Goal: Task Accomplishment & Management: Use online tool/utility

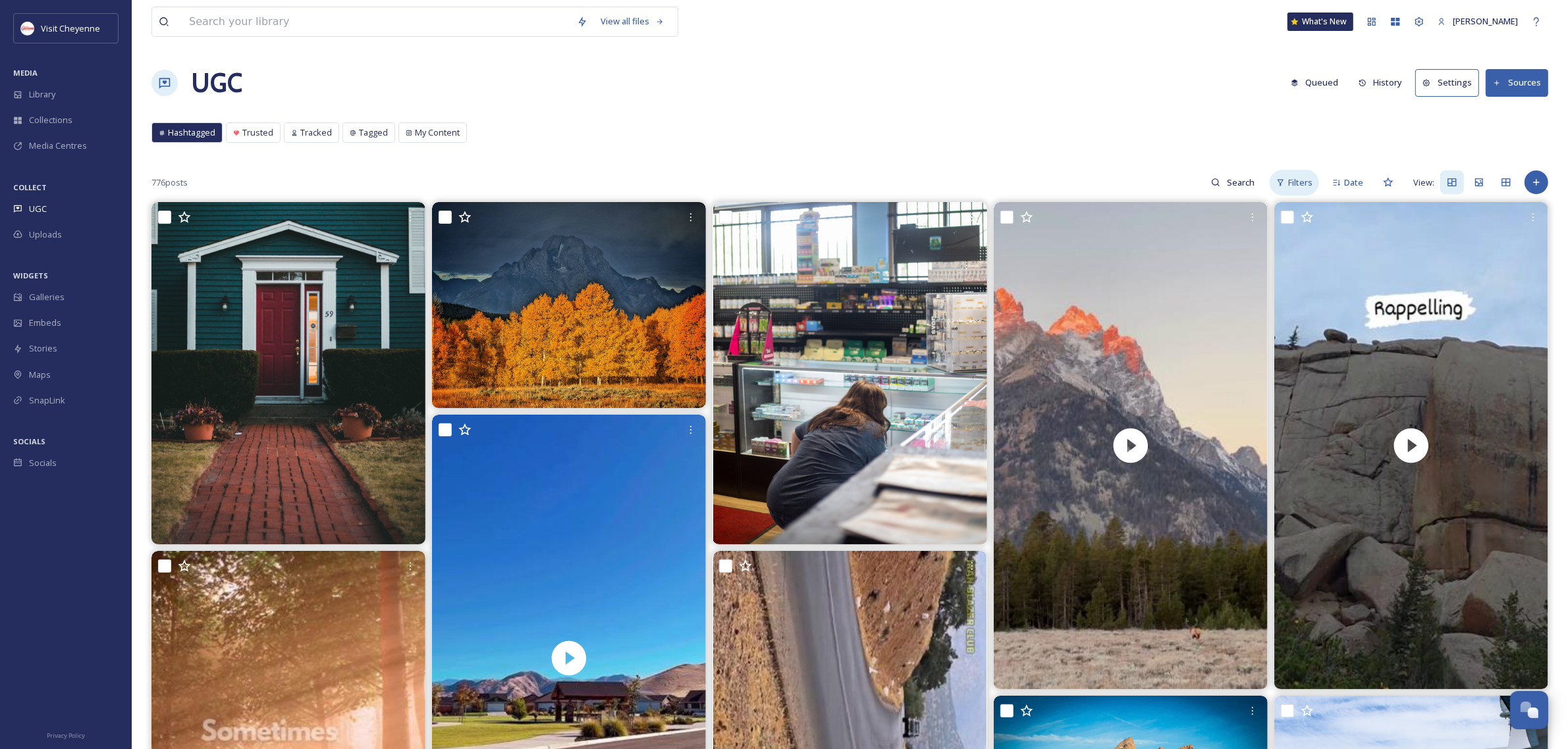
click at [1286, 193] on div "Filters" at bounding box center [1294, 182] width 50 height 26
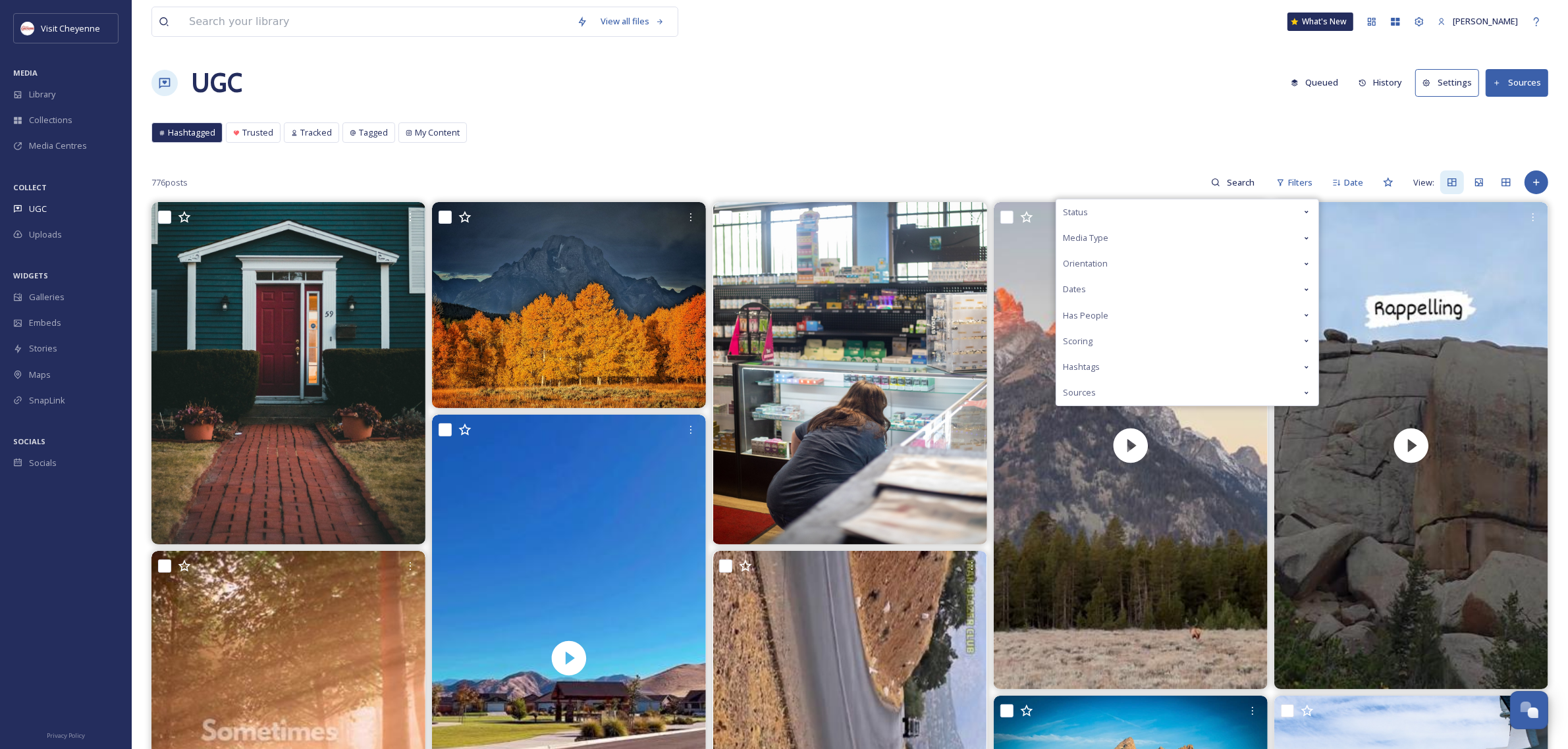
click at [1132, 366] on div "Hashtags" at bounding box center [1187, 367] width 262 height 26
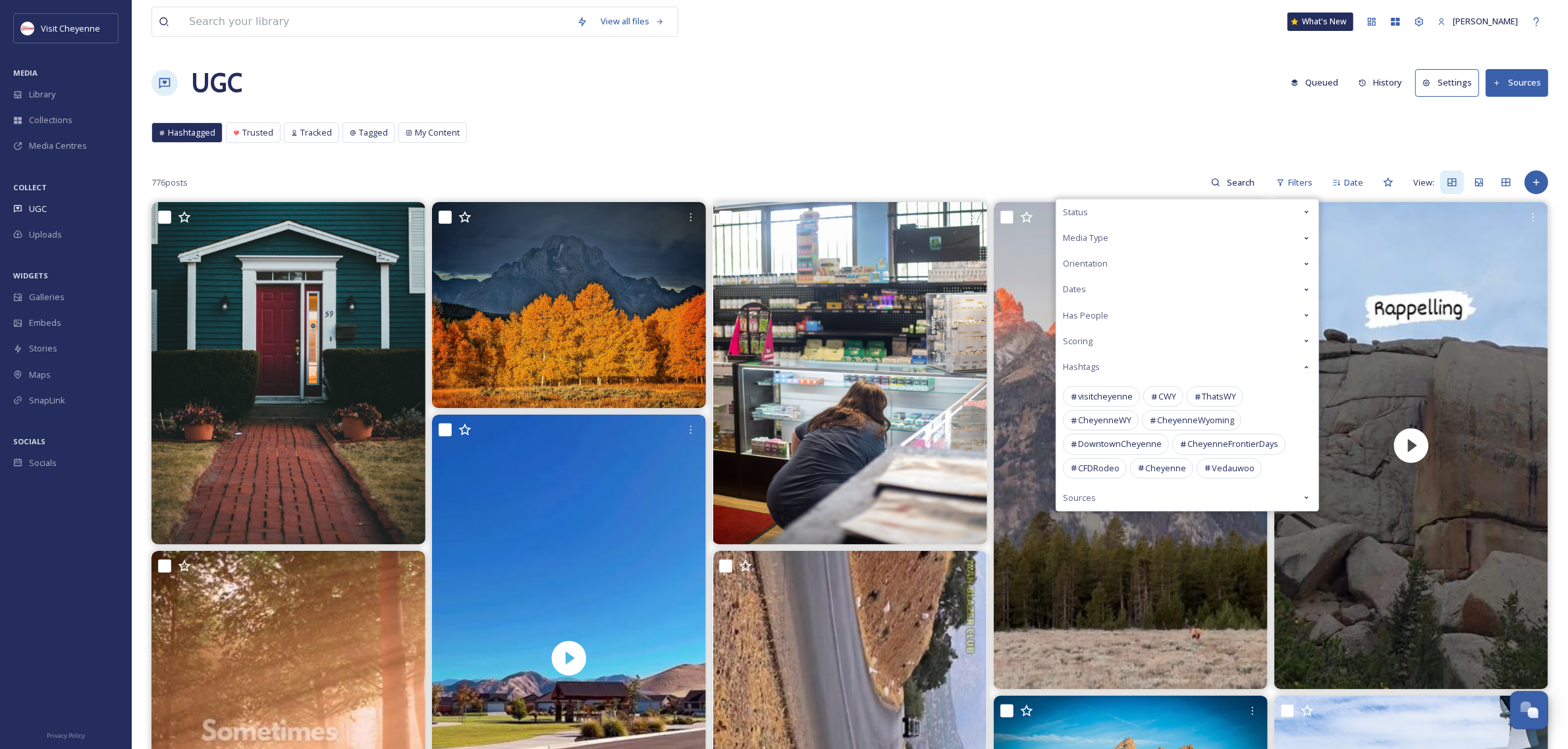
click at [1134, 366] on div "Hashtags" at bounding box center [1187, 367] width 262 height 26
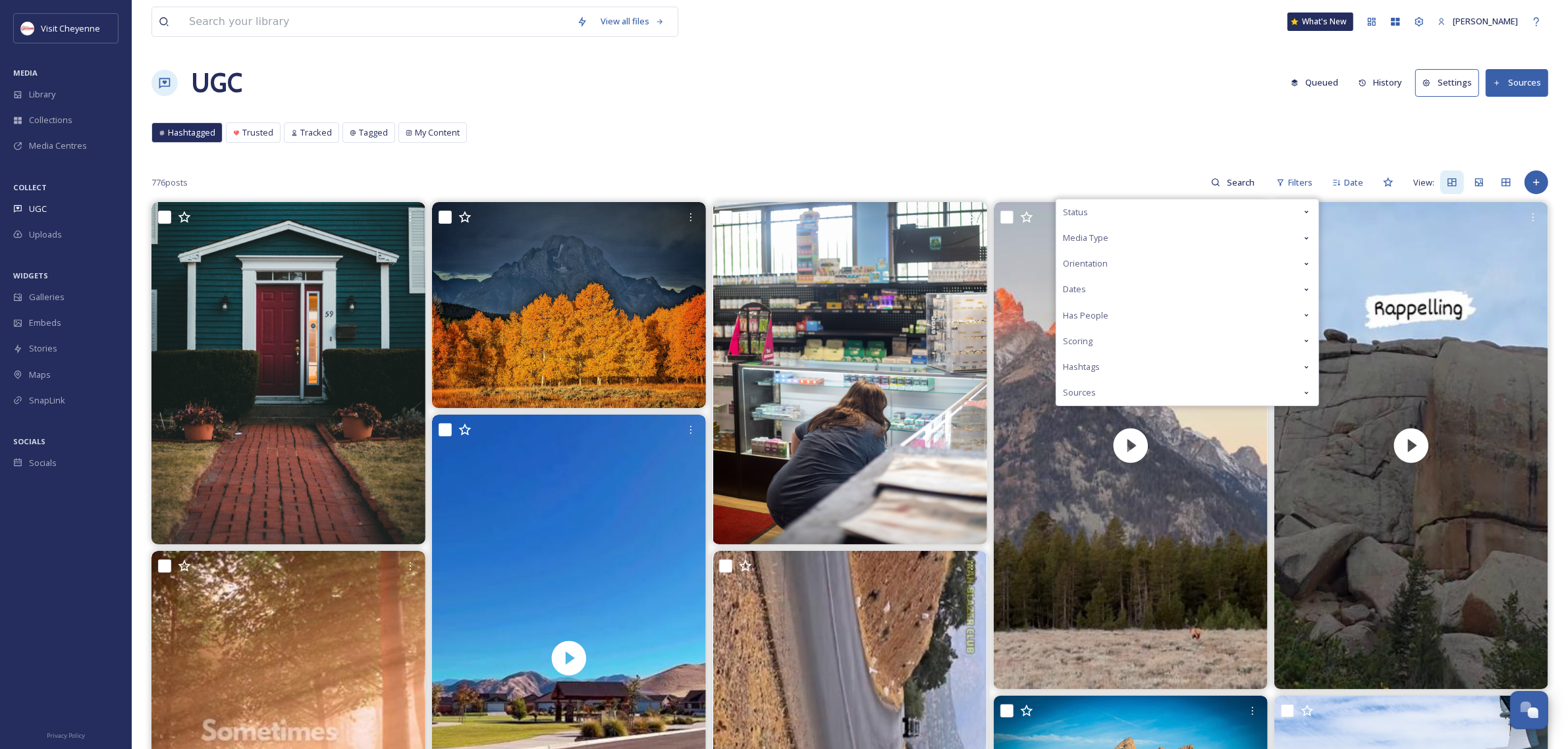
click at [1139, 385] on div "Sources" at bounding box center [1187, 393] width 262 height 26
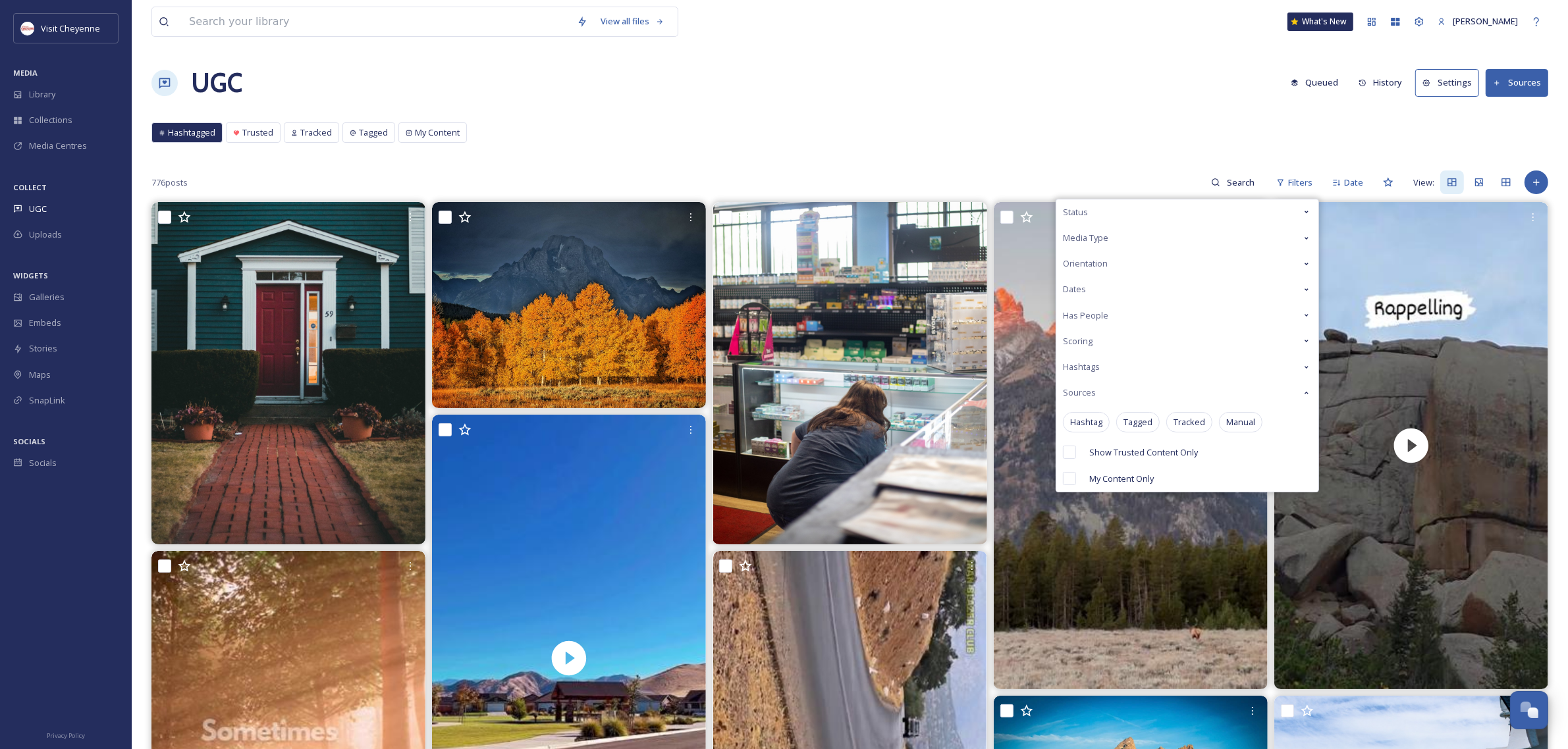
click at [1139, 385] on div "Sources" at bounding box center [1187, 393] width 262 height 26
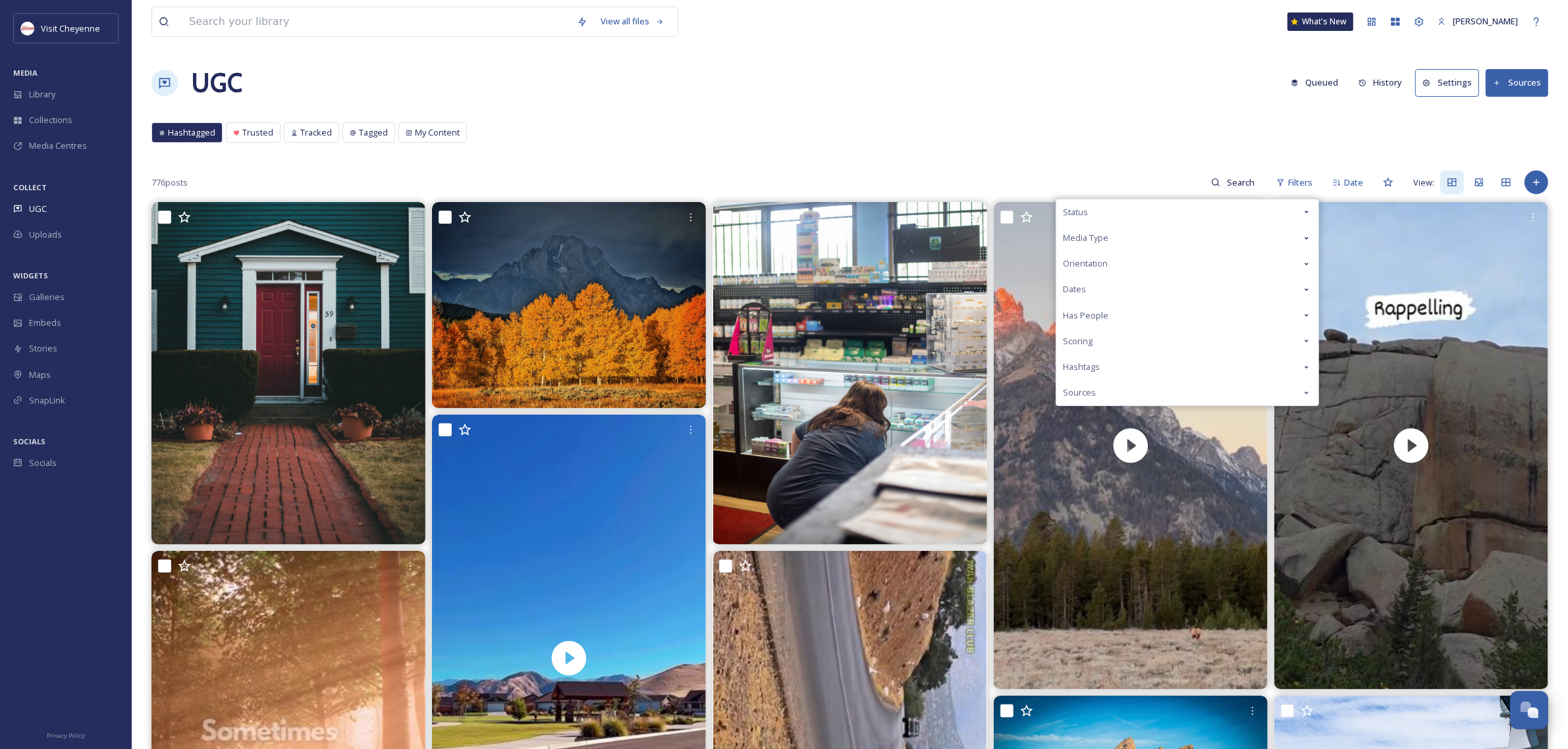
click at [1156, 218] on div "Status" at bounding box center [1187, 212] width 262 height 26
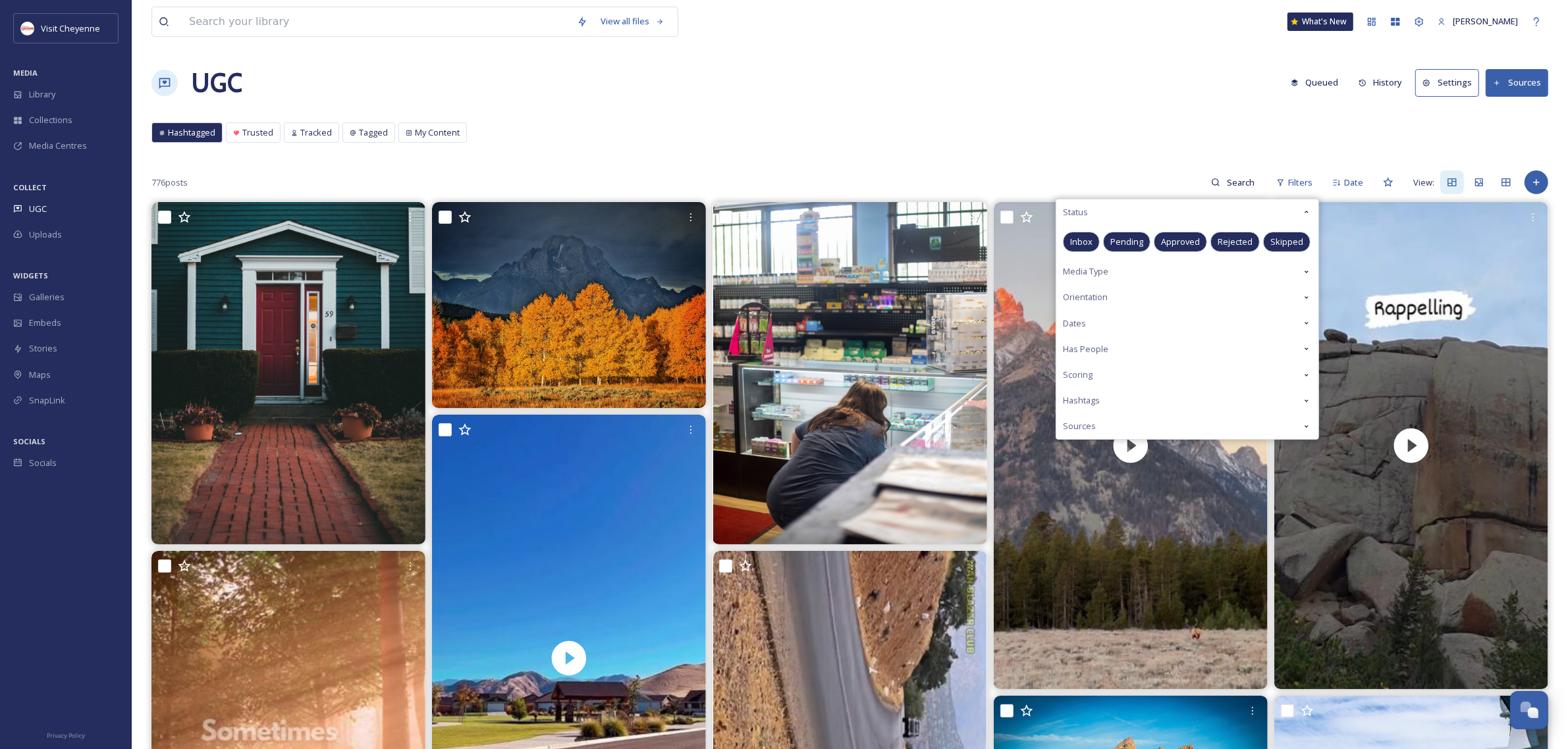
click at [1191, 247] on span "Approved" at bounding box center [1180, 242] width 39 height 13
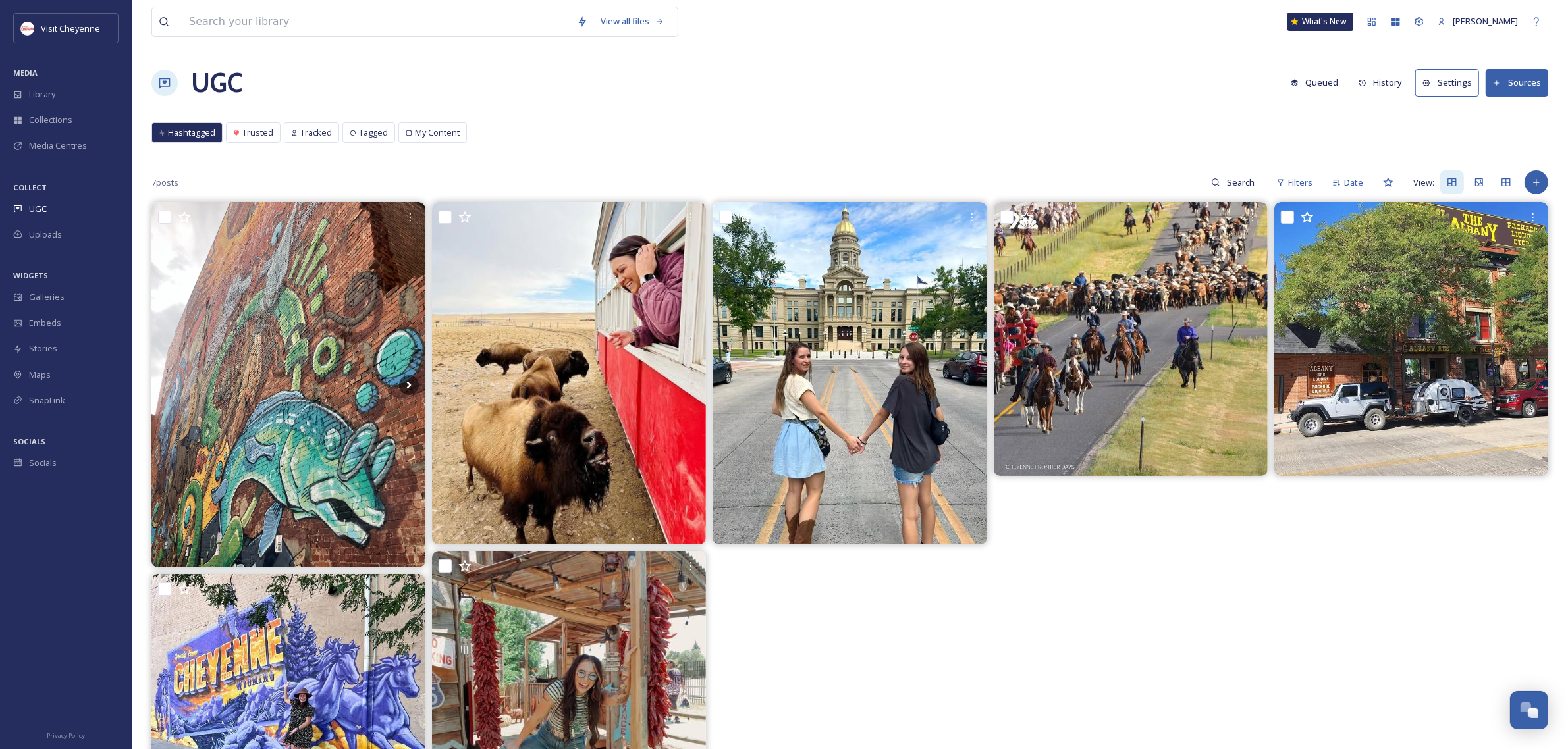
click at [923, 76] on div "UGC Queued History Settings Sources" at bounding box center [849, 82] width 1397 height 39
click at [68, 94] on div "Library" at bounding box center [66, 94] width 132 height 26
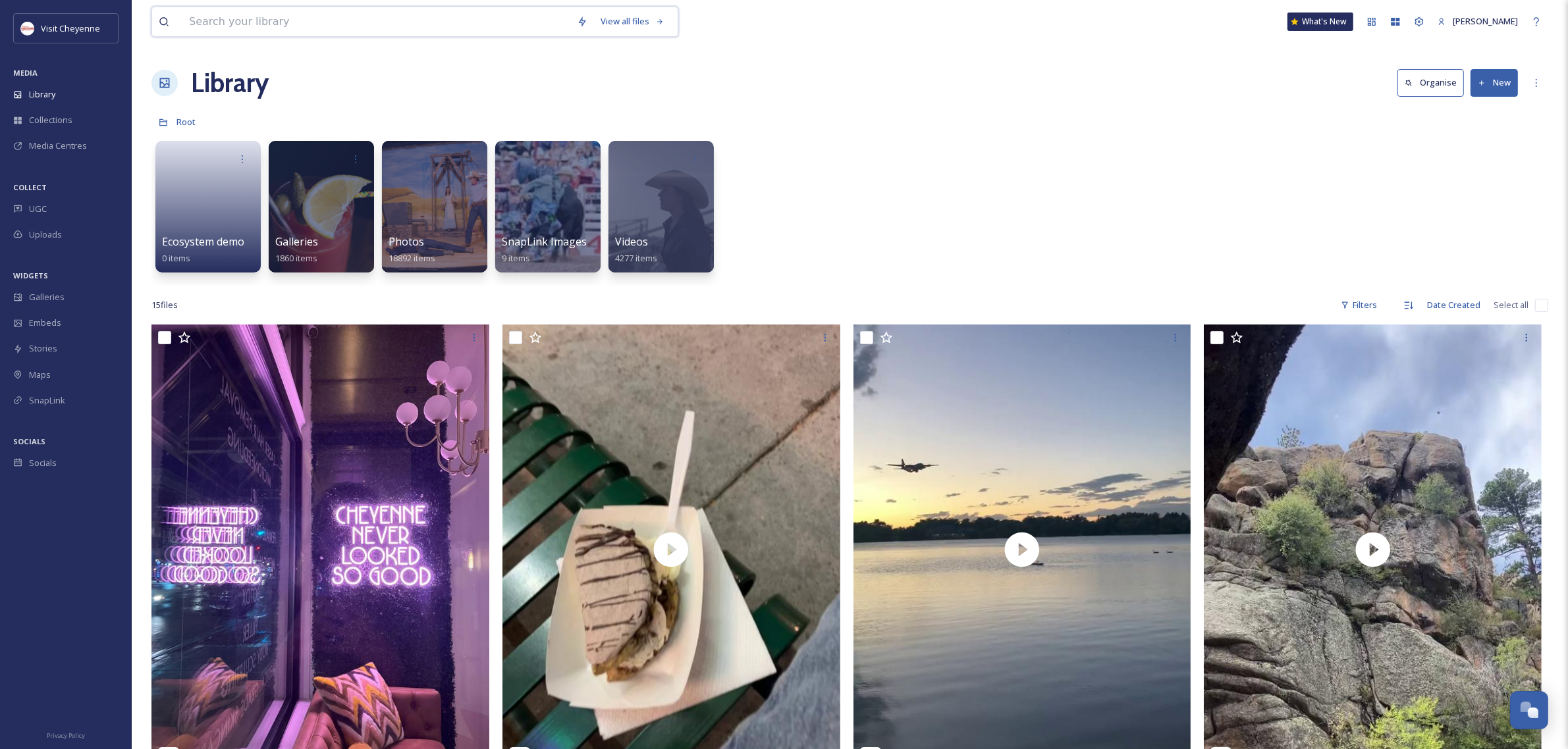
click at [264, 21] on input at bounding box center [376, 21] width 388 height 29
type input "depot"
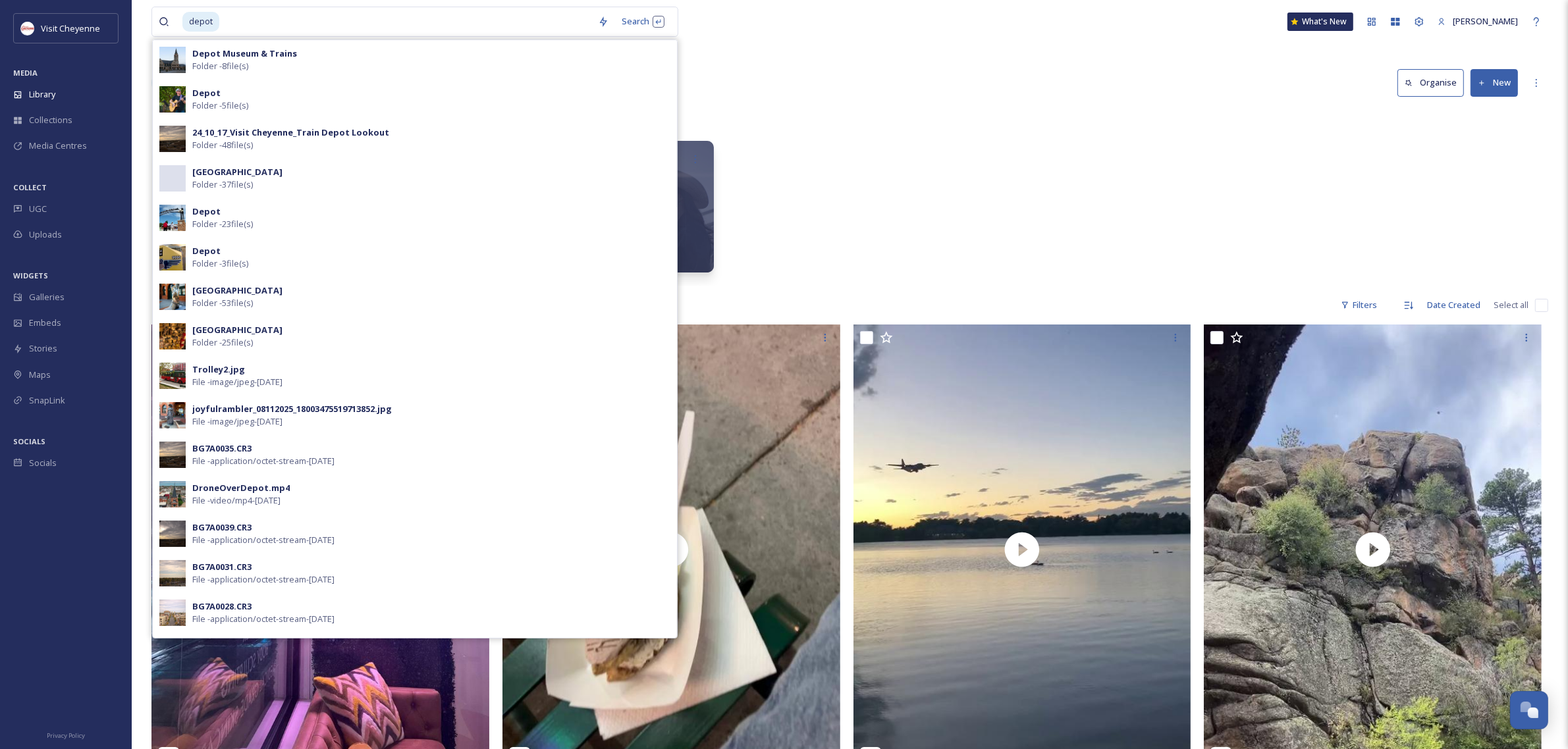
click at [995, 135] on div "Ecosystem demo 0 items Galleries 1860 items Photos 18892 items SnapLink Images …" at bounding box center [849, 210] width 1397 height 151
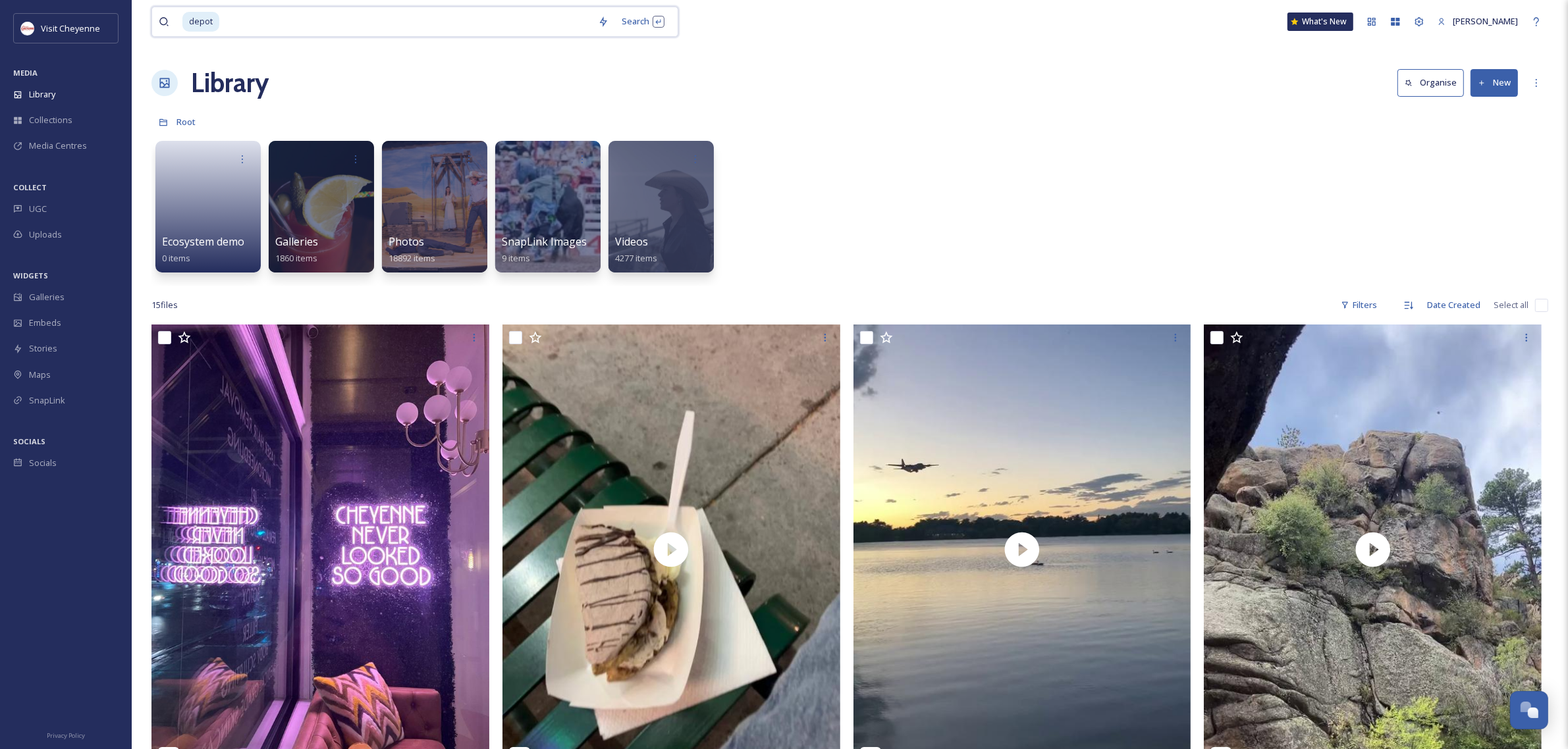
click at [282, 27] on input at bounding box center [406, 21] width 371 height 29
click at [294, 189] on div at bounding box center [321, 206] width 107 height 134
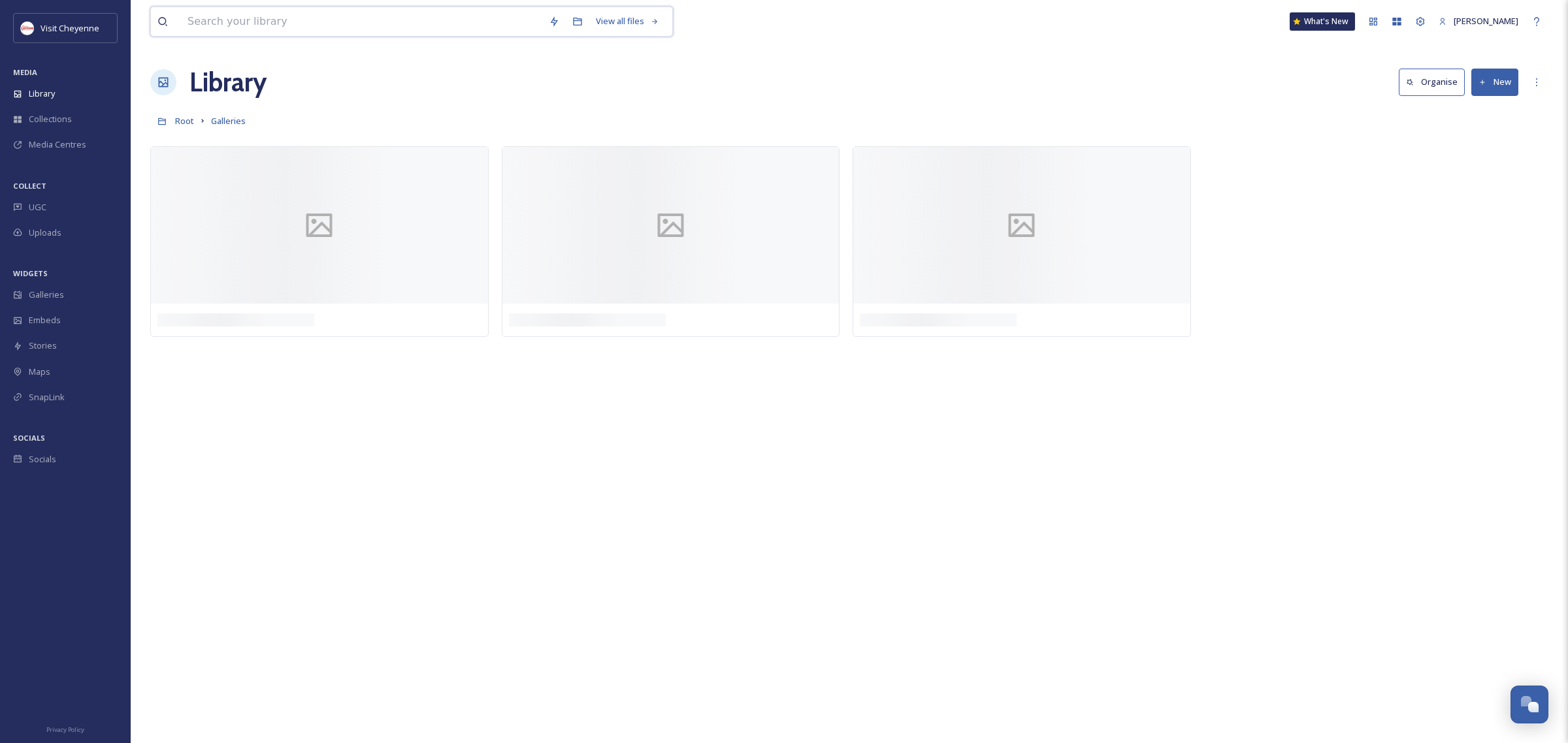
click at [279, 9] on input at bounding box center [361, 21] width 361 height 29
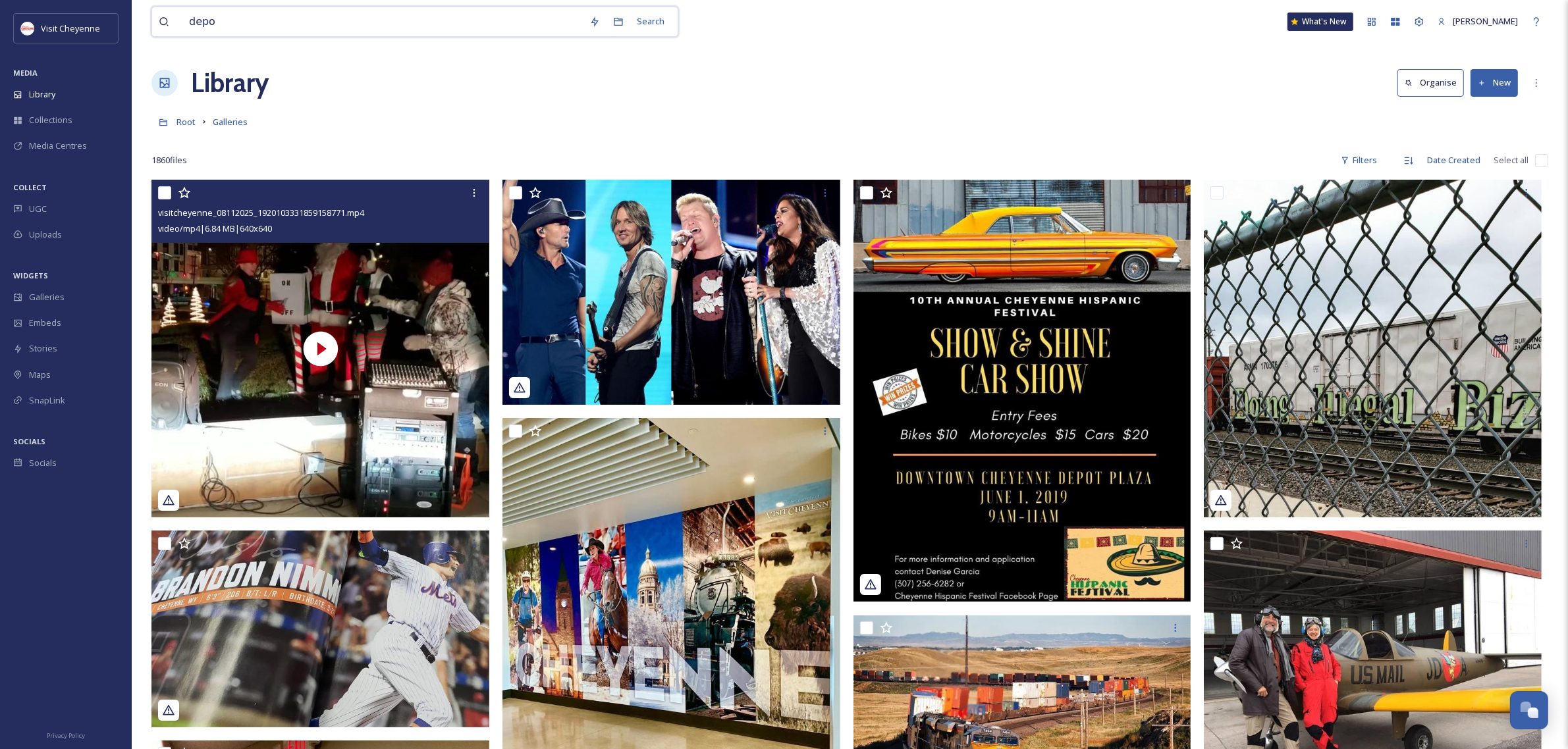
type input "depot"
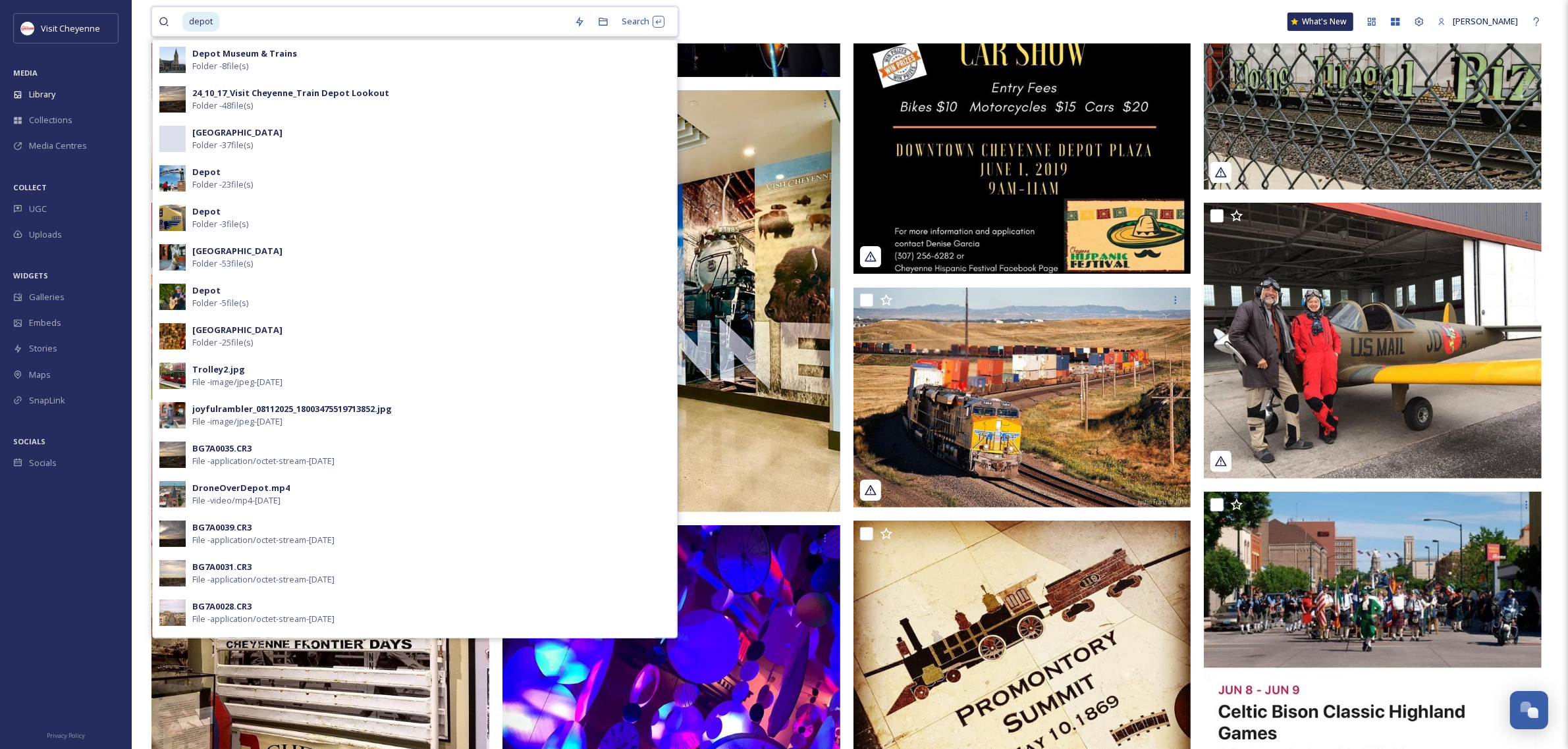
scroll to position [329, 0]
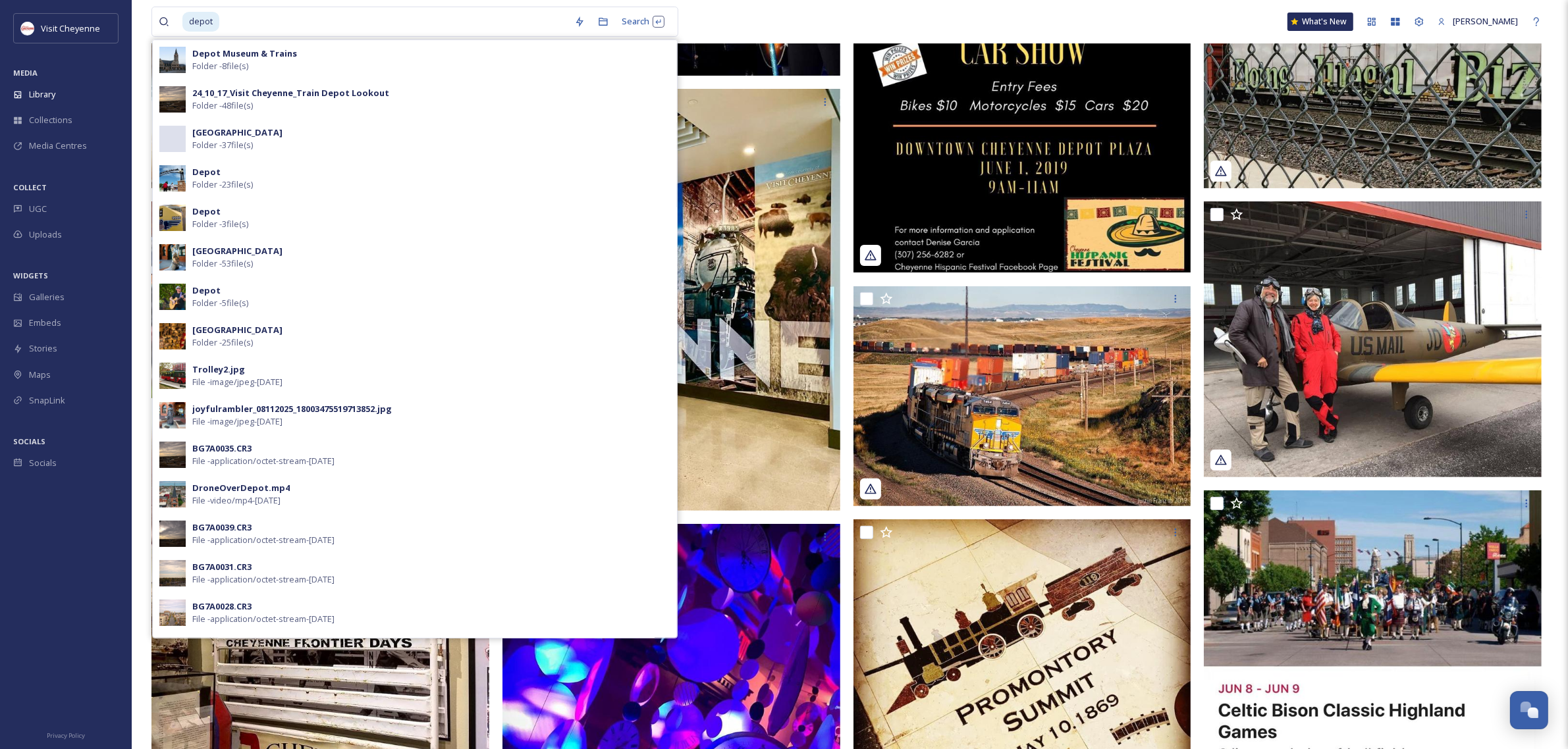
click at [372, 251] on div "Depot Plaza Folder - 53 file(s)" at bounding box center [431, 258] width 478 height 25
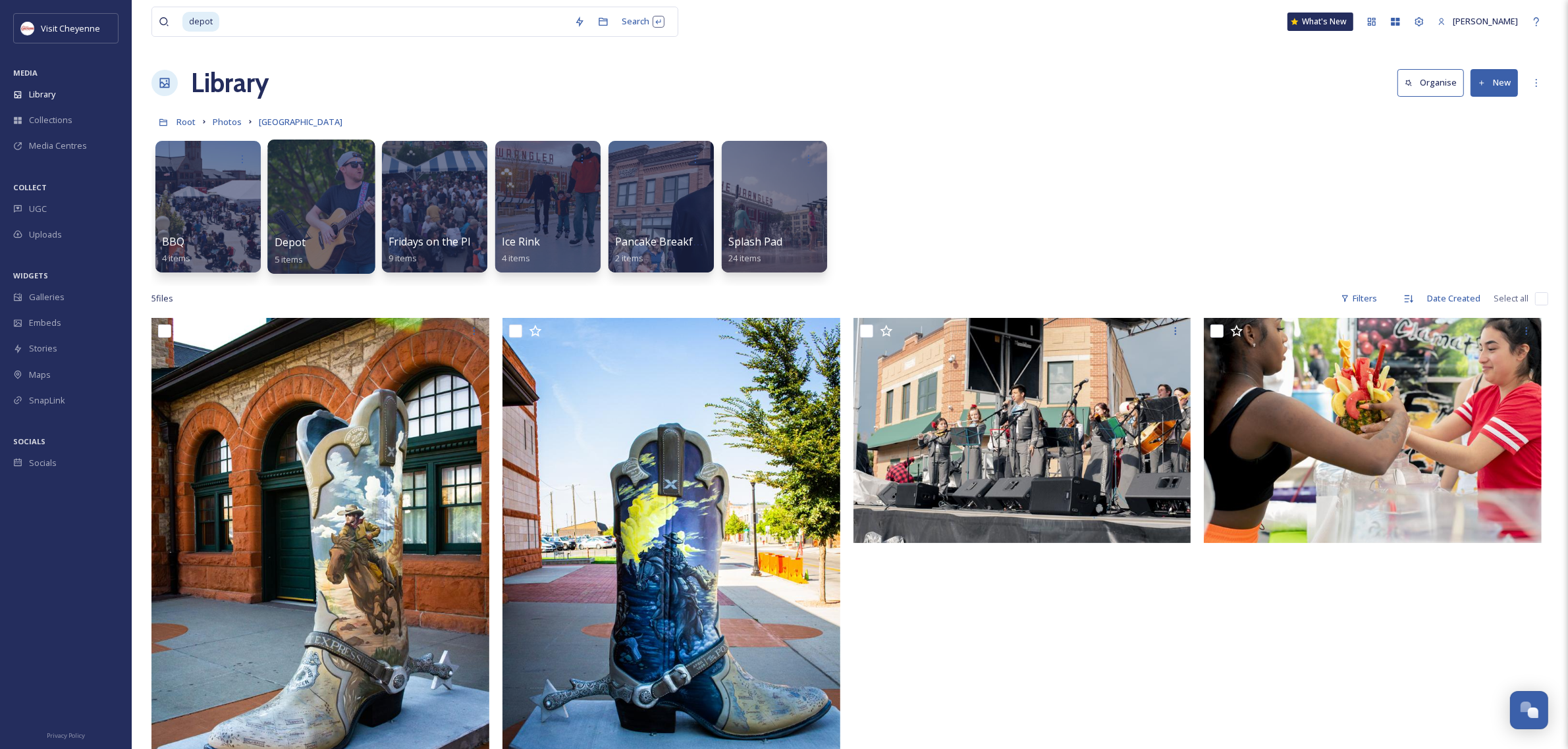
click at [334, 174] on div at bounding box center [321, 206] width 107 height 134
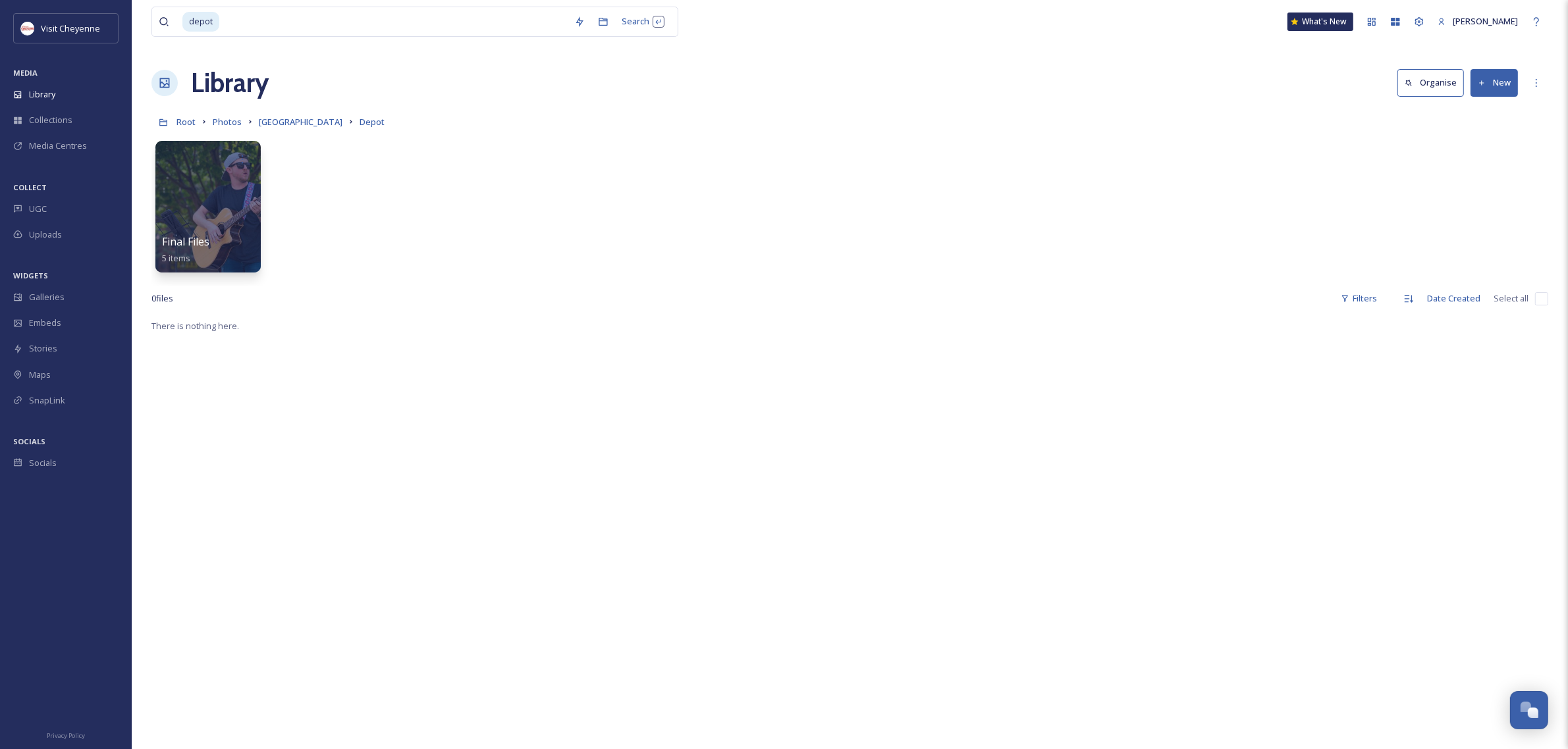
click at [225, 130] on div "Root Photos Depot [GEOGRAPHIC_DATA]" at bounding box center [849, 122] width 1397 height 25
click at [225, 121] on span "Photos" at bounding box center [227, 121] width 29 height 12
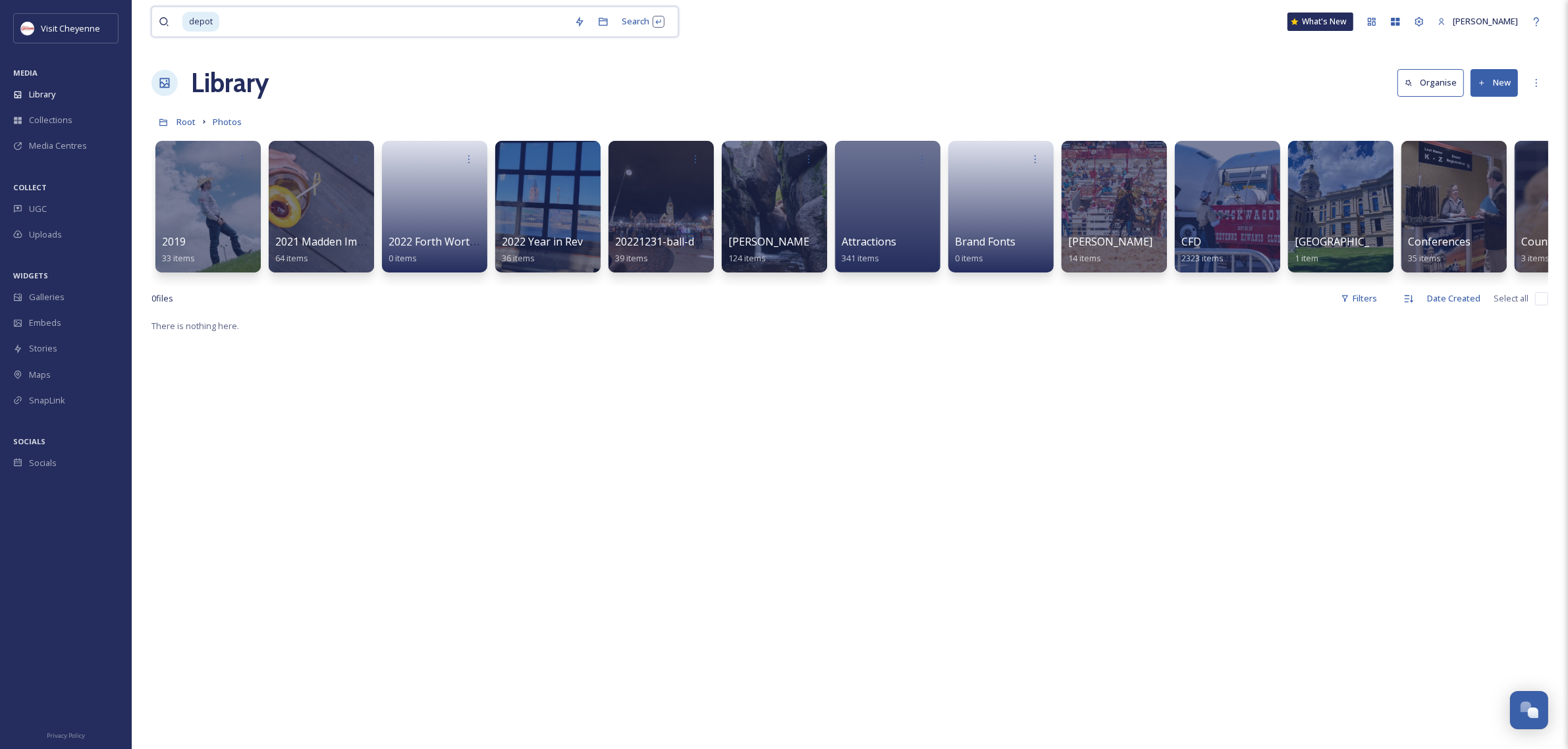
click at [265, 27] on input at bounding box center [394, 21] width 347 height 29
type input "depot"
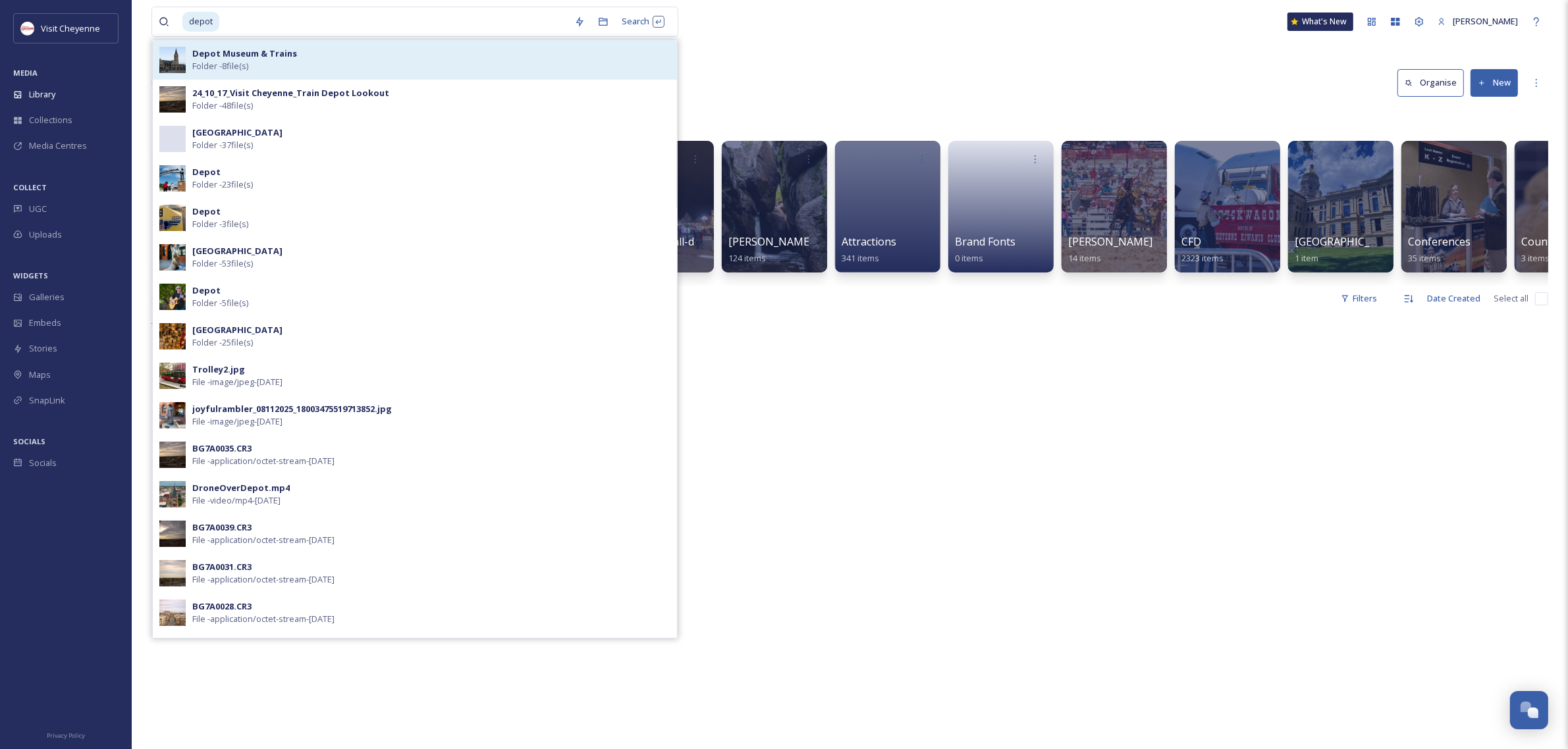
click at [368, 74] on div "Depot Museum & Trains Folder - 8 file(s)" at bounding box center [414, 59] width 524 height 39
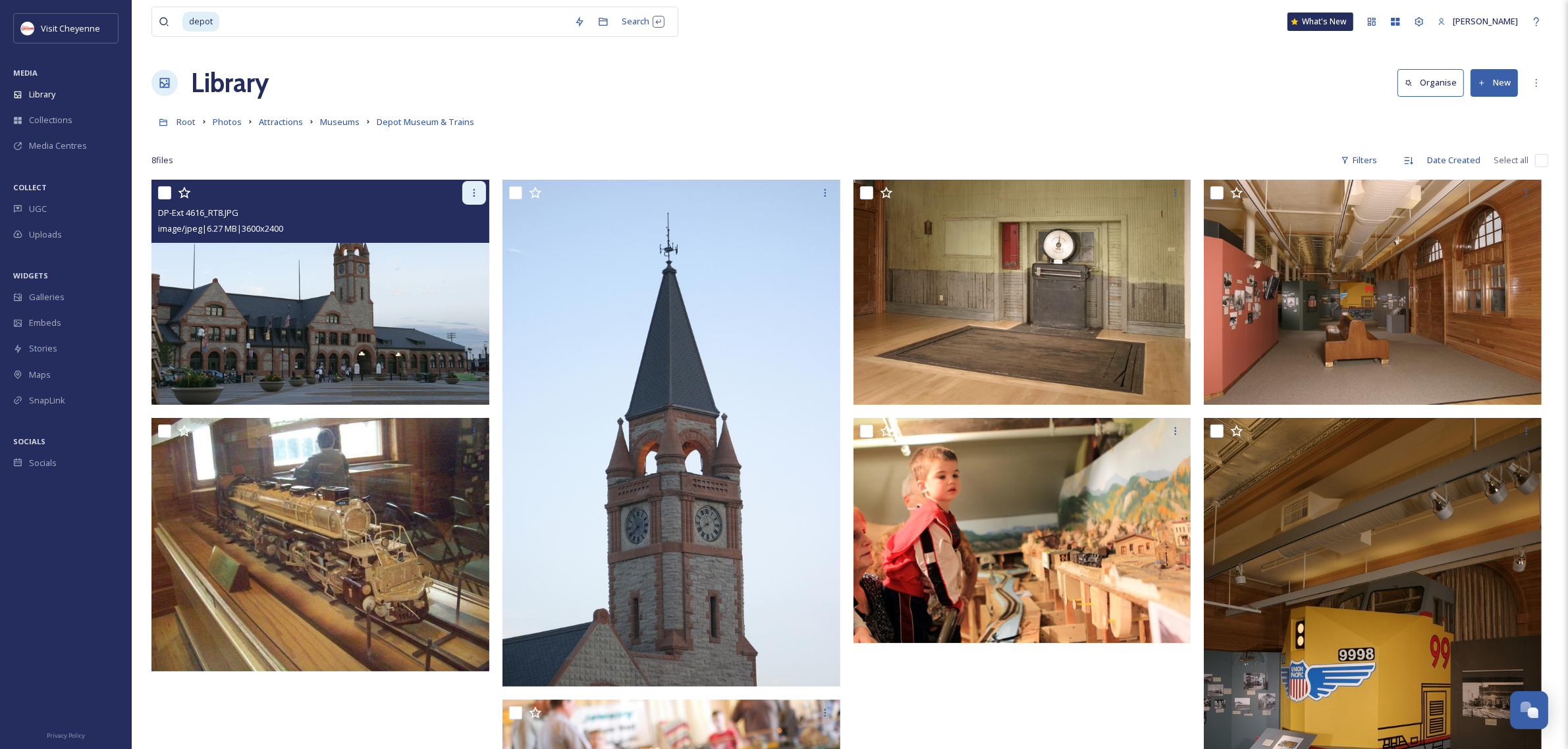
click at [476, 193] on icon at bounding box center [474, 193] width 10 height 10
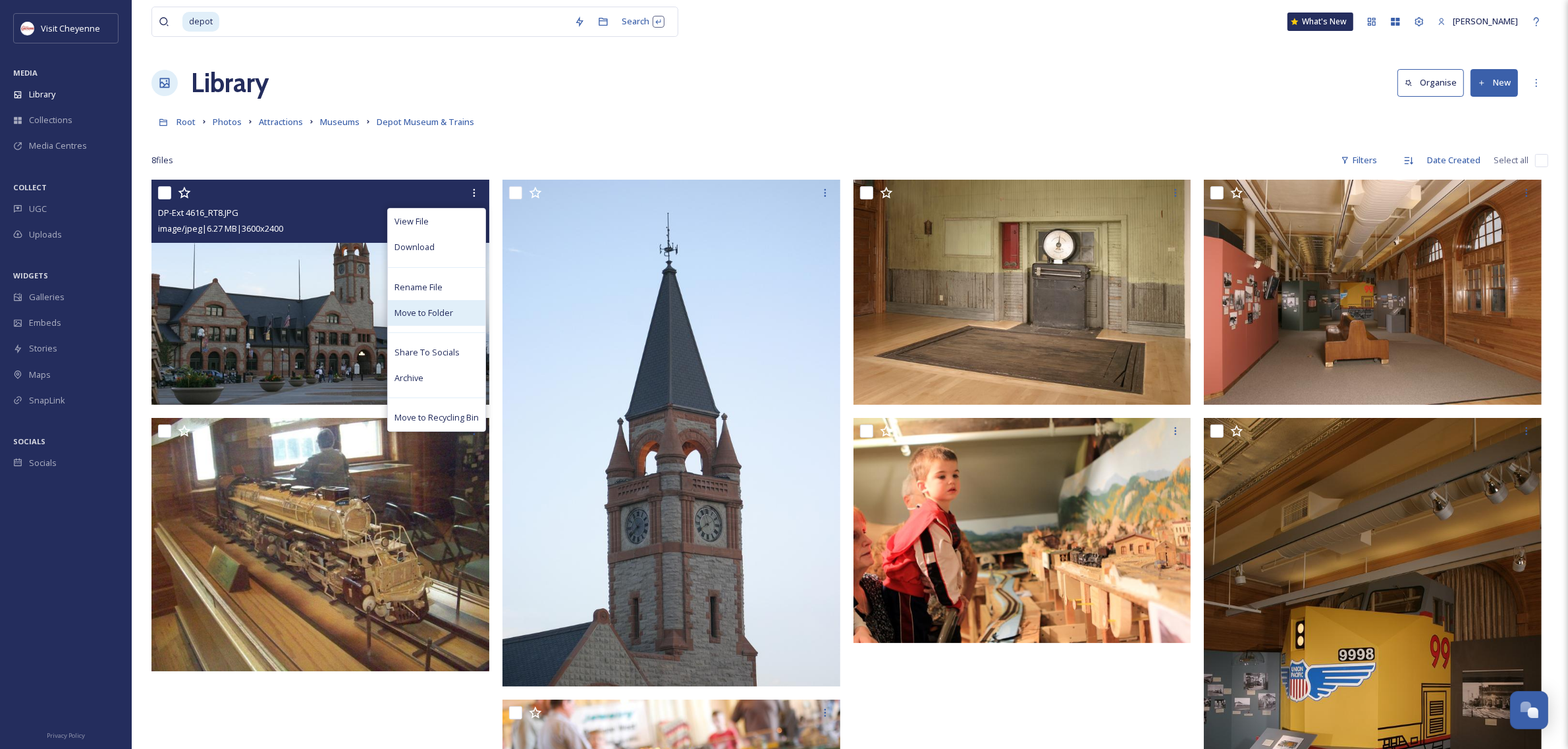
click at [448, 313] on span "Move to Folder" at bounding box center [423, 313] width 59 height 13
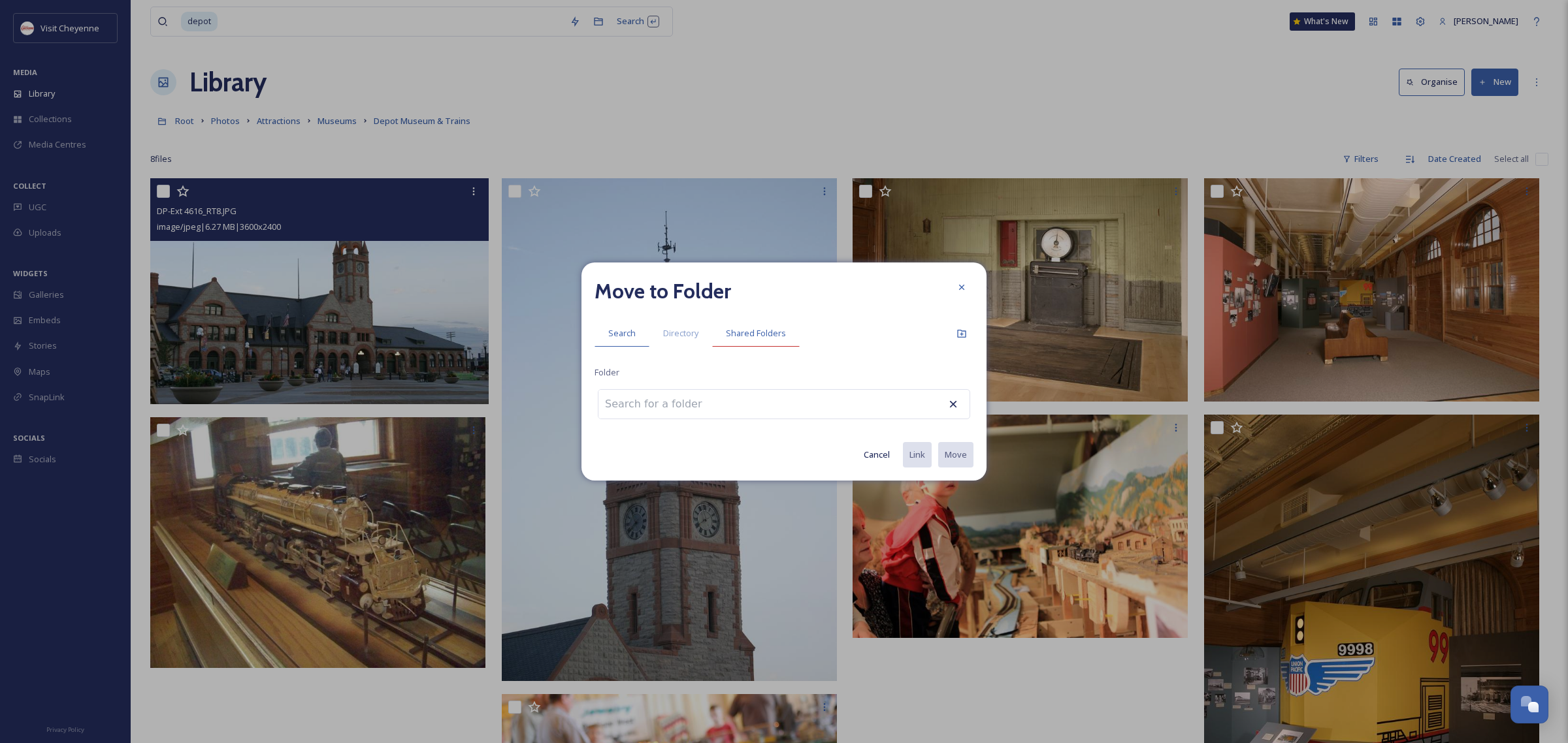
click at [771, 325] on div "Shared Folders" at bounding box center [756, 333] width 87 height 26
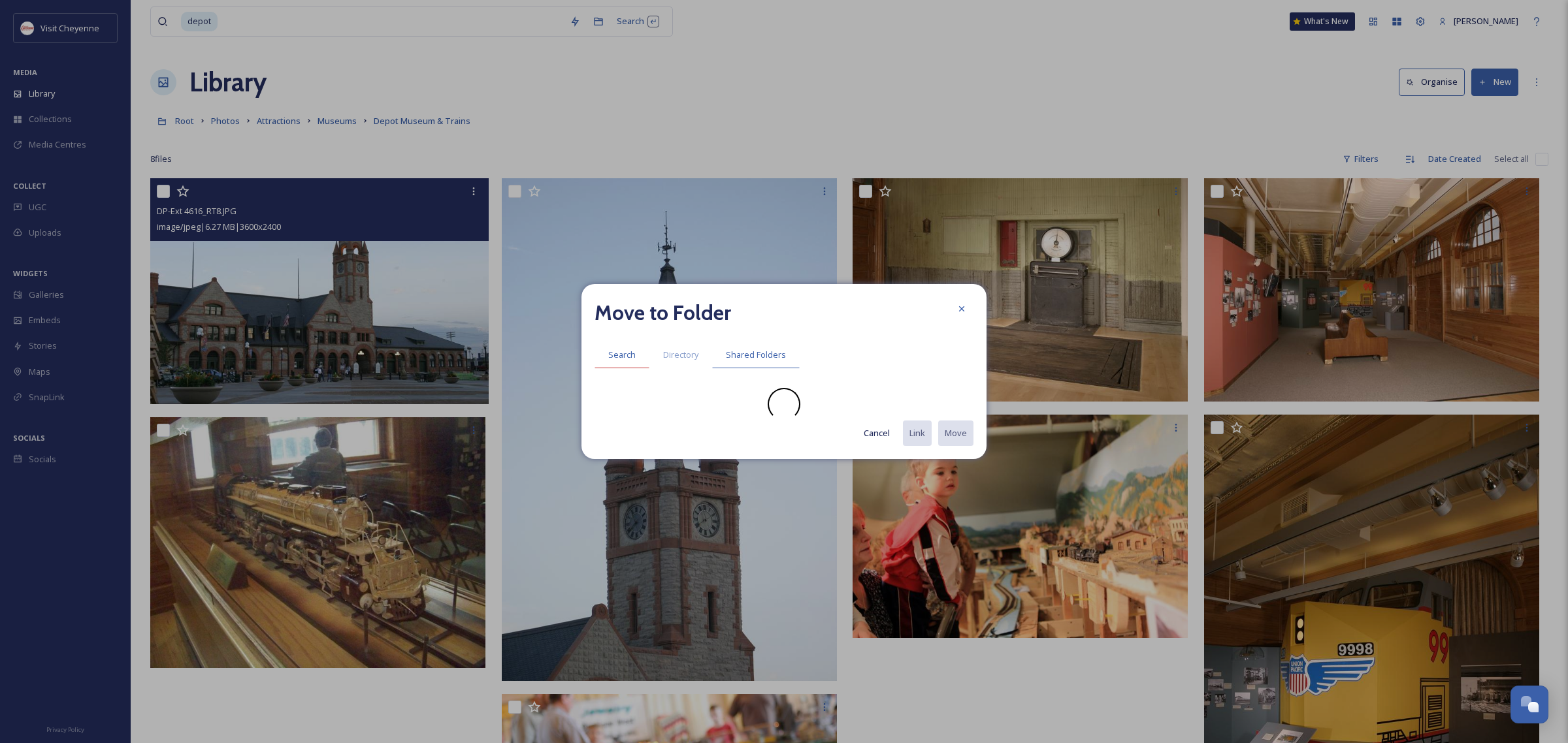
click at [631, 361] on span "Search" at bounding box center [621, 355] width 27 height 12
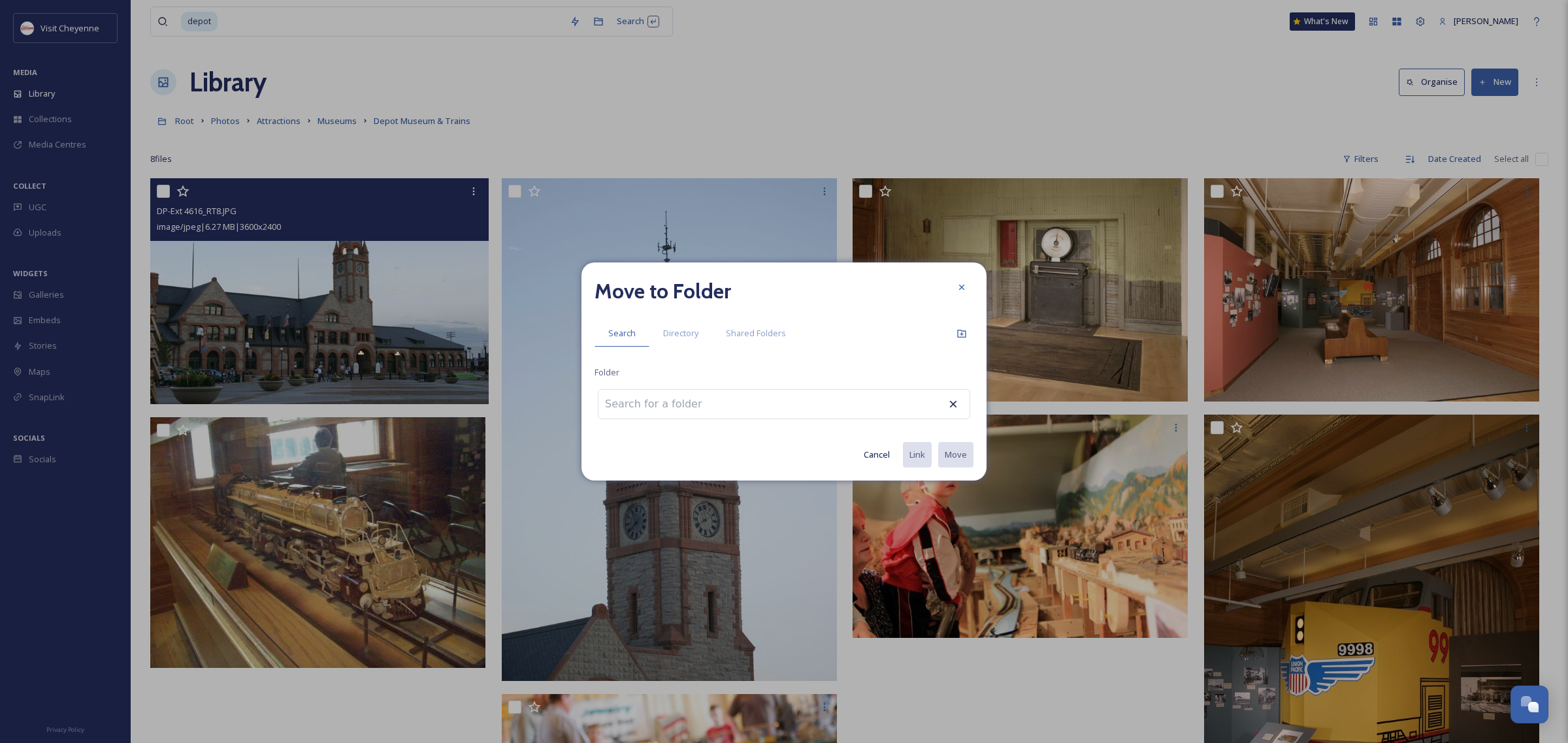
drag, startPoint x: 961, startPoint y: 281, endPoint x: 942, endPoint y: 331, distance: 53.5
click at [961, 282] on icon at bounding box center [962, 287] width 10 height 10
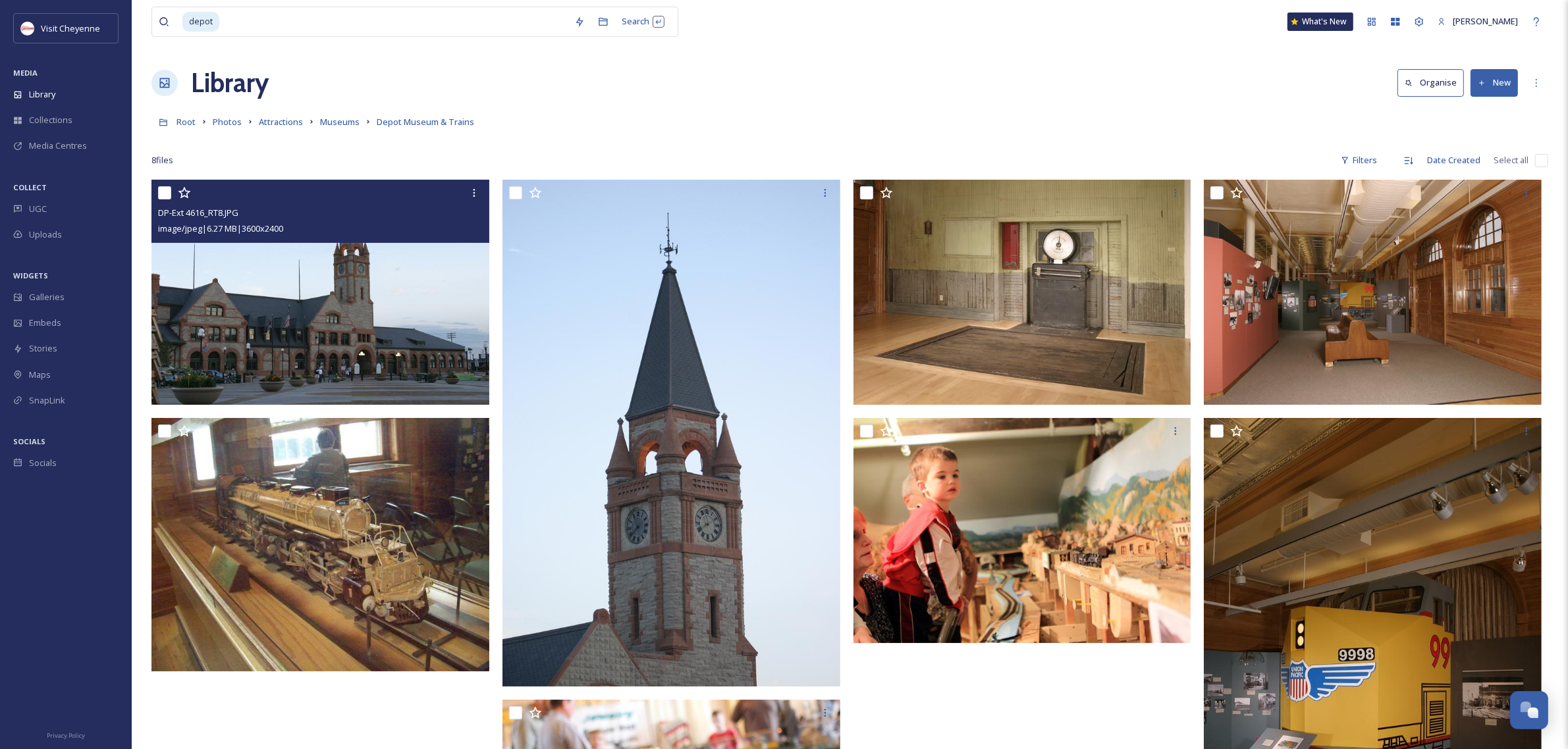
click at [185, 193] on icon at bounding box center [185, 193] width 13 height 13
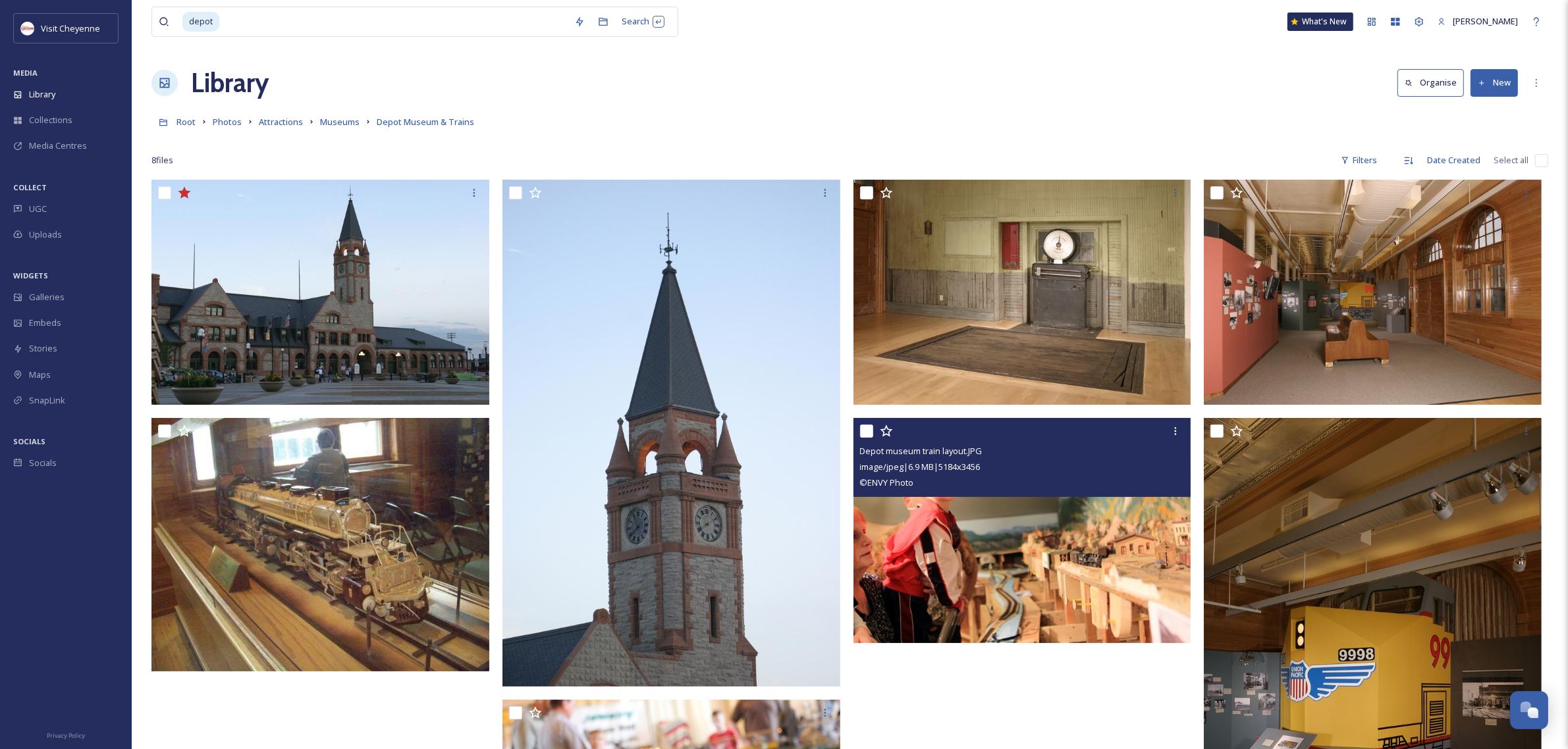
click at [887, 428] on icon at bounding box center [886, 431] width 13 height 13
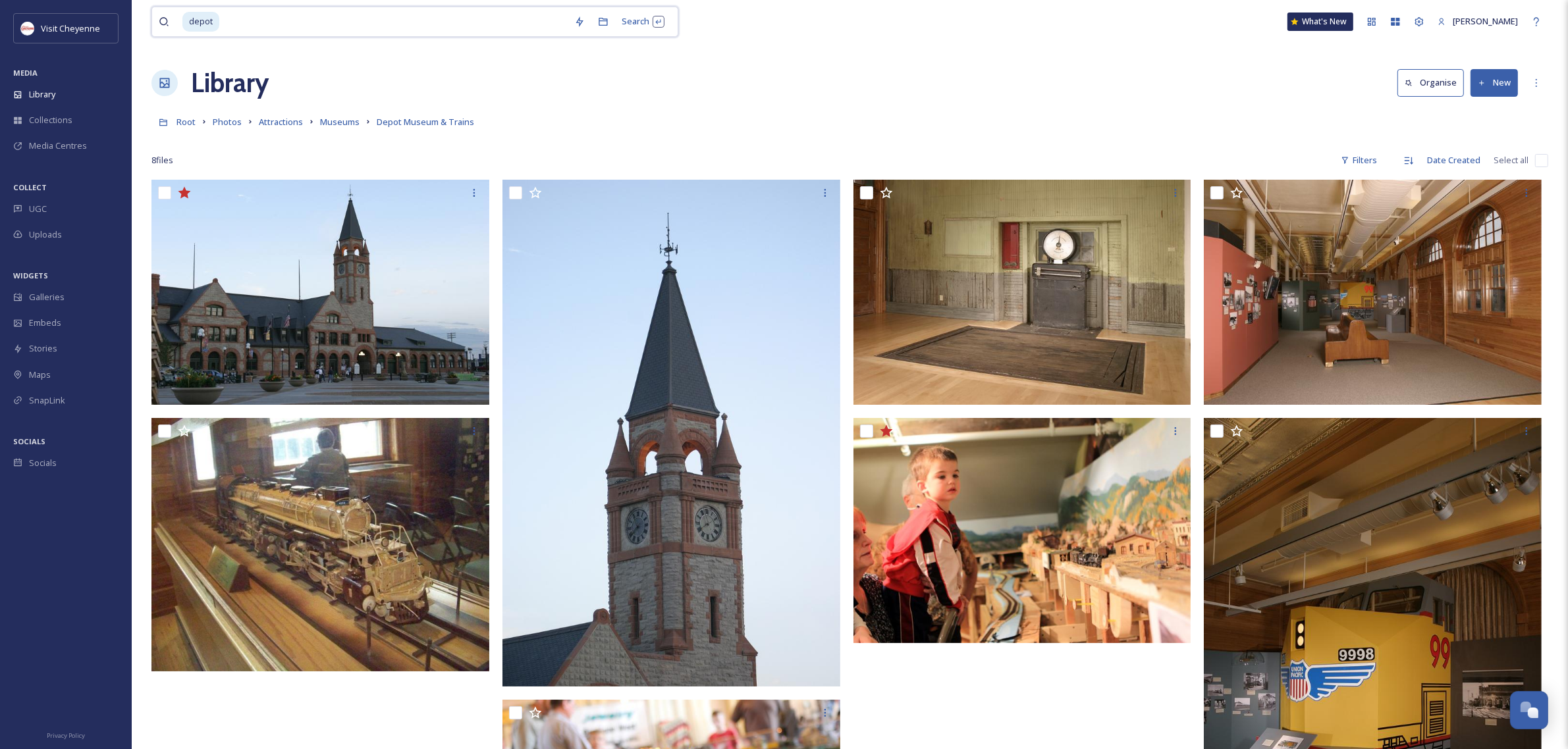
click at [226, 30] on input at bounding box center [394, 21] width 347 height 29
type input "d"
type input "trolley"
click at [630, 34] on div "Search Press Enter to search" at bounding box center [643, 21] width 56 height 26
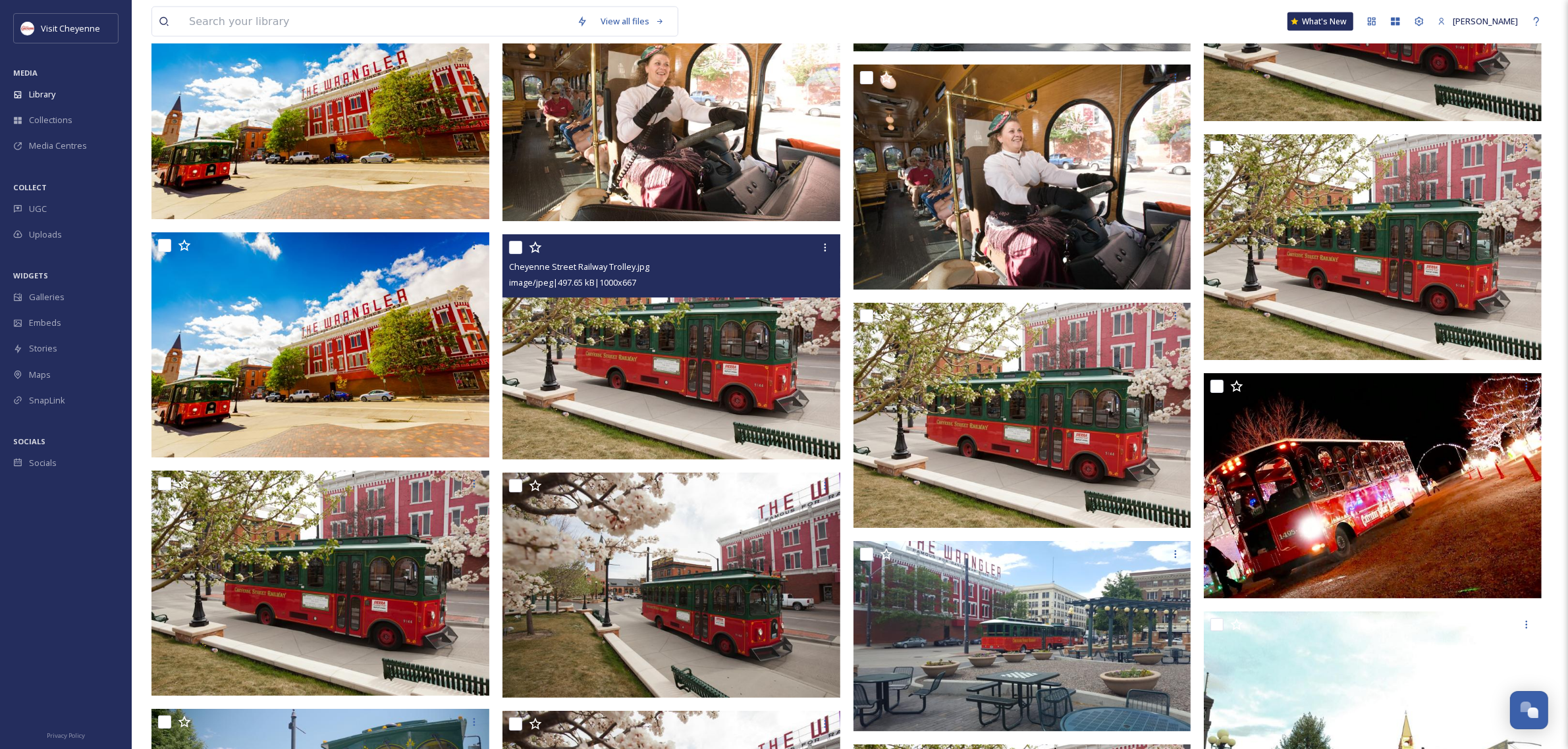
scroll to position [2963, 0]
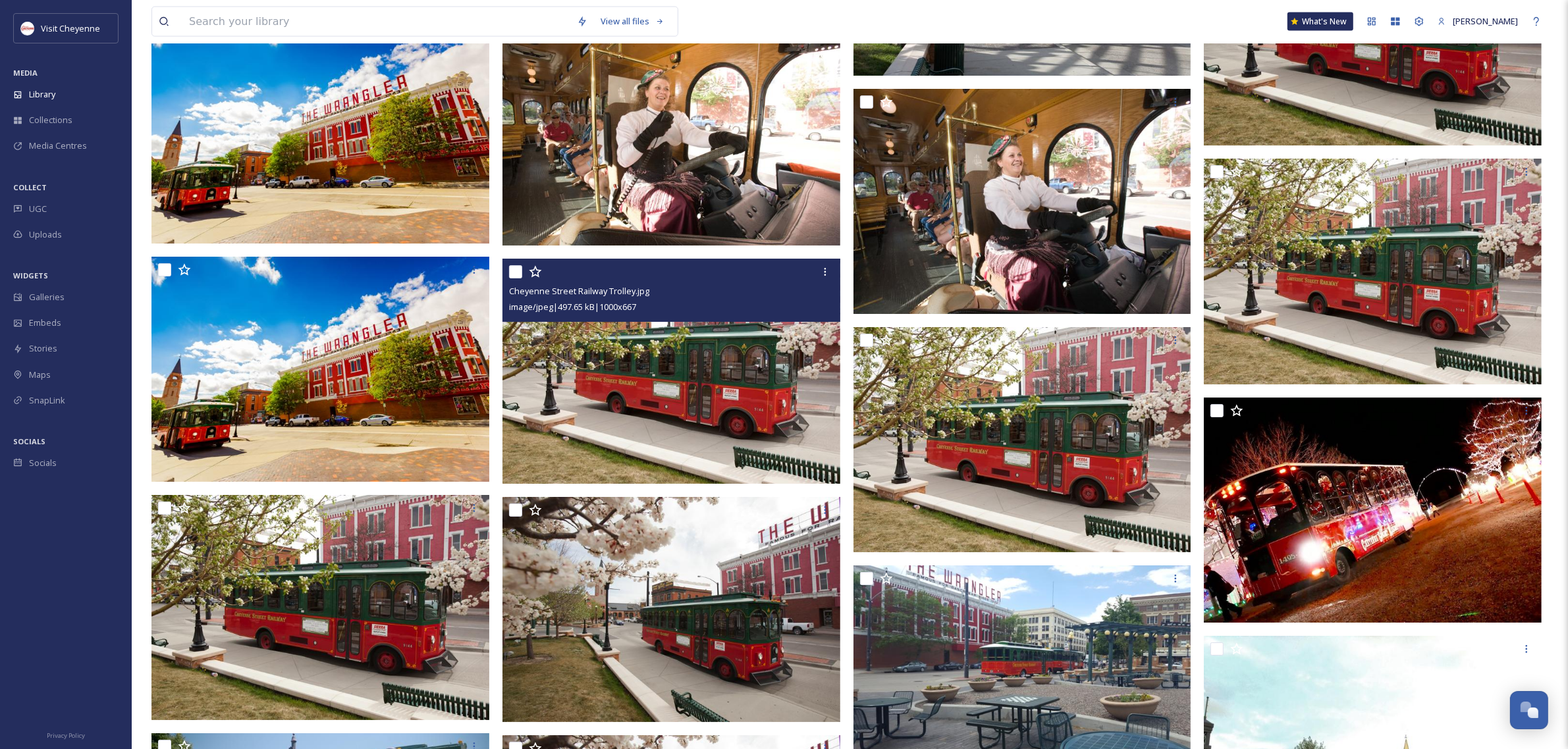
click at [538, 272] on icon at bounding box center [535, 272] width 13 height 12
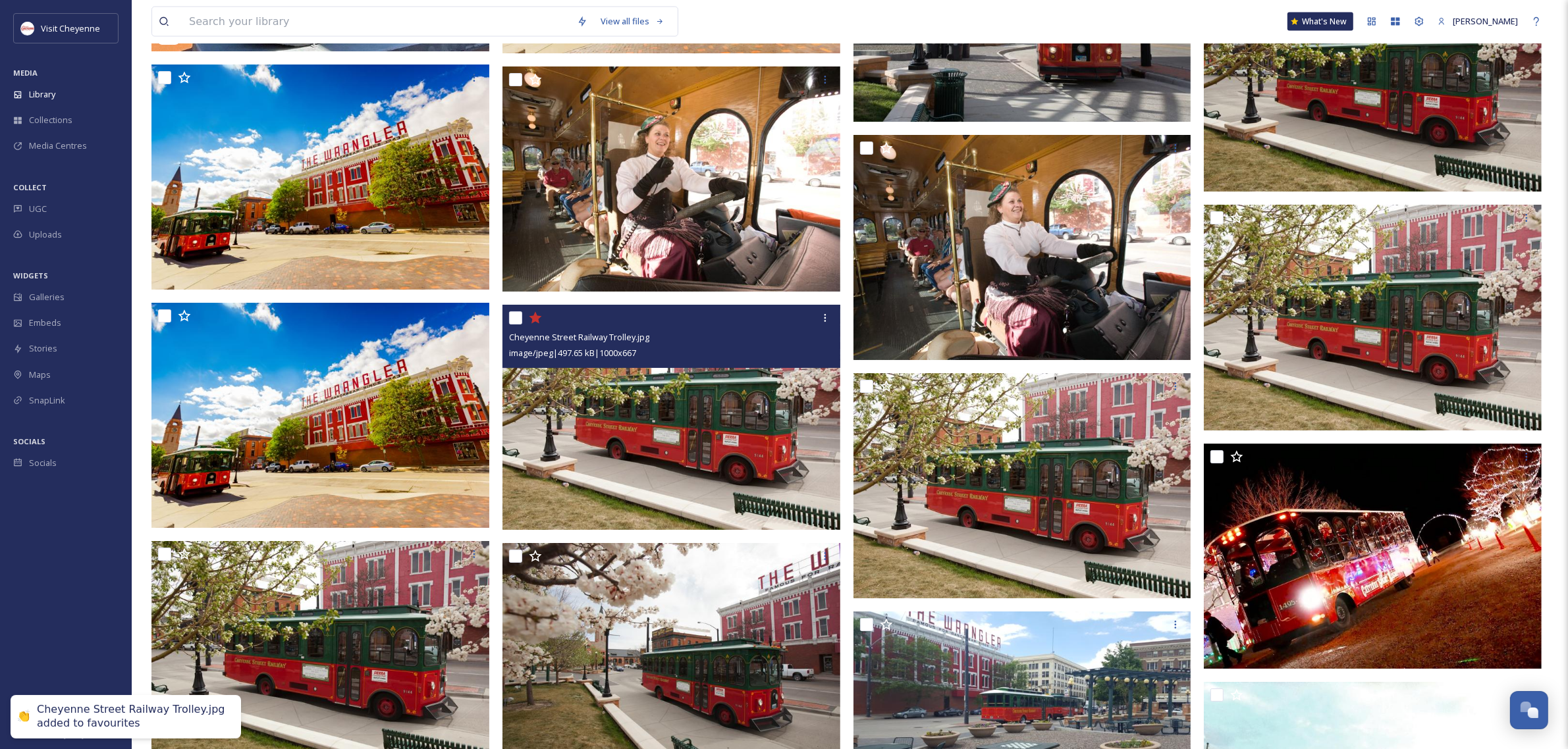
scroll to position [2880, 0]
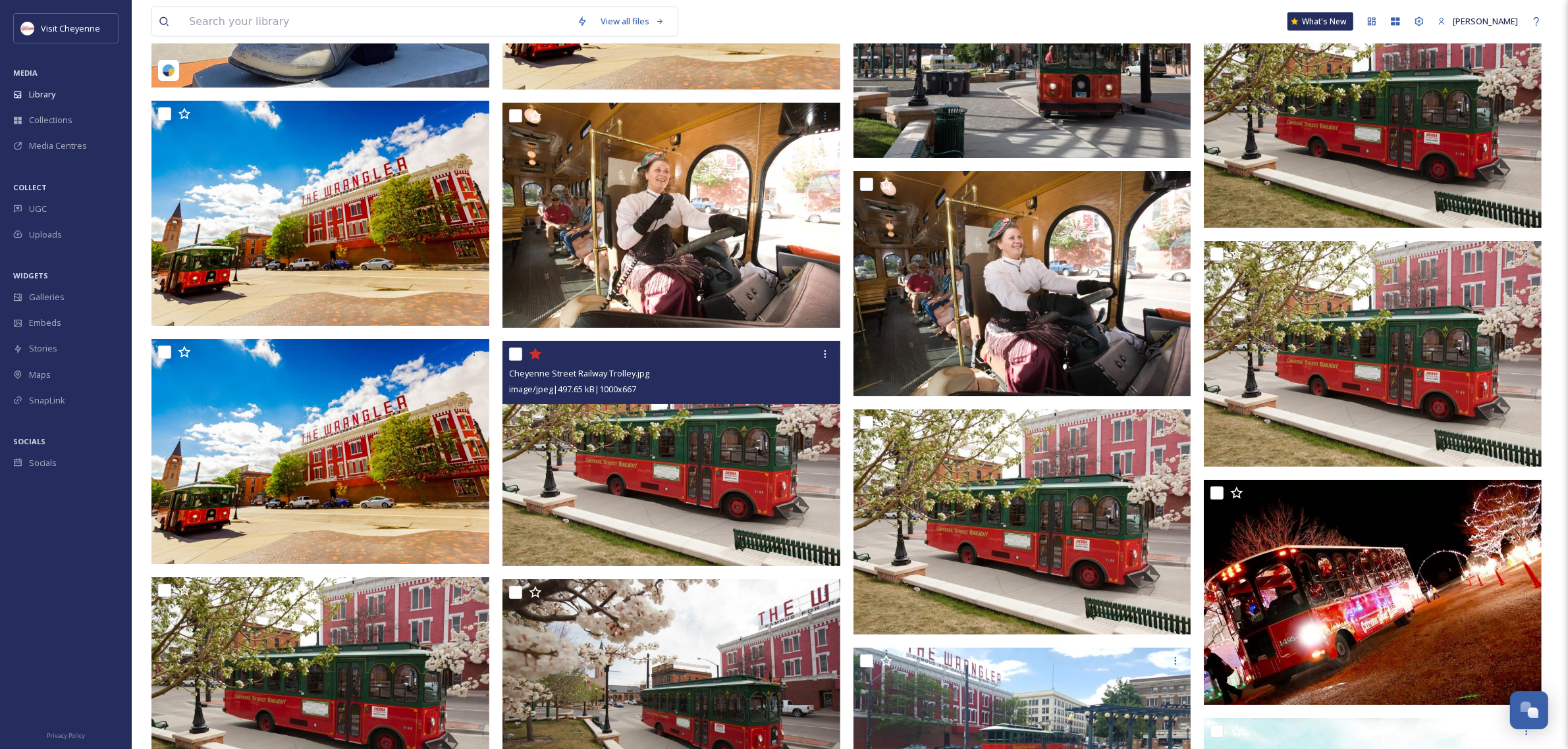
click at [538, 359] on icon at bounding box center [535, 354] width 13 height 12
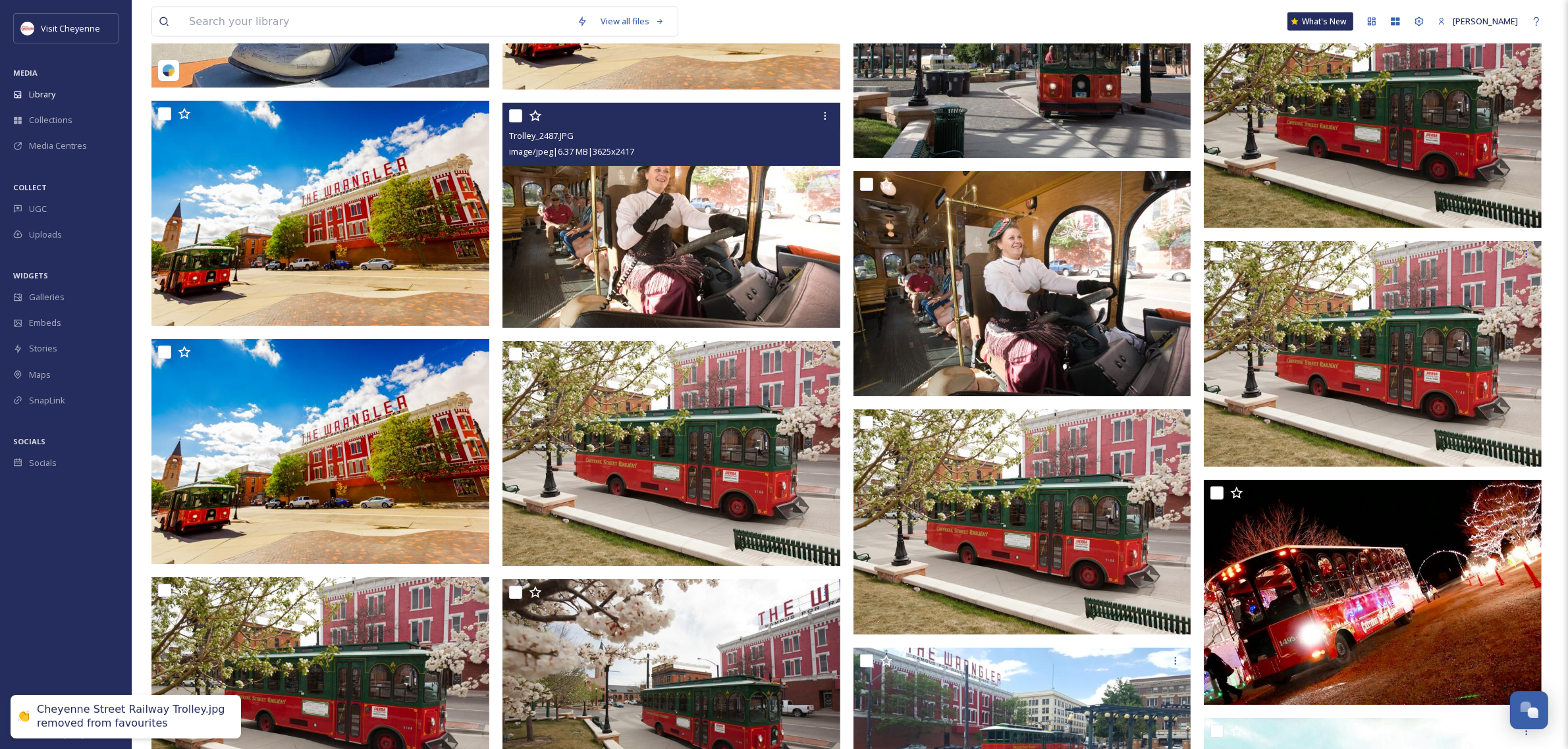
click at [536, 119] on icon at bounding box center [536, 116] width 13 height 13
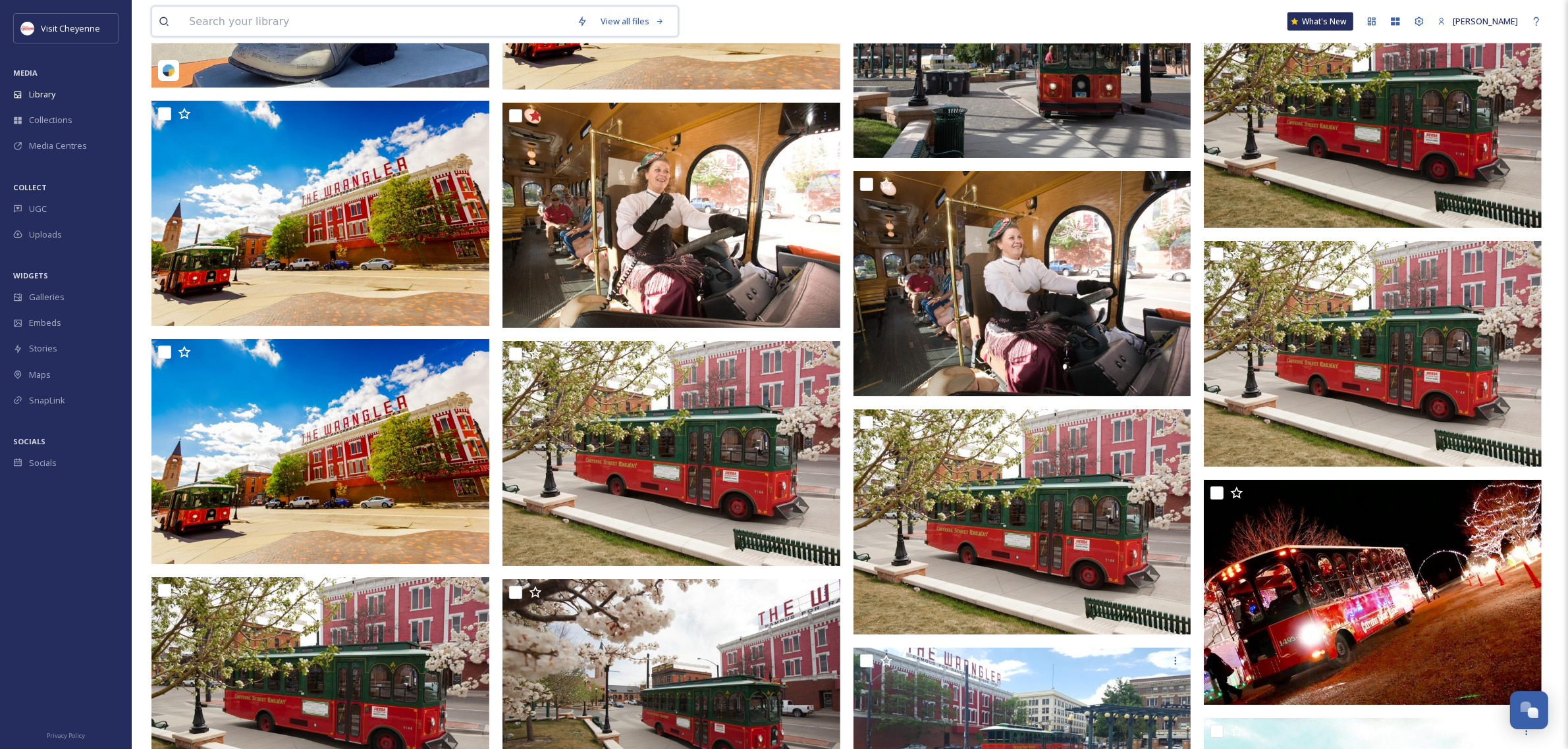
click at [410, 24] on input at bounding box center [376, 21] width 388 height 29
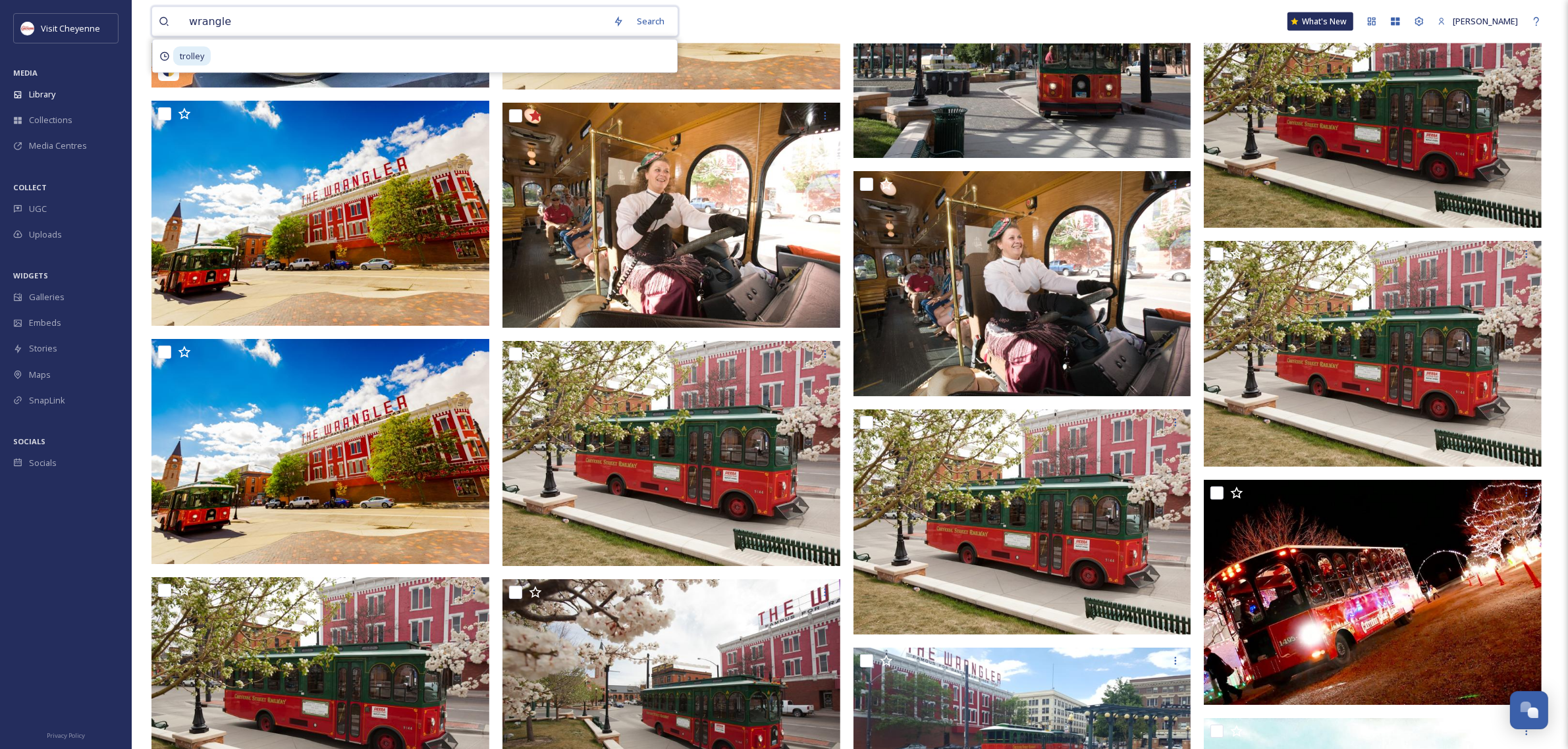
type input "wrangler"
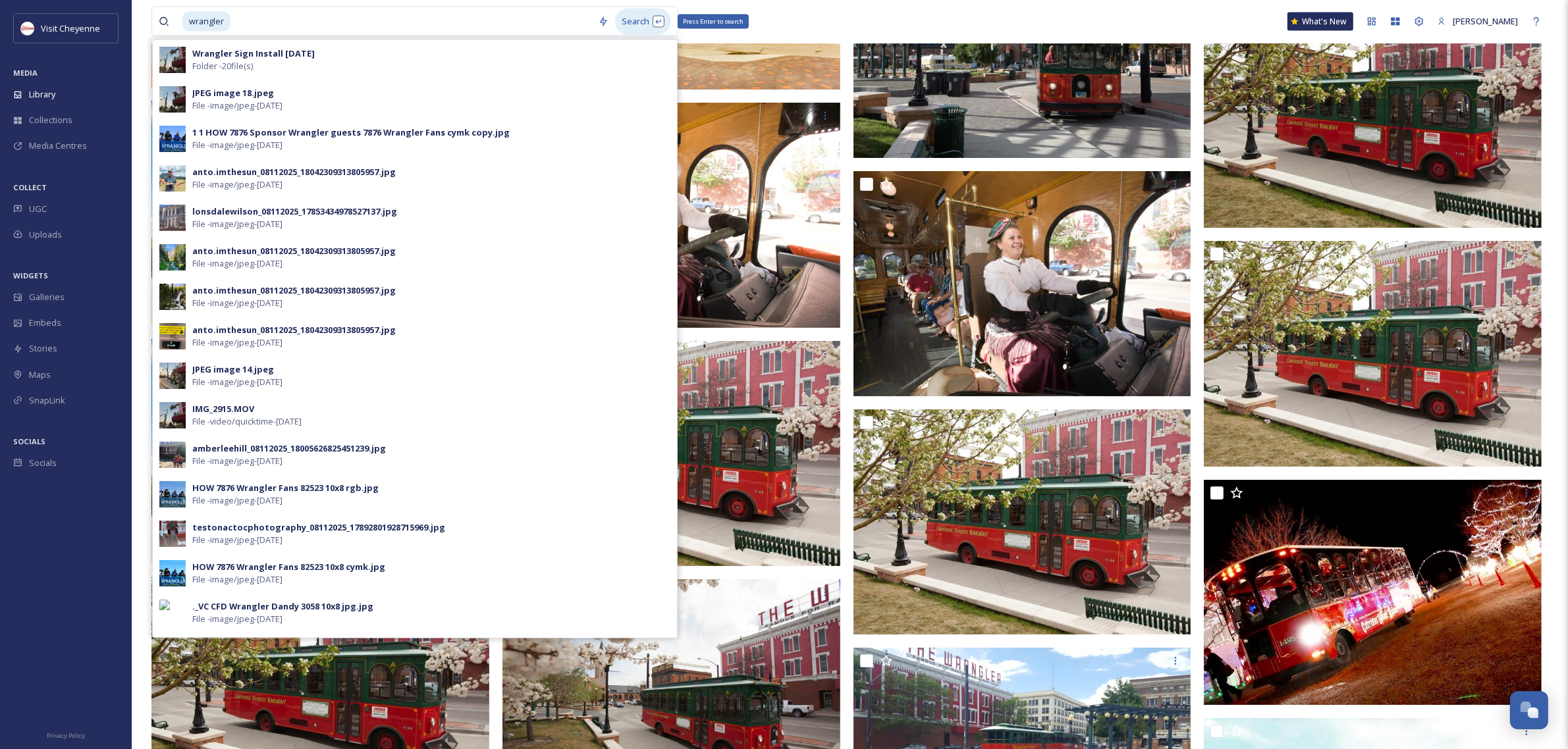
click at [639, 13] on div "Search Press Enter to search" at bounding box center [643, 21] width 56 height 26
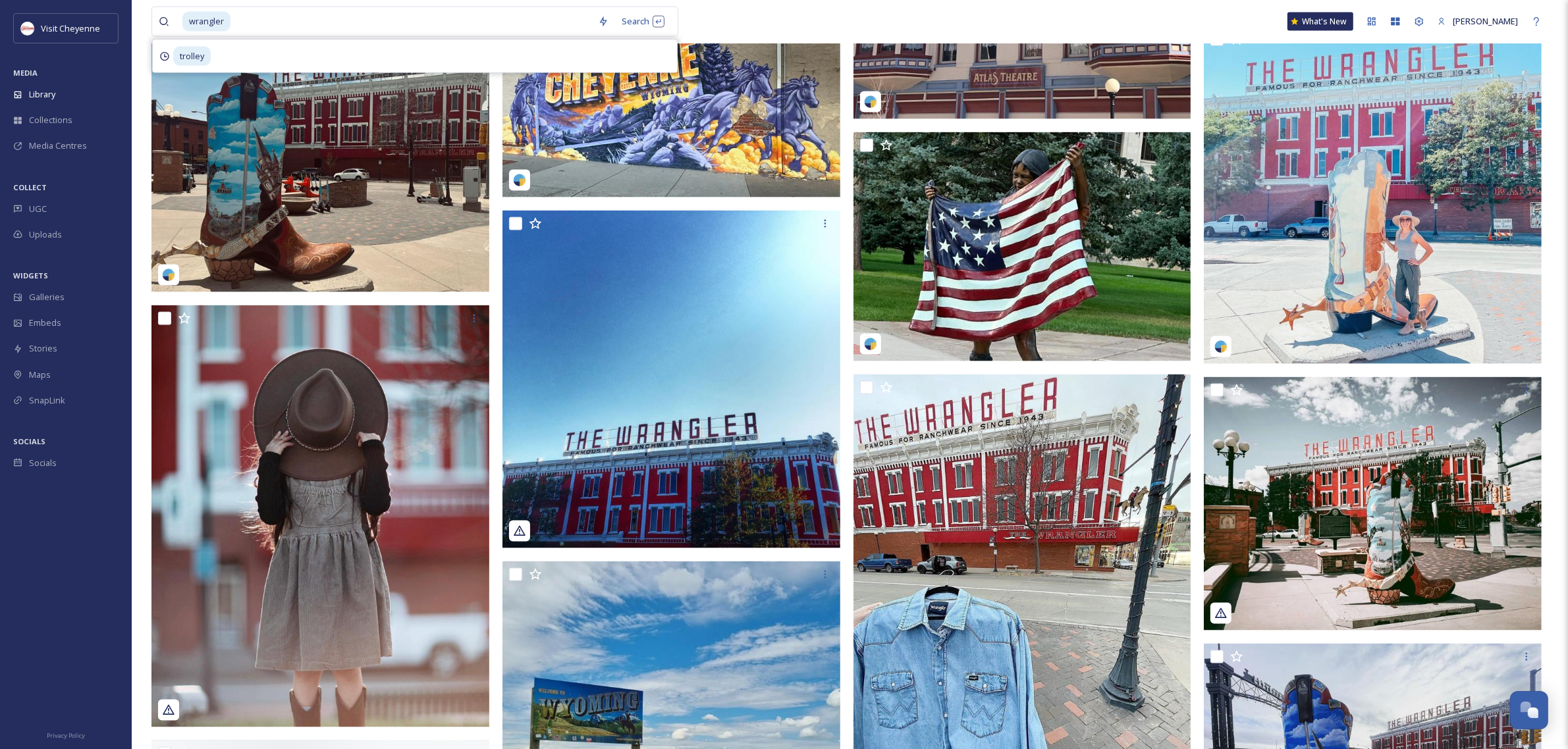
scroll to position [2469, 0]
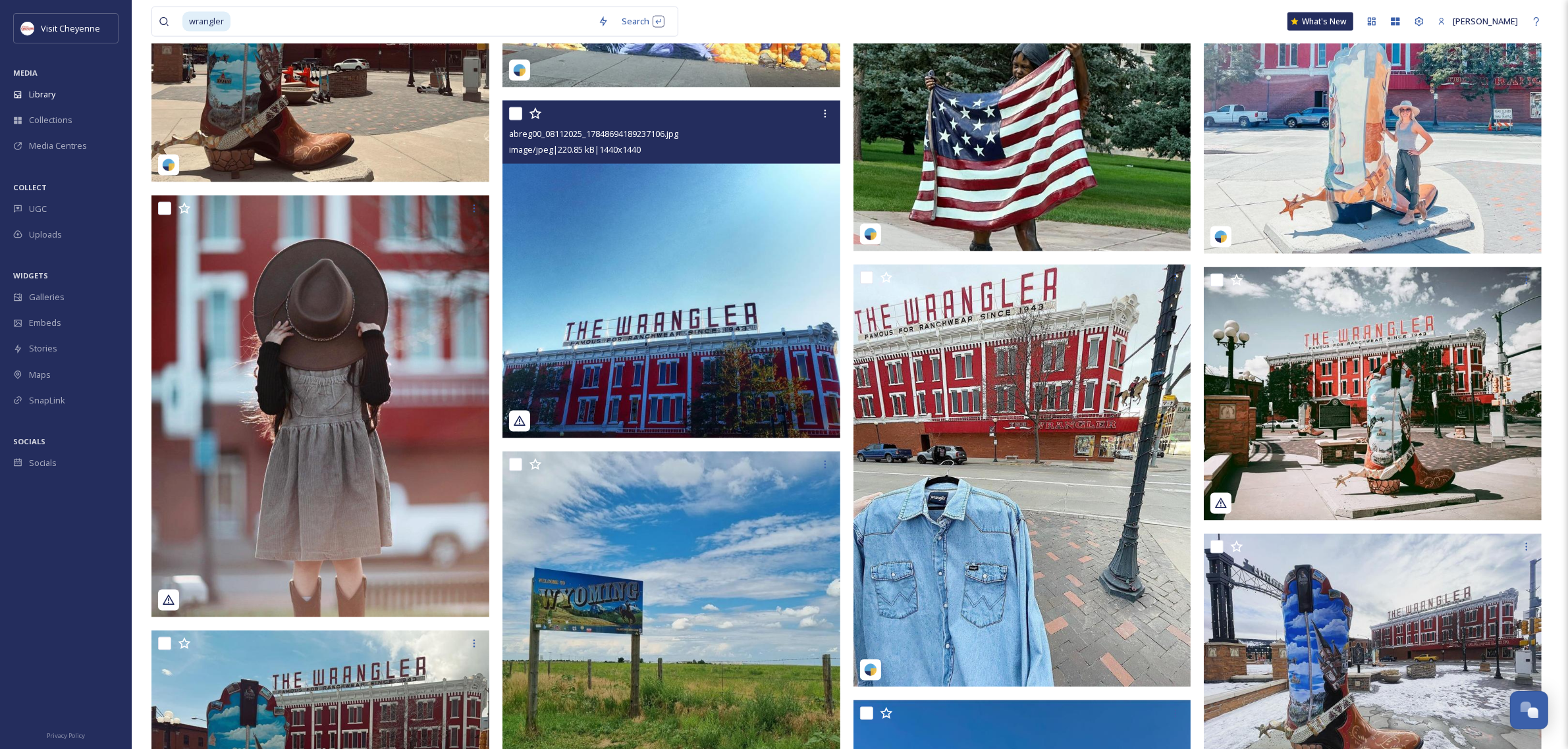
click at [535, 116] on icon at bounding box center [536, 114] width 13 height 13
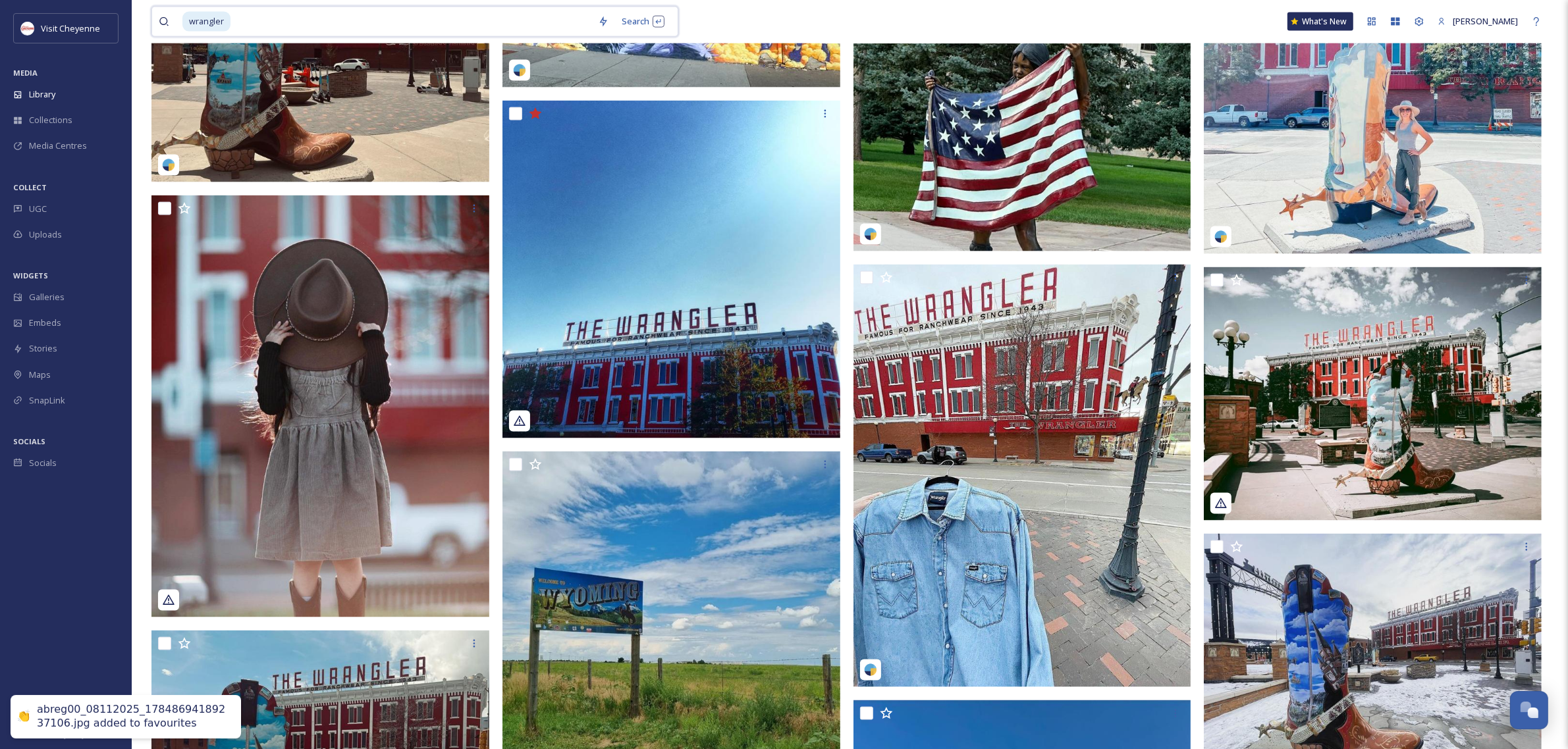
click at [516, 15] on input at bounding box center [411, 21] width 359 height 29
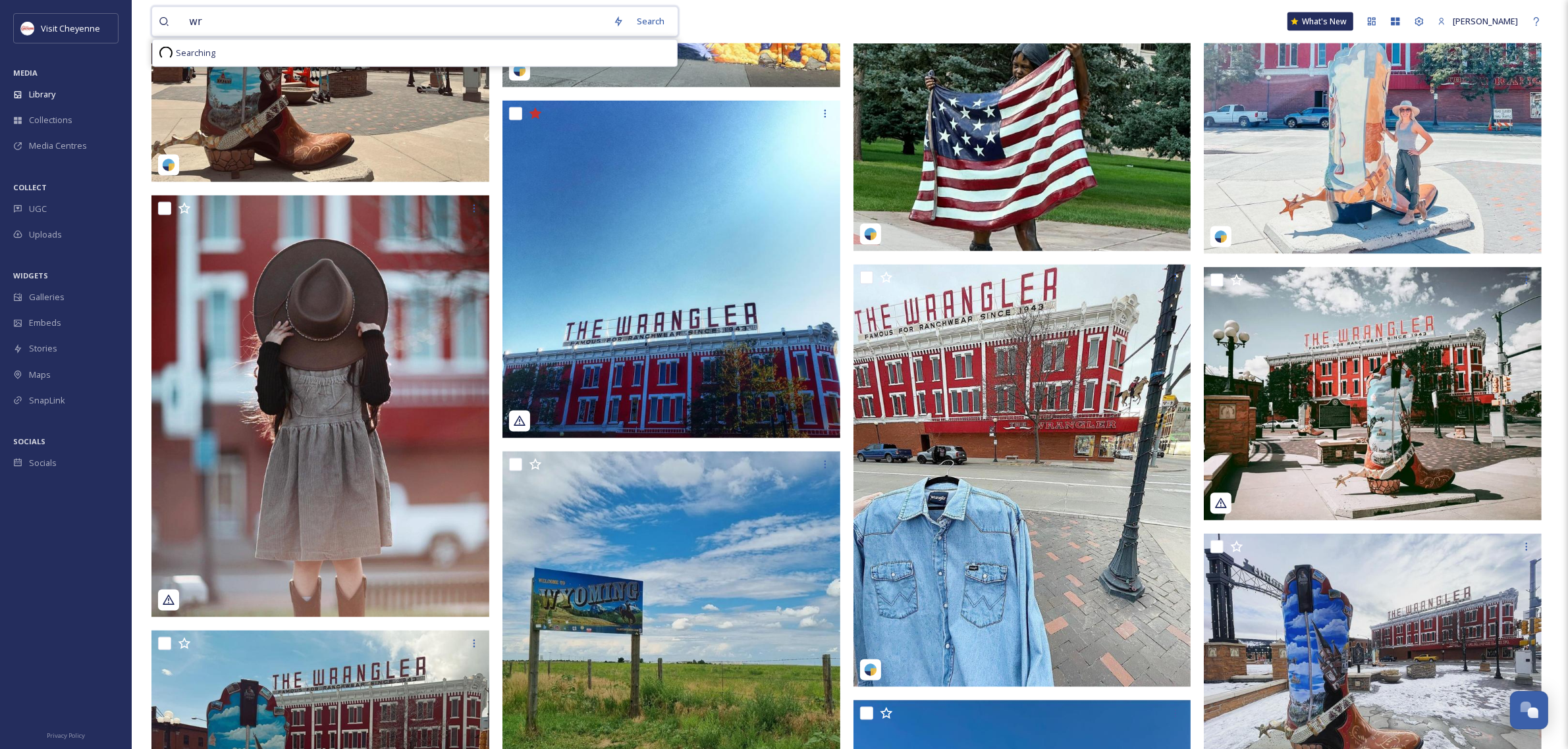
type input "w"
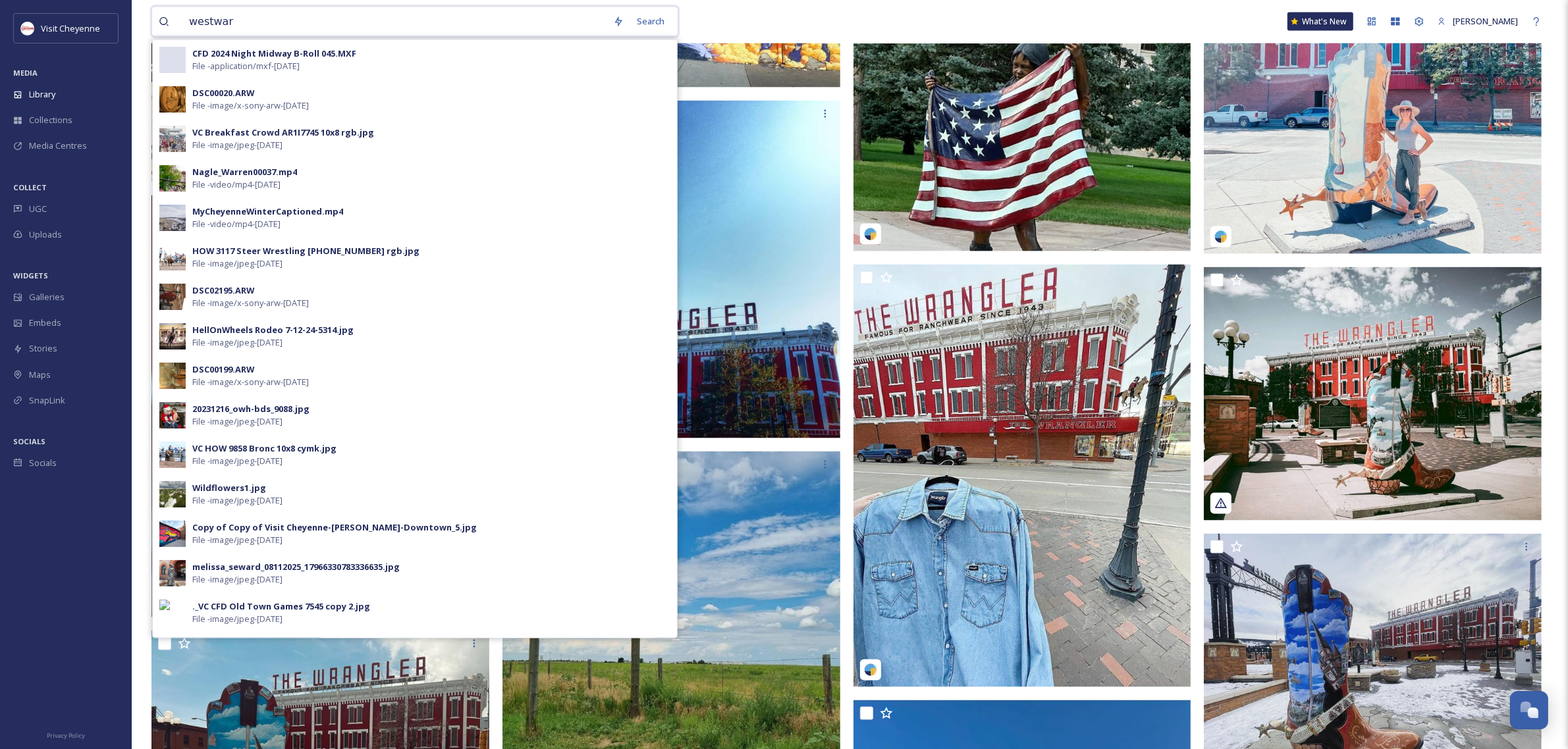
type input "westward"
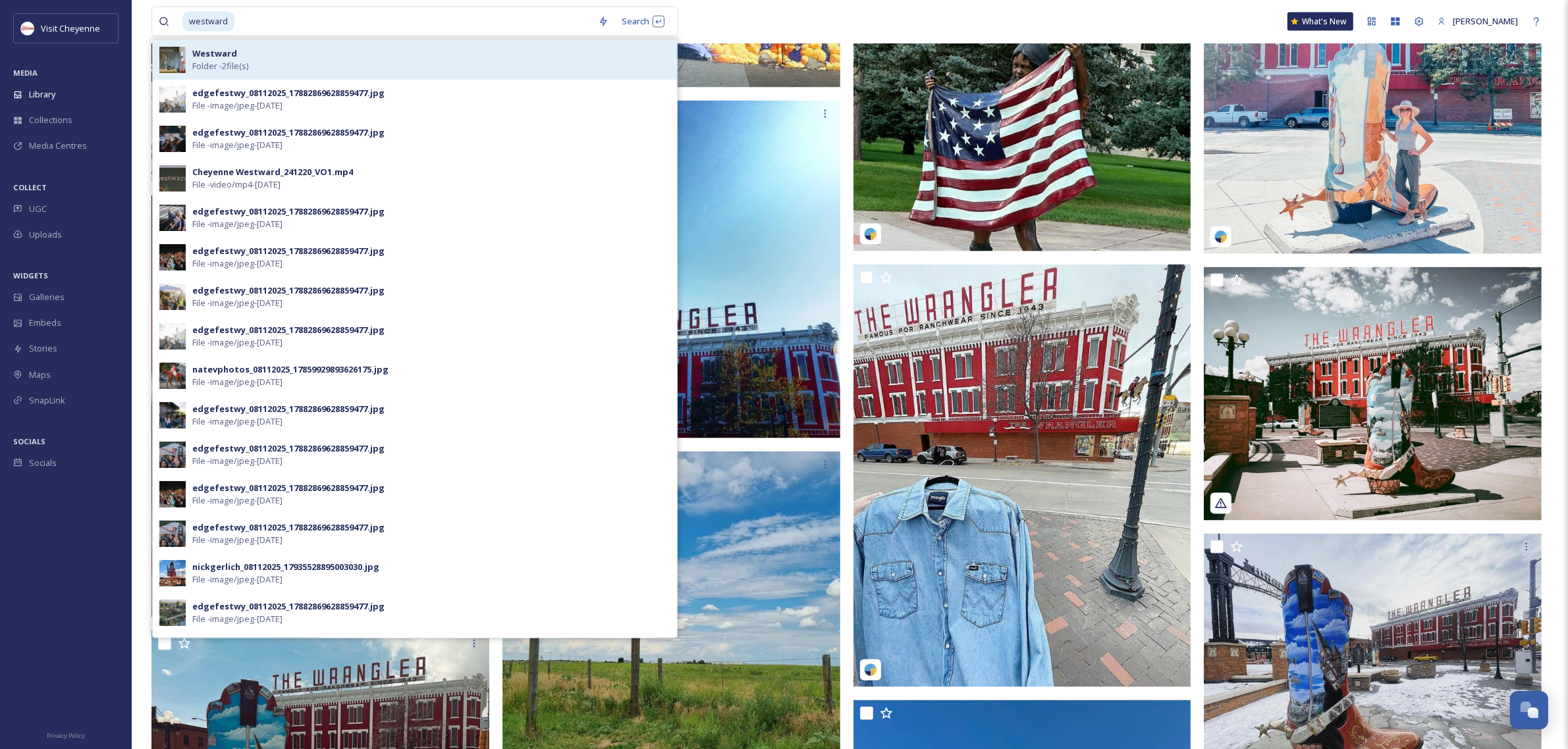
click at [456, 59] on div "Westward Folder - 2 file(s)" at bounding box center [431, 60] width 478 height 25
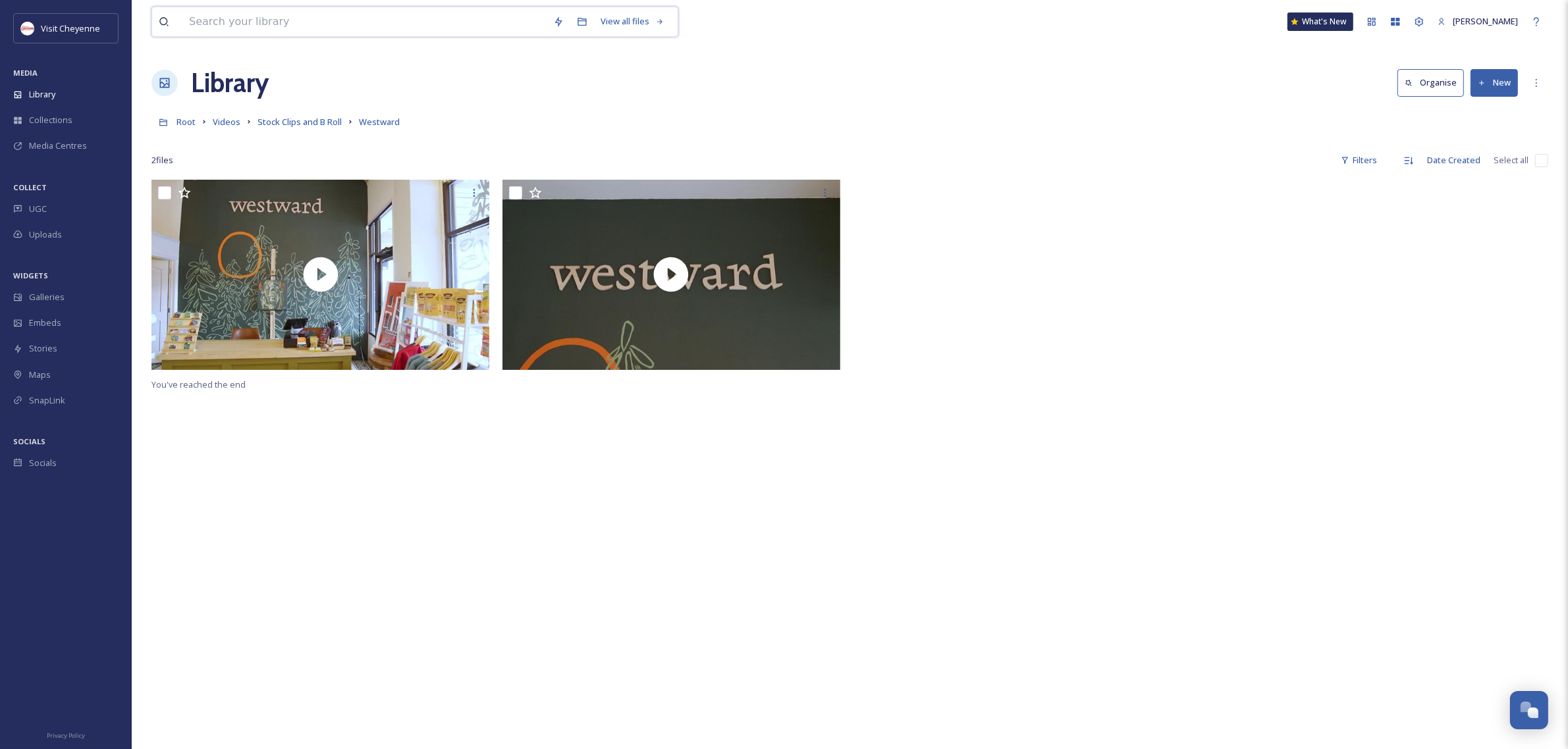
click at [257, 14] on input at bounding box center [364, 21] width 364 height 29
type input "westward"
click at [515, 659] on div "You've reached the end" at bounding box center [849, 554] width 1397 height 749
click at [376, 21] on input at bounding box center [402, 21] width 332 height 29
type input "w"
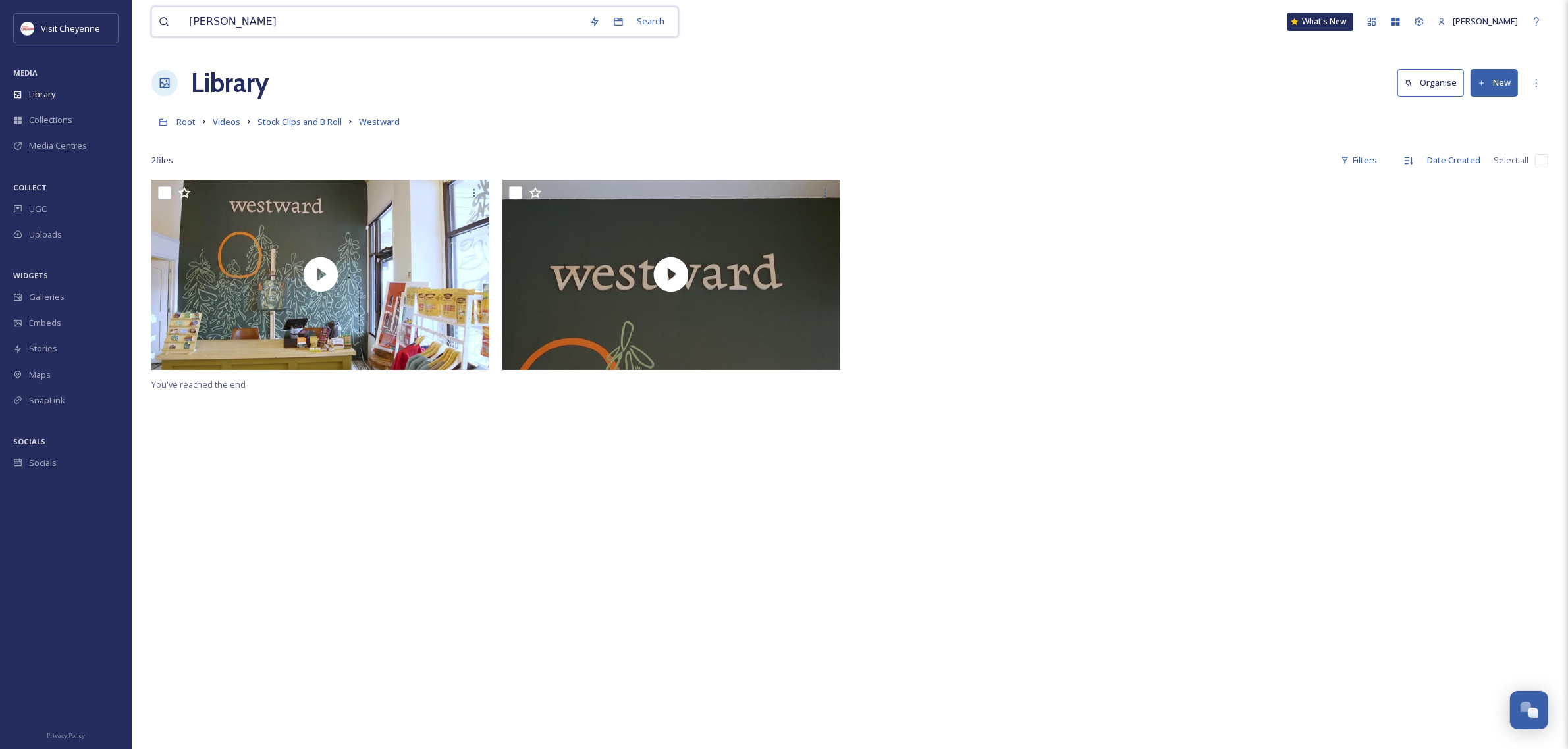
type input "[PERSON_NAME]"
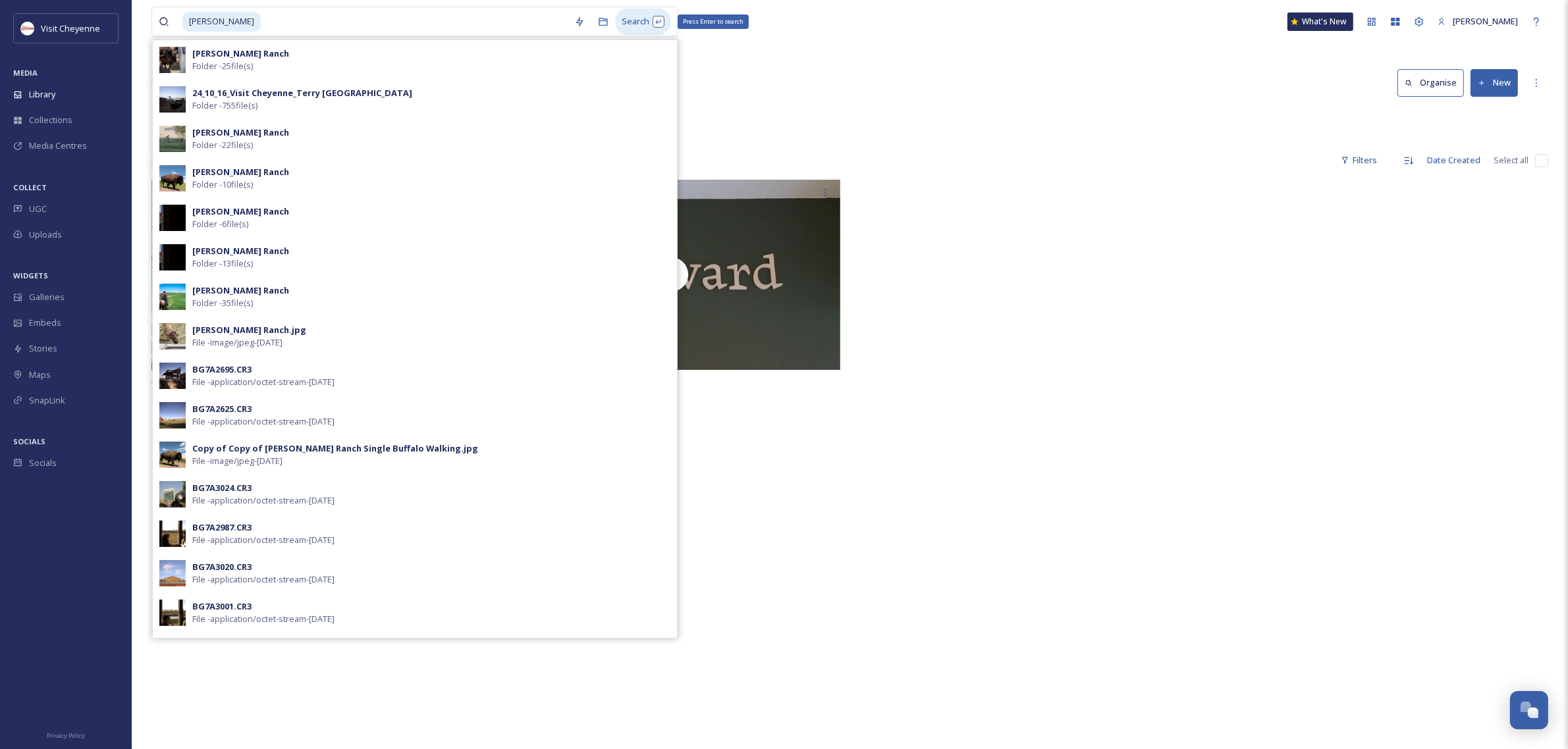
click at [642, 15] on div "Search Press Enter to search" at bounding box center [643, 21] width 56 height 26
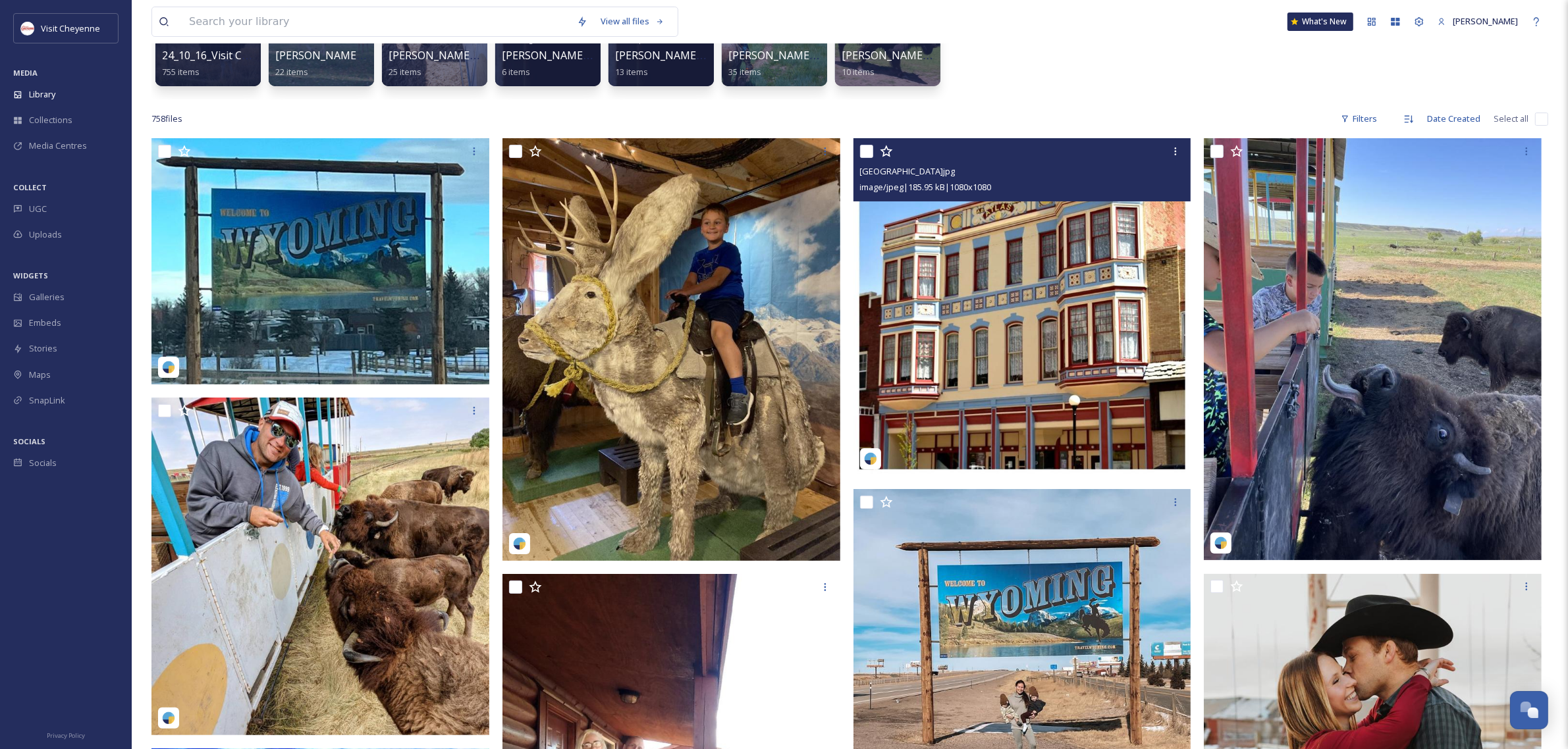
scroll to position [164, 0]
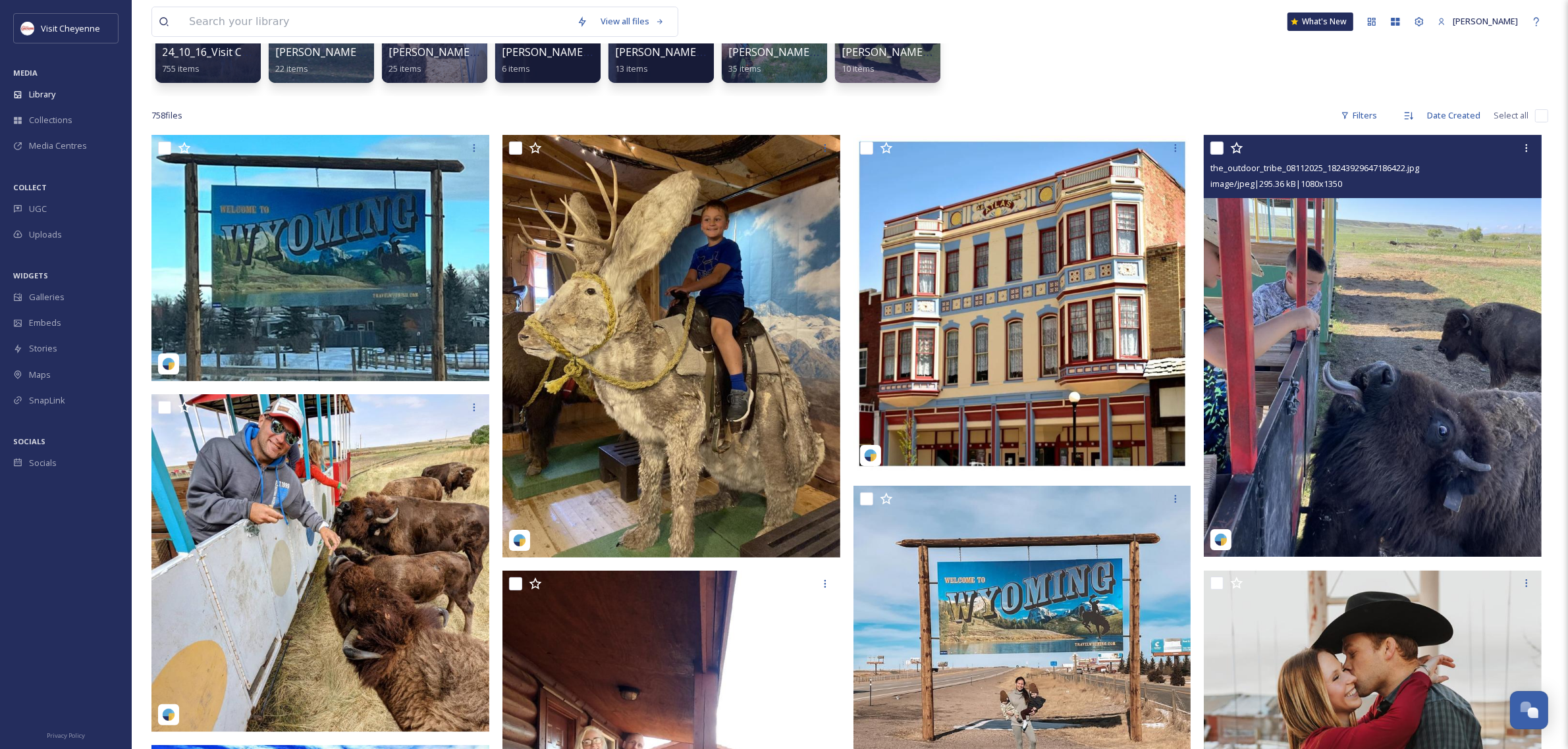
click at [1238, 147] on icon at bounding box center [1237, 148] width 13 height 13
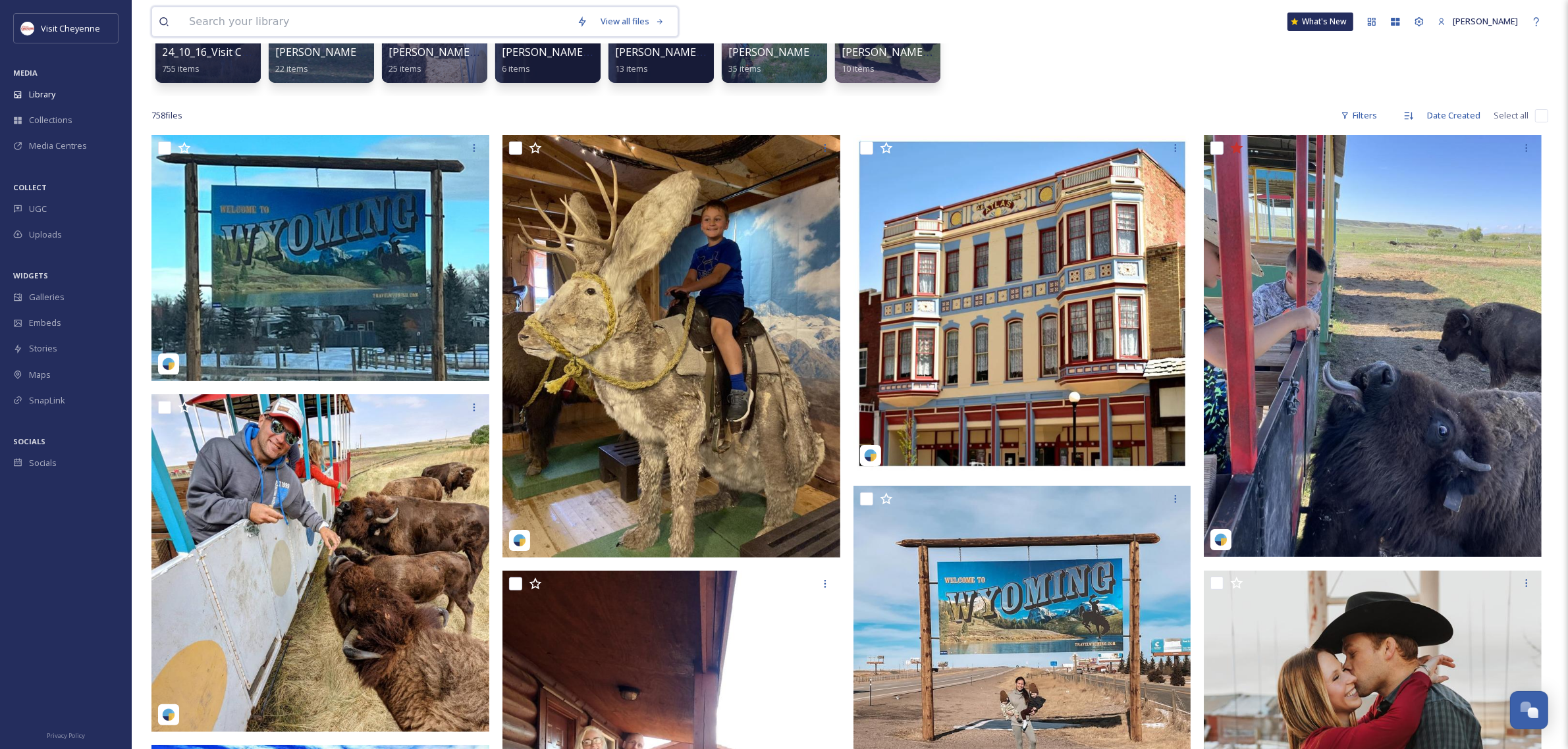
click at [443, 27] on input at bounding box center [376, 21] width 388 height 29
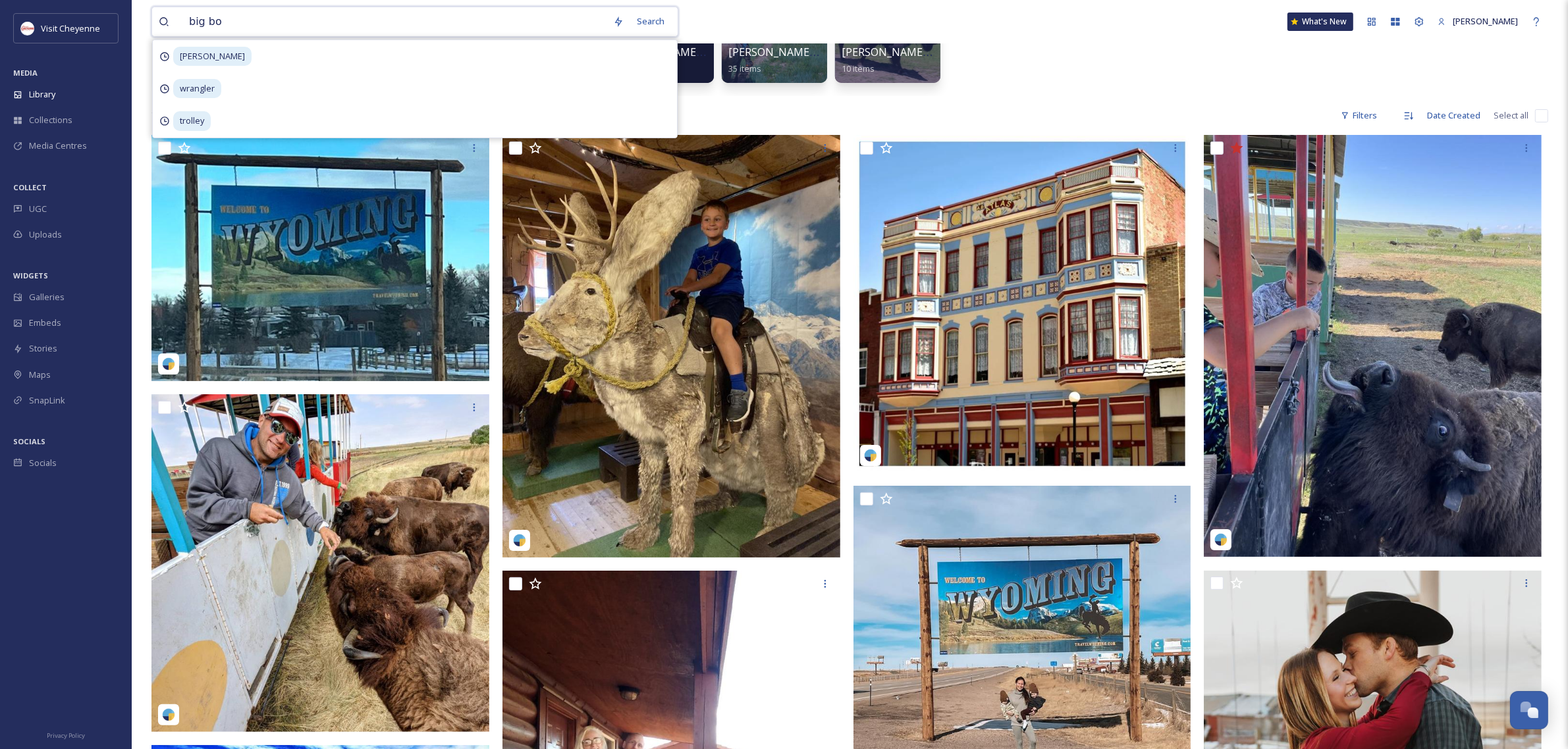
type input "big boy"
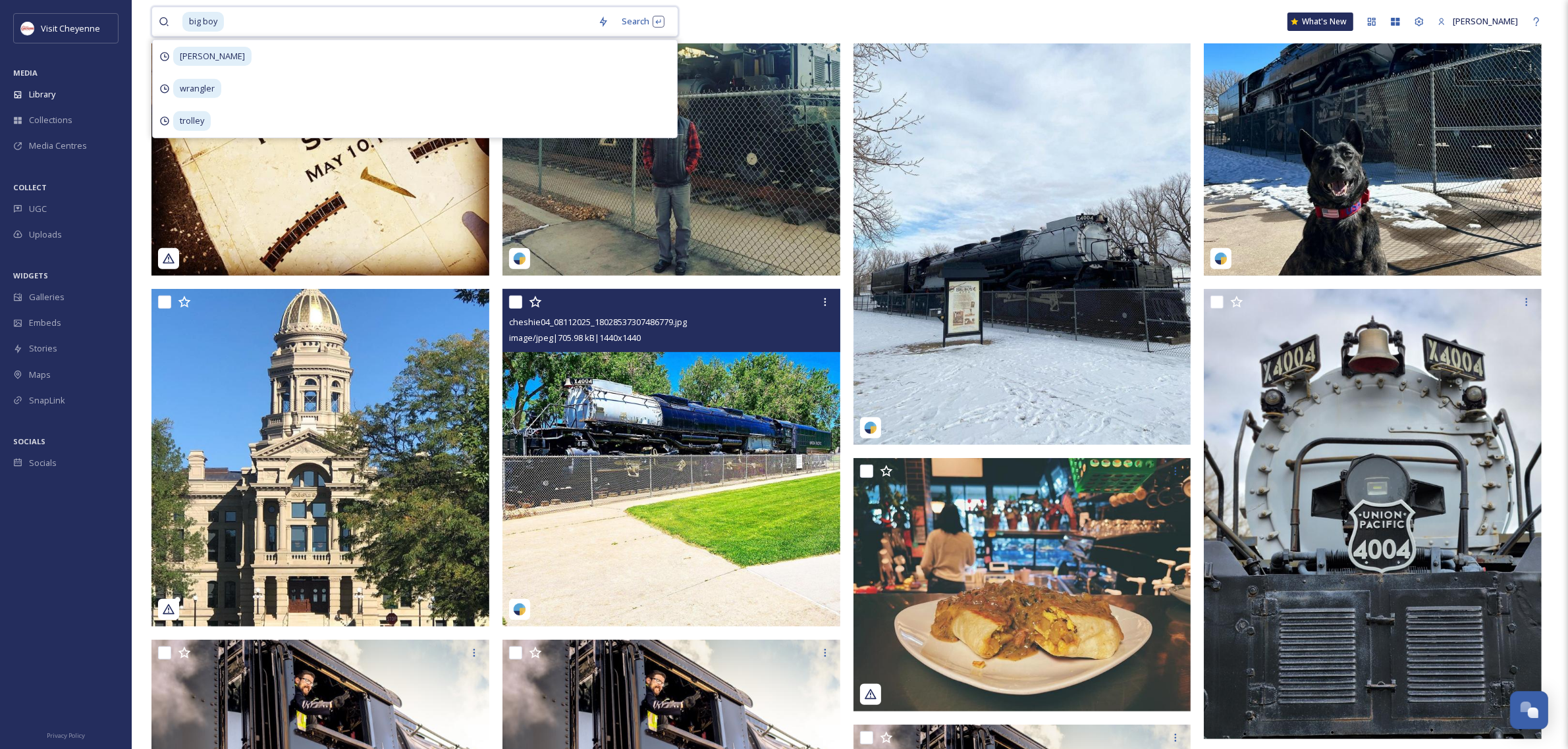
scroll to position [905, 0]
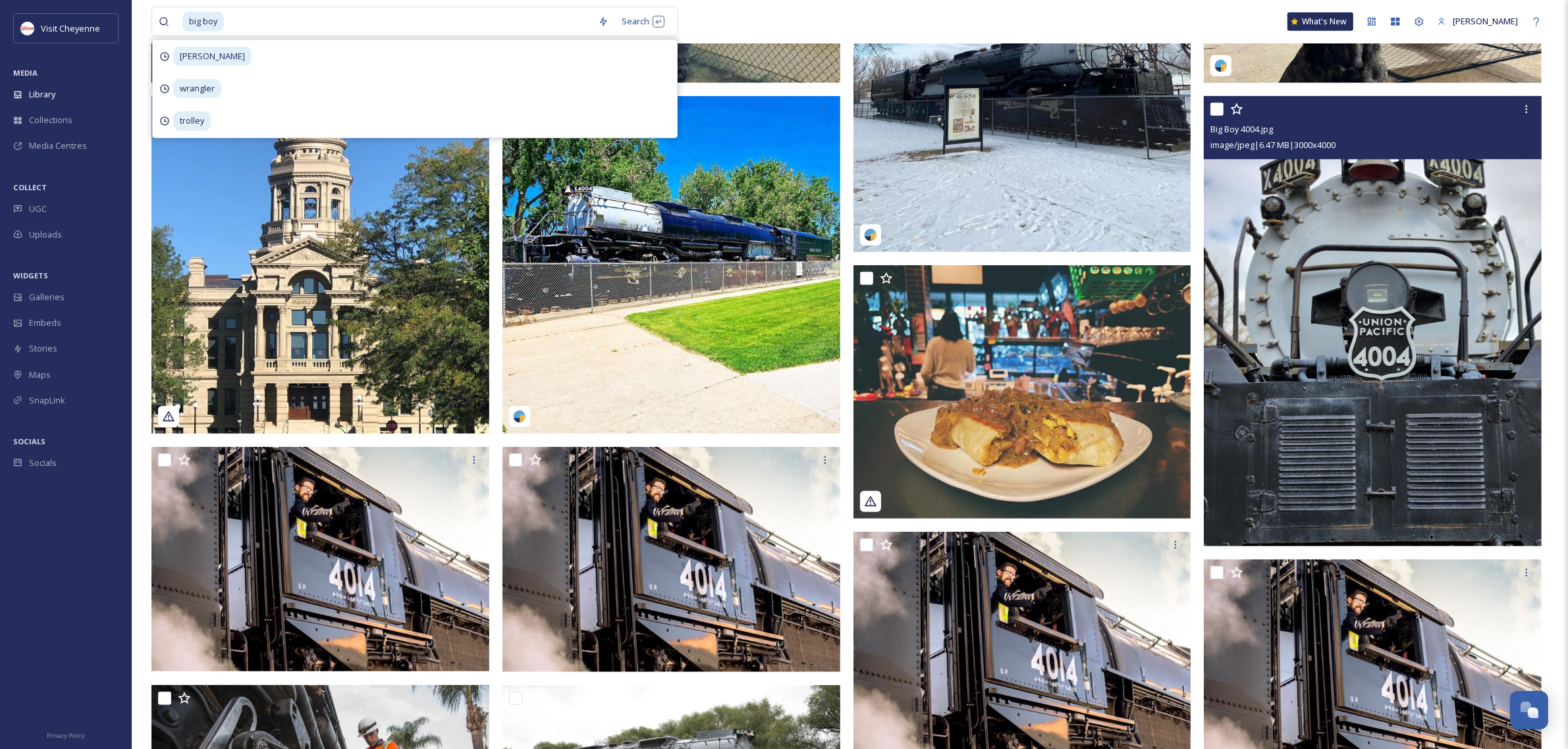
click at [1235, 107] on icon at bounding box center [1237, 110] width 13 height 13
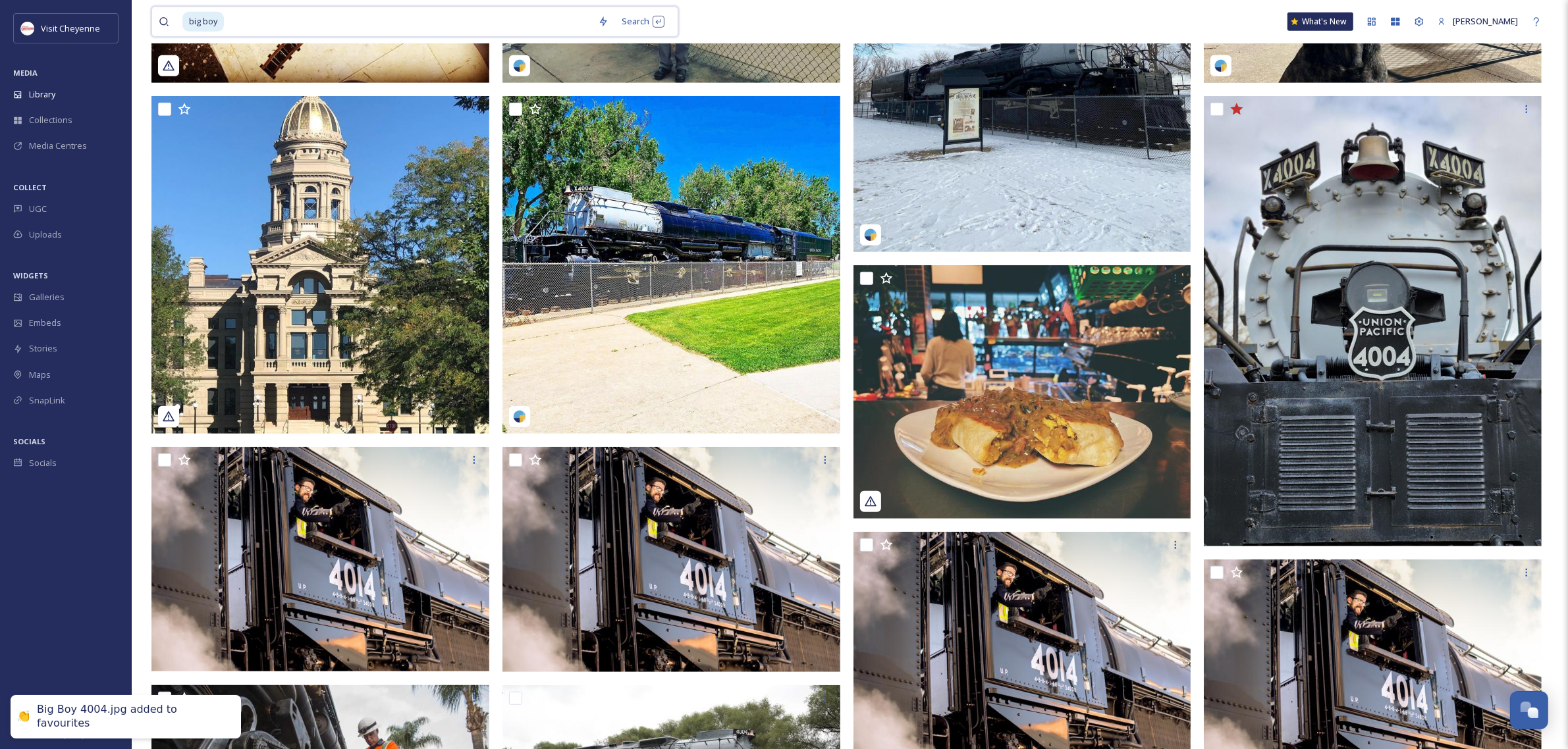
click at [493, 30] on input at bounding box center [408, 21] width 366 height 29
type input "b"
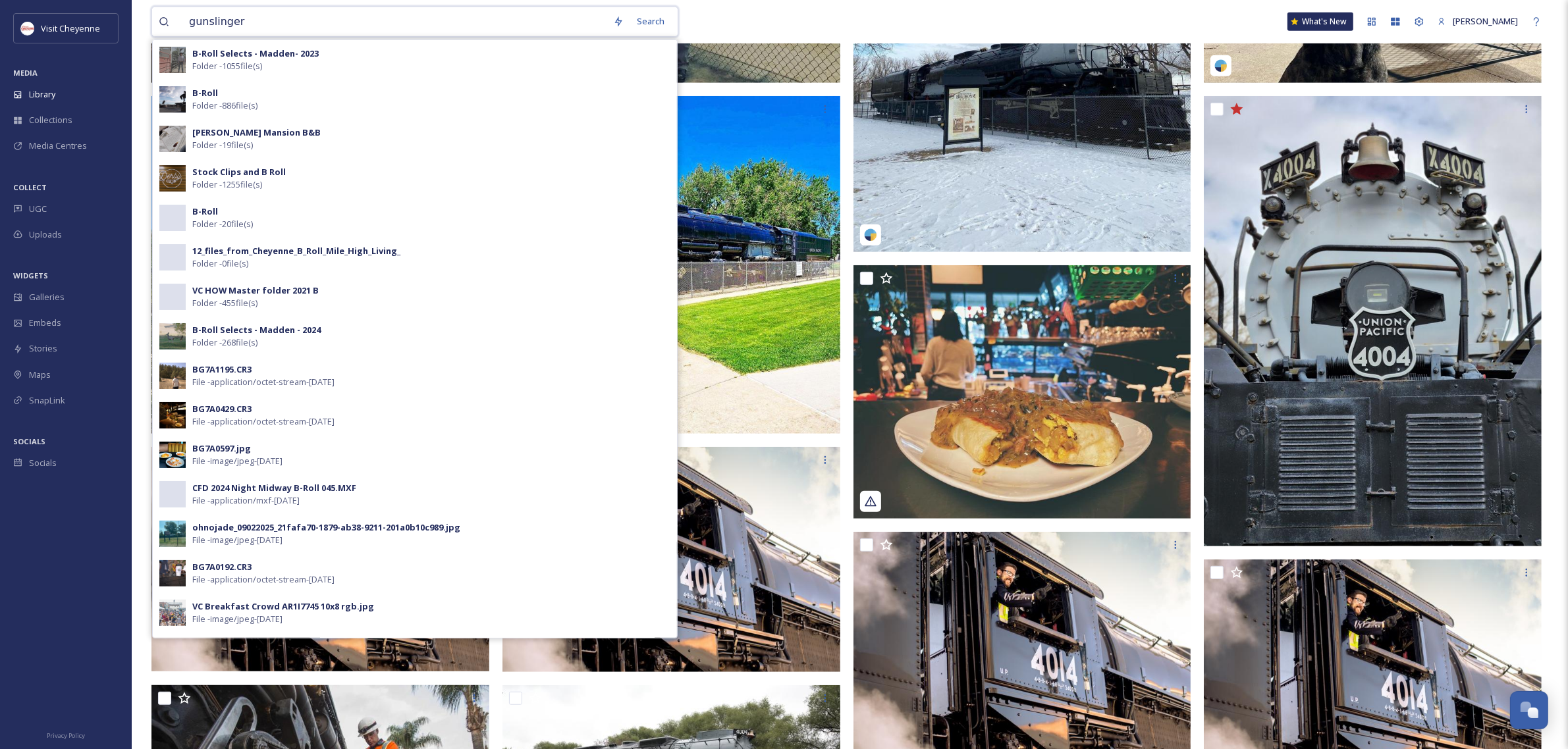
type input "gunslingers"
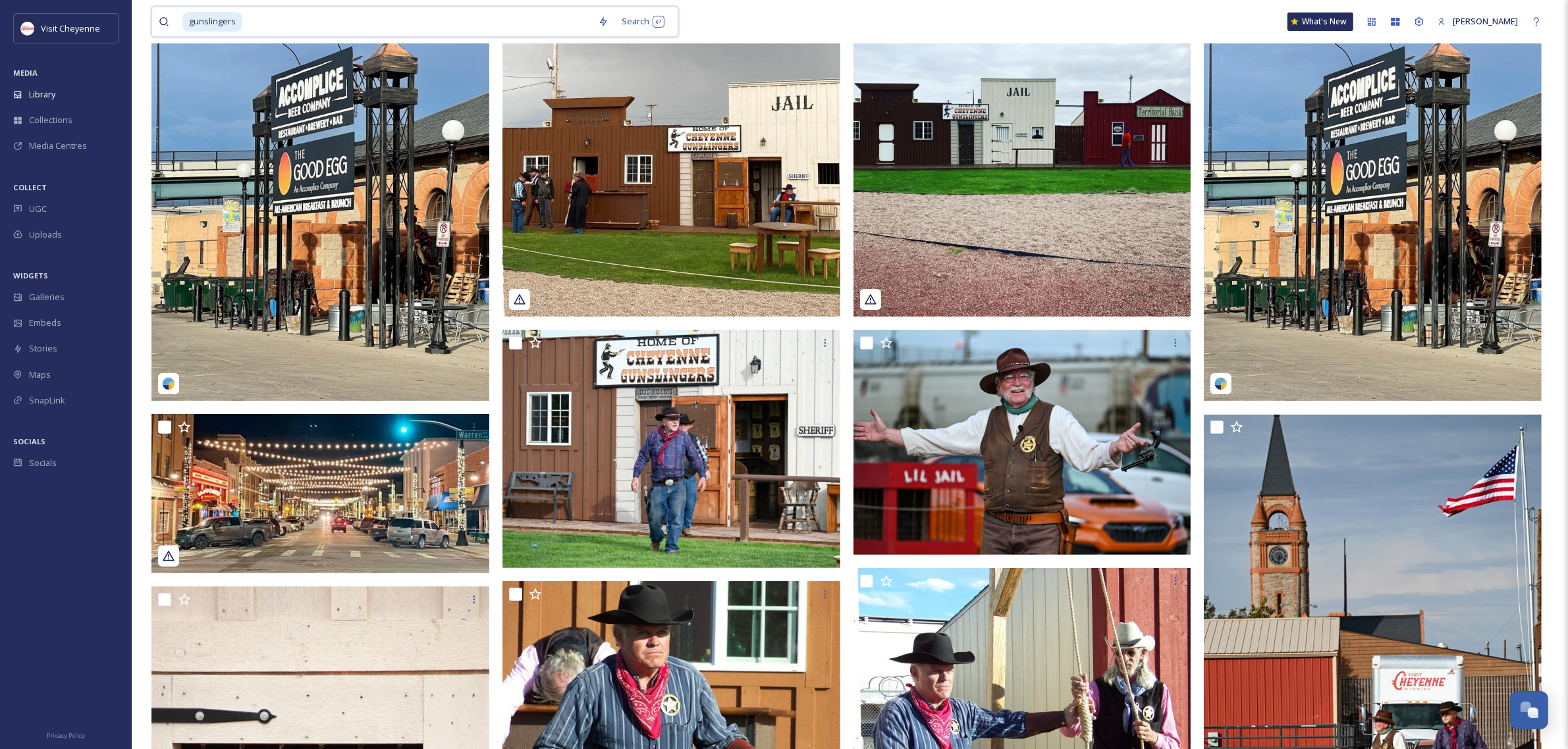
scroll to position [329, 0]
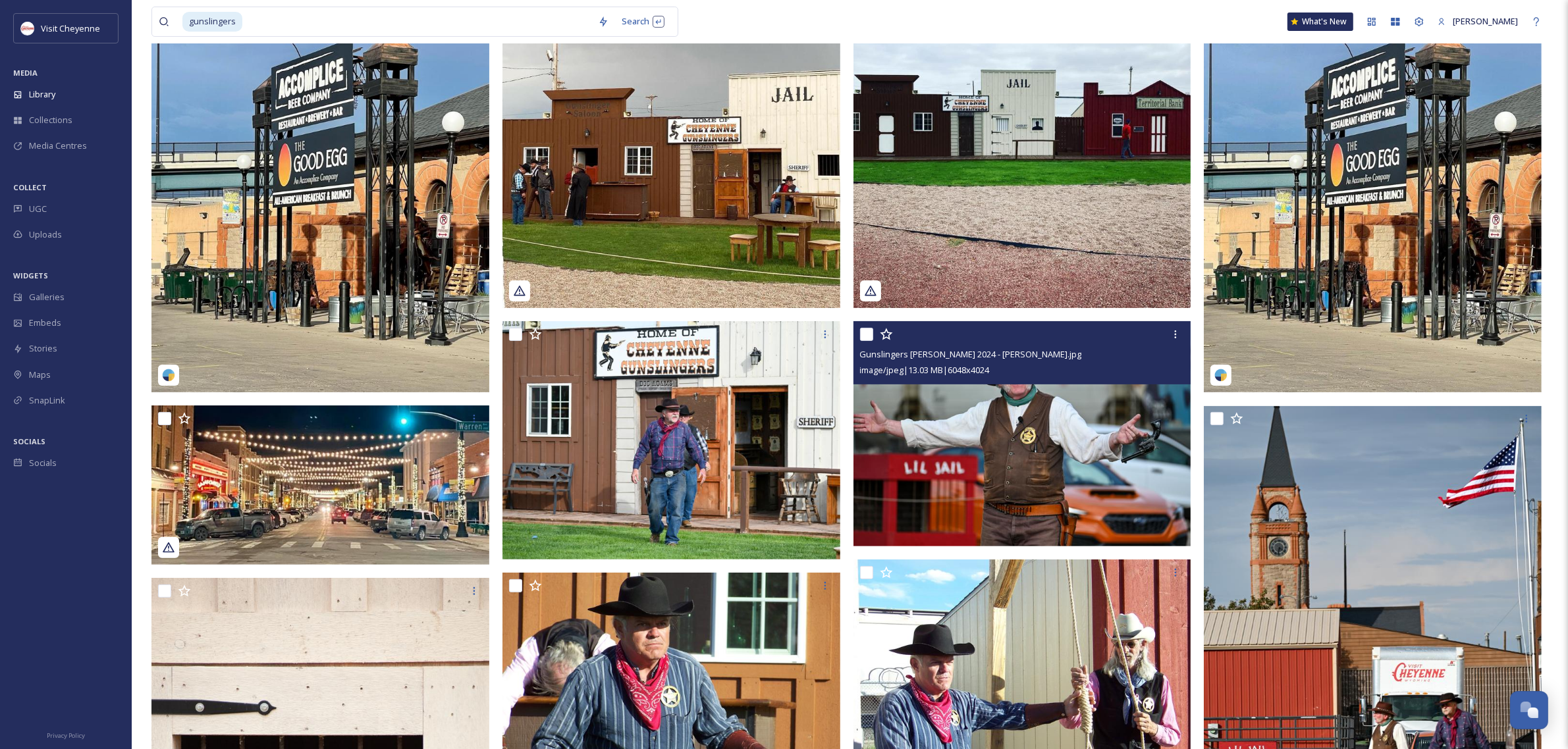
click at [890, 336] on icon at bounding box center [886, 335] width 13 height 13
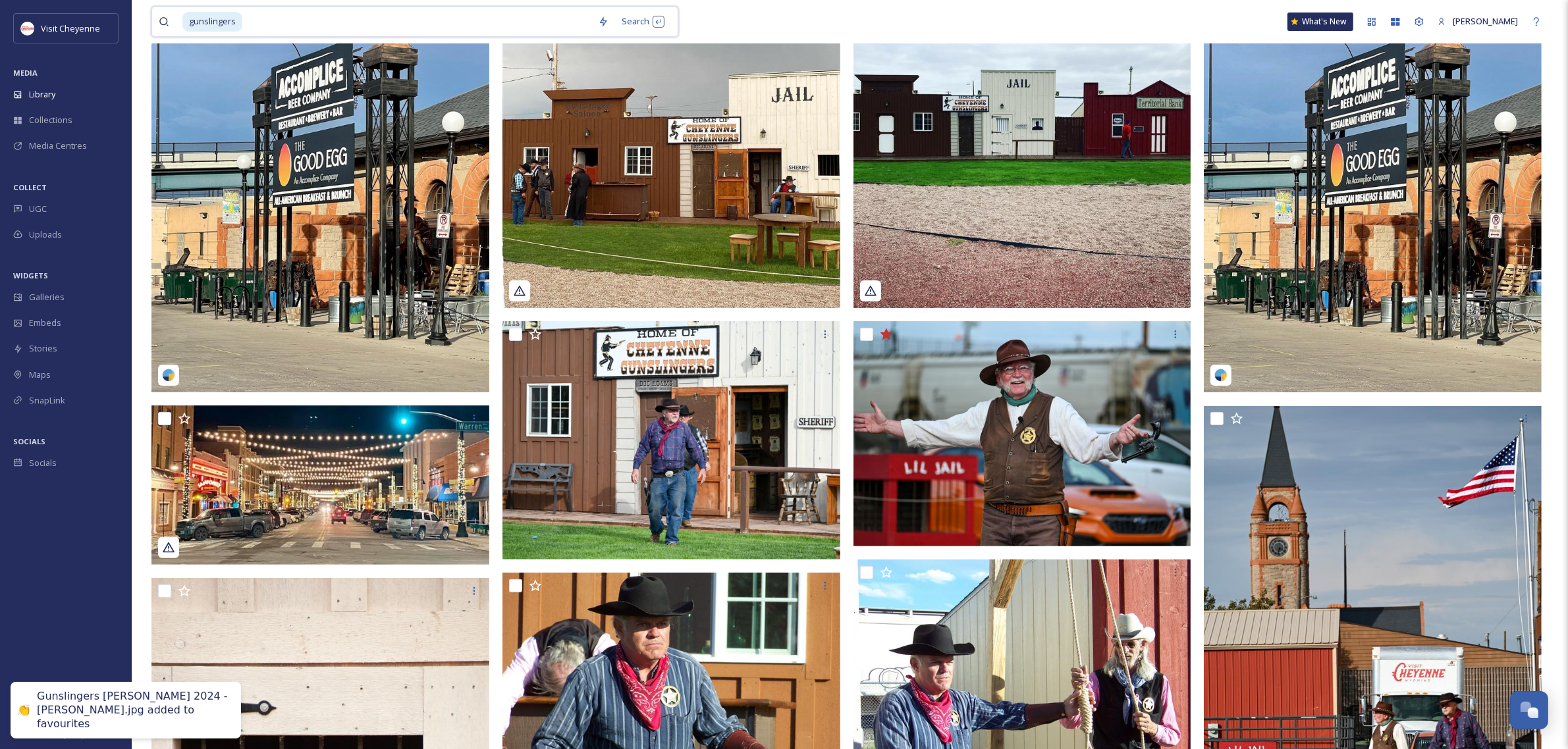
click at [451, 20] on input at bounding box center [417, 21] width 348 height 29
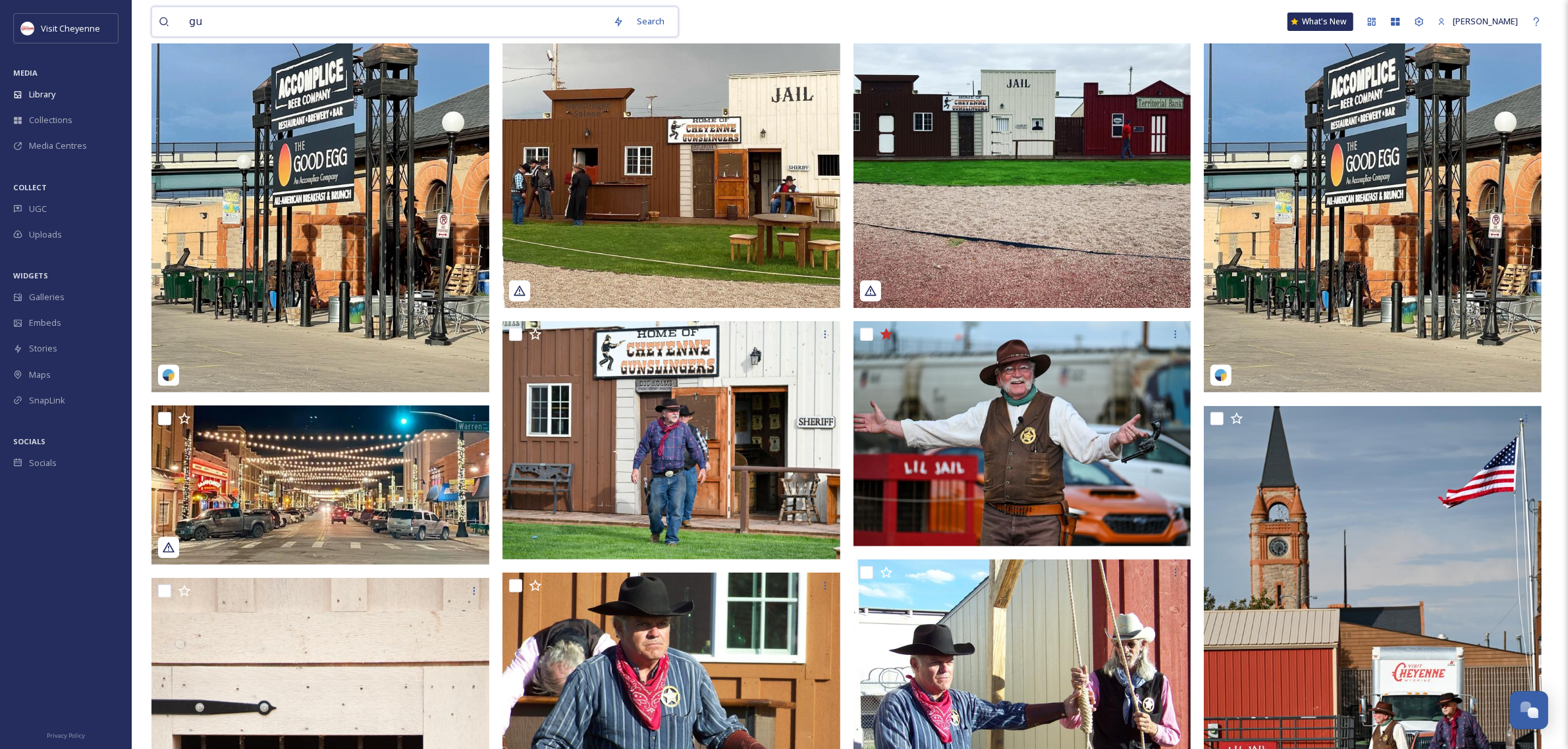
type input "g"
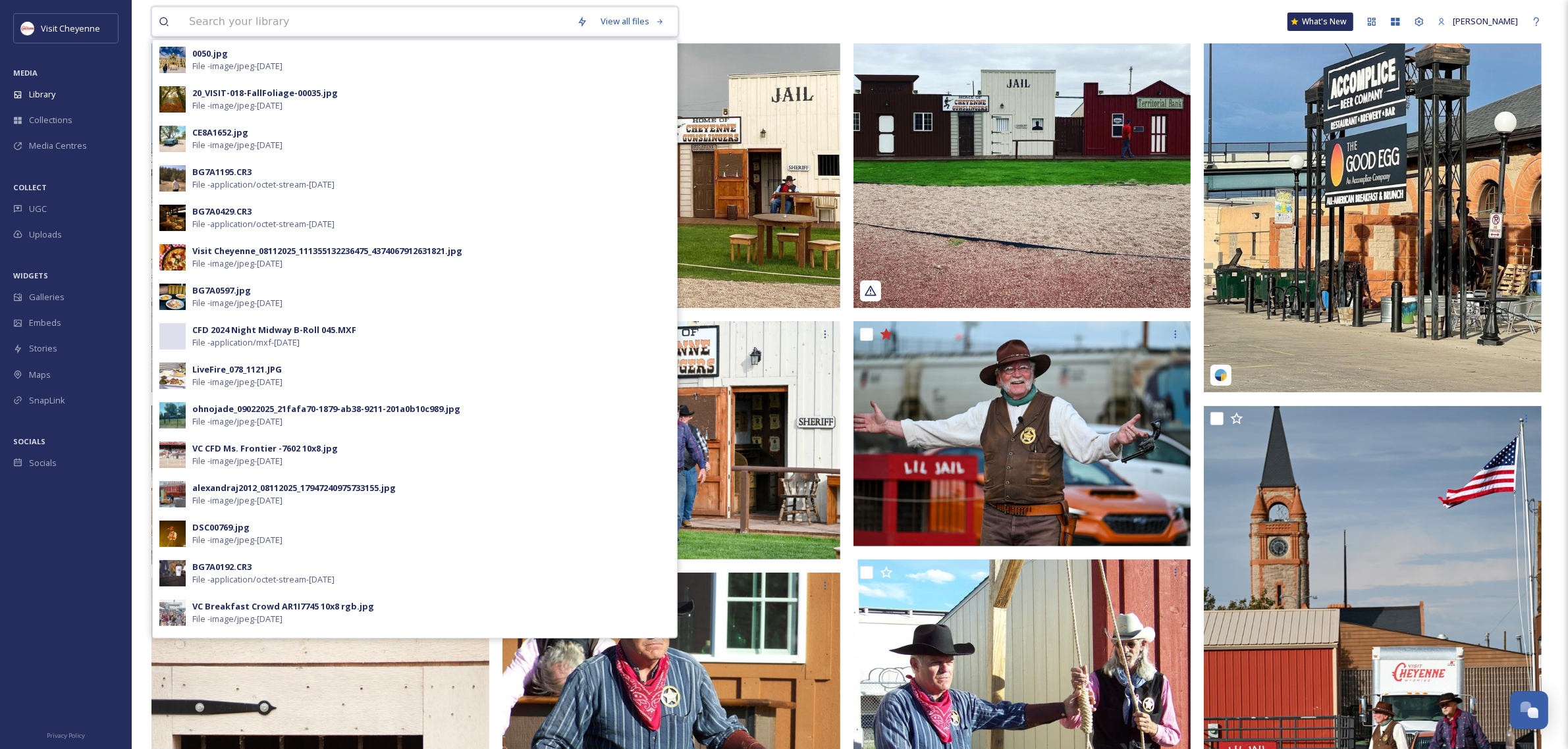
type input "o"
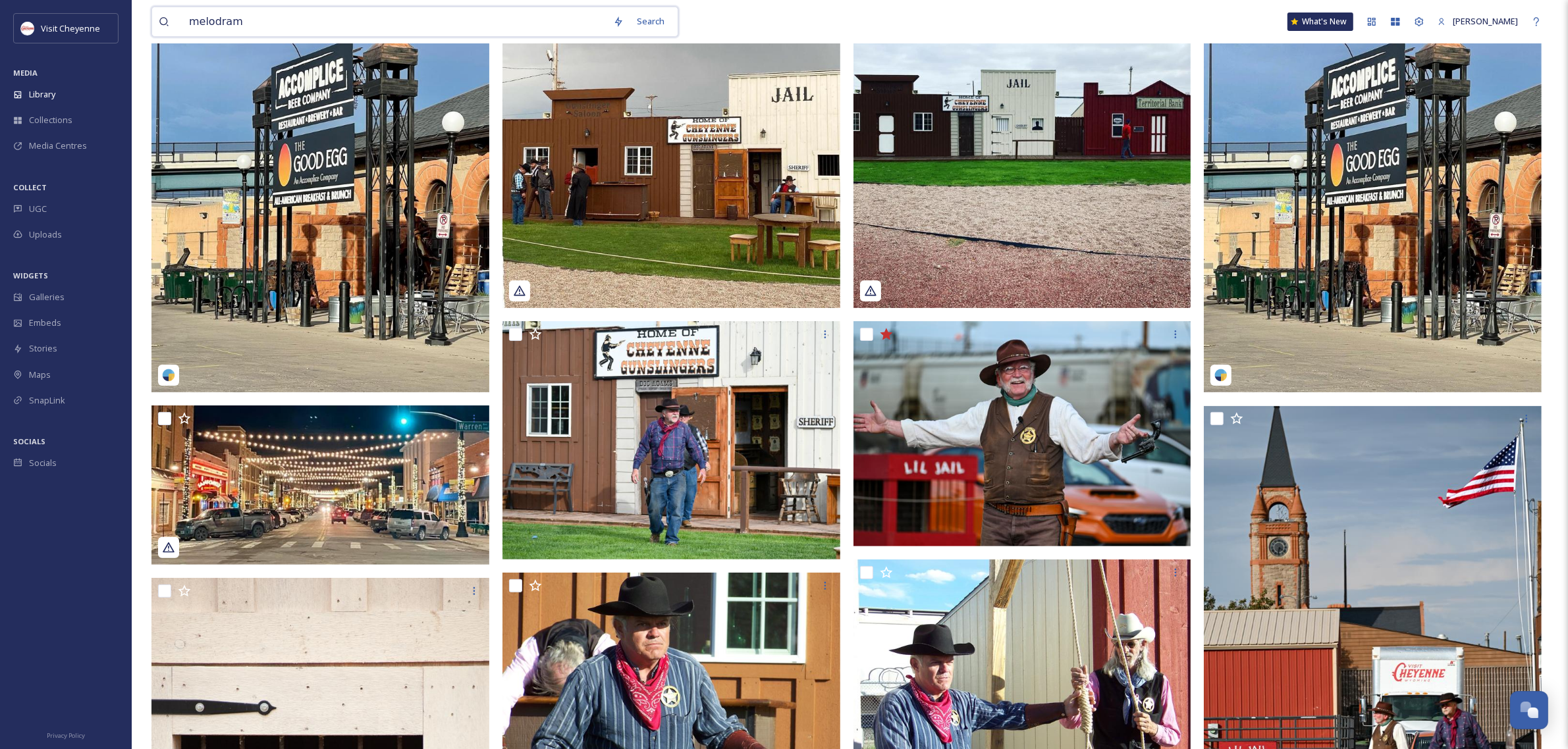
type input "melodrama"
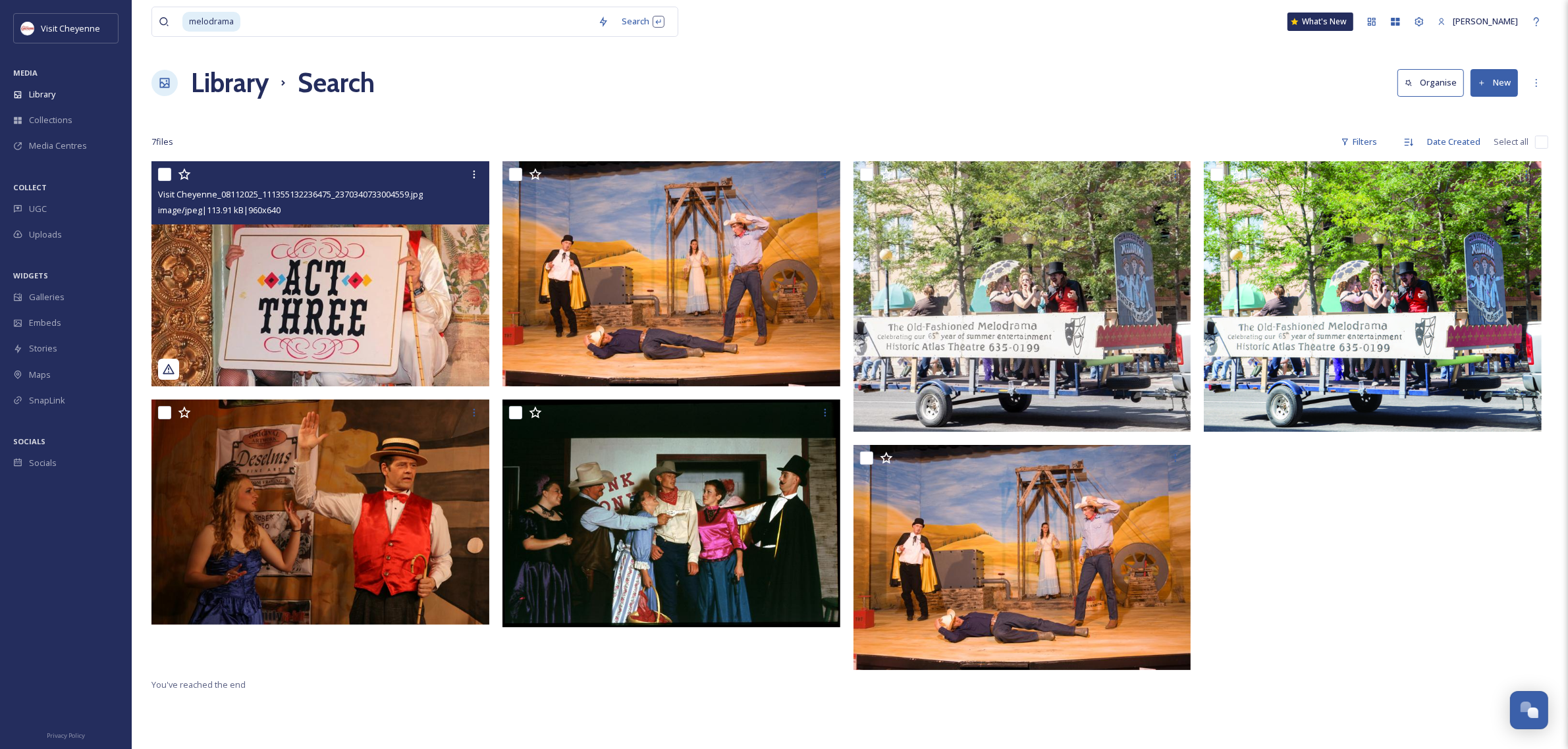
click at [185, 168] on icon at bounding box center [185, 175] width 13 height 13
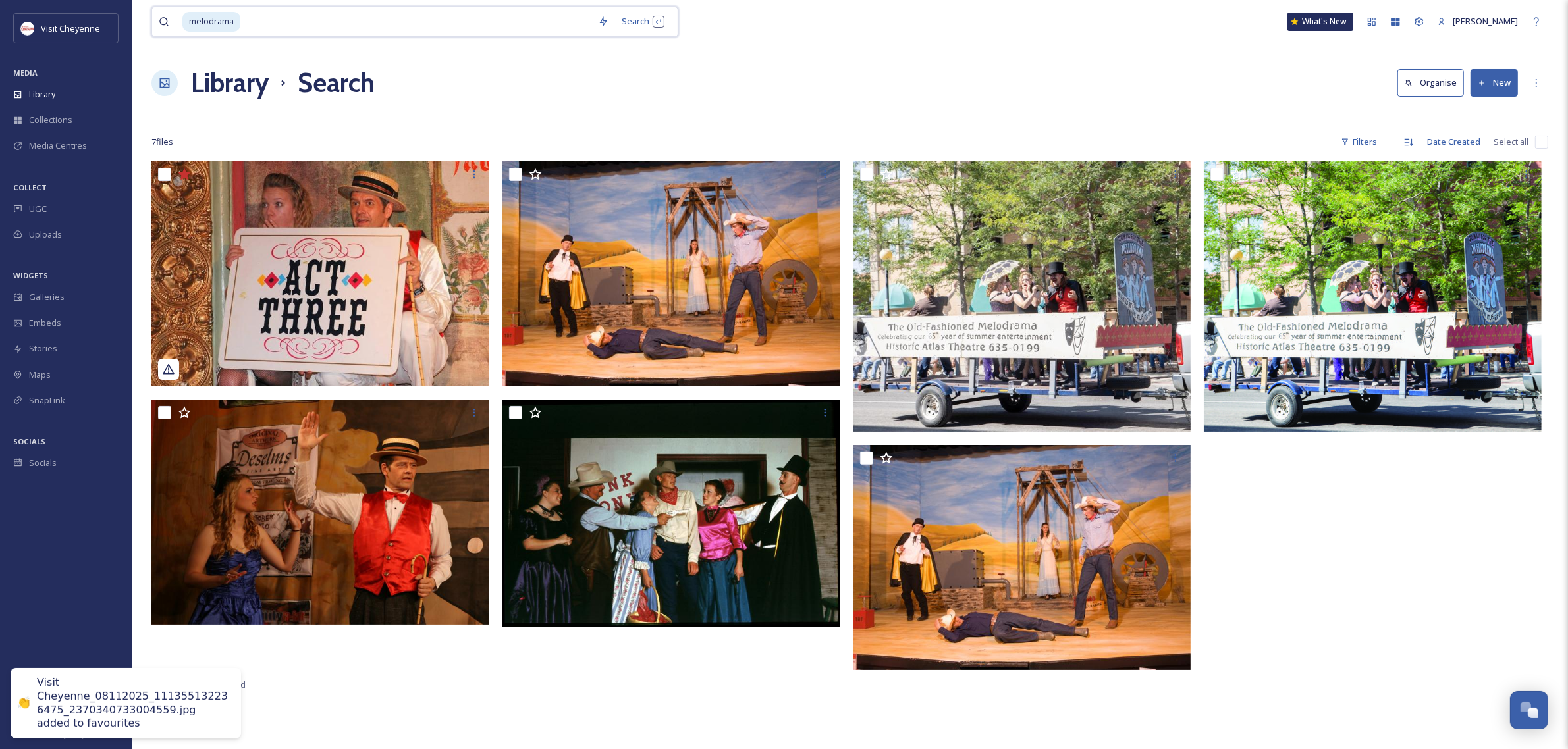
click at [373, 21] on input at bounding box center [416, 21] width 350 height 29
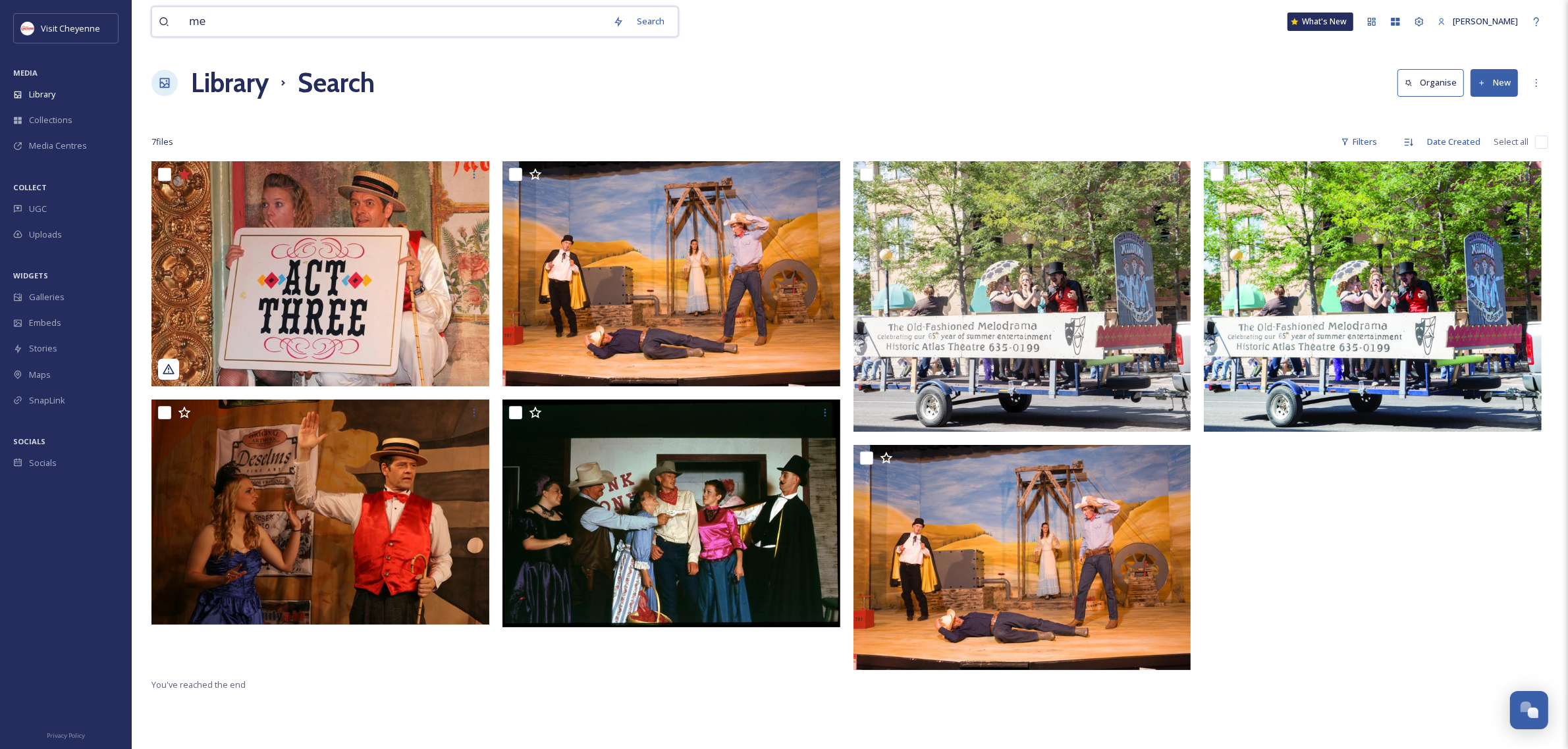
type input "m"
type input "atlas"
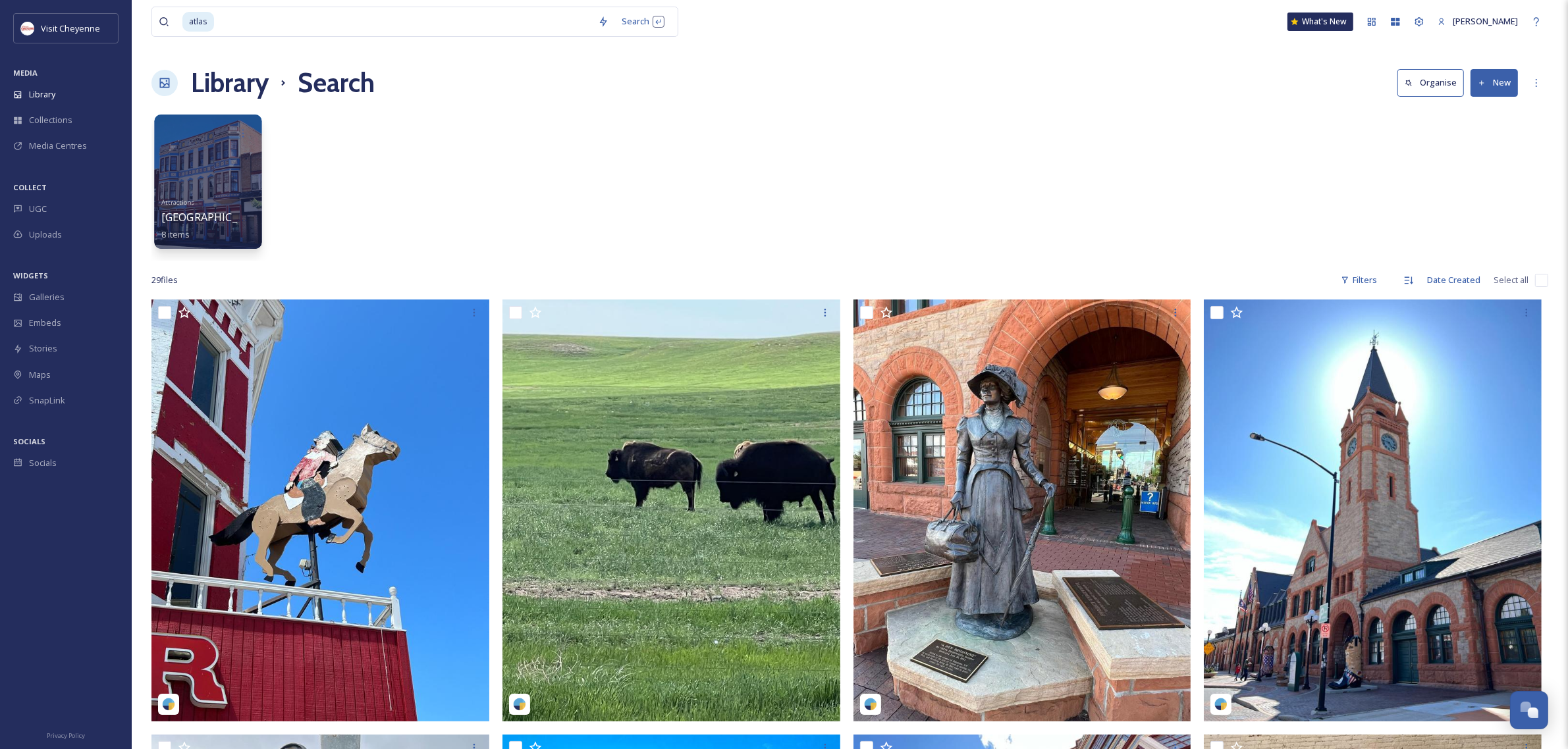
click at [222, 162] on div at bounding box center [207, 182] width 107 height 134
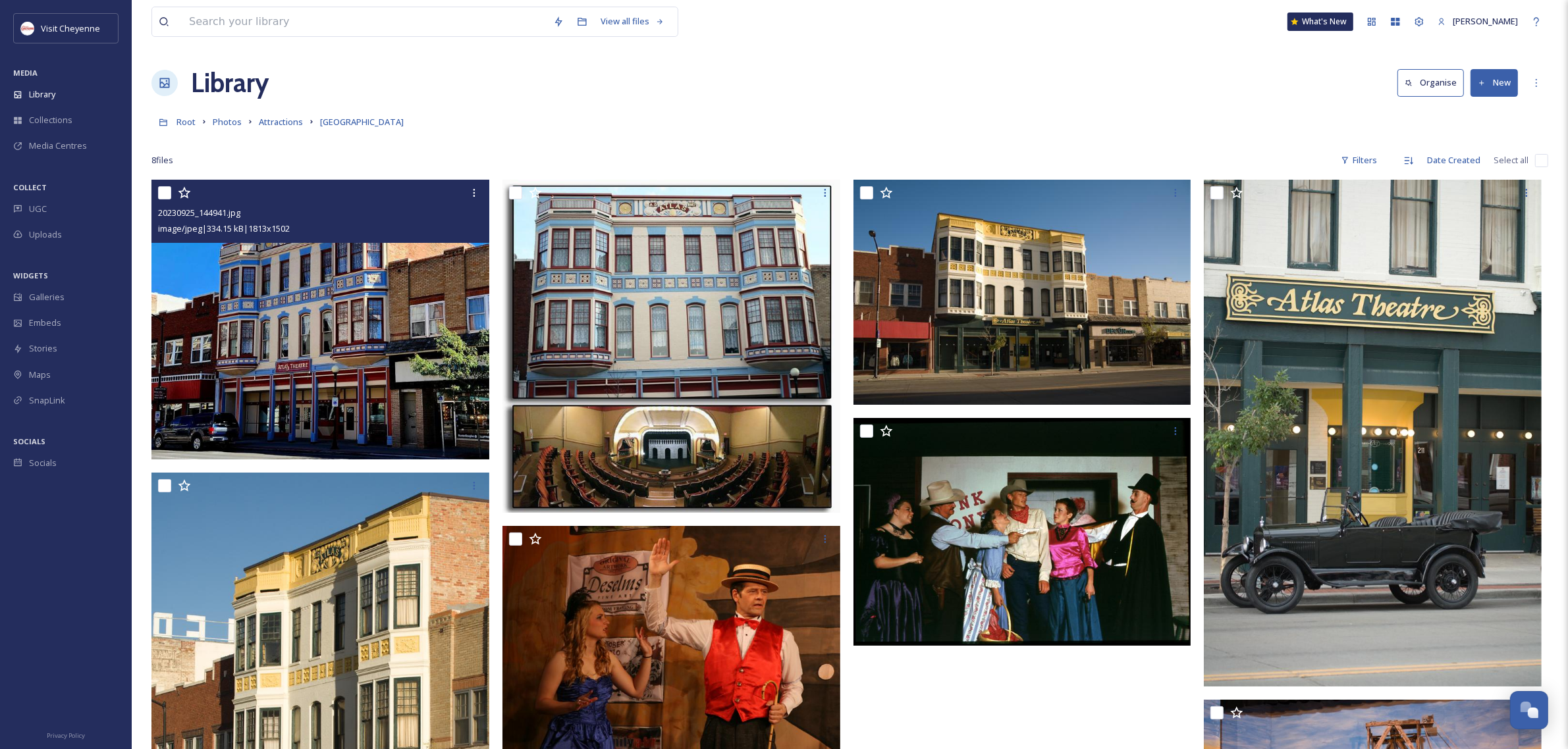
click at [179, 192] on icon at bounding box center [184, 193] width 13 height 12
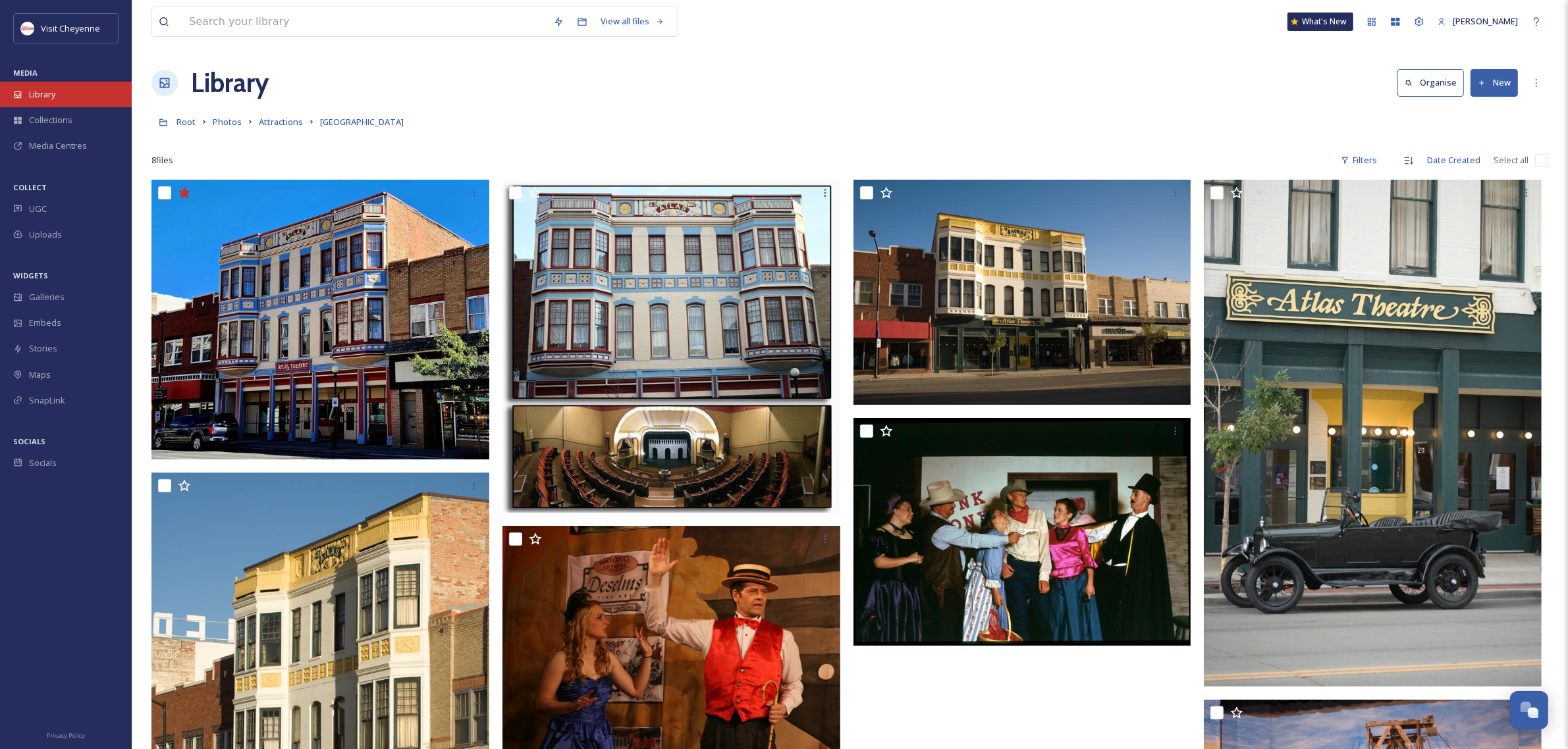
click at [57, 86] on div "Library" at bounding box center [66, 94] width 132 height 26
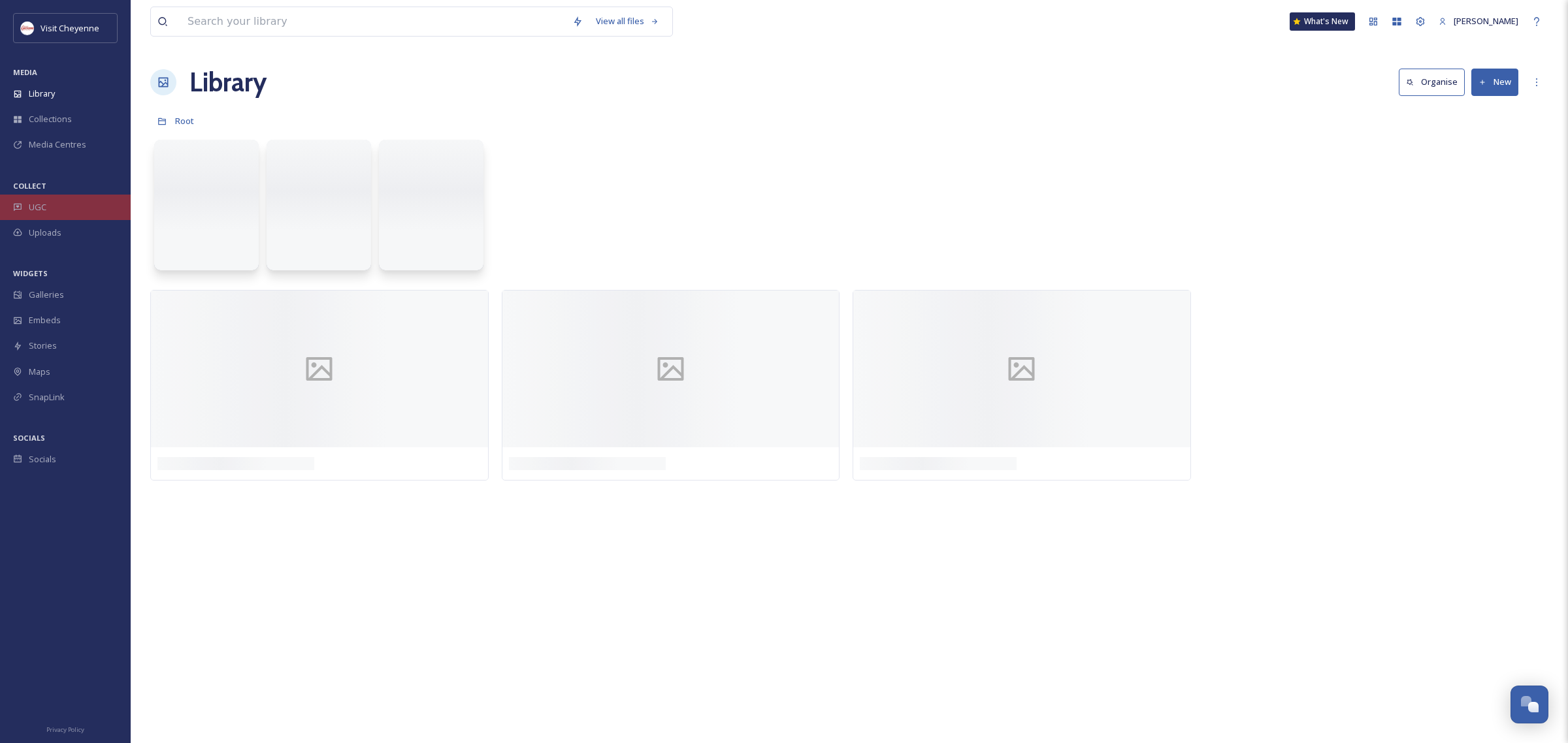
click at [40, 214] on div "UGC" at bounding box center [65, 207] width 131 height 26
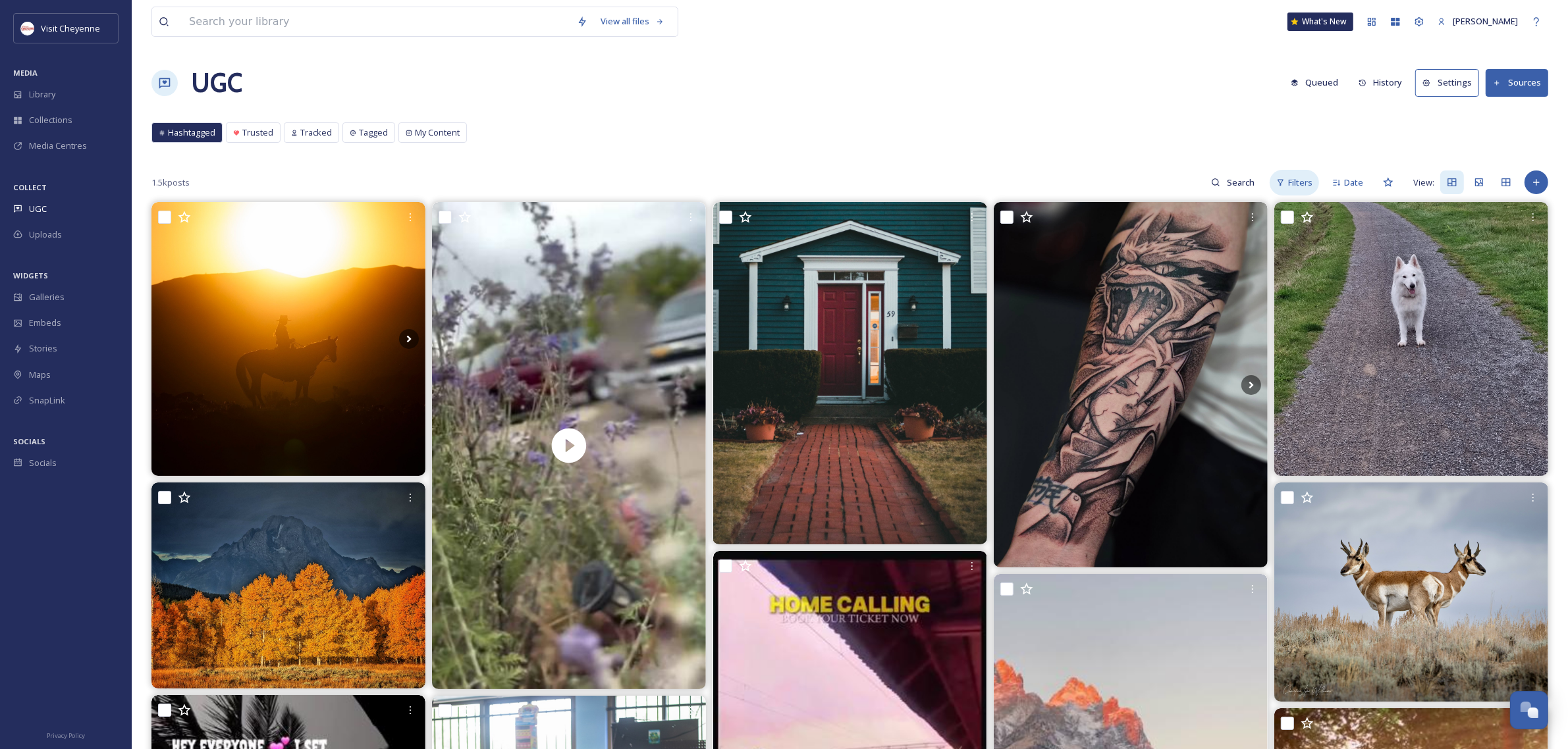
click at [1303, 180] on span "Filters" at bounding box center [1300, 182] width 24 height 13
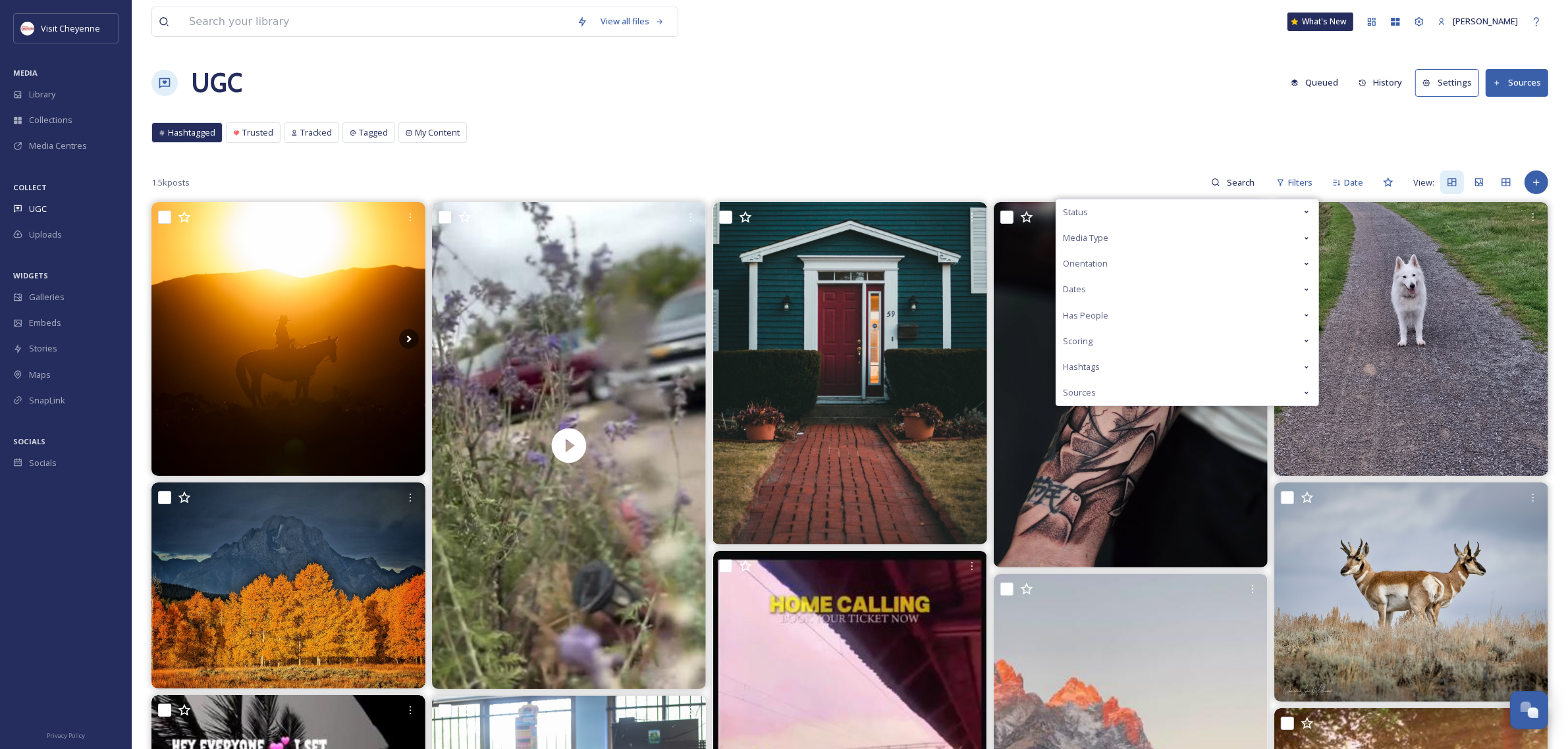
click at [1248, 239] on div "Media Type" at bounding box center [1187, 238] width 262 height 26
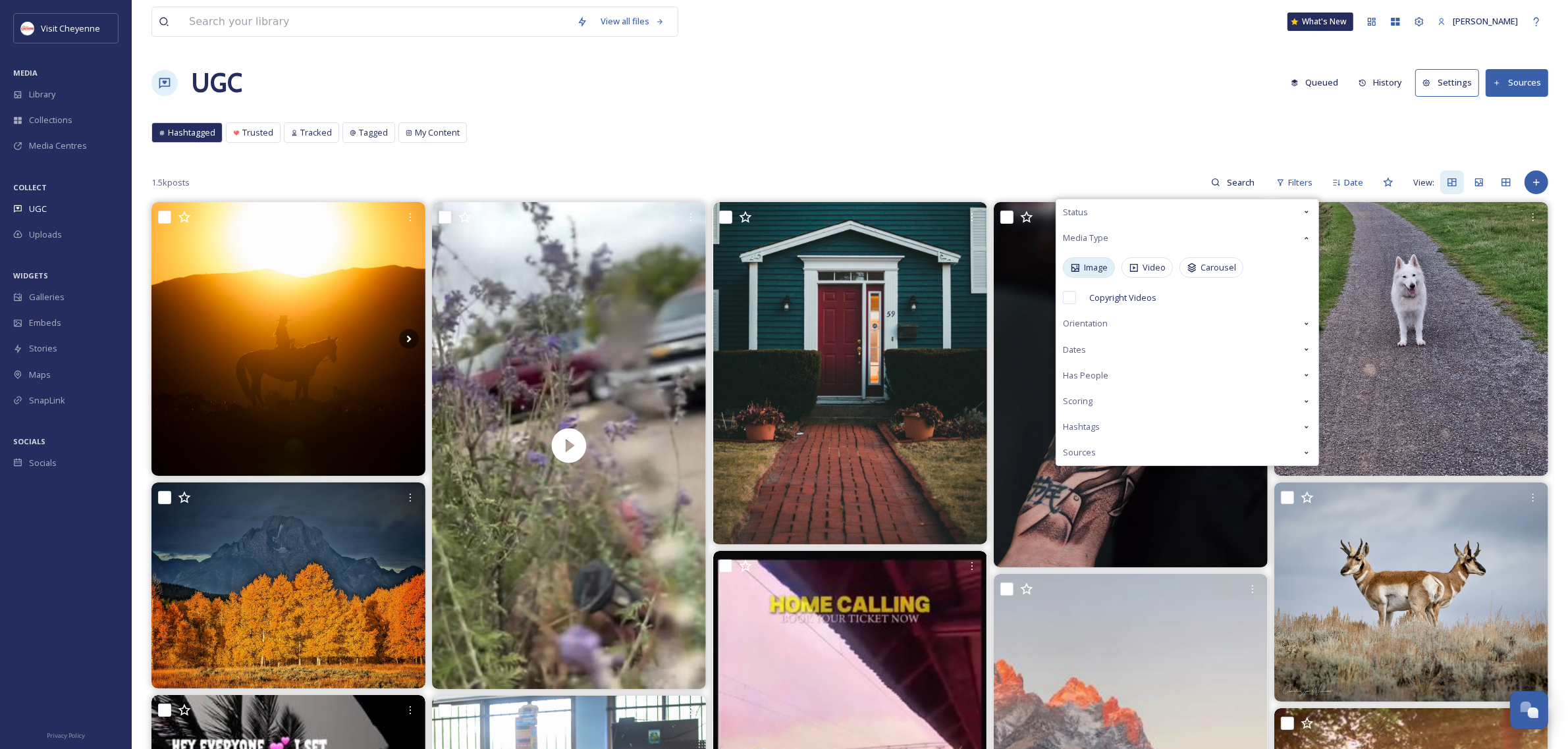
click at [1089, 262] on span "Image" at bounding box center [1096, 267] width 24 height 13
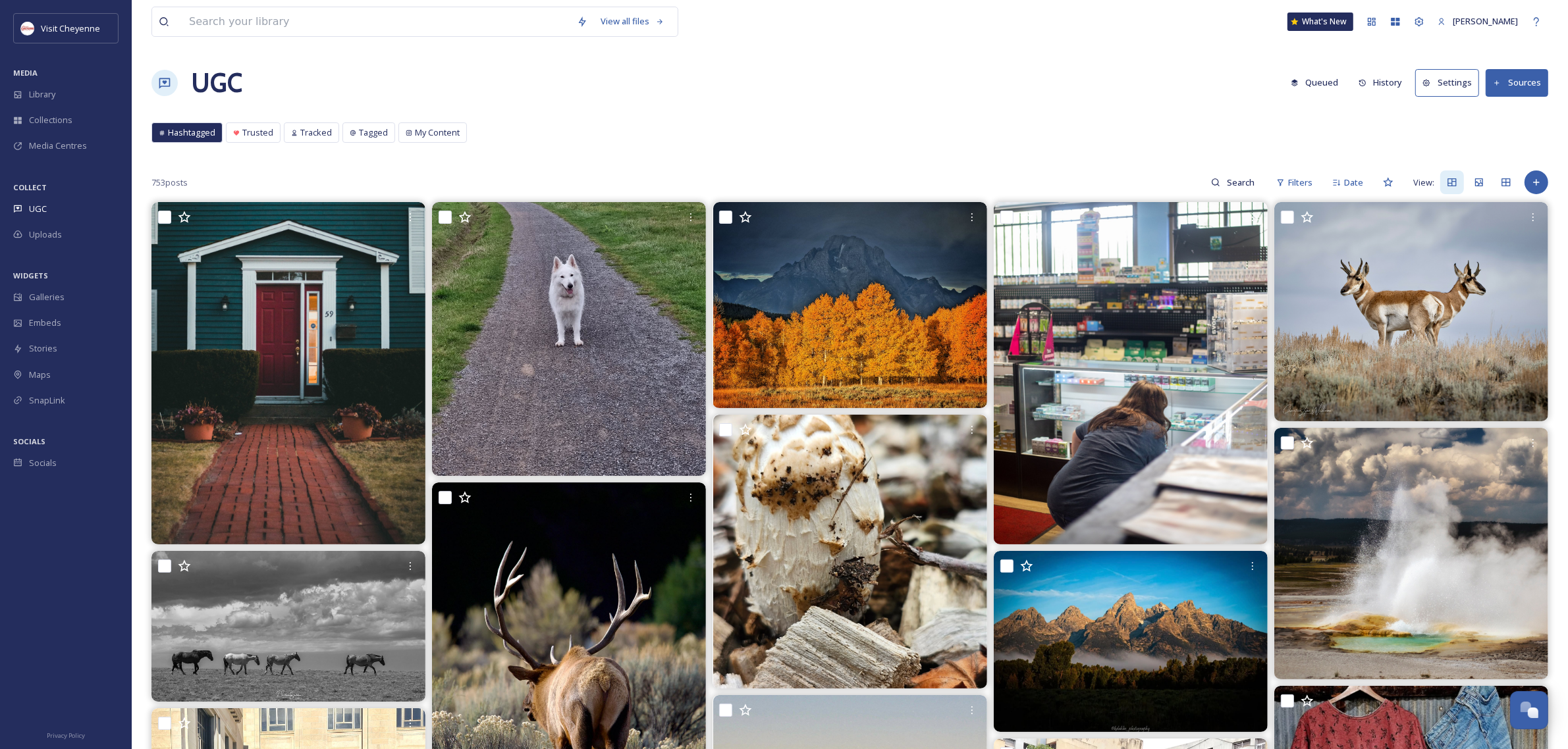
click at [966, 71] on div "UGC Queued History Settings Sources" at bounding box center [849, 82] width 1397 height 39
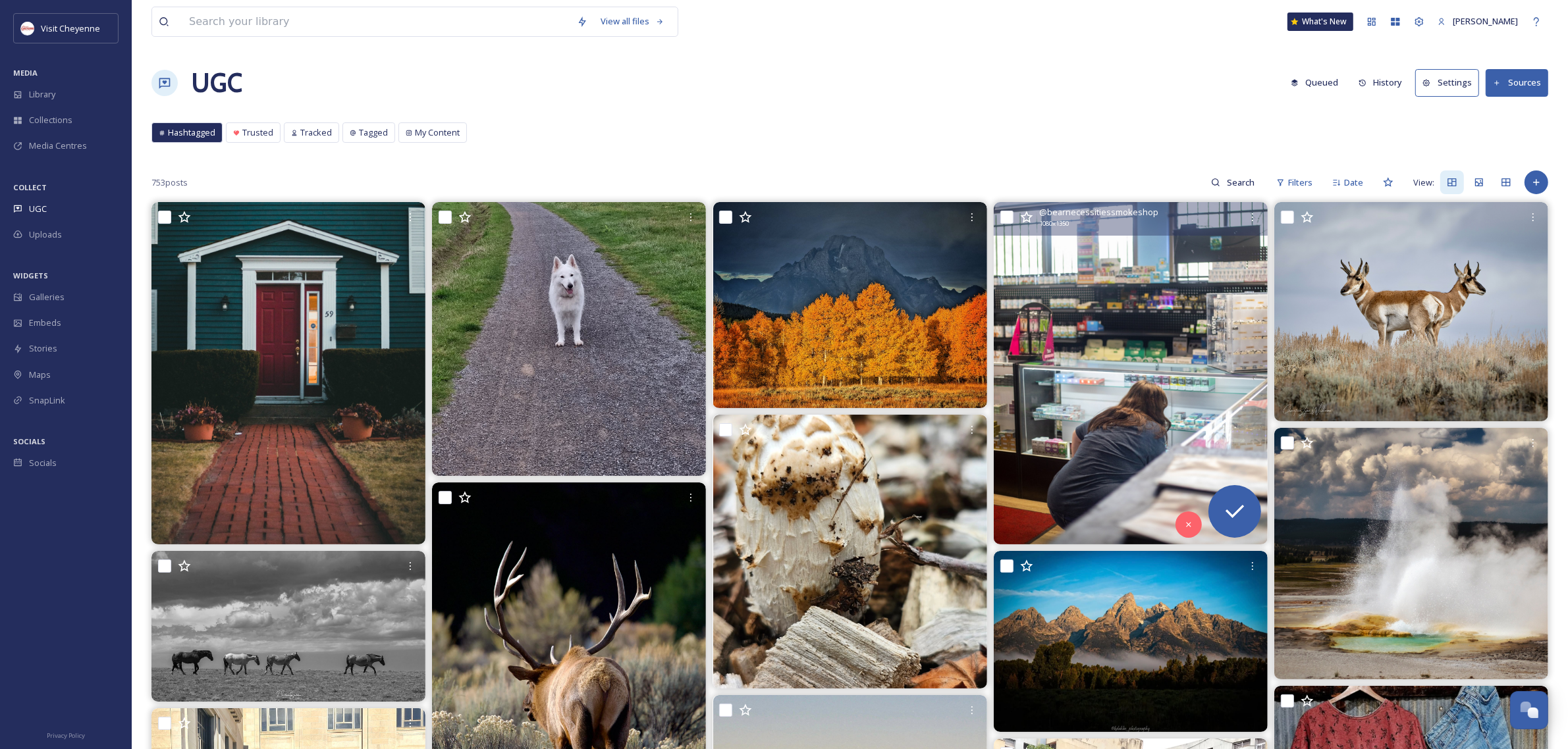
click at [1193, 344] on img at bounding box center [1131, 373] width 274 height 342
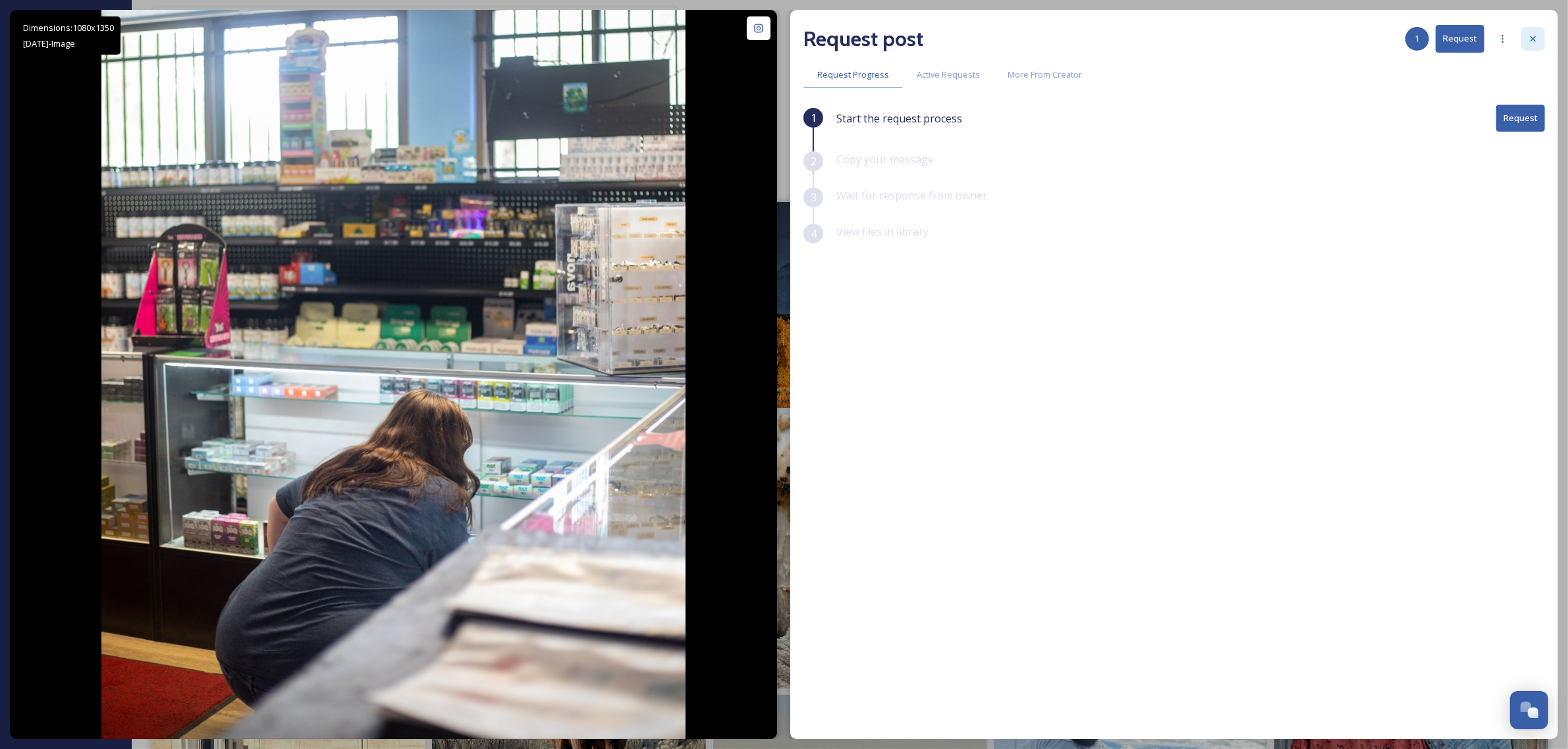
click at [1531, 41] on icon at bounding box center [1533, 39] width 10 height 10
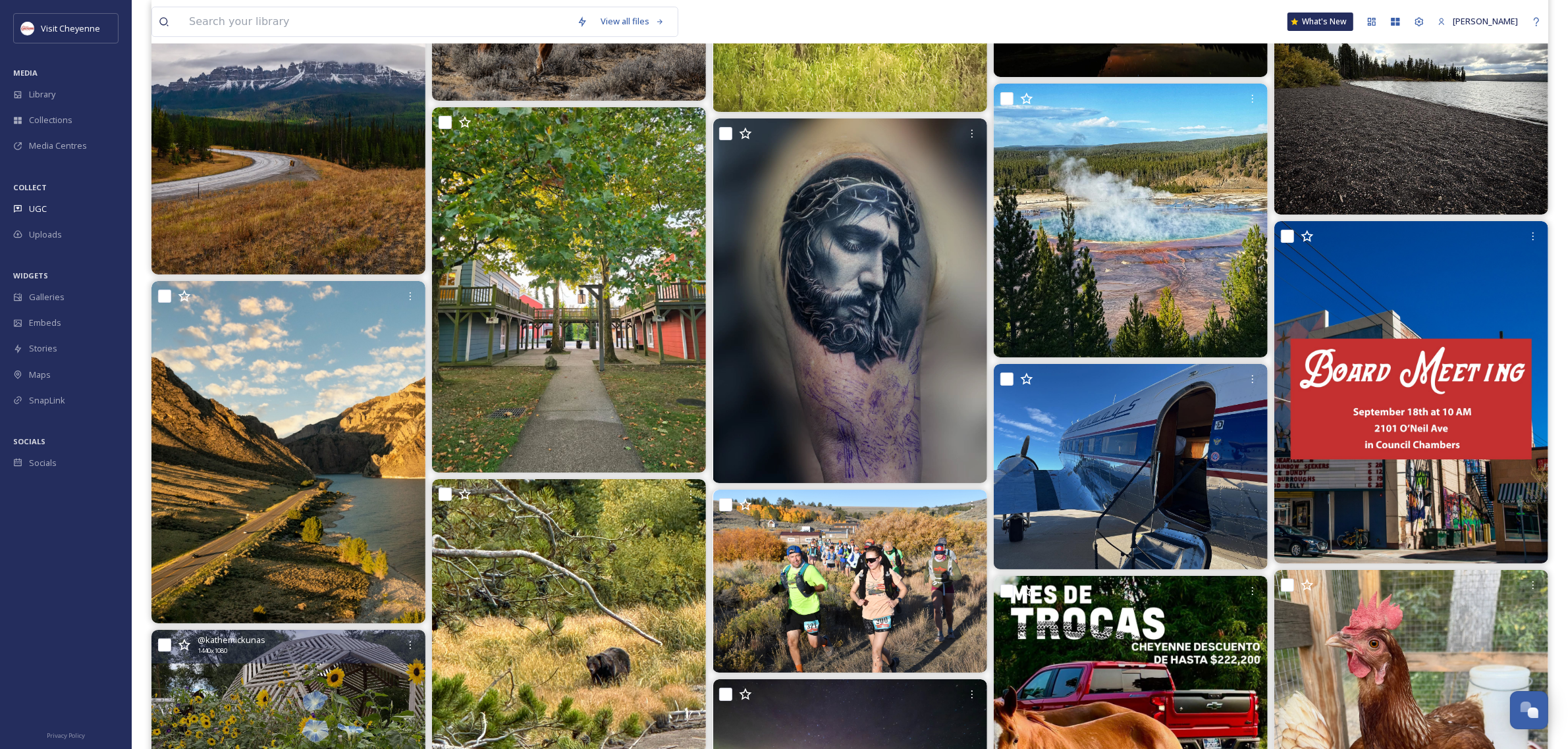
scroll to position [5842, 0]
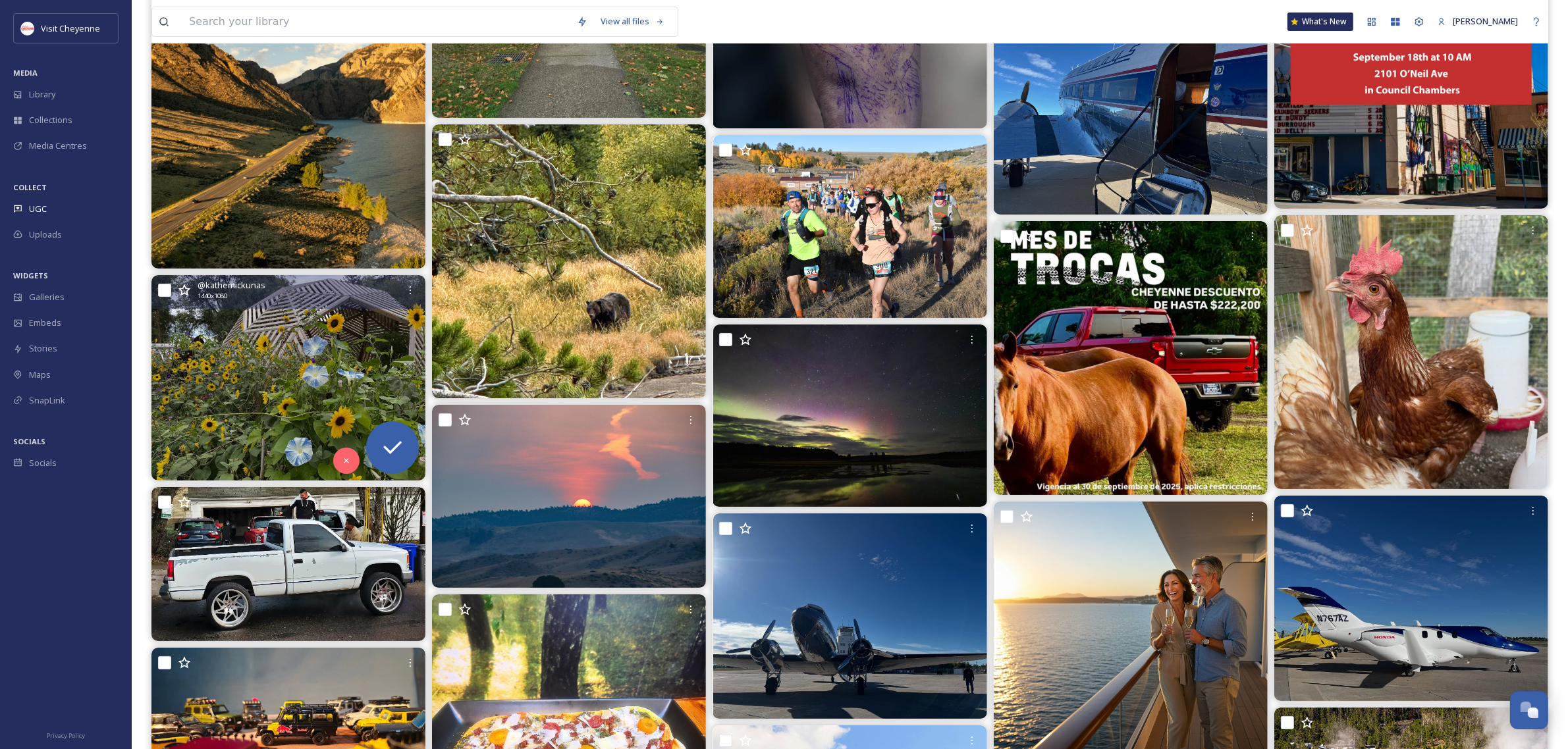
click at [279, 342] on img at bounding box center [288, 377] width 274 height 205
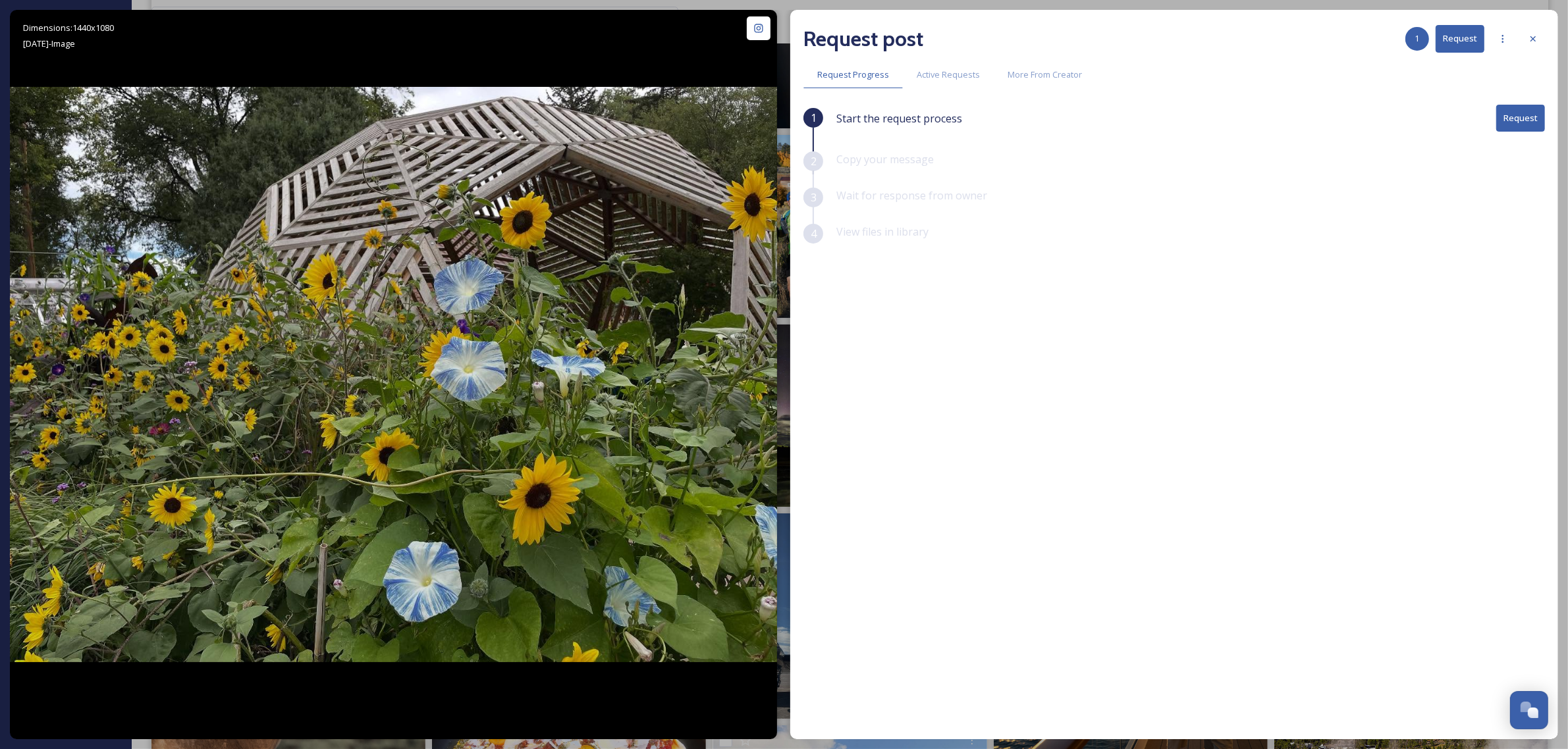
click at [1525, 104] on button "Request" at bounding box center [1521, 118] width 49 height 27
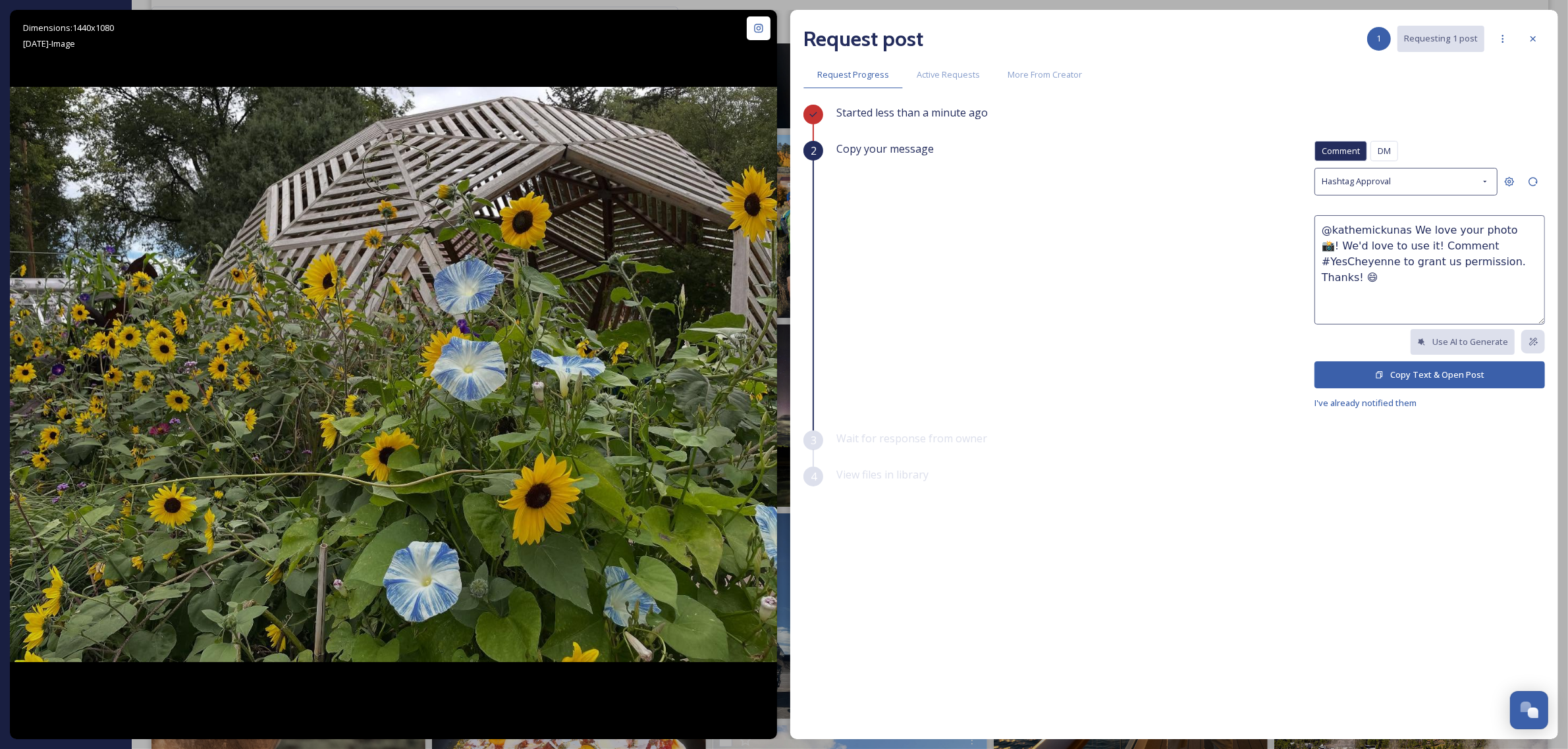
click at [1462, 384] on button "Copy Text & Open Post" at bounding box center [1429, 375] width 230 height 27
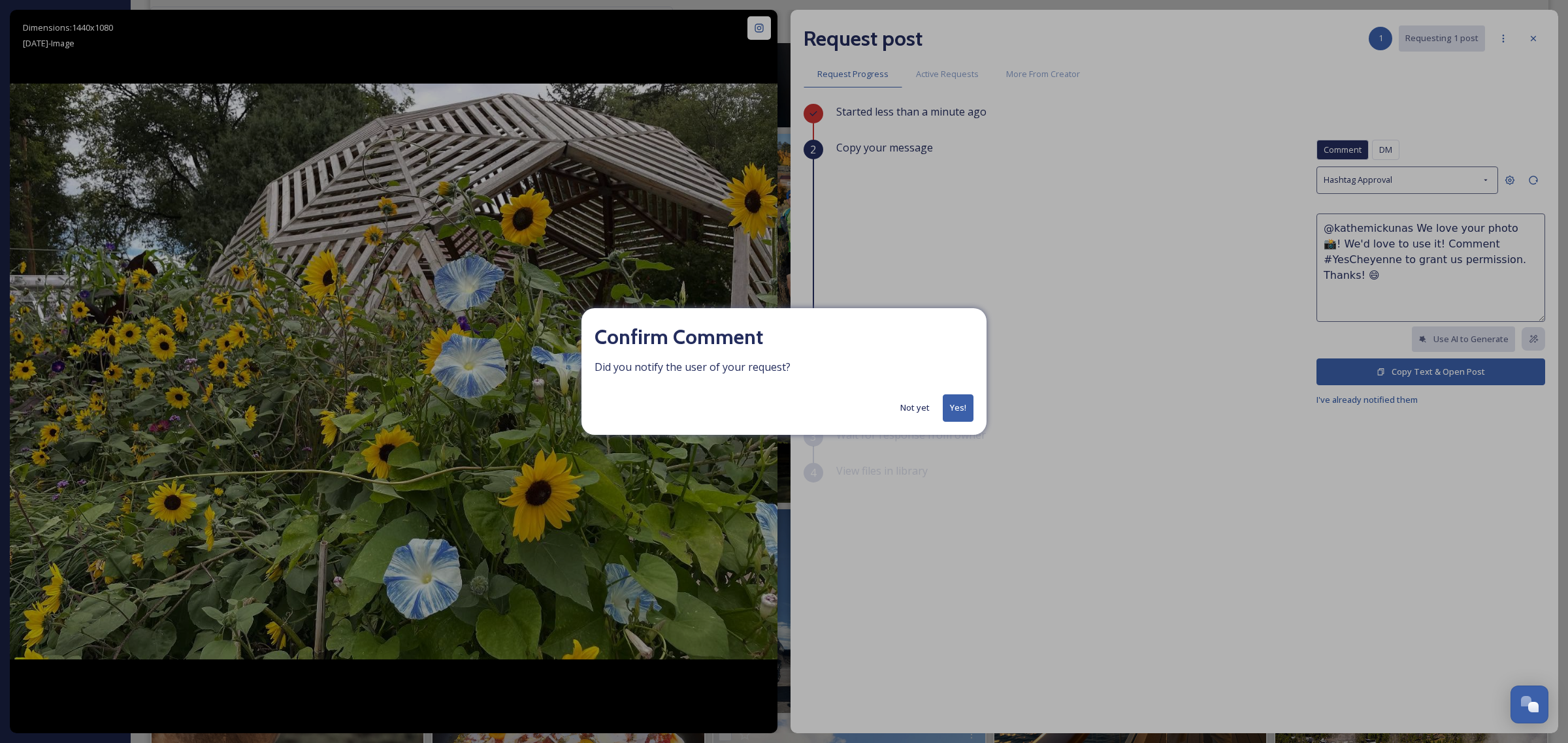
click at [953, 415] on button "Yes!" at bounding box center [958, 408] width 31 height 26
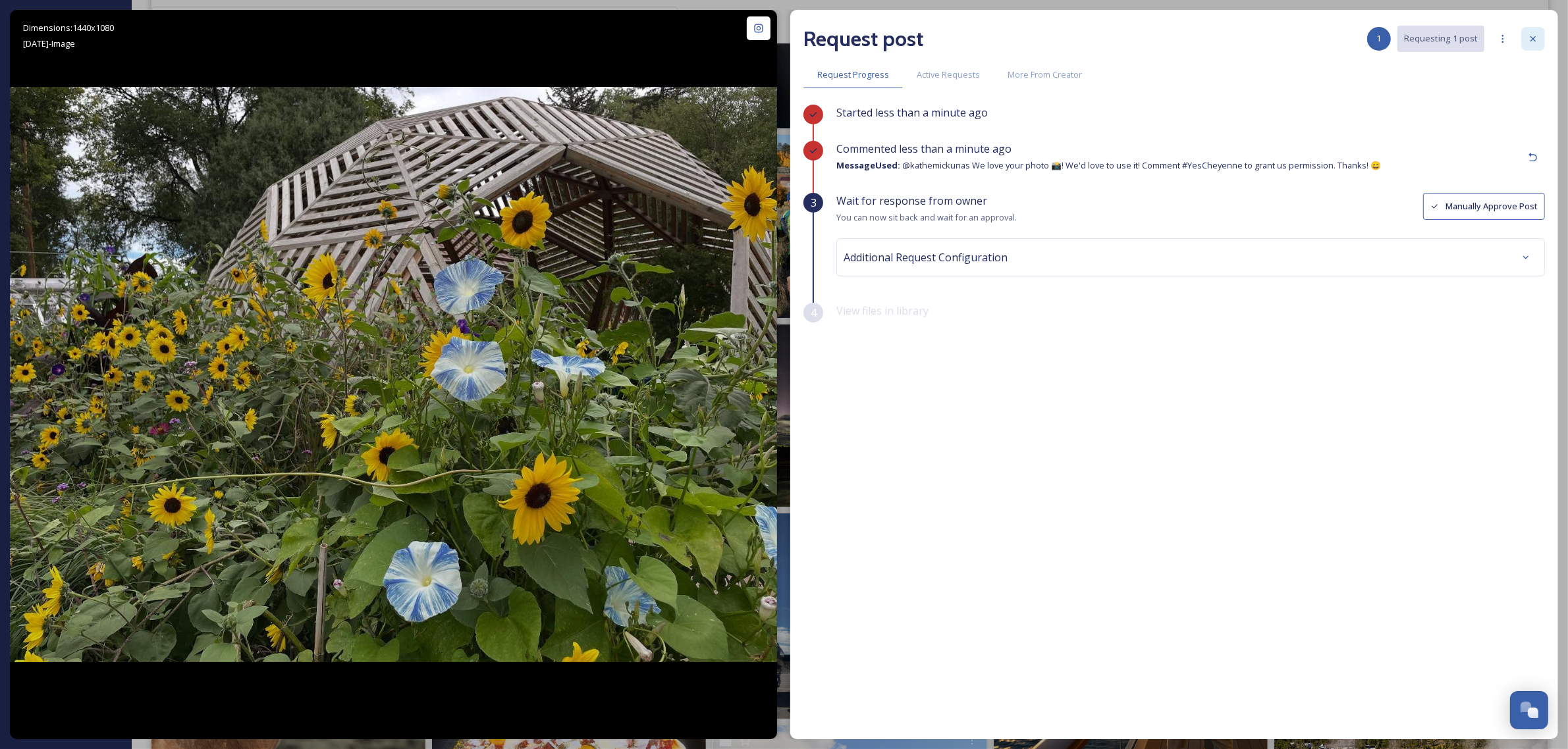
click at [1535, 40] on icon at bounding box center [1533, 39] width 10 height 10
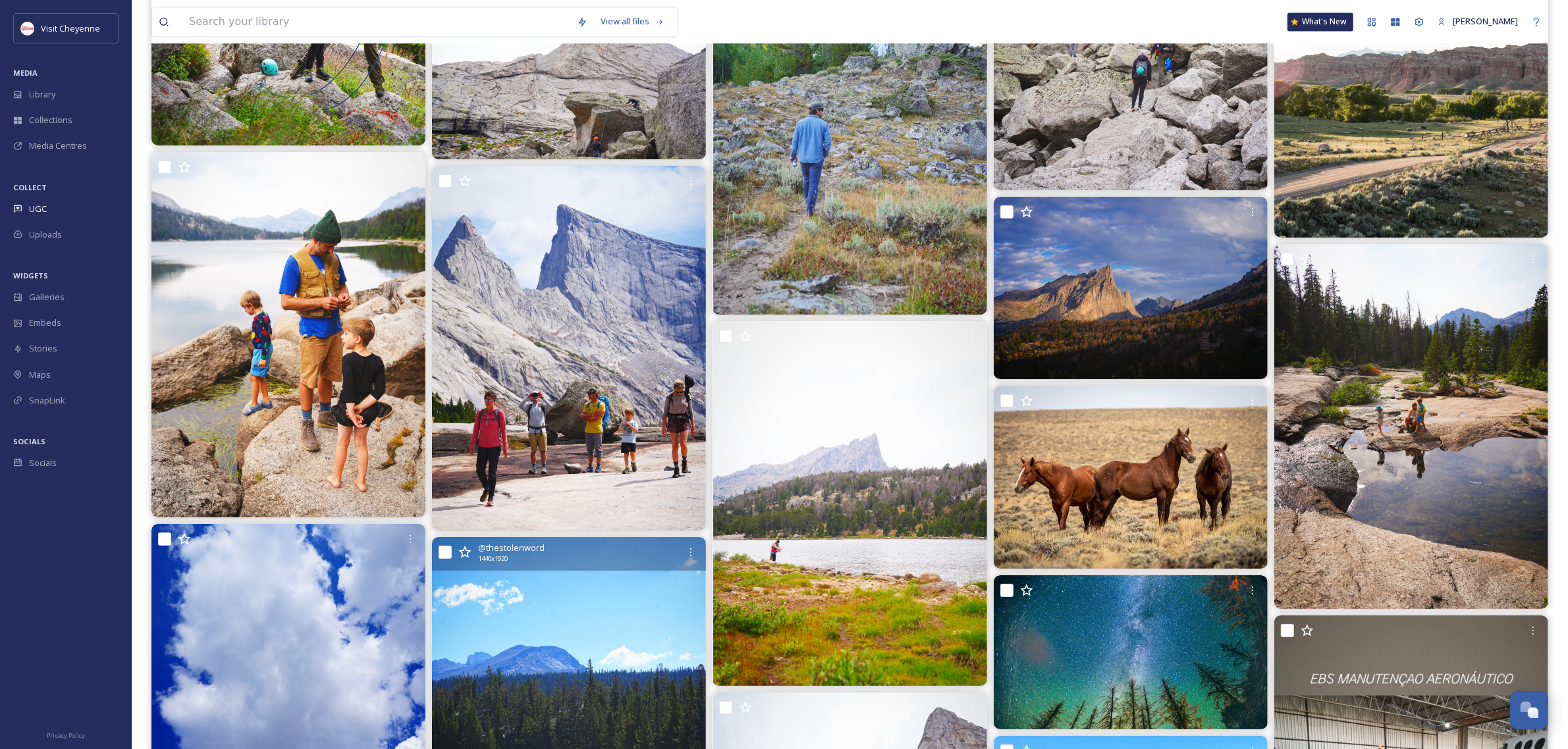
scroll to position [9957, 0]
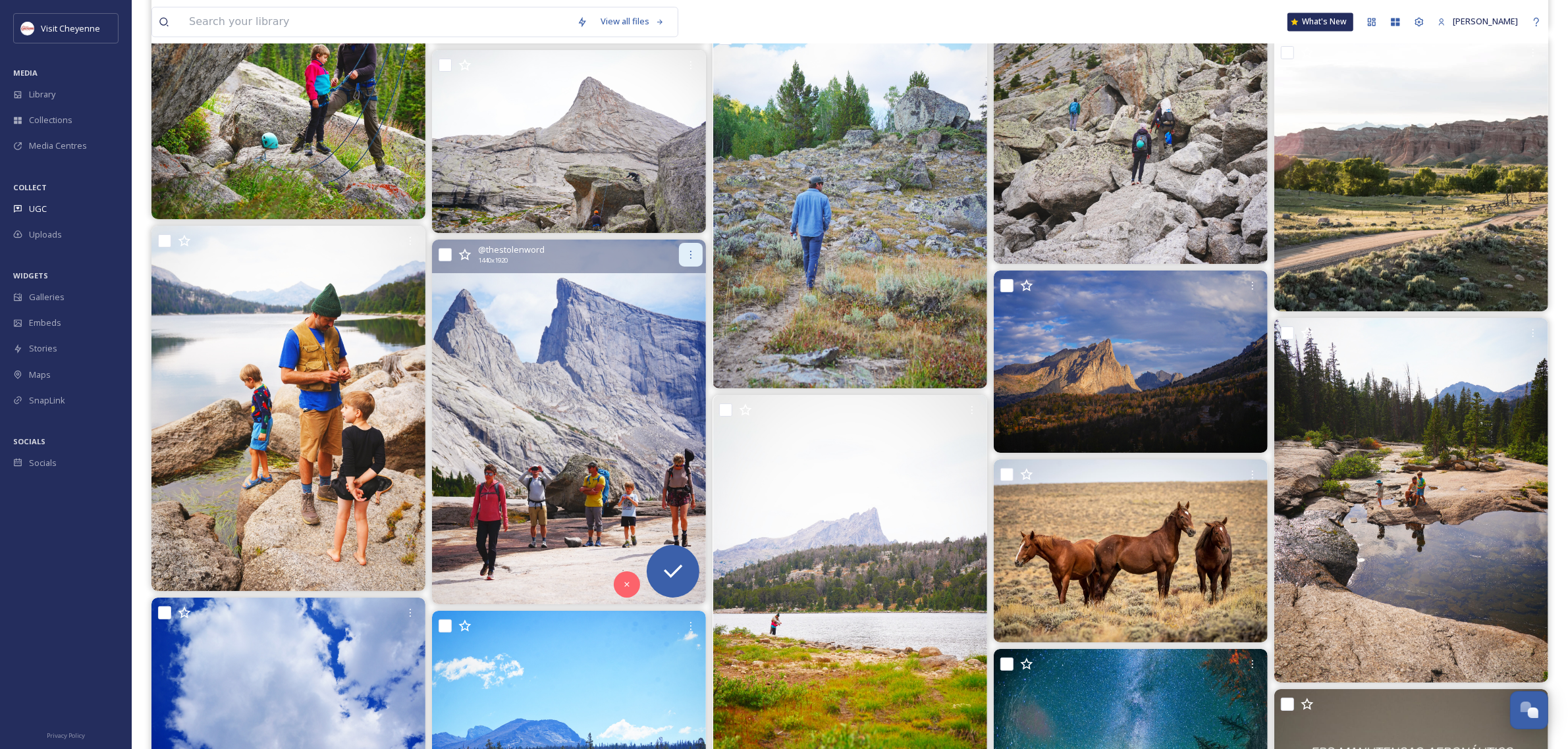
click at [685, 256] on div at bounding box center [691, 255] width 24 height 24
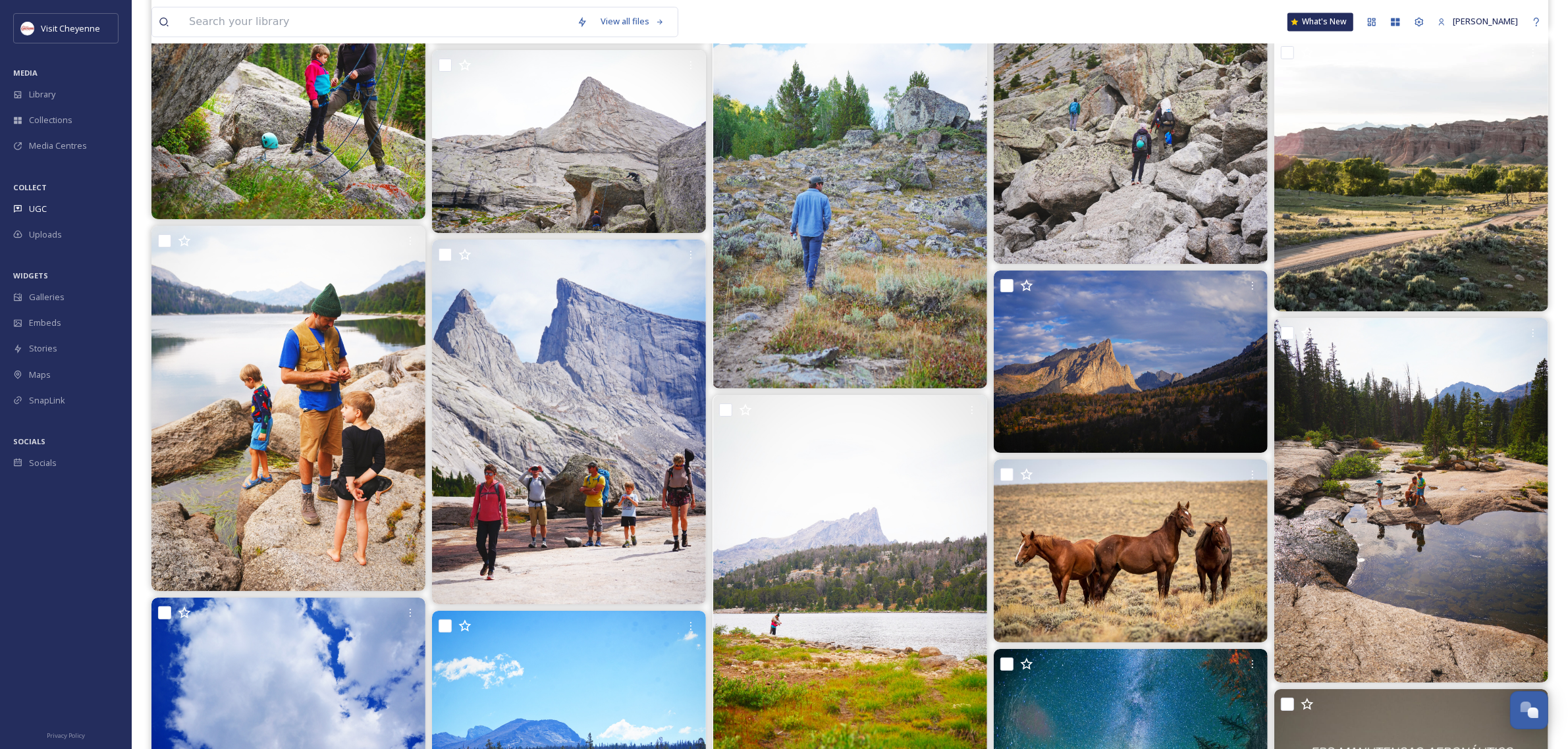
click at [731, 17] on div "View all files" at bounding box center [506, 21] width 710 height 30
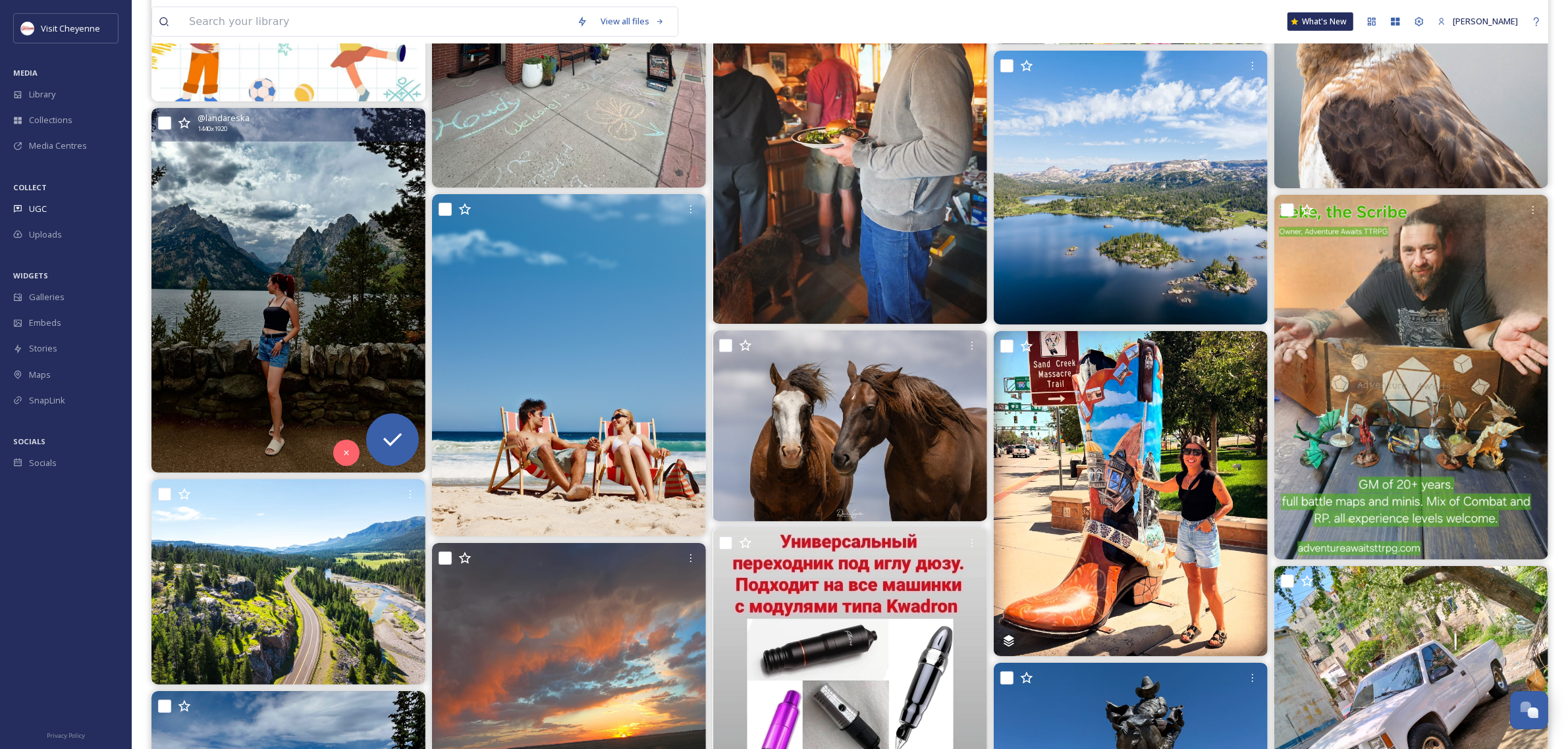
scroll to position [13578, 0]
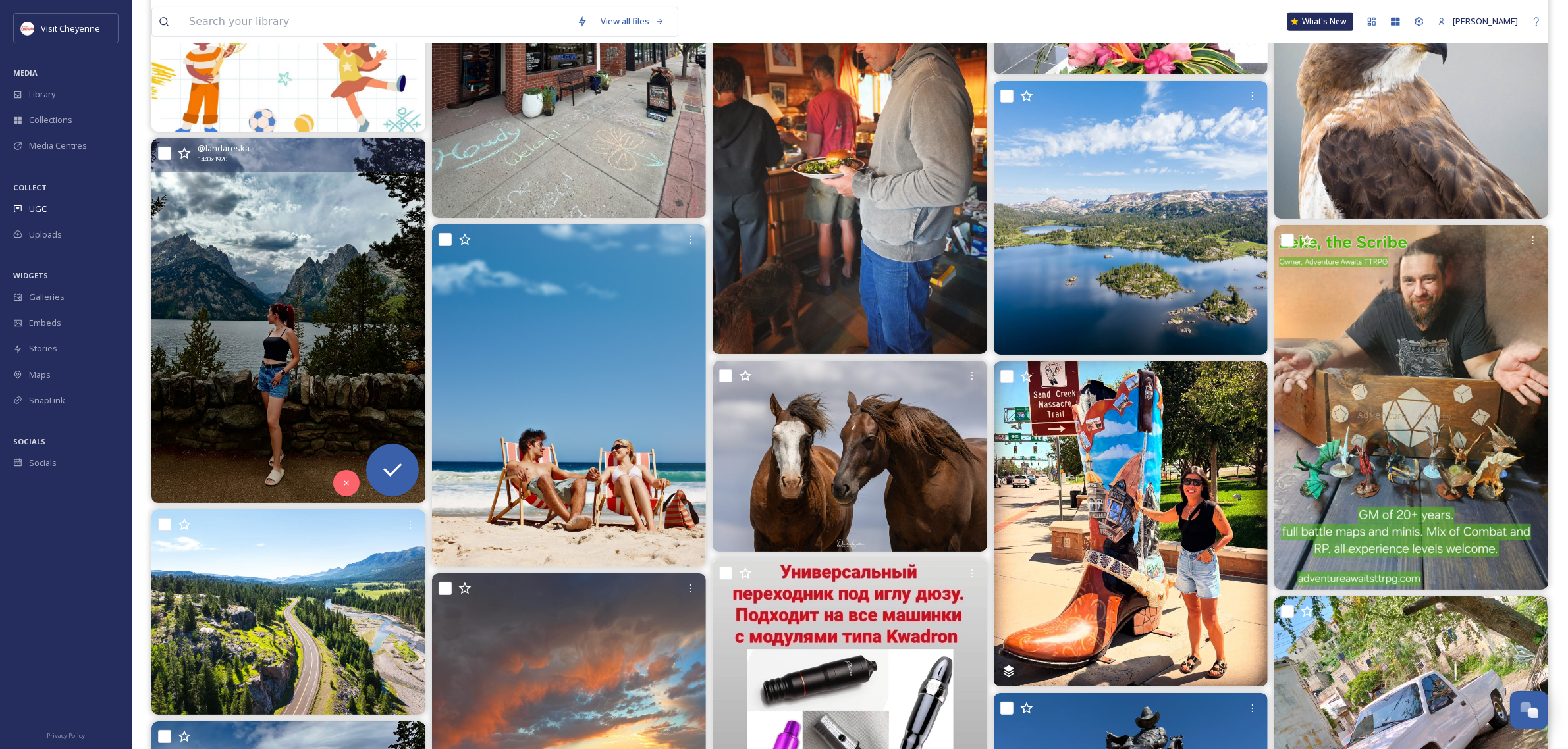
click at [303, 364] on img at bounding box center [288, 321] width 274 height 365
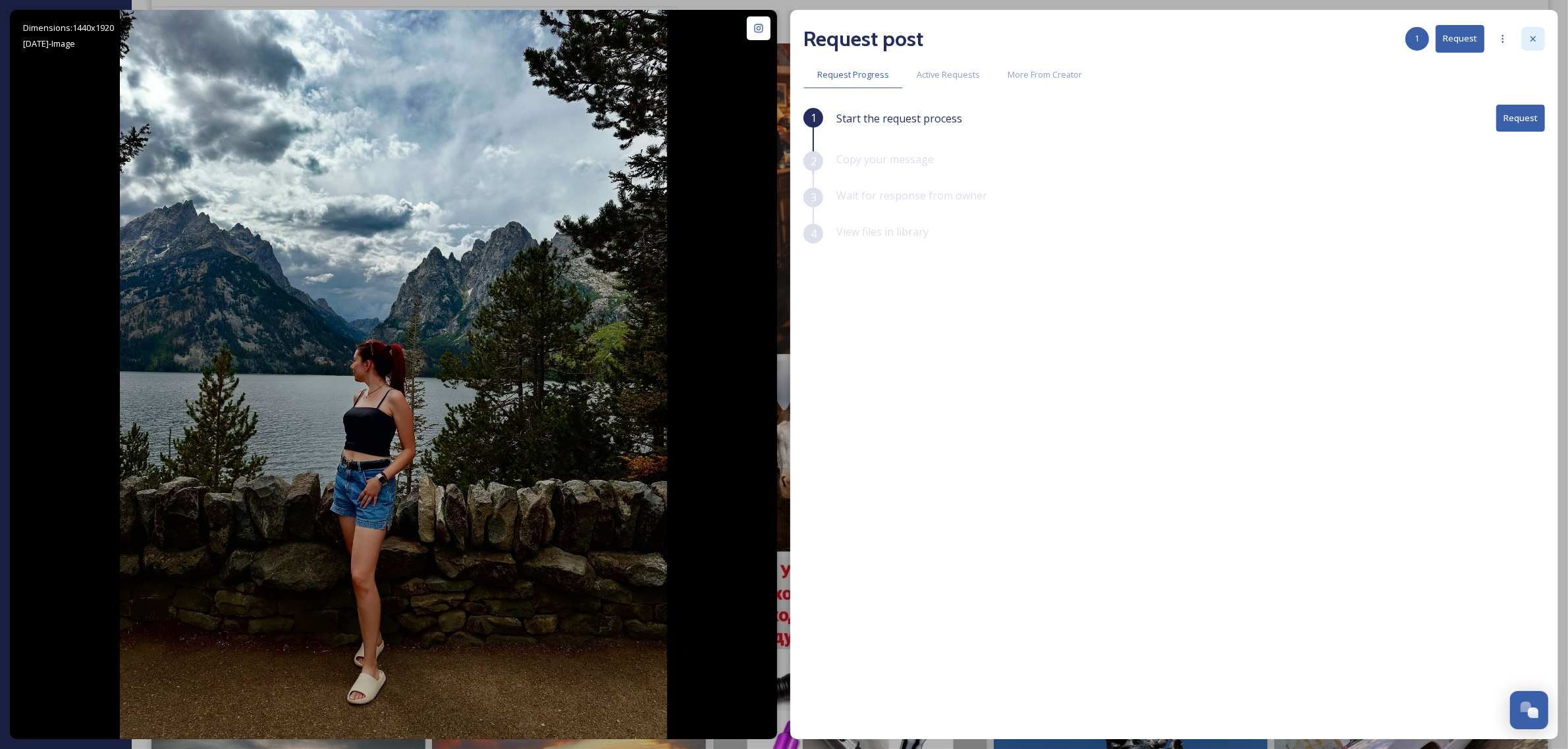
click at [1529, 47] on div at bounding box center [1533, 39] width 24 height 24
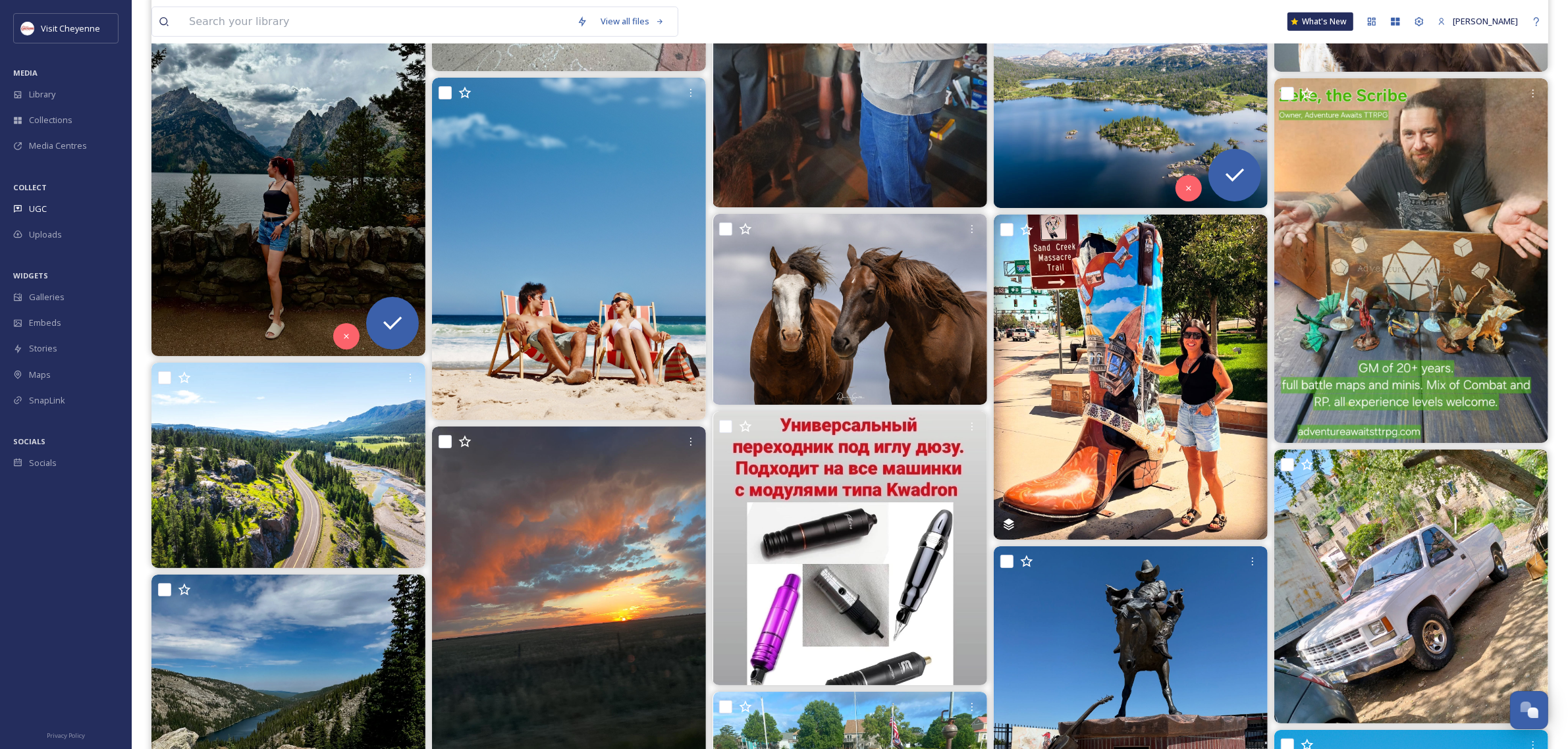
scroll to position [13743, 0]
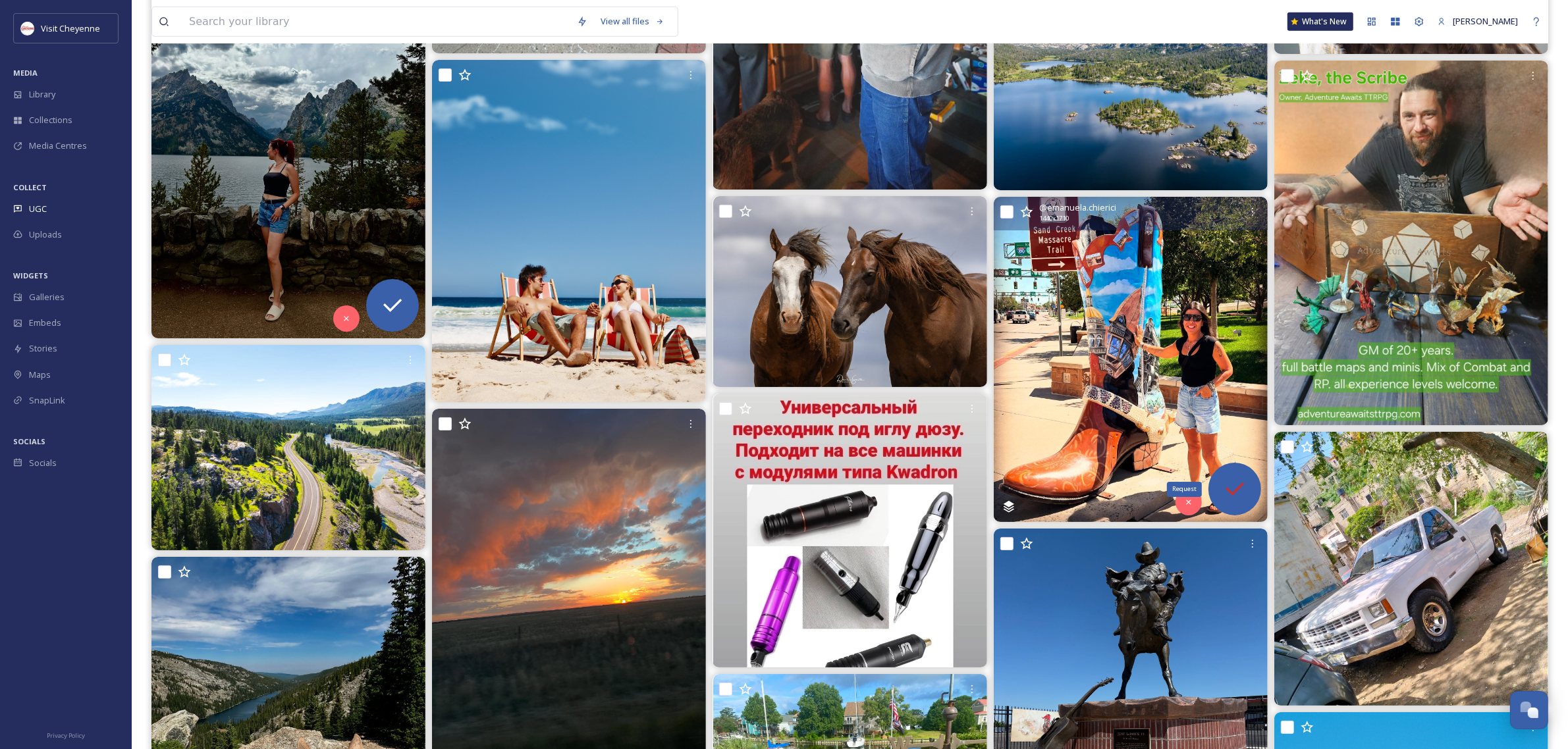
click at [1228, 492] on icon at bounding box center [1235, 489] width 19 height 13
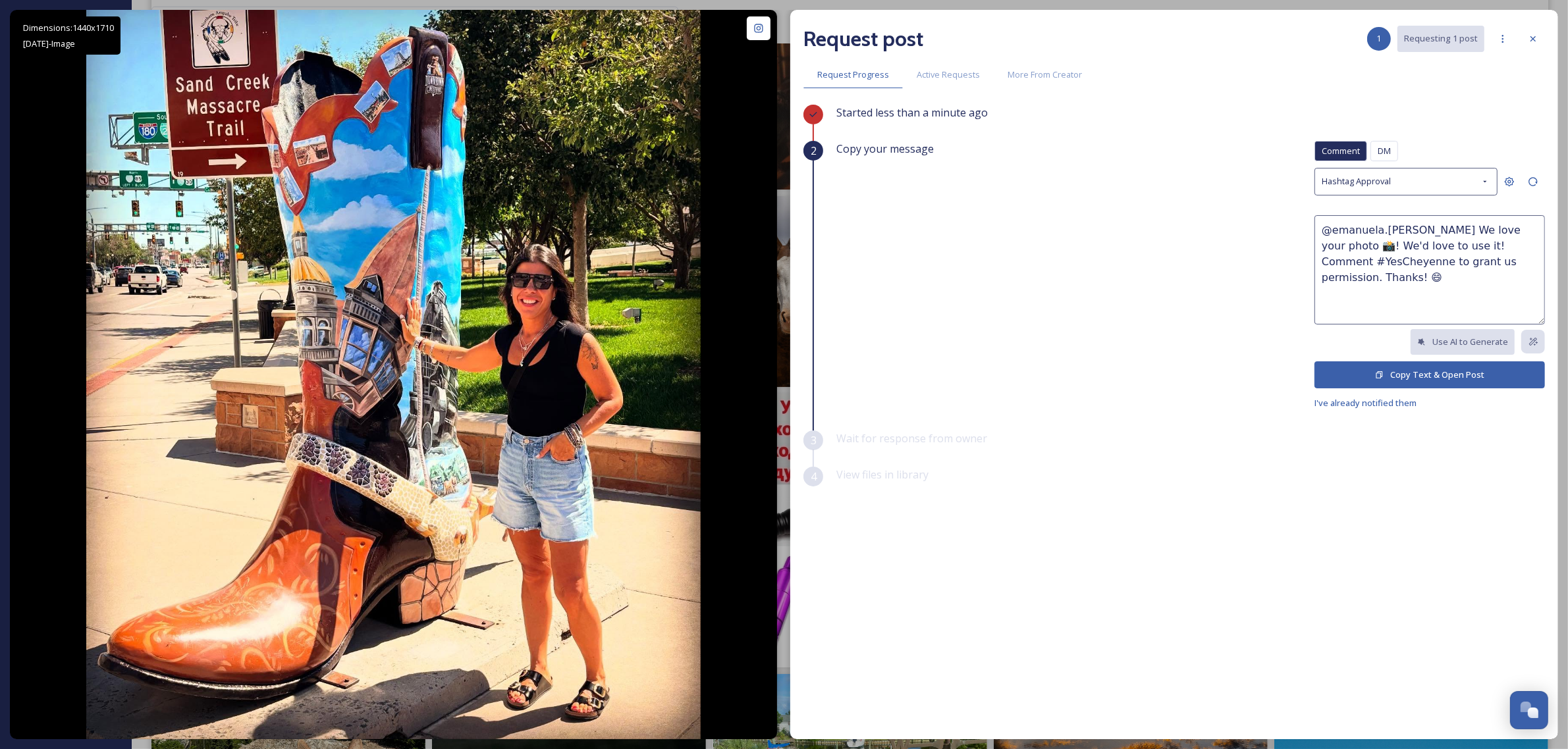
click at [1489, 379] on button "Copy Text & Open Post" at bounding box center [1429, 375] width 230 height 27
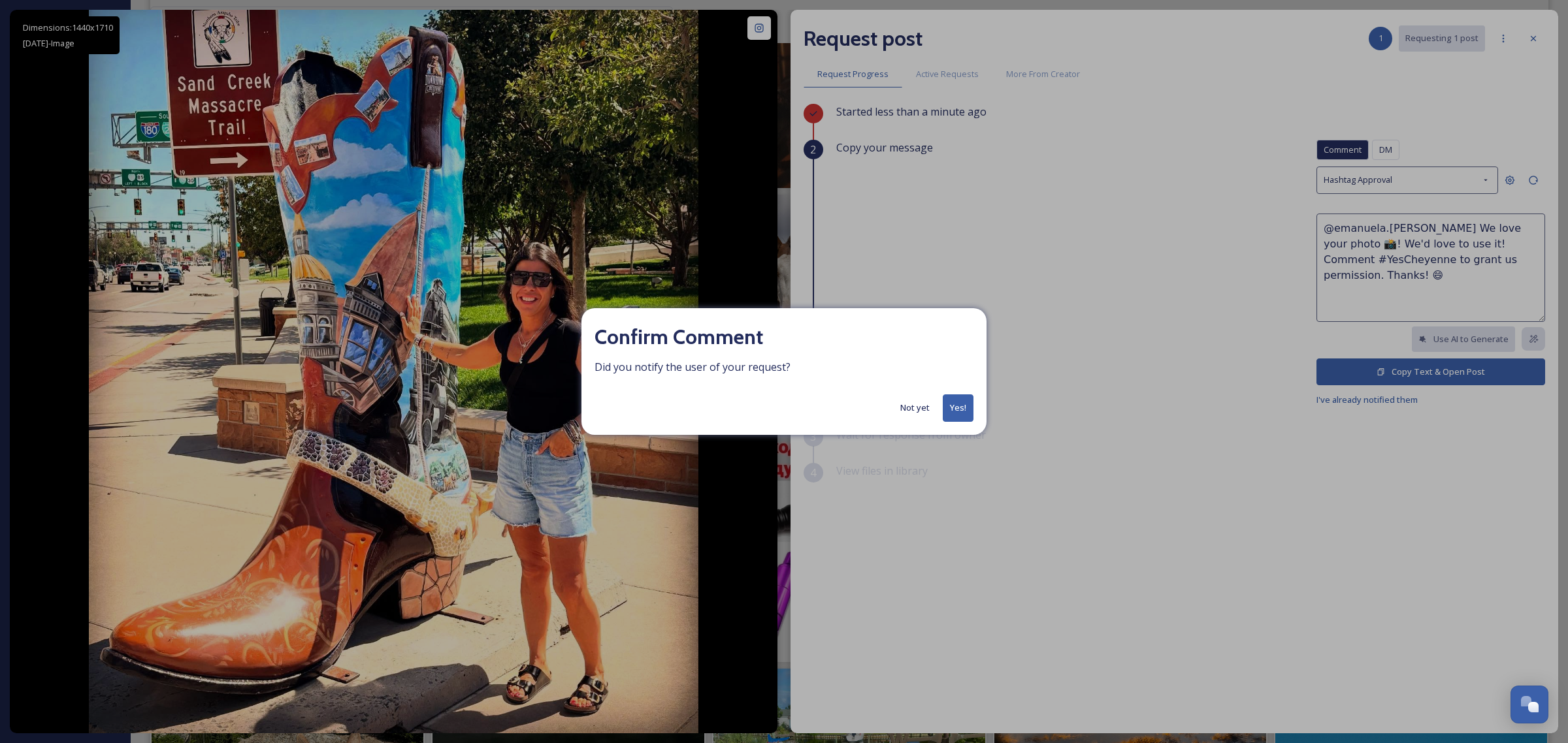
click at [961, 412] on button "Yes!" at bounding box center [958, 408] width 31 height 26
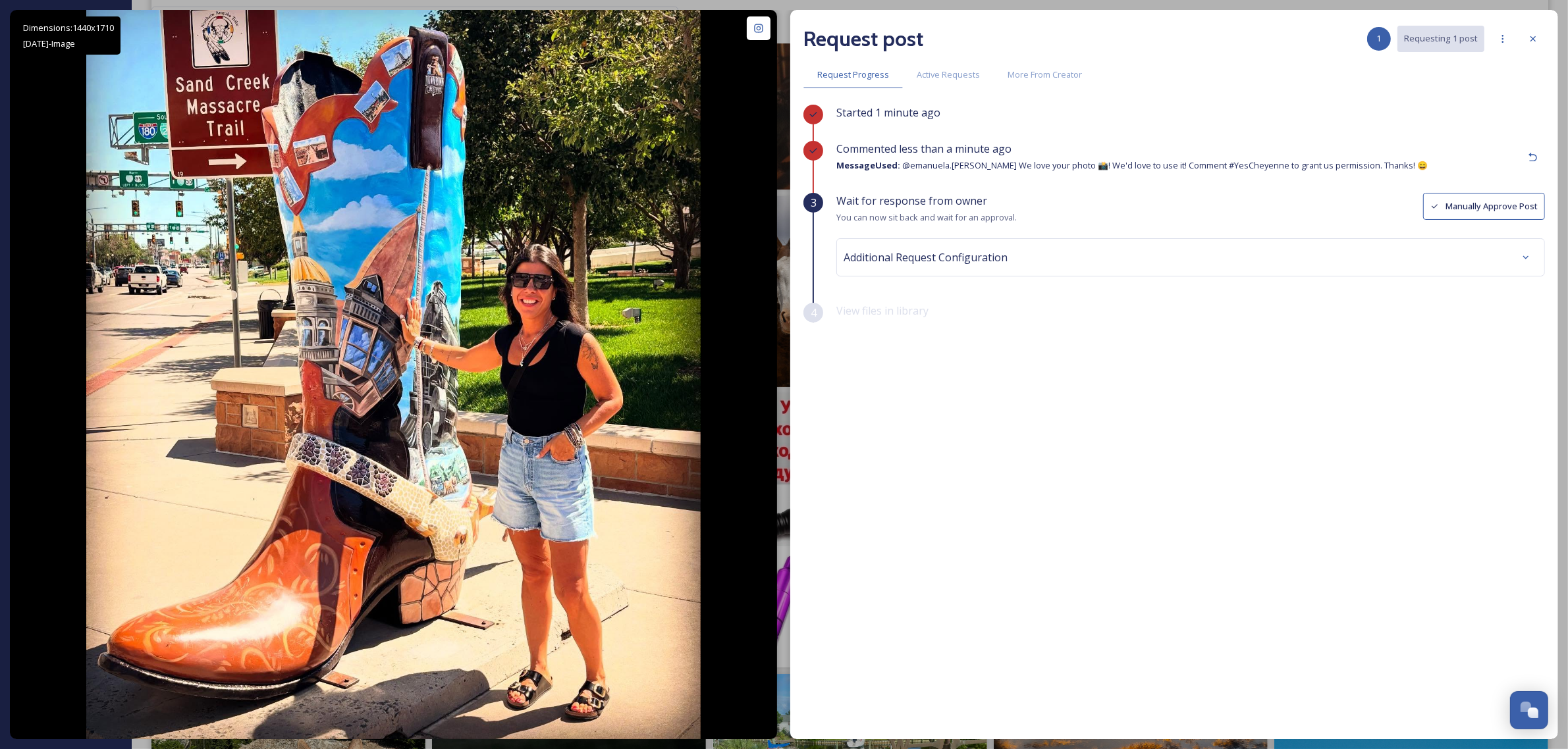
click at [1534, 34] on icon at bounding box center [1533, 39] width 10 height 10
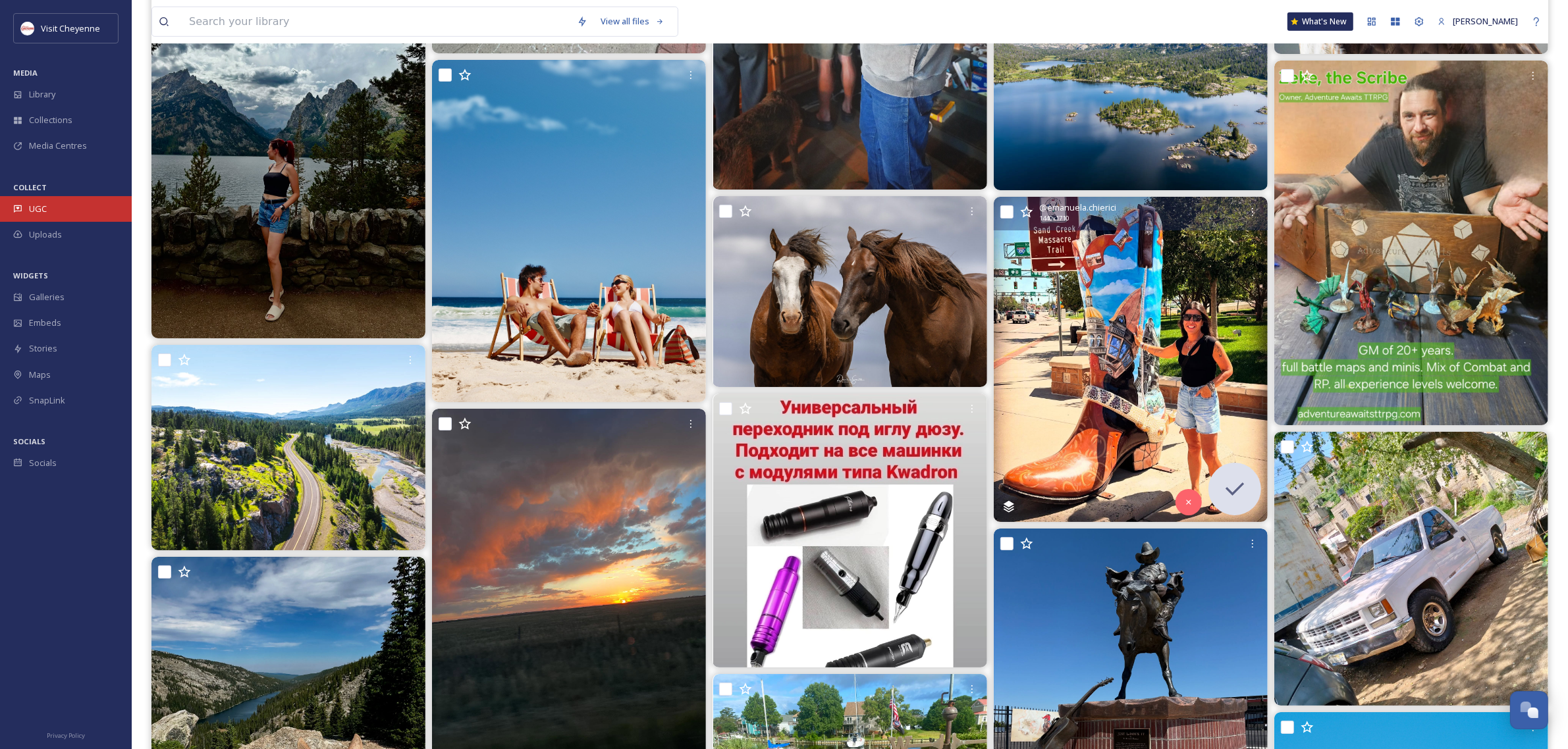
click at [53, 208] on div "UGC" at bounding box center [66, 209] width 132 height 26
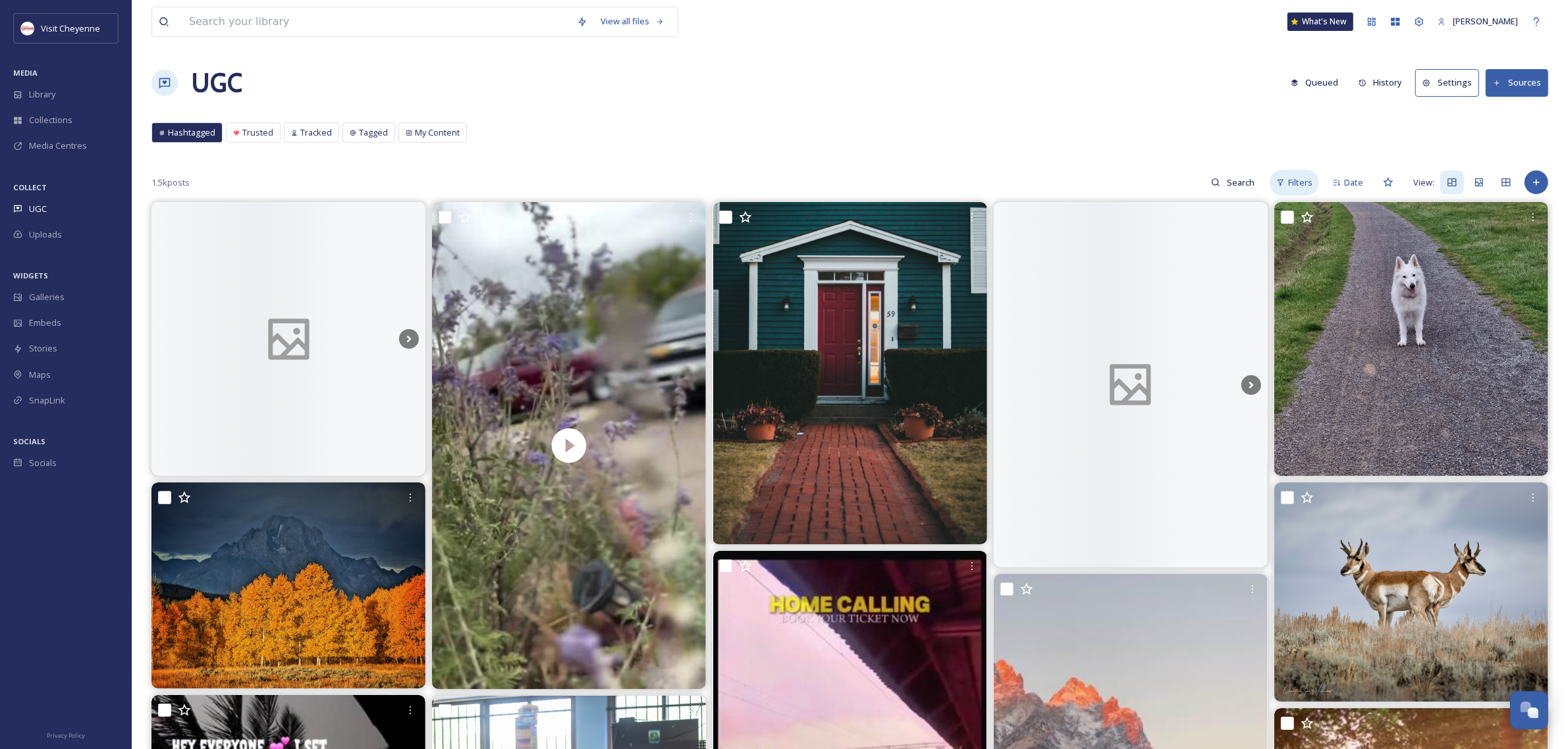
click at [1306, 182] on span "Filters" at bounding box center [1300, 182] width 24 height 13
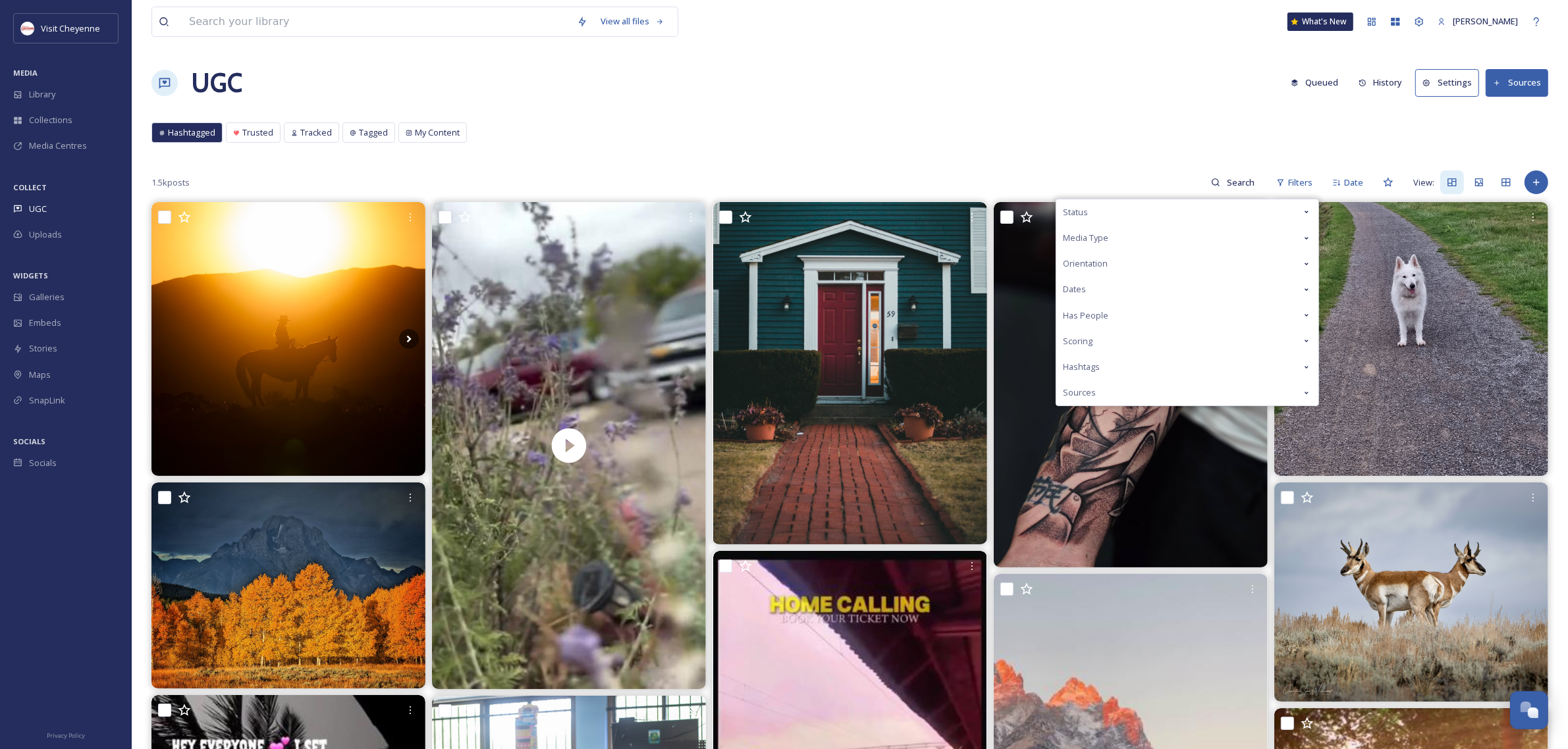
click at [1153, 210] on div "Status" at bounding box center [1187, 212] width 262 height 26
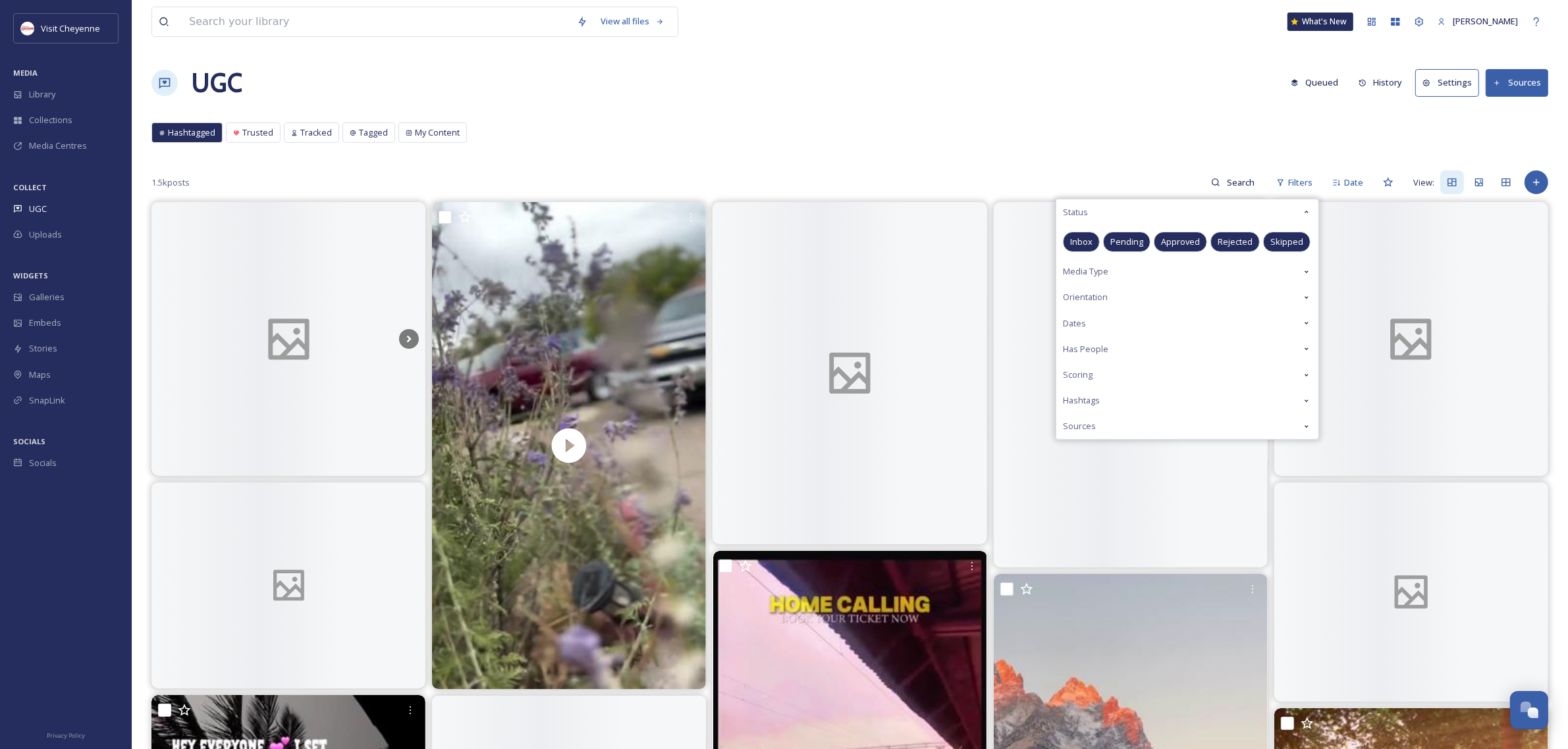
click at [1134, 236] on span "Pending" at bounding box center [1126, 242] width 33 height 13
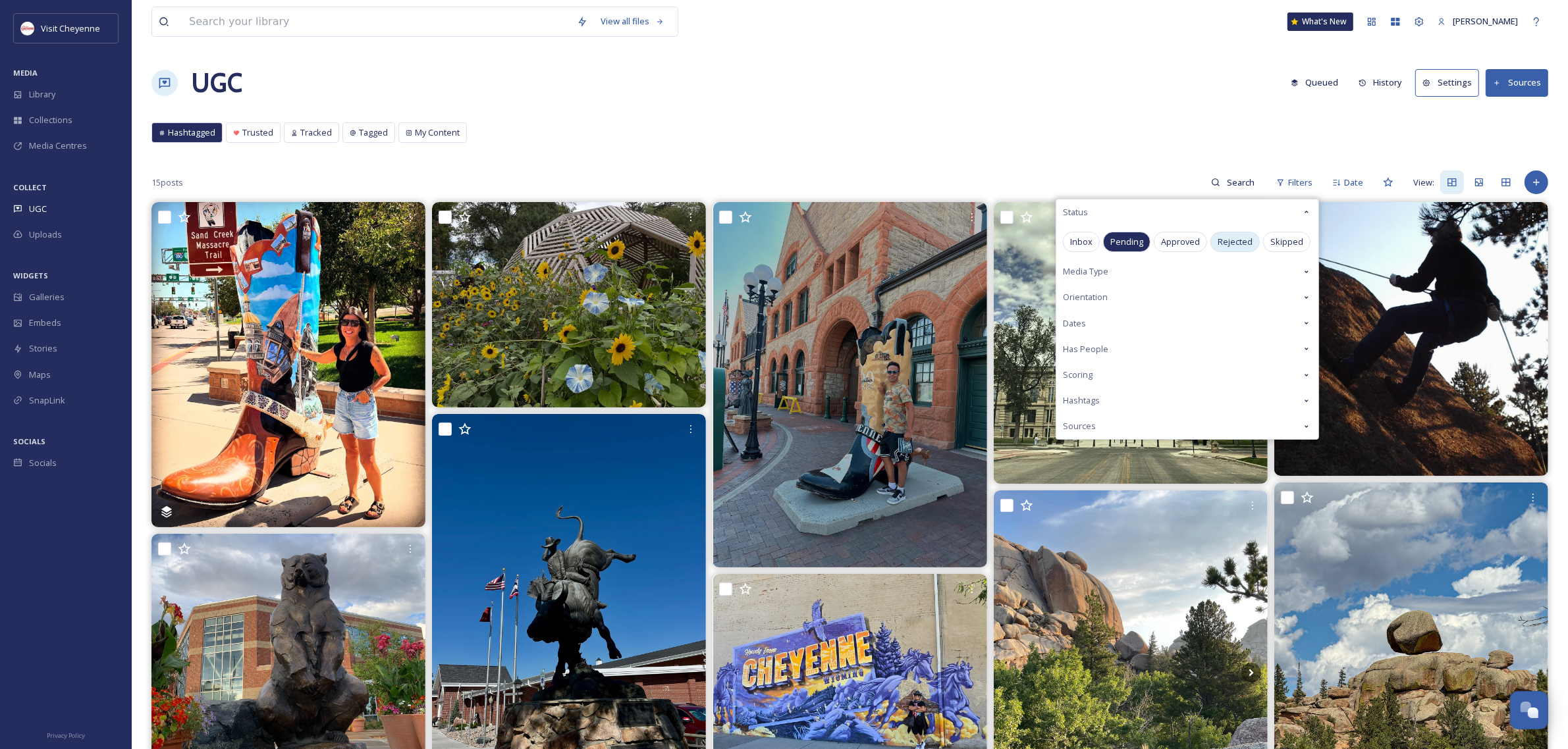
click at [1229, 236] on span "Rejected" at bounding box center [1235, 242] width 35 height 13
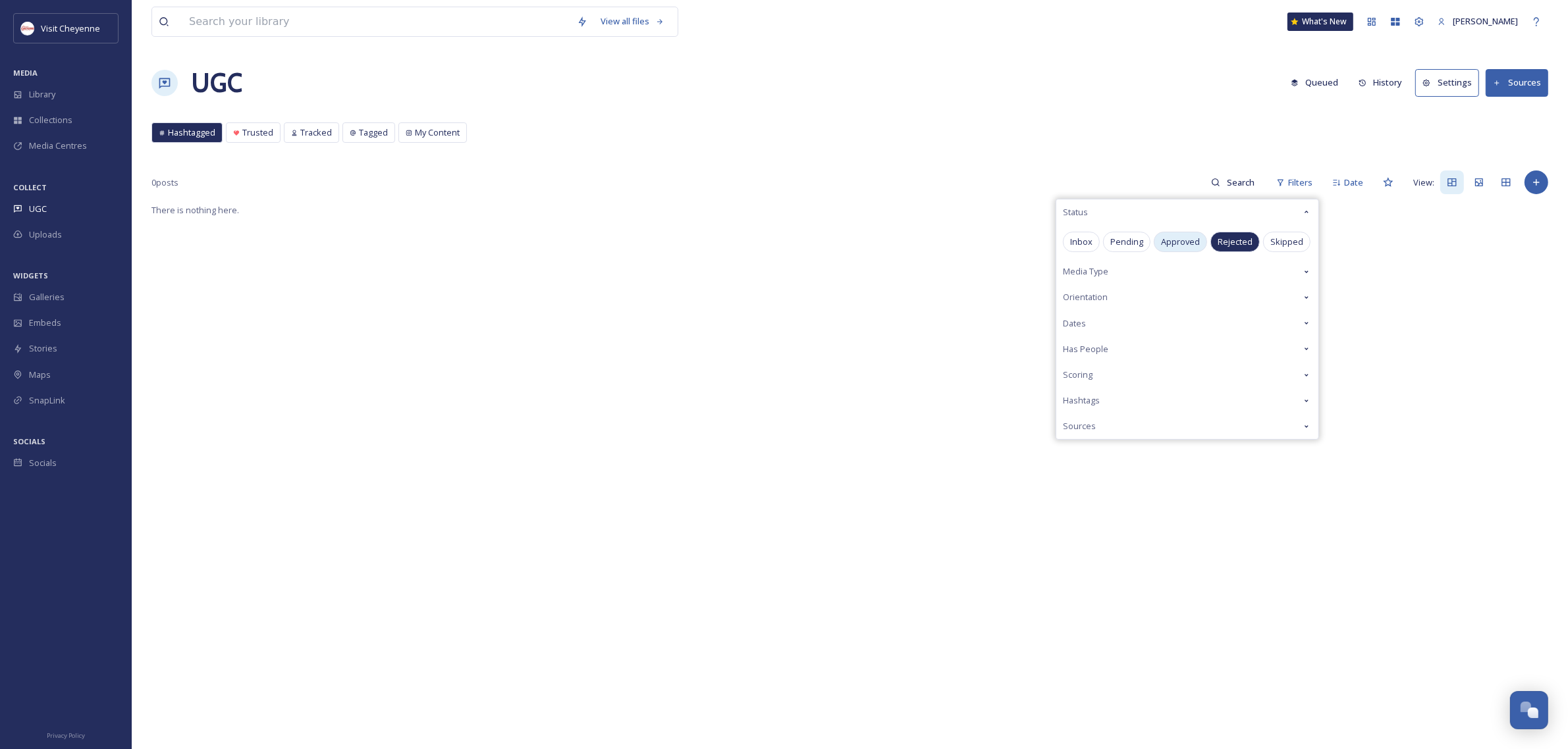
click at [1186, 250] on div "Approved" at bounding box center [1180, 242] width 53 height 21
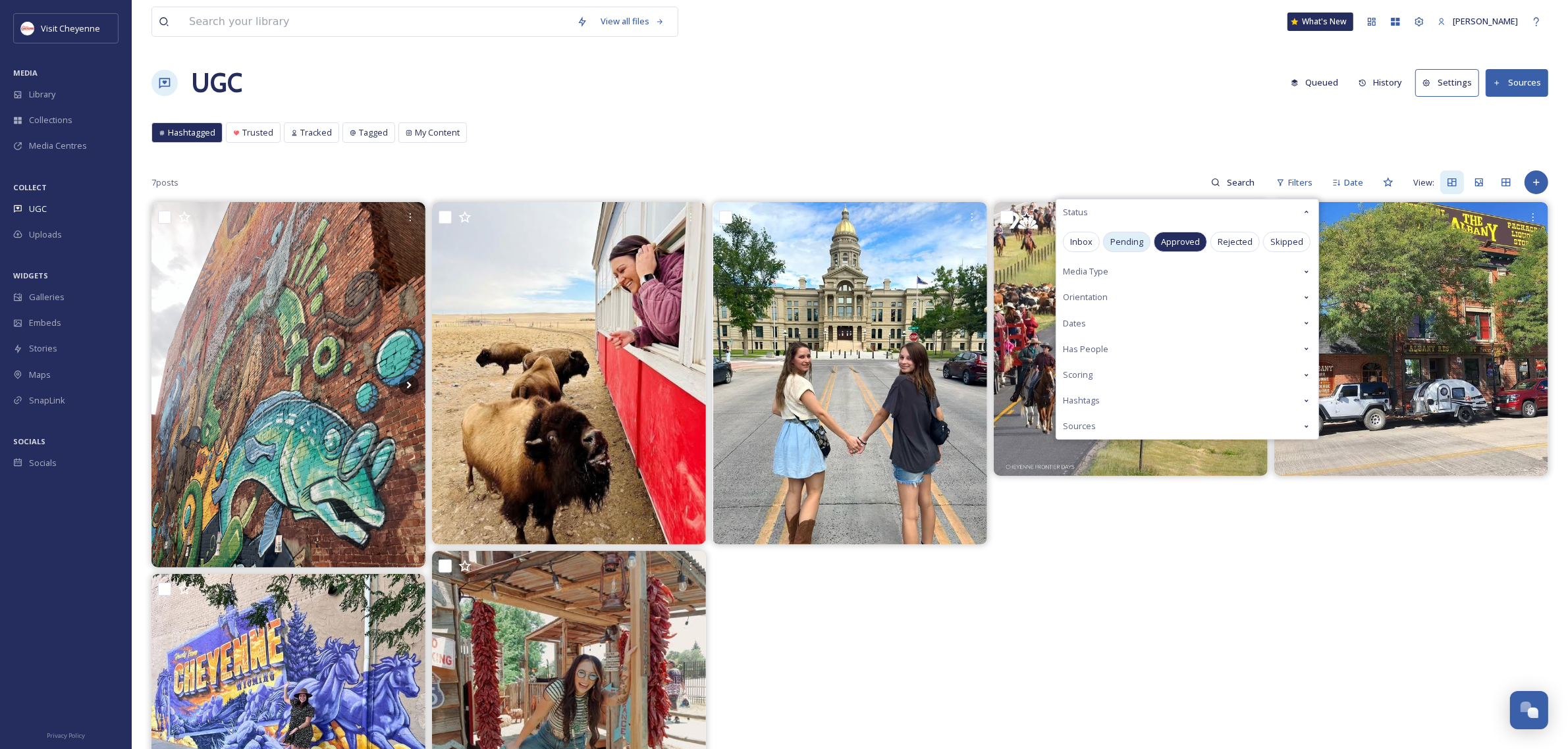
click at [1127, 240] on span "Pending" at bounding box center [1126, 242] width 33 height 13
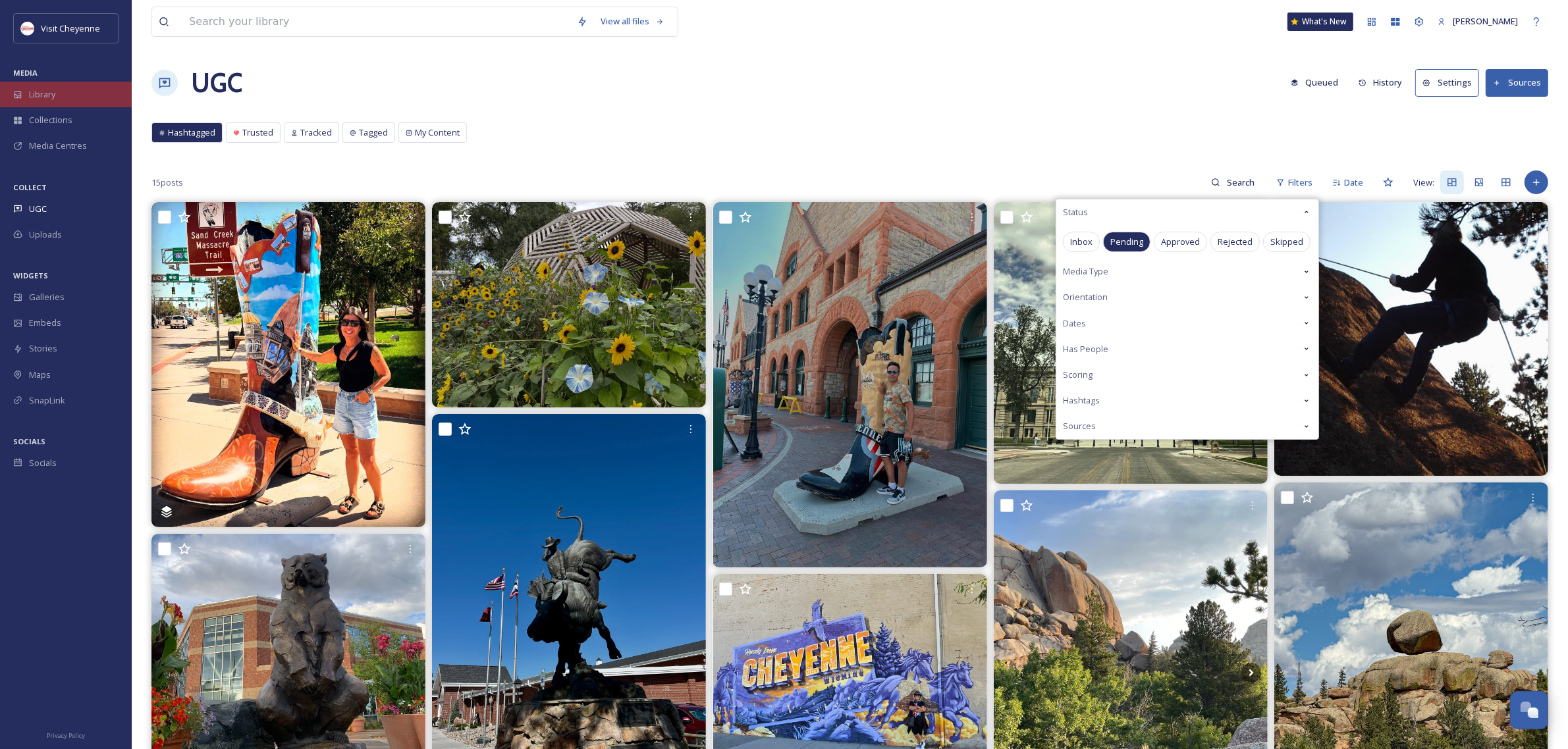
click at [64, 93] on div "Library" at bounding box center [66, 94] width 132 height 26
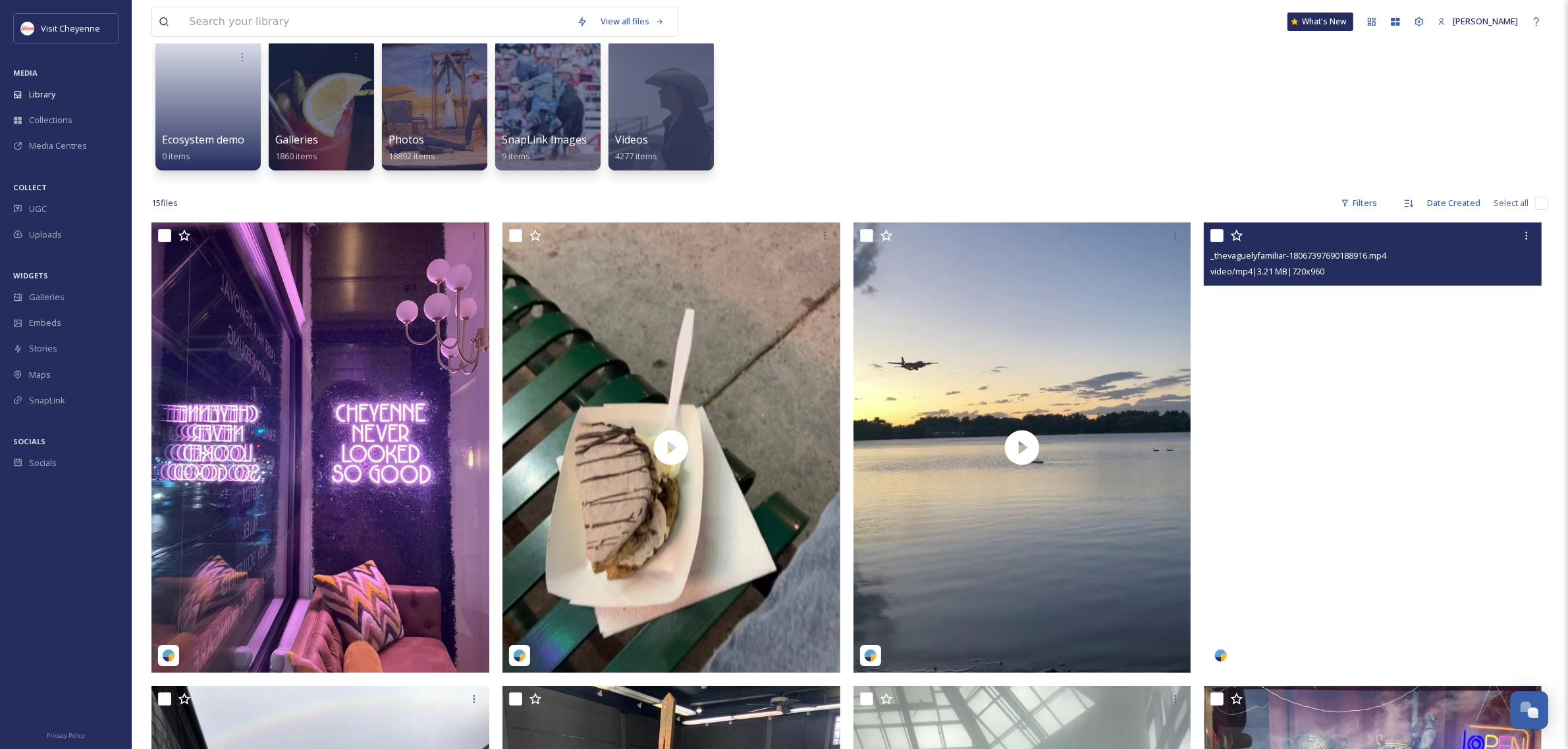
scroll to position [82, 0]
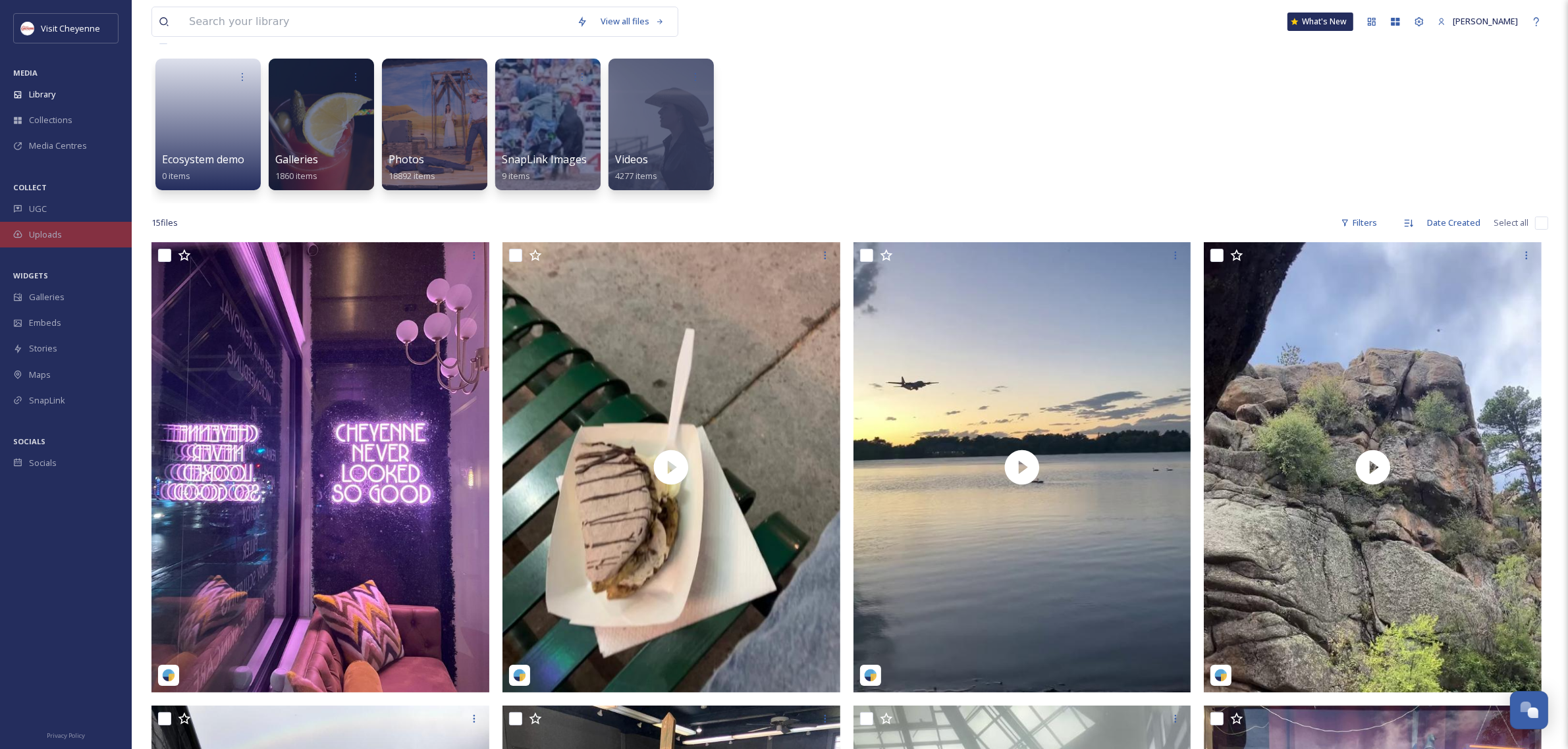
click at [76, 227] on div "Uploads" at bounding box center [66, 234] width 132 height 26
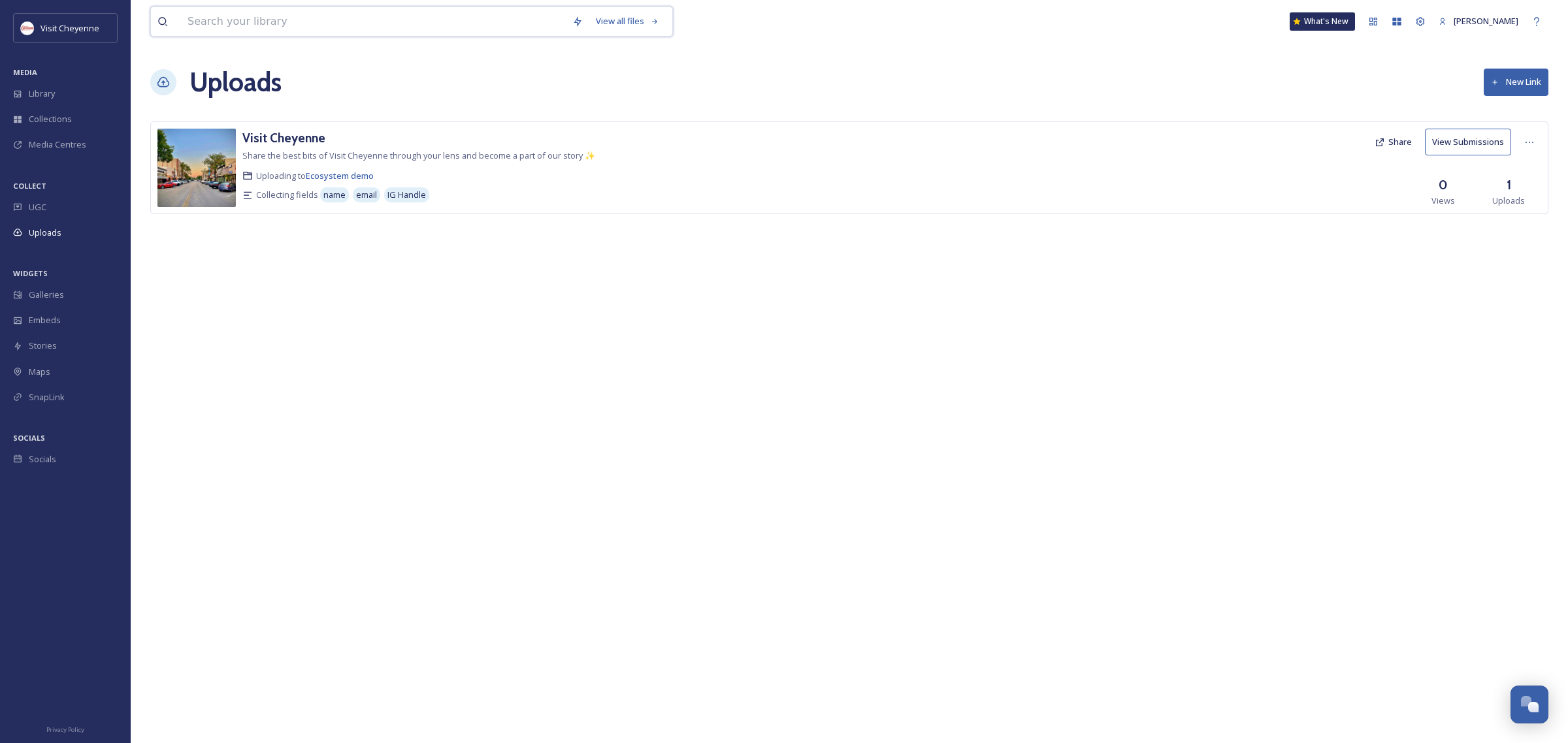
click at [271, 24] on input at bounding box center [373, 21] width 384 height 29
type input "sunset"
click at [62, 88] on div "Library" at bounding box center [65, 93] width 131 height 26
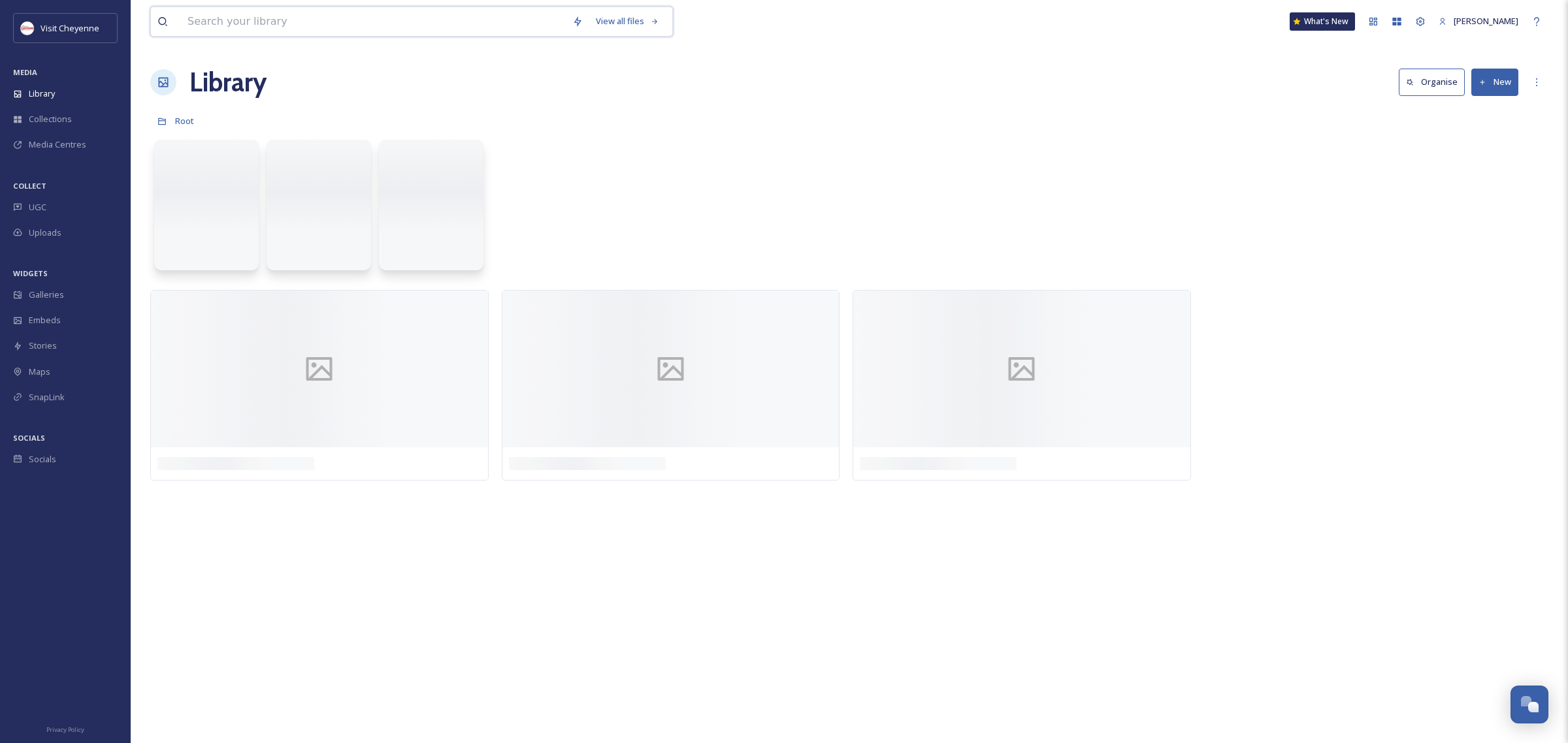
click at [325, 18] on input at bounding box center [373, 21] width 384 height 29
type input "sunset"
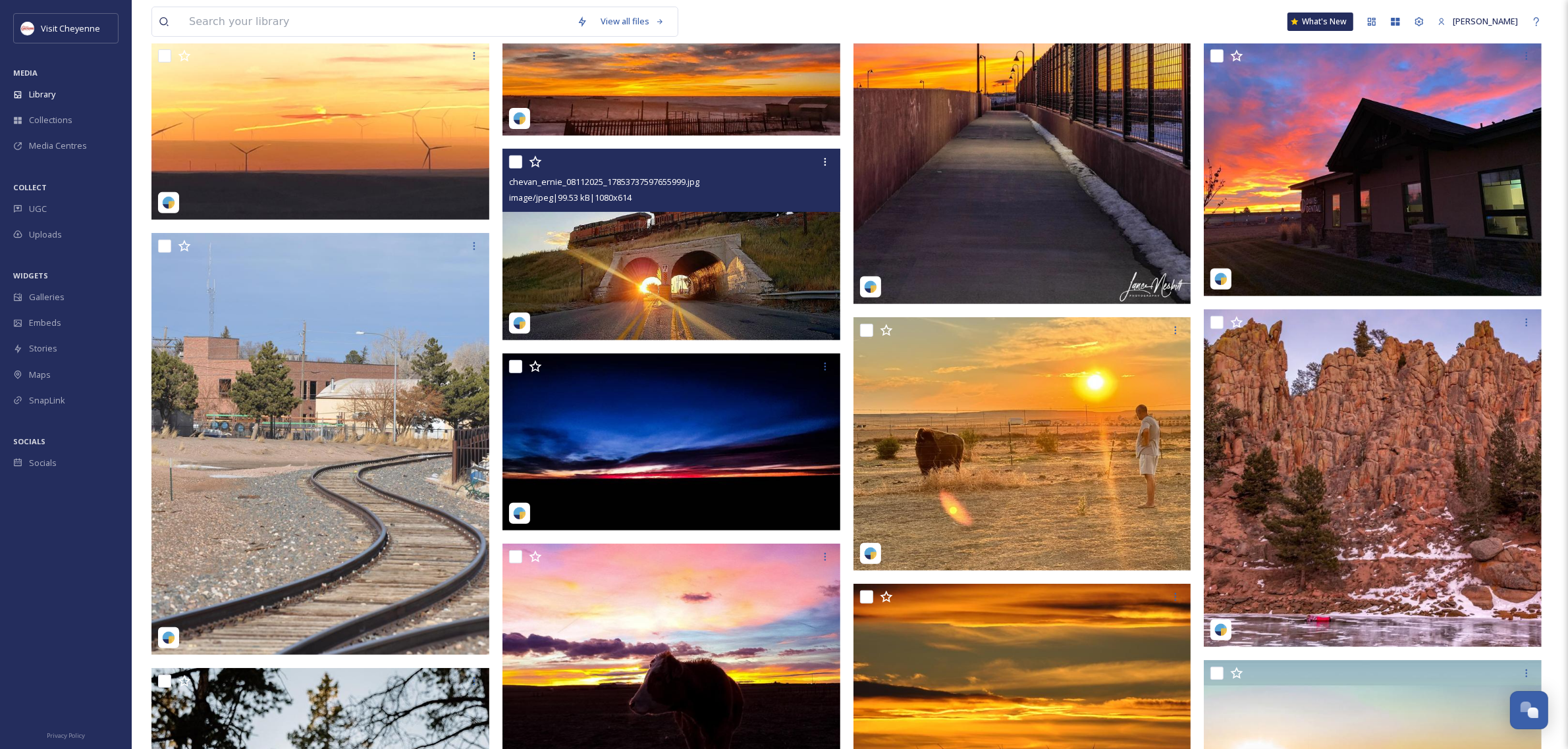
scroll to position [659, 0]
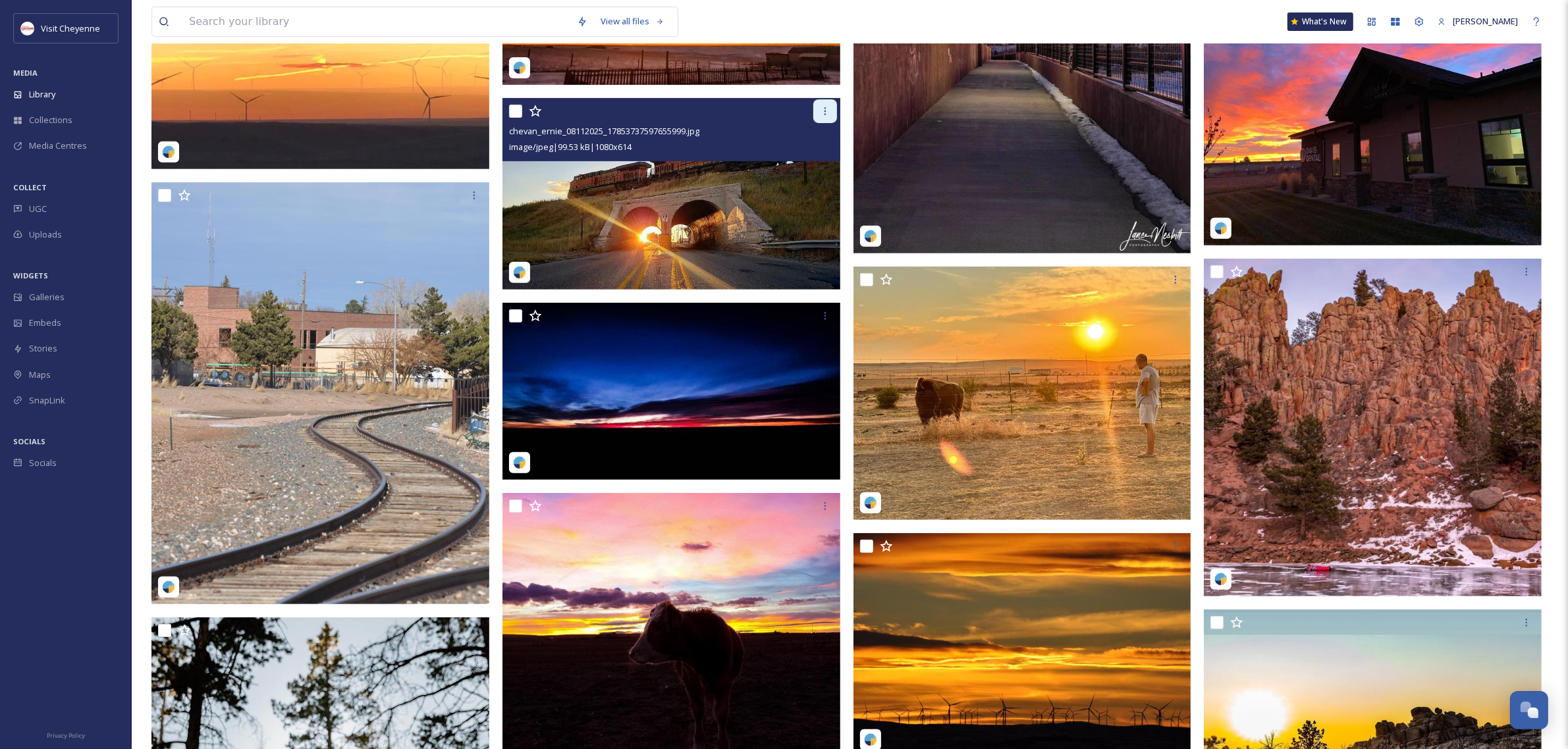
click at [828, 120] on div at bounding box center [825, 111] width 24 height 24
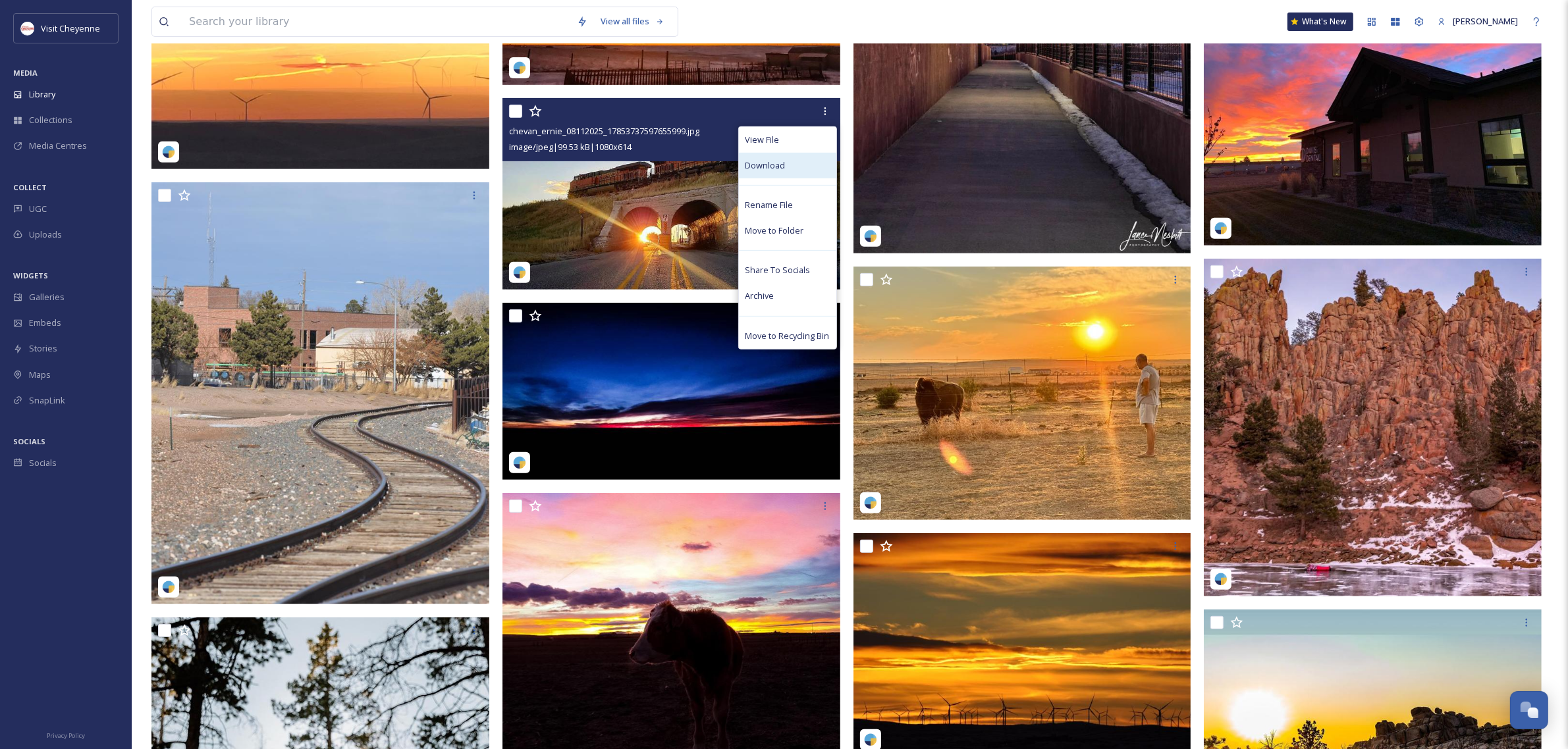
click at [785, 159] on div "Download" at bounding box center [788, 165] width 98 height 26
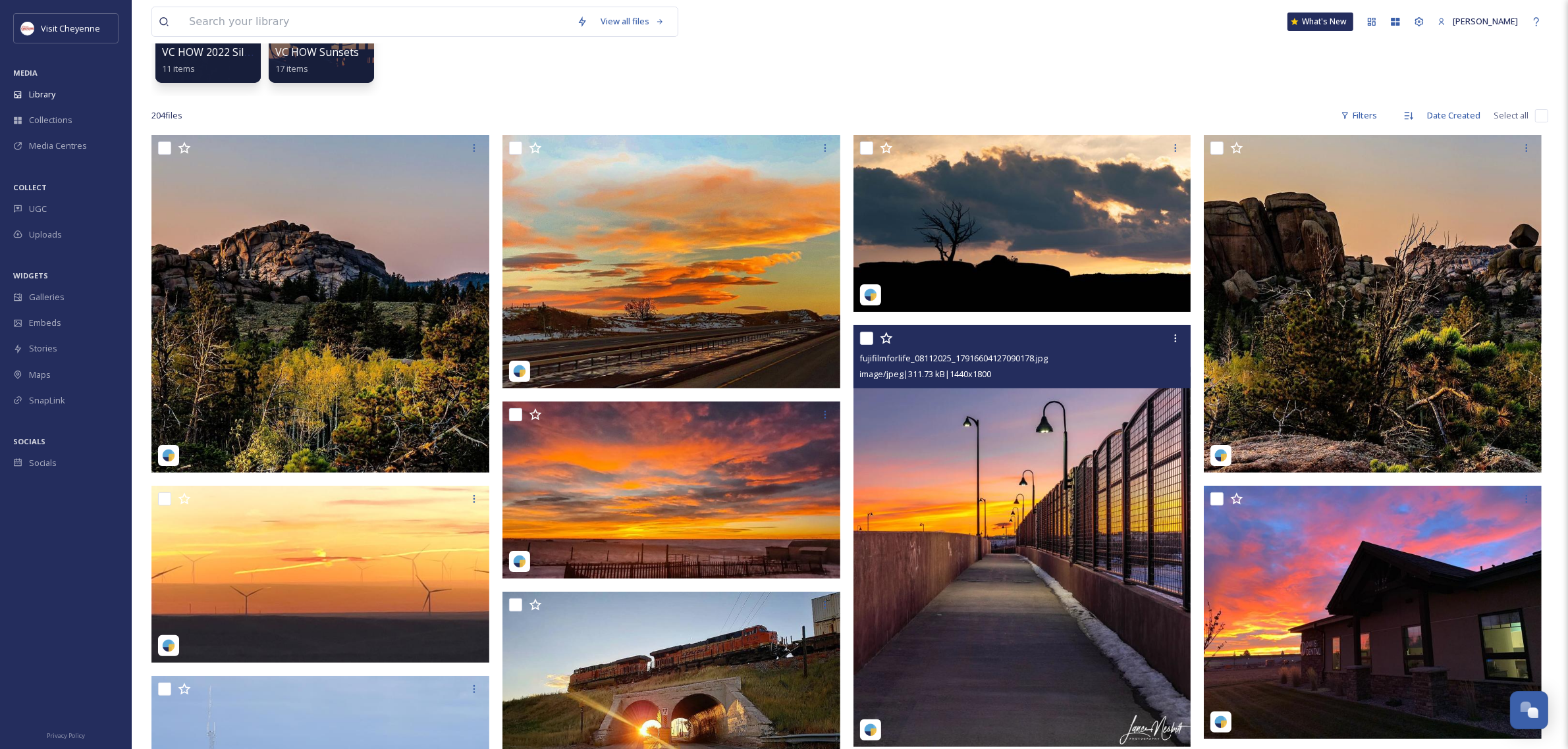
scroll to position [0, 0]
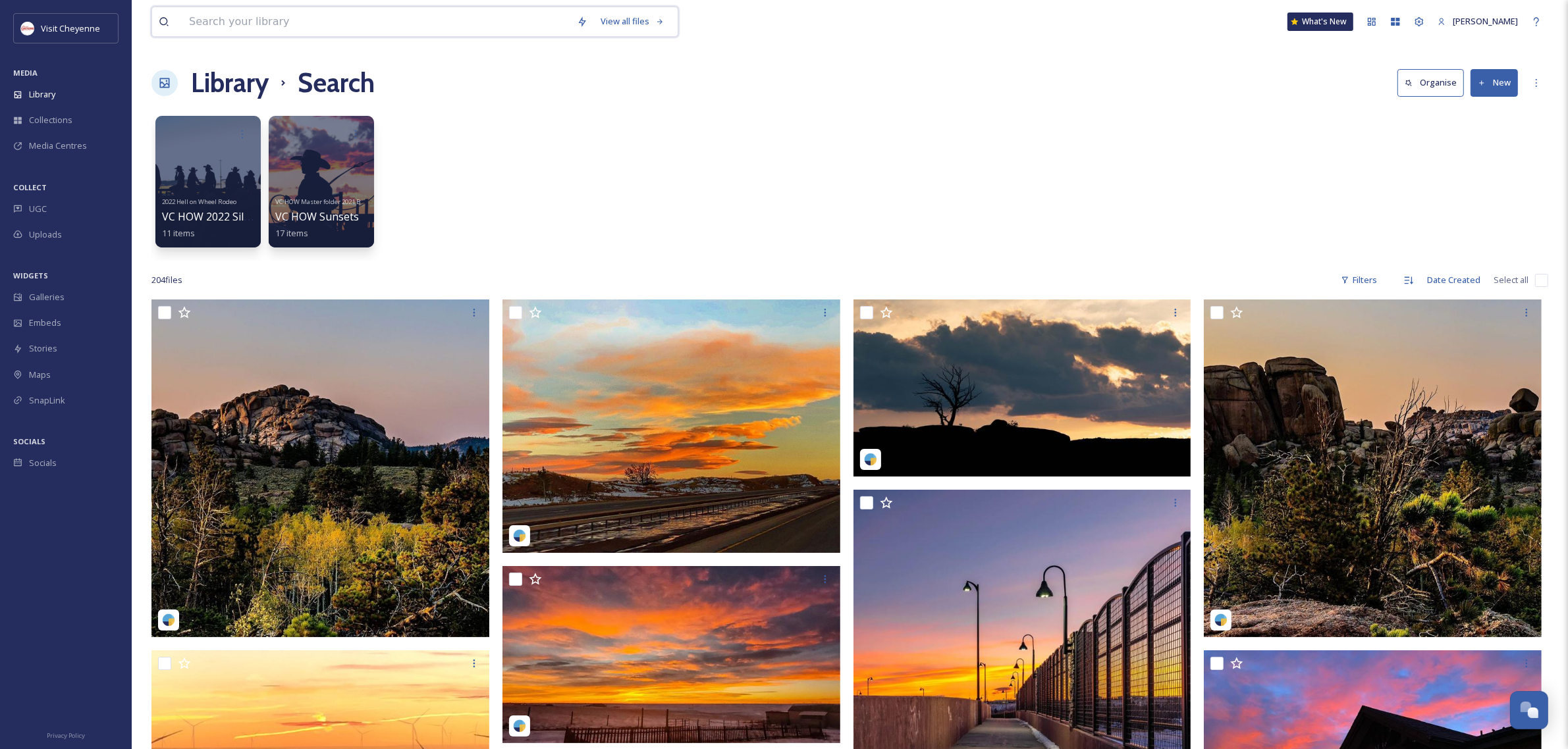
click at [323, 33] on input at bounding box center [376, 21] width 388 height 29
type input "sunrise"
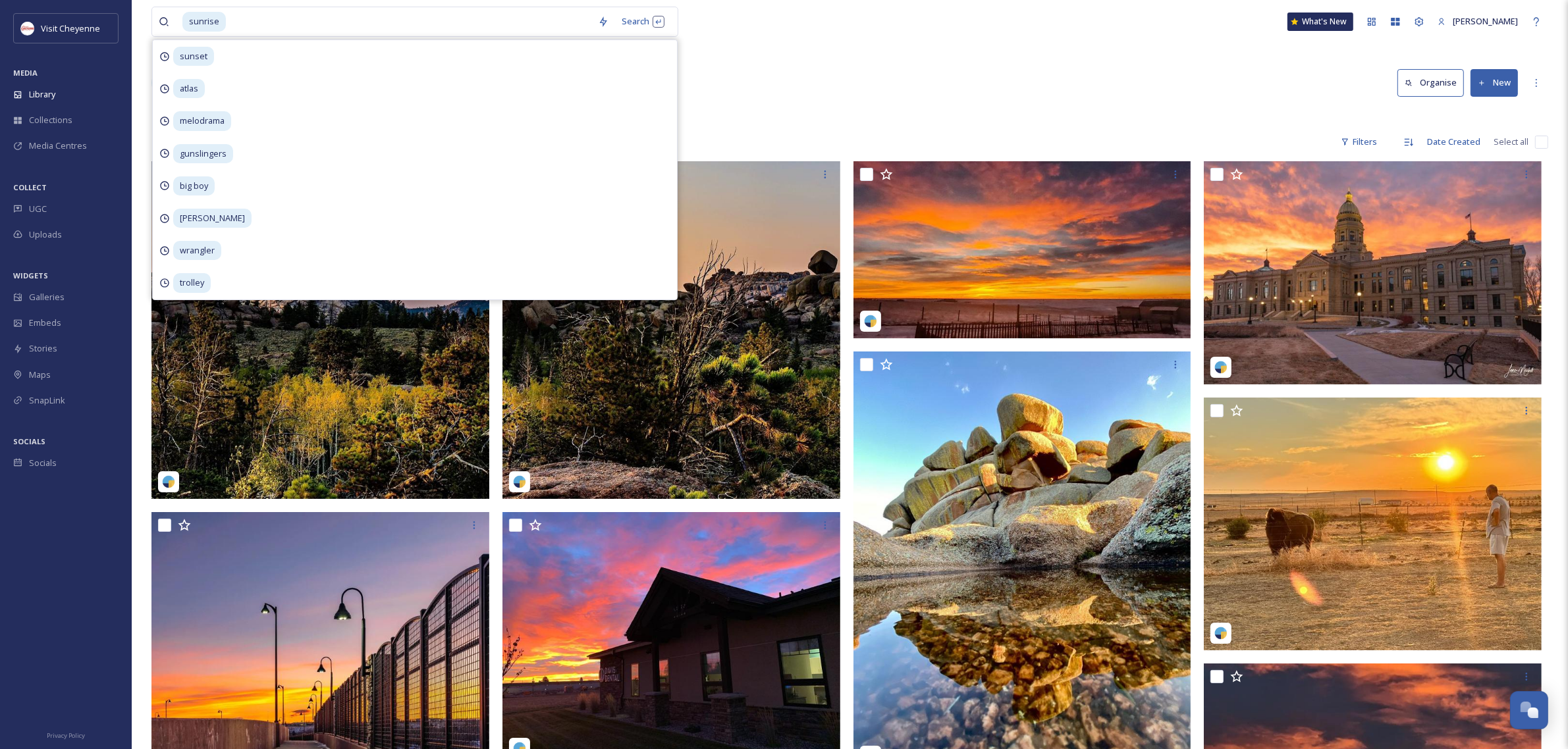
click at [748, 92] on div "Library Search Organise New" at bounding box center [849, 82] width 1397 height 39
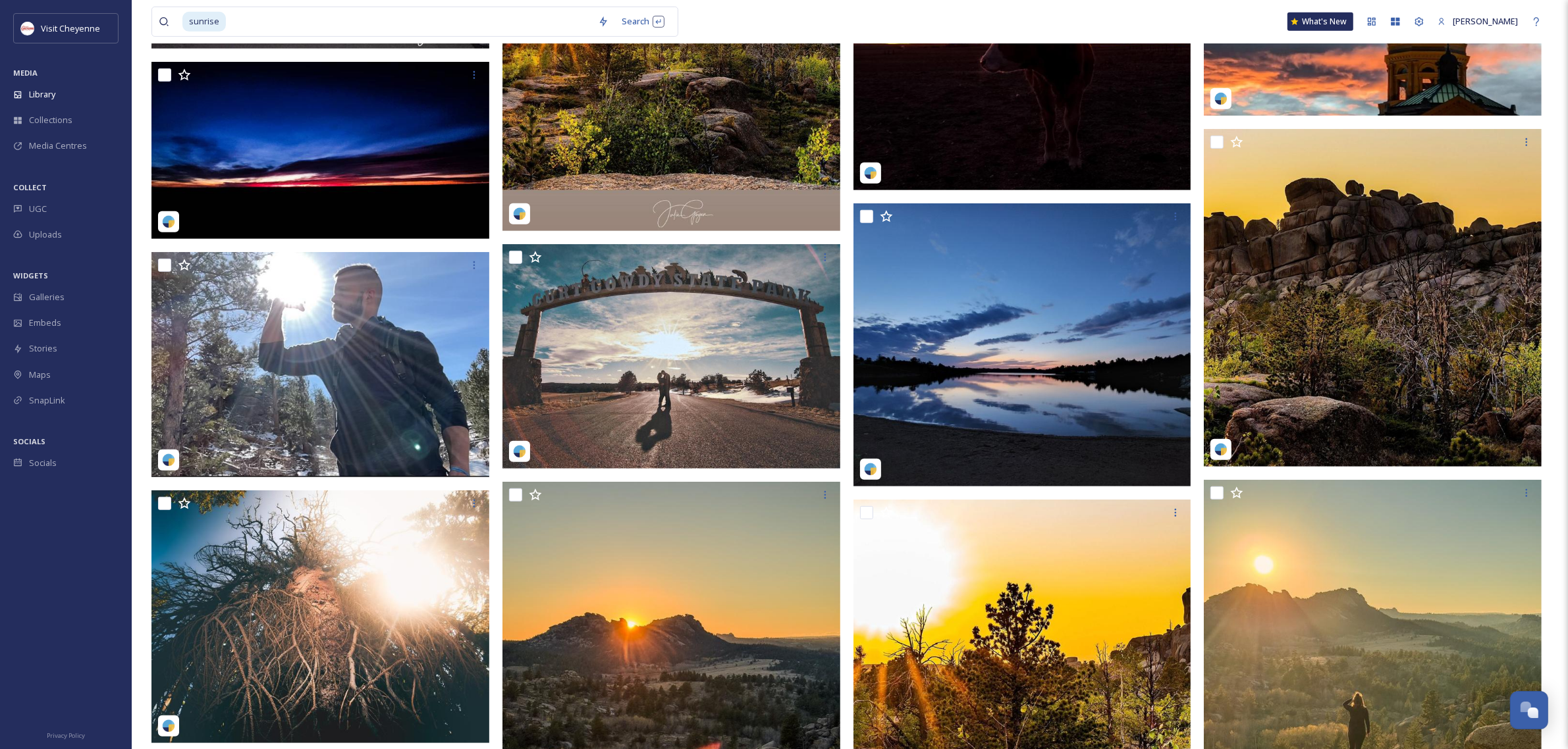
scroll to position [905, 0]
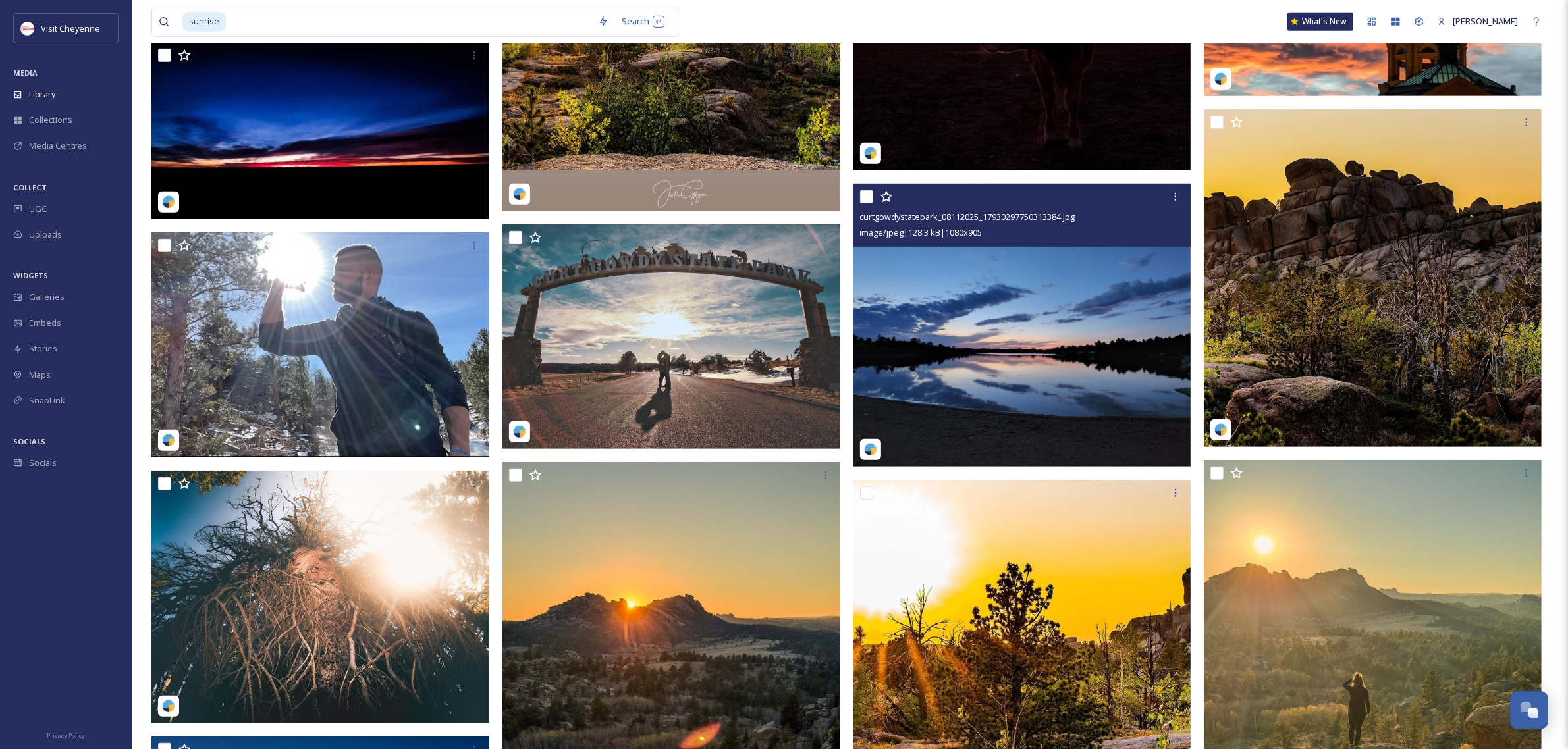
click at [1084, 356] on img at bounding box center [1023, 325] width 338 height 283
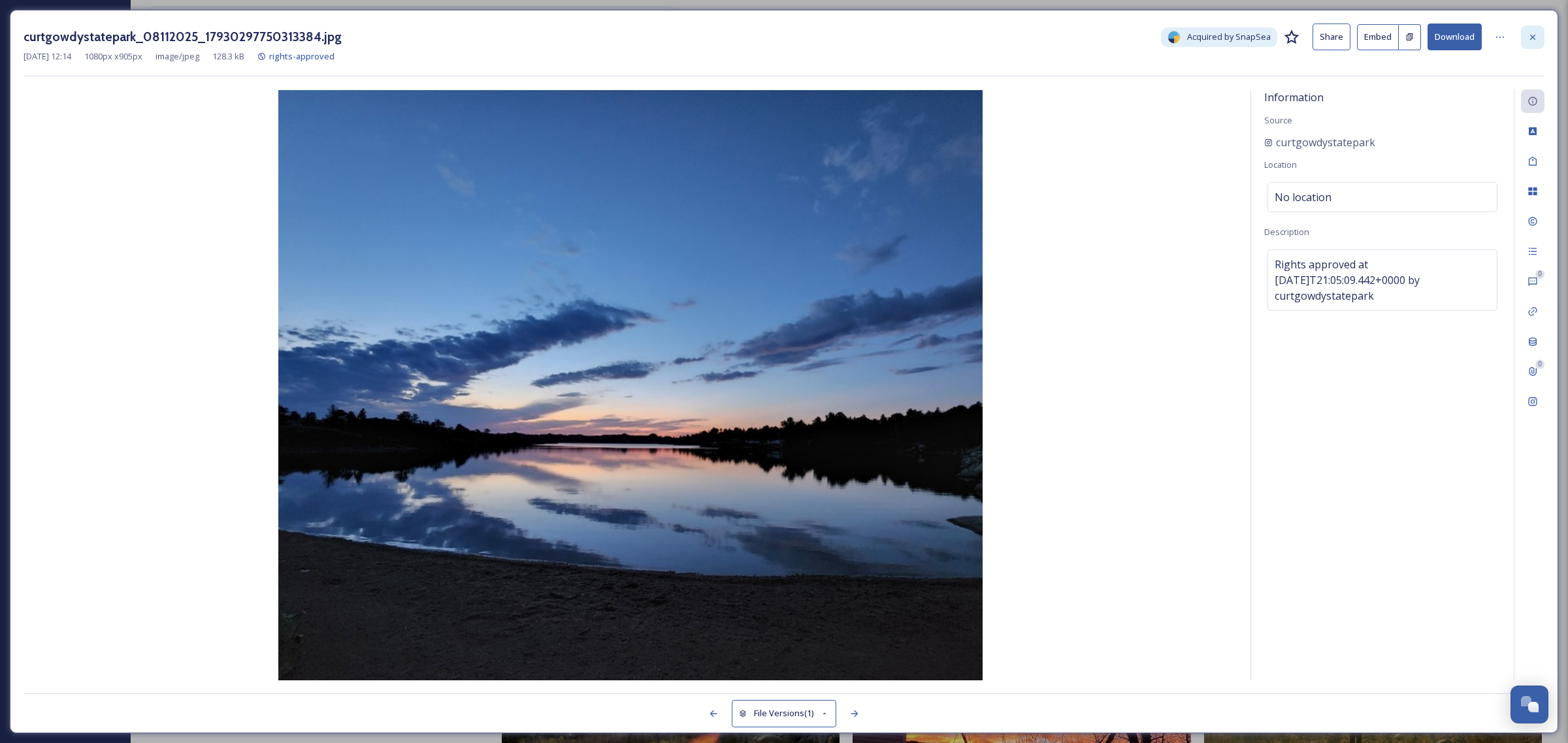
click at [1531, 39] on icon at bounding box center [1532, 36] width 5 height 5
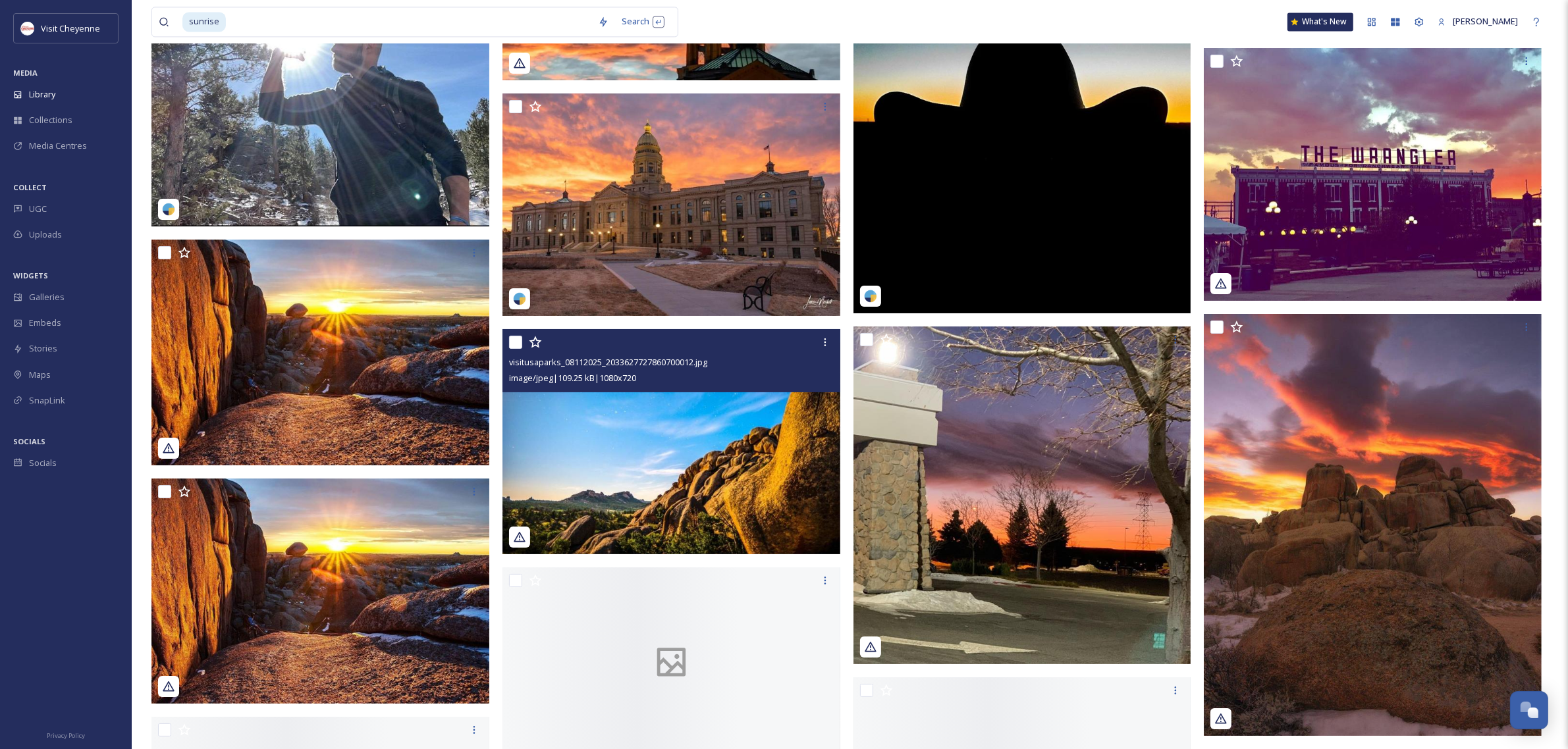
scroll to position [3771, 0]
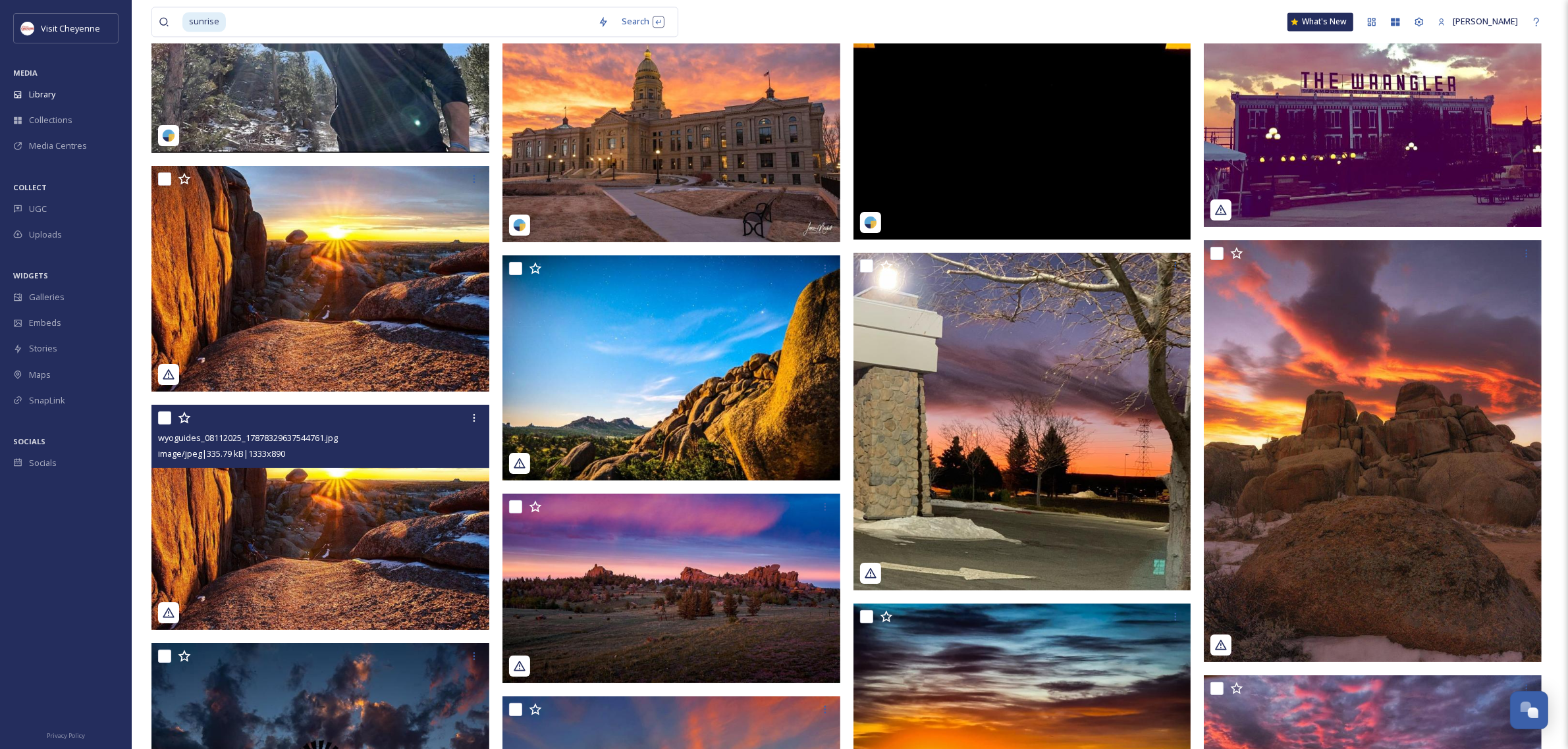
click at [391, 542] on img at bounding box center [320, 517] width 338 height 225
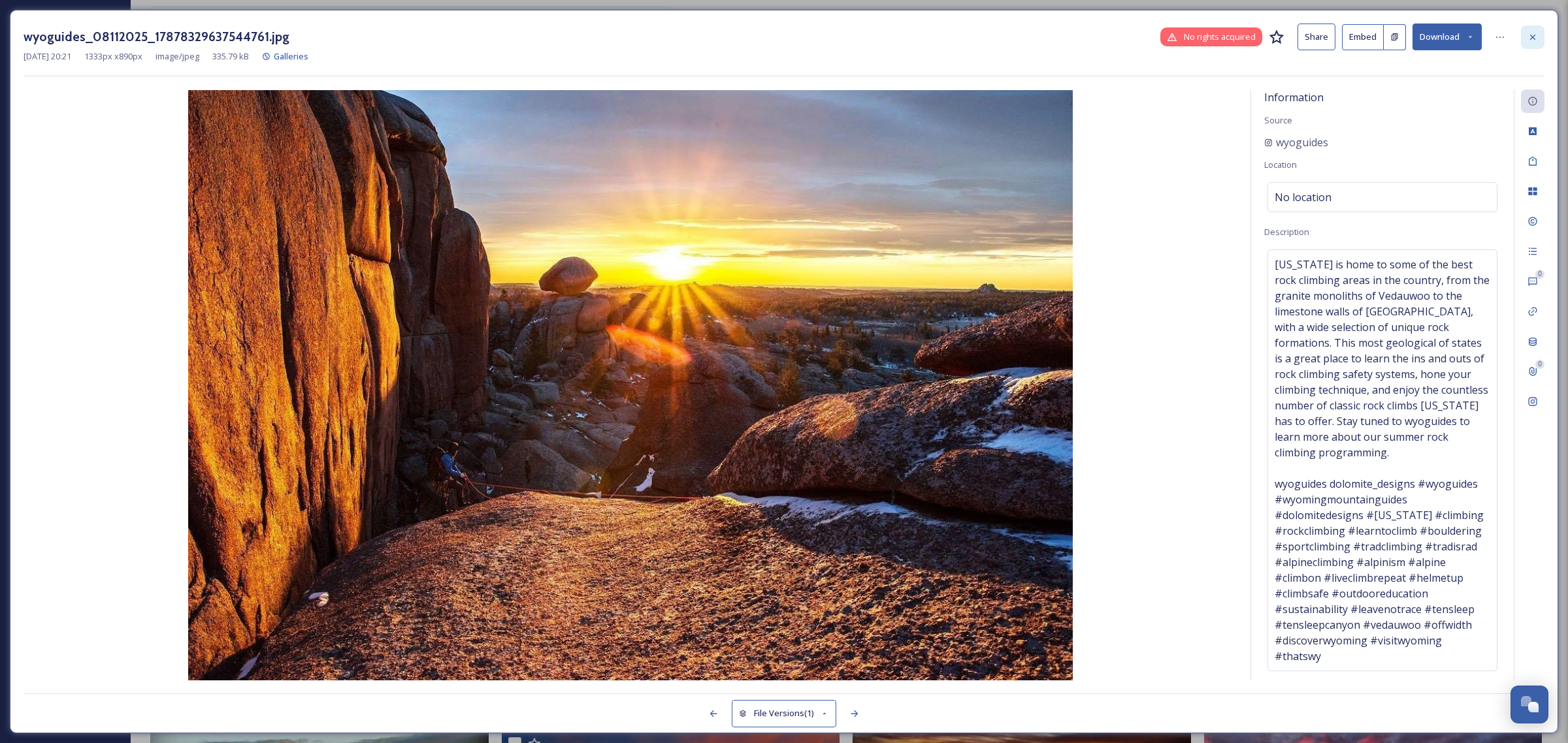
click at [1533, 38] on icon at bounding box center [1533, 37] width 10 height 10
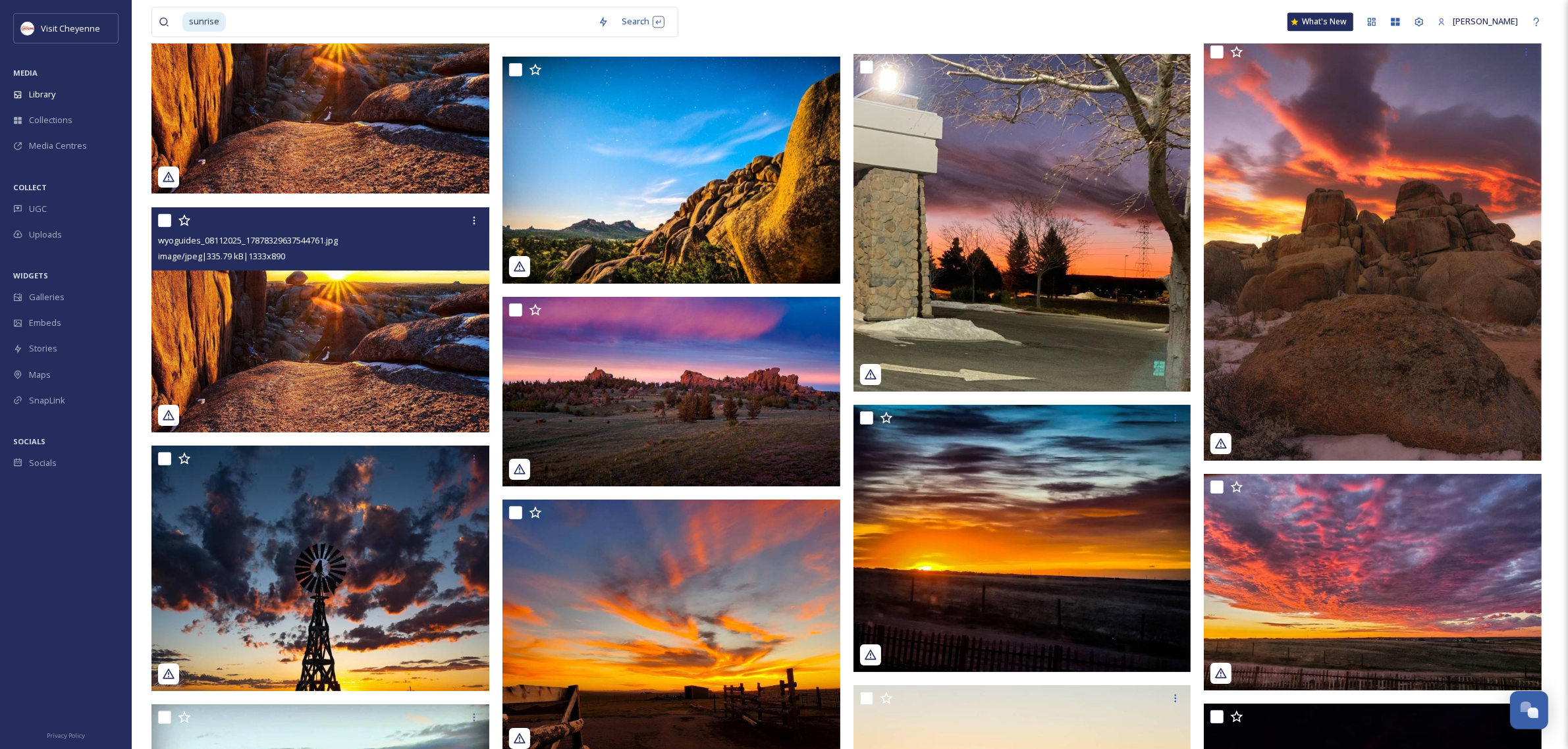
scroll to position [4182, 0]
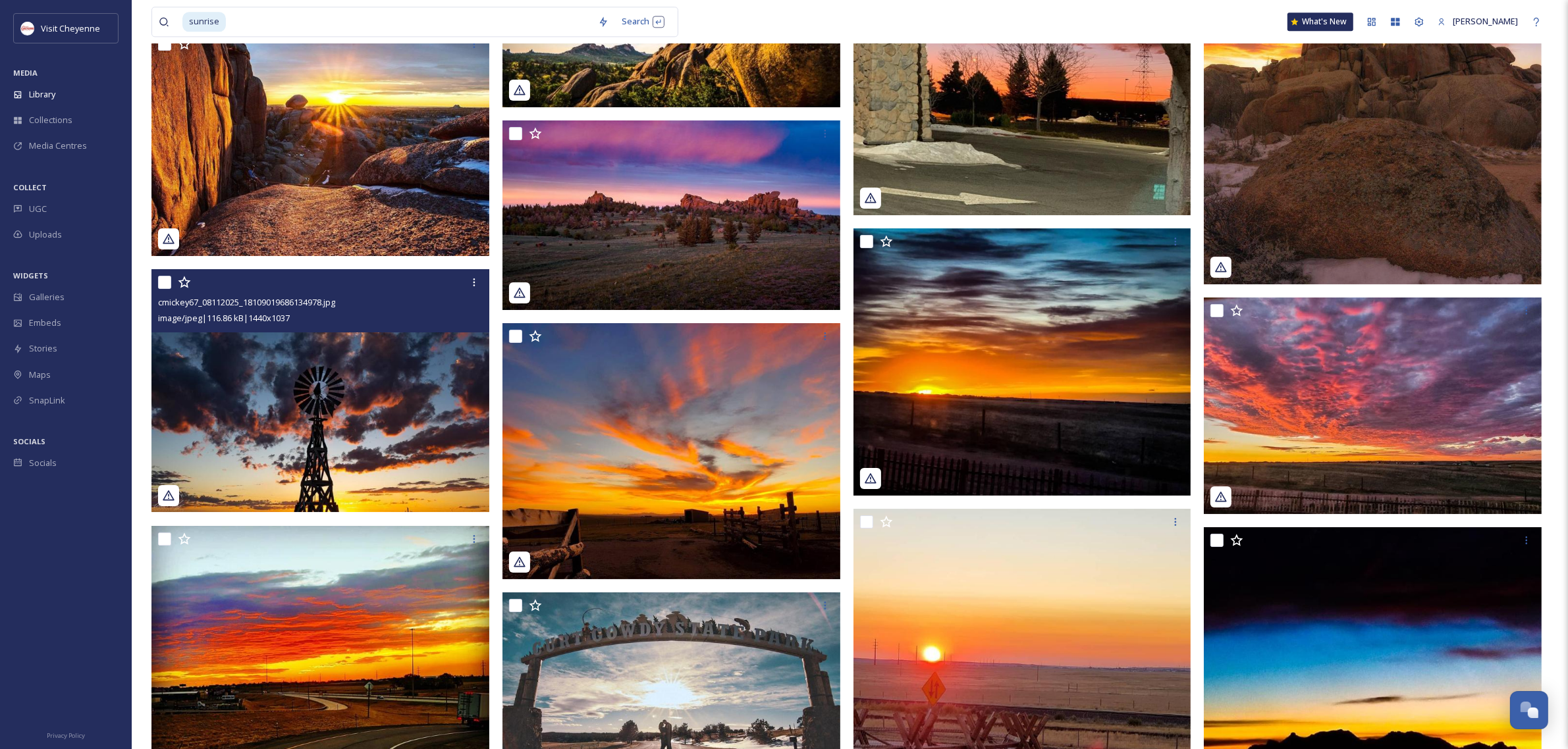
click at [167, 499] on icon at bounding box center [169, 496] width 13 height 13
click at [350, 397] on img at bounding box center [320, 390] width 338 height 243
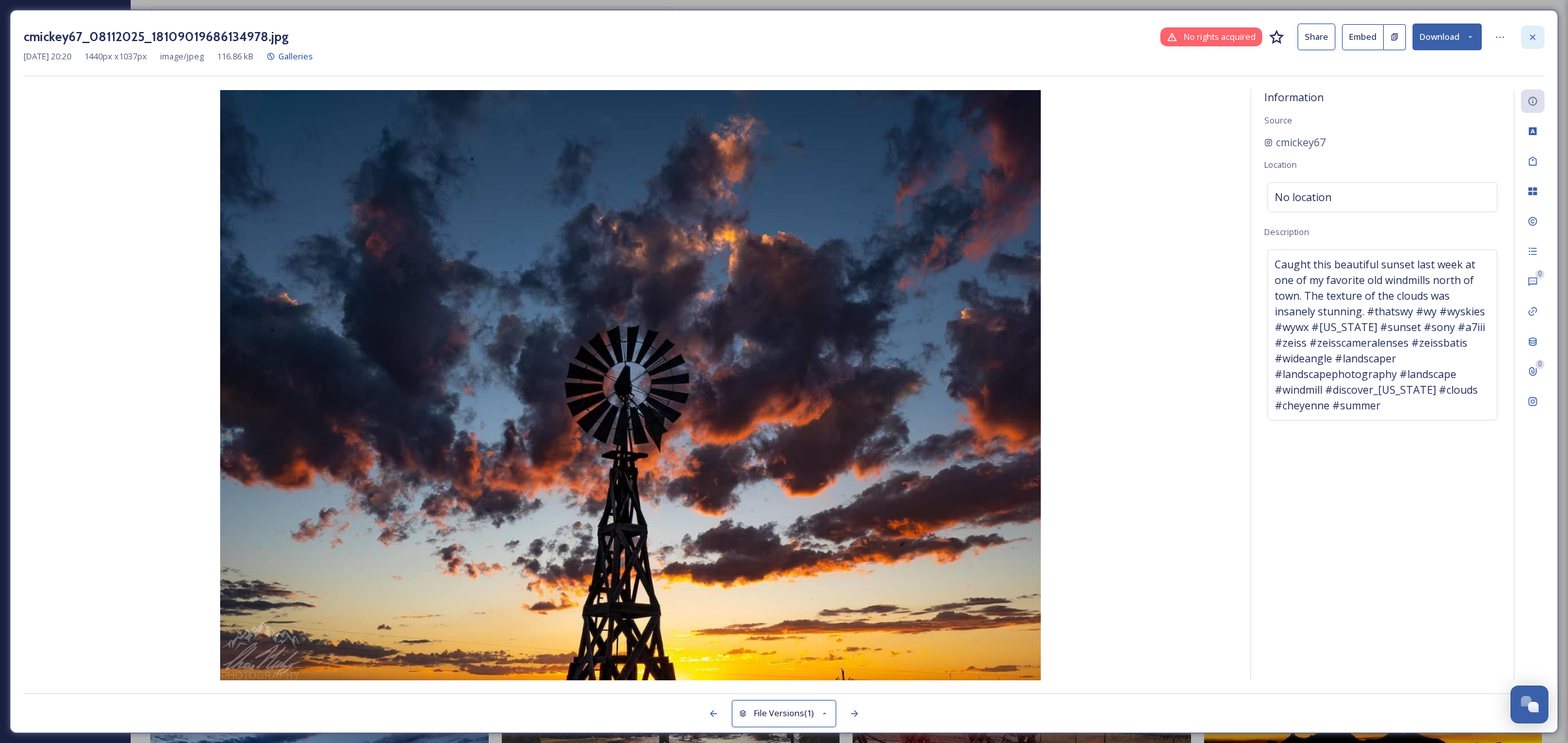
click at [1528, 37] on icon at bounding box center [1533, 37] width 10 height 10
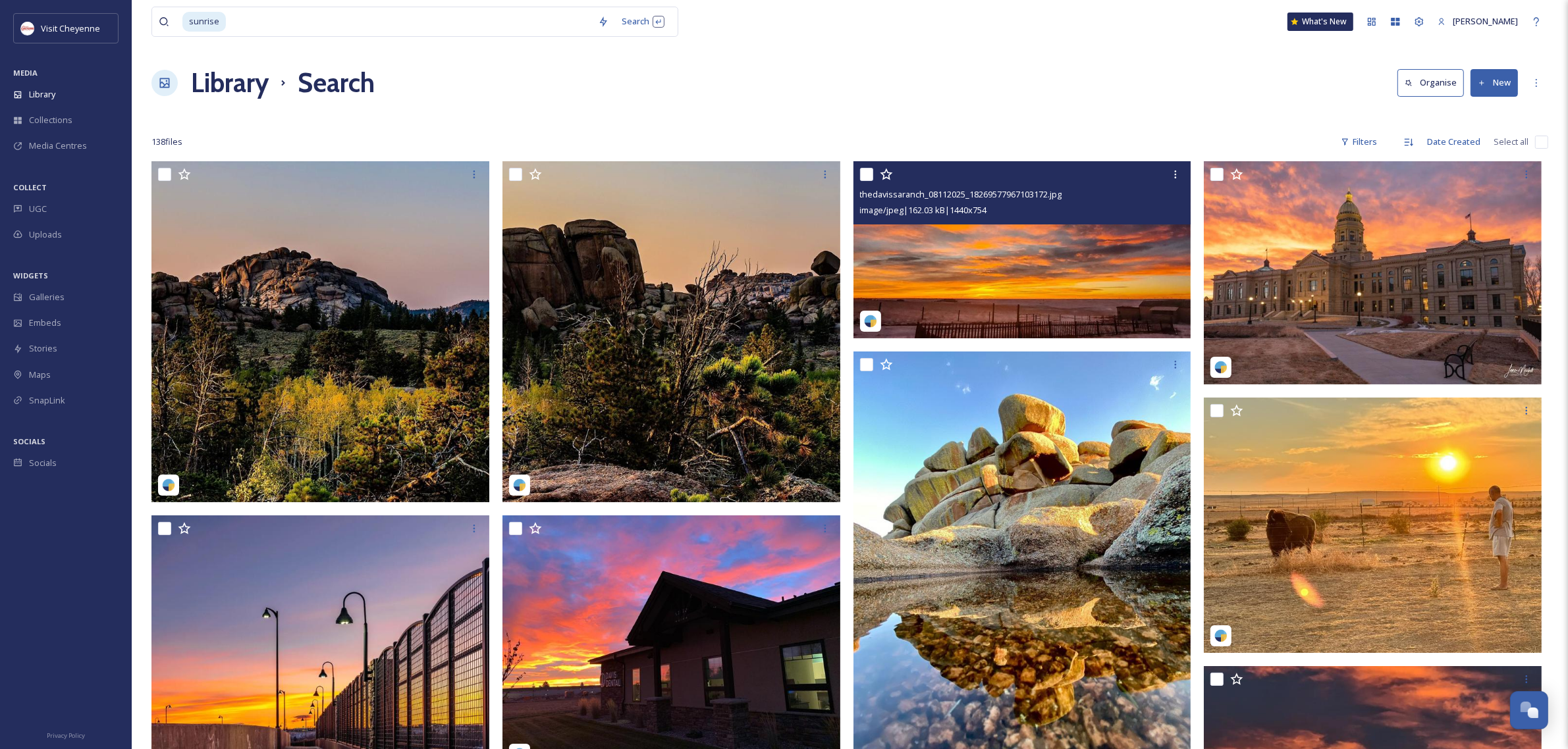
click at [871, 318] on img at bounding box center [871, 322] width 13 height 13
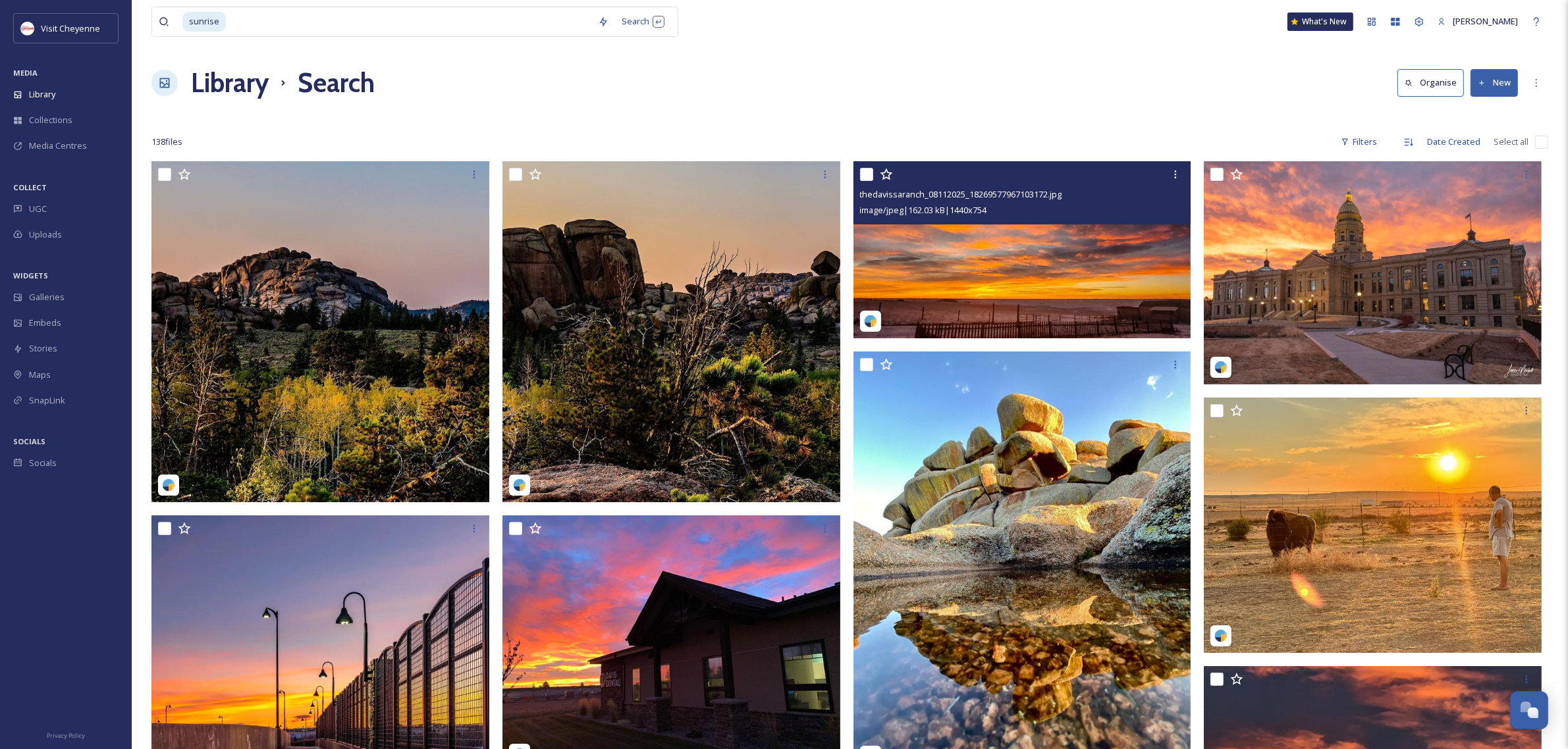
click at [959, 300] on img at bounding box center [1023, 250] width 338 height 177
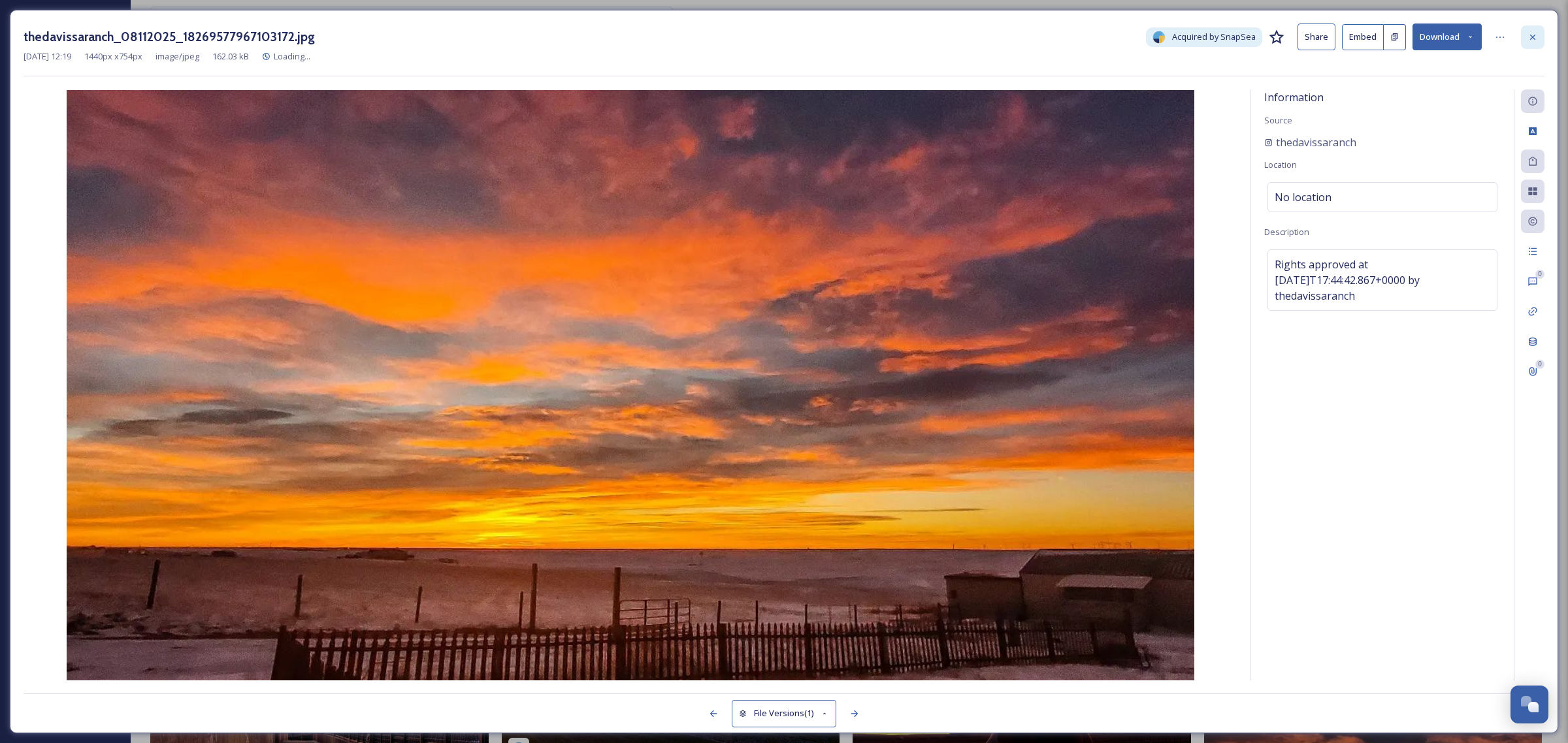
click at [1532, 34] on icon at bounding box center [1533, 37] width 10 height 10
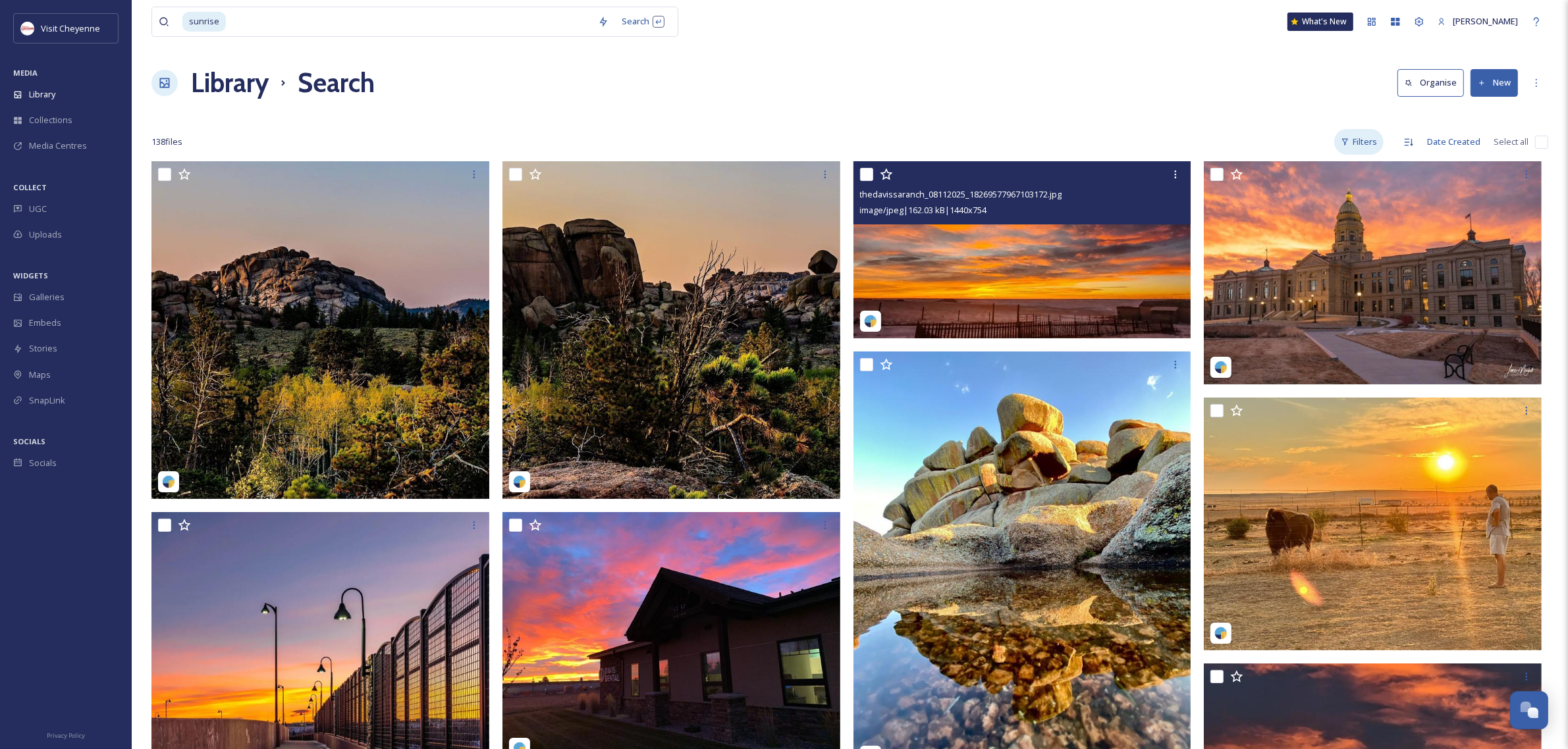
click at [1370, 133] on div "Filters" at bounding box center [1358, 142] width 50 height 26
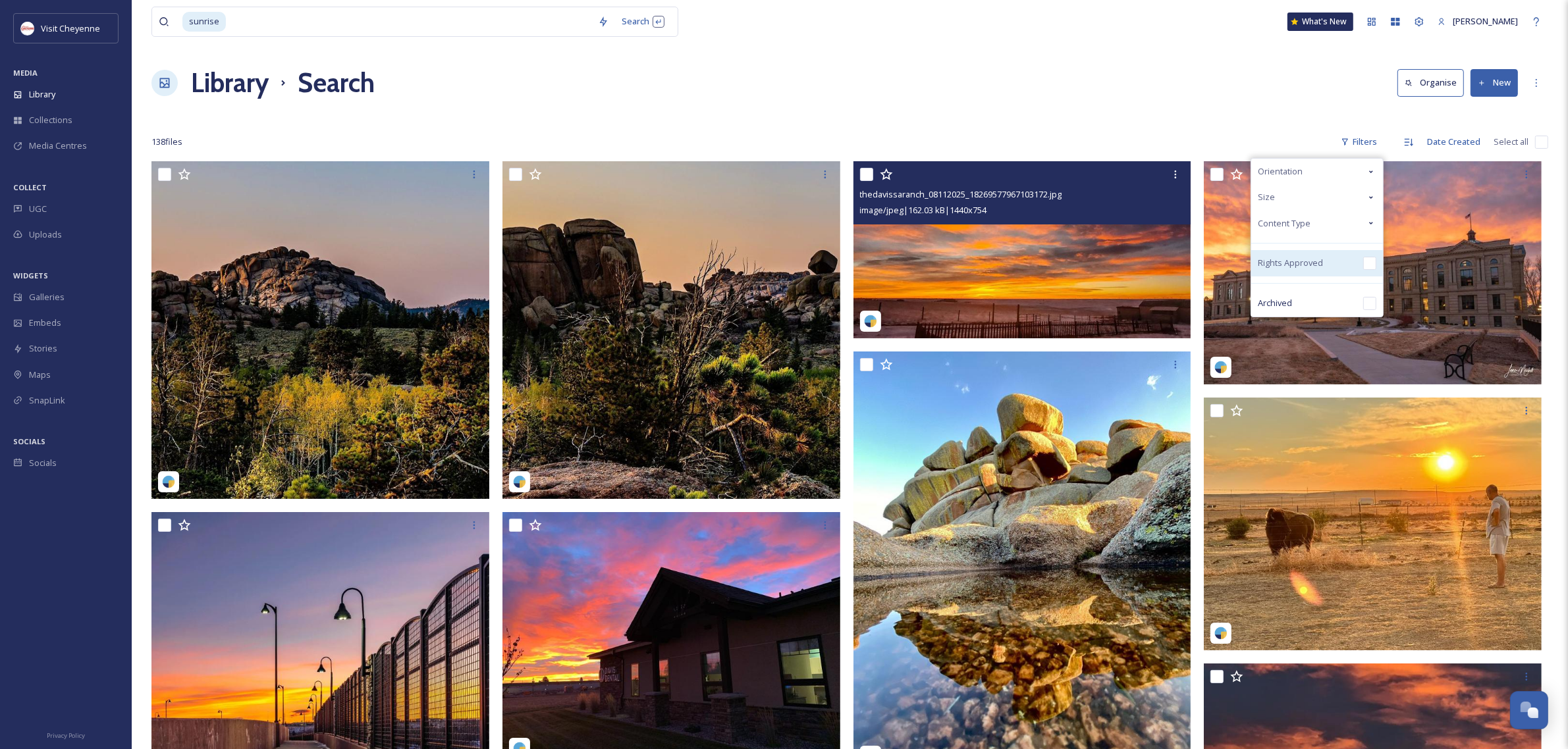
click at [1369, 267] on input "checkbox" at bounding box center [1369, 264] width 13 height 13
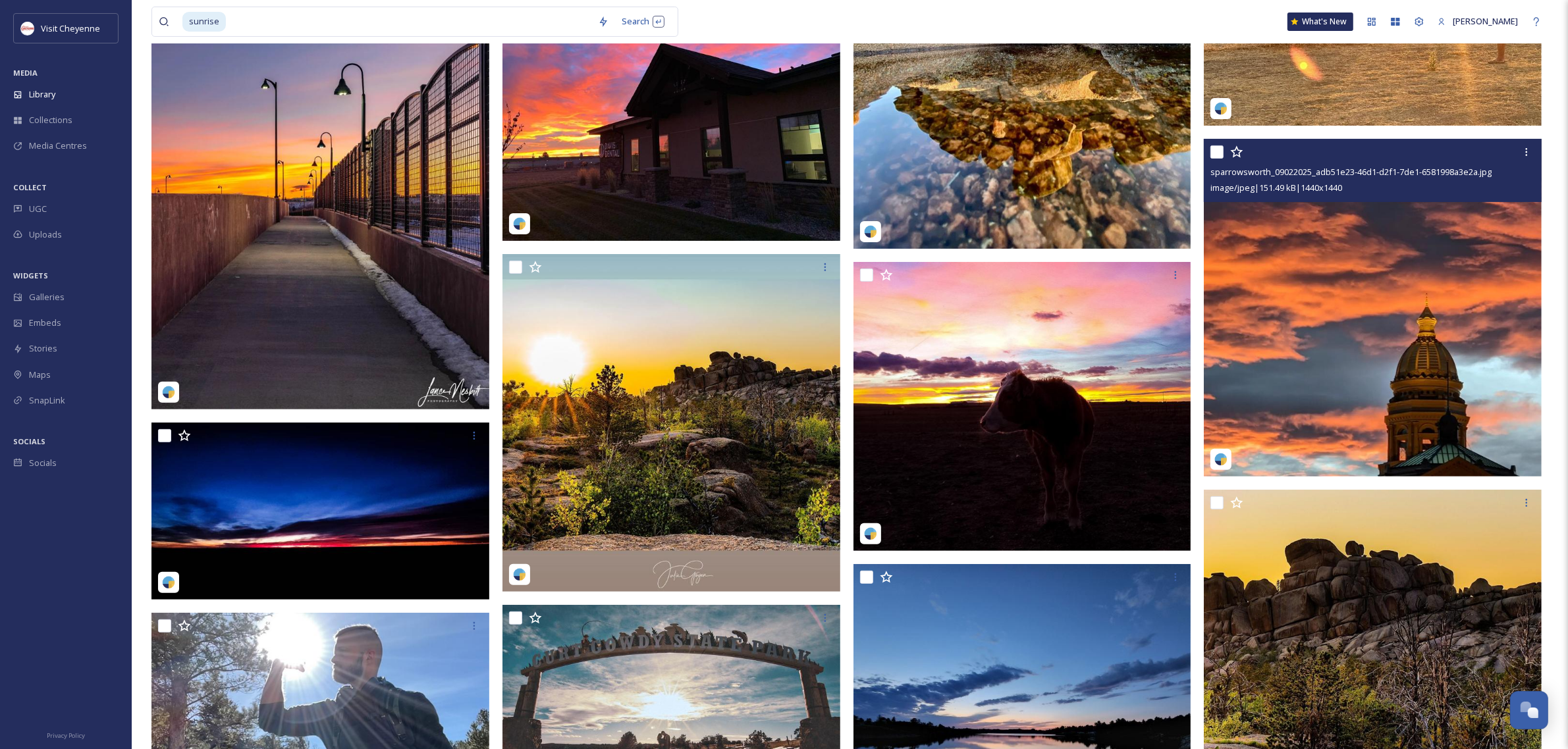
scroll to position [524, 0]
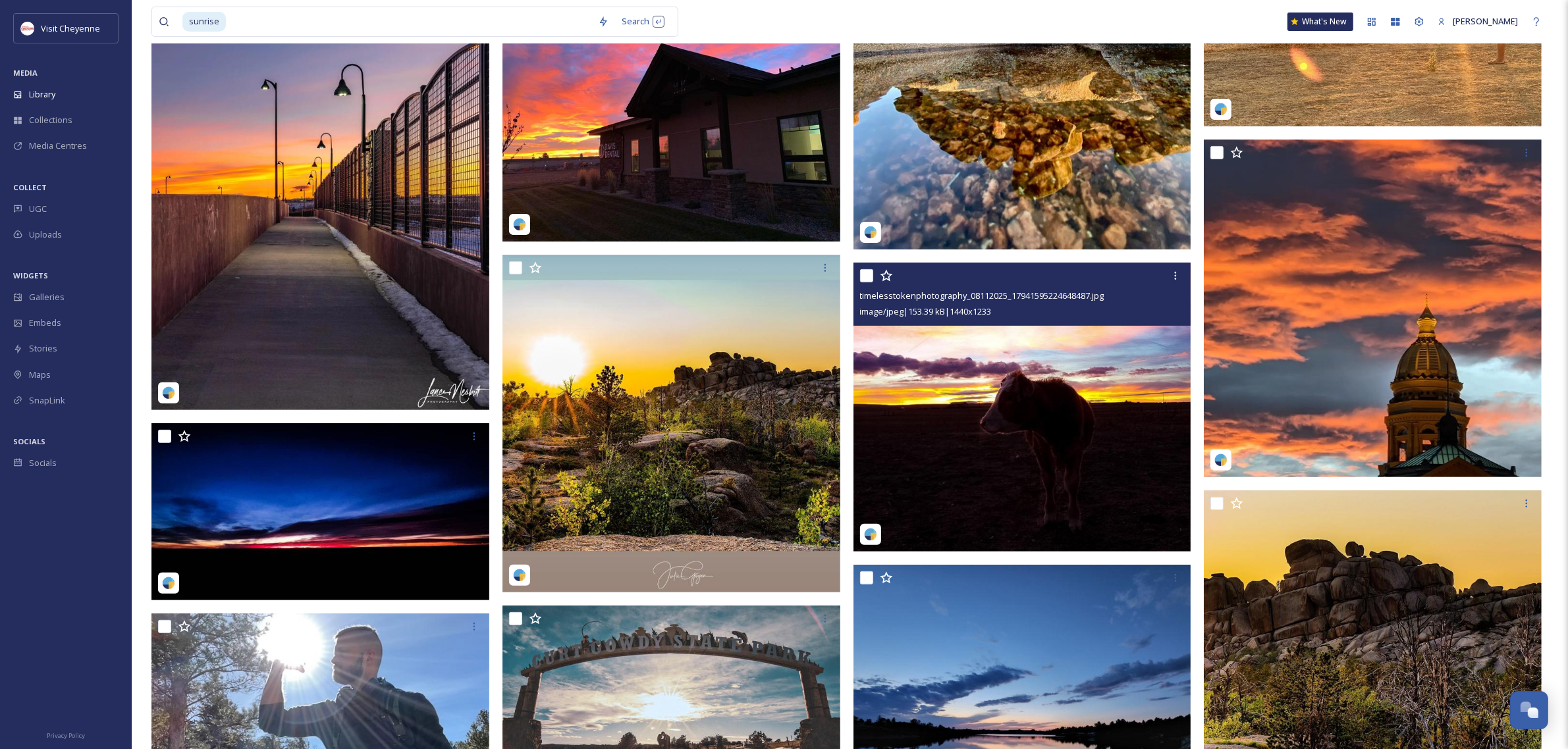
click at [1097, 452] on img at bounding box center [1023, 407] width 338 height 289
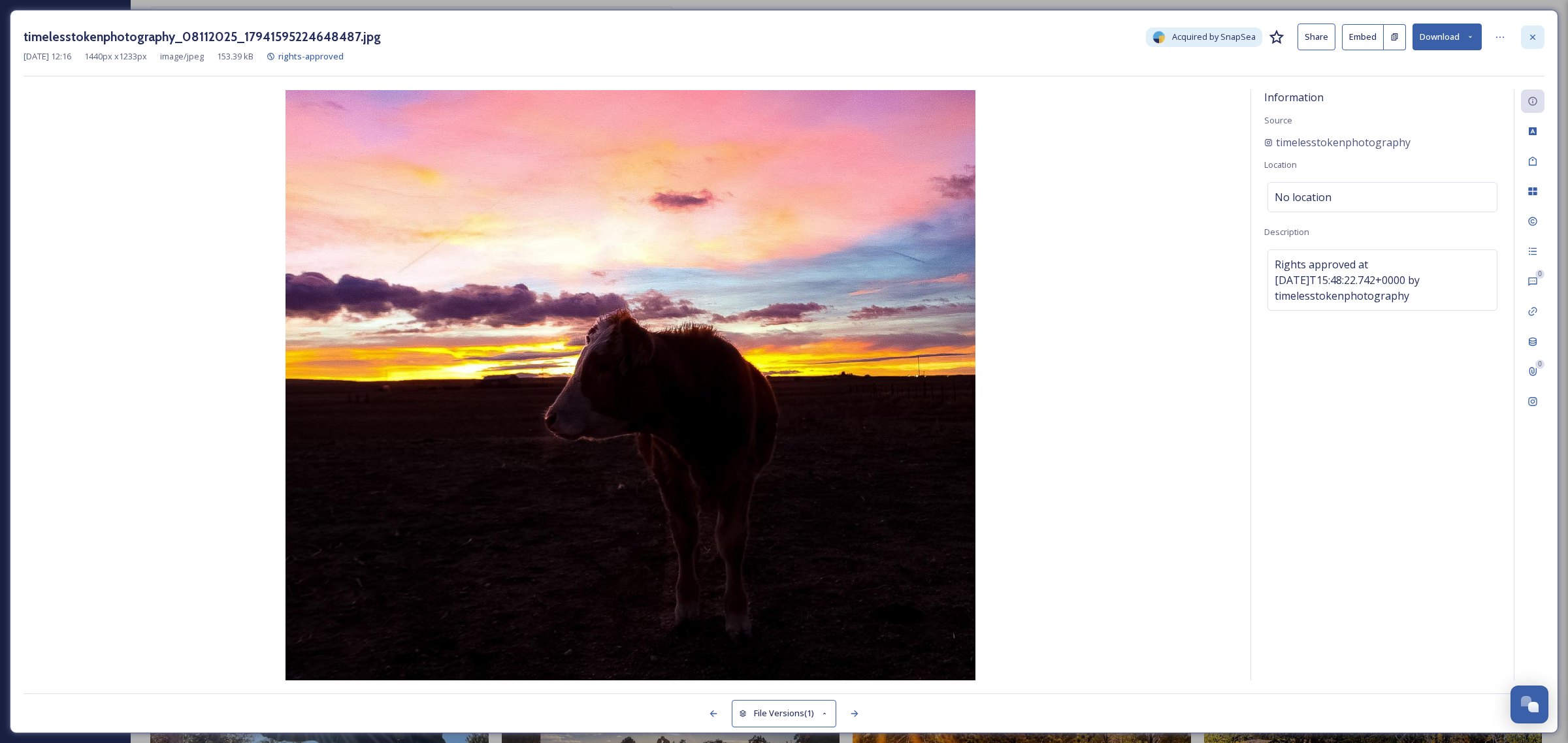
click at [1533, 35] on icon at bounding box center [1532, 36] width 5 height 5
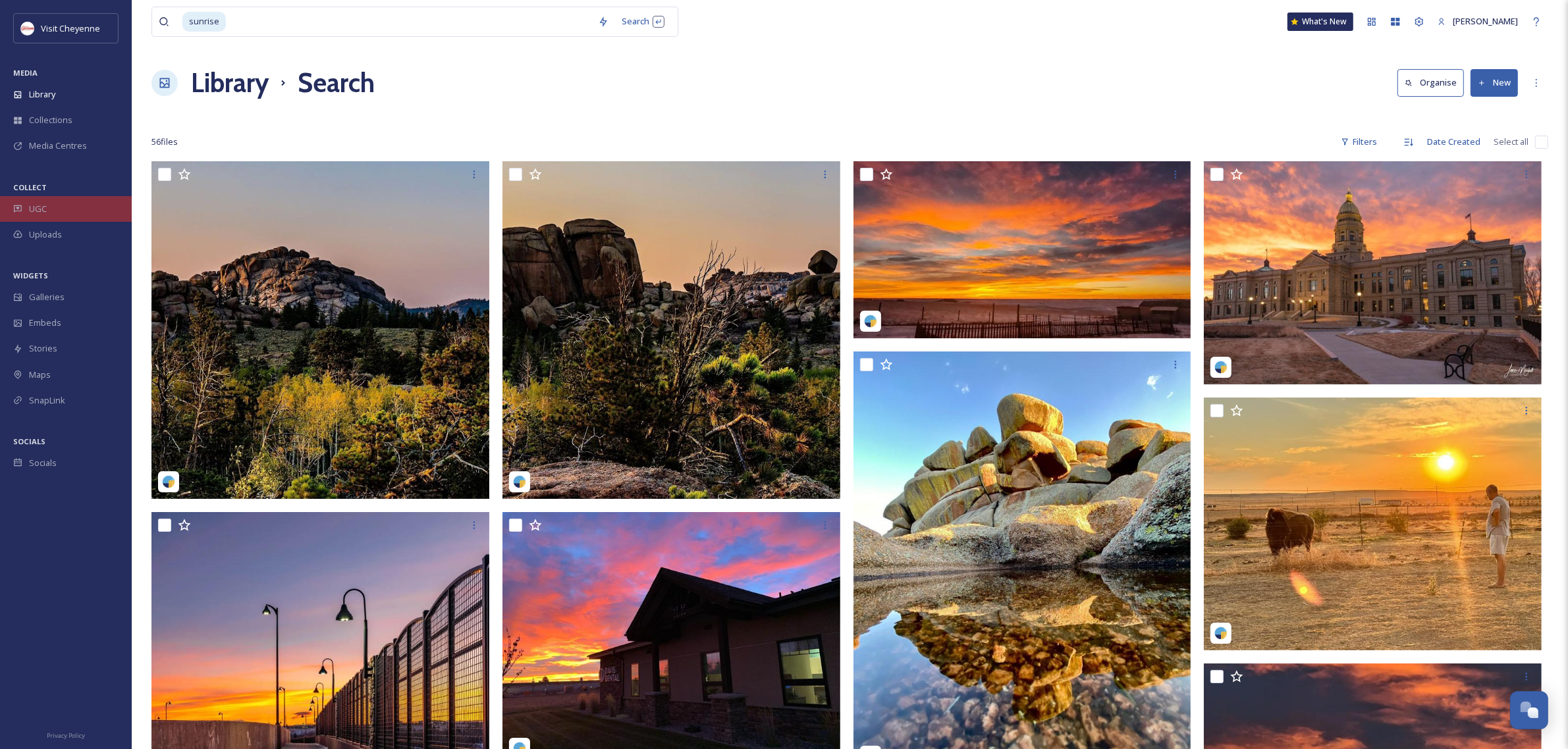
click at [48, 207] on div "UGC" at bounding box center [66, 209] width 132 height 26
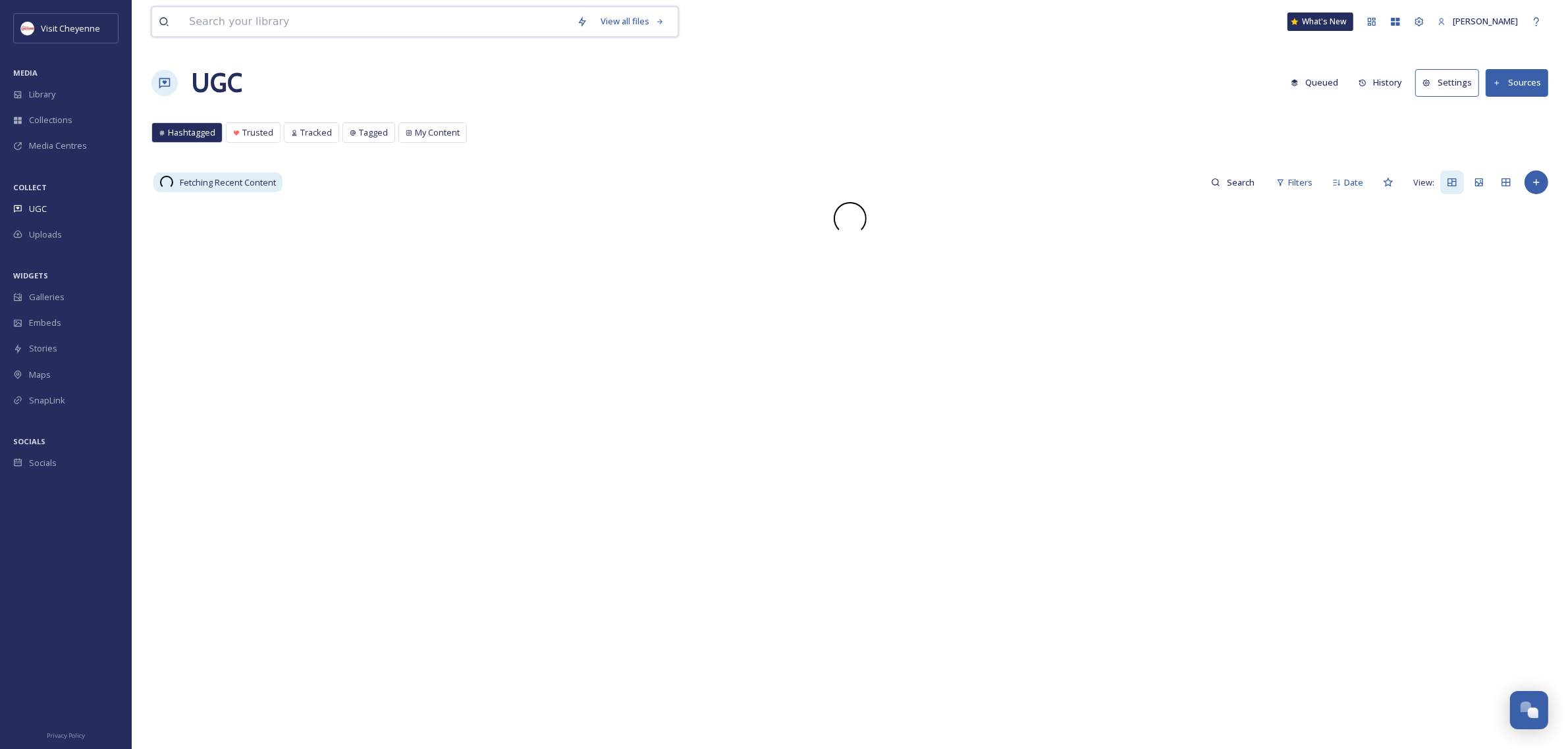
click at [430, 33] on input at bounding box center [376, 21] width 388 height 29
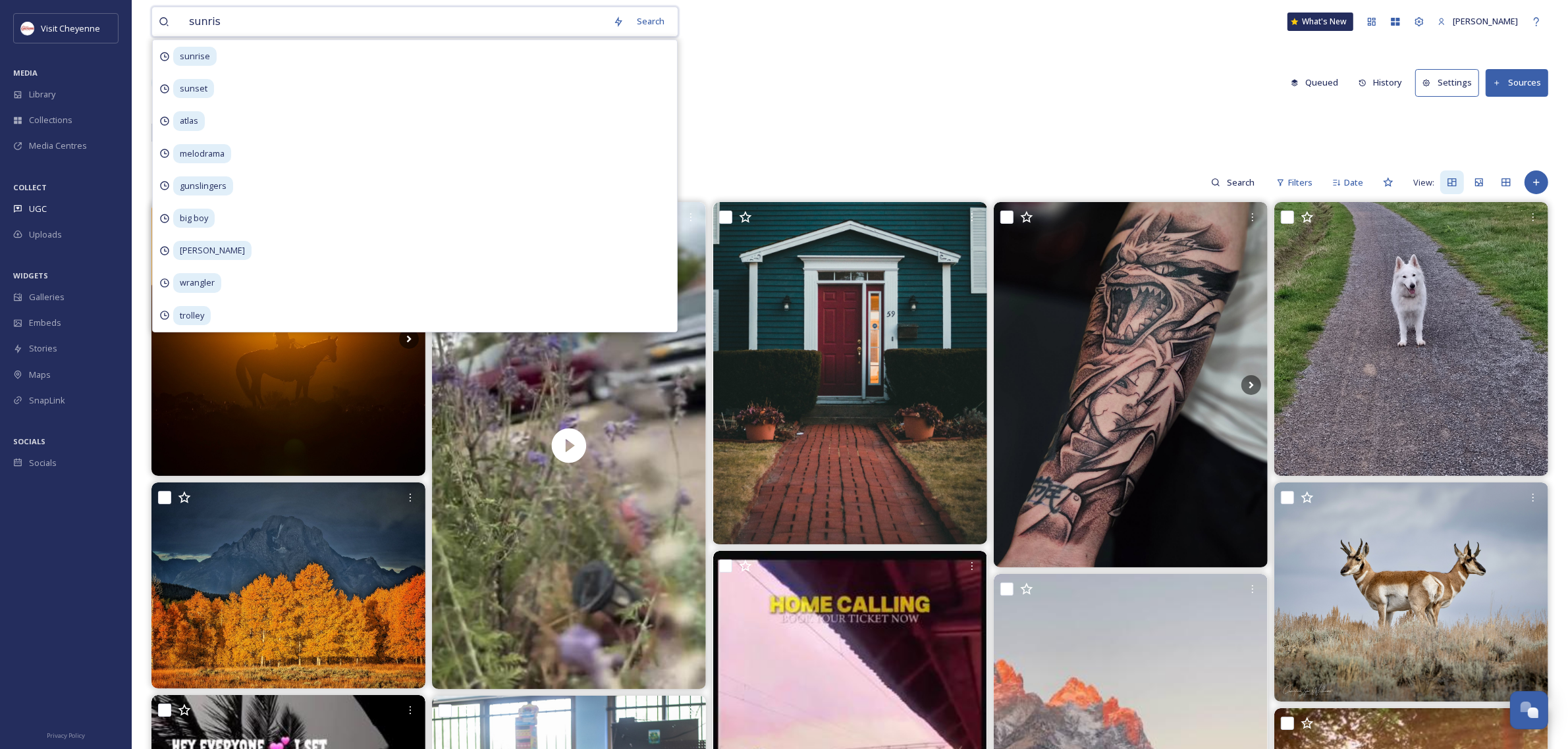
type input "sunrise"
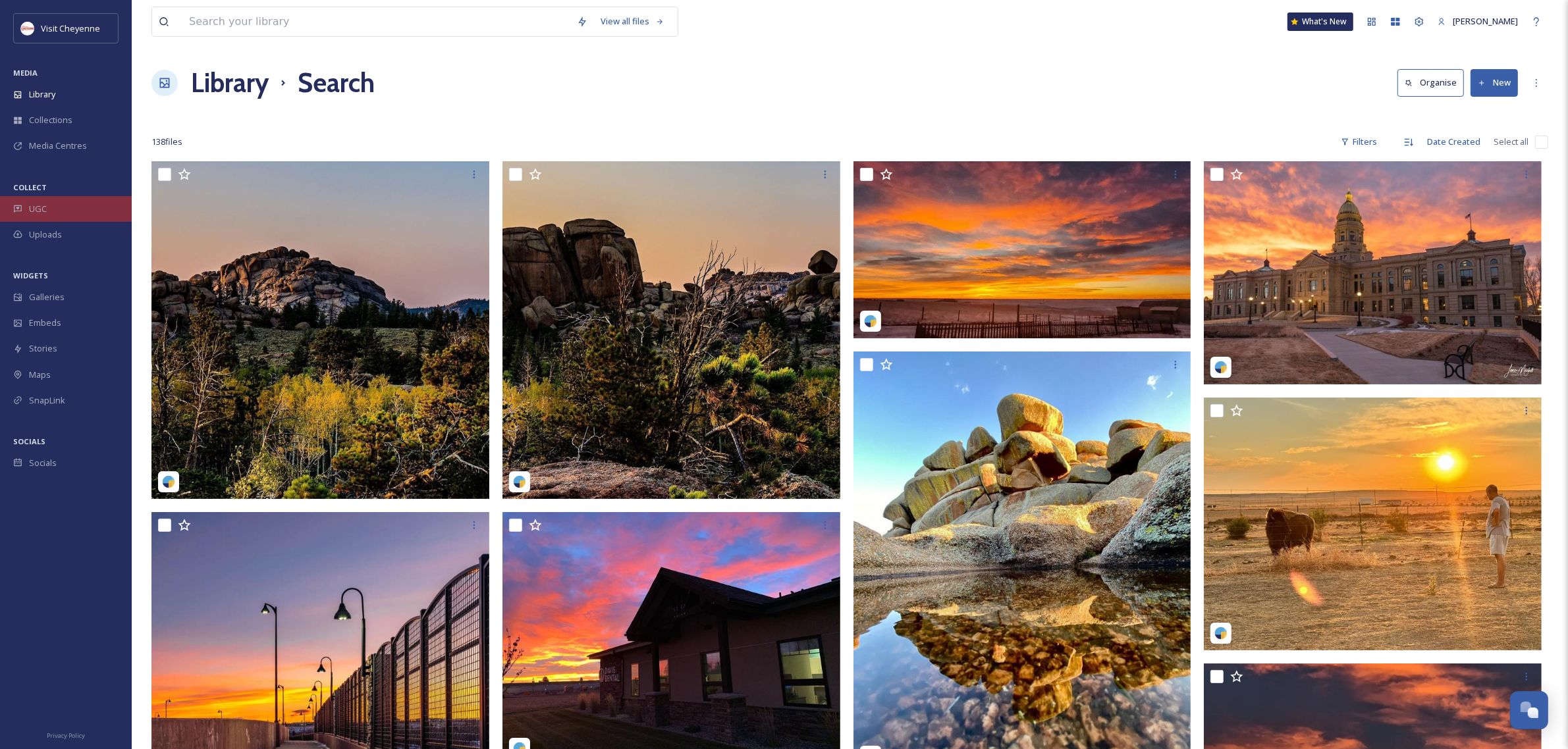
click at [15, 209] on icon at bounding box center [18, 208] width 9 height 9
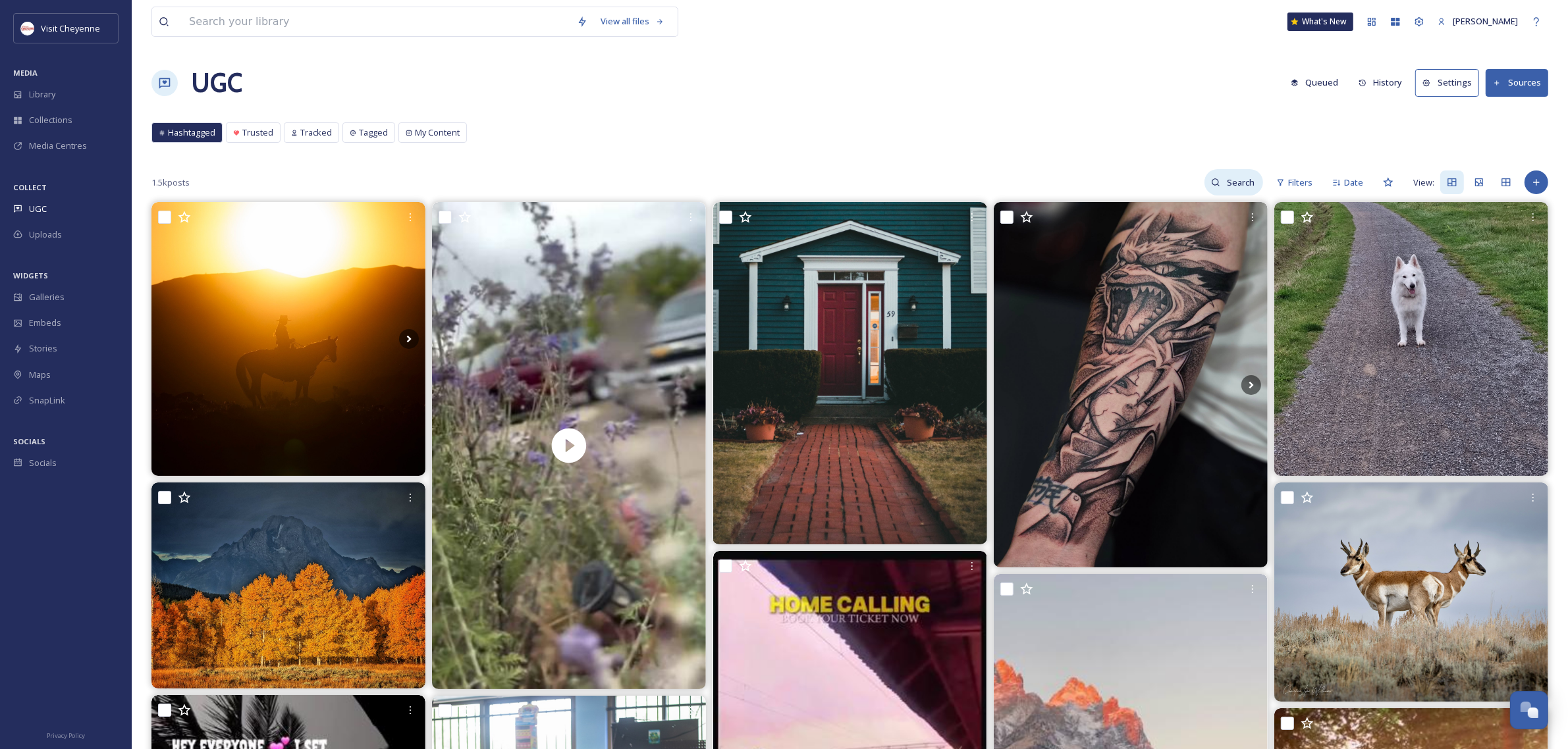
click at [1251, 186] on input at bounding box center [1242, 182] width 43 height 27
click at [1279, 180] on icon at bounding box center [1281, 182] width 6 height 7
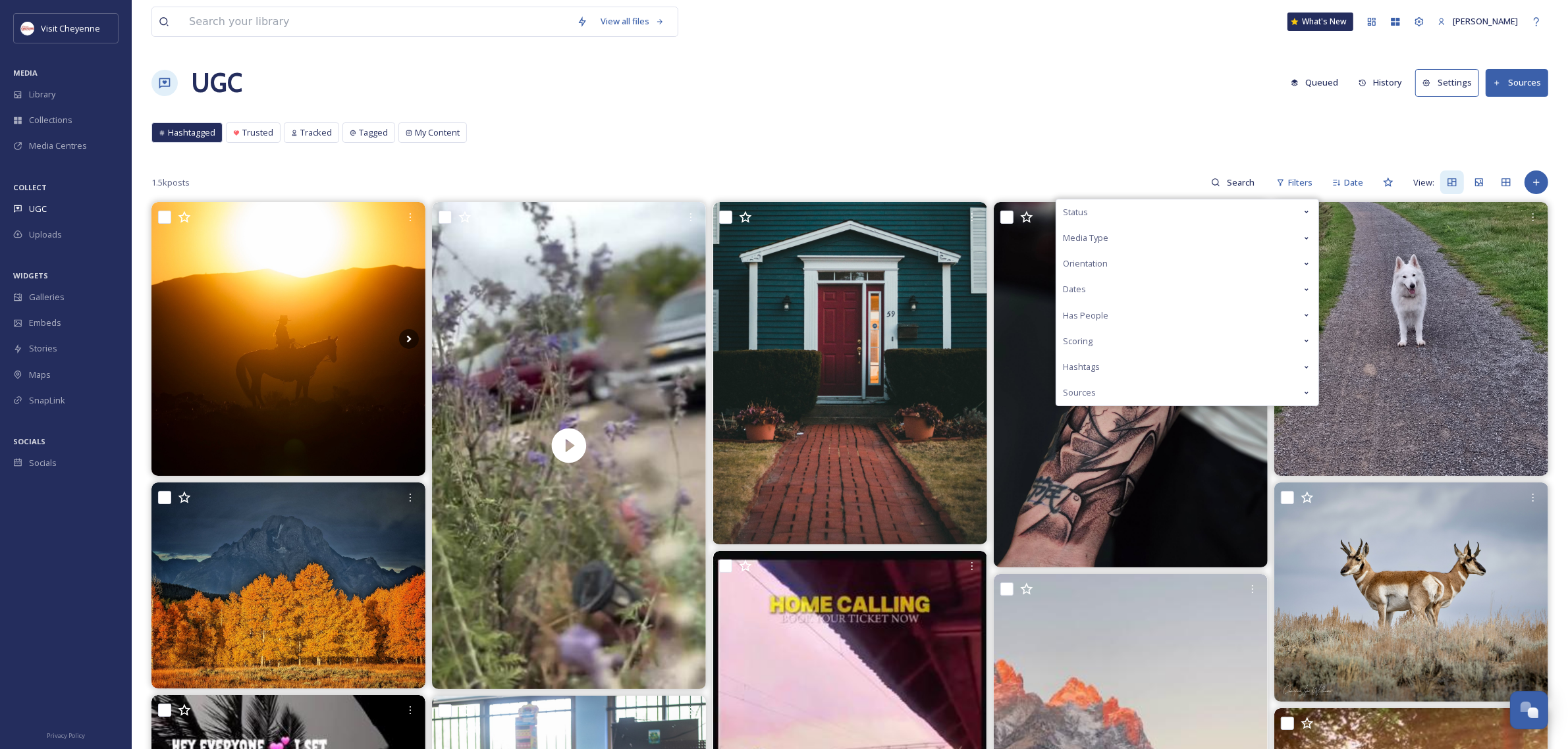
click at [1114, 233] on div "Media Type" at bounding box center [1187, 238] width 262 height 26
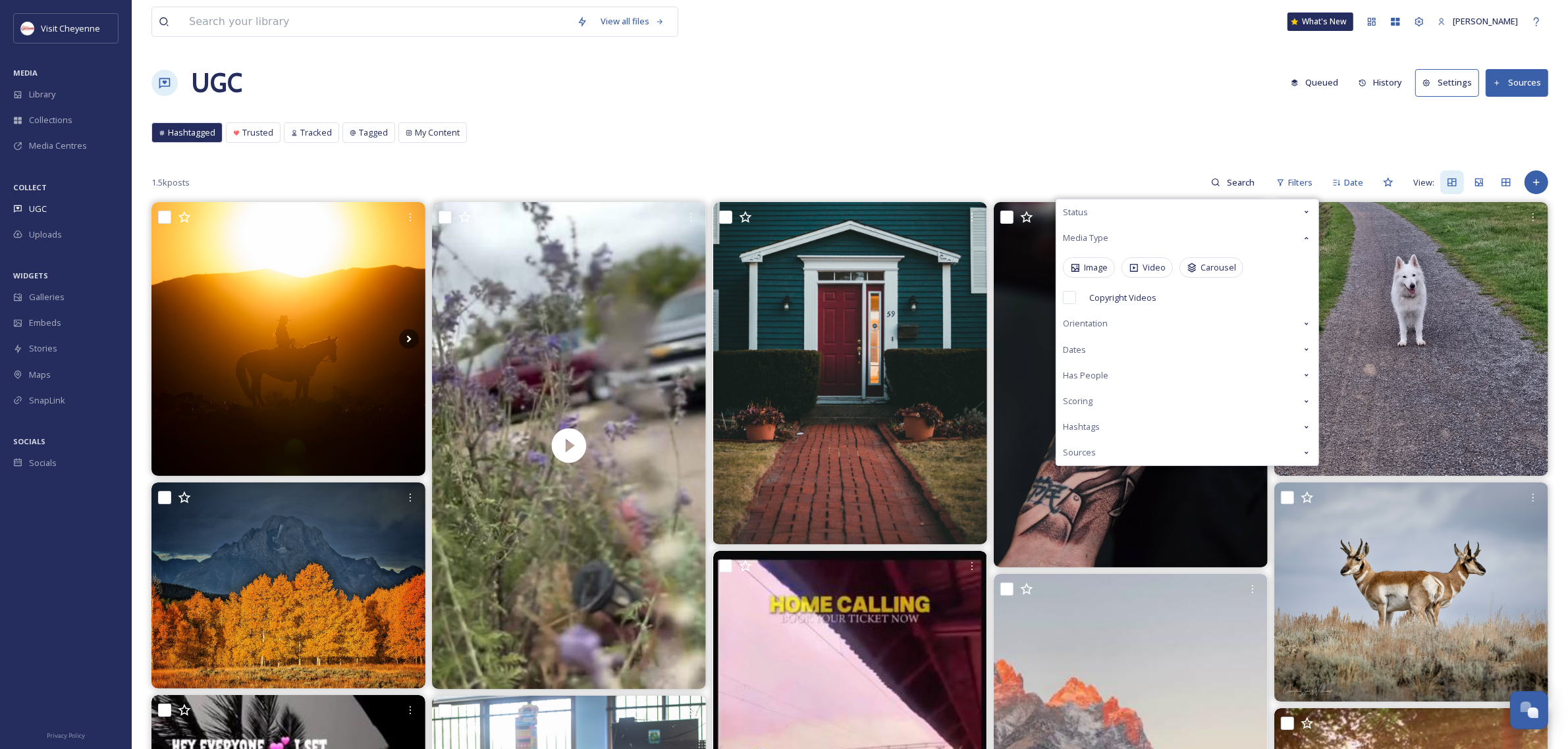
click at [1121, 324] on div "Orientation" at bounding box center [1187, 323] width 262 height 26
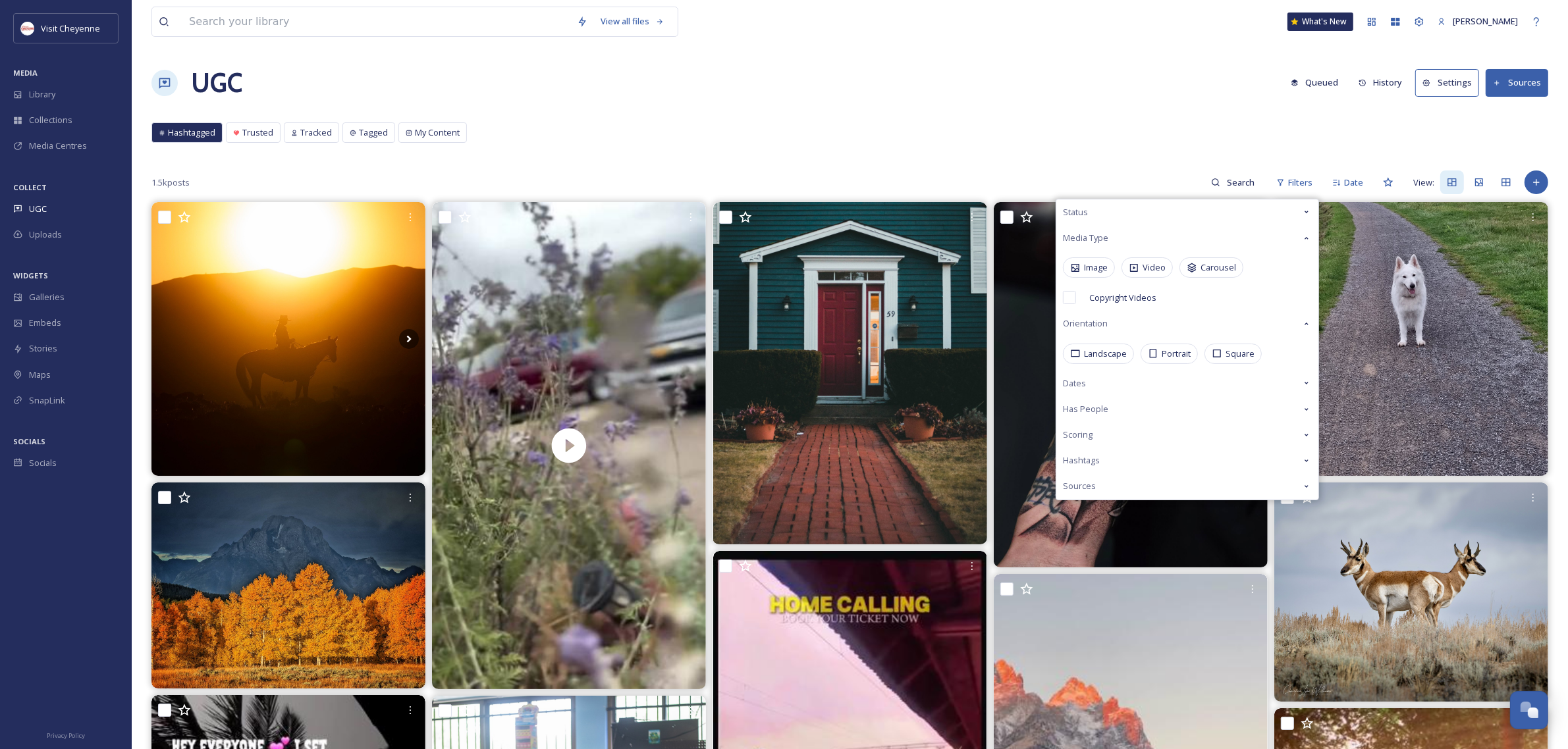
click at [1117, 228] on div "Media Type" at bounding box center [1187, 238] width 262 height 26
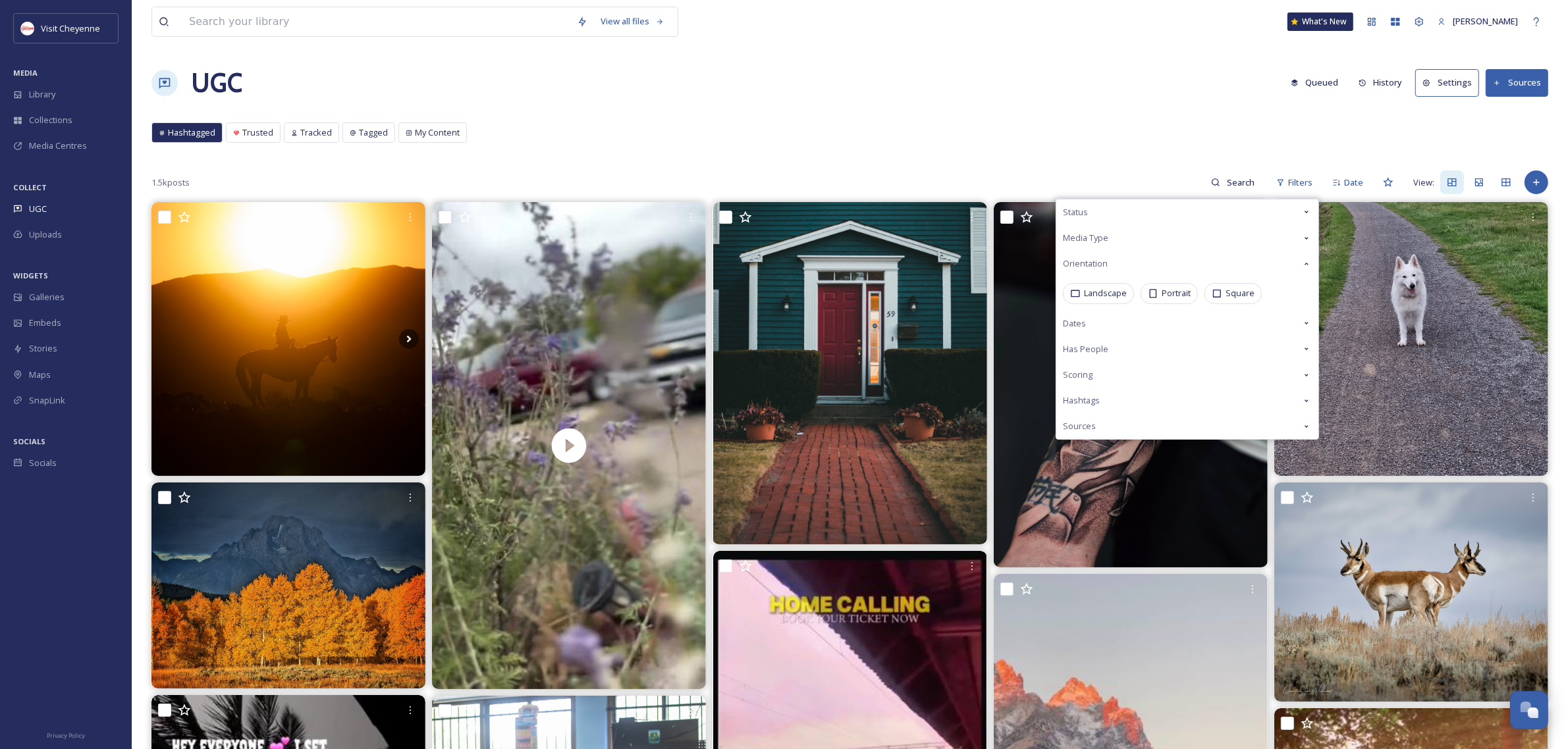
click at [1117, 214] on div "Status" at bounding box center [1187, 212] width 262 height 26
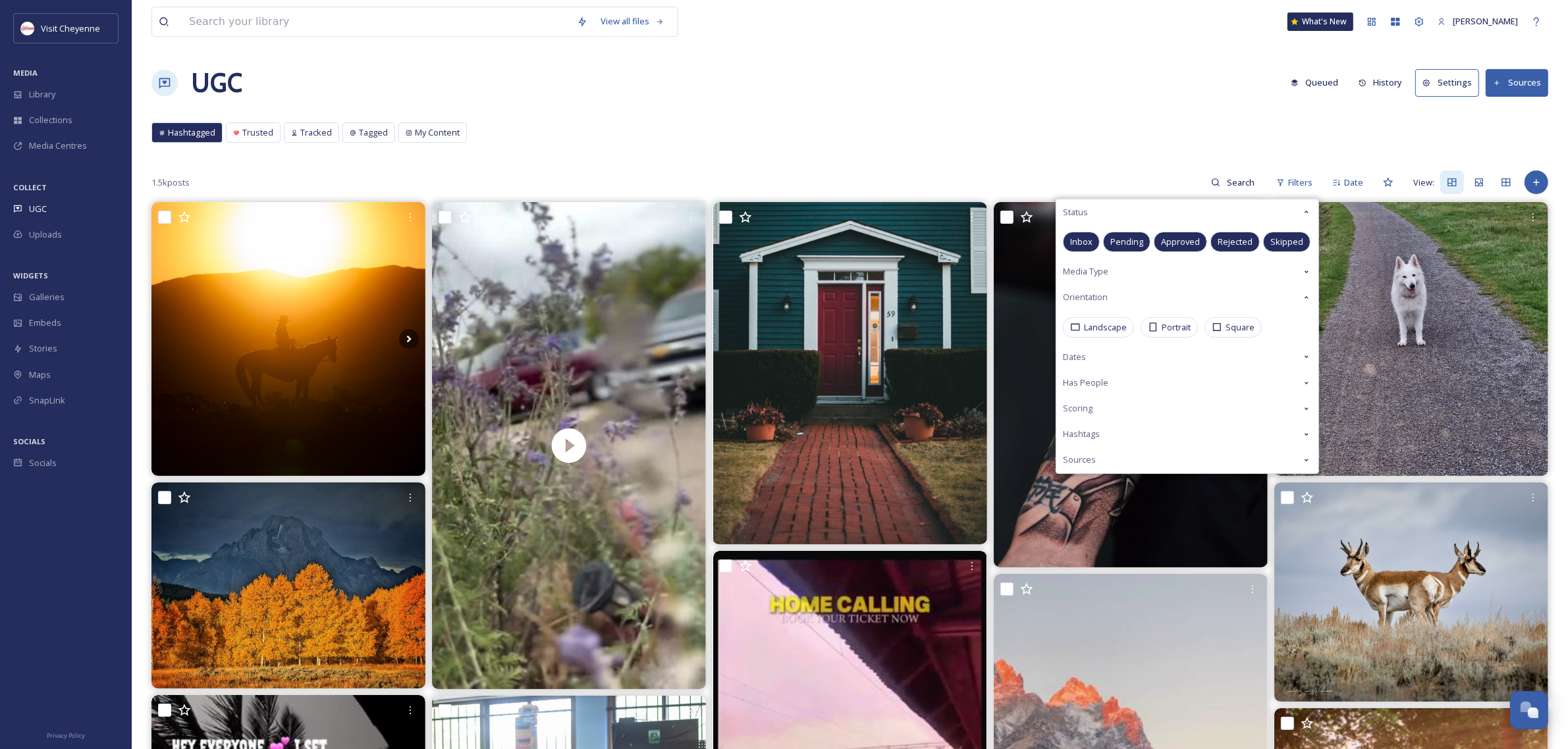
click at [1174, 244] on span "Approved" at bounding box center [1180, 242] width 39 height 13
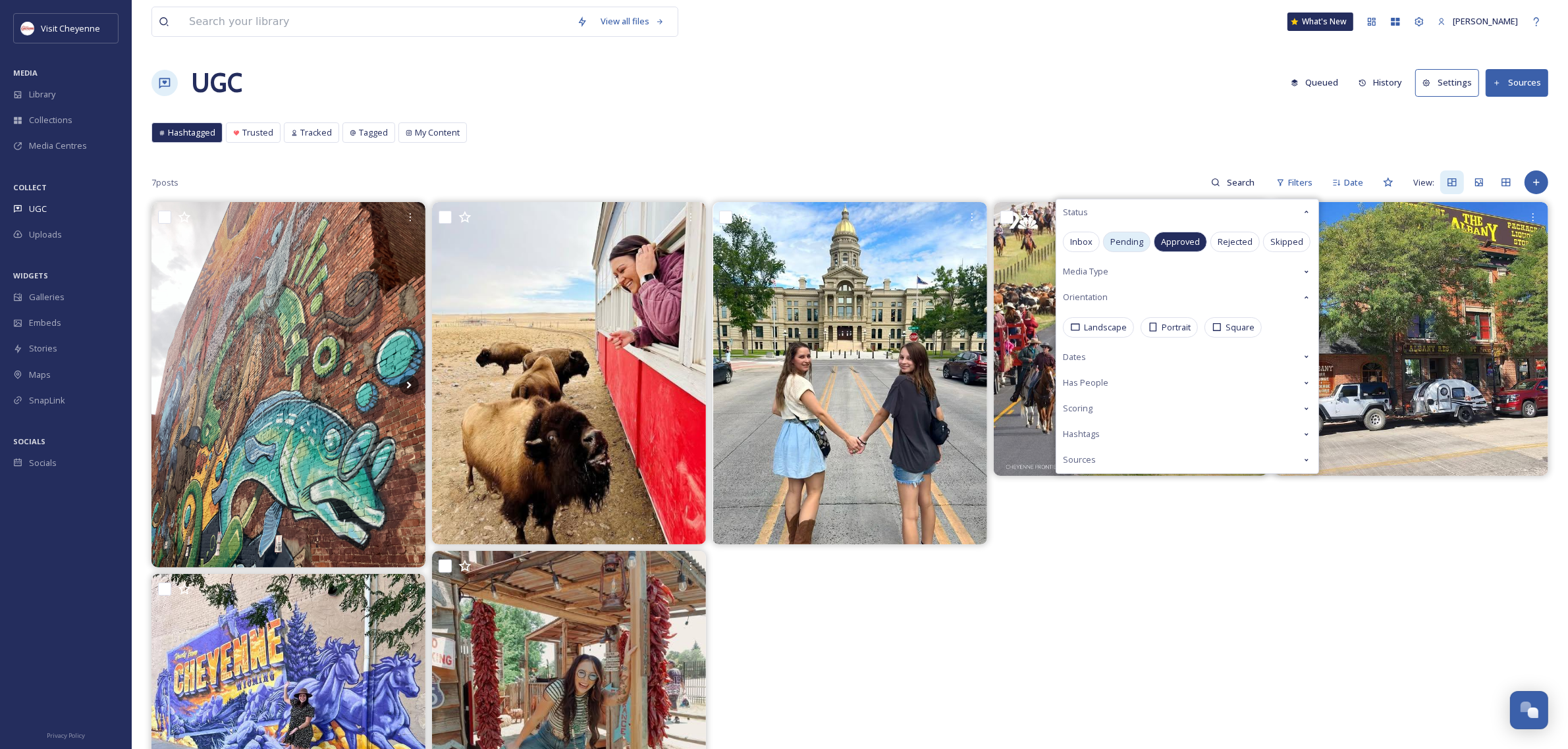
click at [1135, 236] on span "Pending" at bounding box center [1126, 242] width 33 height 13
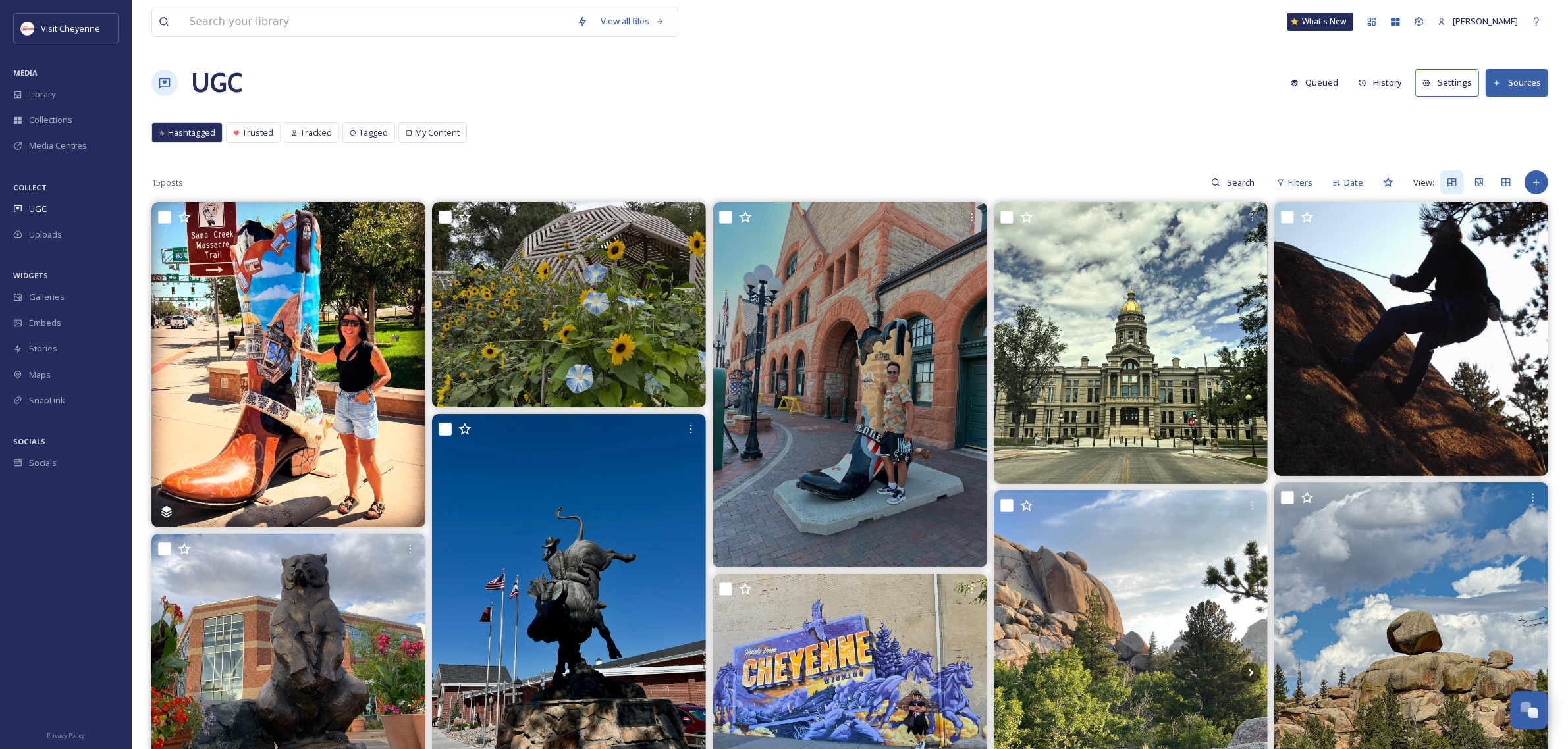
click at [992, 70] on div "UGC Queued History Settings Sources" at bounding box center [849, 82] width 1397 height 39
click at [64, 212] on div "UGC" at bounding box center [66, 209] width 132 height 26
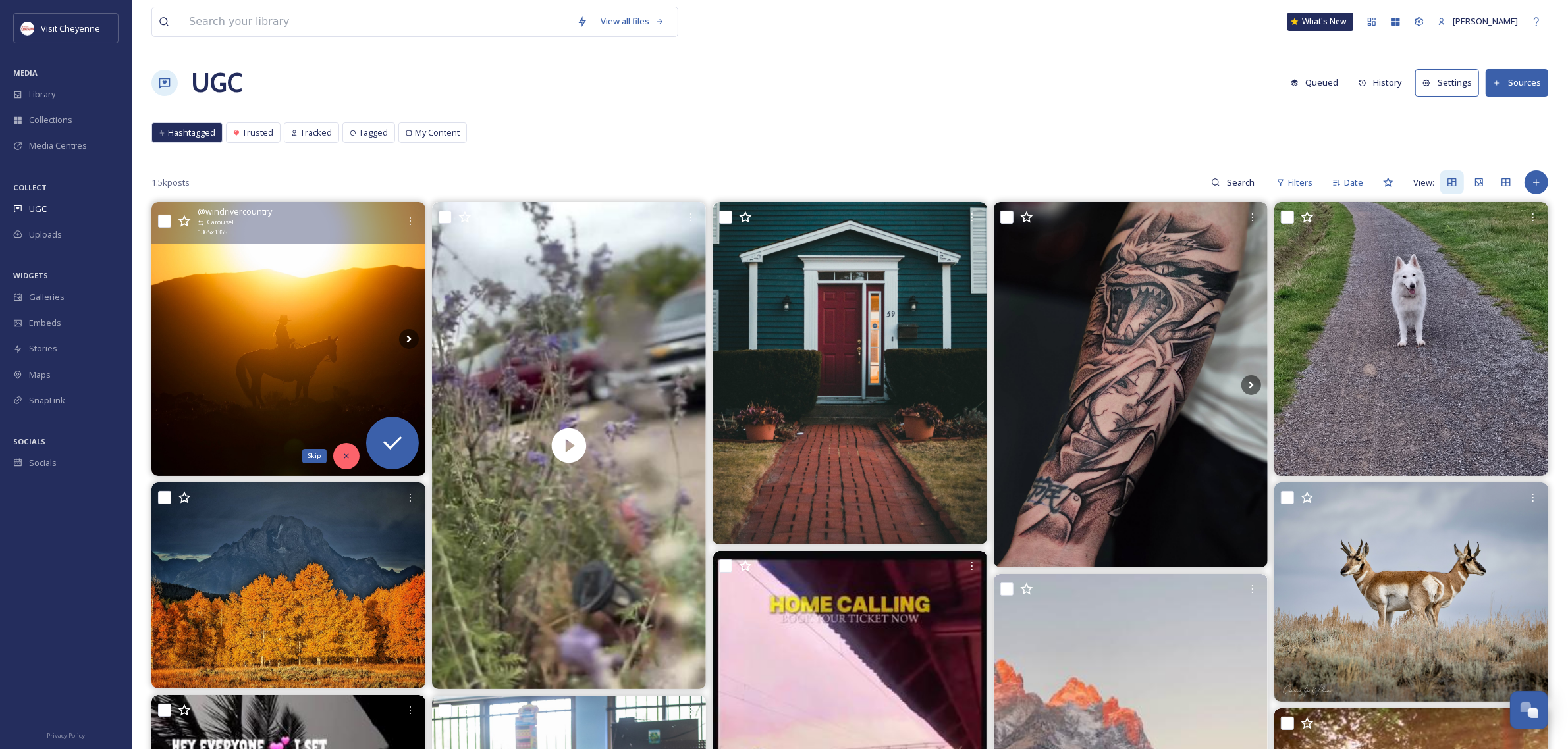
click at [349, 458] on icon at bounding box center [346, 456] width 9 height 9
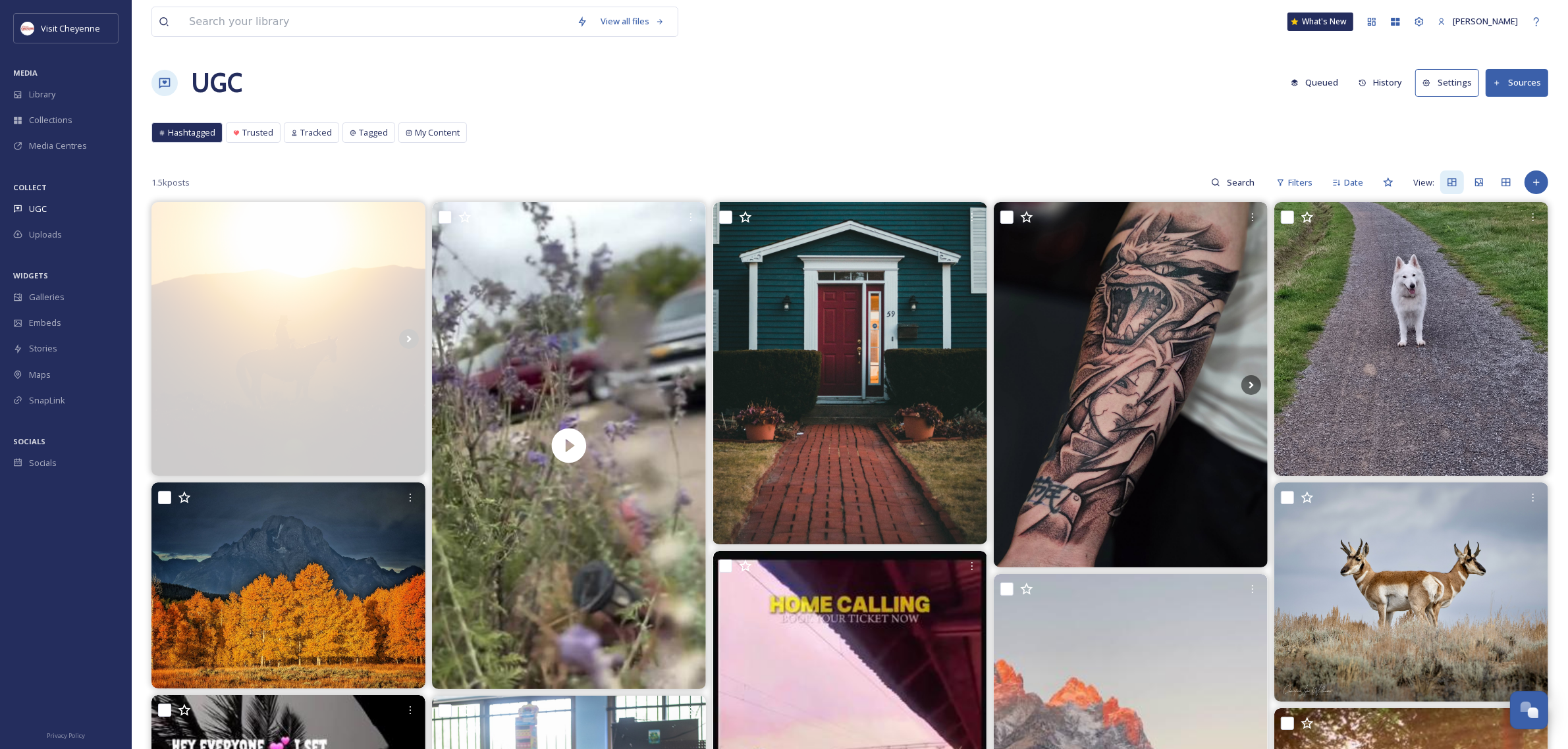
click at [410, 337] on icon at bounding box center [408, 339] width 20 height 20
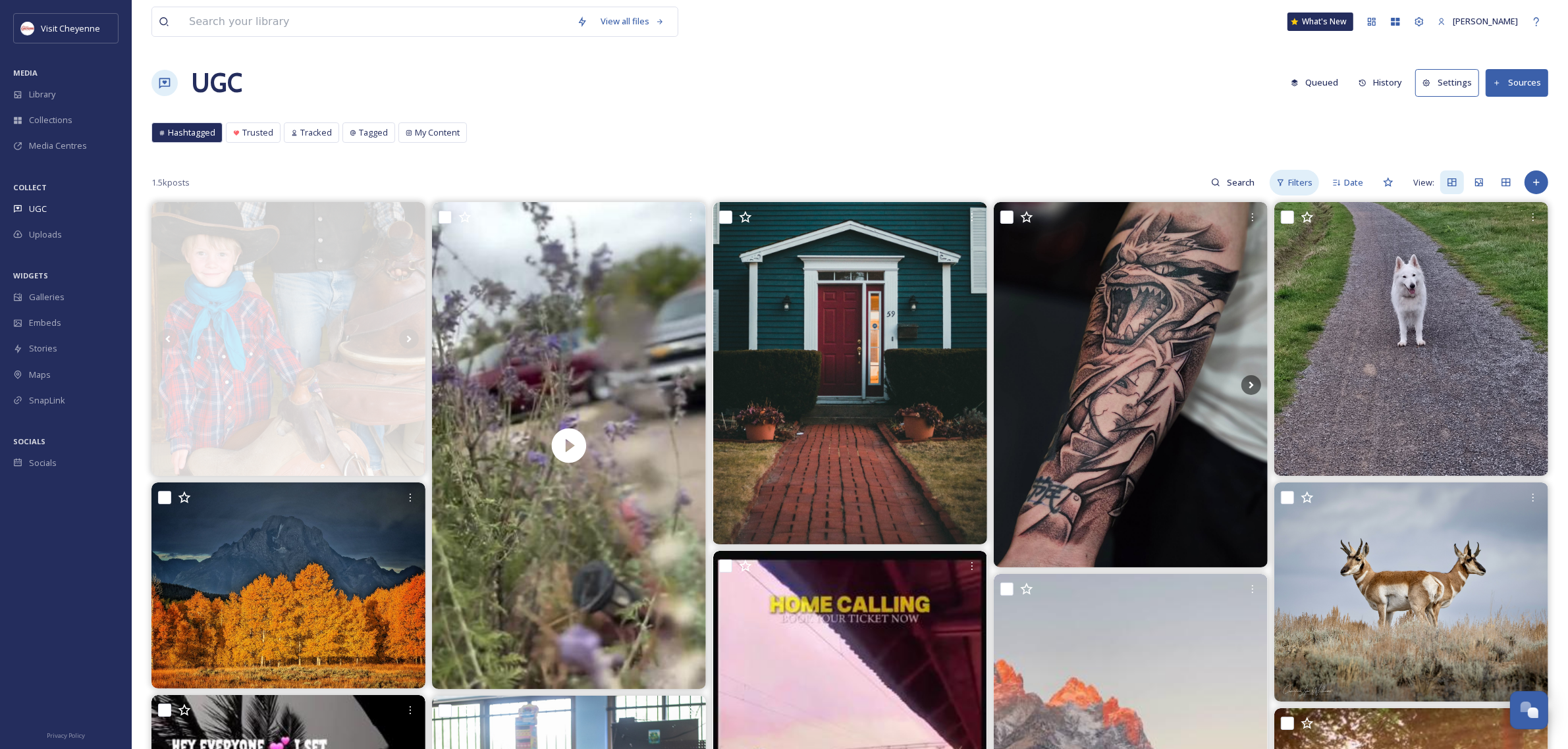
click at [1284, 179] on icon at bounding box center [1280, 183] width 9 height 9
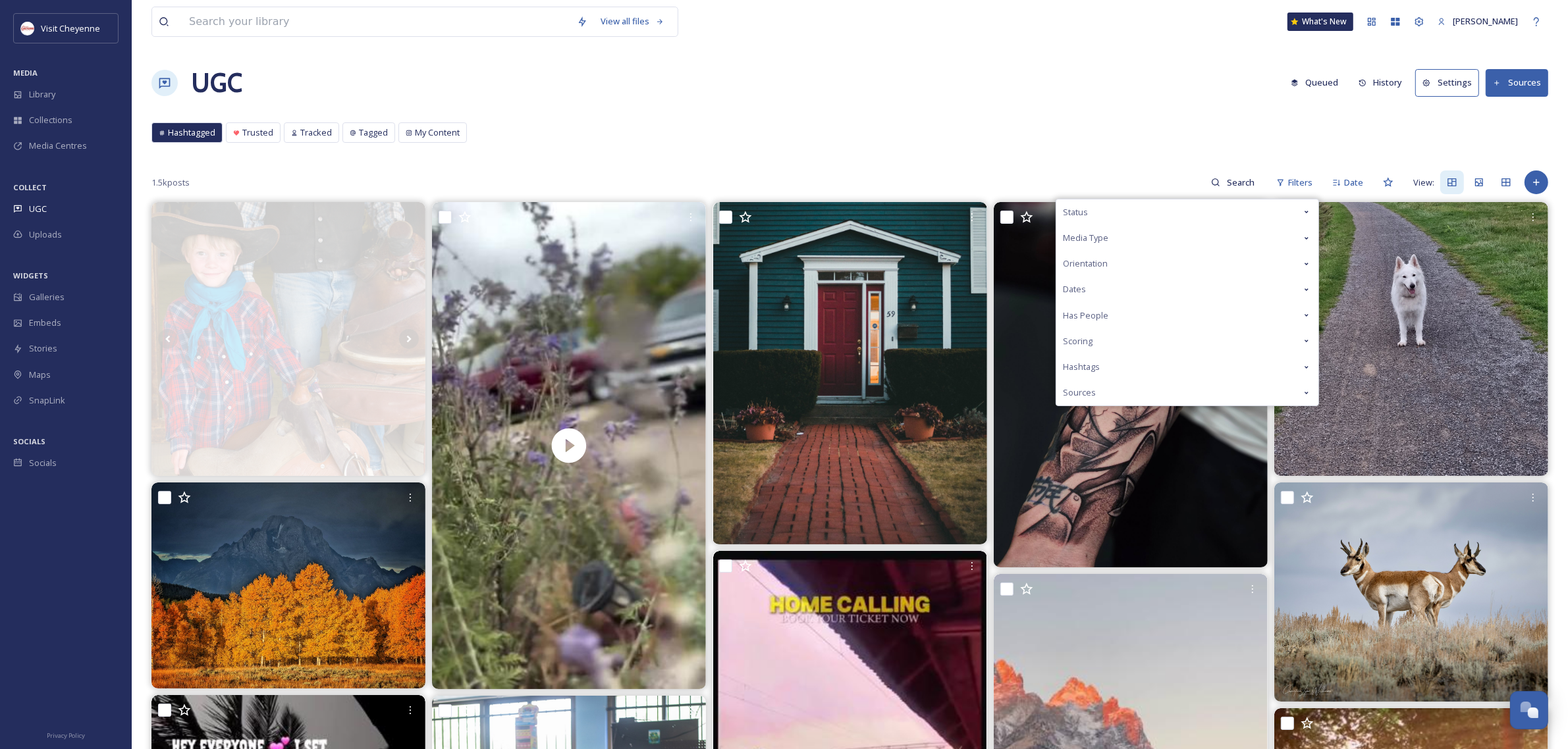
click at [1105, 339] on div "Scoring" at bounding box center [1187, 341] width 262 height 26
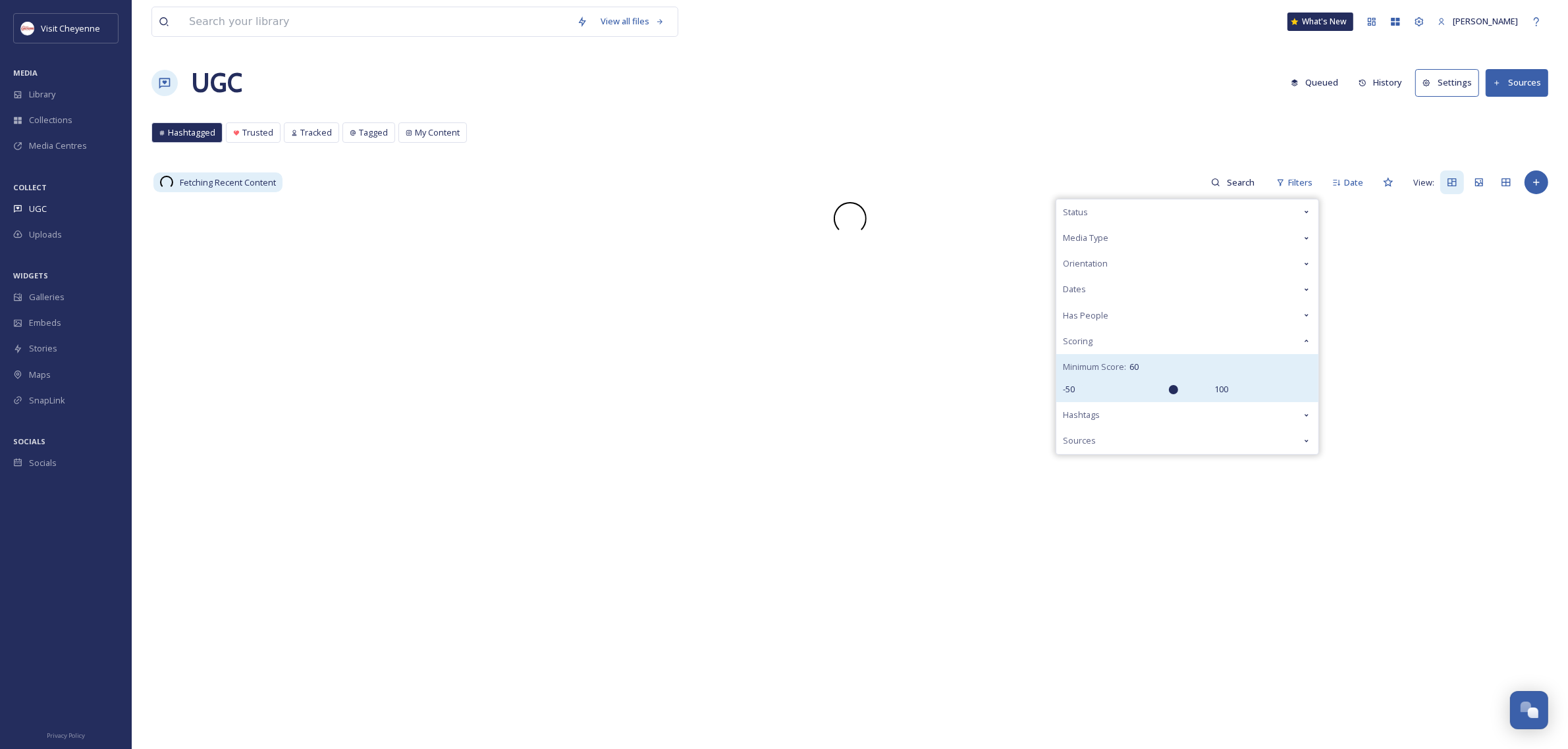
drag, startPoint x: 1149, startPoint y: 392, endPoint x: 1172, endPoint y: 400, distance: 24.4
type input "60"
click at [1172, 394] on input "range" at bounding box center [1145, 390] width 132 height 9
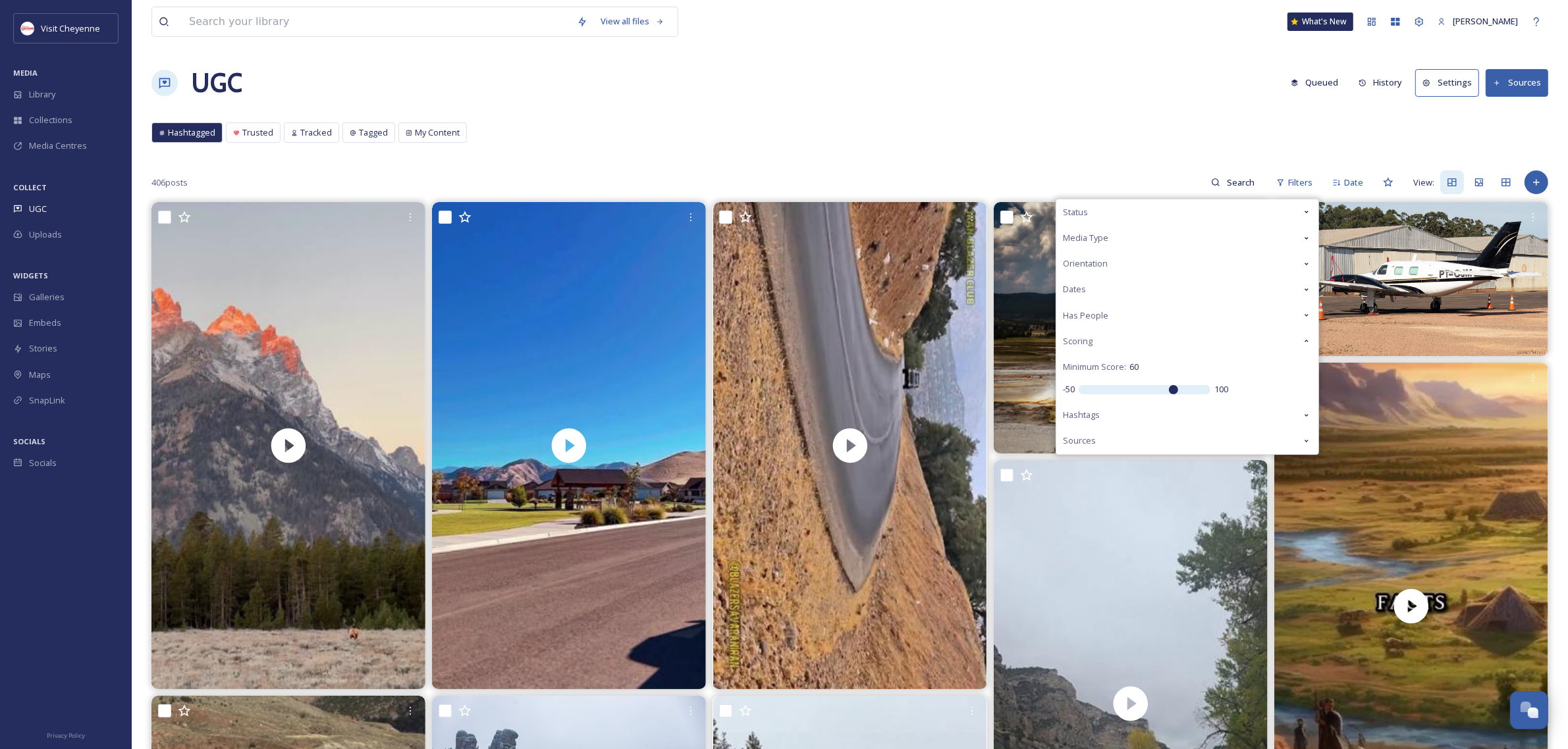
click at [1114, 227] on div "Media Type" at bounding box center [1187, 238] width 262 height 26
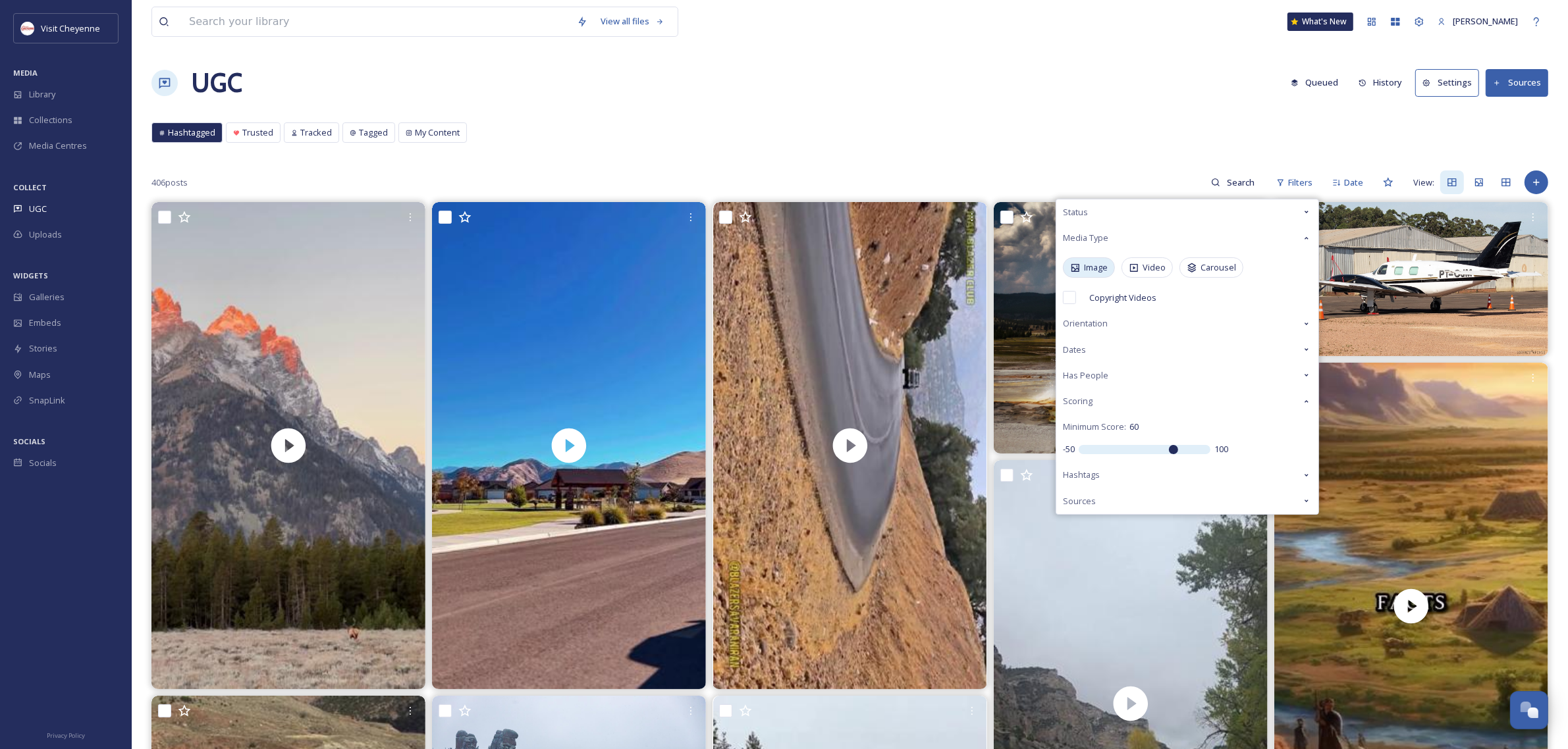
click at [1097, 267] on span "Image" at bounding box center [1096, 267] width 24 height 13
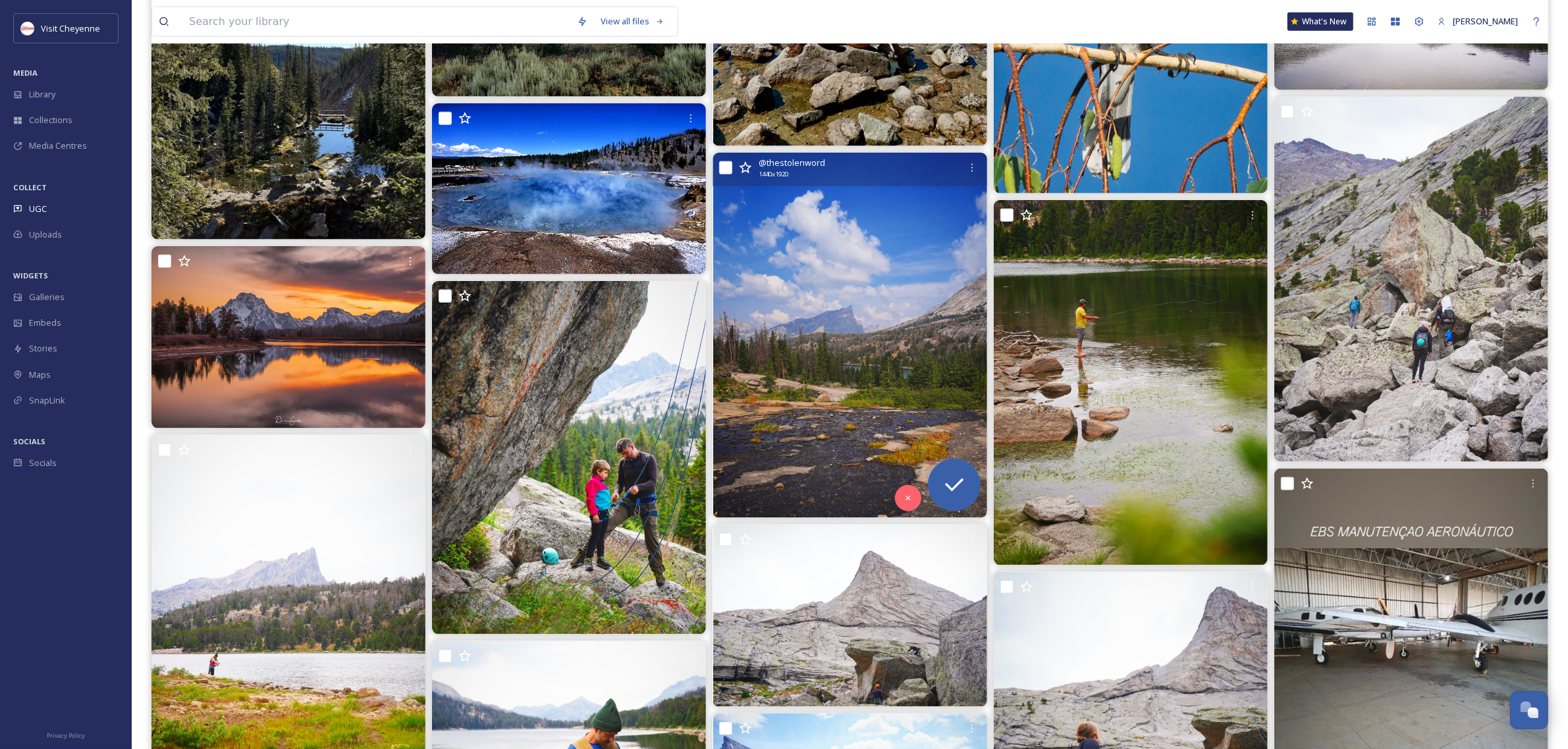
scroll to position [2140, 0]
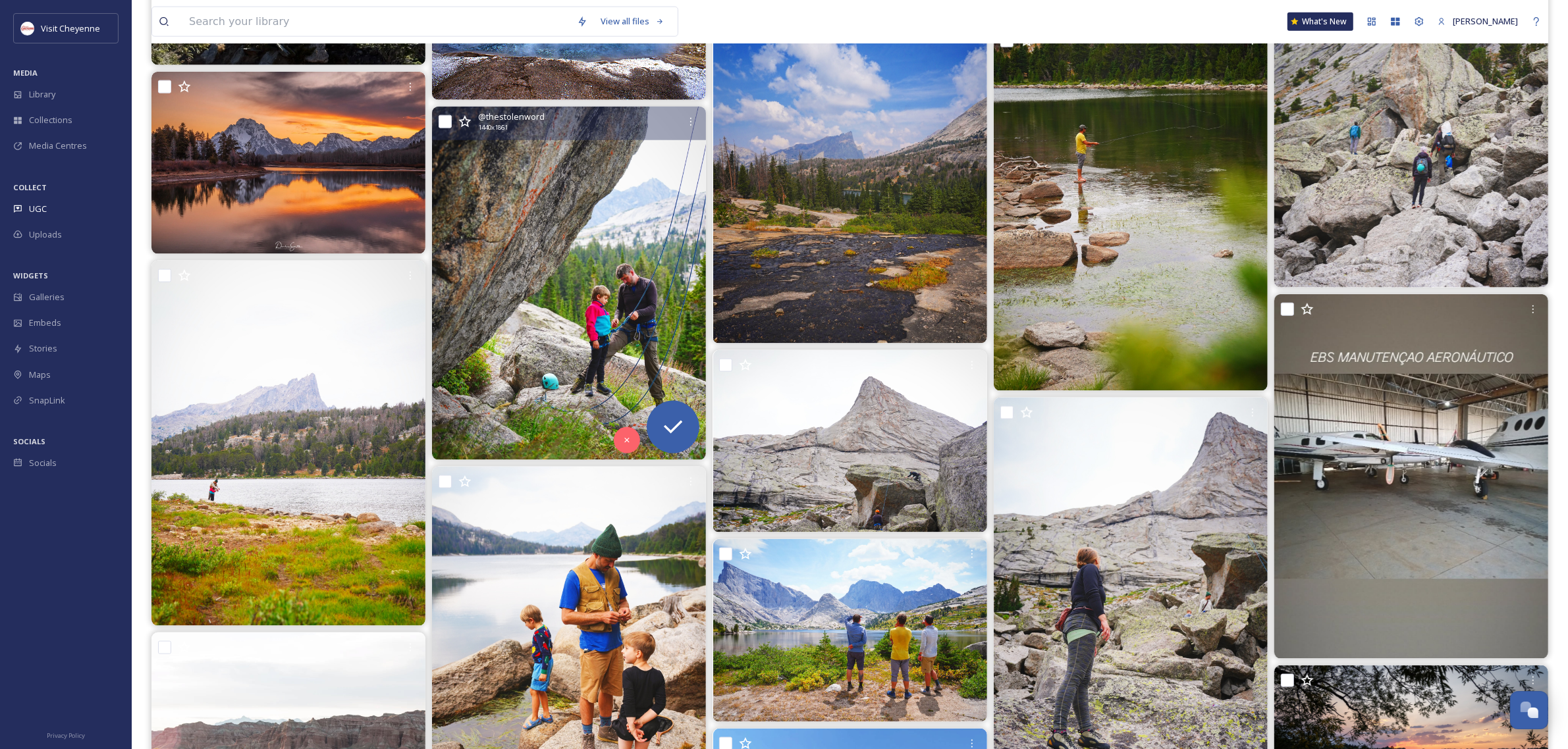
click at [587, 277] on img at bounding box center [569, 284] width 274 height 354
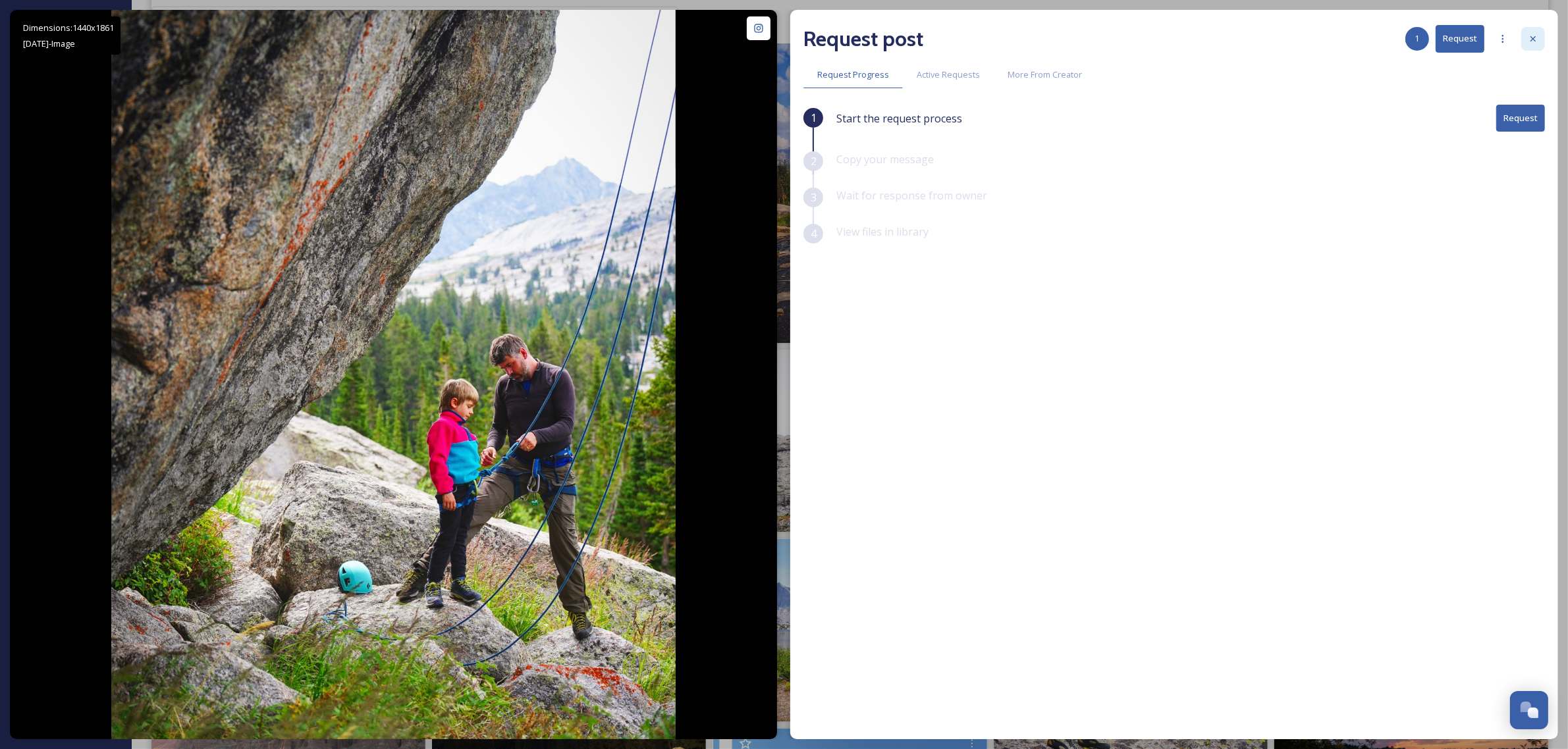
click at [1528, 37] on icon at bounding box center [1533, 39] width 10 height 10
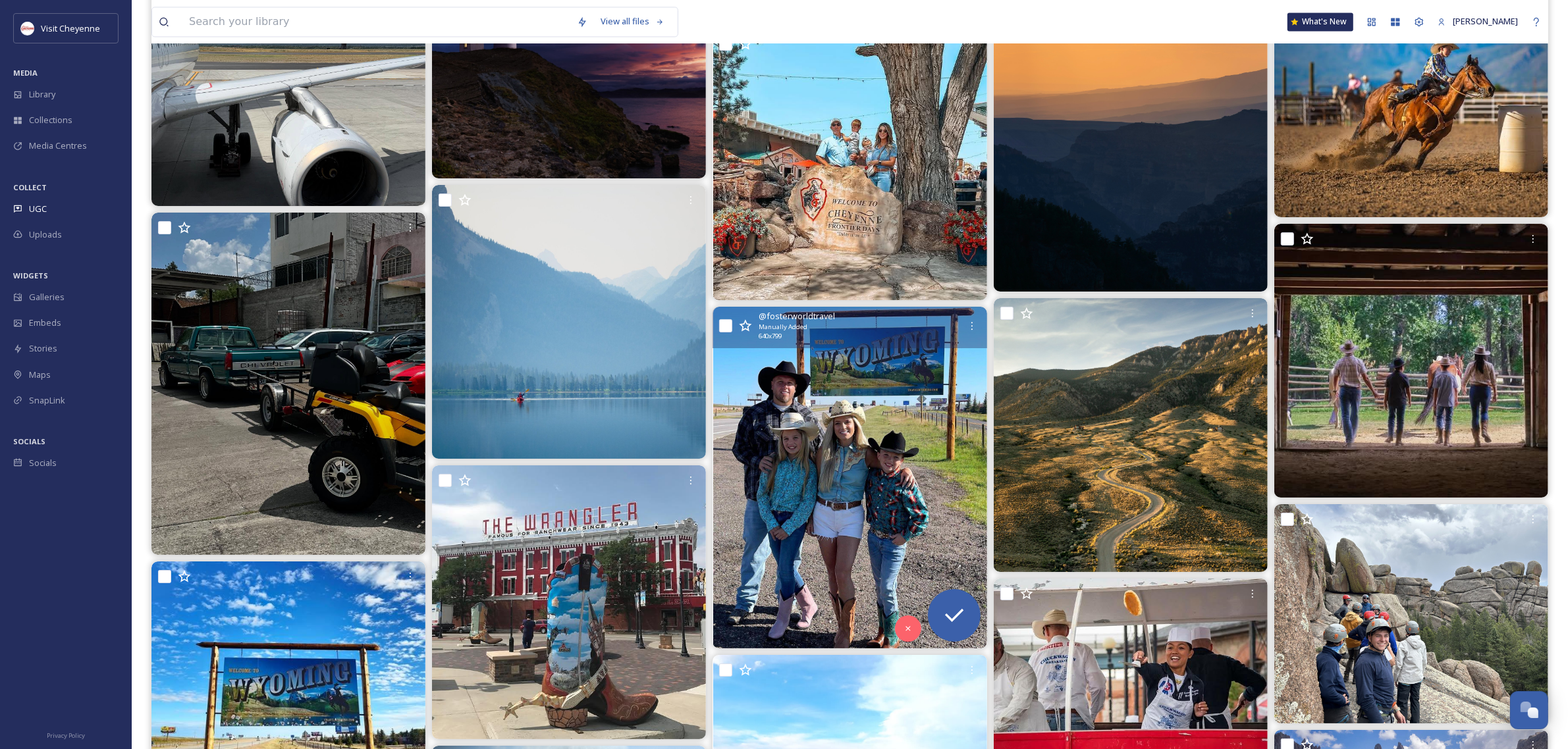
scroll to position [4032, 0]
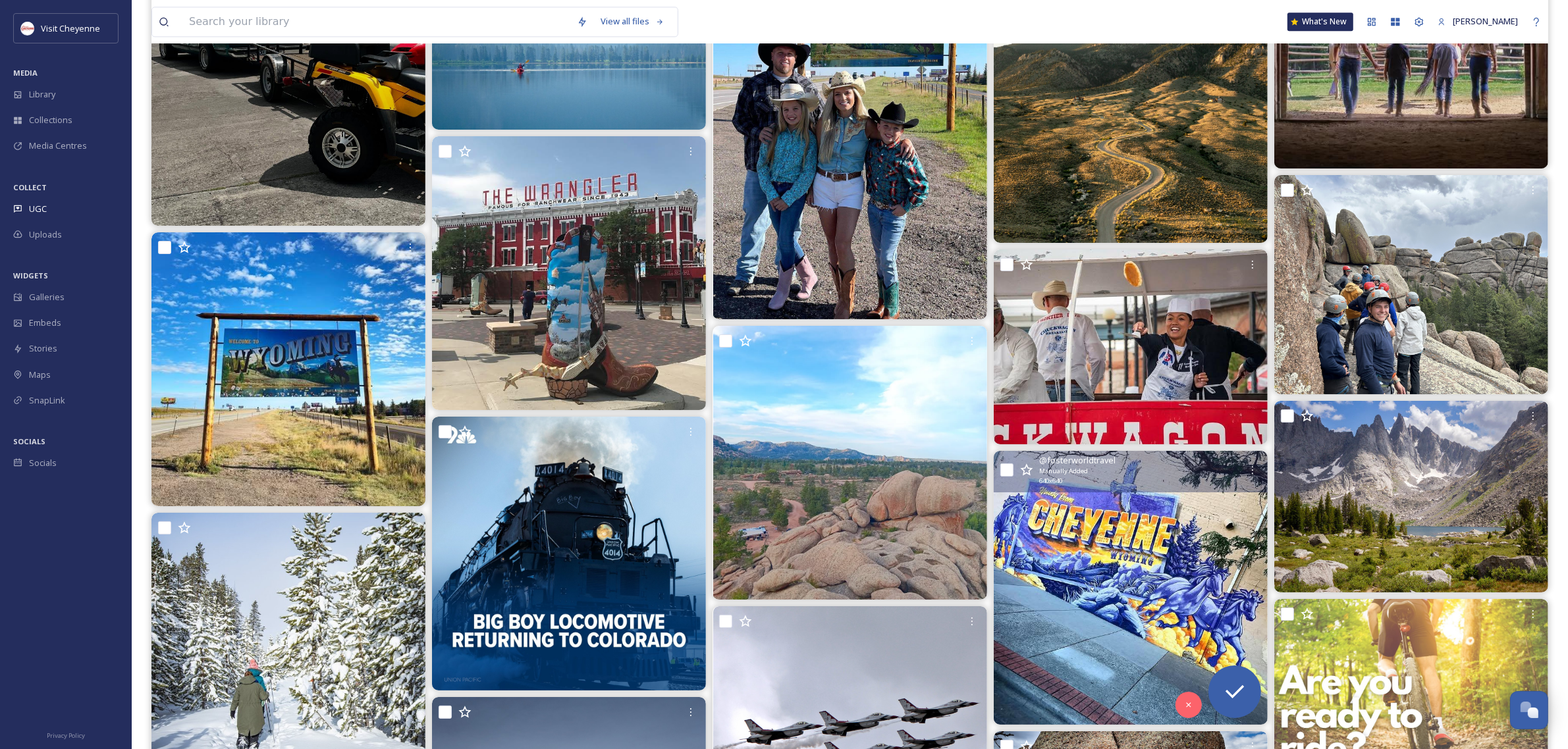
click at [1203, 606] on img at bounding box center [1131, 588] width 274 height 274
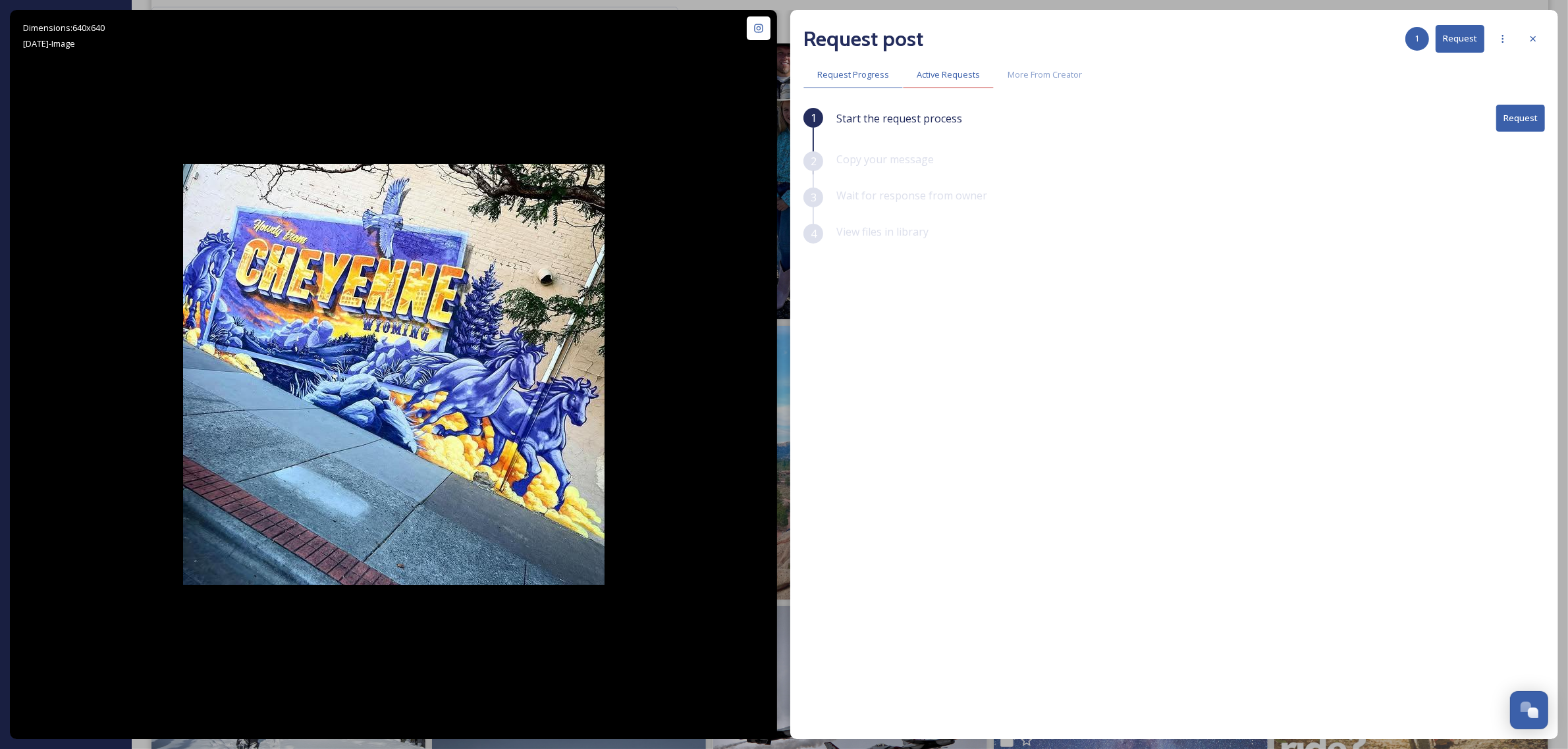
click at [949, 82] on div "Active Requests" at bounding box center [948, 75] width 91 height 27
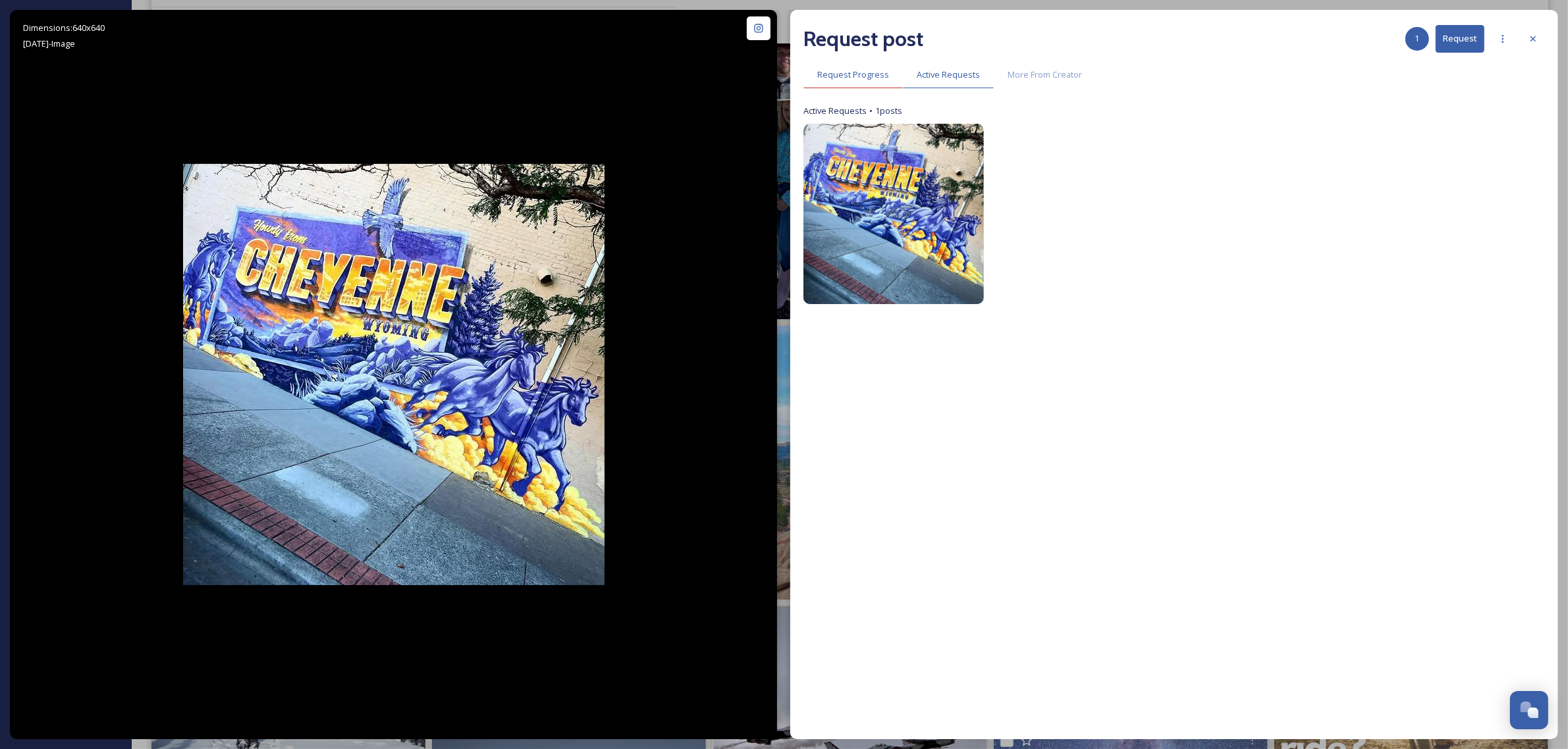
click at [847, 74] on span "Request Progress" at bounding box center [853, 74] width 72 height 13
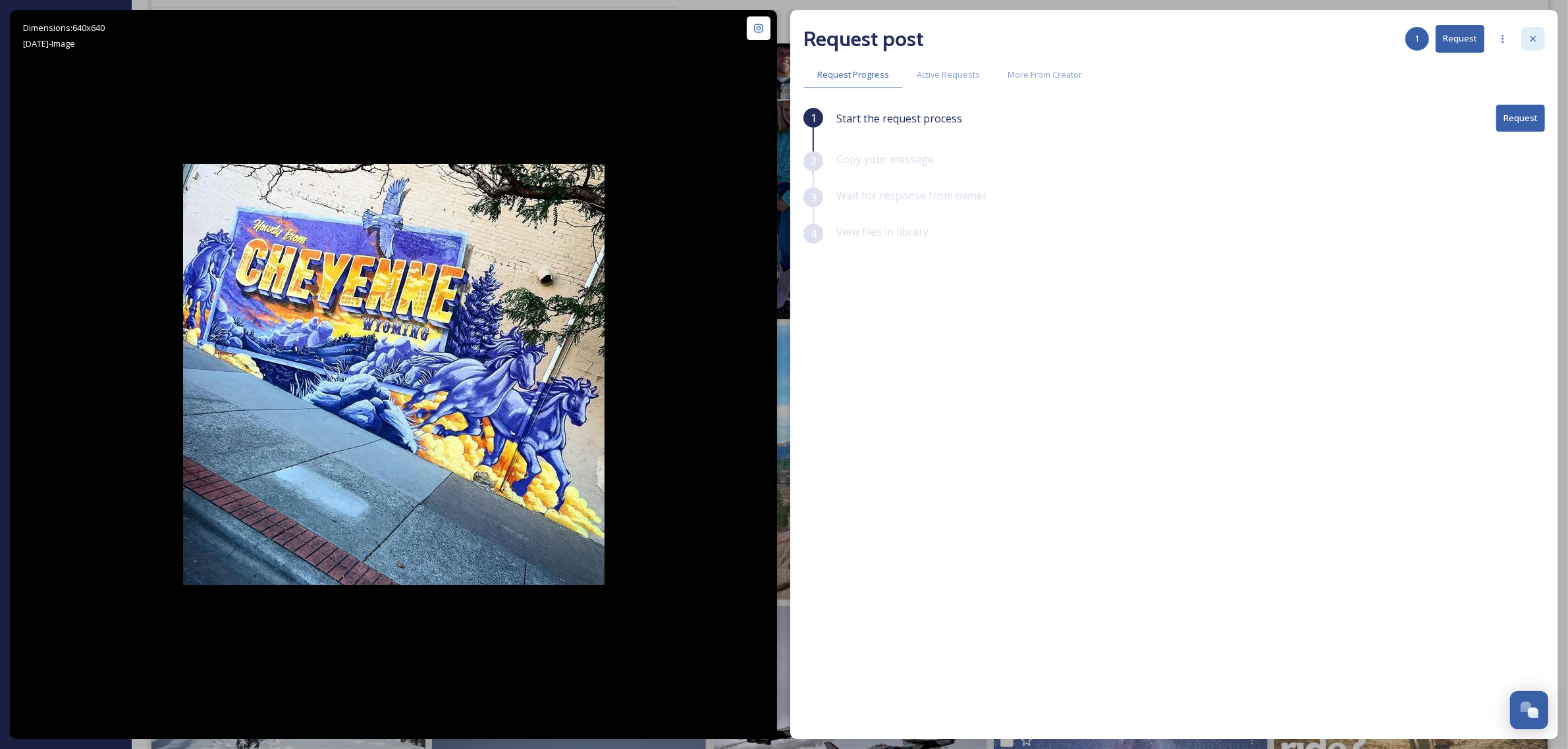
click at [1529, 30] on div at bounding box center [1533, 39] width 24 height 24
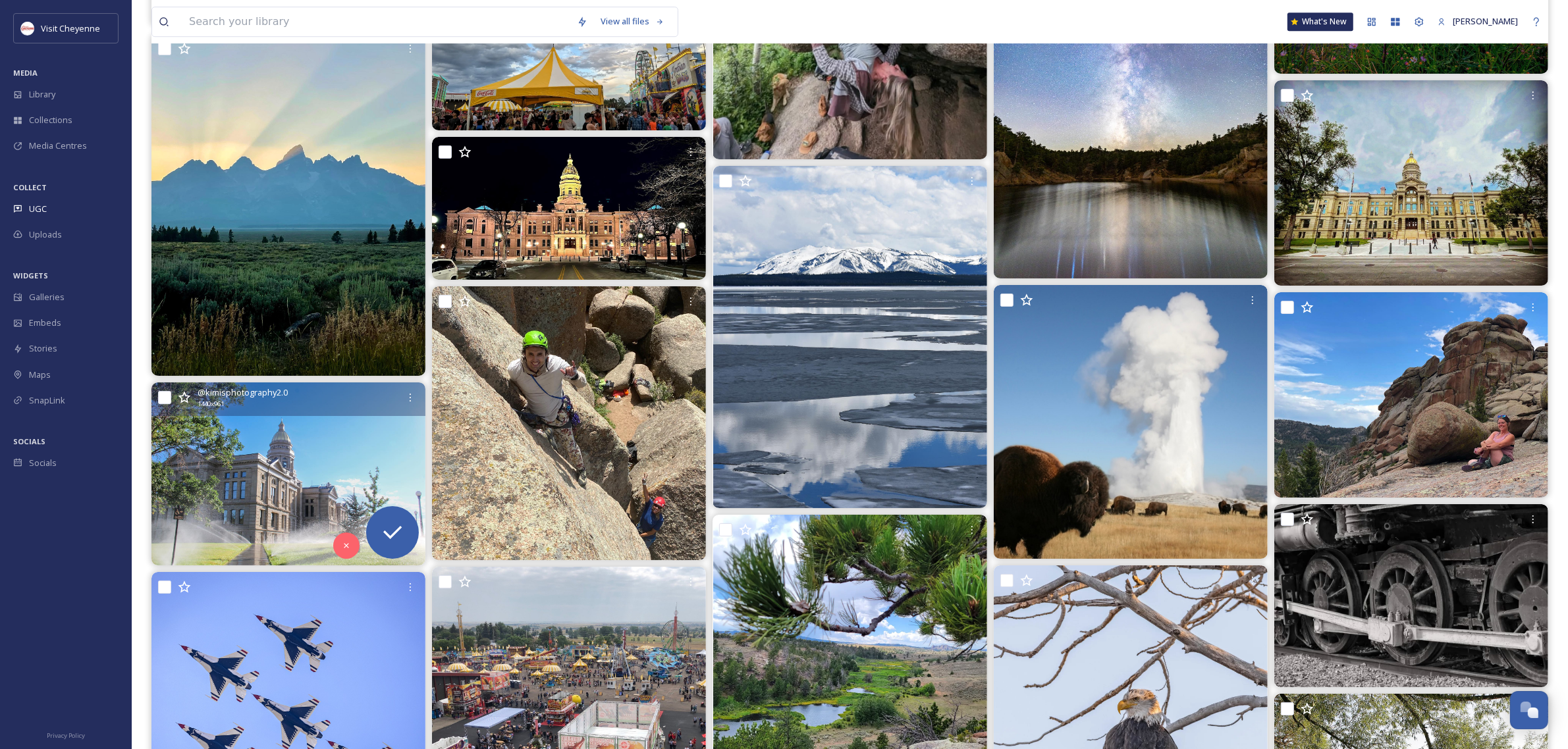
scroll to position [5431, 0]
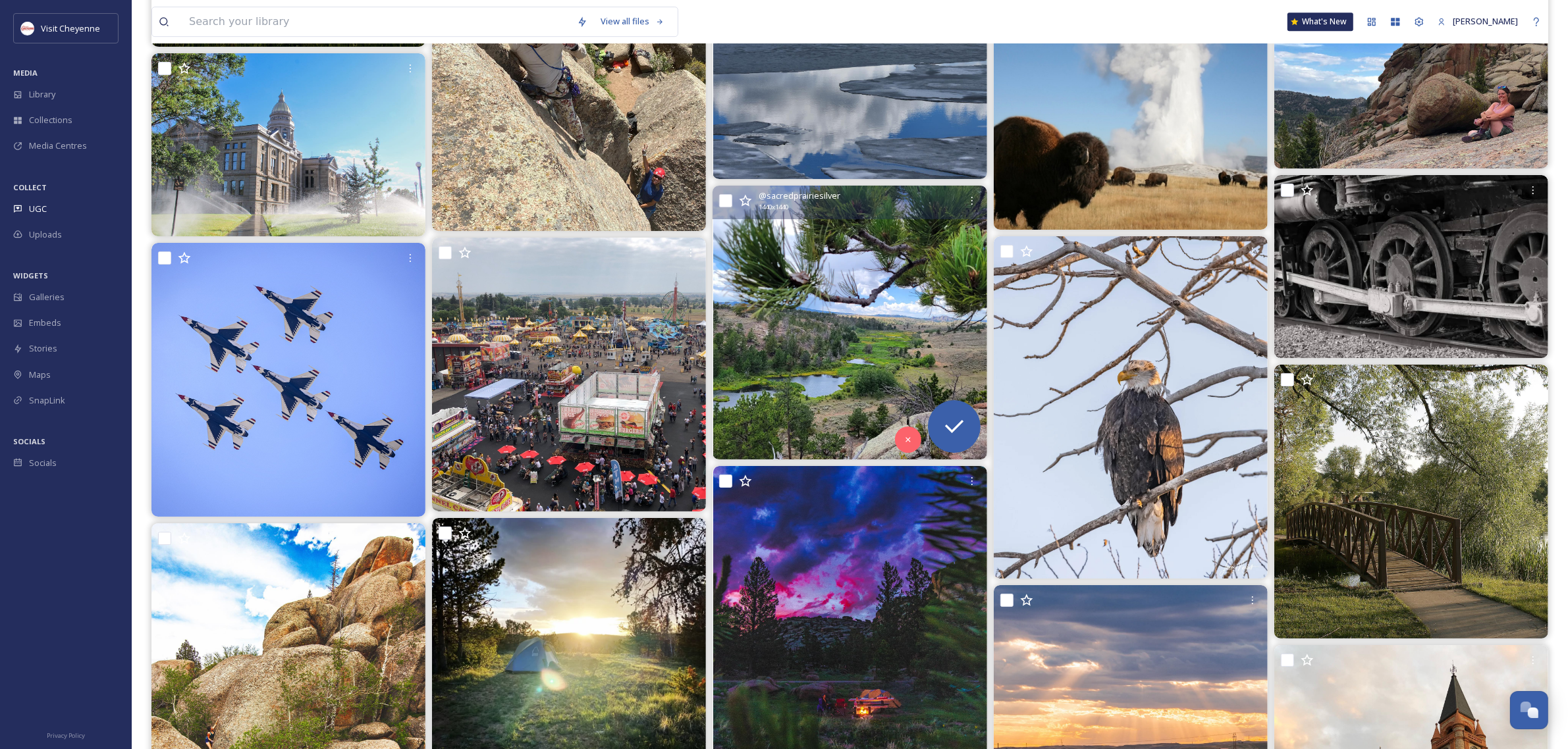
click at [792, 358] on img at bounding box center [850, 323] width 274 height 274
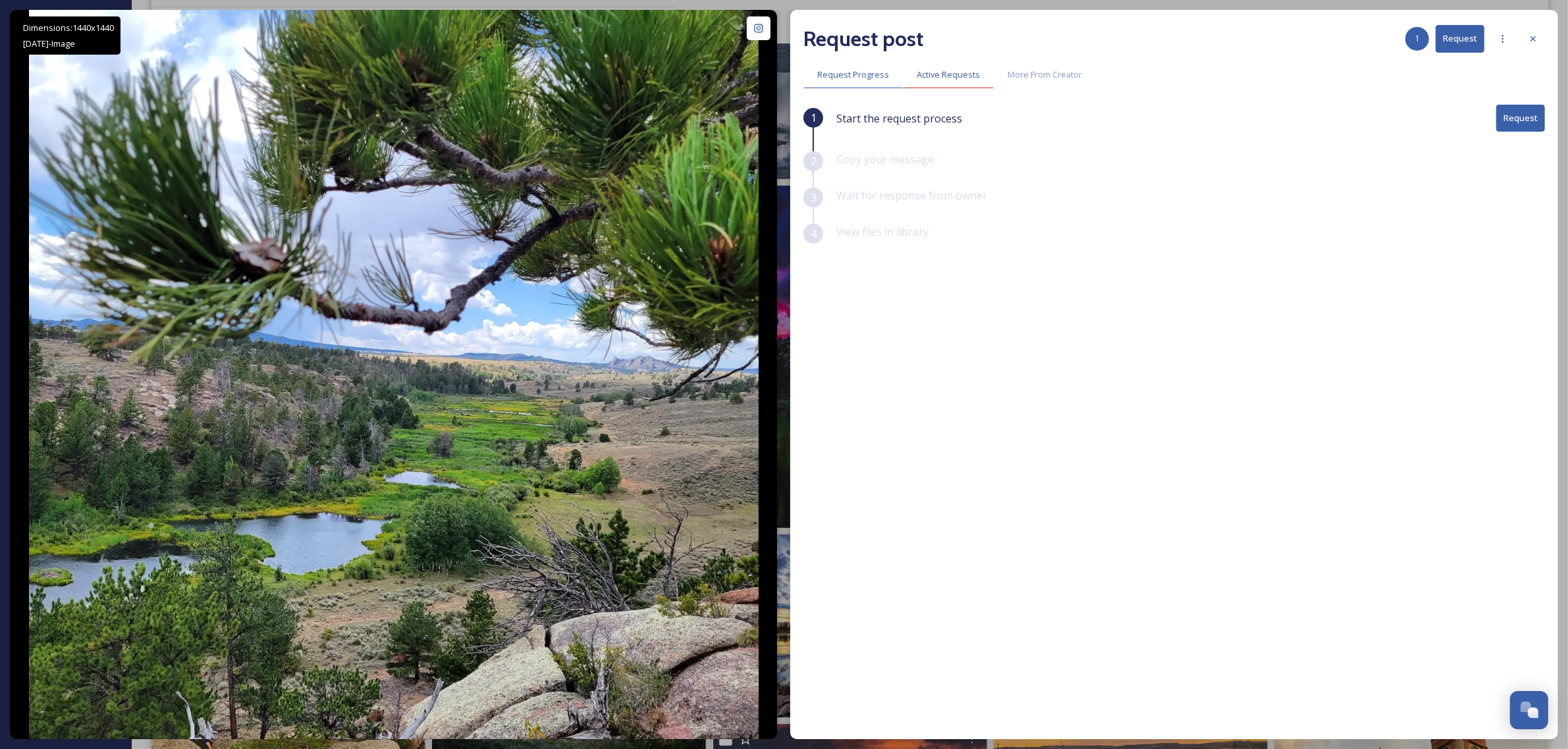
click at [937, 82] on div "Active Requests" at bounding box center [948, 75] width 91 height 27
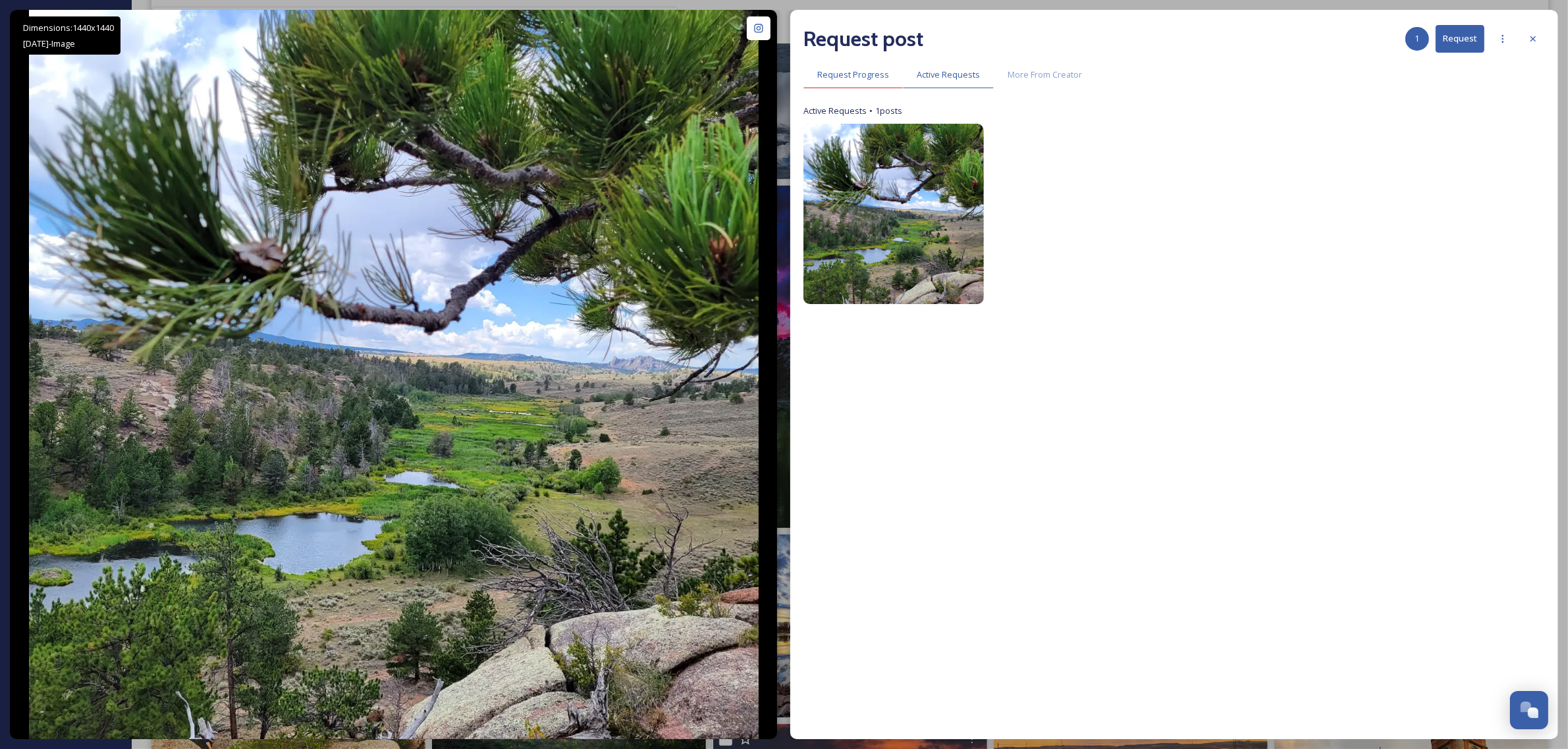
click at [860, 76] on span "Request Progress" at bounding box center [853, 74] width 72 height 13
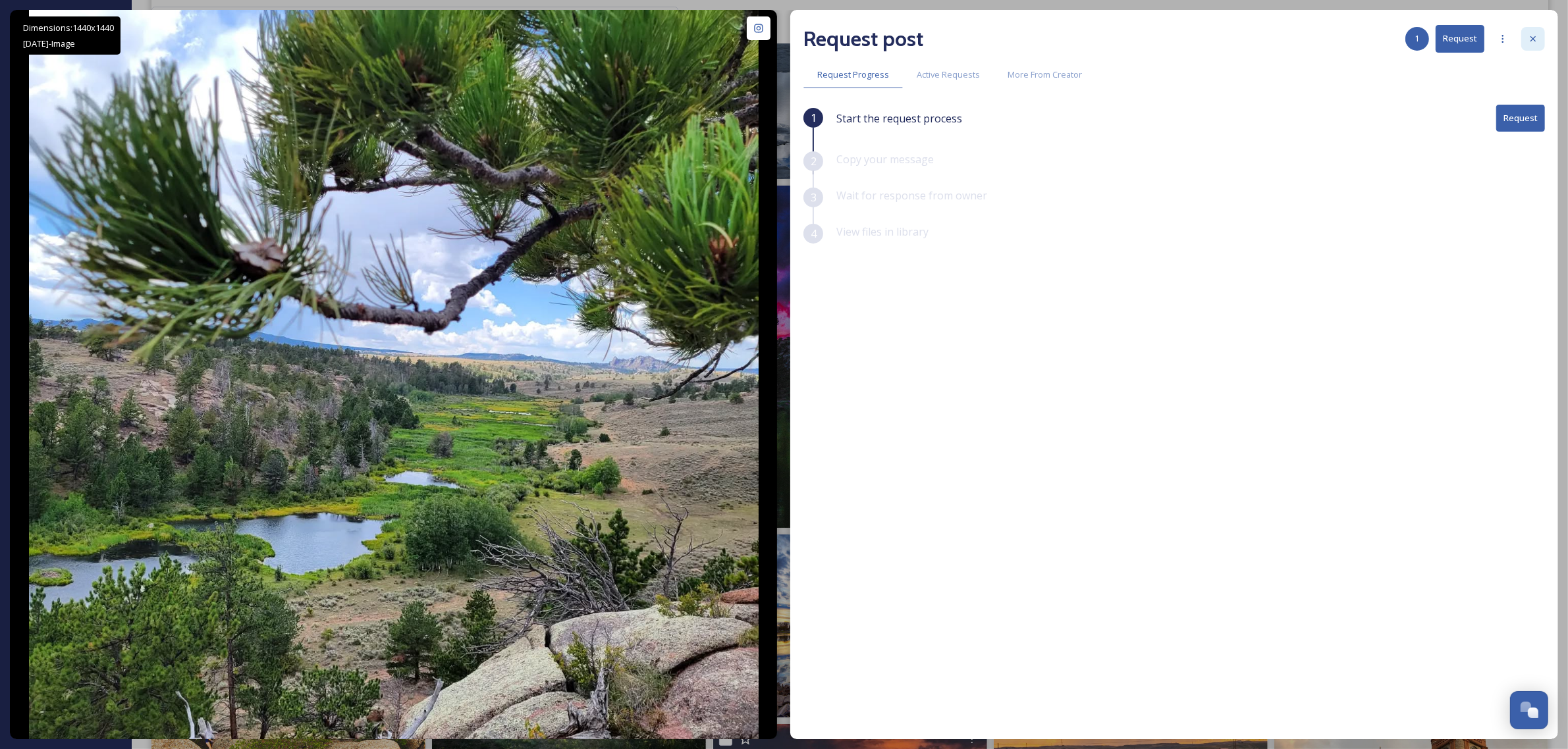
click at [1529, 35] on icon at bounding box center [1533, 39] width 10 height 10
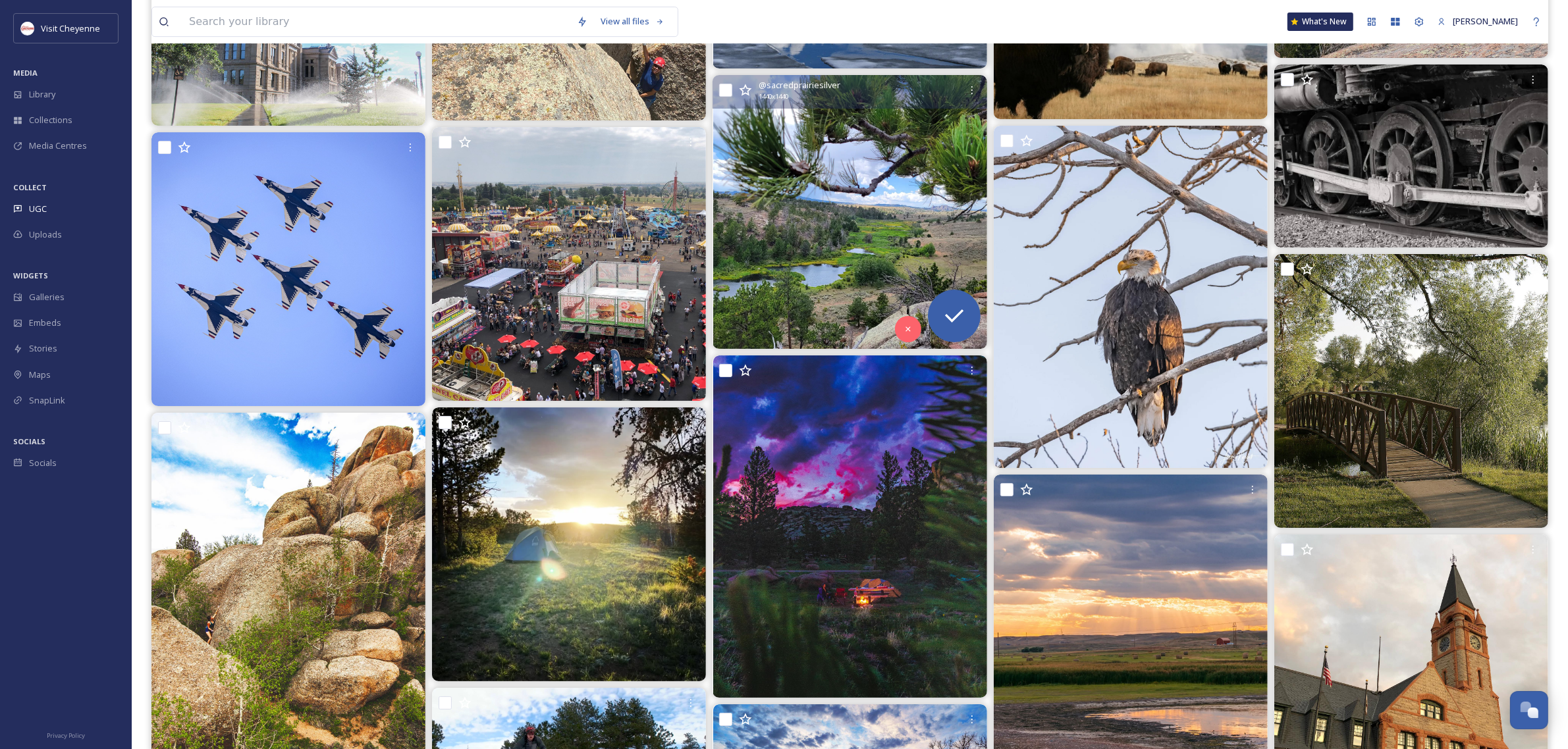
scroll to position [5760, 0]
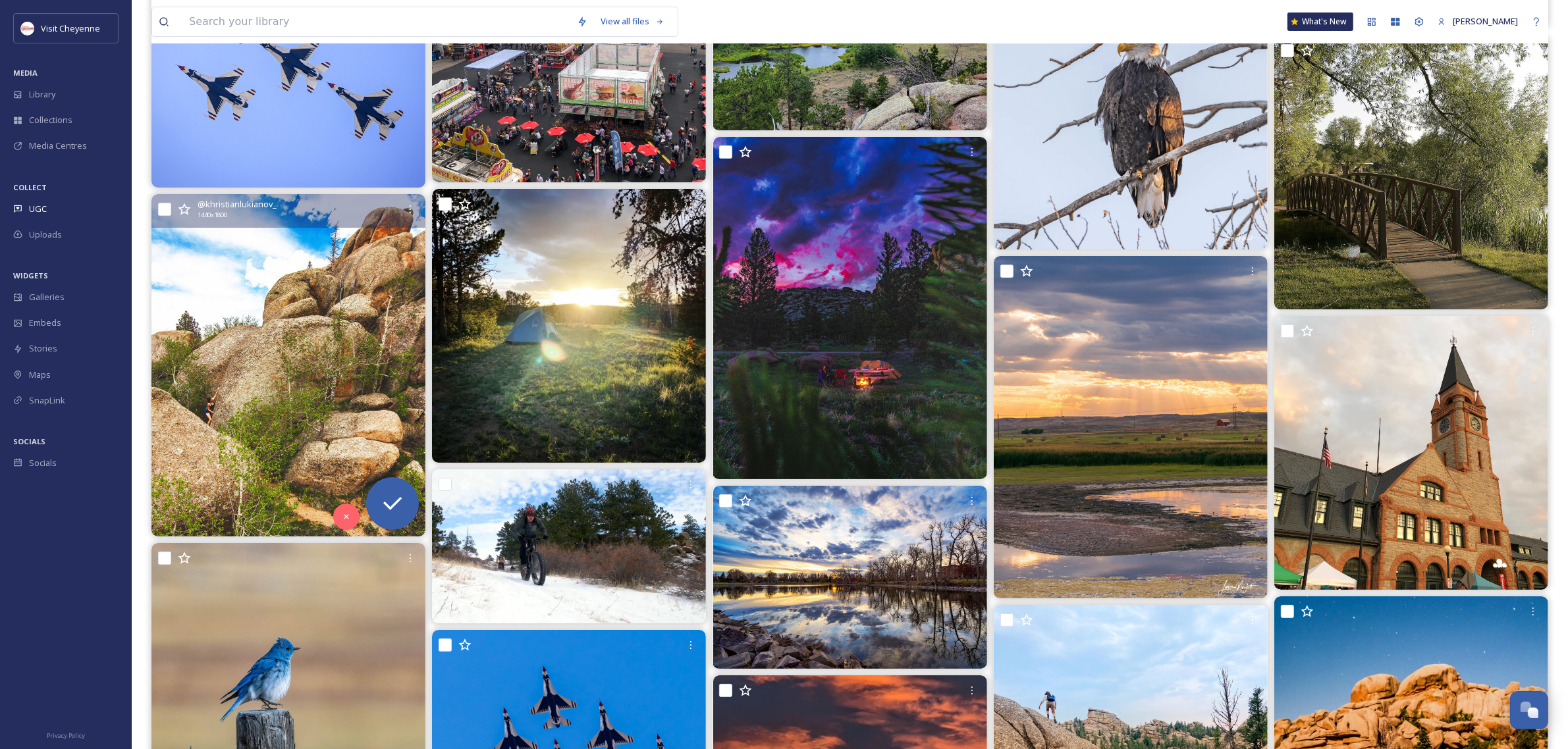
click at [292, 428] on img at bounding box center [288, 365] width 274 height 342
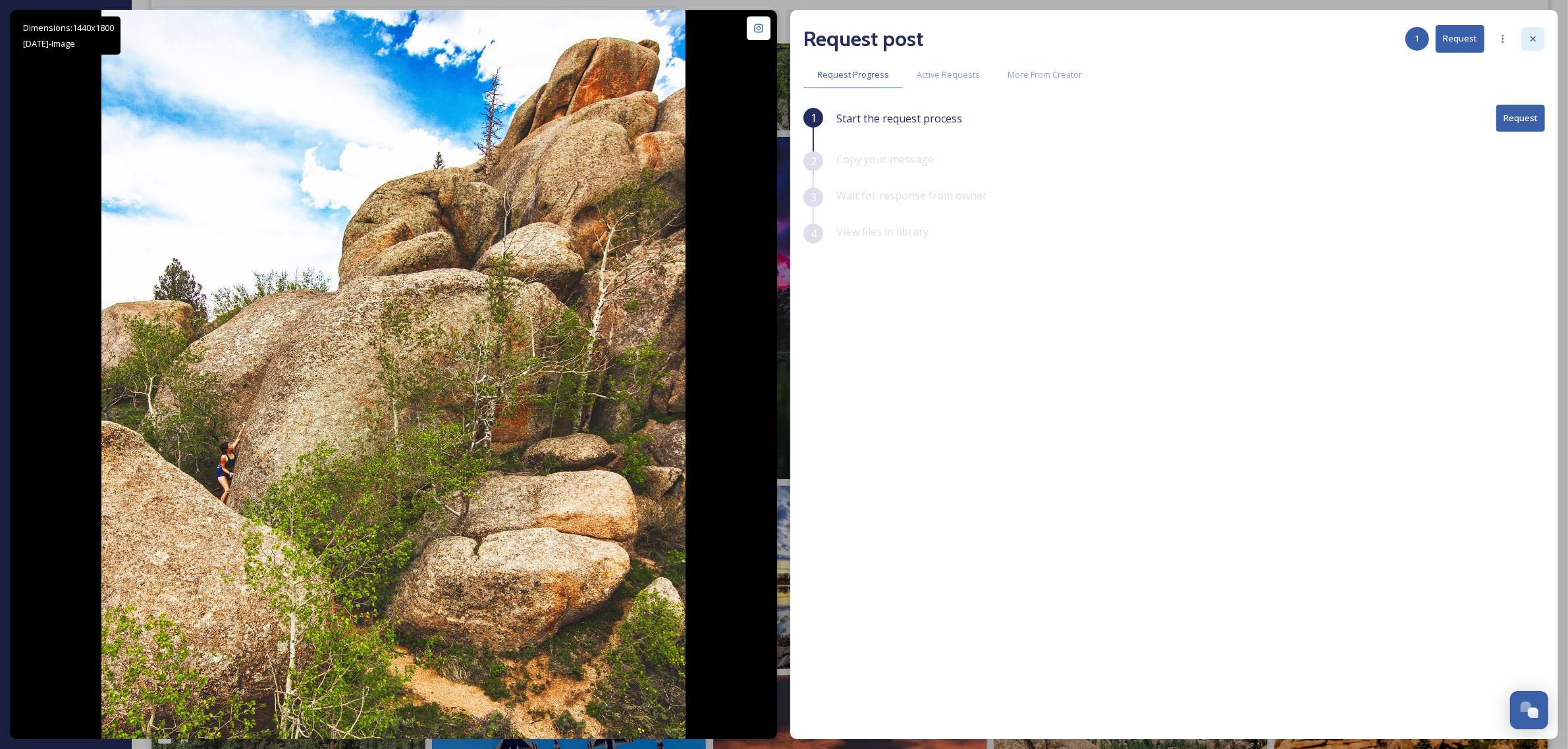
click at [1532, 39] on icon at bounding box center [1533, 39] width 10 height 10
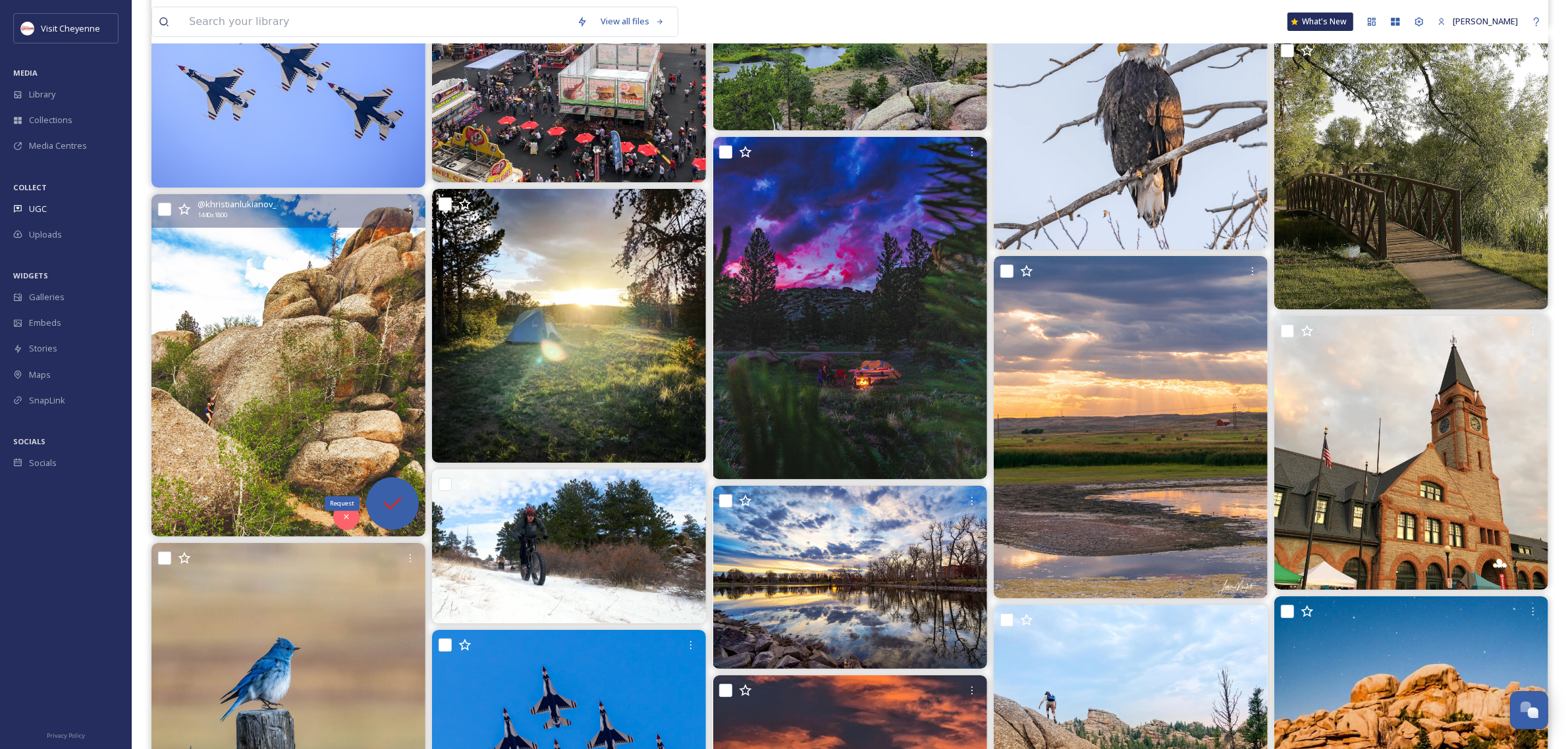
click at [376, 497] on div "Request" at bounding box center [392, 503] width 53 height 53
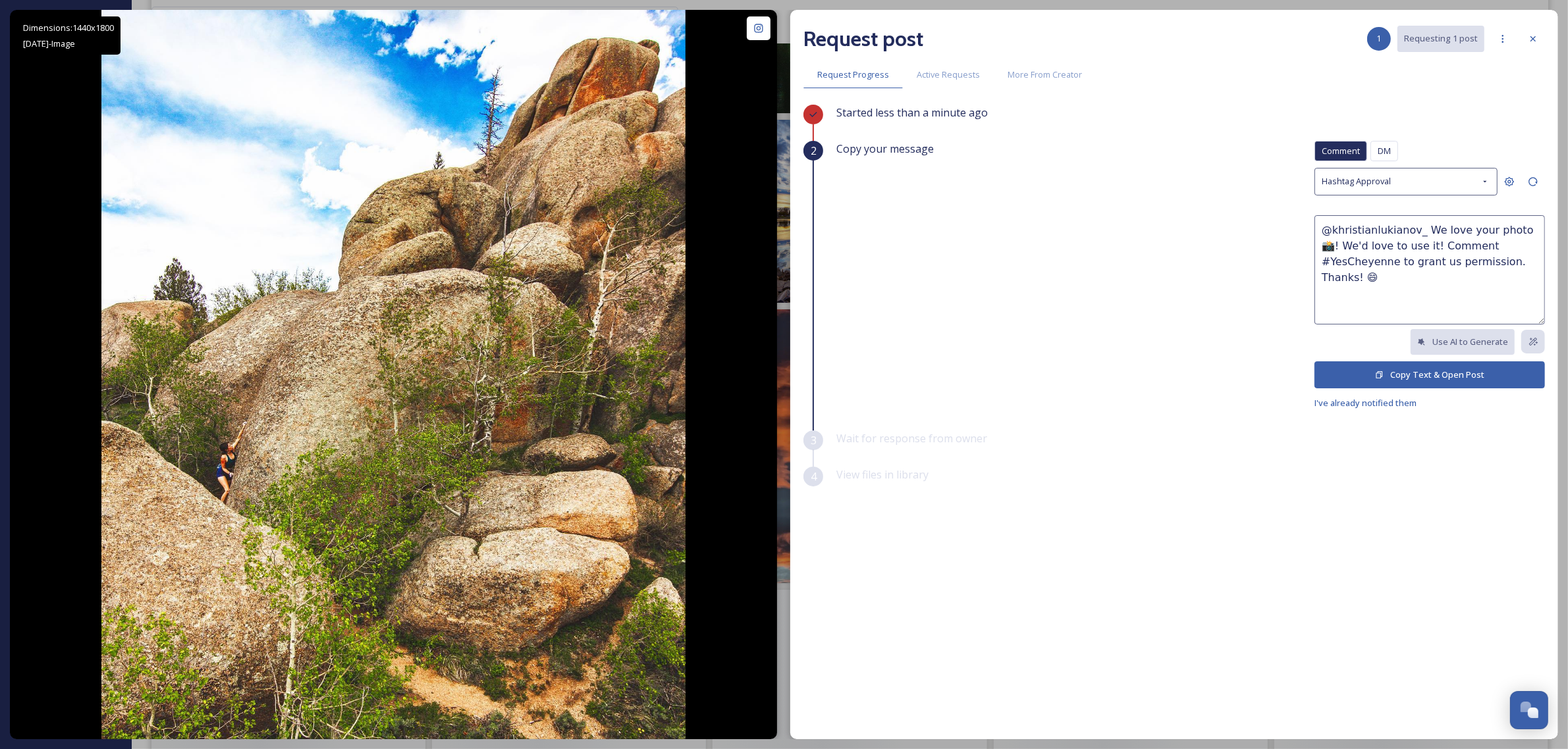
scroll to position [6090, 0]
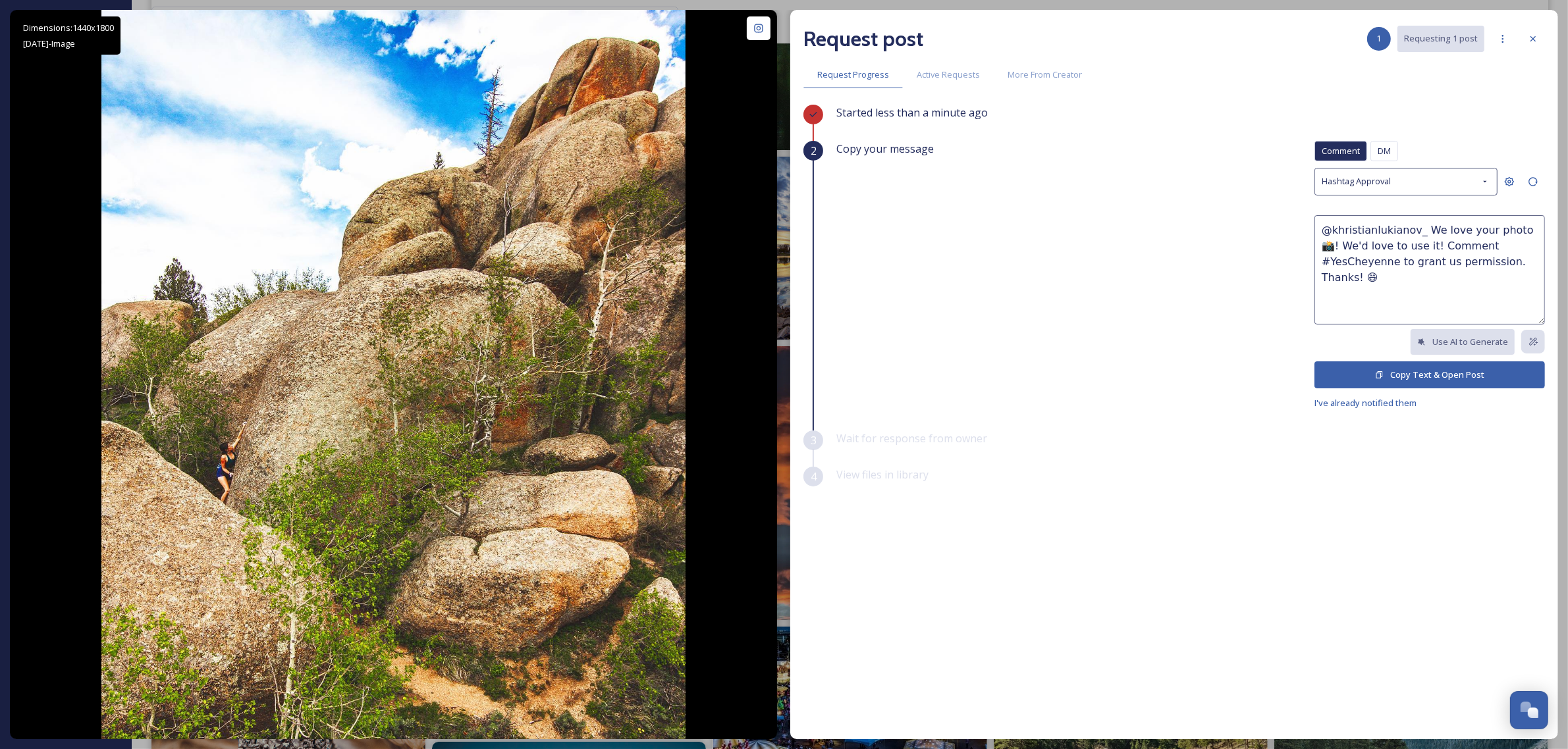
click at [1439, 373] on button "Copy Text & Open Post" at bounding box center [1429, 375] width 230 height 27
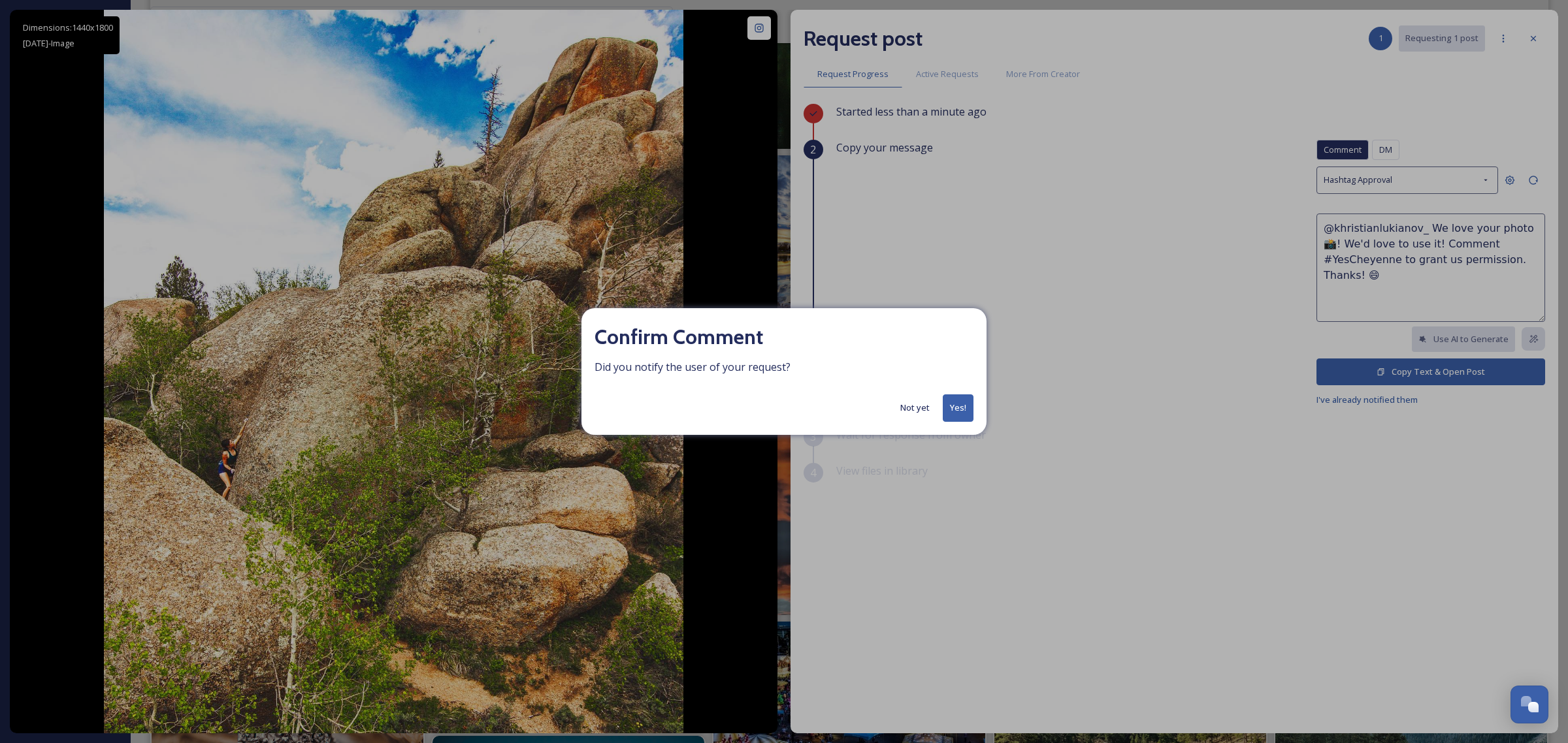
click at [924, 406] on button "Not yet" at bounding box center [915, 408] width 43 height 26
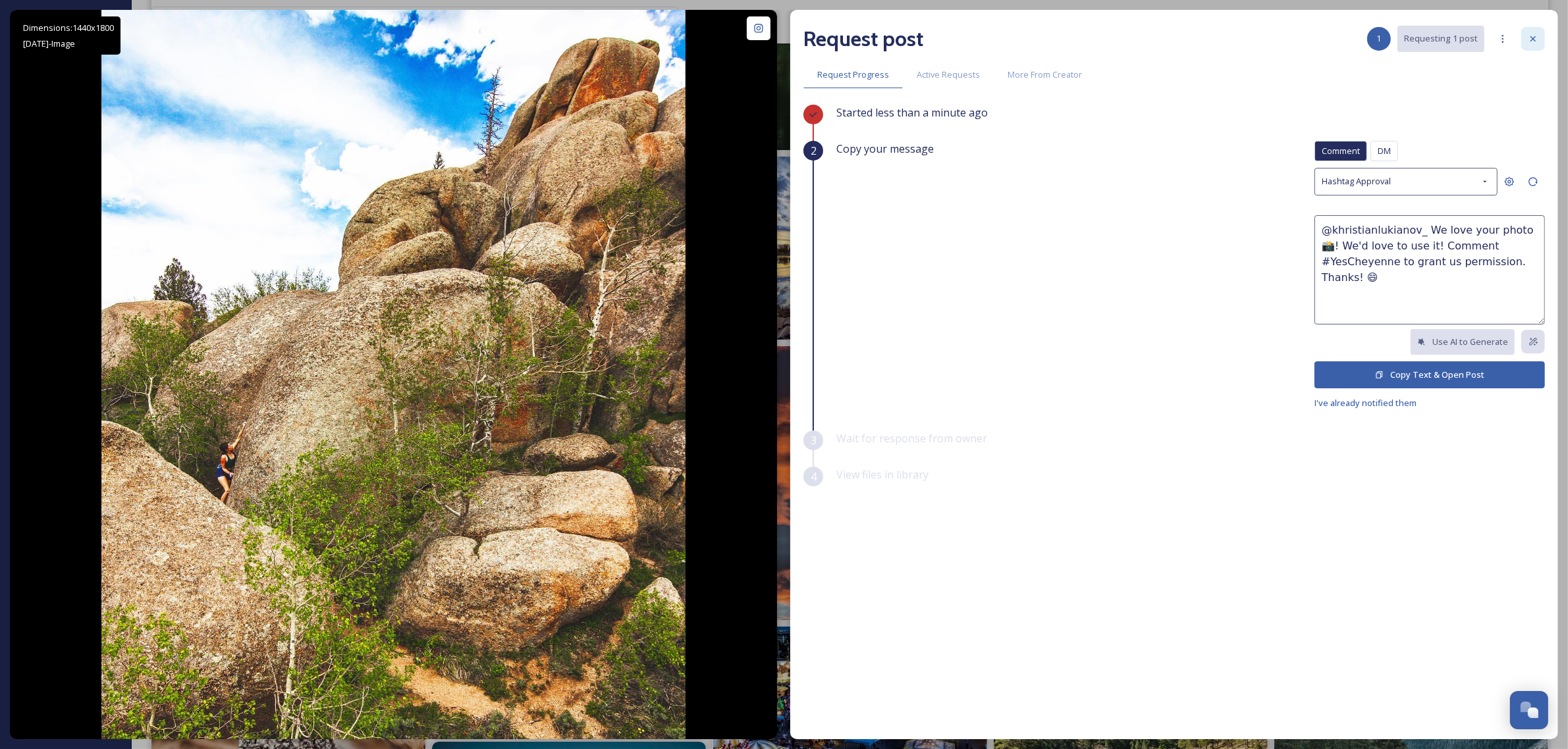
click at [1532, 39] on icon at bounding box center [1533, 39] width 10 height 10
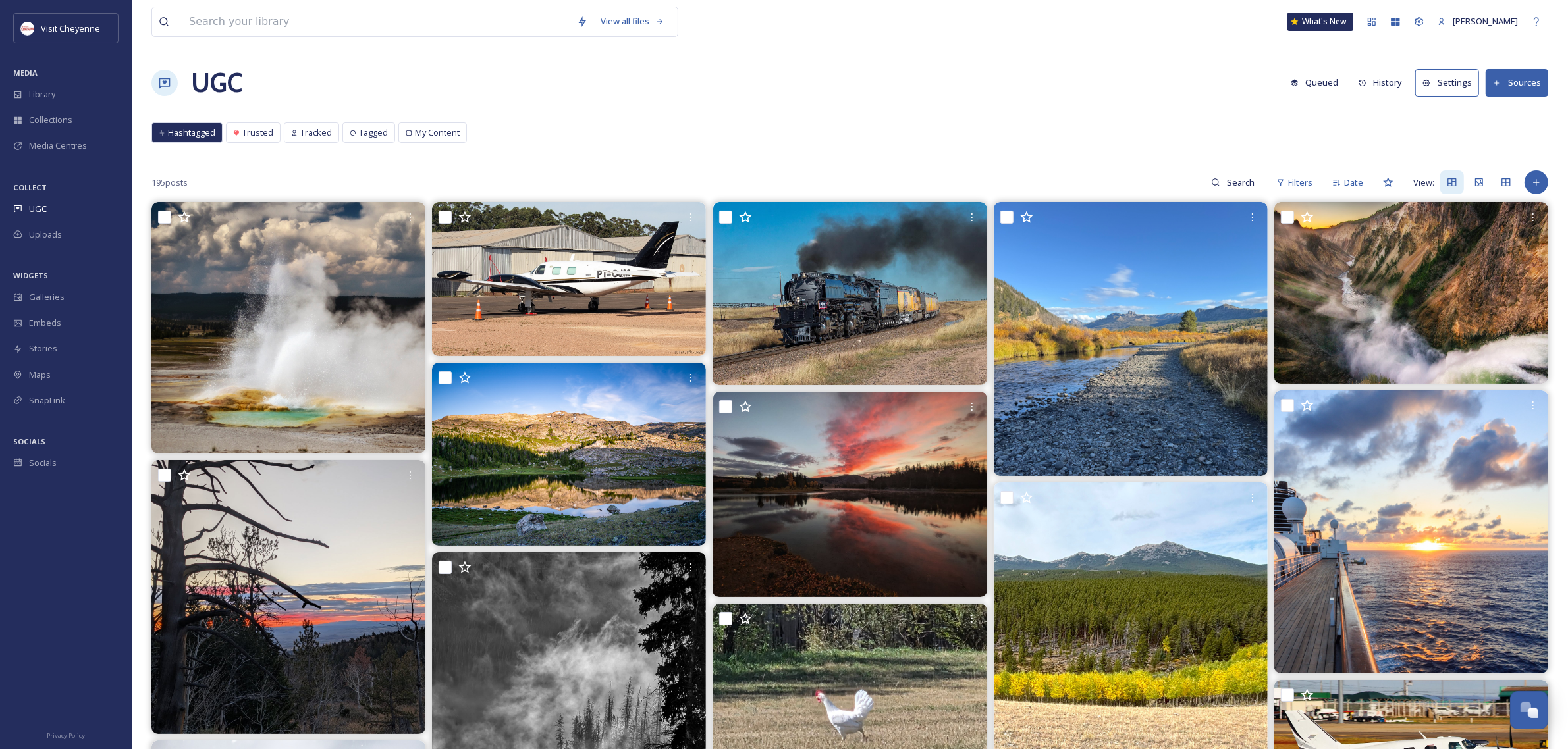
click at [1369, 190] on div "195 posts Filters Date View:" at bounding box center [849, 182] width 1397 height 27
click at [1361, 182] on span "Date" at bounding box center [1354, 182] width 19 height 13
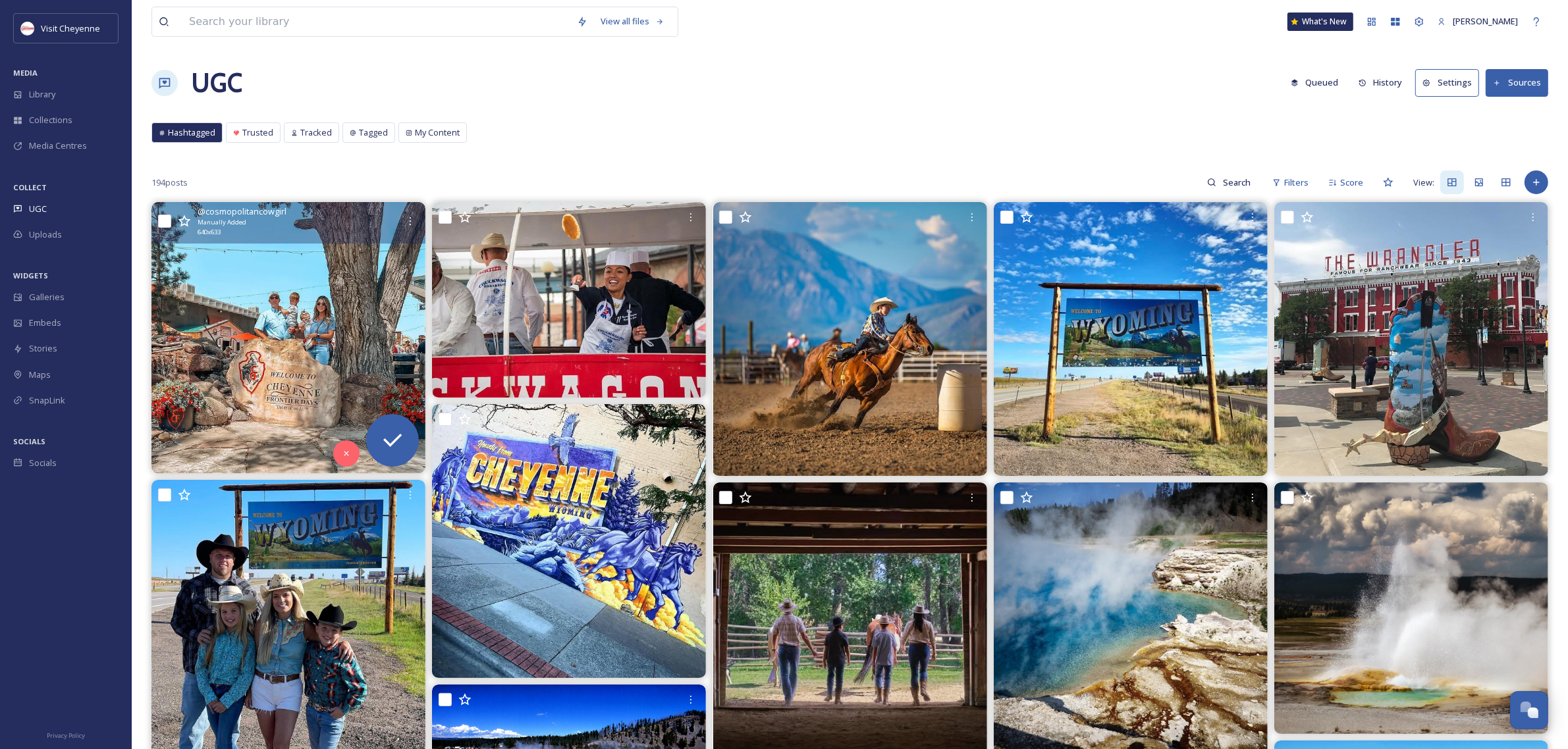
click at [361, 370] on img at bounding box center [288, 337] width 274 height 270
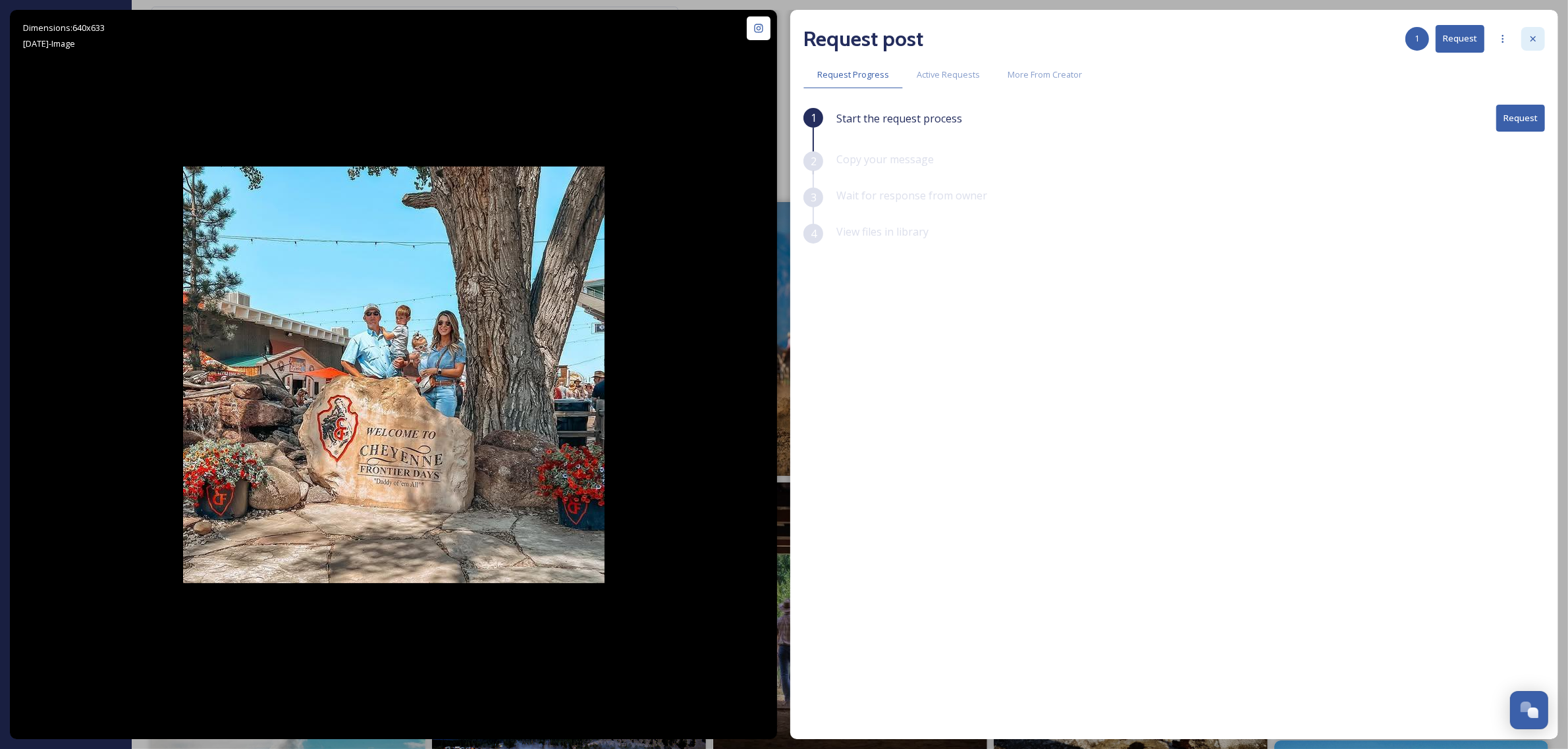
click at [1531, 32] on div at bounding box center [1533, 39] width 24 height 24
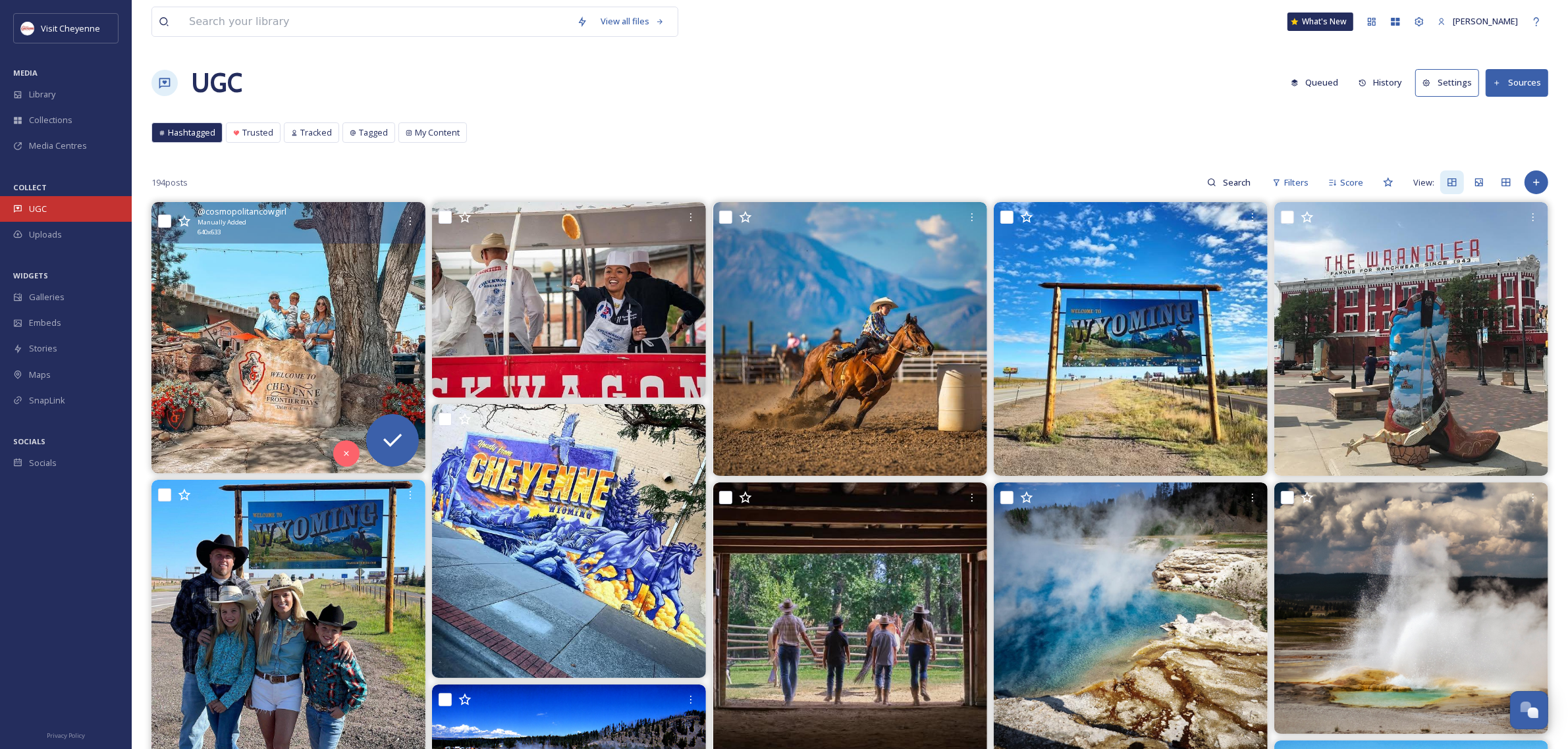
click at [36, 205] on span "UGC" at bounding box center [38, 209] width 18 height 13
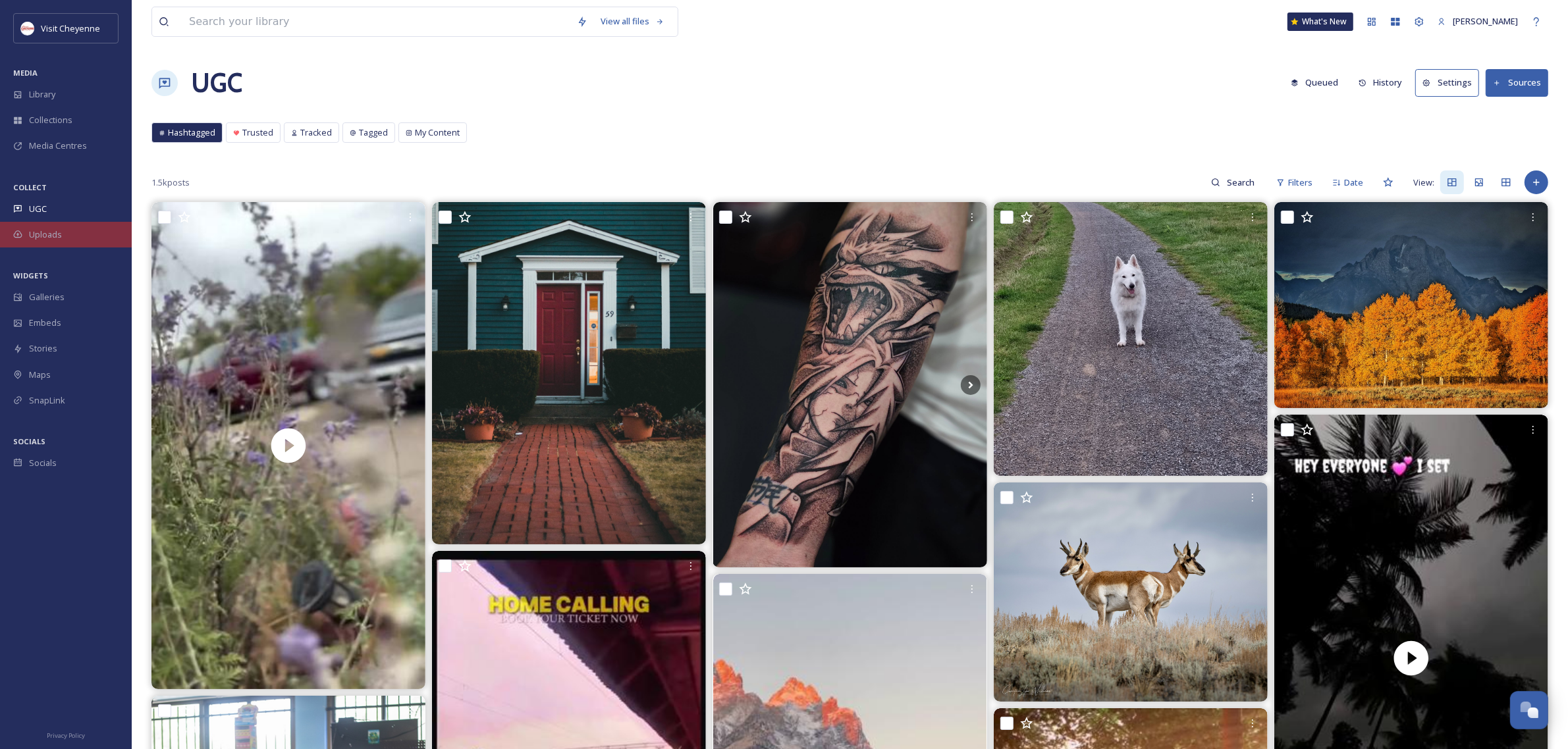
click at [48, 236] on span "Uploads" at bounding box center [45, 234] width 33 height 13
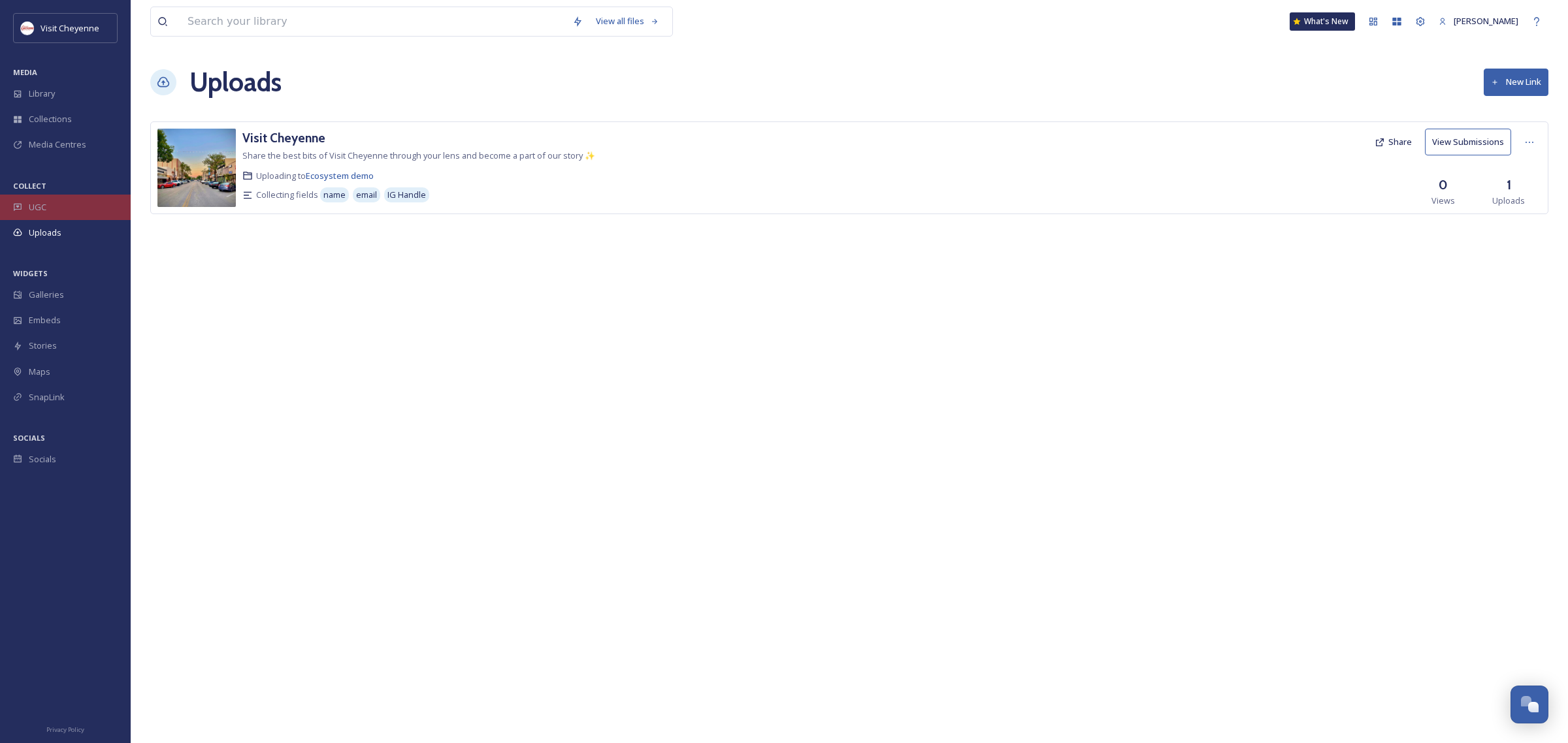
click at [61, 209] on div "UGC" at bounding box center [65, 207] width 131 height 26
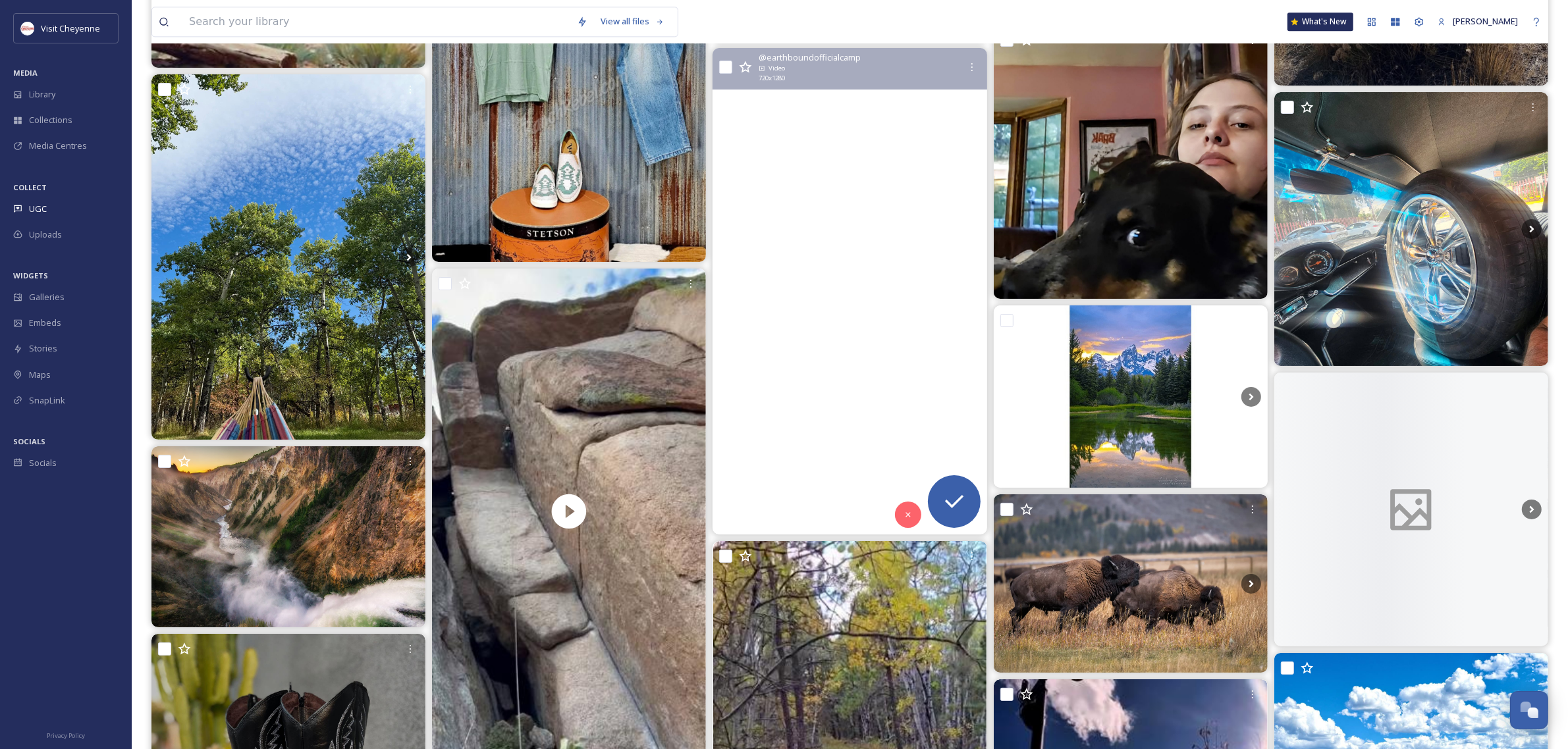
scroll to position [4032, 0]
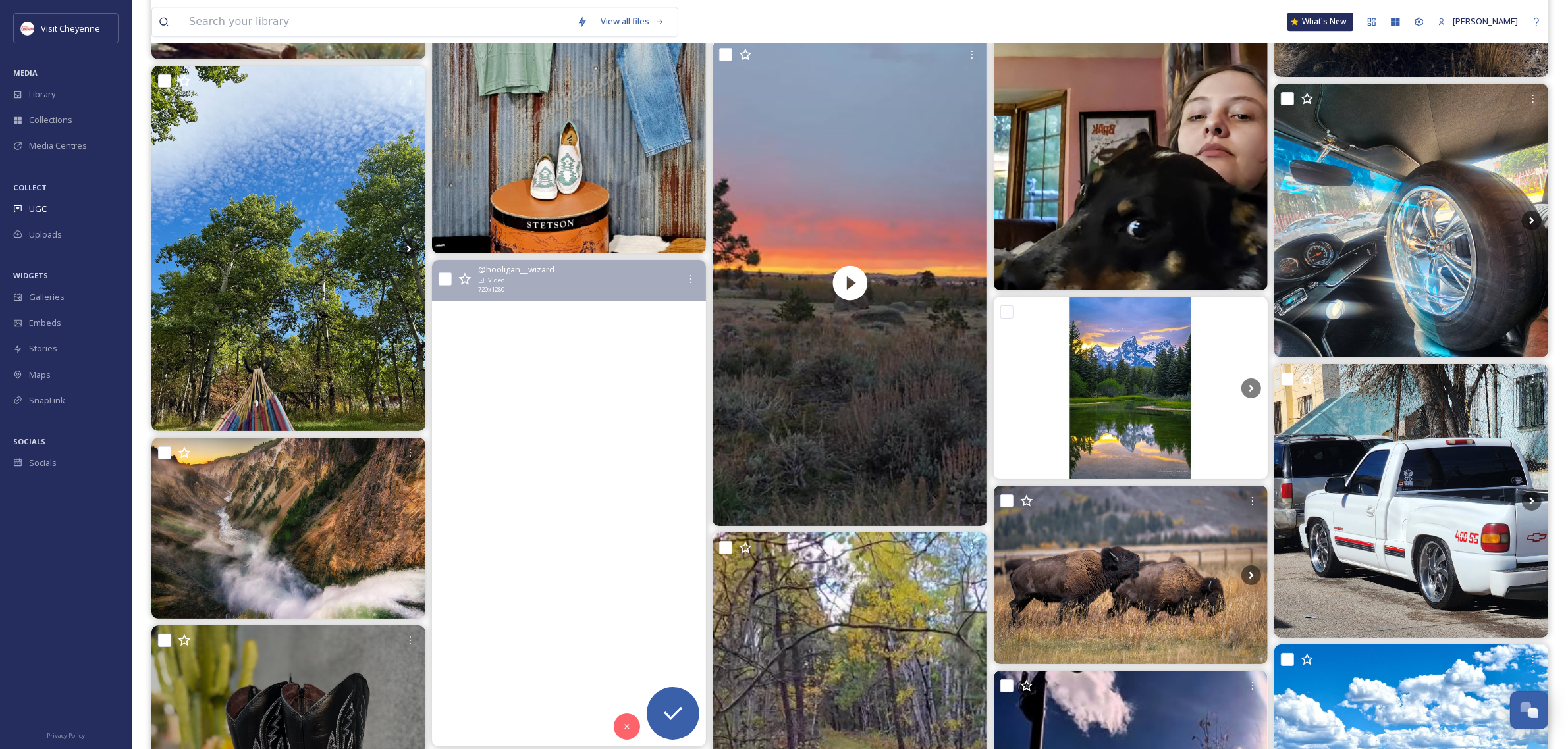
click at [564, 461] on video "Did my first #trad #11a #roofcrack I took once and whipped twice #vedauwoo" at bounding box center [569, 504] width 274 height 487
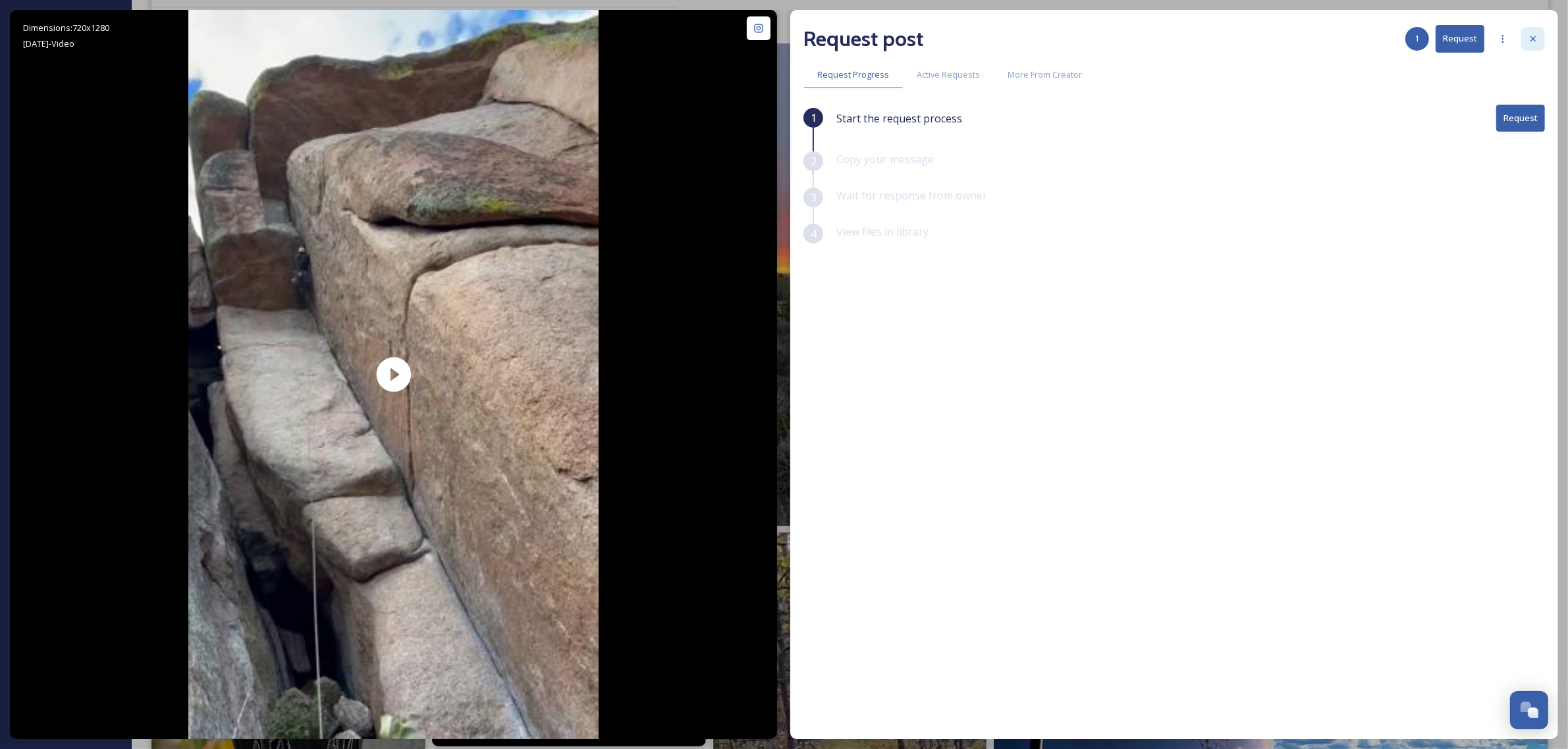
click at [1529, 35] on icon at bounding box center [1533, 39] width 10 height 10
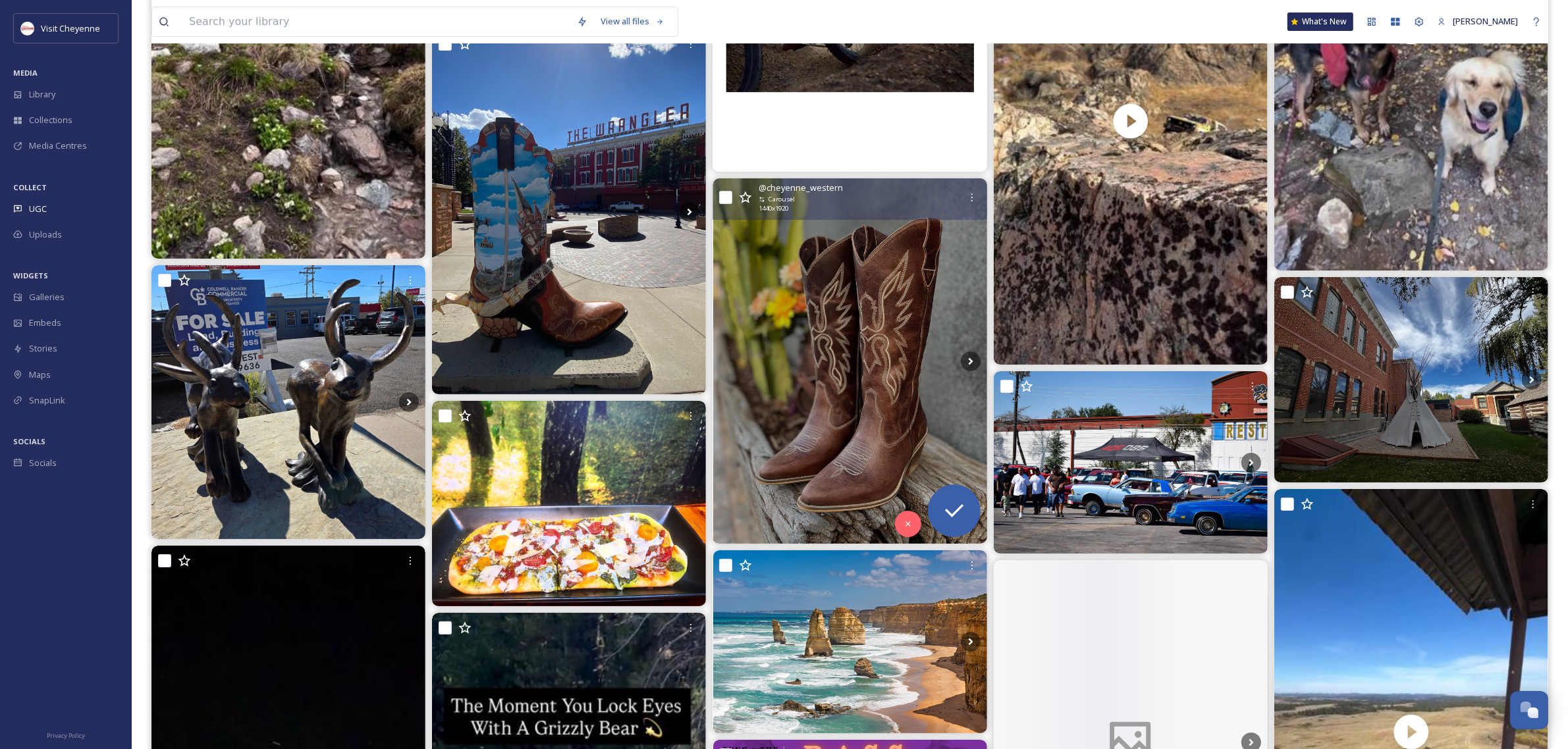
scroll to position [6008, 0]
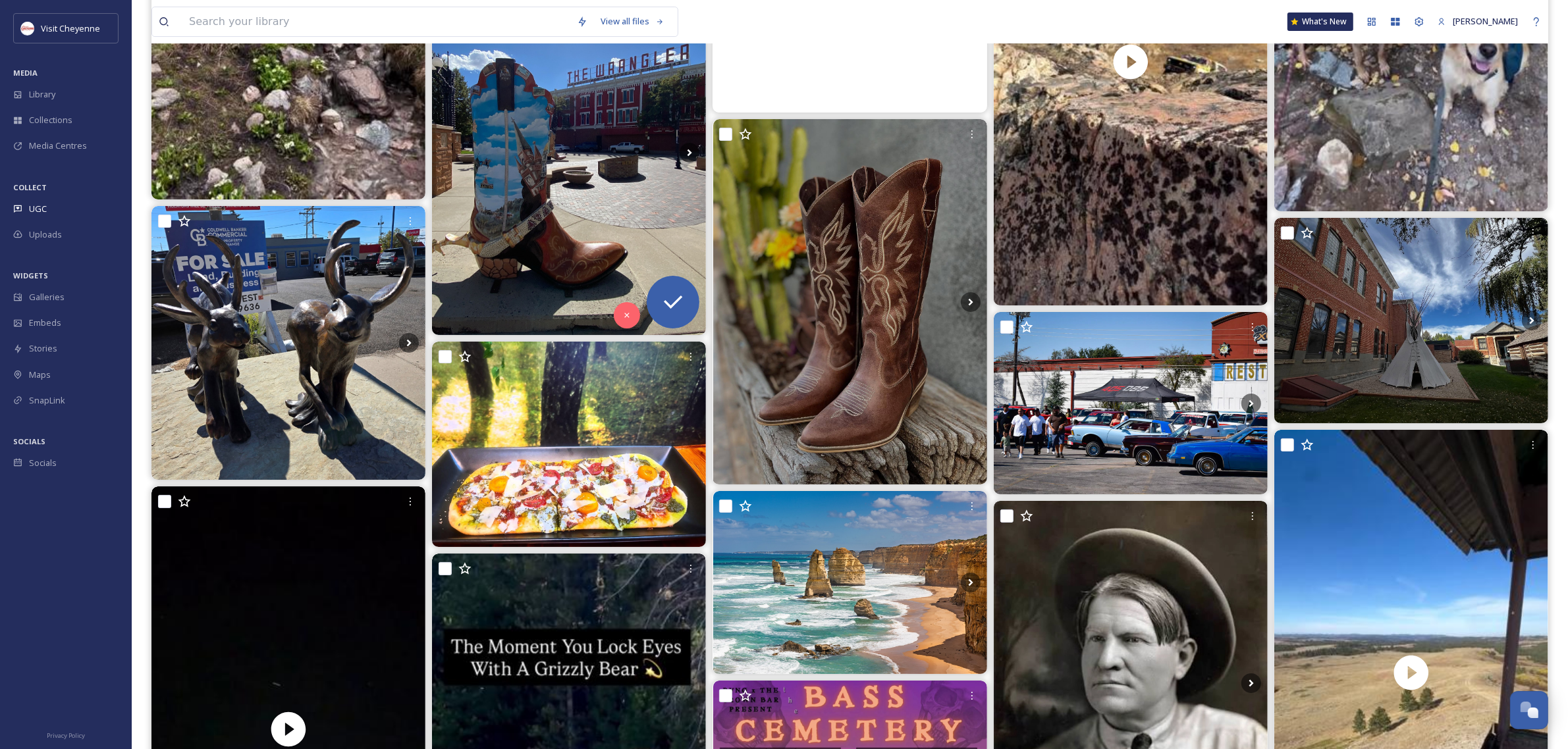
click at [633, 202] on img at bounding box center [569, 152] width 274 height 365
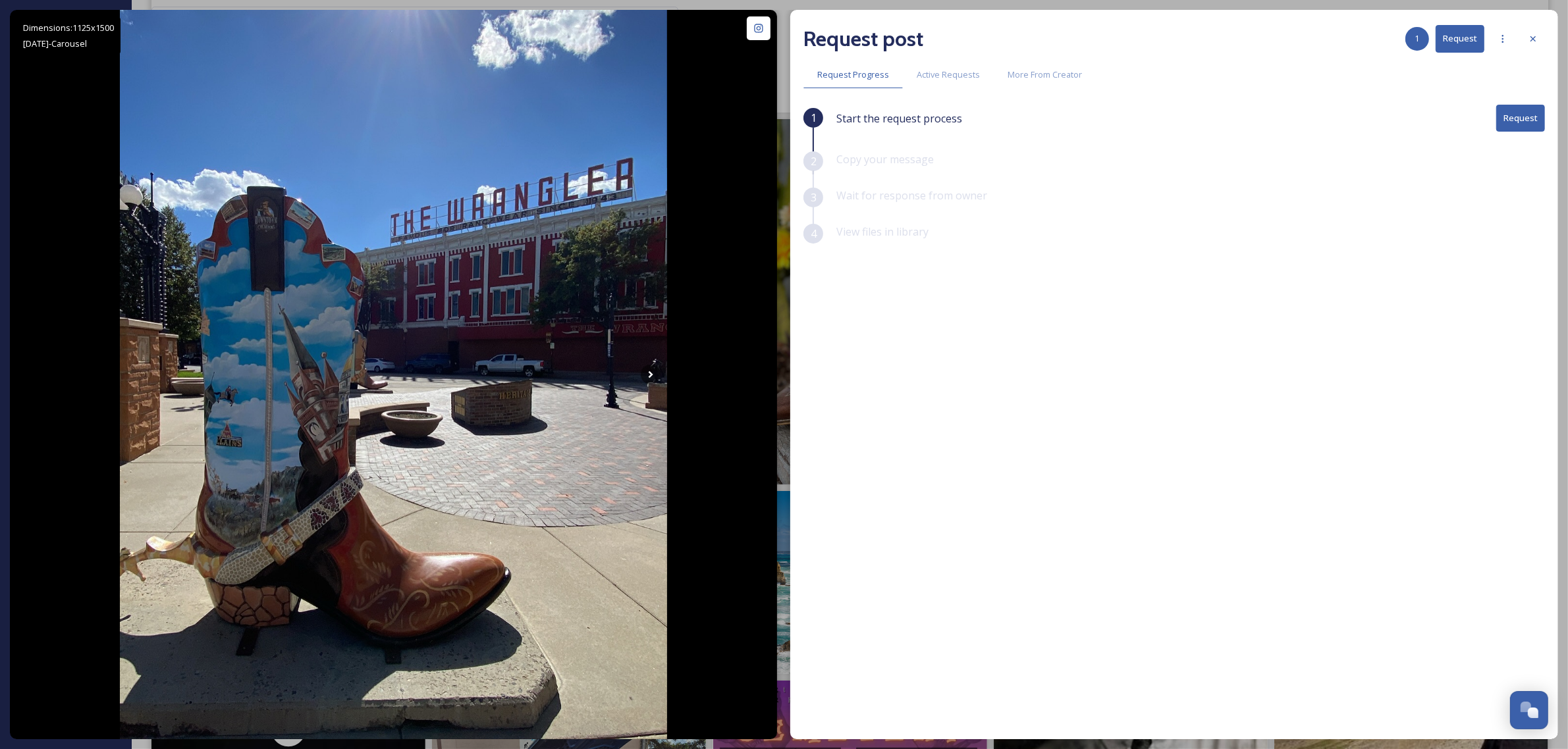
click at [1529, 116] on button "Request" at bounding box center [1521, 118] width 49 height 27
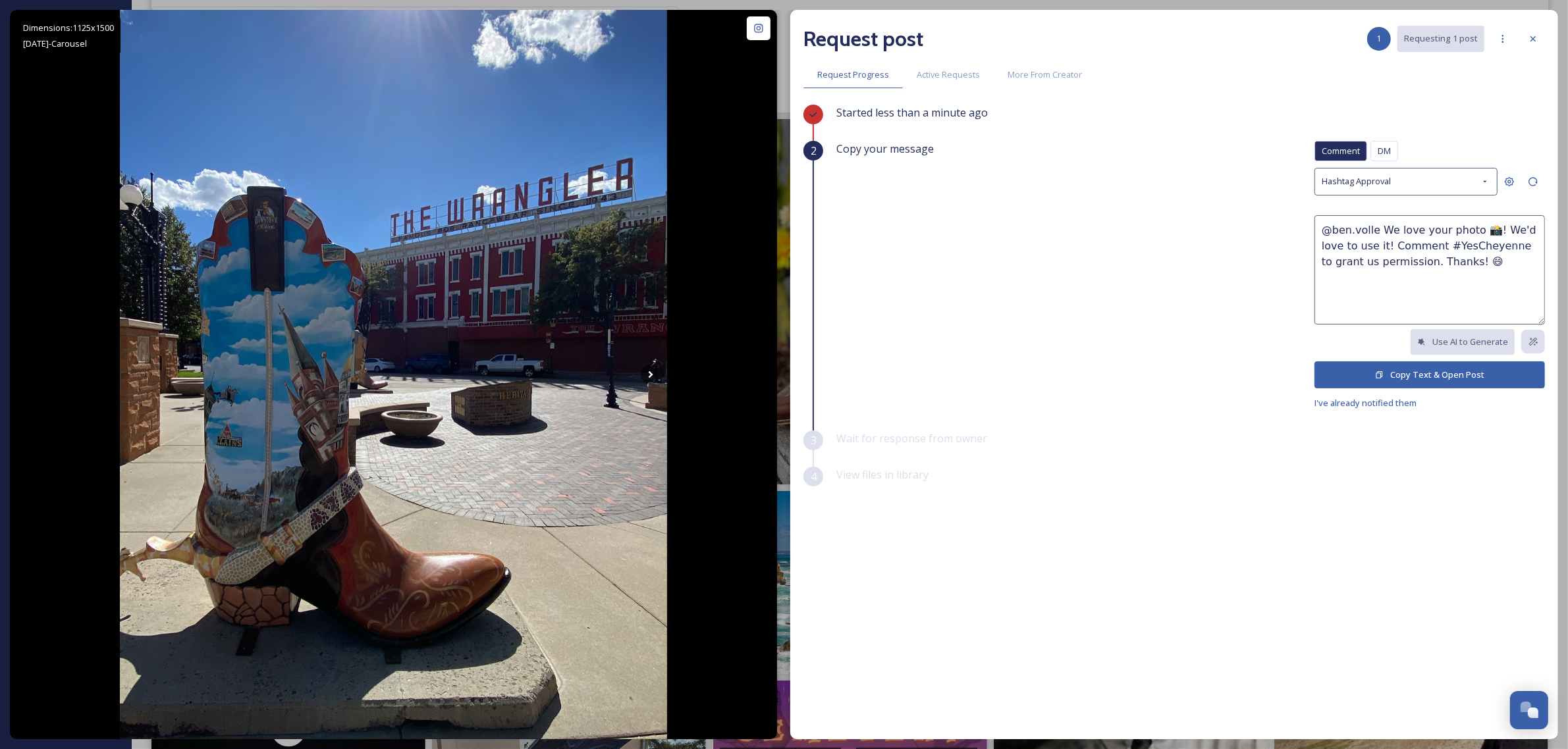
click at [1466, 228] on textarea "@ben.volle We love your photo 📸! We'd love to use it! Comment #YesCheyenne to g…" at bounding box center [1429, 270] width 230 height 110
click at [1375, 244] on textarea "@ben.volle We love your photos 📸! We'd love to use it! Comment #YesCheyenne to …" at bounding box center [1429, 270] width 230 height 110
type textarea "@ben.volle We love your photos 📸! We'd love to use them! Comment #YesCheyenne t…"
click at [1392, 373] on button "Copy Text & Open Post" at bounding box center [1429, 375] width 230 height 27
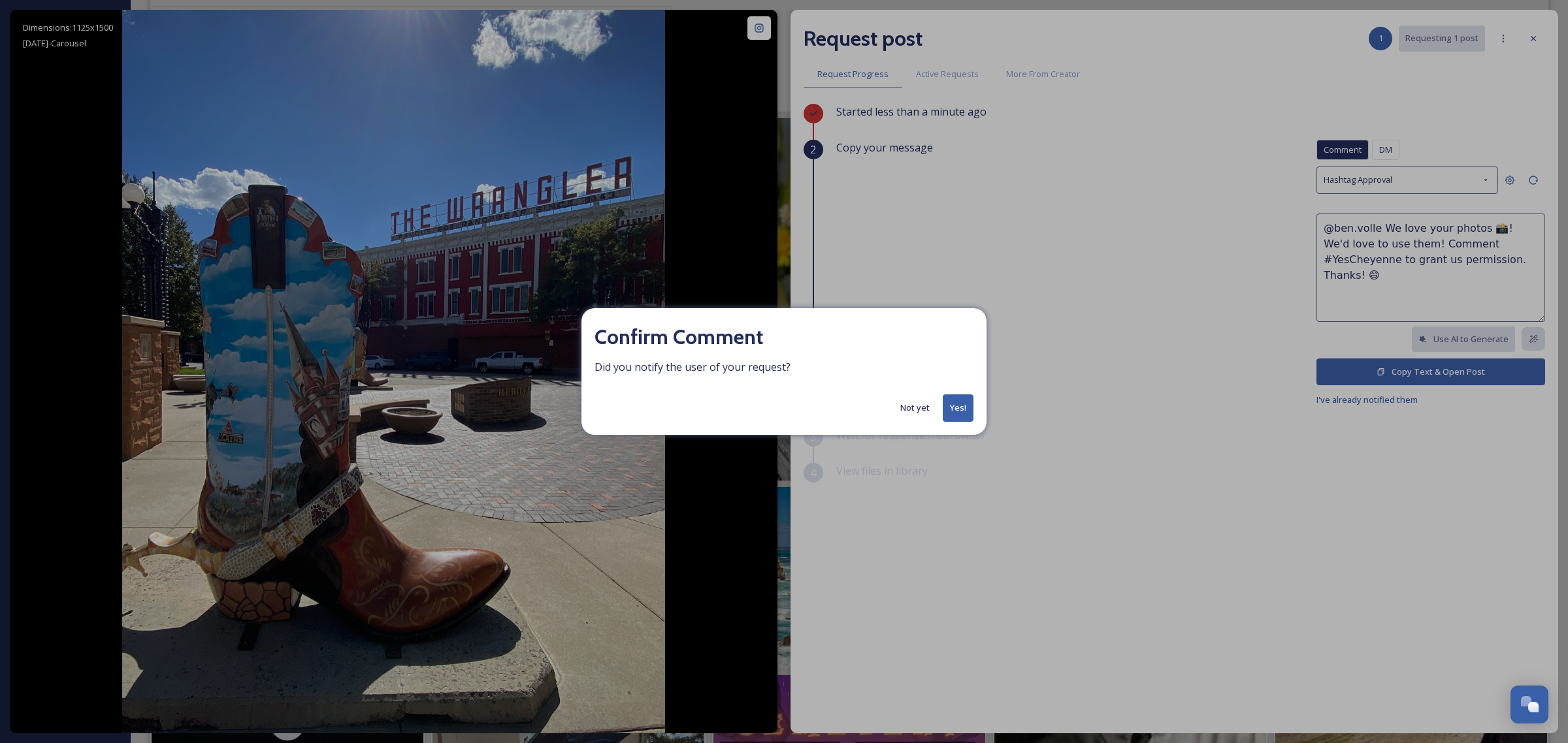
click at [925, 412] on button "Not yet" at bounding box center [915, 408] width 43 height 26
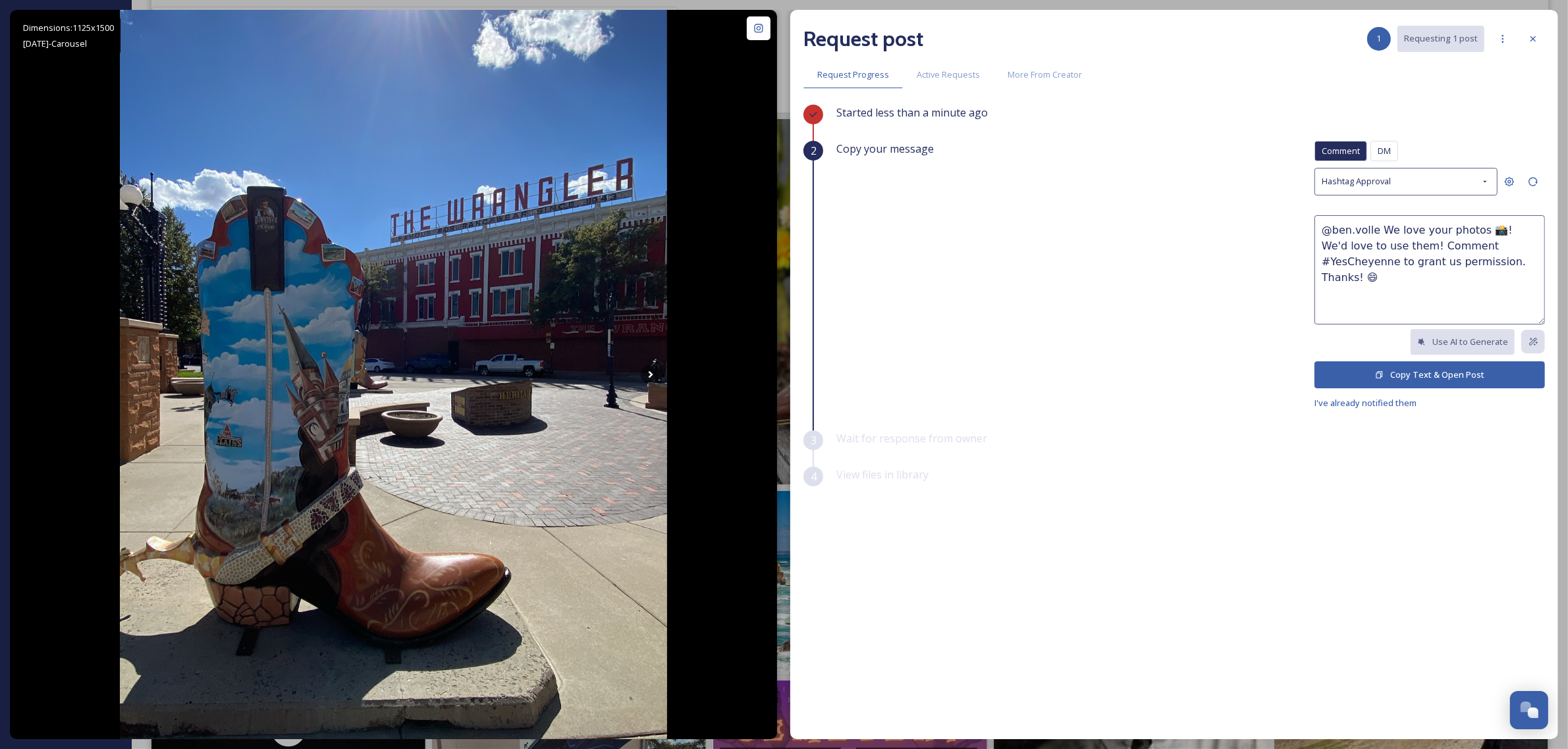
click at [1535, 44] on div at bounding box center [1533, 39] width 24 height 24
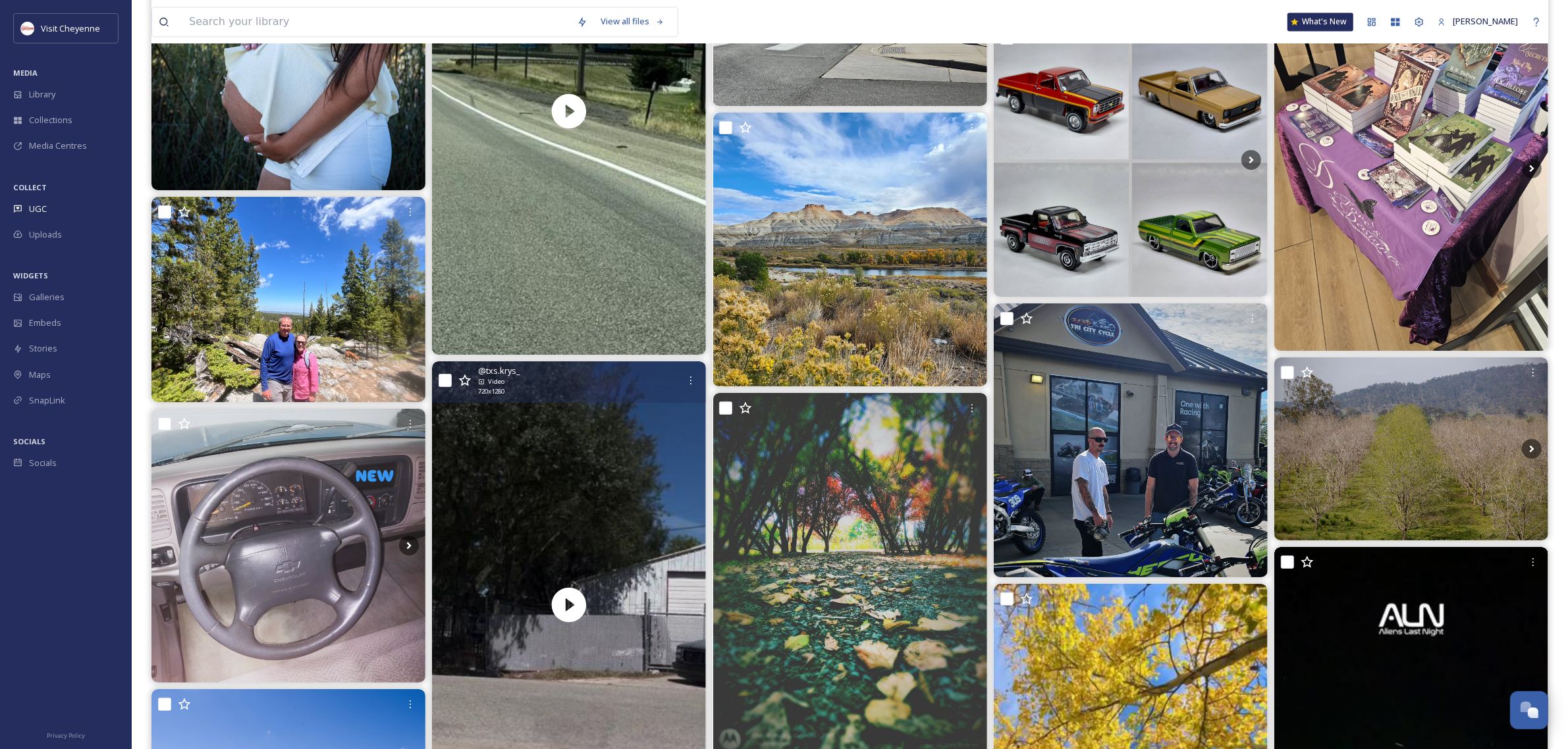
scroll to position [10039, 0]
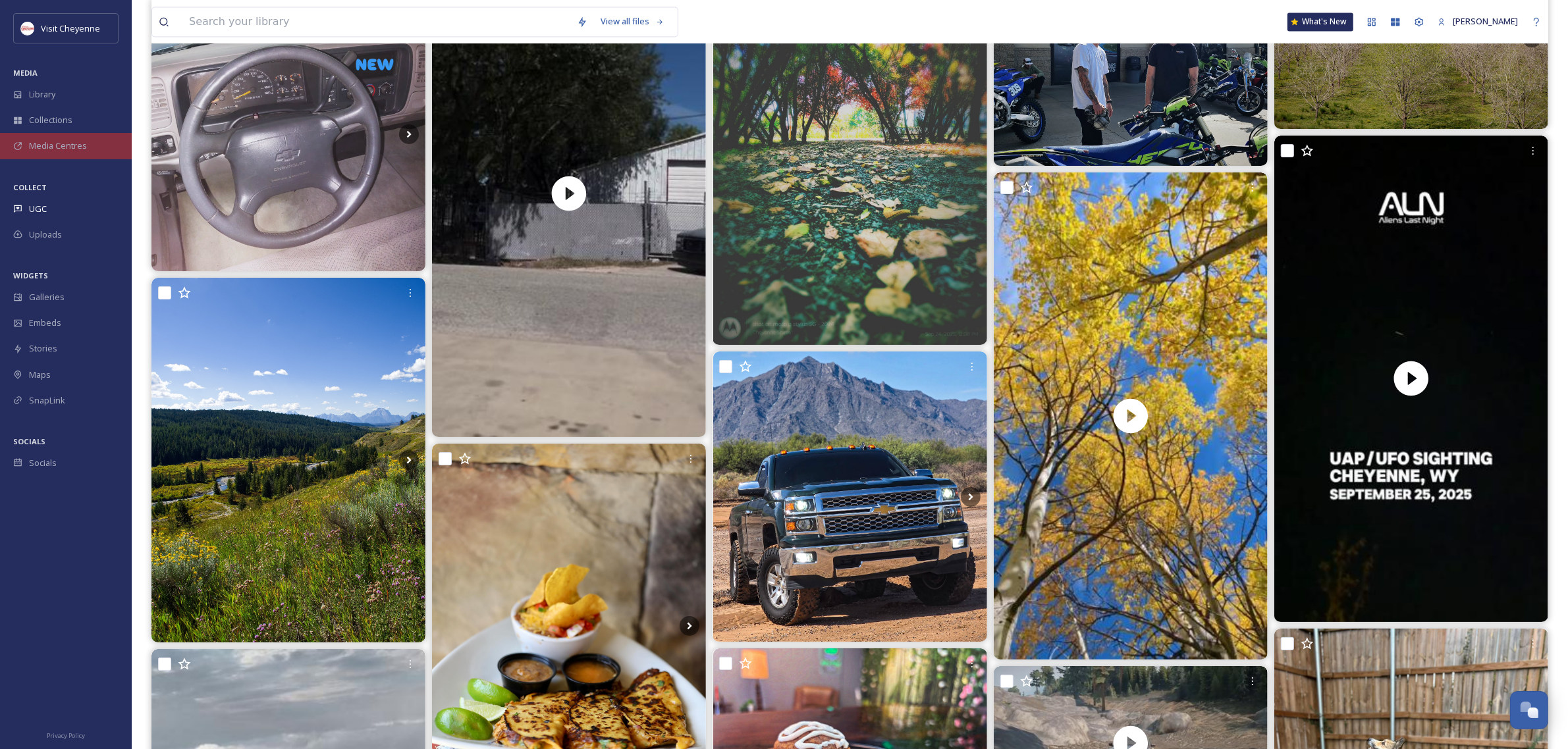
drag, startPoint x: 53, startPoint y: 99, endPoint x: 8, endPoint y: 143, distance: 62.9
click at [53, 99] on span "Library" at bounding box center [42, 94] width 27 height 13
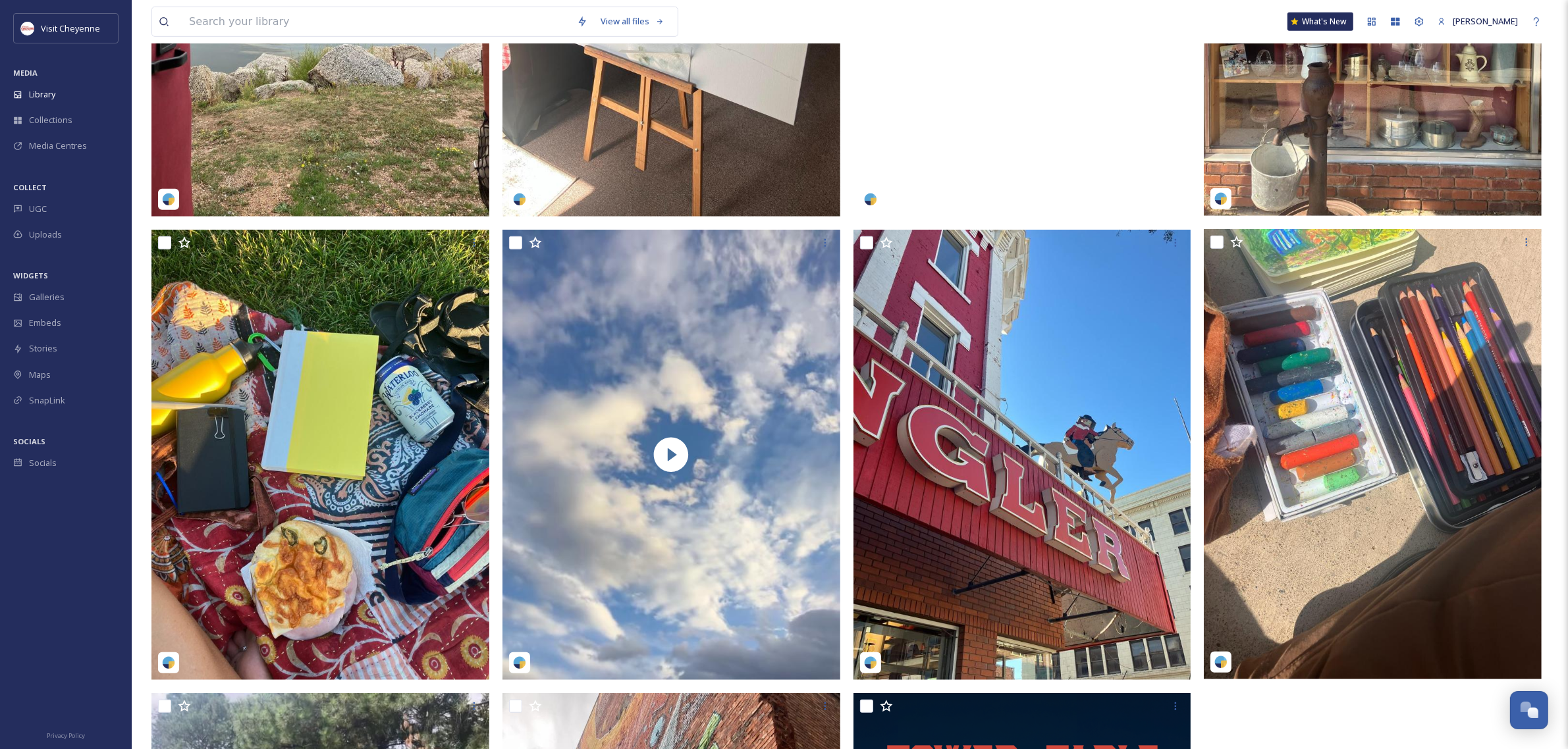
scroll to position [1070, 0]
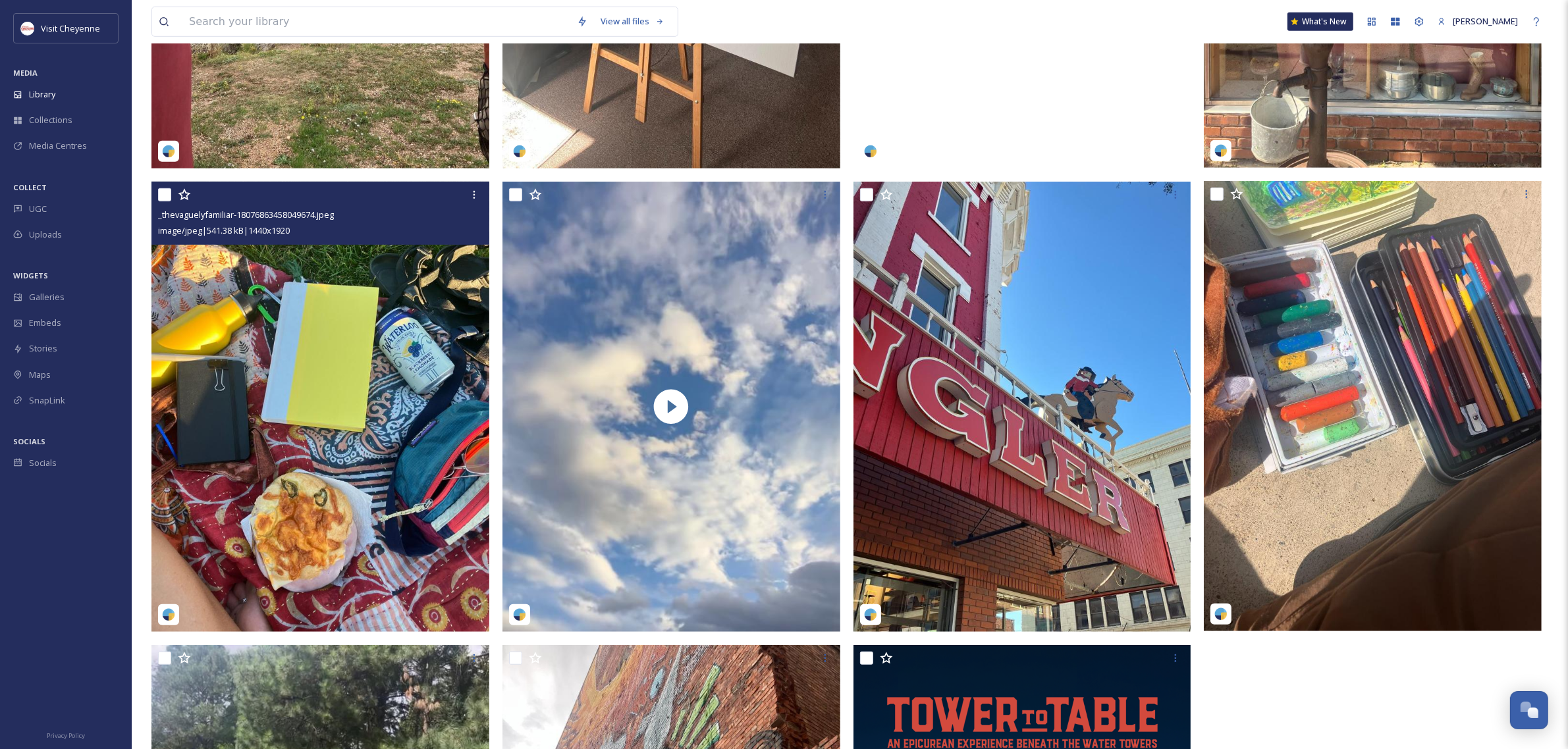
click at [331, 415] on img at bounding box center [320, 407] width 338 height 450
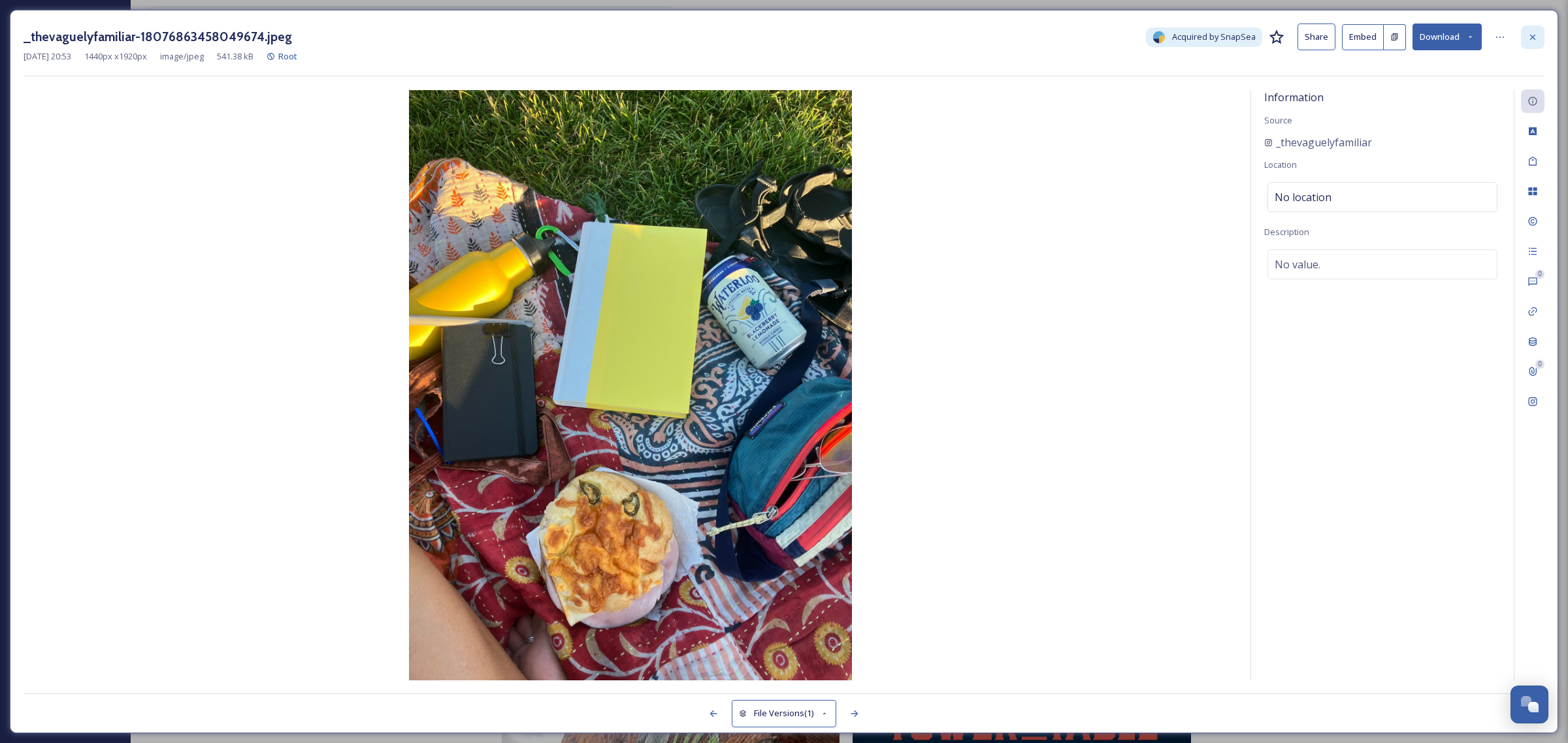
click at [1537, 41] on div at bounding box center [1533, 37] width 24 height 24
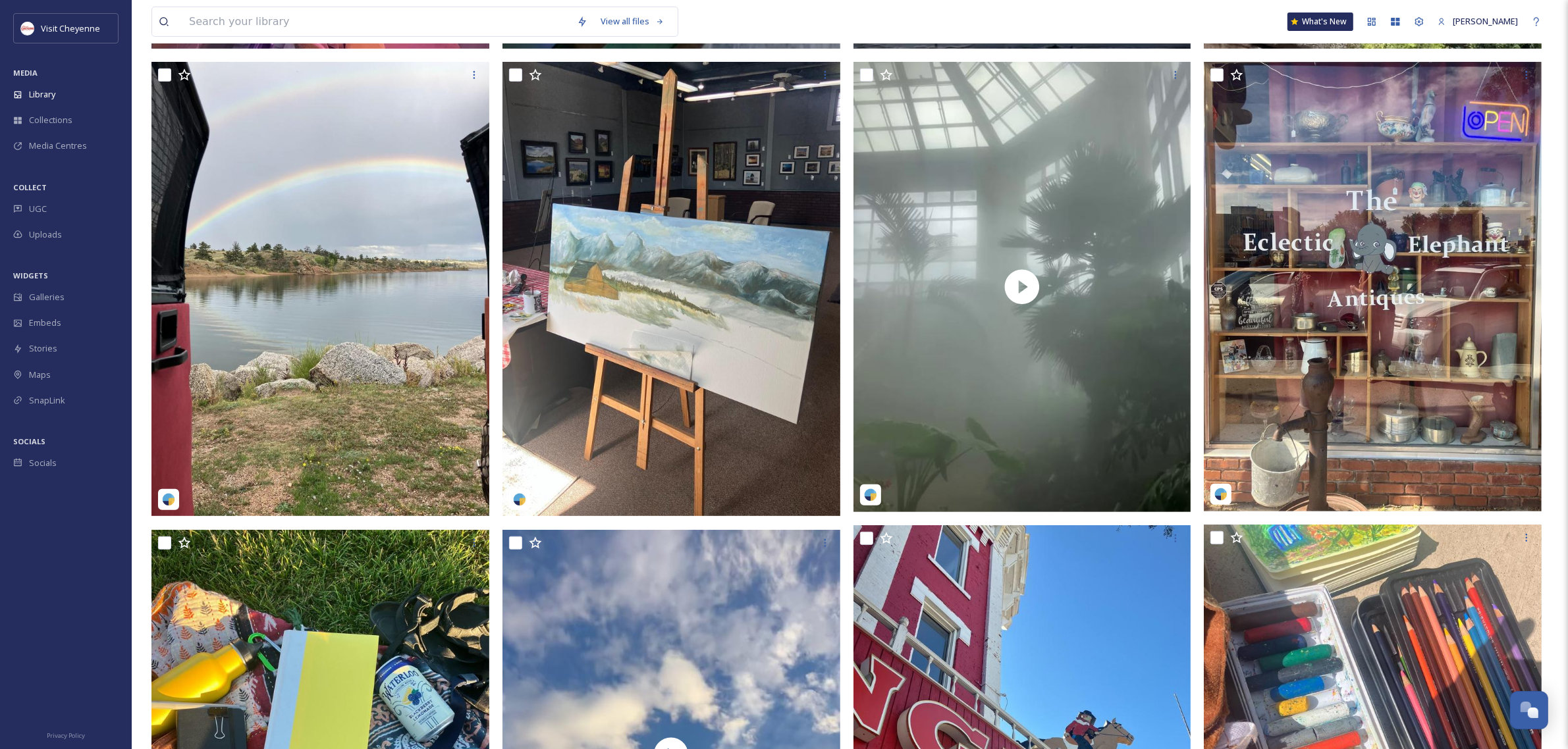
scroll to position [560, 0]
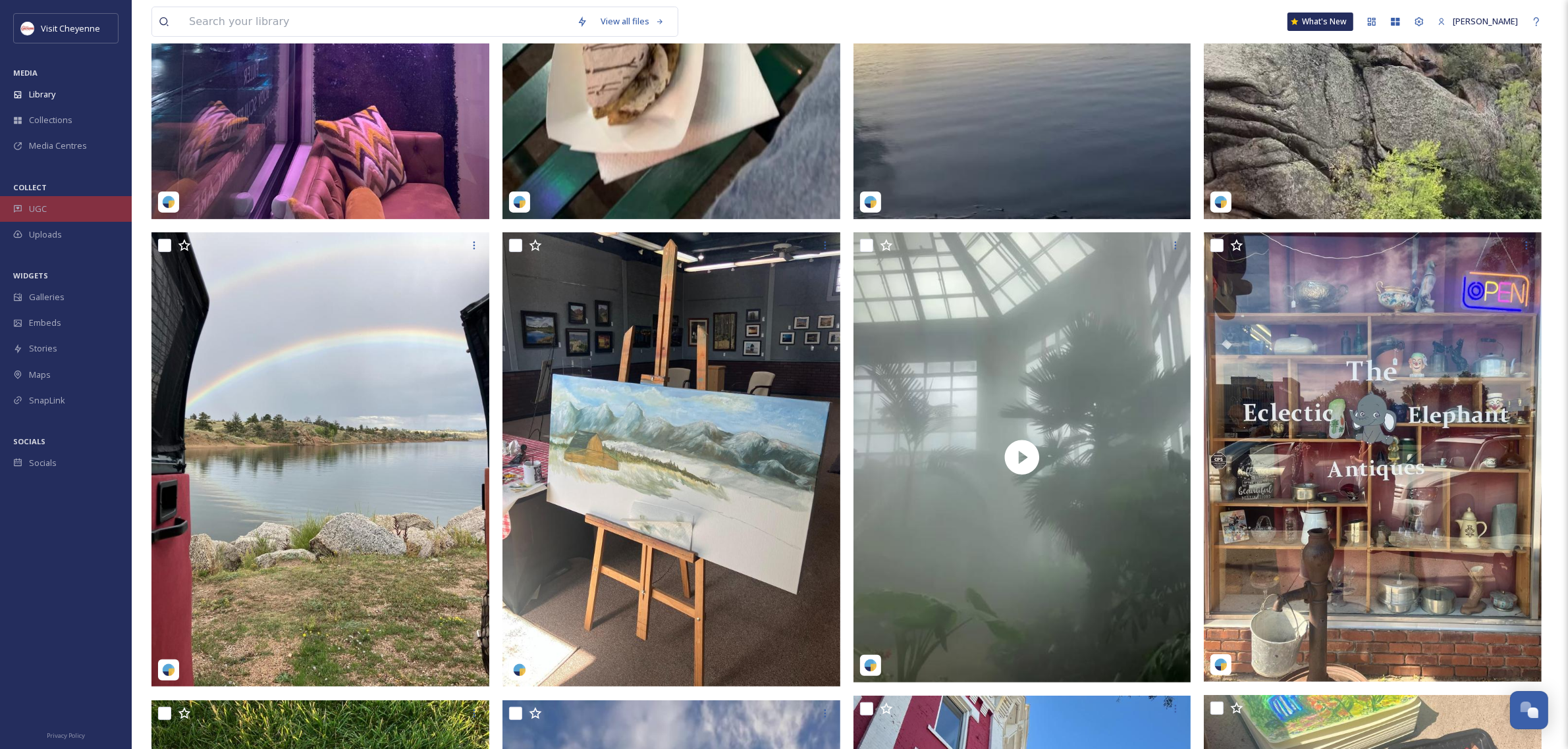
click at [35, 216] on div "UGC" at bounding box center [66, 209] width 132 height 26
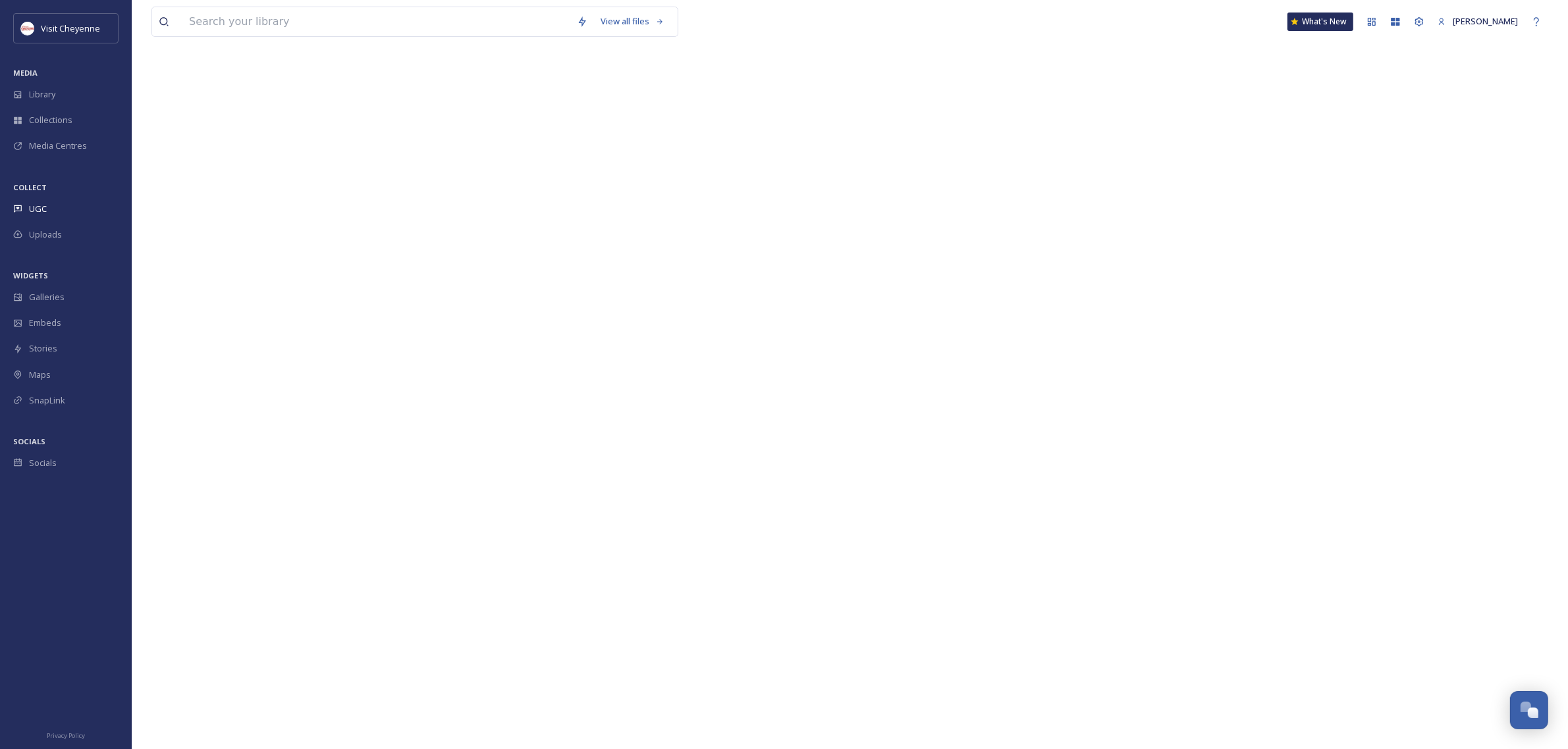
scroll to position [203, 0]
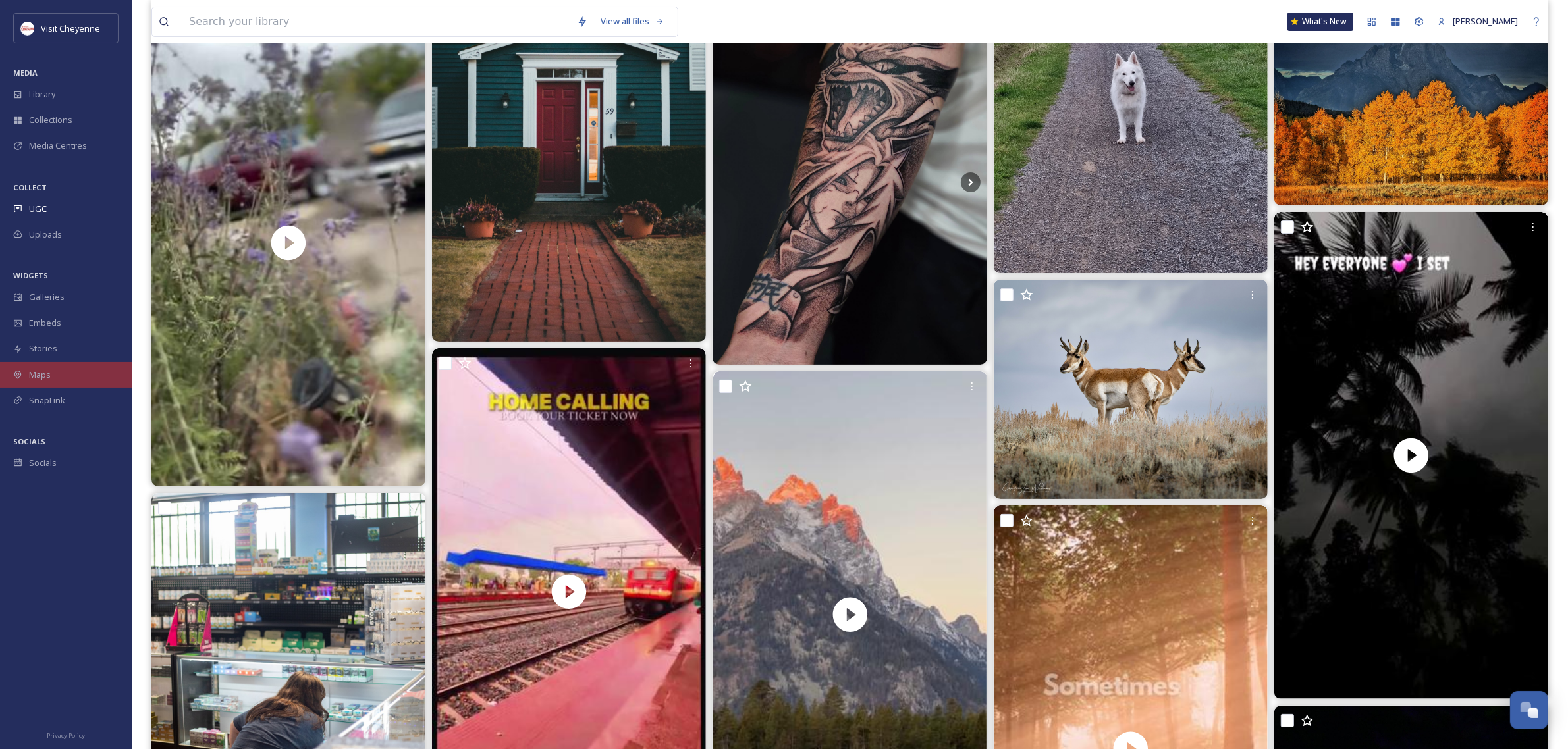
click at [51, 370] on div "Maps" at bounding box center [66, 375] width 132 height 26
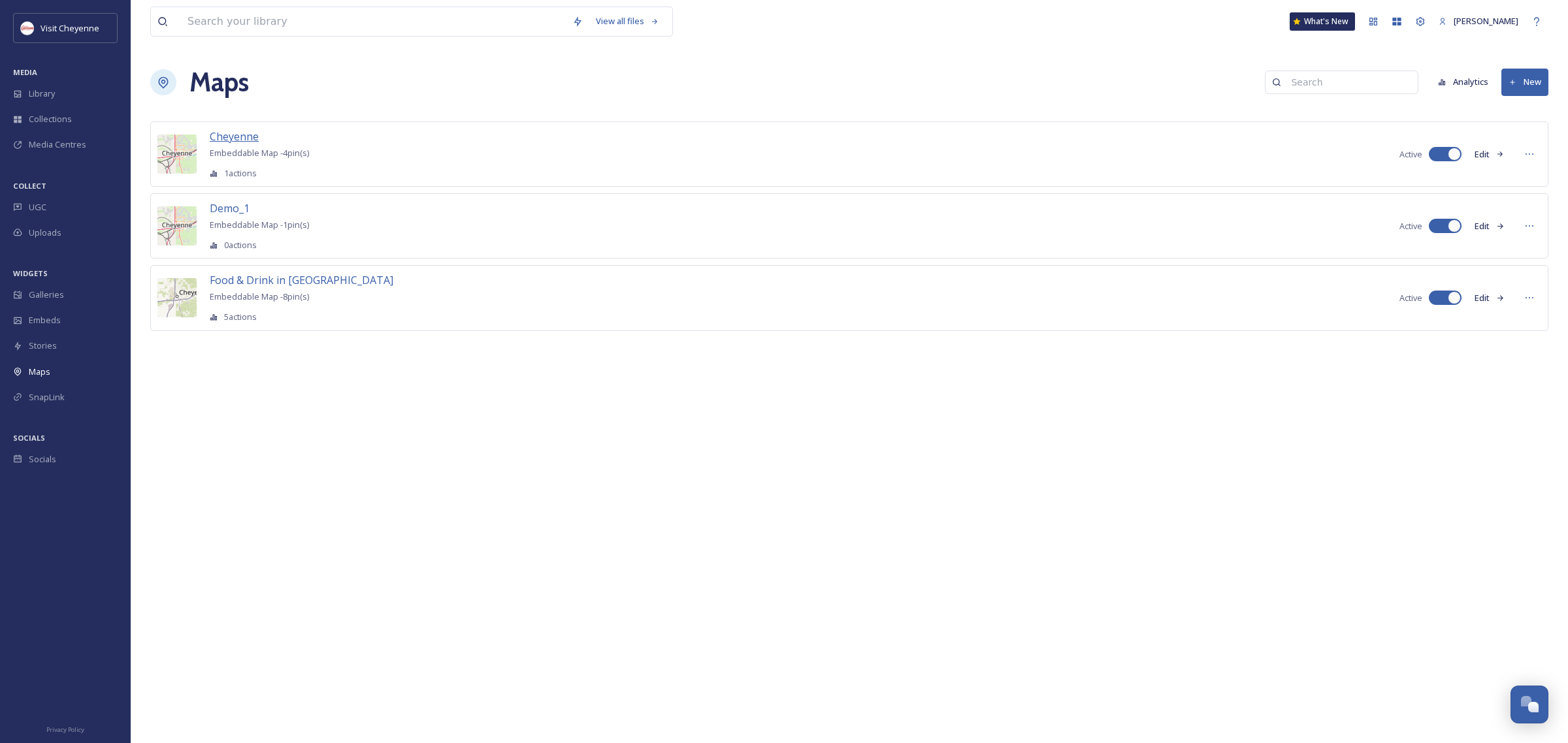
click at [236, 131] on span "Cheyenne" at bounding box center [234, 137] width 49 height 15
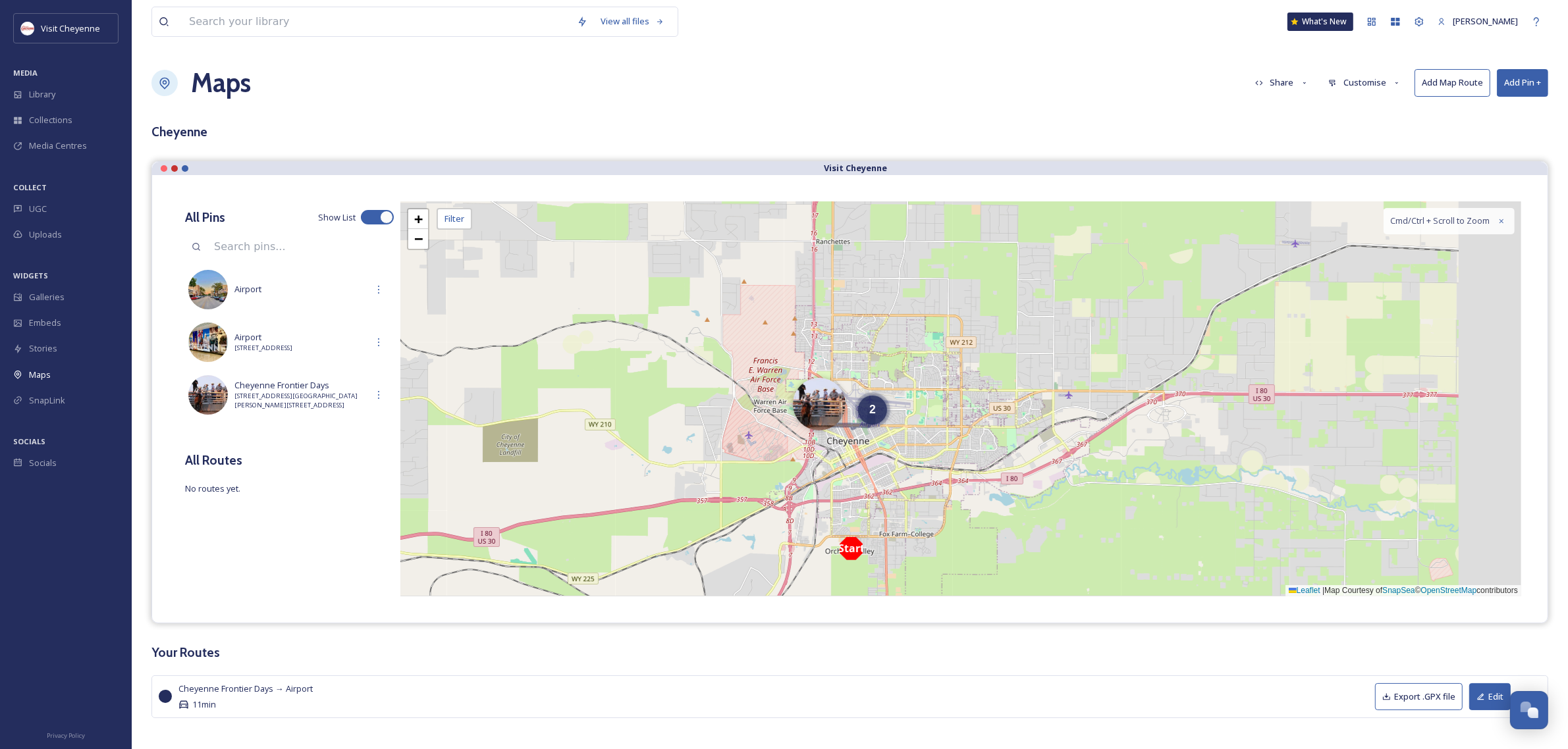
drag, startPoint x: 798, startPoint y: 347, endPoint x: 698, endPoint y: 416, distance: 121.5
click at [683, 408] on div "Start 2 + − Leaflet | Map Courtesy of SnapSea © OpenStreetMap contributors Cmd/…" at bounding box center [960, 399] width 1120 height 395
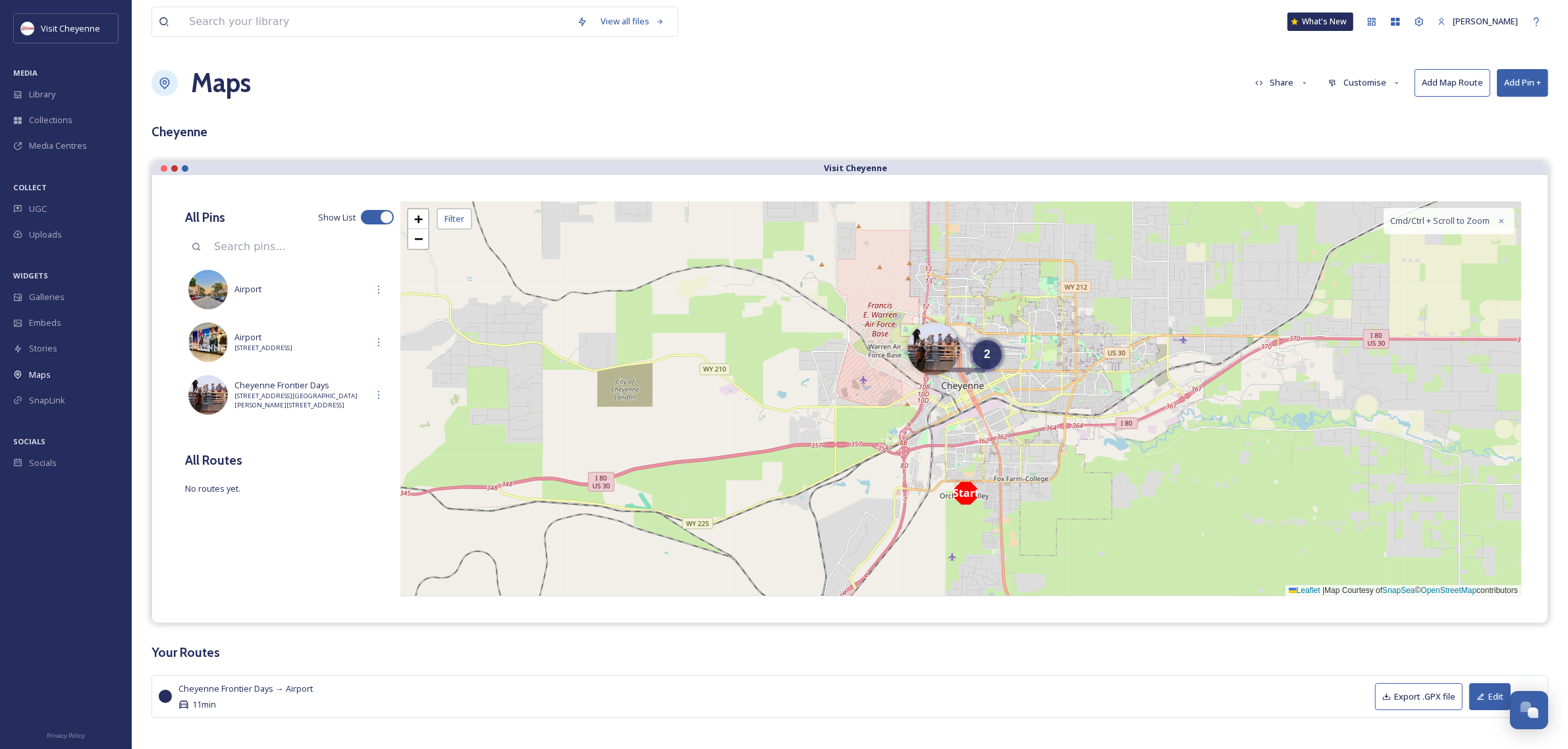
click at [883, 432] on div "Start 2 + − Leaflet | Map Courtesy of SnapSea © OpenStreetMap contributors Cmd/…" at bounding box center [960, 399] width 1120 height 395
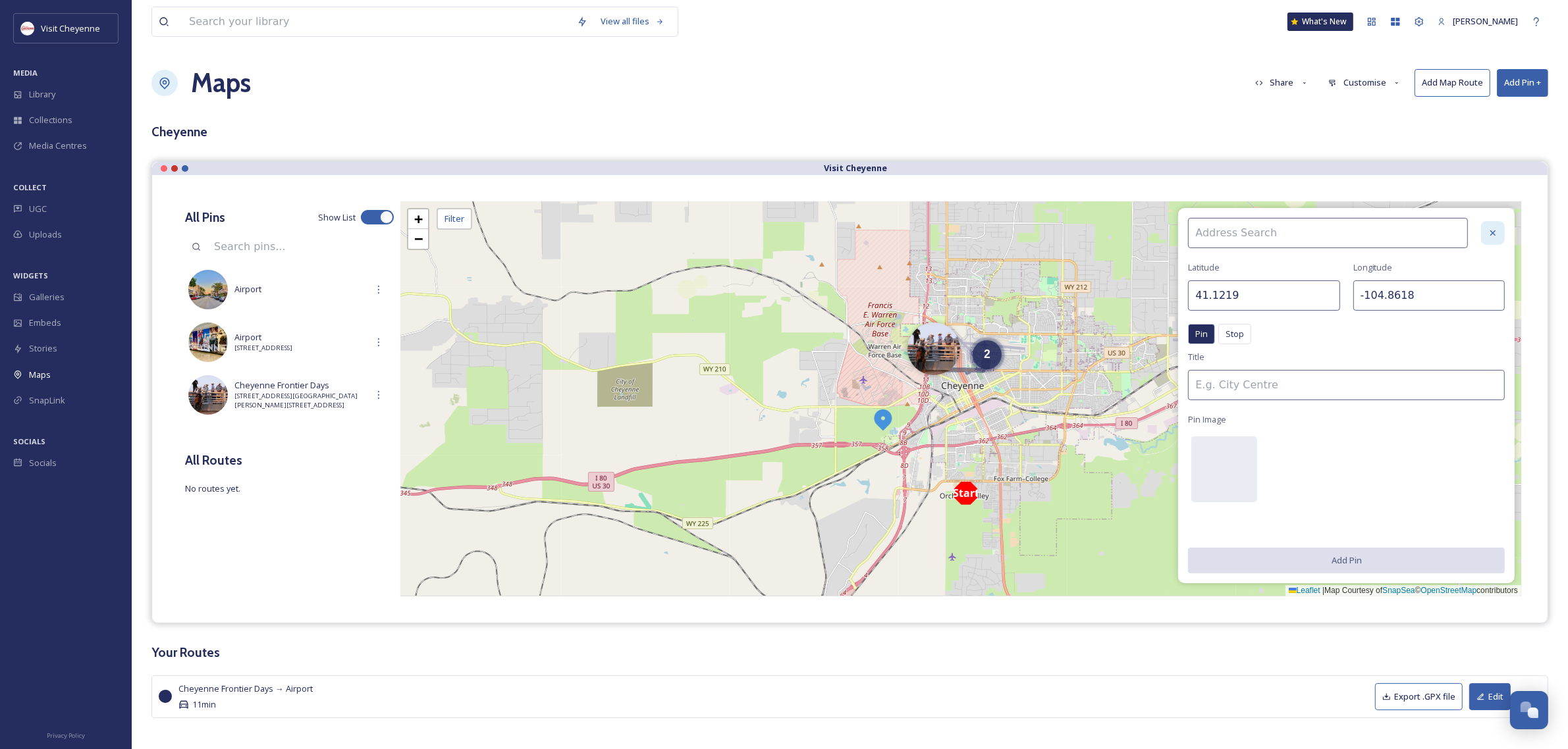
click at [1495, 233] on icon at bounding box center [1492, 233] width 10 height 10
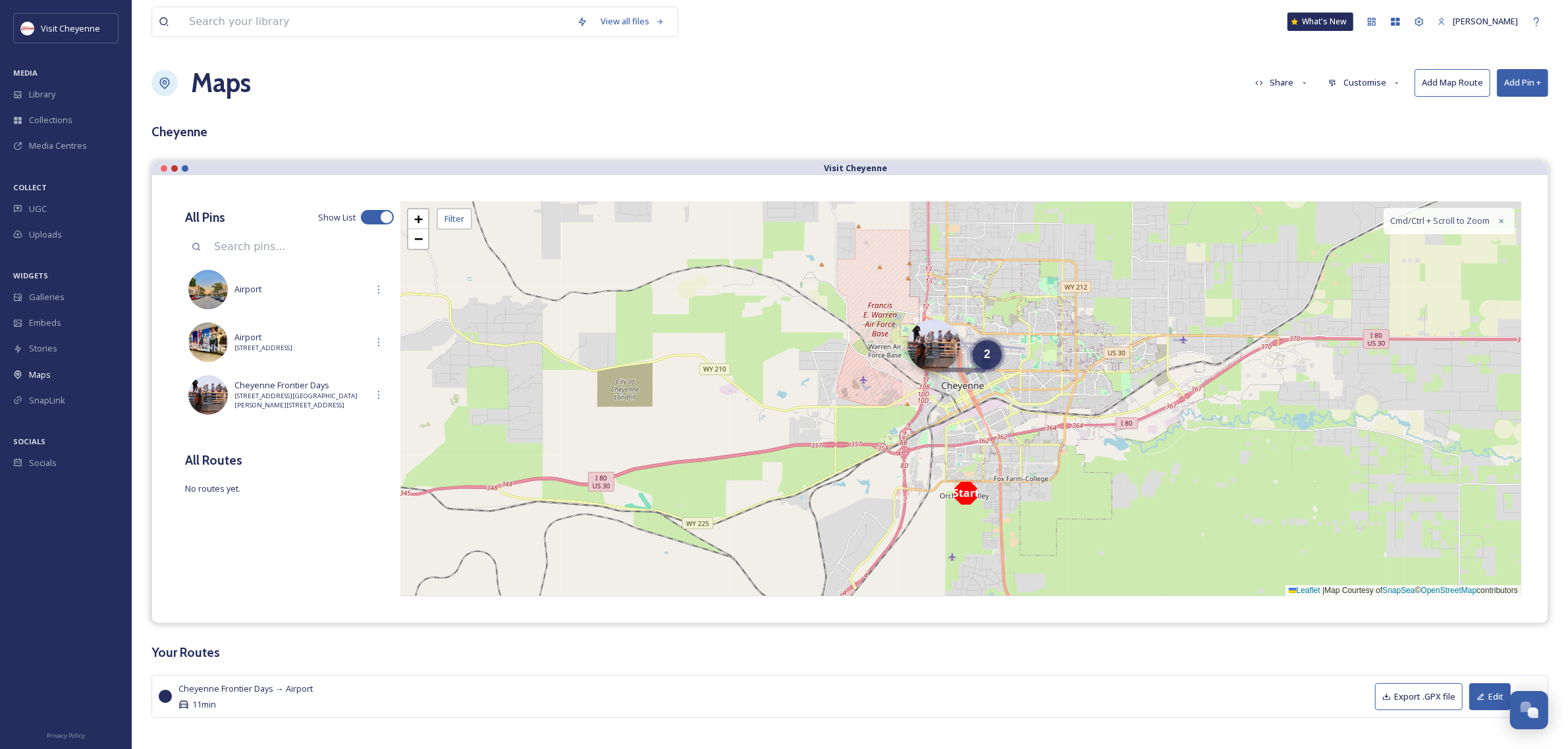
click at [943, 352] on div at bounding box center [934, 345] width 53 height 53
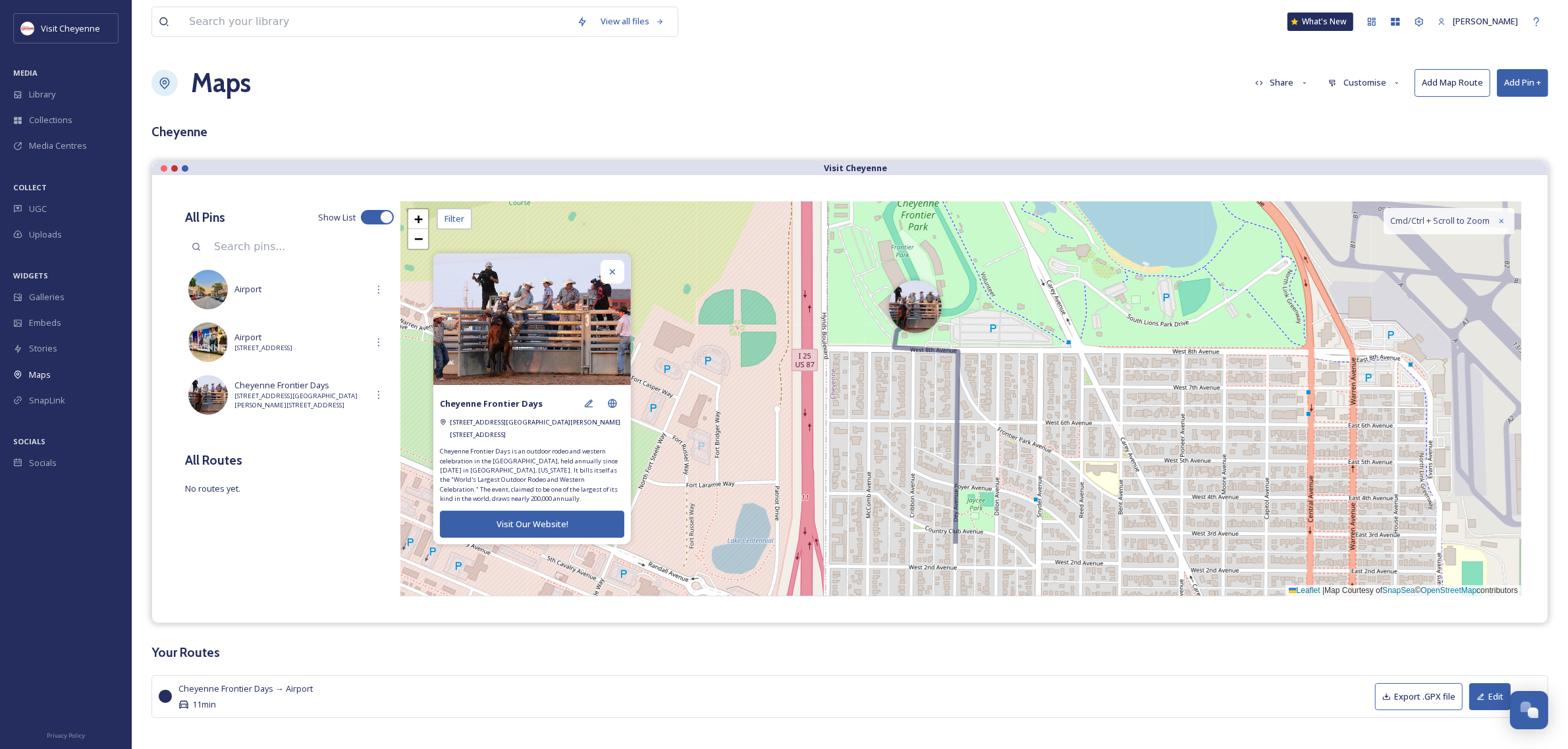
drag, startPoint x: 979, startPoint y: 435, endPoint x: 917, endPoint y: 268, distance: 178.1
click at [917, 268] on div "Start + − Leaflet | Map Courtesy of SnapSea © OpenStreetMap contributors Cmd/Ct…" at bounding box center [960, 399] width 1120 height 395
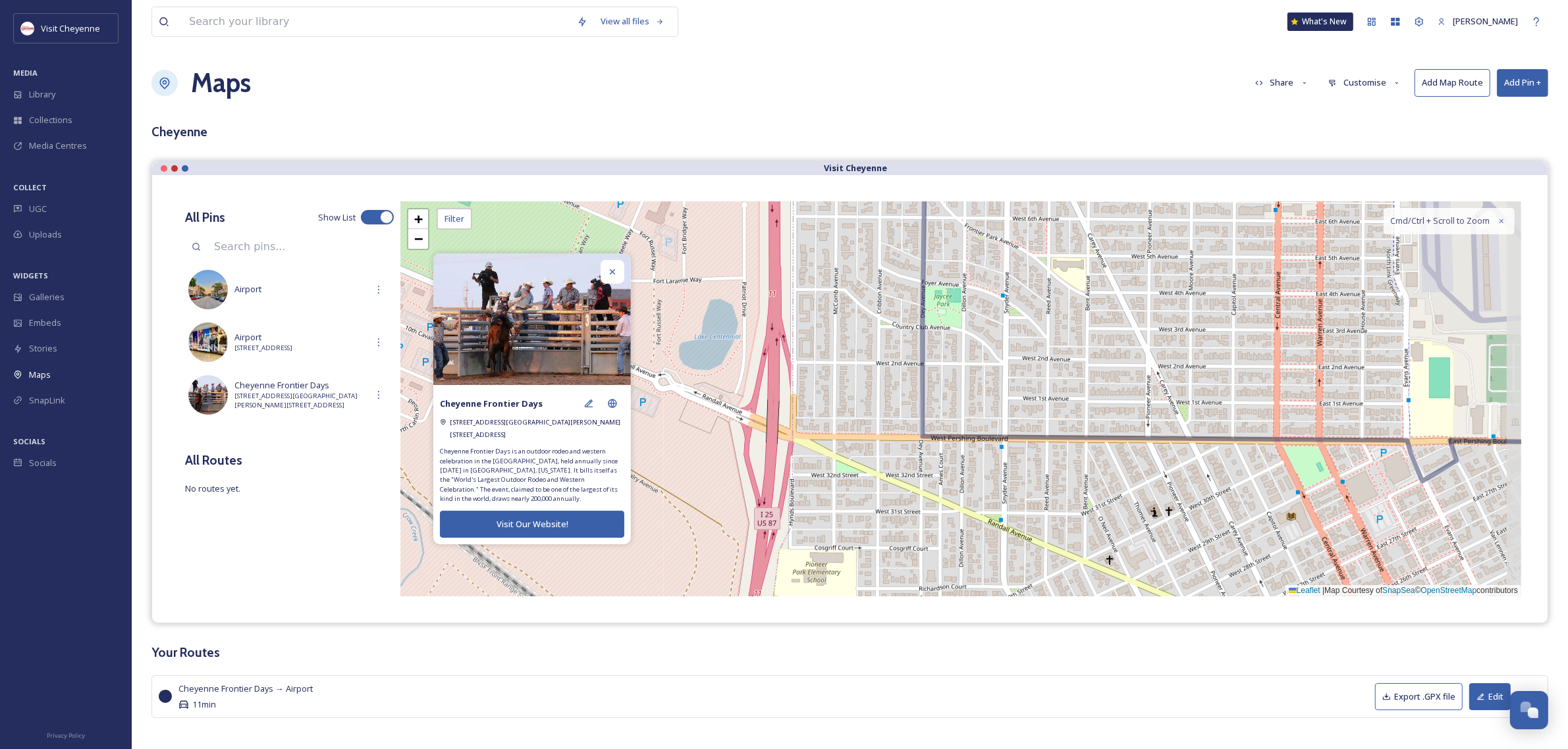
drag, startPoint x: 946, startPoint y: 429, endPoint x: 956, endPoint y: 287, distance: 142.4
click at [907, 252] on div "Start + − Leaflet | Map Courtesy of SnapSea © OpenStreetMap contributors Cmd/Ct…" at bounding box center [960, 399] width 1120 height 395
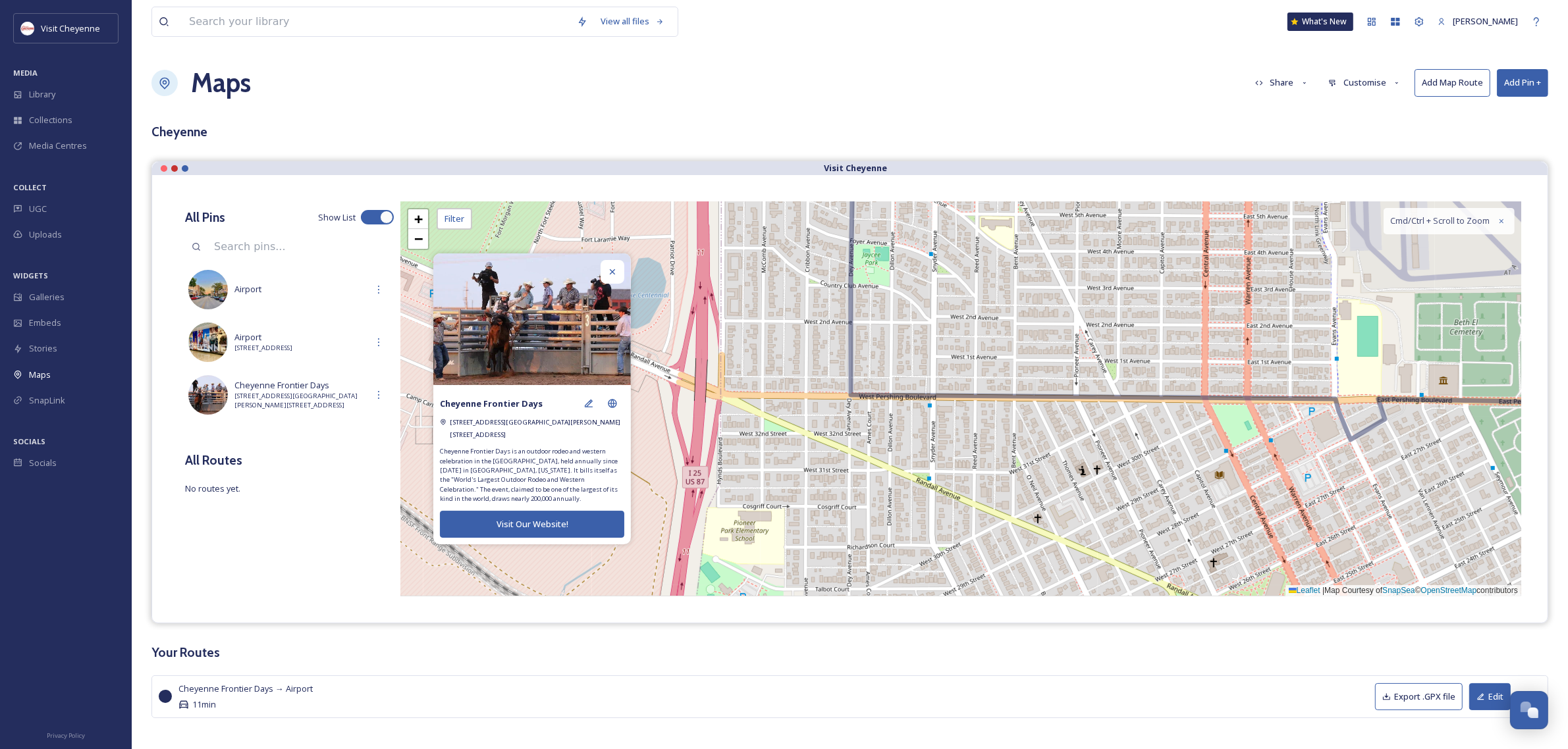
drag, startPoint x: 1065, startPoint y: 370, endPoint x: 916, endPoint y: 376, distance: 149.1
click at [916, 376] on div "Start + − Leaflet | Map Courtesy of SnapSea © OpenStreetMap contributors Cmd/Ct…" at bounding box center [960, 399] width 1120 height 395
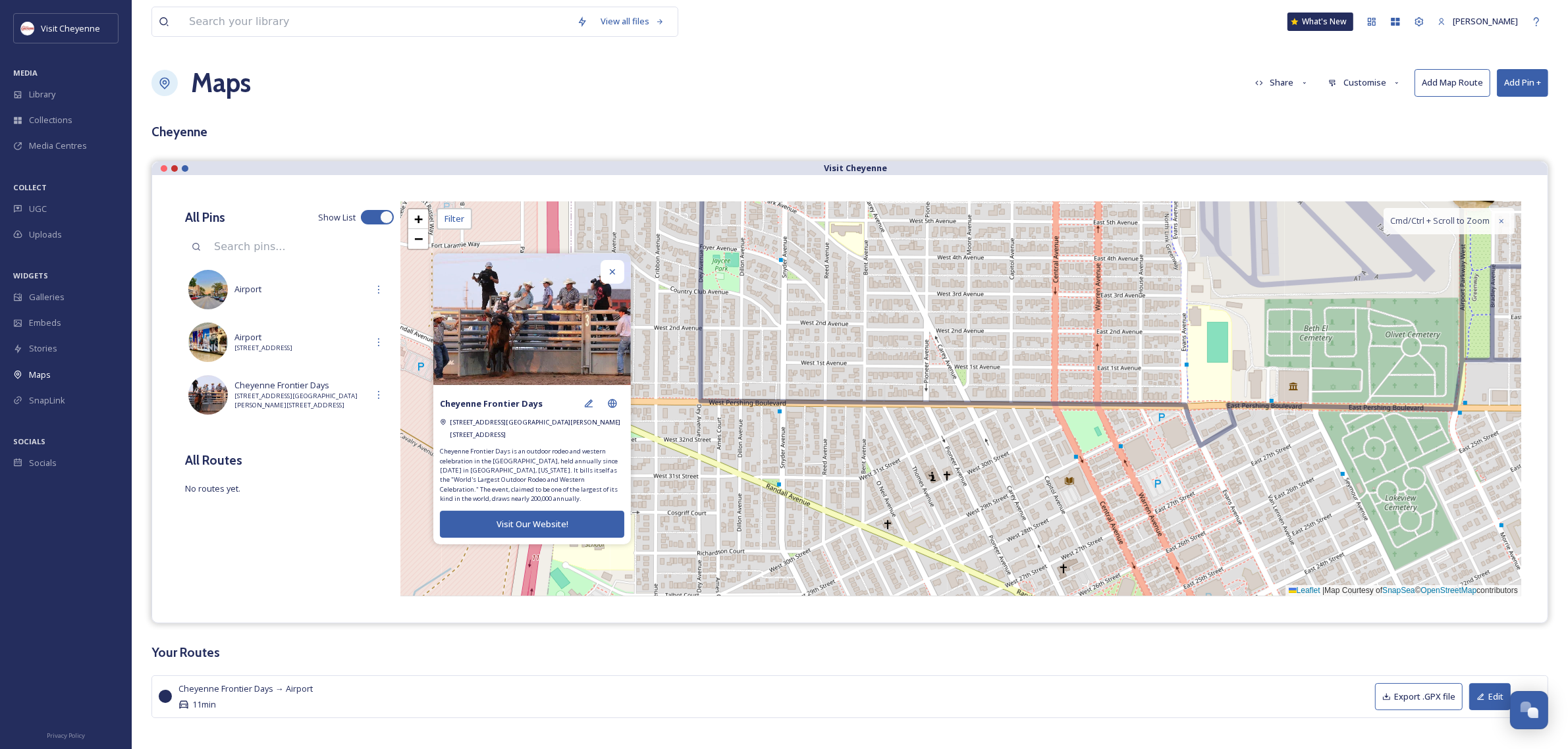
drag, startPoint x: 1203, startPoint y: 430, endPoint x: 1048, endPoint y: 431, distance: 155.0
click at [1048, 431] on div "Start + − Leaflet | Map Courtesy of SnapSea © OpenStreetMap contributors Cmd/Ct…" at bounding box center [960, 399] width 1120 height 395
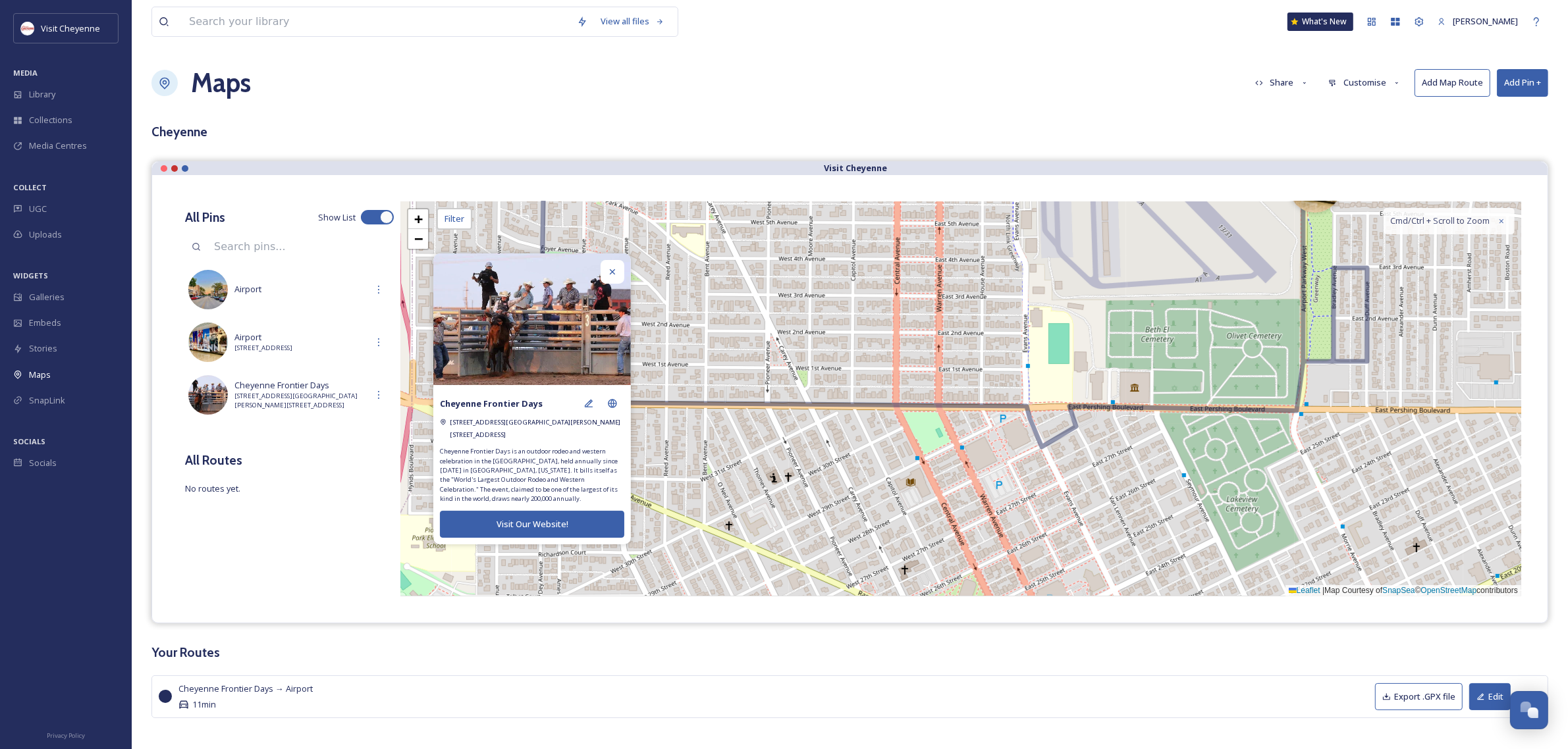
click at [1347, 336] on div "Start + − Leaflet | Map Courtesy of SnapSea © OpenStreetMap contributors Cmd/Ct…" at bounding box center [960, 399] width 1120 height 395
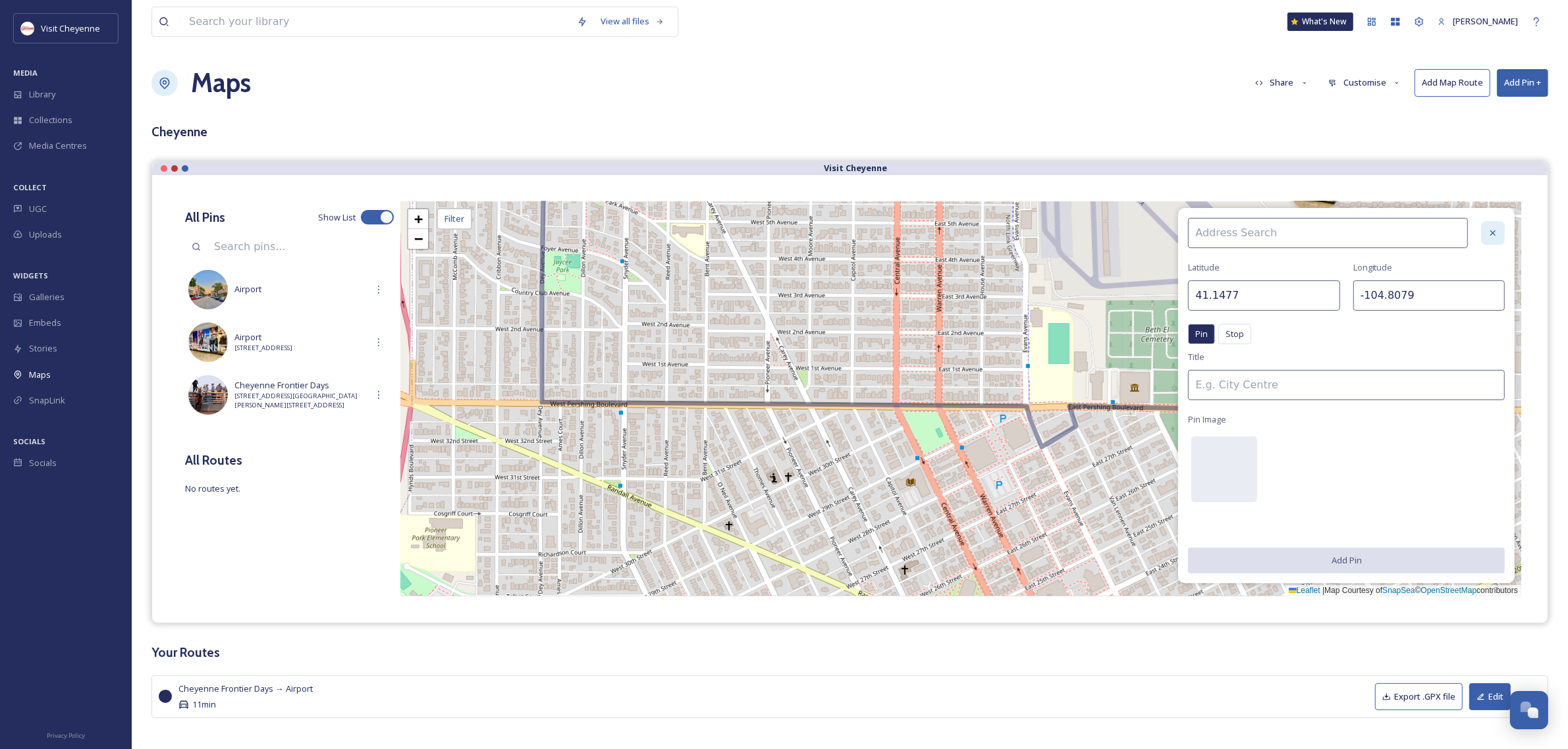
click at [1497, 238] on icon at bounding box center [1492, 233] width 10 height 10
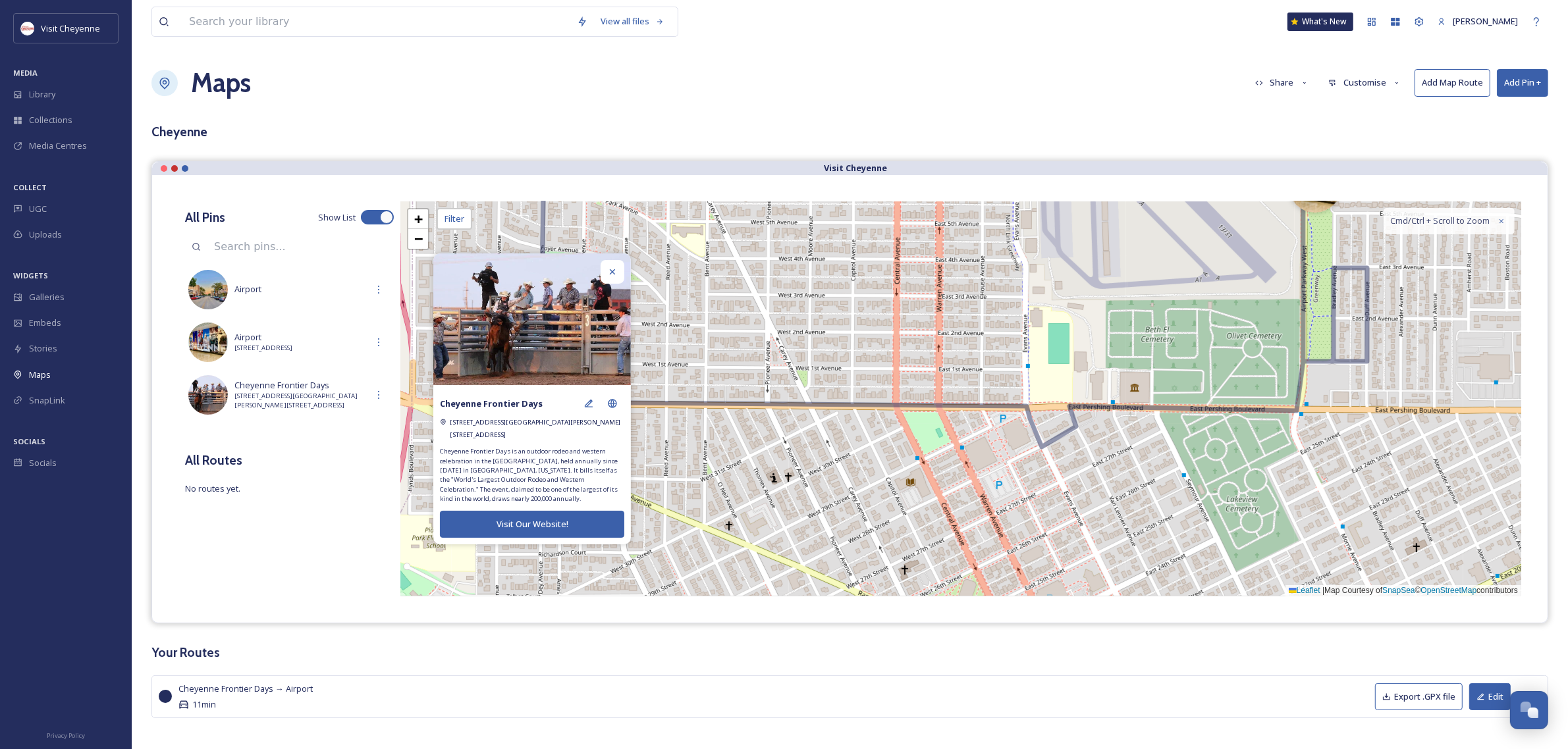
scroll to position [15, 0]
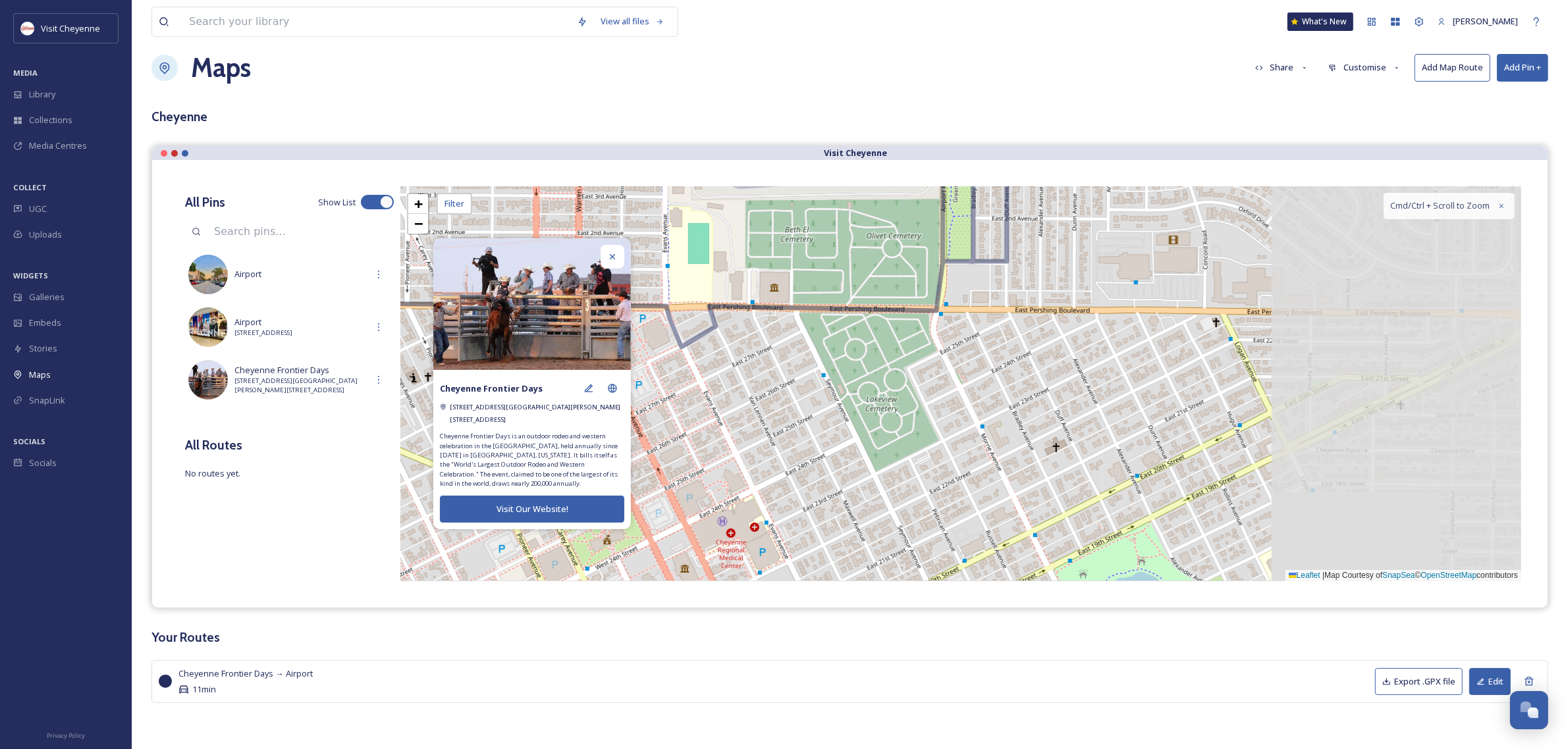
drag, startPoint x: 995, startPoint y: 467, endPoint x: 623, endPoint y: 366, distance: 385.5
click at [623, 366] on div "Cheyenne Frontier Days [STREET_ADDRESS][GEOGRAPHIC_DATA][PERSON_NAME][STREET_AD…" at bounding box center [960, 383] width 1120 height 395
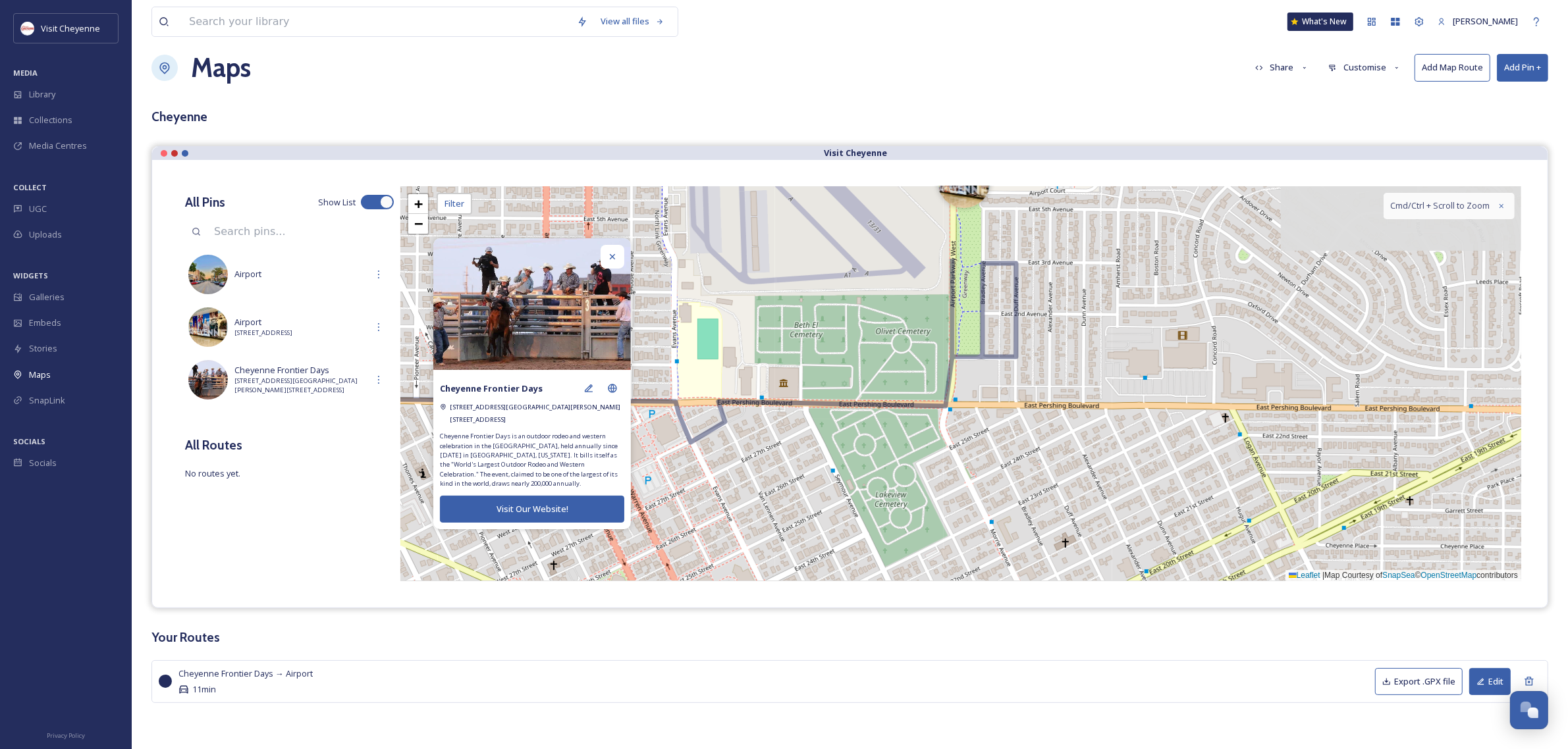
drag, startPoint x: 791, startPoint y: 385, endPoint x: 863, endPoint y: 482, distance: 120.8
click at [811, 508] on div "Start + − Leaflet | Map Courtesy of SnapSea © OpenStreetMap contributors Cmd/Ct…" at bounding box center [960, 383] width 1120 height 395
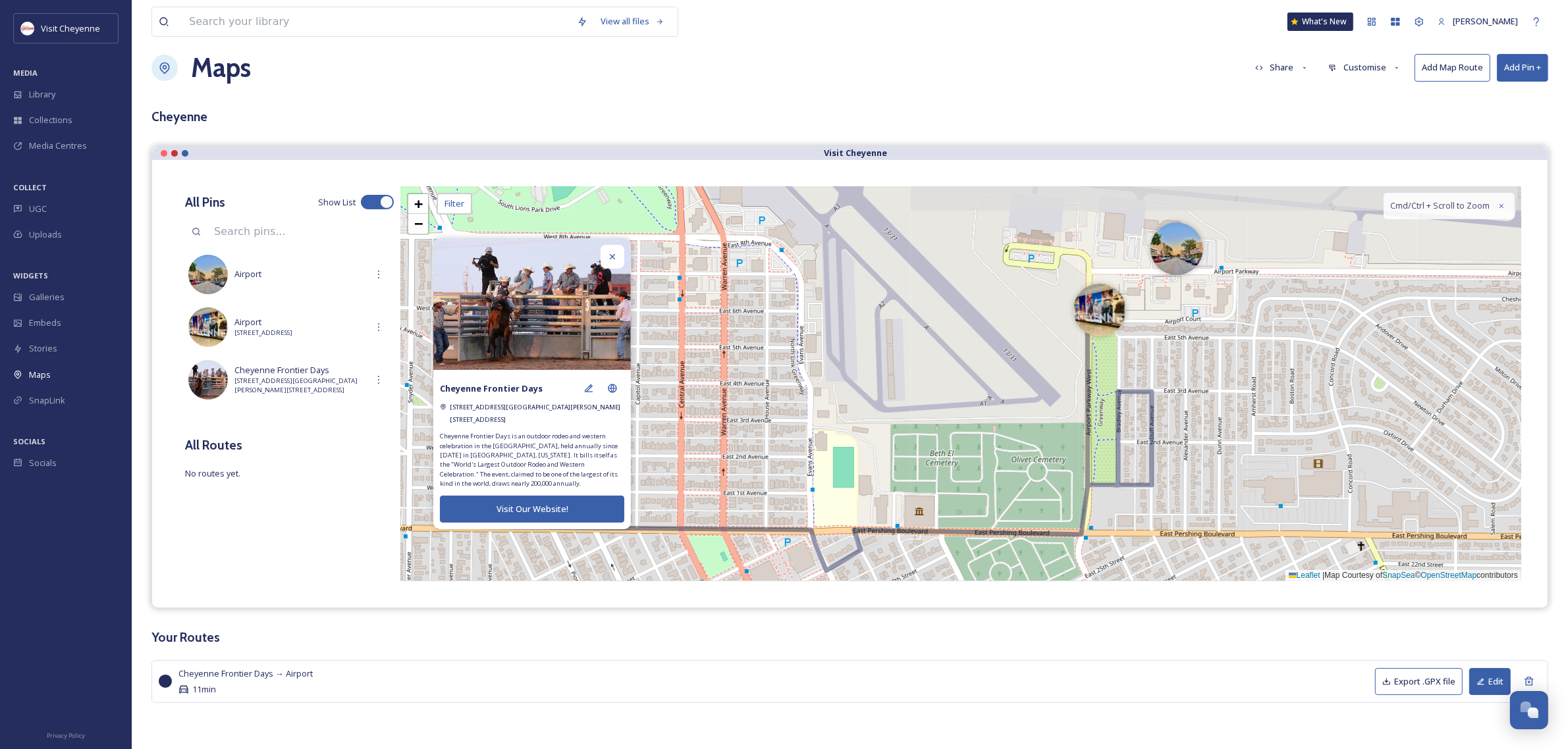
drag, startPoint x: 896, startPoint y: 440, endPoint x: 1044, endPoint y: 557, distance: 188.7
click at [1044, 557] on div "Start + − Leaflet | Map Courtesy of SnapSea © OpenStreetMap contributors Cmd/Ct…" at bounding box center [960, 383] width 1120 height 395
click at [1235, 97] on div "View all files What's New [PERSON_NAME] Maps Share Customise Add Map Route Add …" at bounding box center [850, 367] width 1436 height 765
click at [48, 381] on span "Maps" at bounding box center [39, 375] width 21 height 13
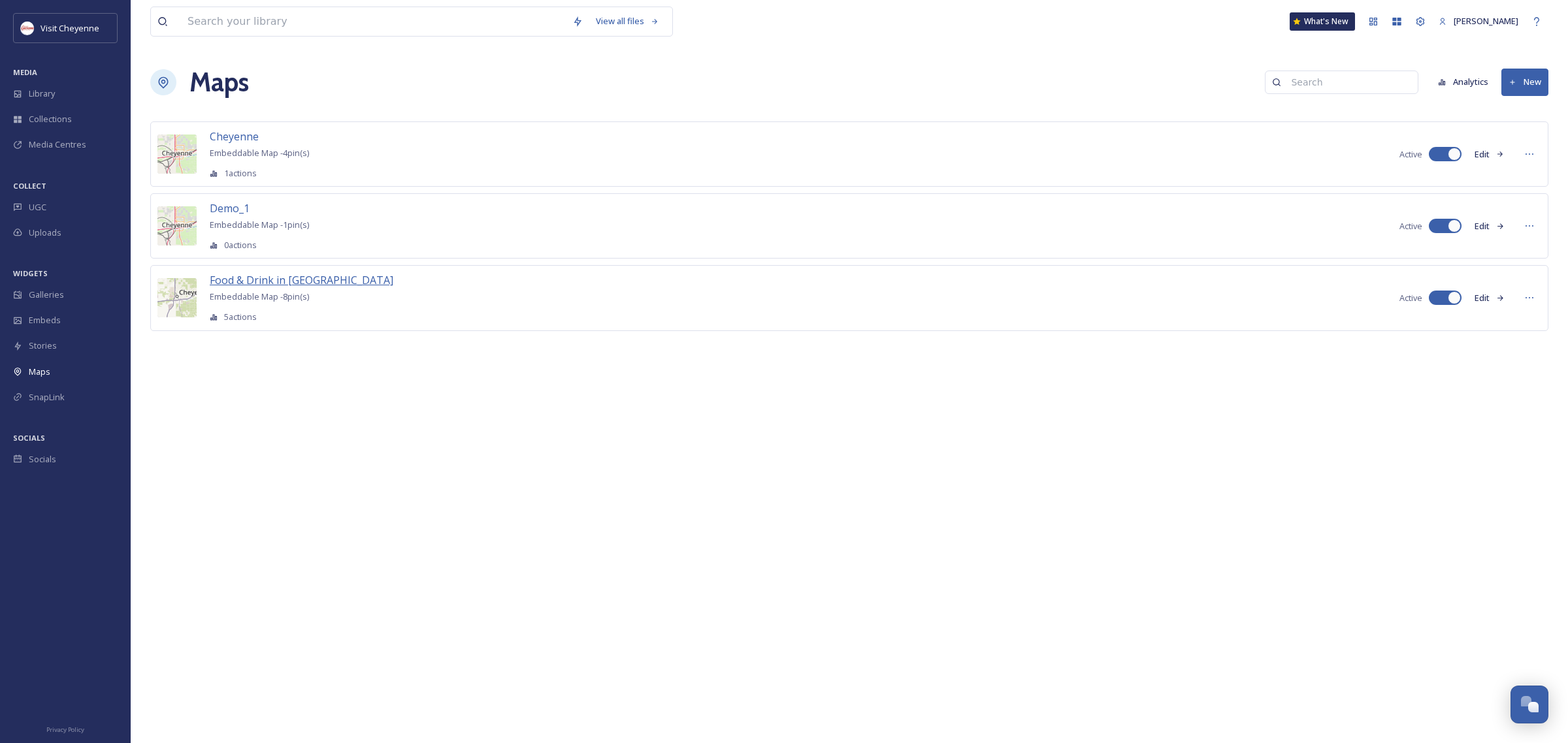
click at [279, 279] on span "Food & Drink in [GEOGRAPHIC_DATA]" at bounding box center [301, 280] width 184 height 15
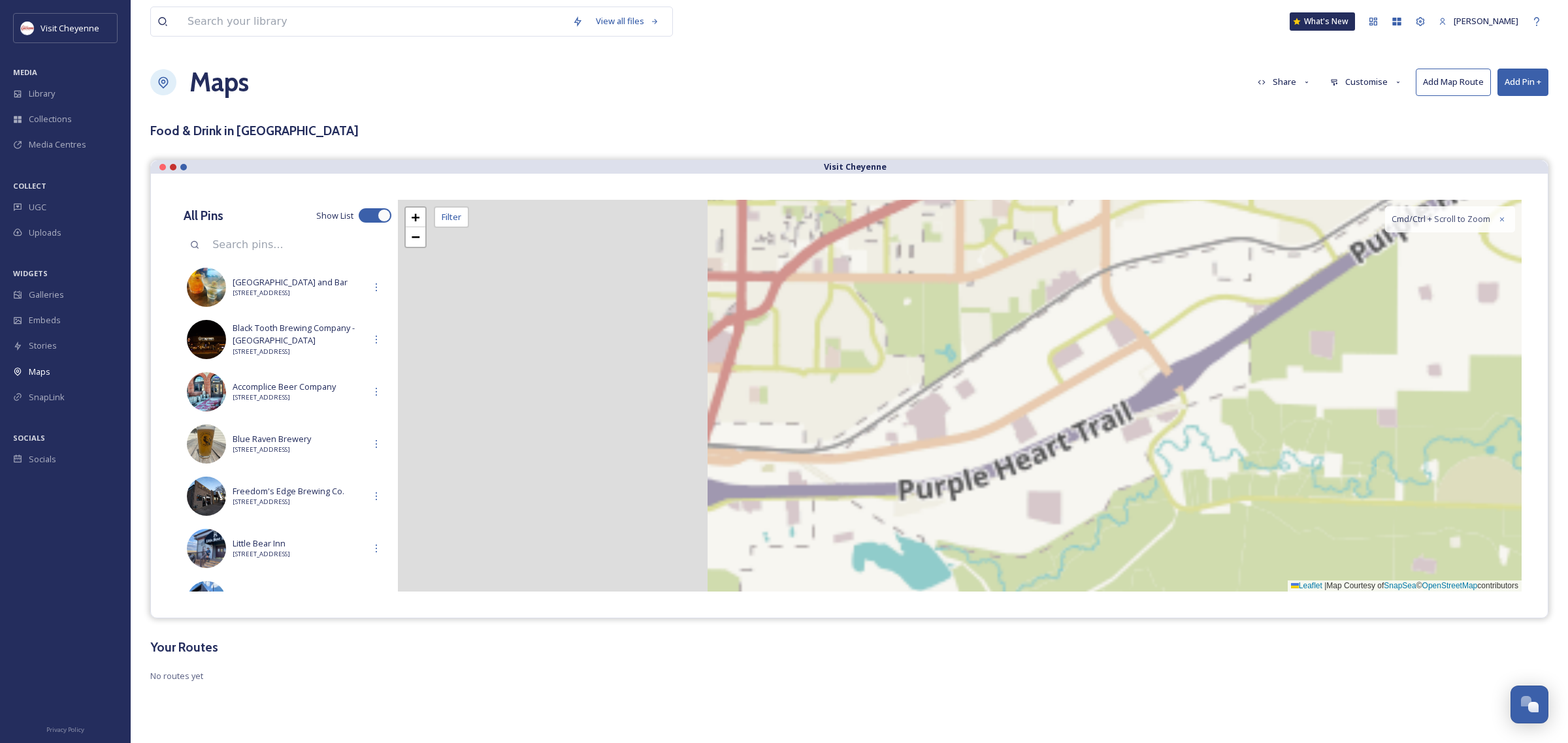
drag, startPoint x: 894, startPoint y: 464, endPoint x: 1345, endPoint y: 389, distance: 457.2
click at [1345, 389] on div "+ − Leaflet | Map Courtesy of SnapSea © OpenStreetMap contributors Cmd/Ctrl + S…" at bounding box center [959, 395] width 1123 height 392
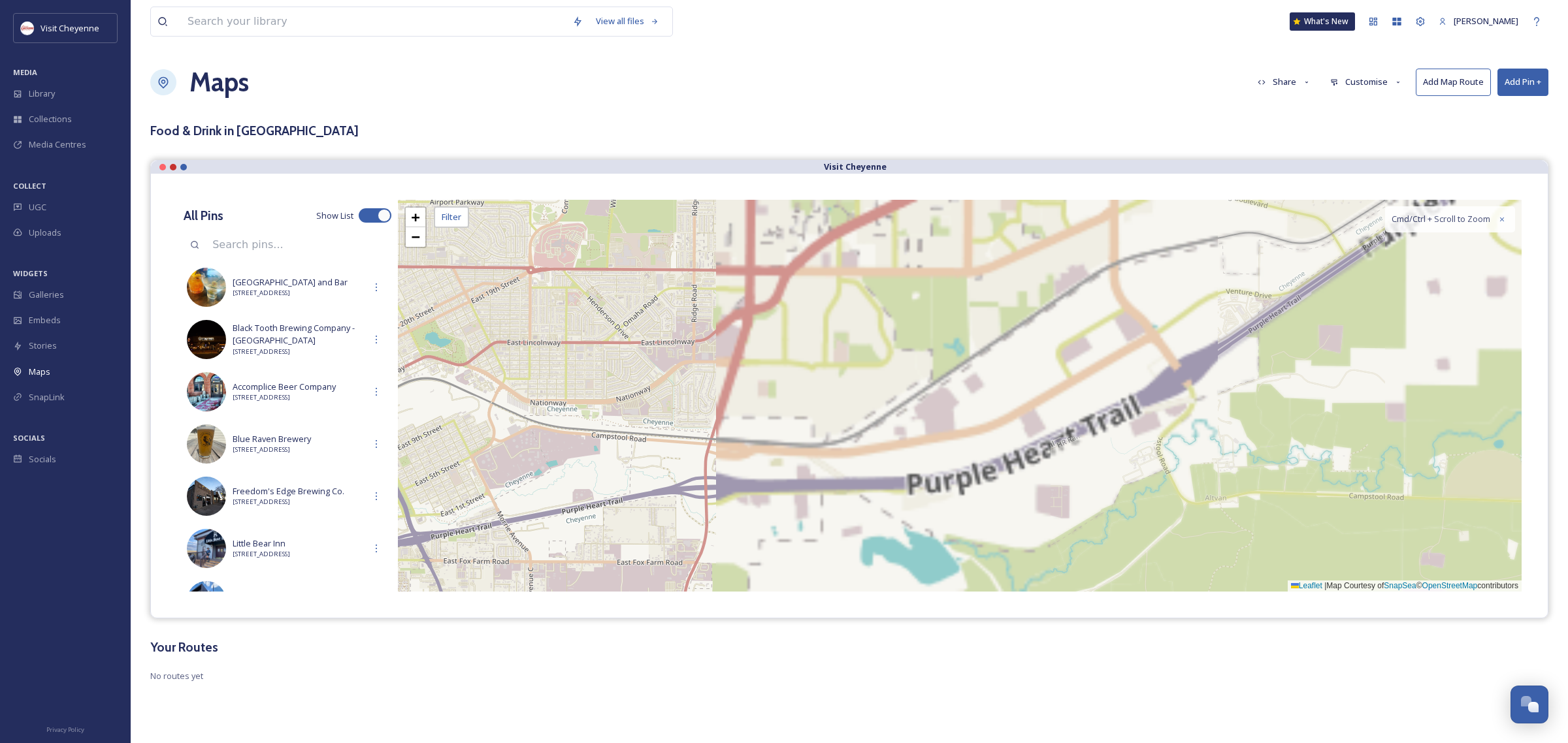
drag, startPoint x: 820, startPoint y: 472, endPoint x: 1340, endPoint y: 425, distance: 522.1
click at [1340, 425] on div "+ − Leaflet | Map Courtesy of SnapSea © OpenStreetMap contributors Cmd/Ctrl + S…" at bounding box center [959, 395] width 1123 height 392
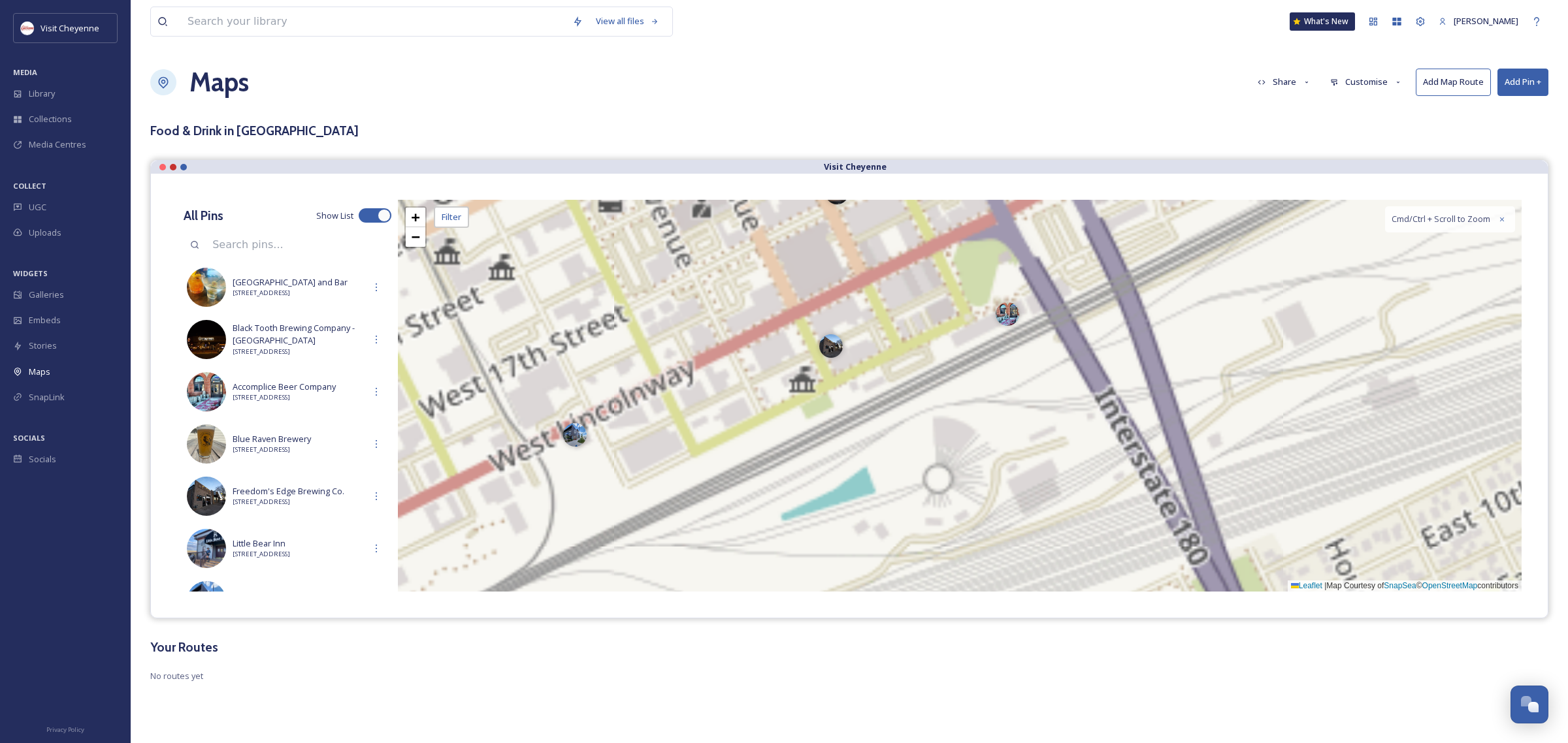
drag, startPoint x: 924, startPoint y: 292, endPoint x: 1079, endPoint y: 517, distance: 273.2
click at [1069, 578] on div "+ − Leaflet | Map Courtesy of SnapSea © OpenStreetMap contributors Cmd/Ctrl + S…" at bounding box center [959, 395] width 1123 height 392
drag, startPoint x: 1076, startPoint y: 437, endPoint x: 1135, endPoint y: 534, distance: 113.5
click at [1135, 536] on div "+ − Leaflet | Map Courtesy of SnapSea © OpenStreetMap contributors Cmd/Ctrl + S…" at bounding box center [959, 395] width 1123 height 392
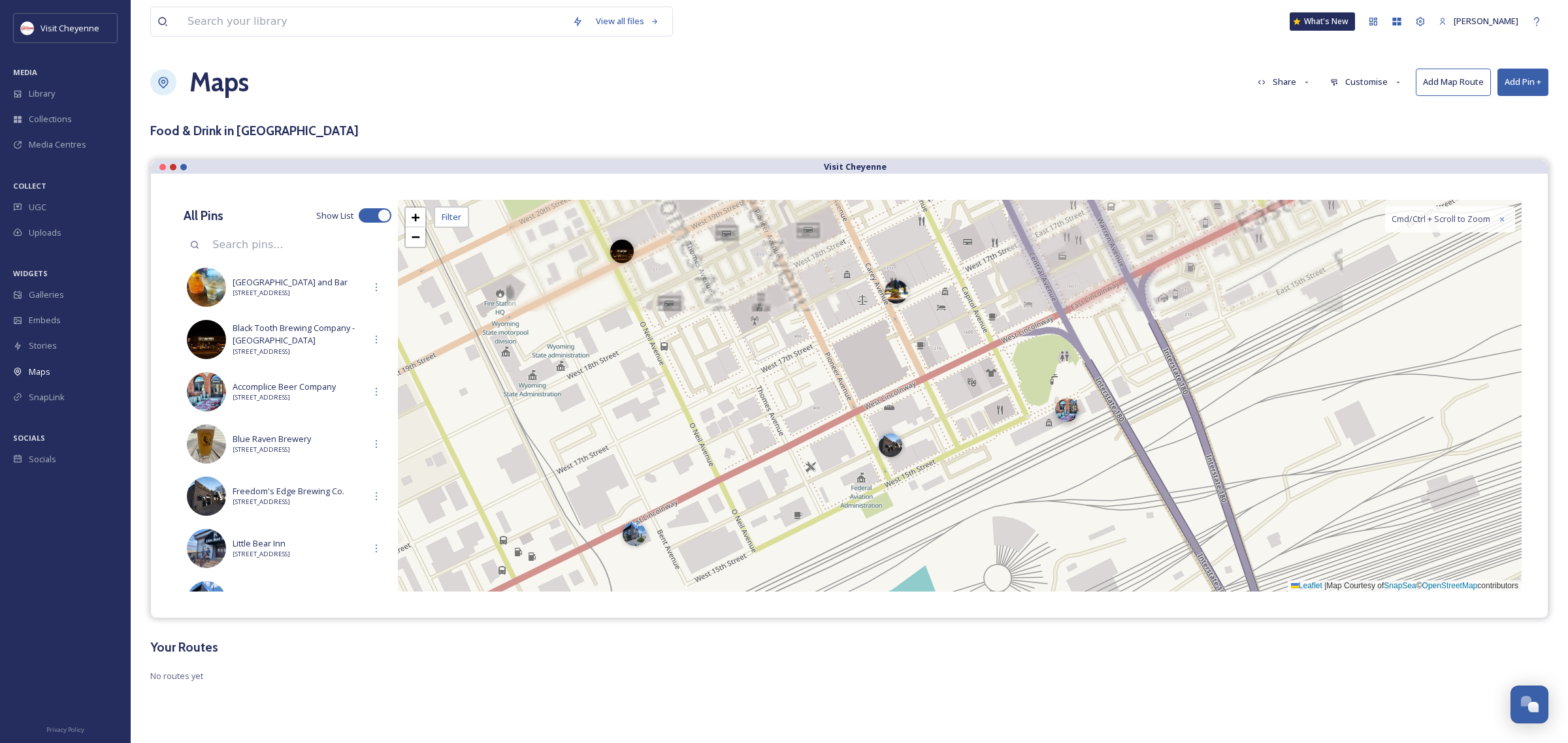
click at [1062, 419] on div at bounding box center [1067, 410] width 24 height 24
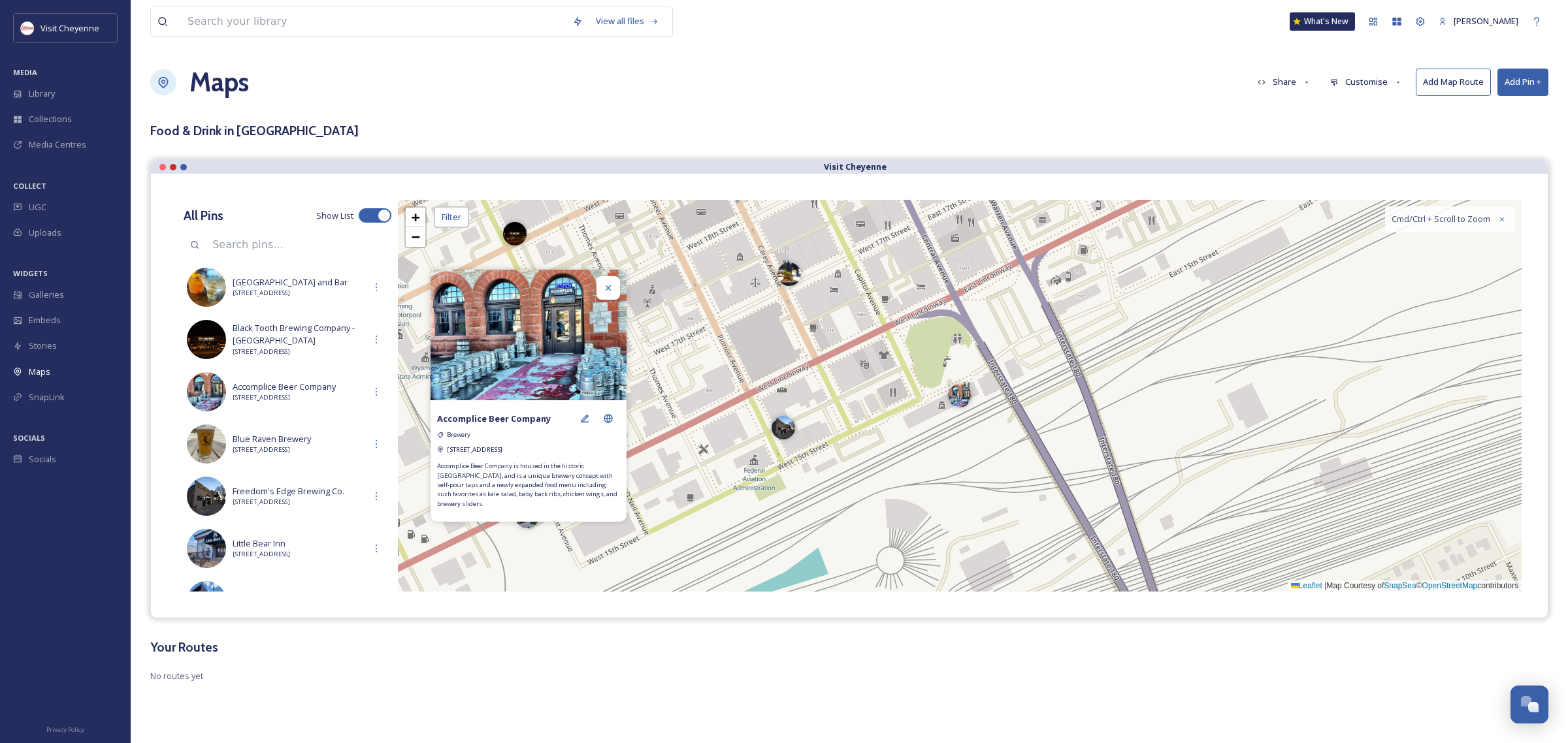
click at [506, 369] on img at bounding box center [529, 335] width 196 height 131
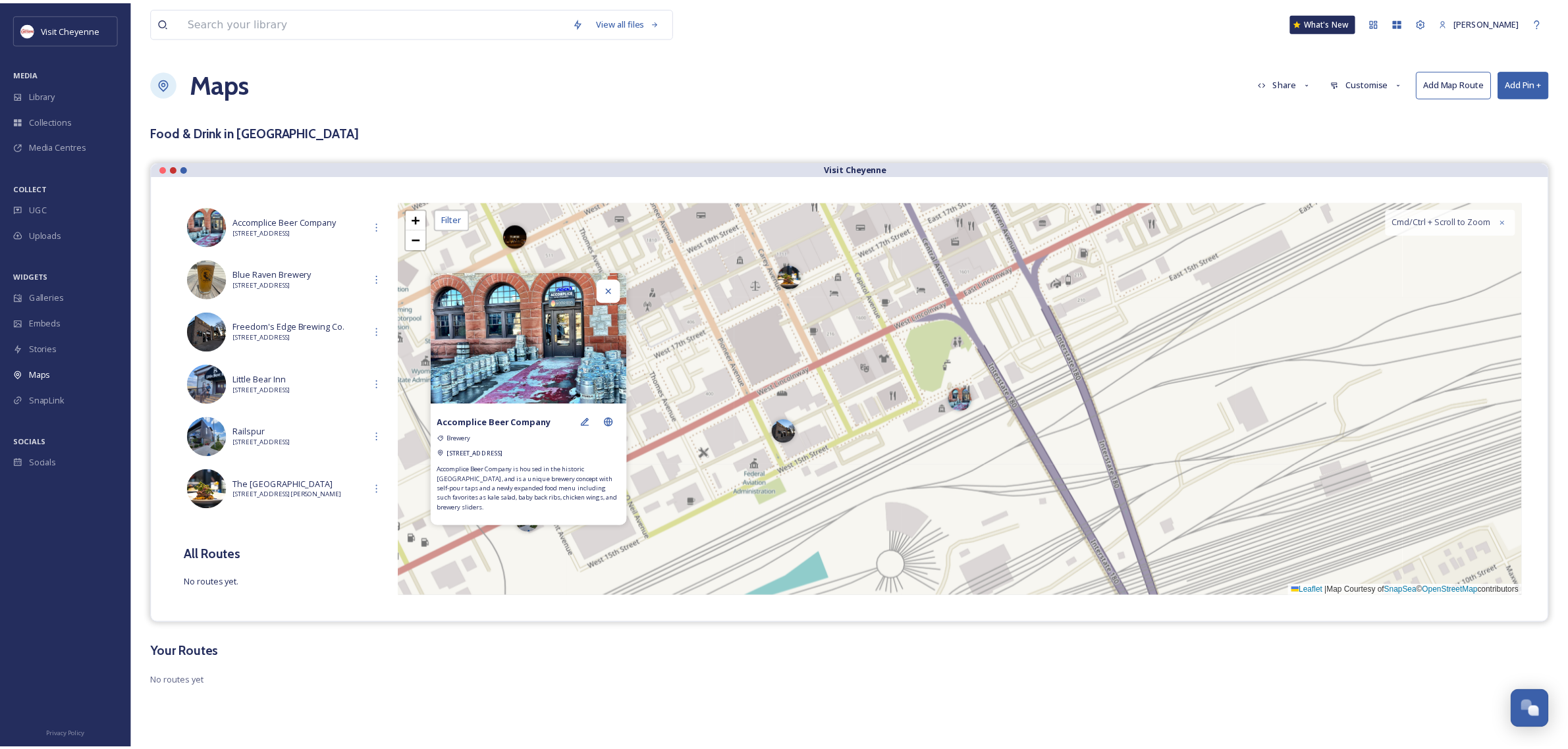
scroll to position [173, 0]
click at [794, 439] on div at bounding box center [789, 428] width 24 height 24
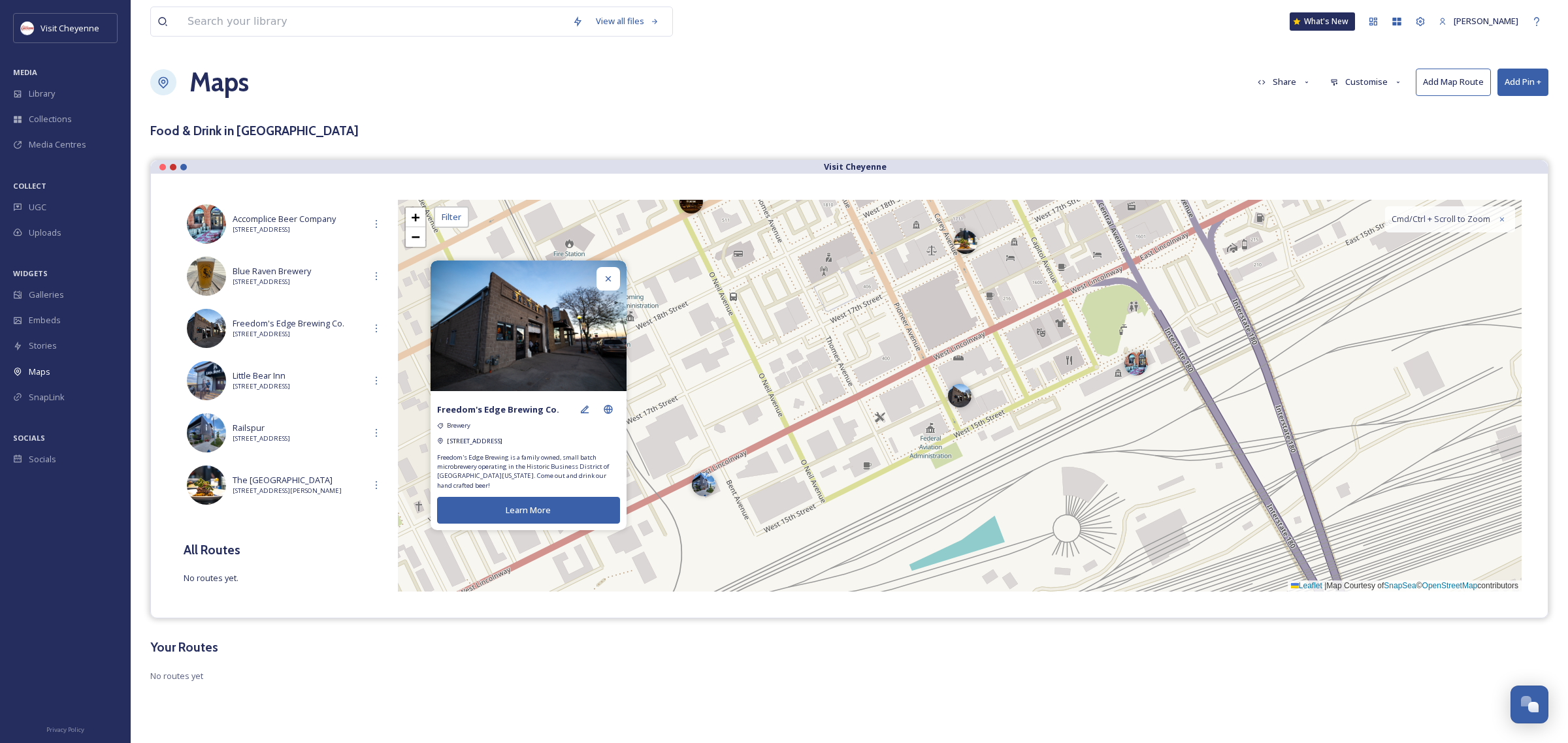
click at [609, 286] on div at bounding box center [608, 279] width 24 height 24
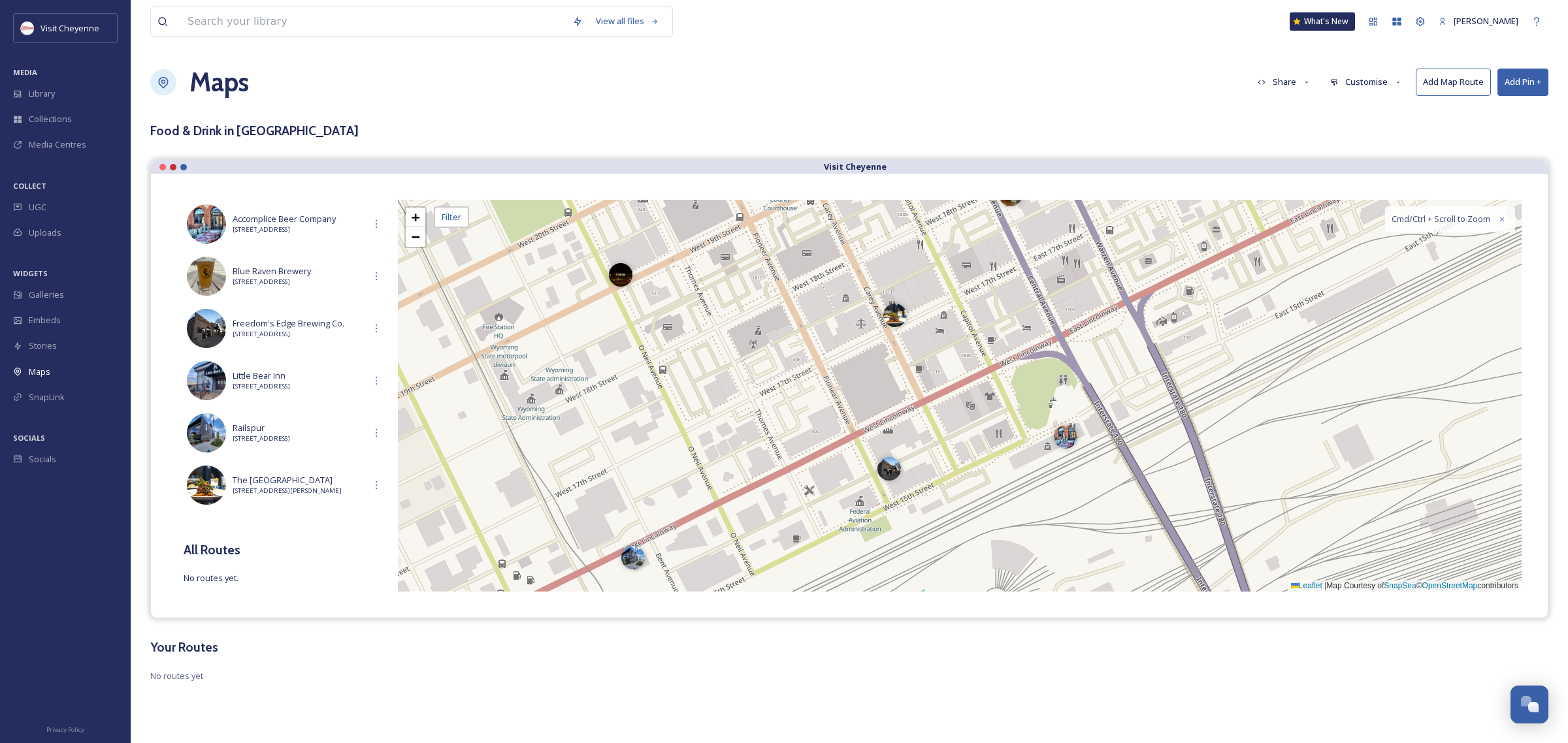
drag, startPoint x: 978, startPoint y: 442, endPoint x: 908, endPoint y: 514, distance: 100.4
click at [908, 514] on div "+ − Leaflet | Map Courtesy of SnapSea © OpenStreetMap contributors Cmd/Ctrl + S…" at bounding box center [959, 395] width 1123 height 392
click at [32, 328] on div "Embeds" at bounding box center [65, 320] width 131 height 26
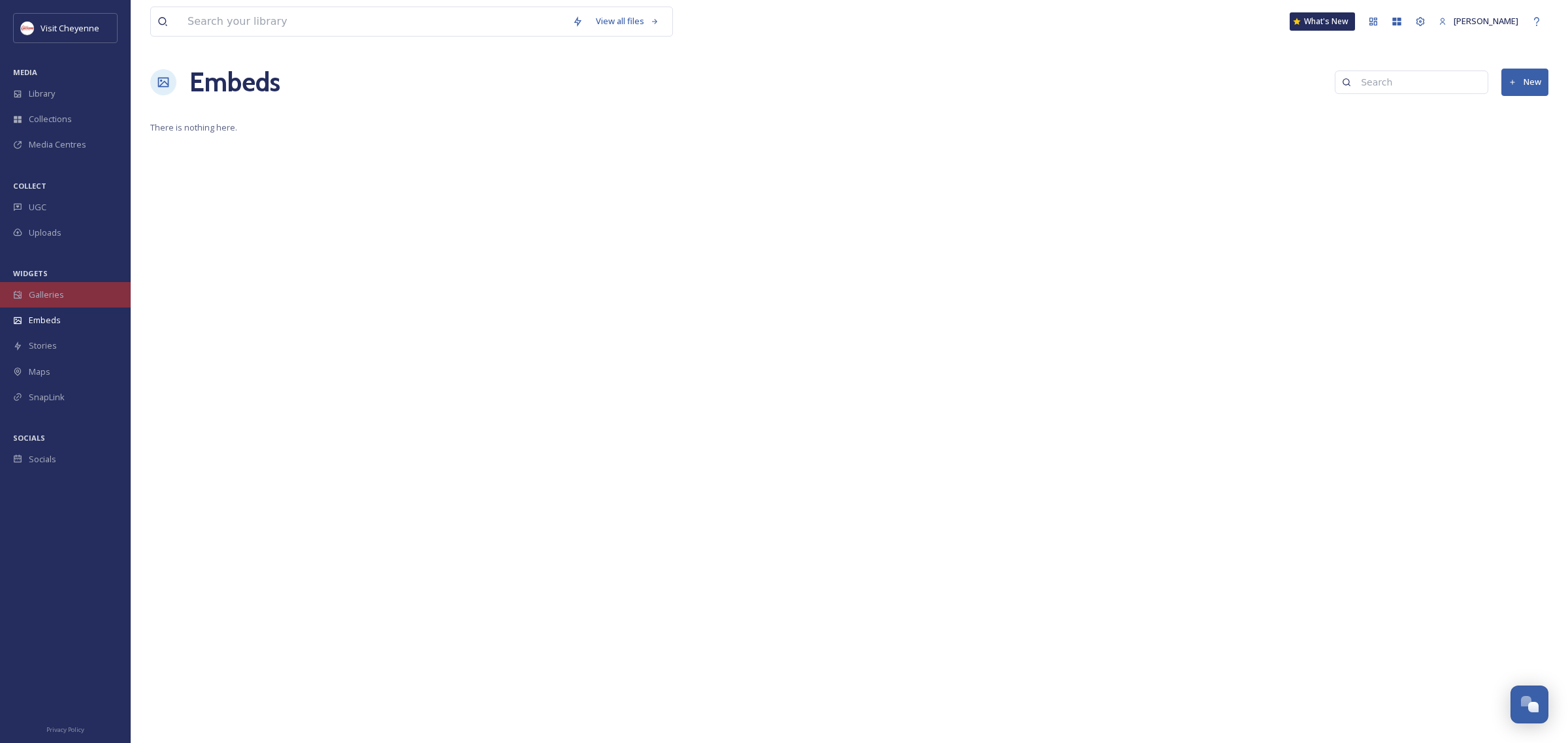
click at [43, 286] on div "Galleries" at bounding box center [65, 295] width 131 height 26
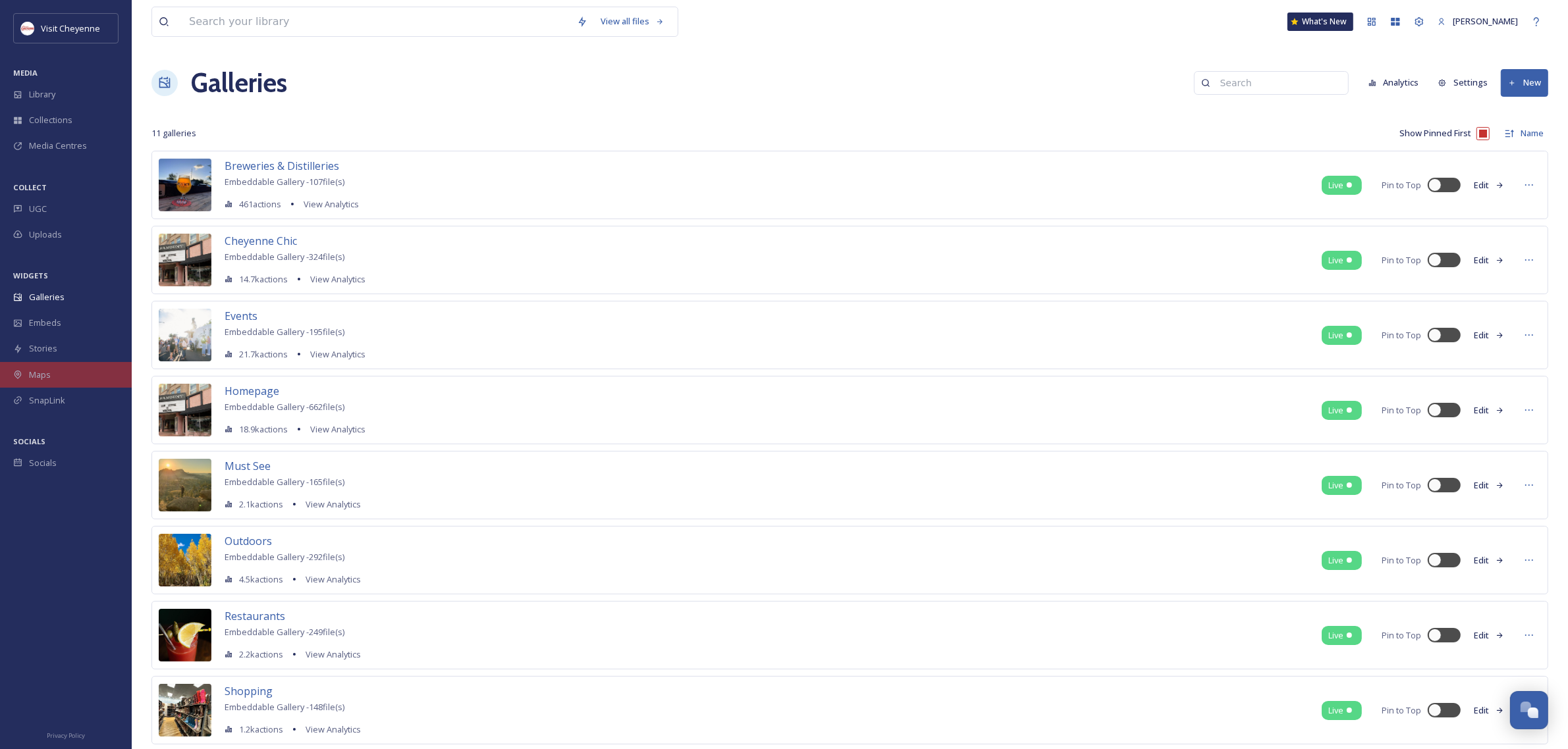
click at [53, 370] on div "Maps" at bounding box center [66, 375] width 132 height 26
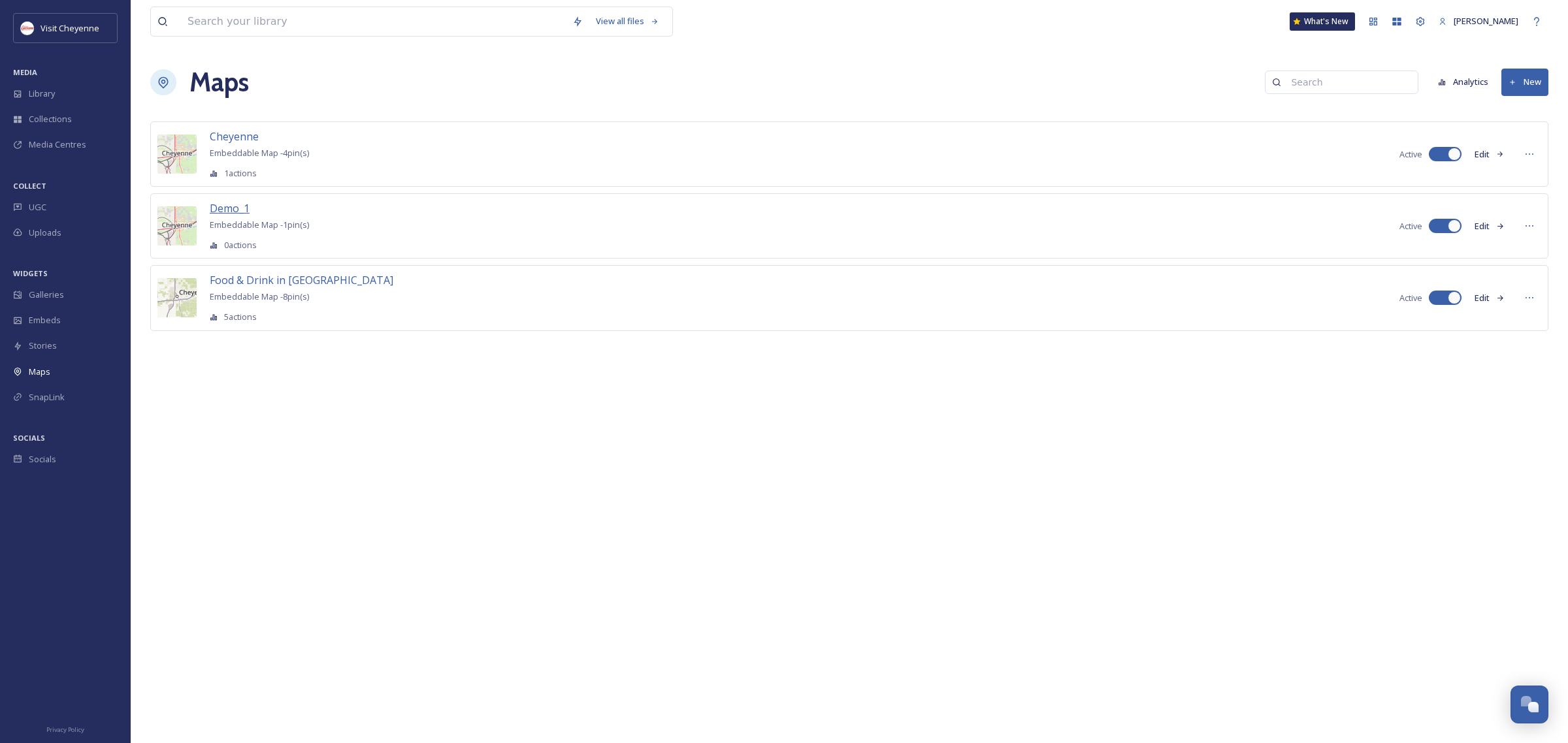
click at [230, 204] on span "Demo_1" at bounding box center [229, 209] width 40 height 15
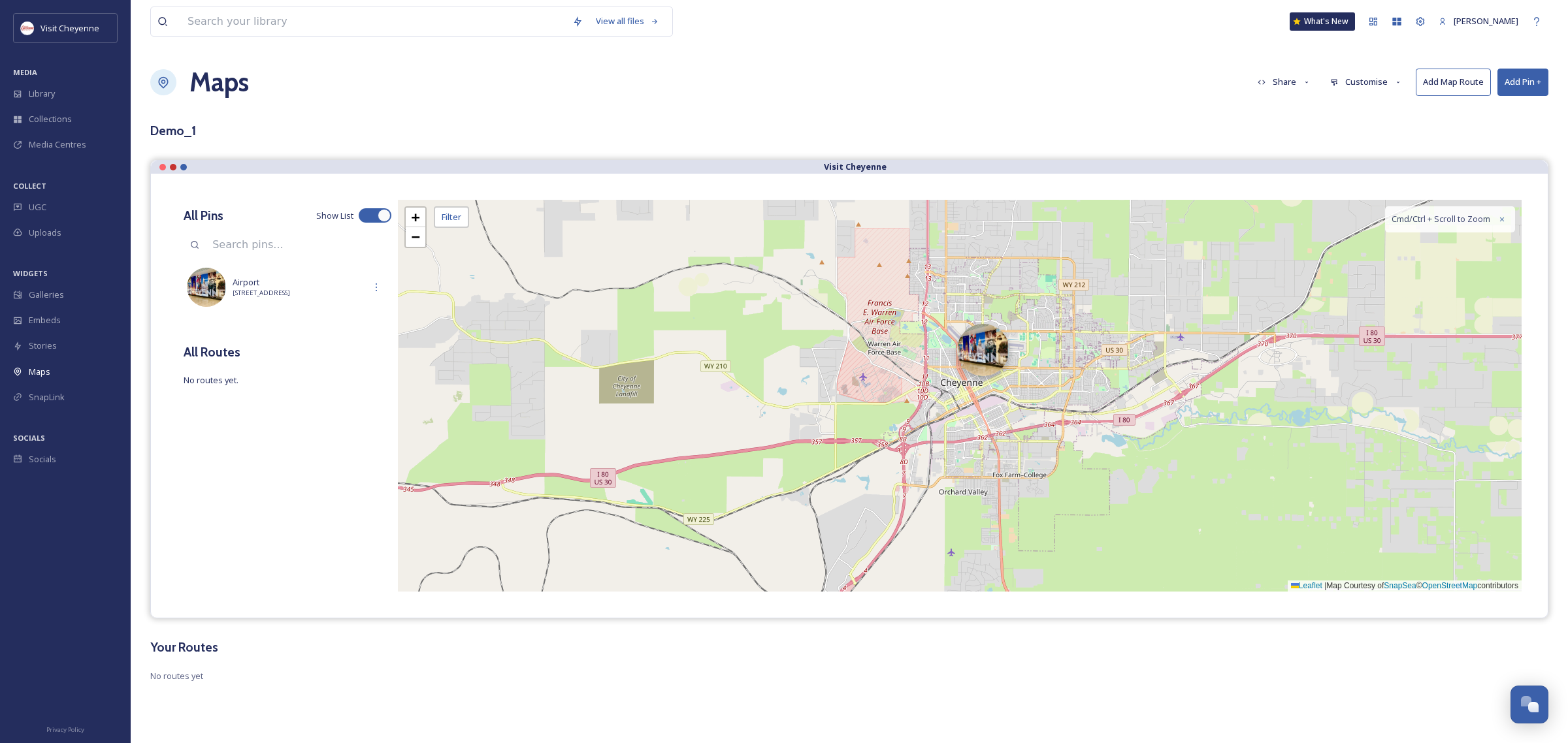
click at [982, 340] on div at bounding box center [983, 350] width 52 height 52
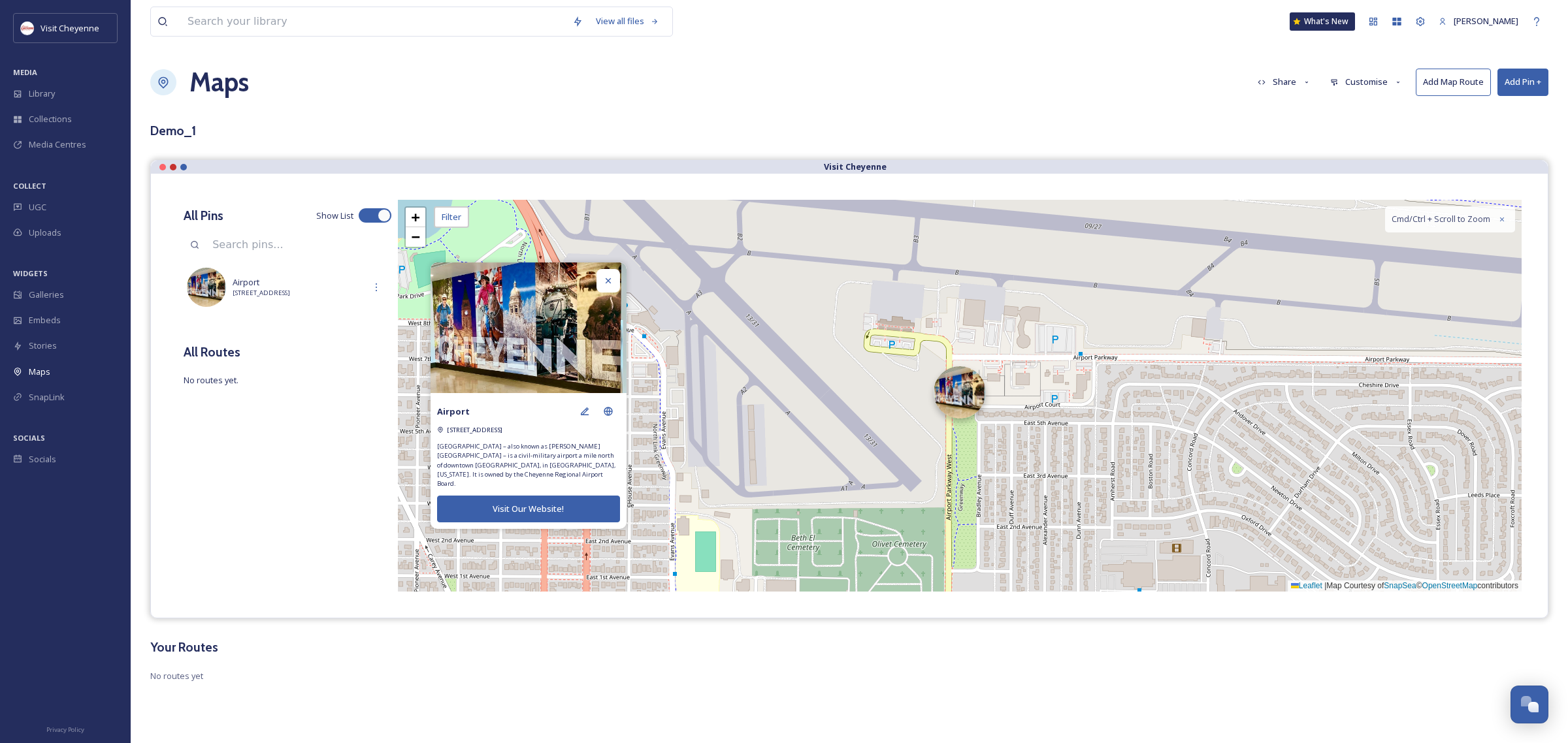
click at [964, 401] on div at bounding box center [959, 392] width 52 height 52
click at [606, 285] on icon at bounding box center [608, 281] width 10 height 10
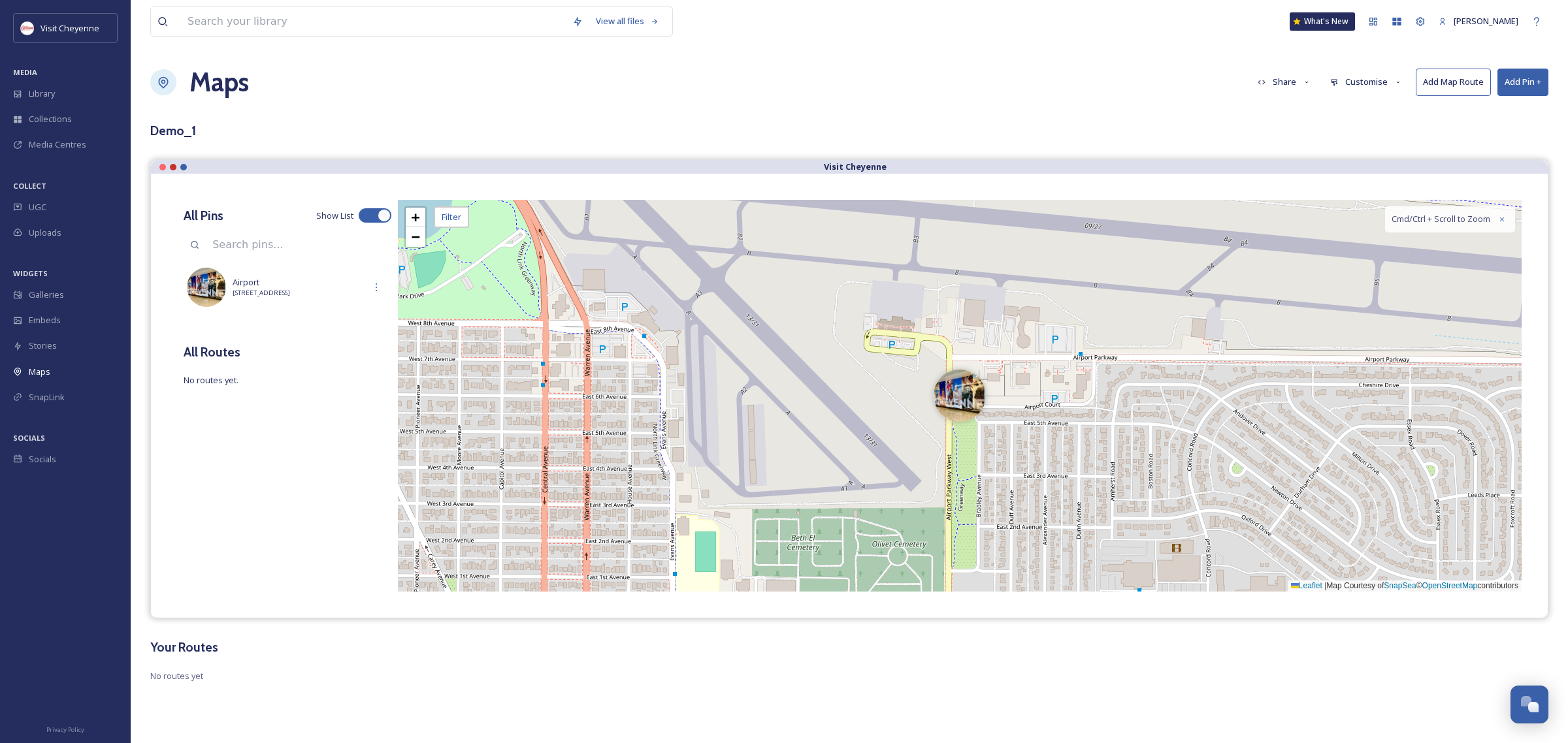
click at [1393, 132] on div "Demo_1" at bounding box center [849, 131] width 1398 height 19
click at [71, 84] on div "Library" at bounding box center [65, 93] width 131 height 26
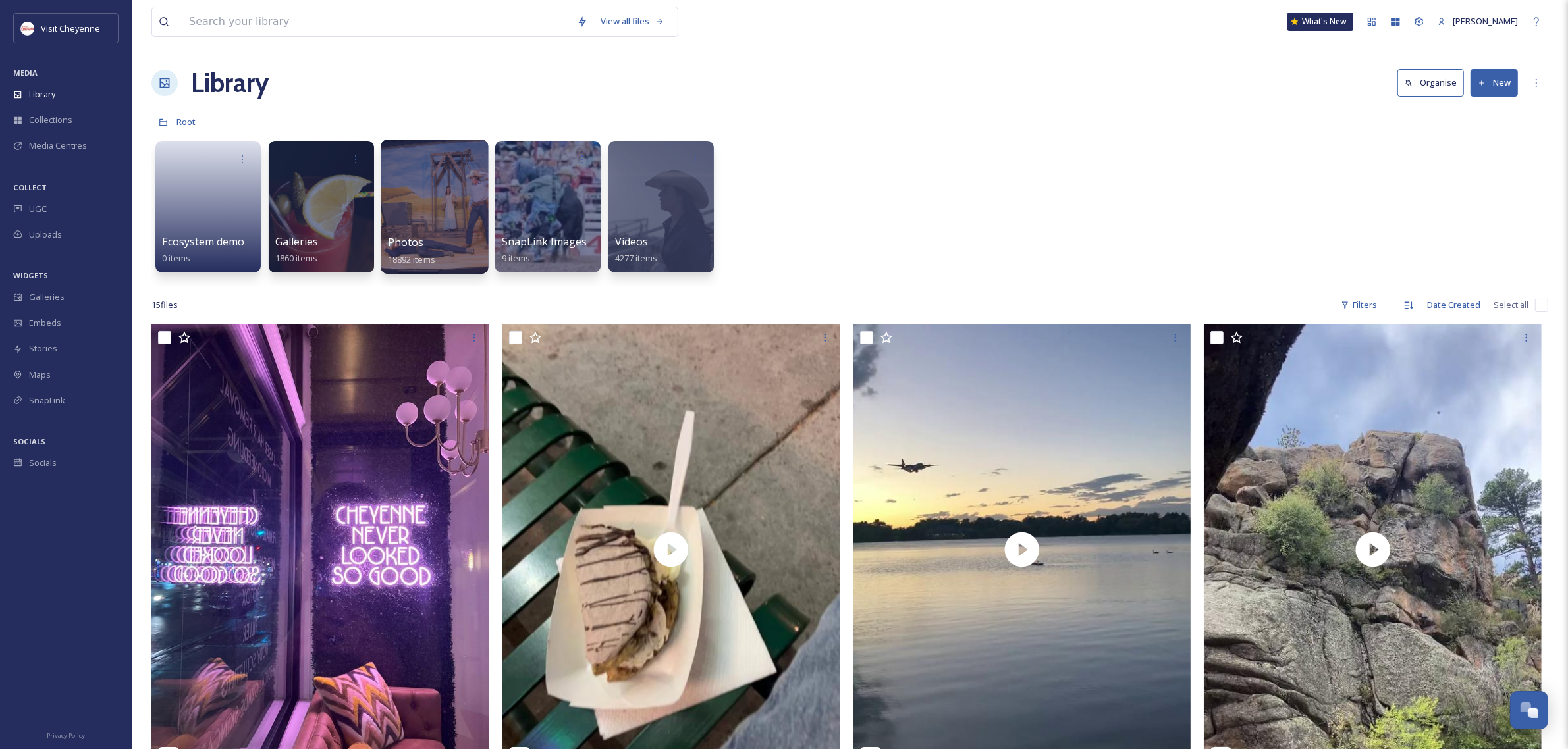
click at [423, 211] on div at bounding box center [434, 206] width 107 height 134
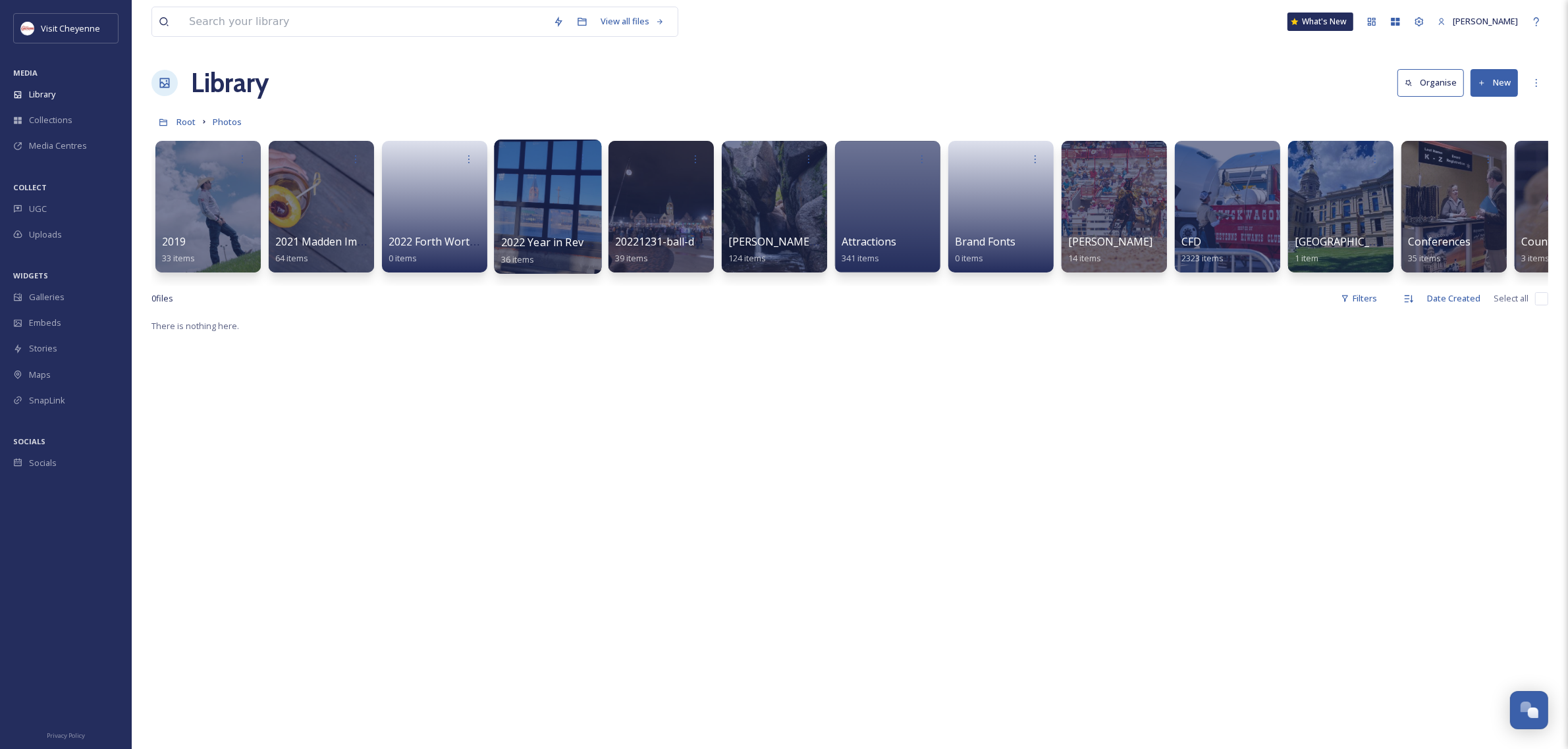
click at [555, 242] on span "2022 Year in Review" at bounding box center [551, 242] width 99 height 15
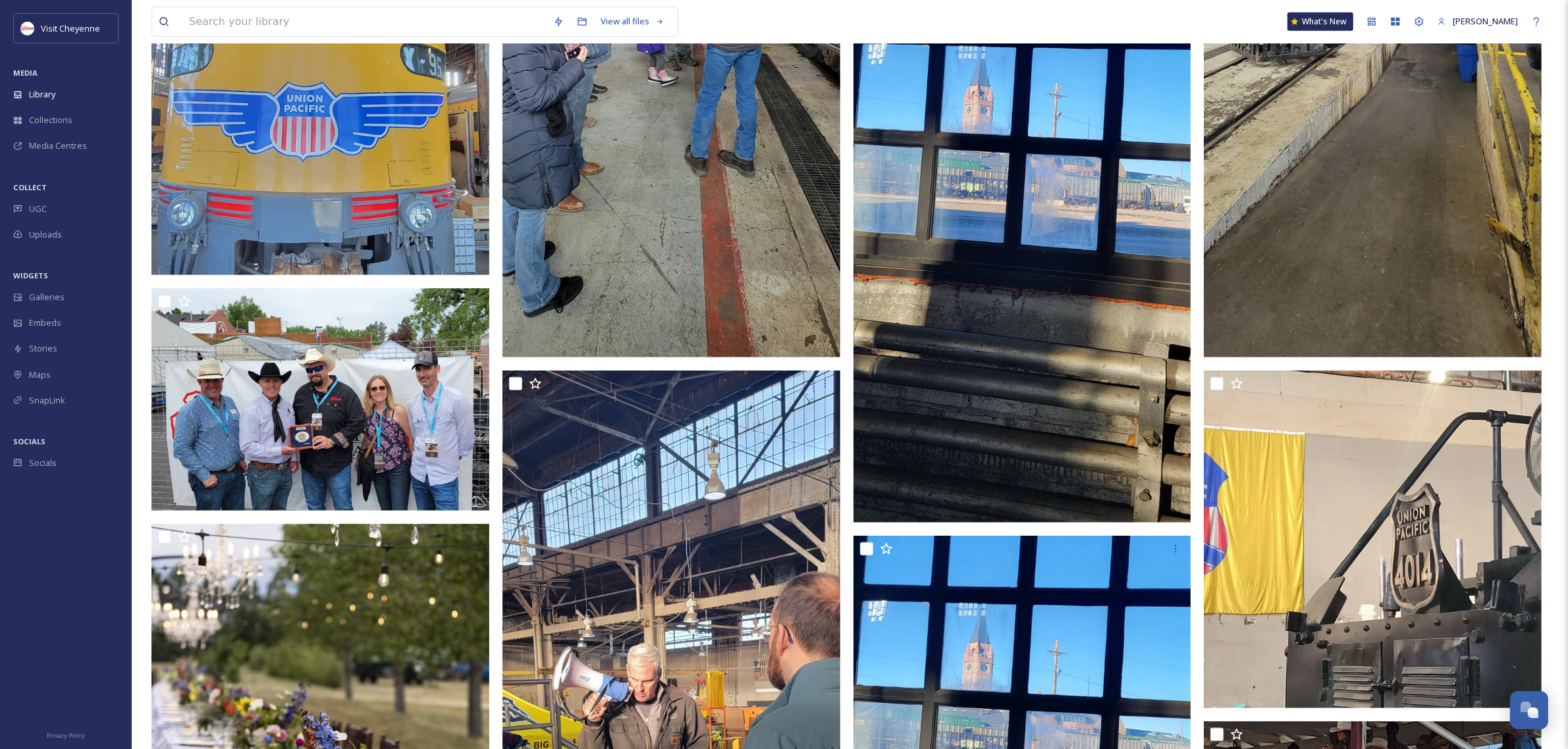
scroll to position [1399, 0]
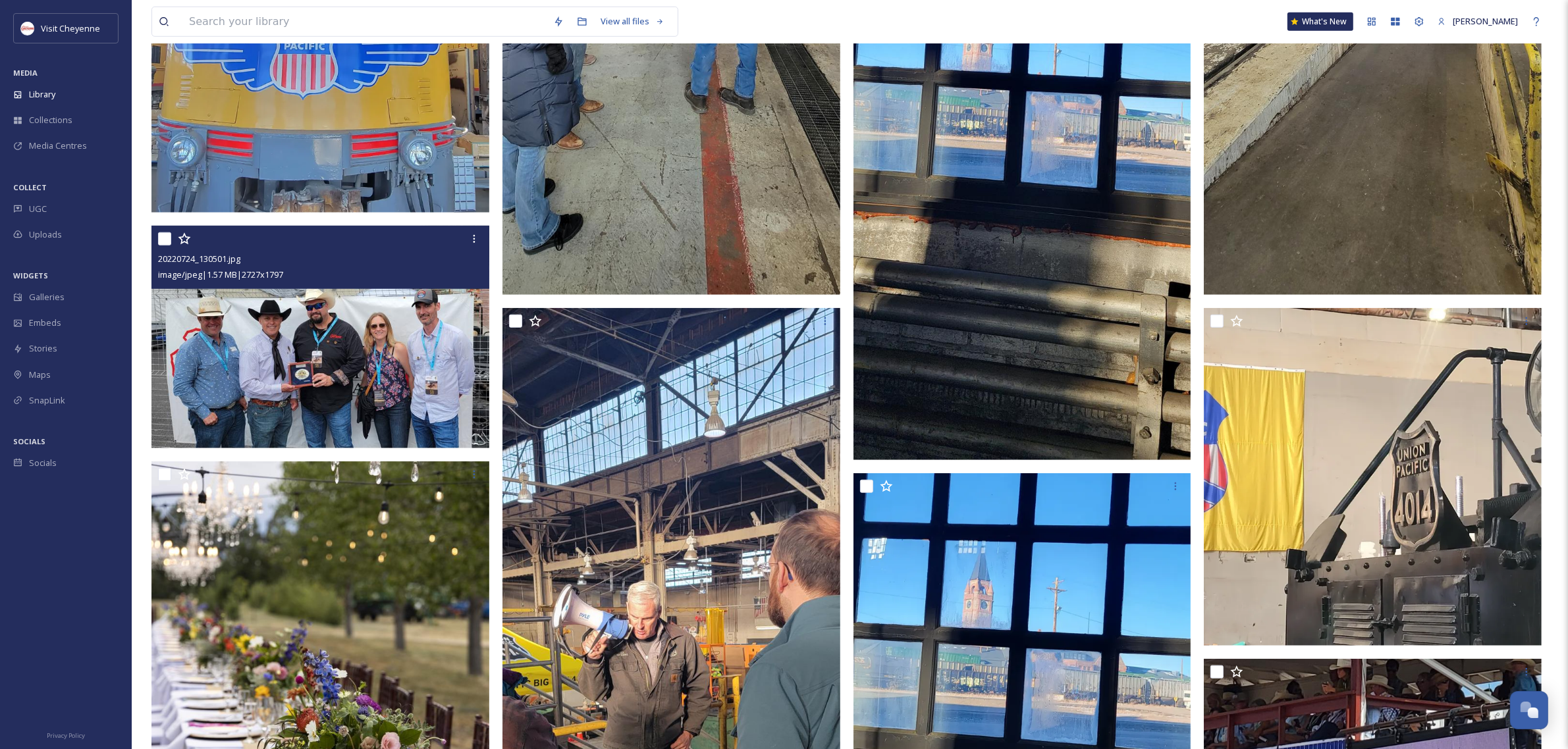
click at [369, 374] on img at bounding box center [320, 337] width 338 height 222
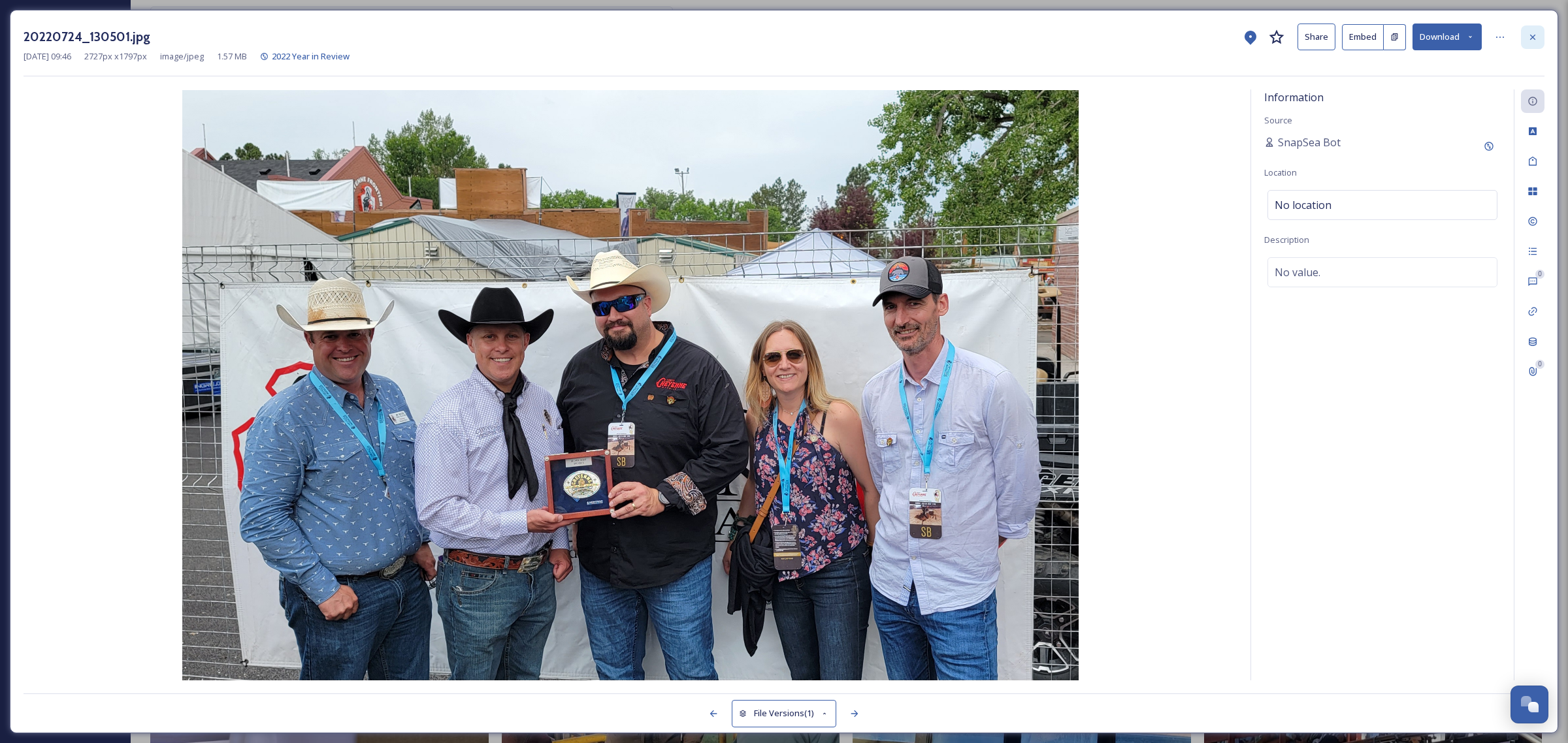
click at [1529, 43] on icon at bounding box center [1533, 37] width 10 height 10
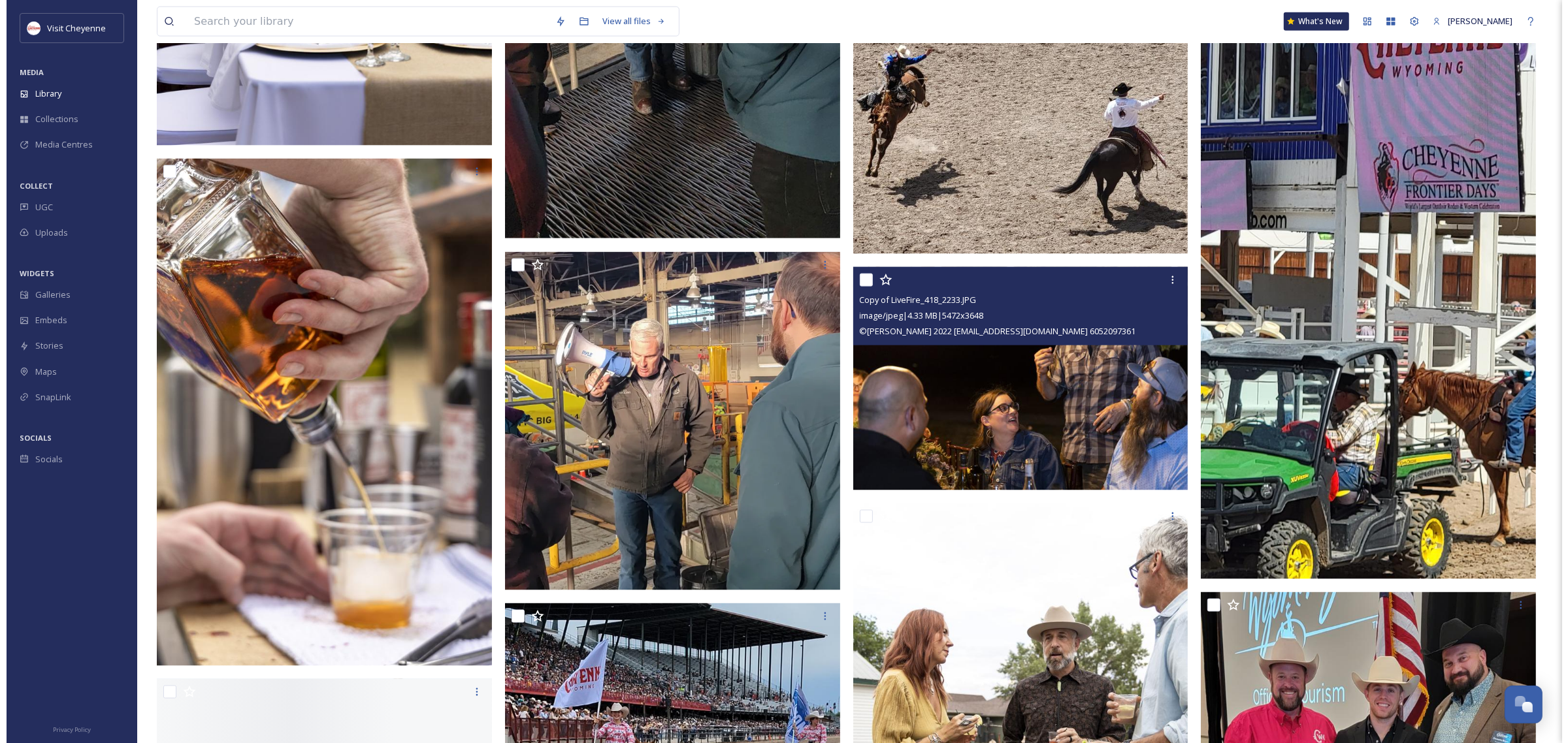
scroll to position [2286, 0]
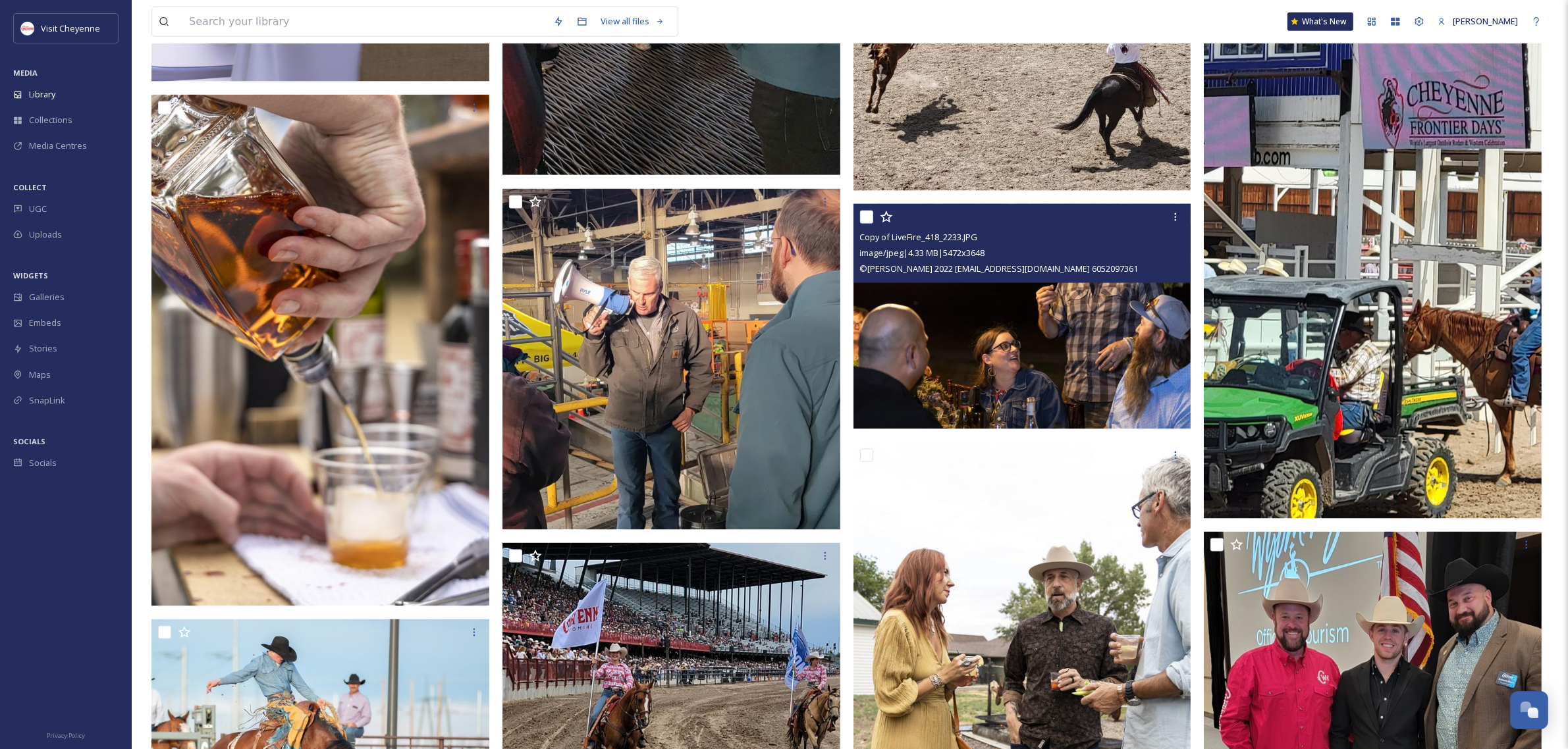
click at [1052, 323] on img at bounding box center [1023, 316] width 338 height 225
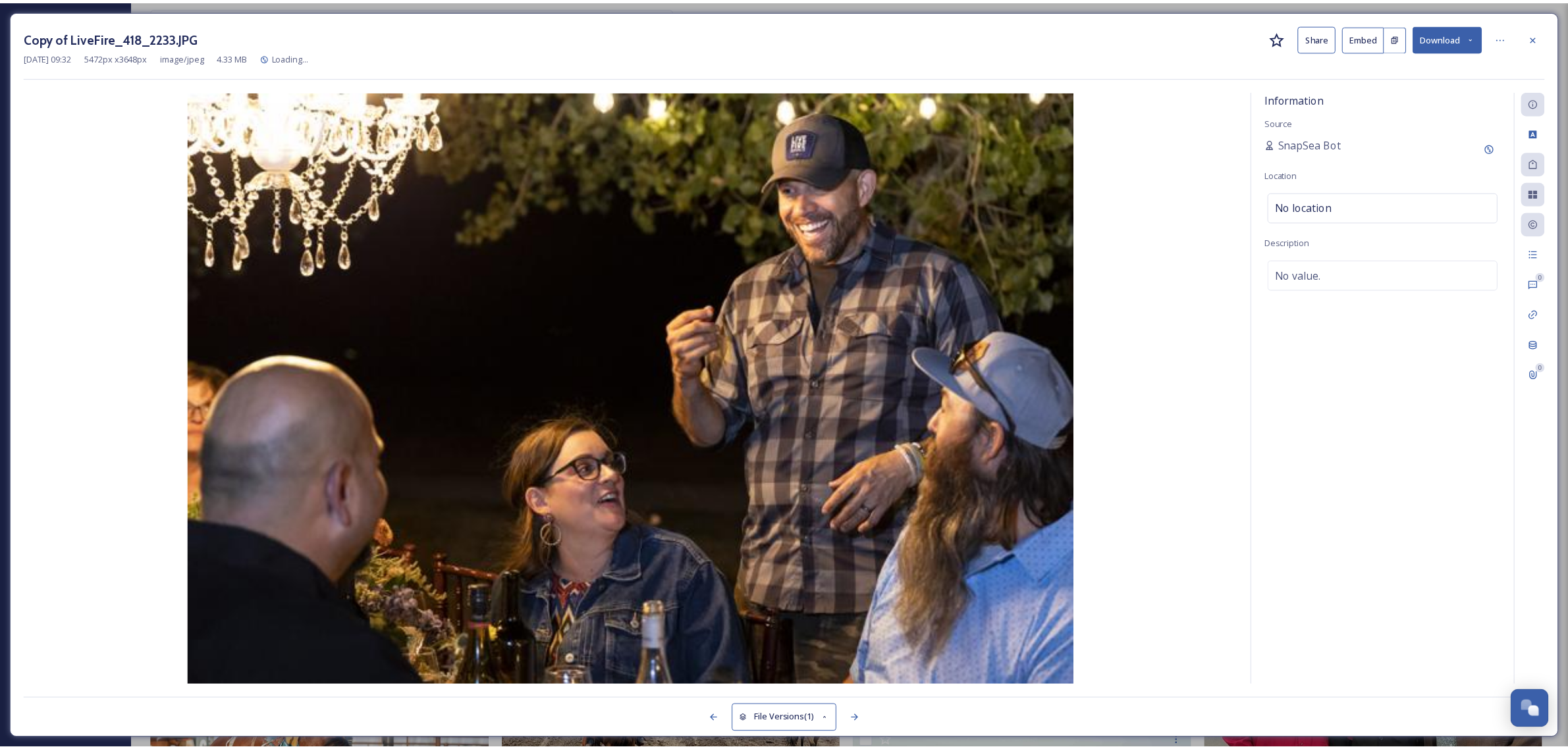
scroll to position [2306, 0]
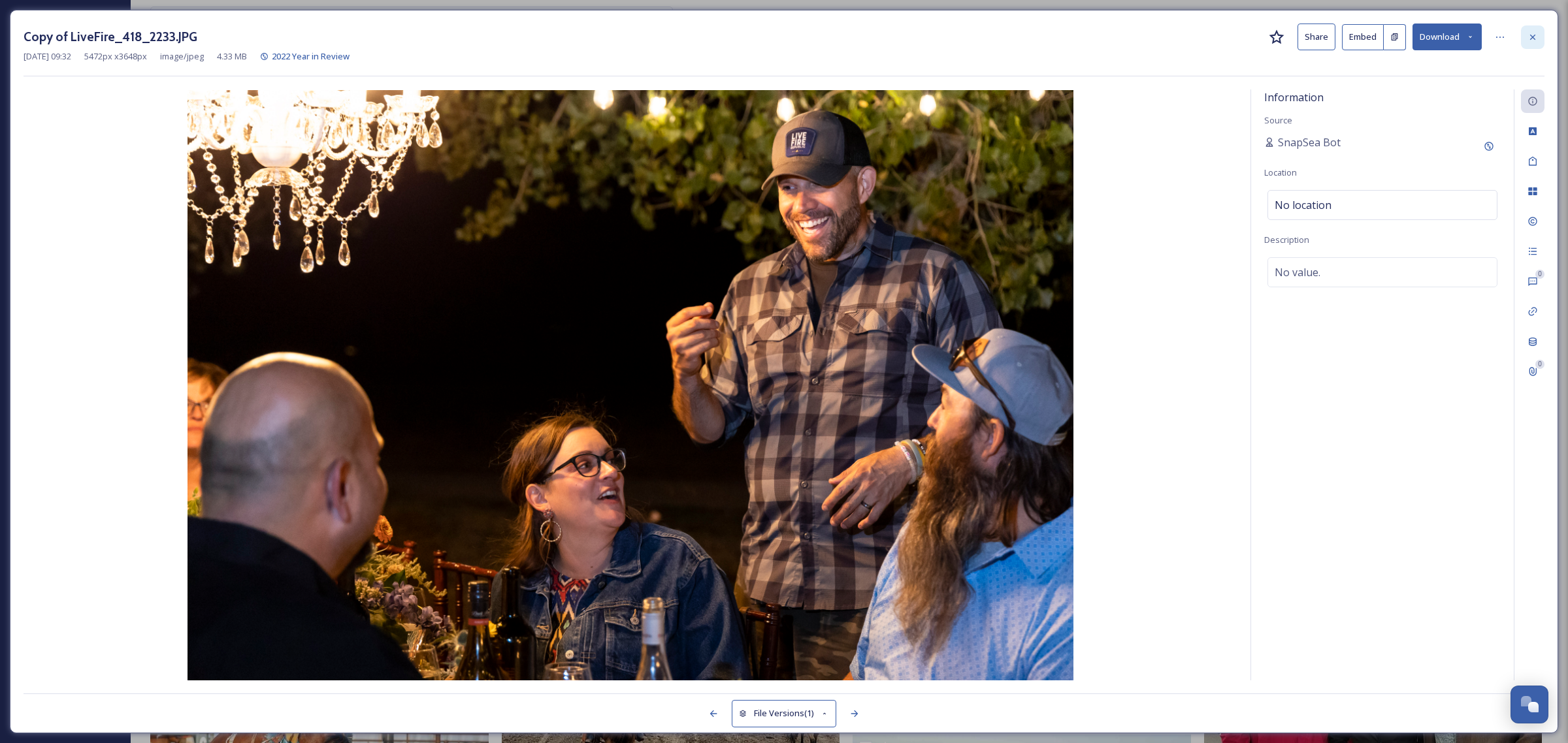
click at [1537, 28] on div at bounding box center [1533, 37] width 24 height 24
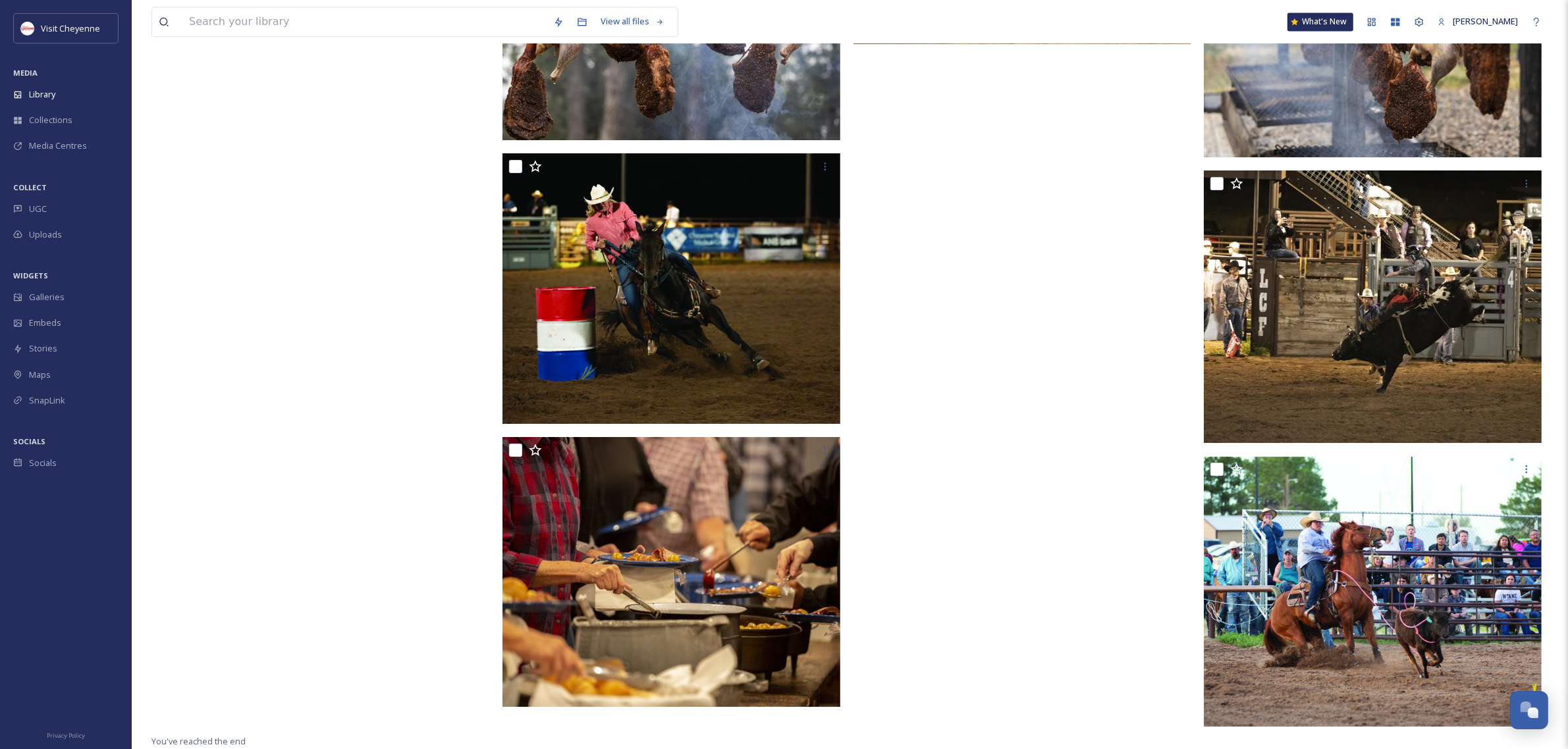
scroll to position [3786, 0]
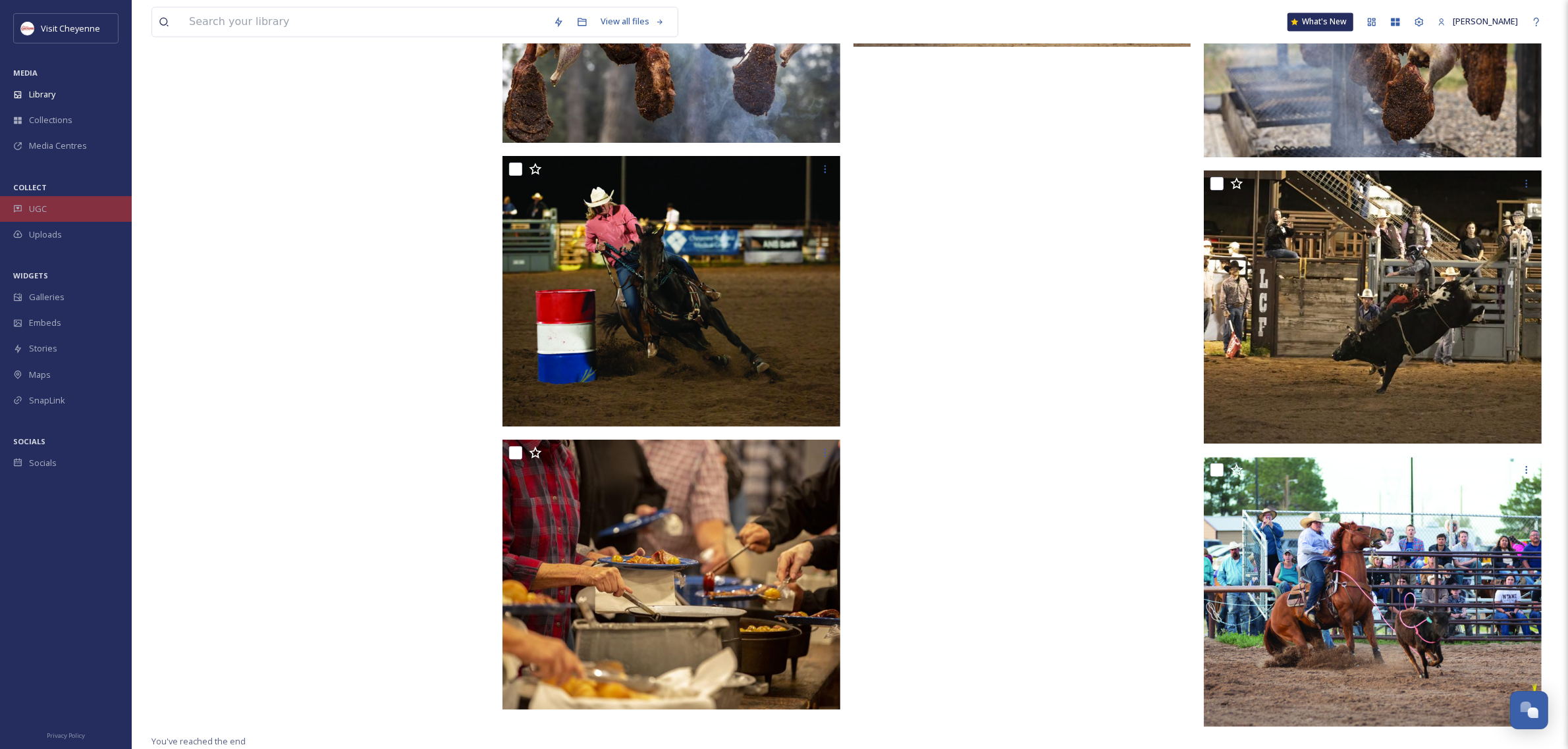
click at [41, 212] on span "UGC" at bounding box center [38, 209] width 18 height 13
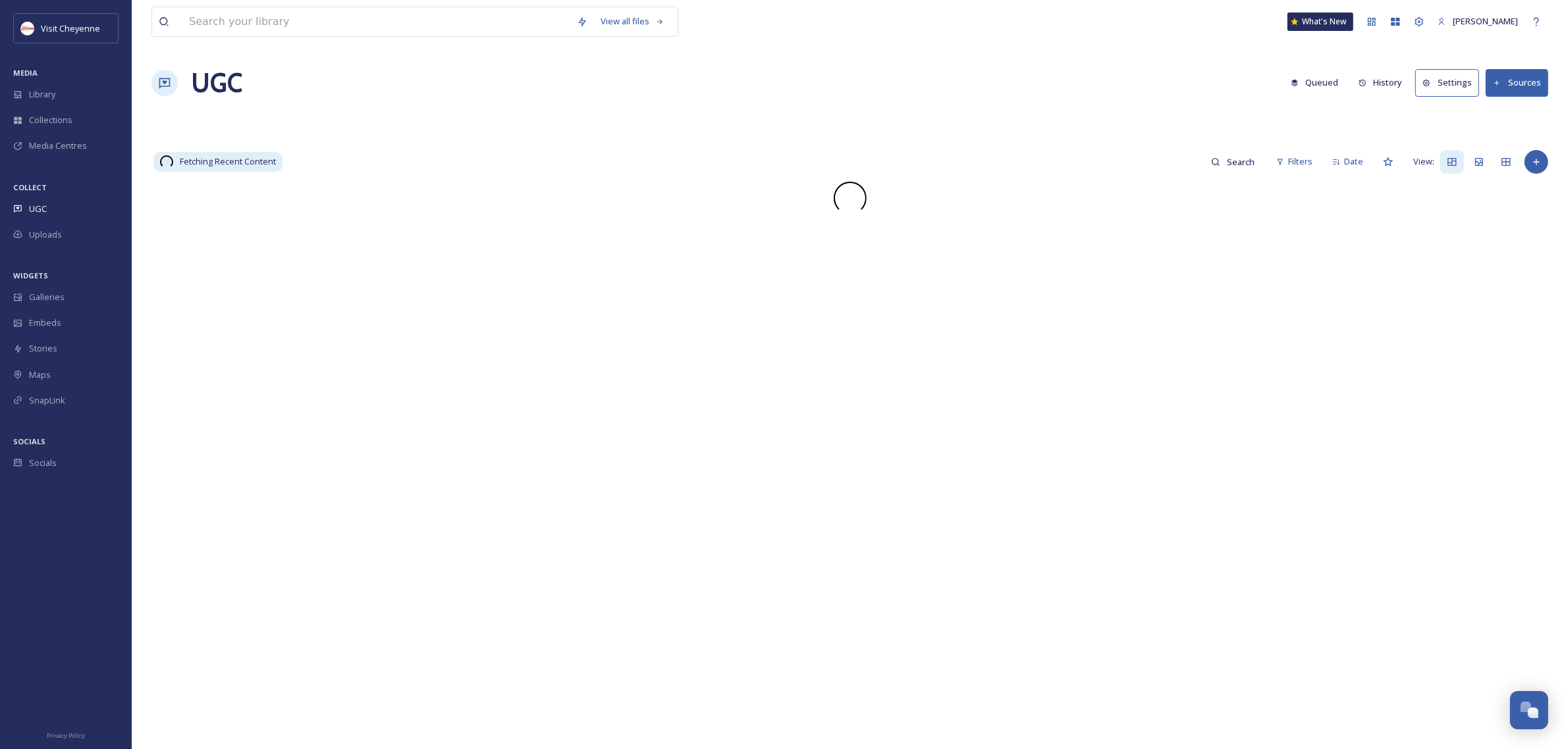
click at [56, 247] on div "Uploads" at bounding box center [66, 234] width 132 height 26
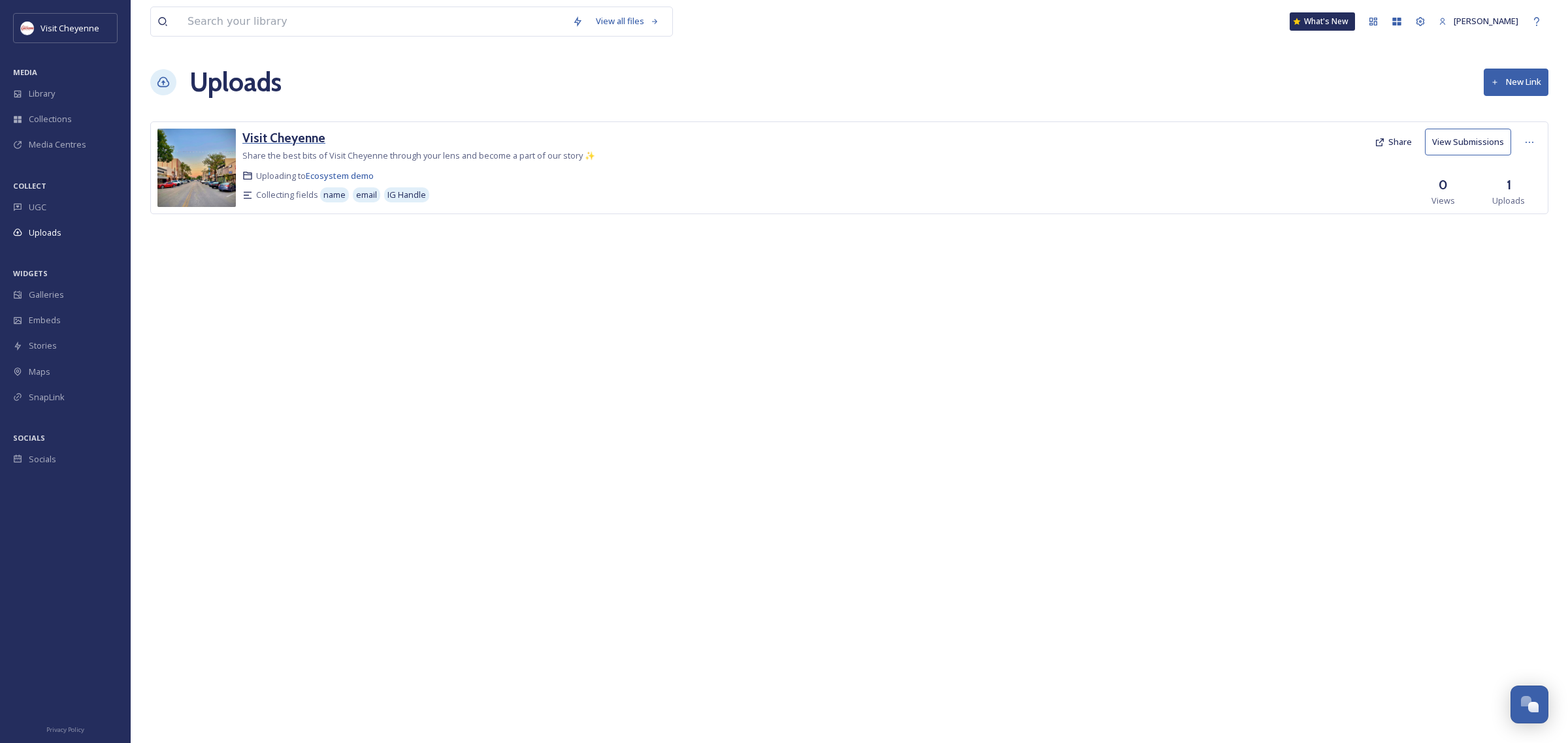
click at [298, 138] on h3 "Visit Cheyenne" at bounding box center [284, 137] width 83 height 15
click at [1526, 83] on button "New Link" at bounding box center [1516, 82] width 65 height 26
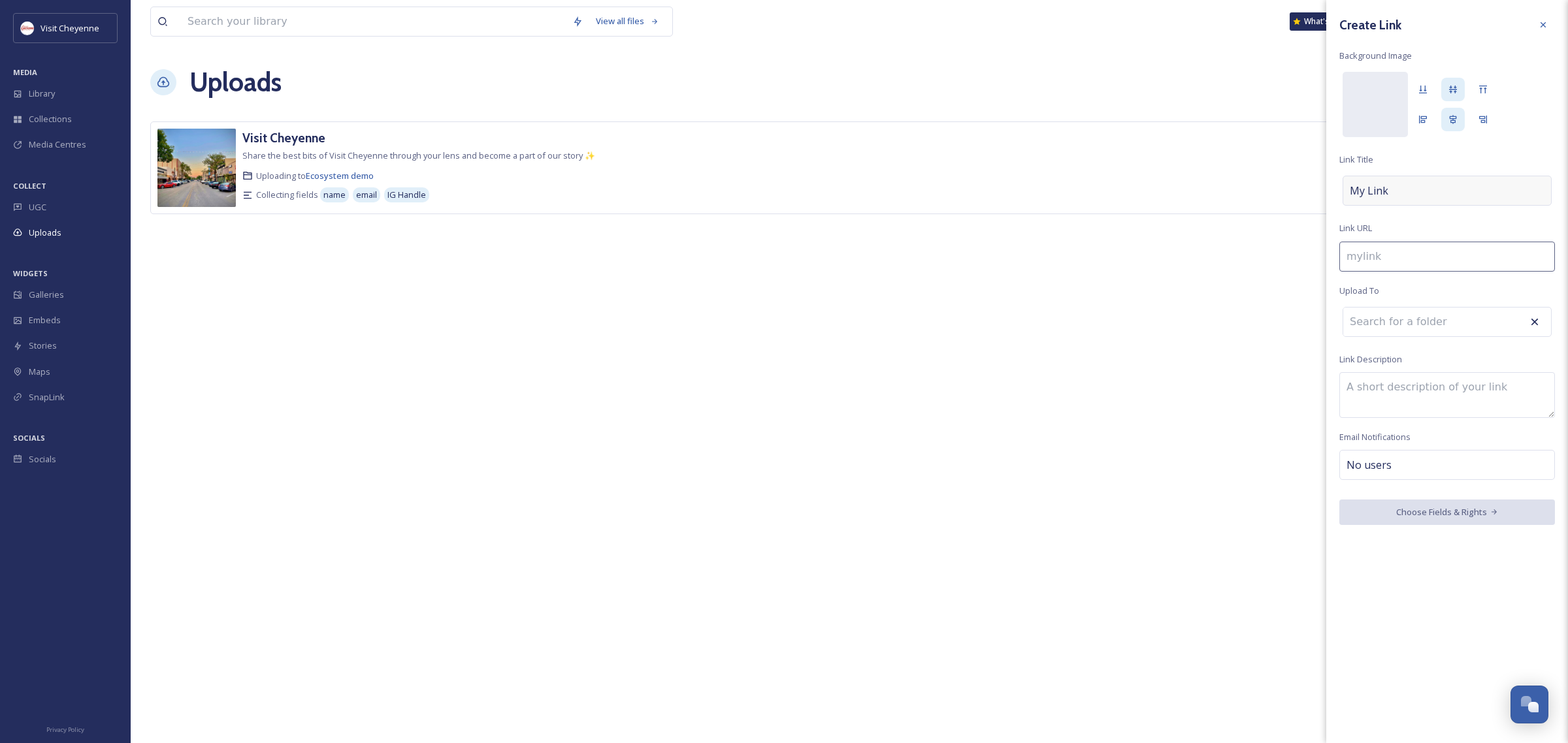
click at [1448, 193] on div "My Link" at bounding box center [1447, 190] width 209 height 30
type input "o"
type input "O"
type input "ol"
type input "Ol"
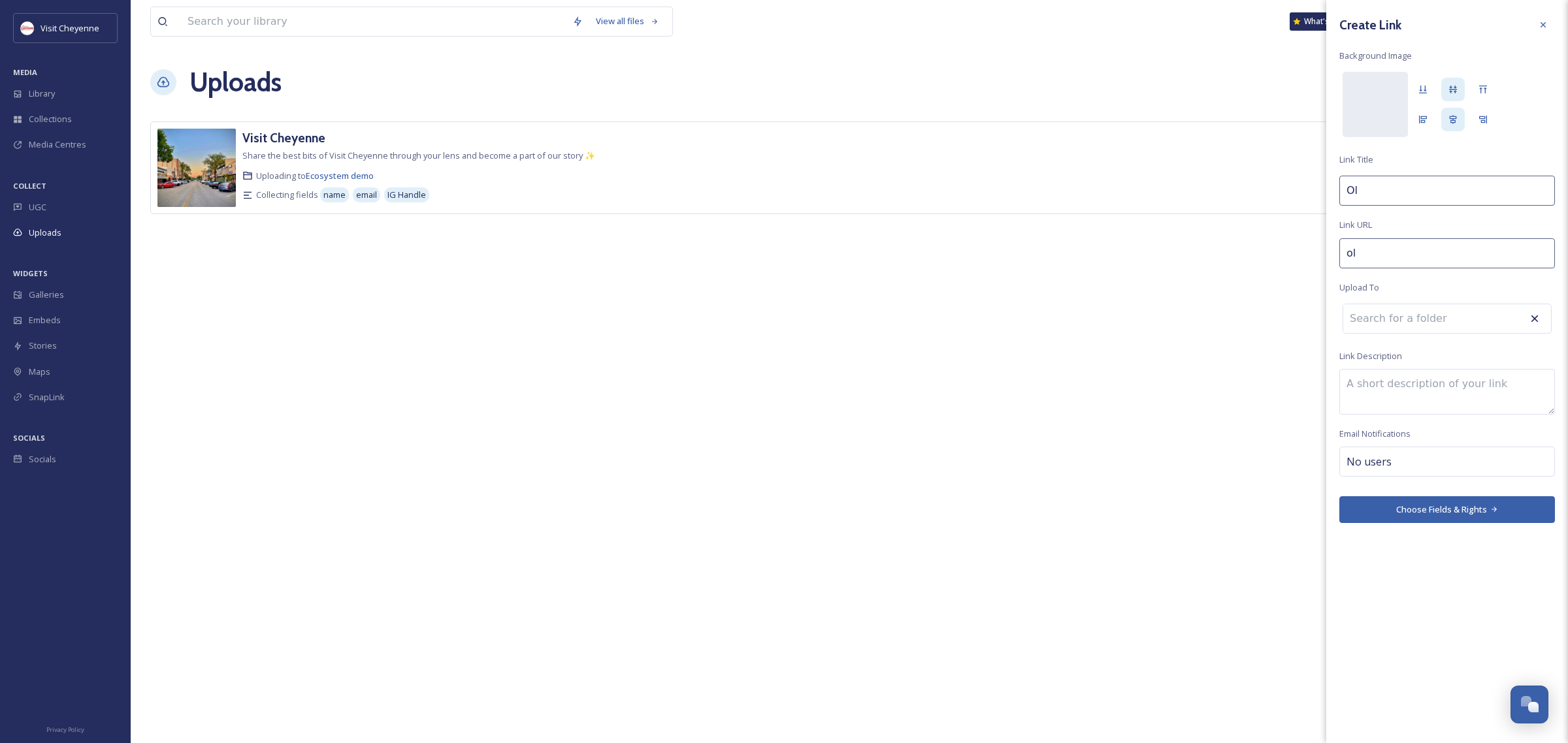
type input "old"
type input "Old"
type input "old-"
type input "Old"
type input "old-w"
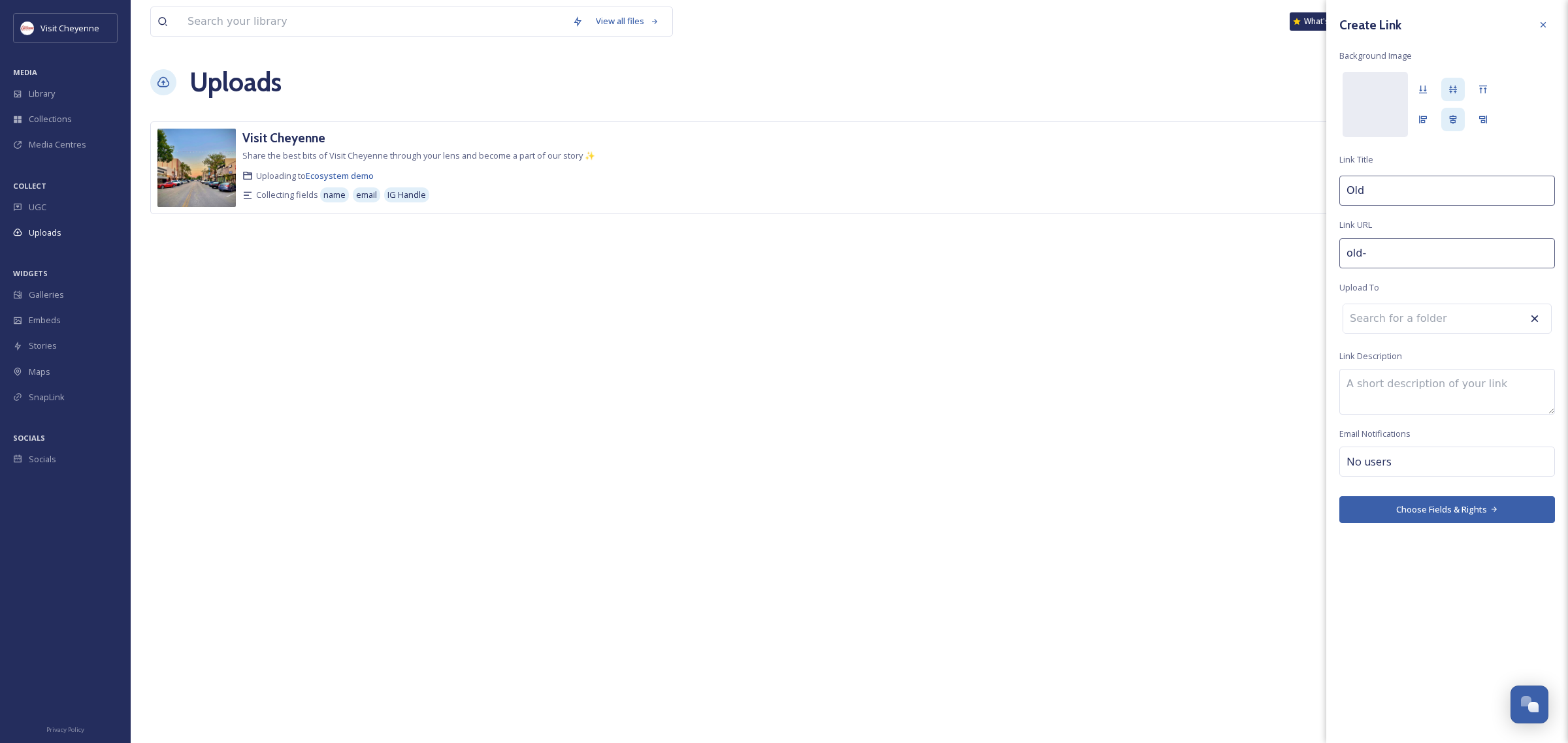
type input "Old W"
type input "old-we"
type input "Old We"
type input "old-[PERSON_NAME]"
type input "Old [PERSON_NAME]"
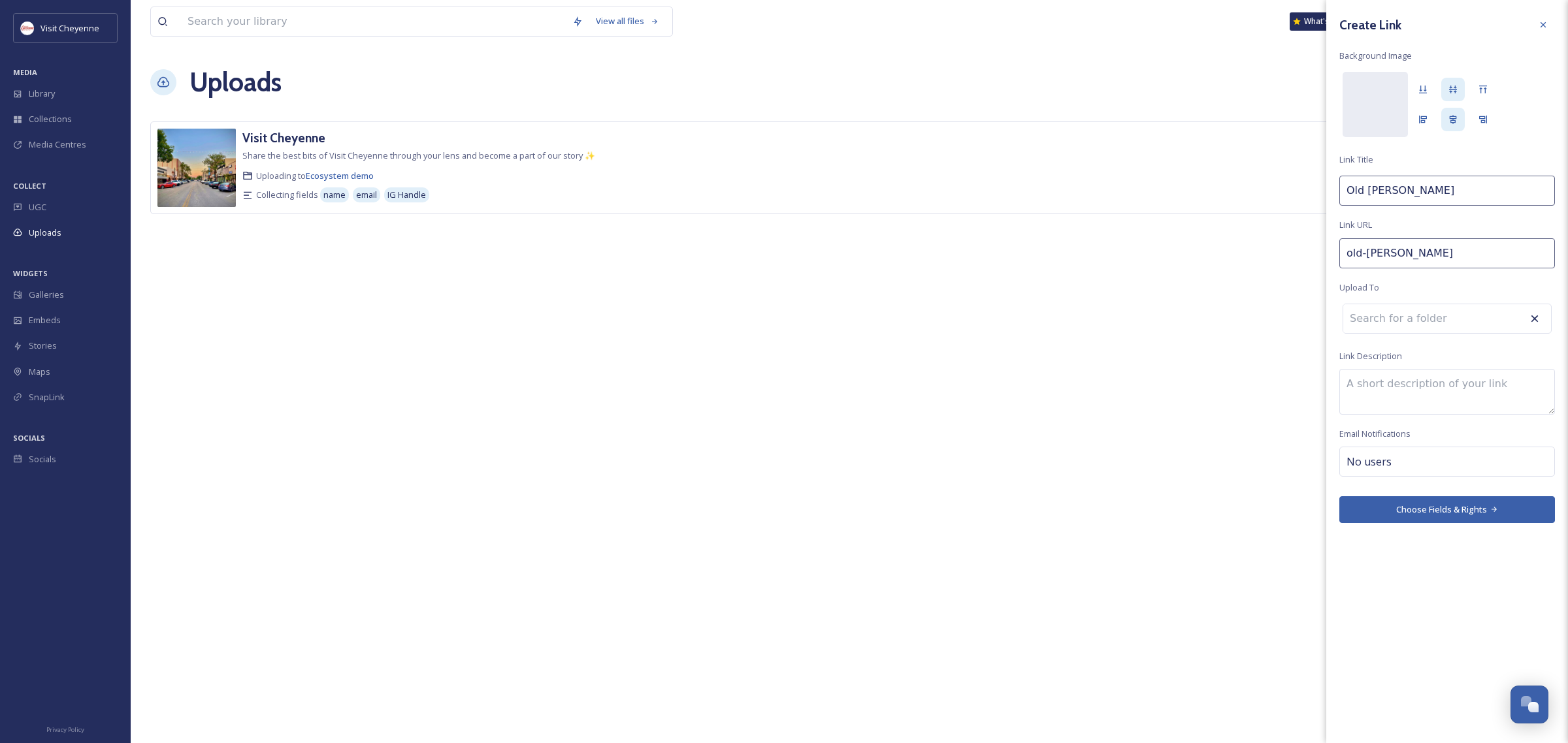
type input "old-west"
type input "Old West"
type input "old-west-"
type input "Old West"
type input "old-west-h"
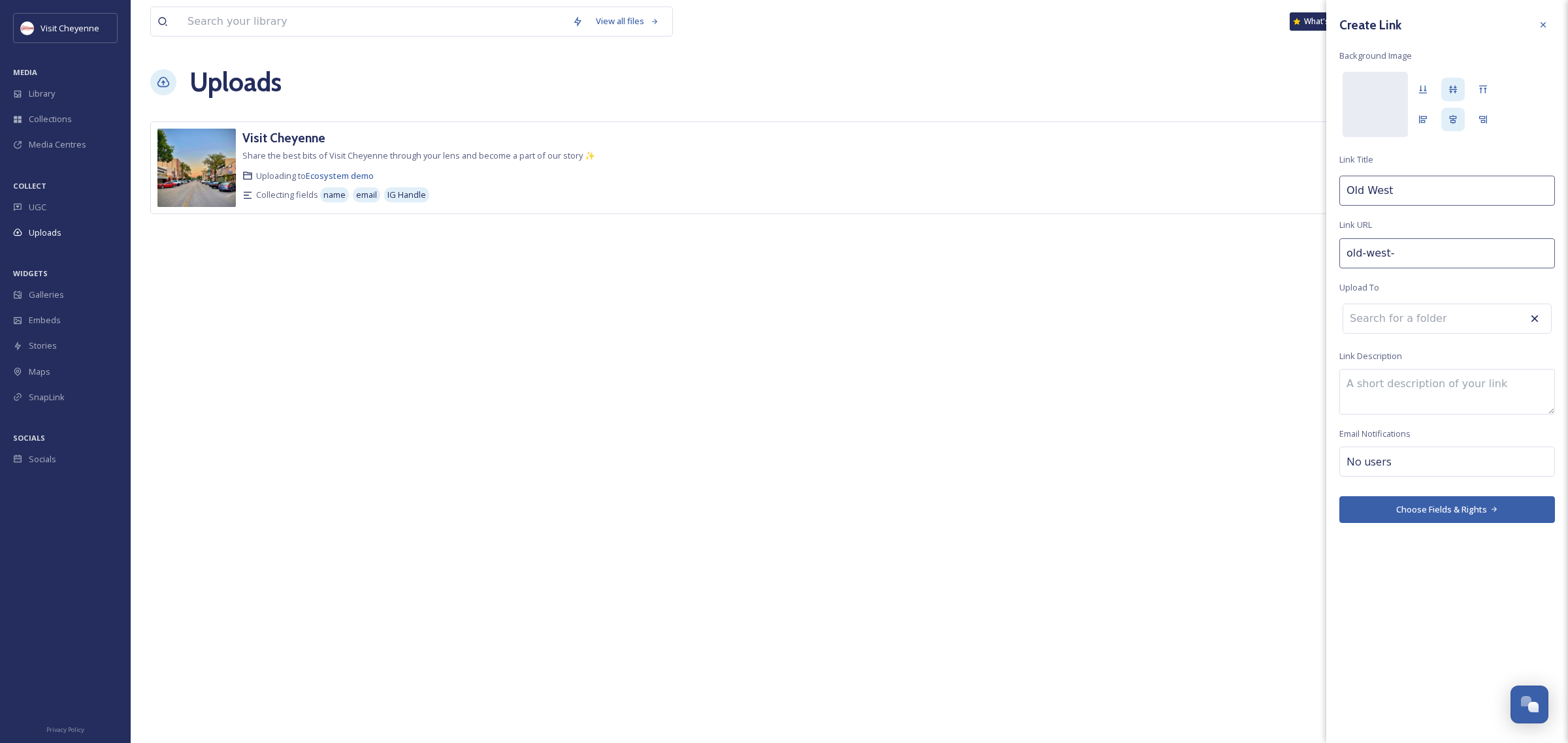
type input "Old West H"
type input "old-west-ho"
type input "[GEOGRAPHIC_DATA]"
type input "old-west-hol"
type input "Old West Hol"
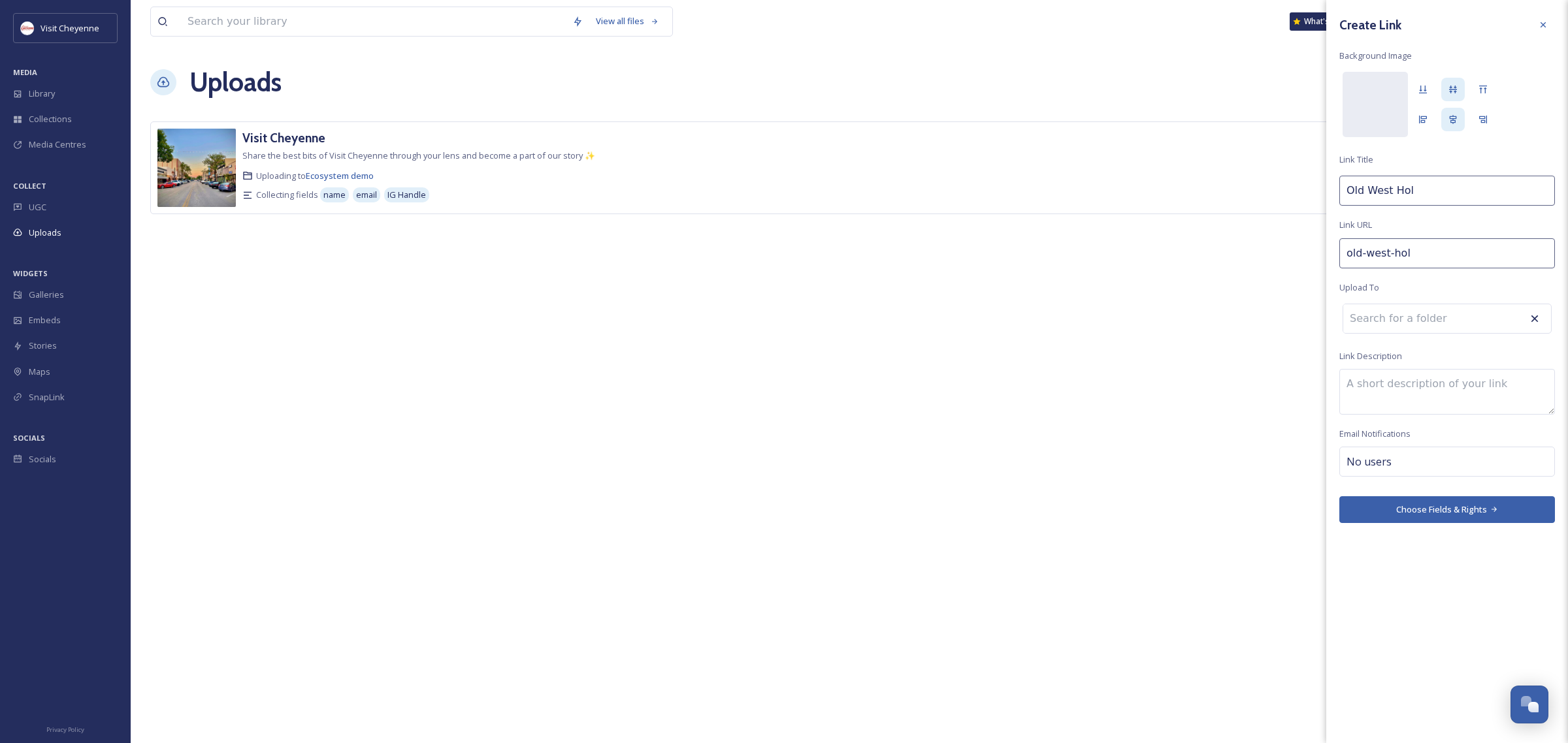
type input "old-west-[DATE]"
type input "[GEOGRAPHIC_DATA][DATE]"
type input "old-west-holid"
type input "Old West Holid"
type input "old-west-[GEOGRAPHIC_DATA]"
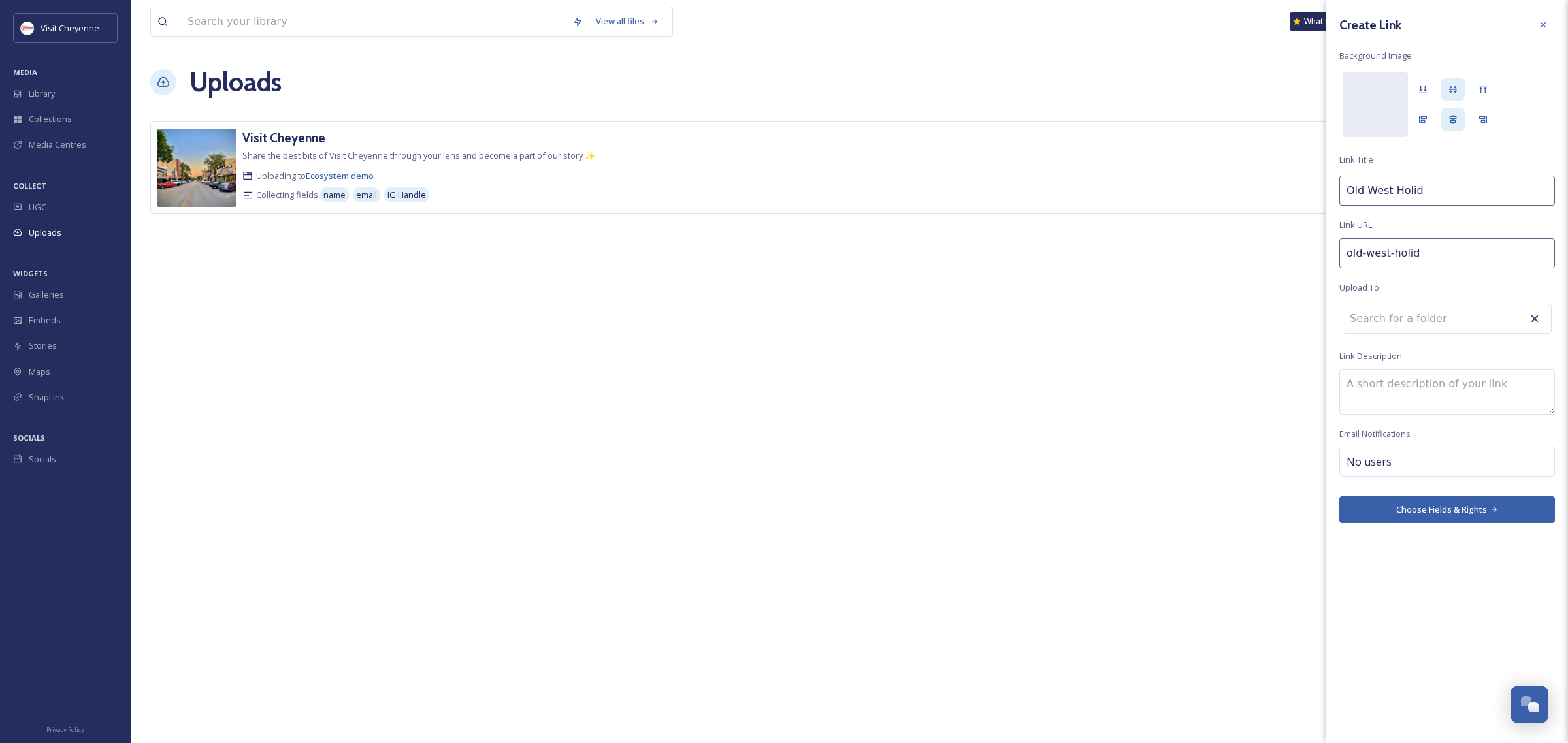
type input "[GEOGRAPHIC_DATA]"
type input "old-west-holiday"
type input "Old West Holiday"
type input "old-west-holiday-"
type input "Old West Holiday"
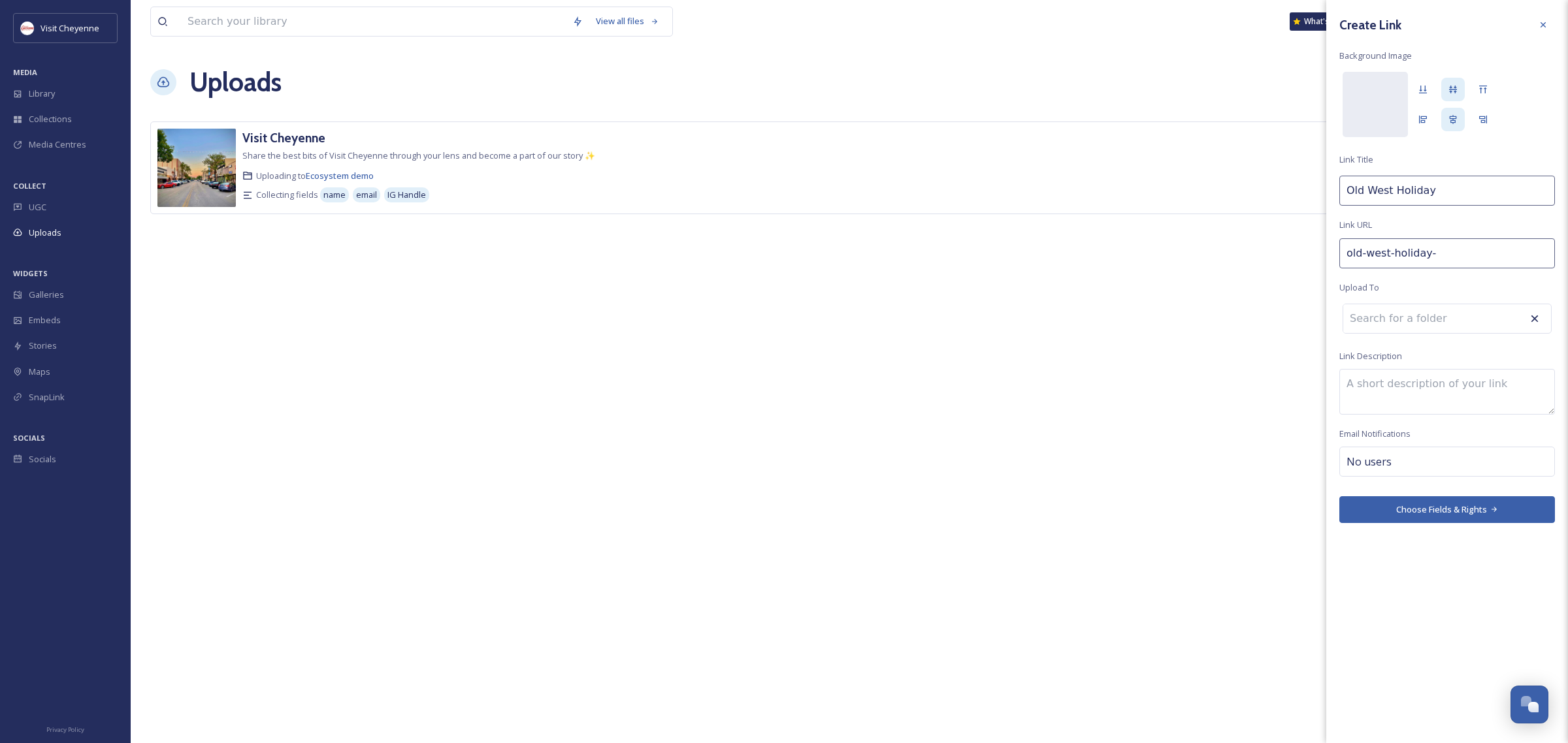
type input "old-west-holiday-2"
type input "Old West Holiday 2"
type input "old-west-holiday-20"
type input "Old West Holiday 20"
type input "old-west-holiday-202"
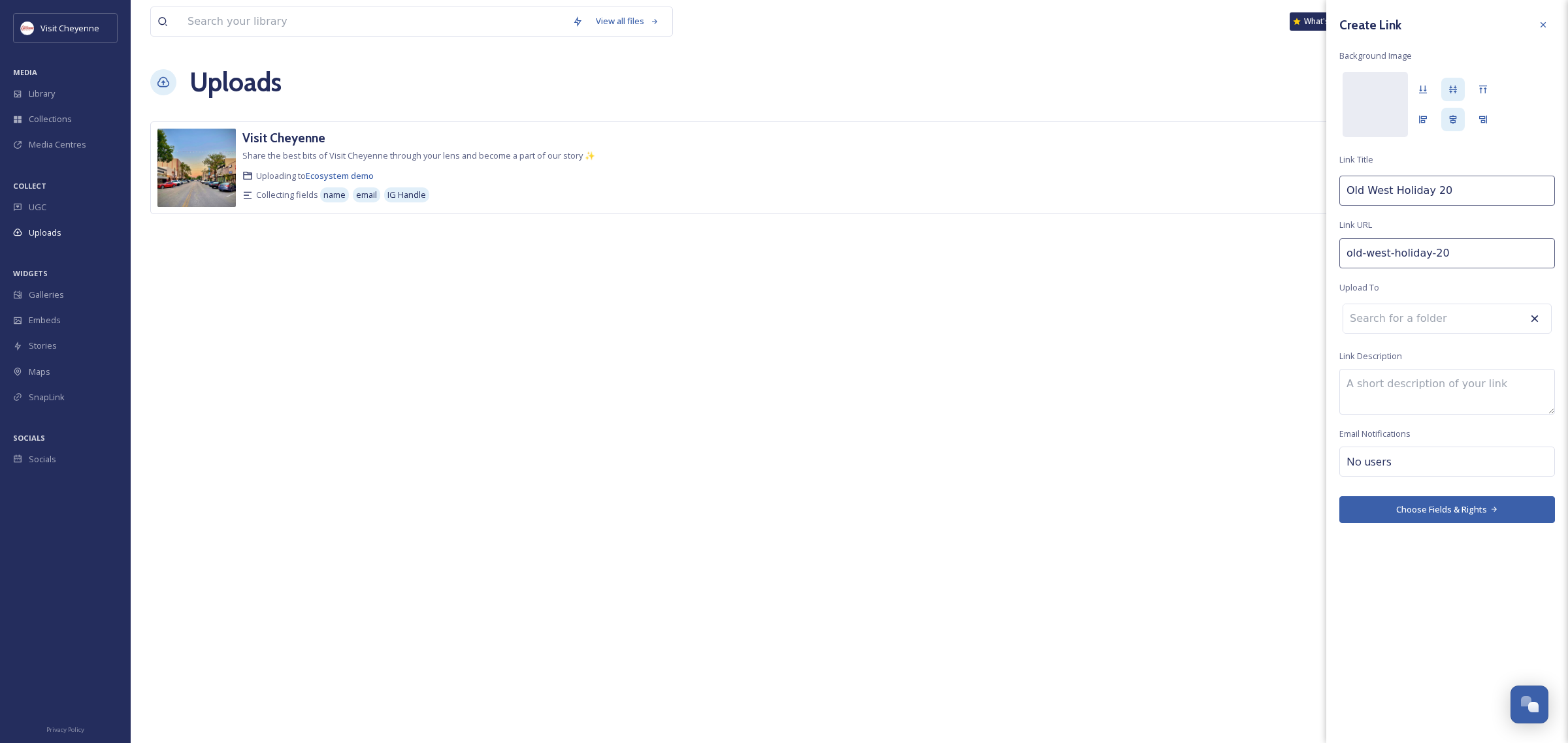
type input "Old West Holiday 202"
type input "old-west-holiday-2025"
type input "Old West Holiday 2025"
click at [1414, 343] on div "Create Link Background Image [PERSON_NAME] Old West Holiday 2025 Link URL old-w…" at bounding box center [1447, 270] width 242 height 539
click at [1414, 460] on div "No users" at bounding box center [1447, 464] width 215 height 30
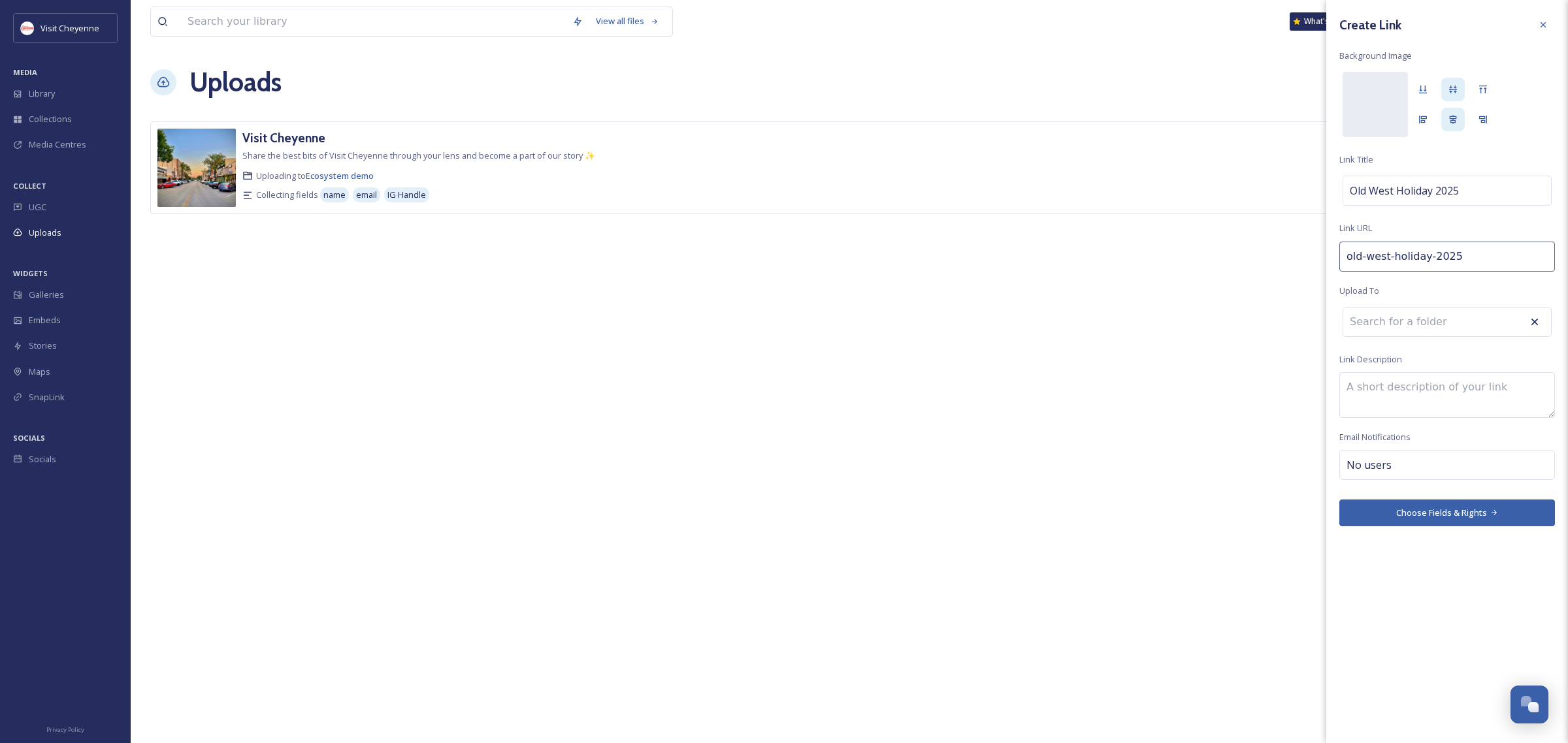
click at [1408, 376] on textarea at bounding box center [1447, 395] width 215 height 46
type textarea "Share your magical Old West Holiday moments here!"
click at [1399, 331] on input at bounding box center [1414, 322] width 143 height 29
click at [1471, 470] on div "No users" at bounding box center [1447, 464] width 215 height 30
click at [1461, 469] on input at bounding box center [1411, 464] width 131 height 15
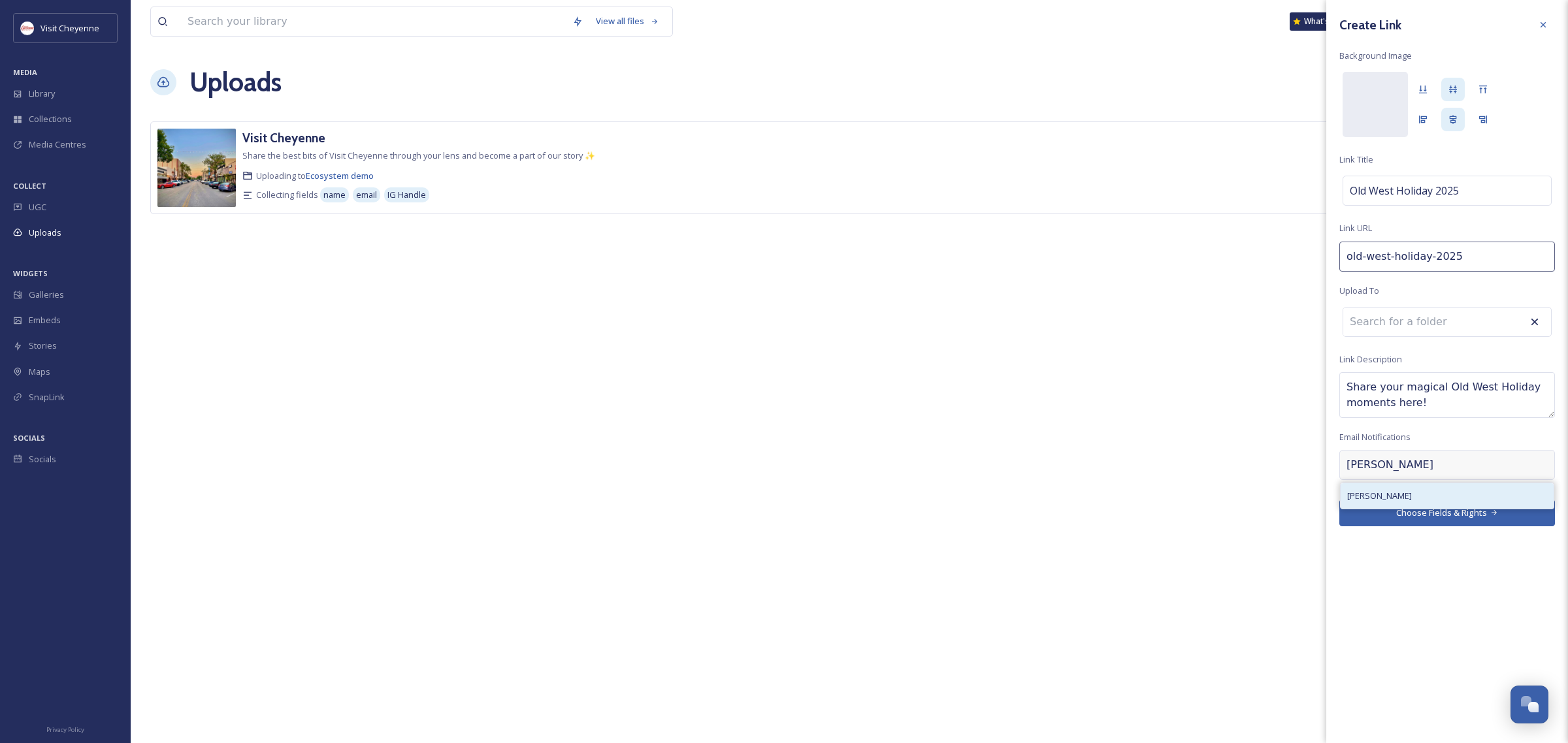
type input "[PERSON_NAME]"
click at [1425, 484] on div "[PERSON_NAME]" at bounding box center [1447, 496] width 213 height 26
click at [1477, 548] on div "Create Link Background Image [PERSON_NAME] Old West Holiday 2025 Link URL old-w…" at bounding box center [1447, 371] width 242 height 743
click at [1456, 512] on button "Choose Fields & Rights" at bounding box center [1447, 503] width 215 height 26
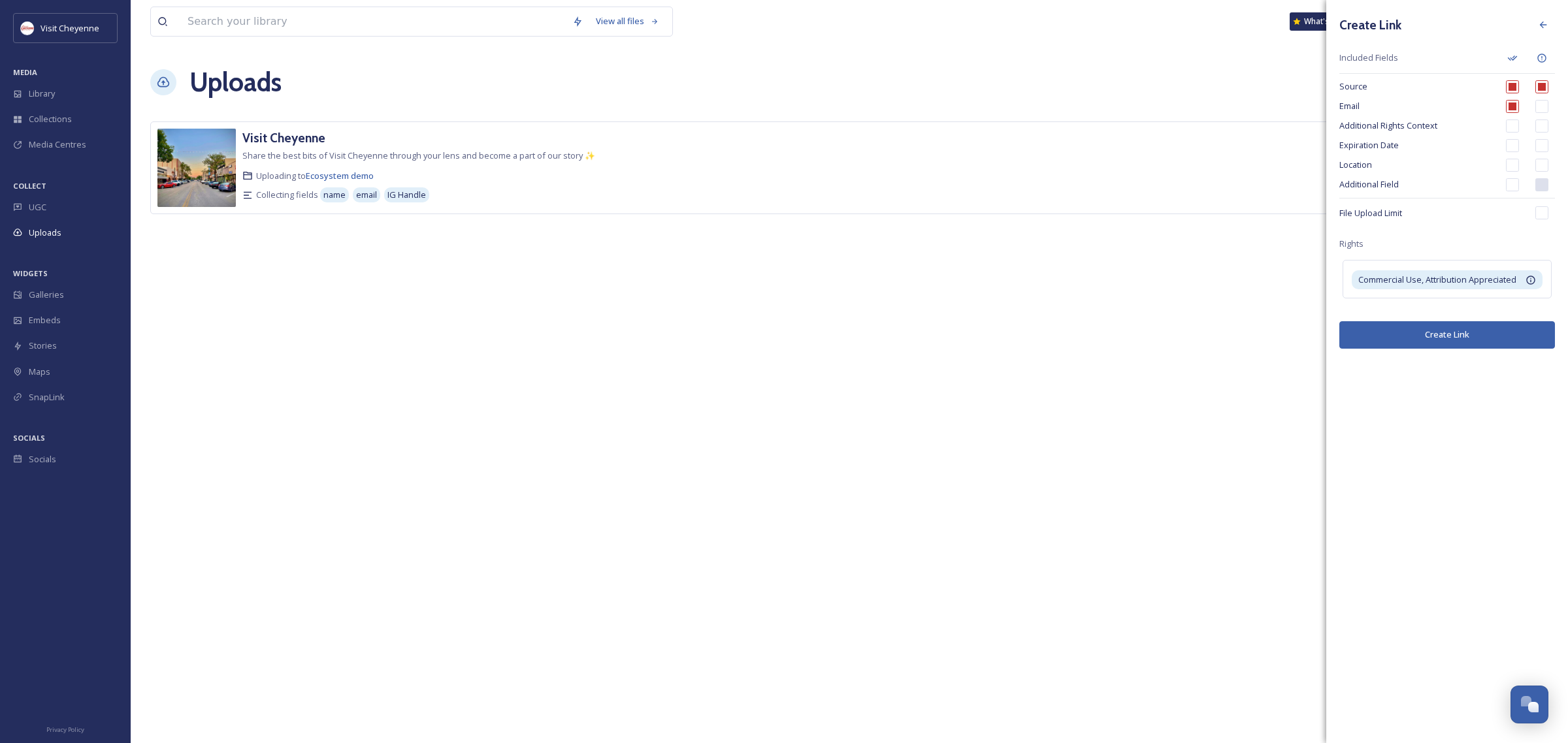
click at [1512, 131] on input "checkbox" at bounding box center [1512, 126] width 13 height 13
checkbox input "true"
click at [1455, 341] on button "Create Link" at bounding box center [1447, 334] width 215 height 26
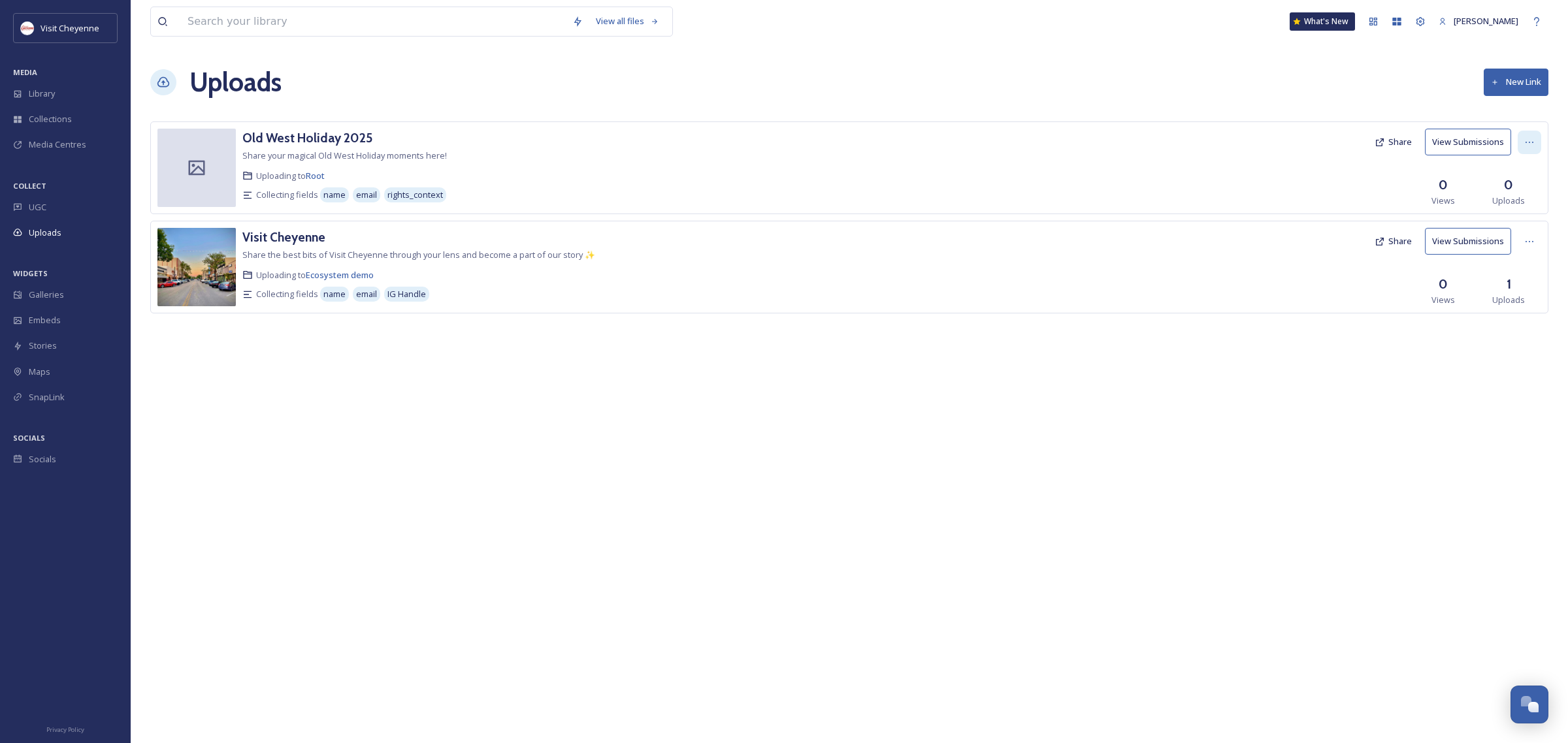
click at [1529, 137] on icon at bounding box center [1529, 143] width 10 height 10
click at [1524, 187] on div "Edit" at bounding box center [1516, 196] width 50 height 26
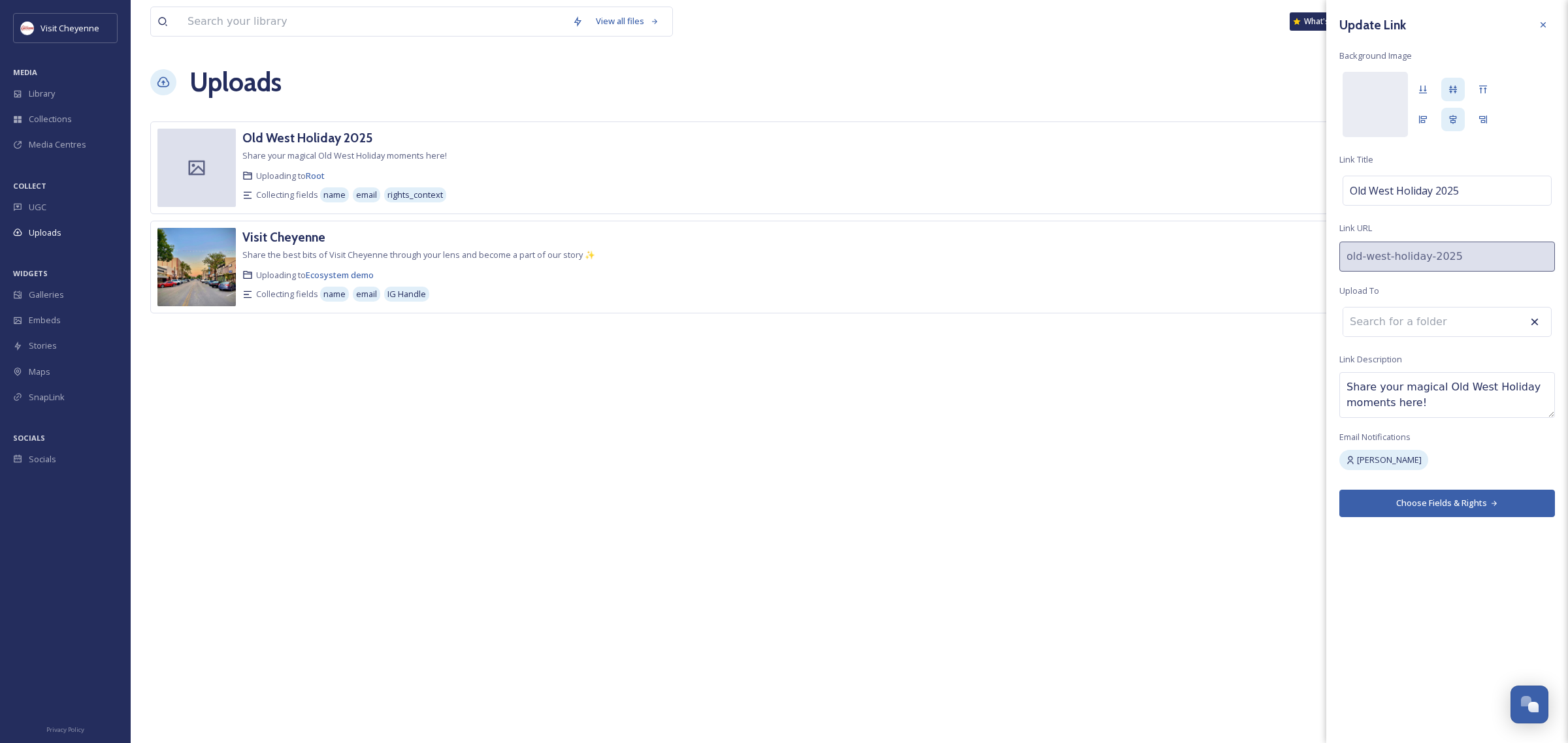
click at [1414, 500] on button "Choose Fields & Rights" at bounding box center [1447, 503] width 215 height 26
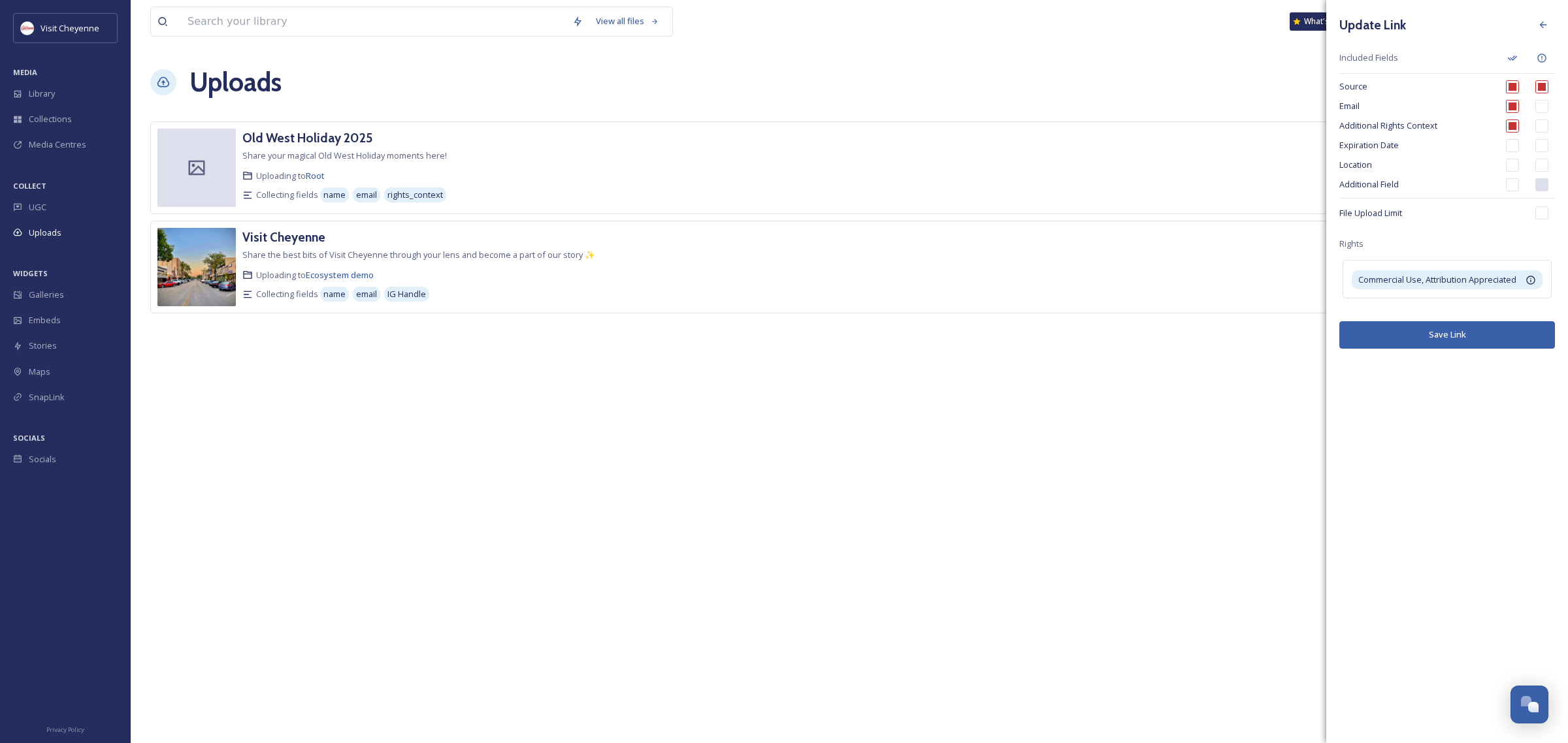
click at [1512, 191] on div "Additional Field" at bounding box center [1447, 184] width 215 height 20
click at [1512, 187] on input "checkbox" at bounding box center [1512, 185] width 13 height 13
checkbox input "true"
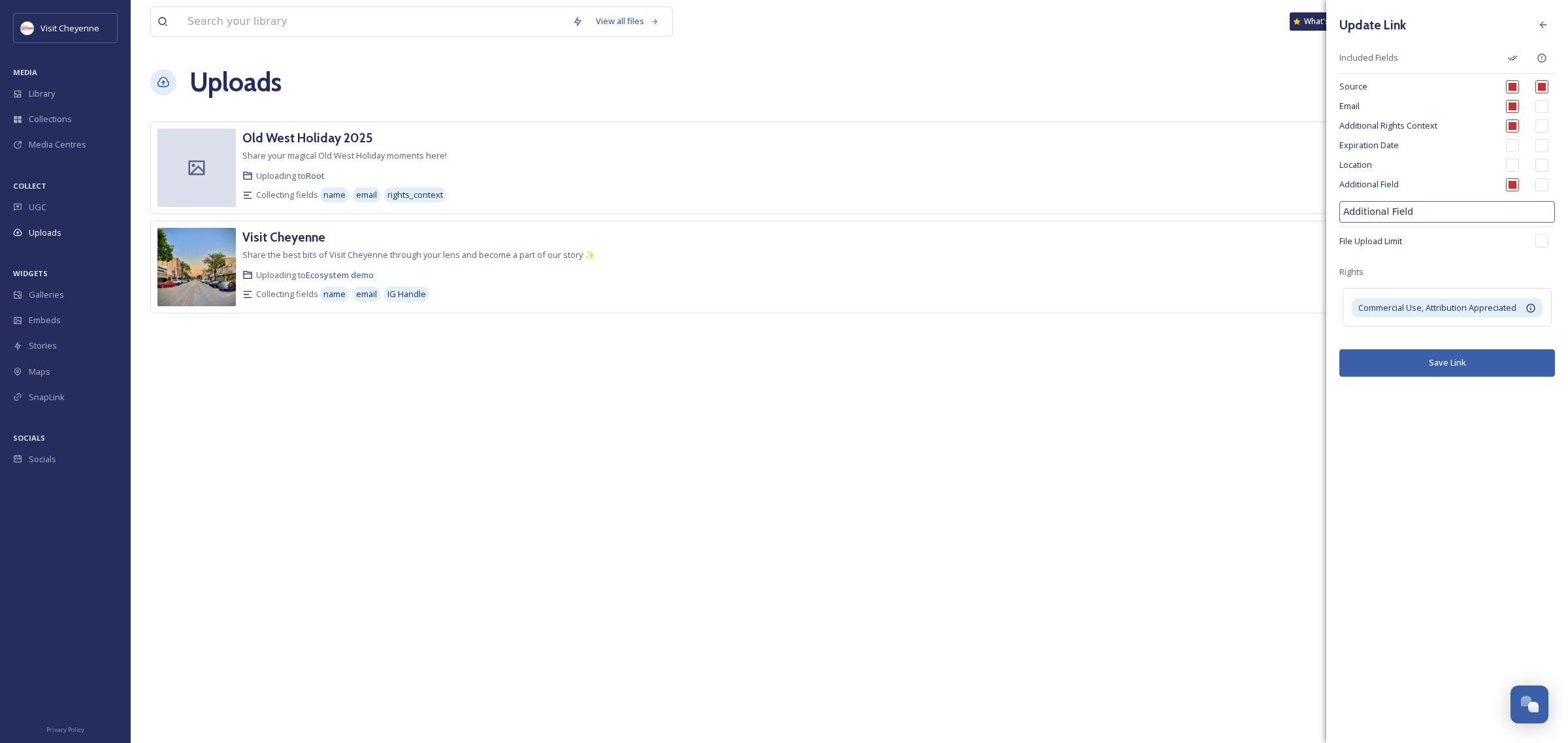
click at [1433, 217] on input "Additional Field" at bounding box center [1447, 212] width 215 height 21
drag, startPoint x: 1451, startPoint y: 222, endPoint x: 1284, endPoint y: 220, distance: 167.0
click at [1284, 220] on div "Old West Holiday 2025 Share your magical Old West Holiday moments here! Uploadi…" at bounding box center [849, 217] width 1398 height 192
type input "Instagram Handle"
click at [1431, 376] on button "Save Link" at bounding box center [1447, 362] width 215 height 26
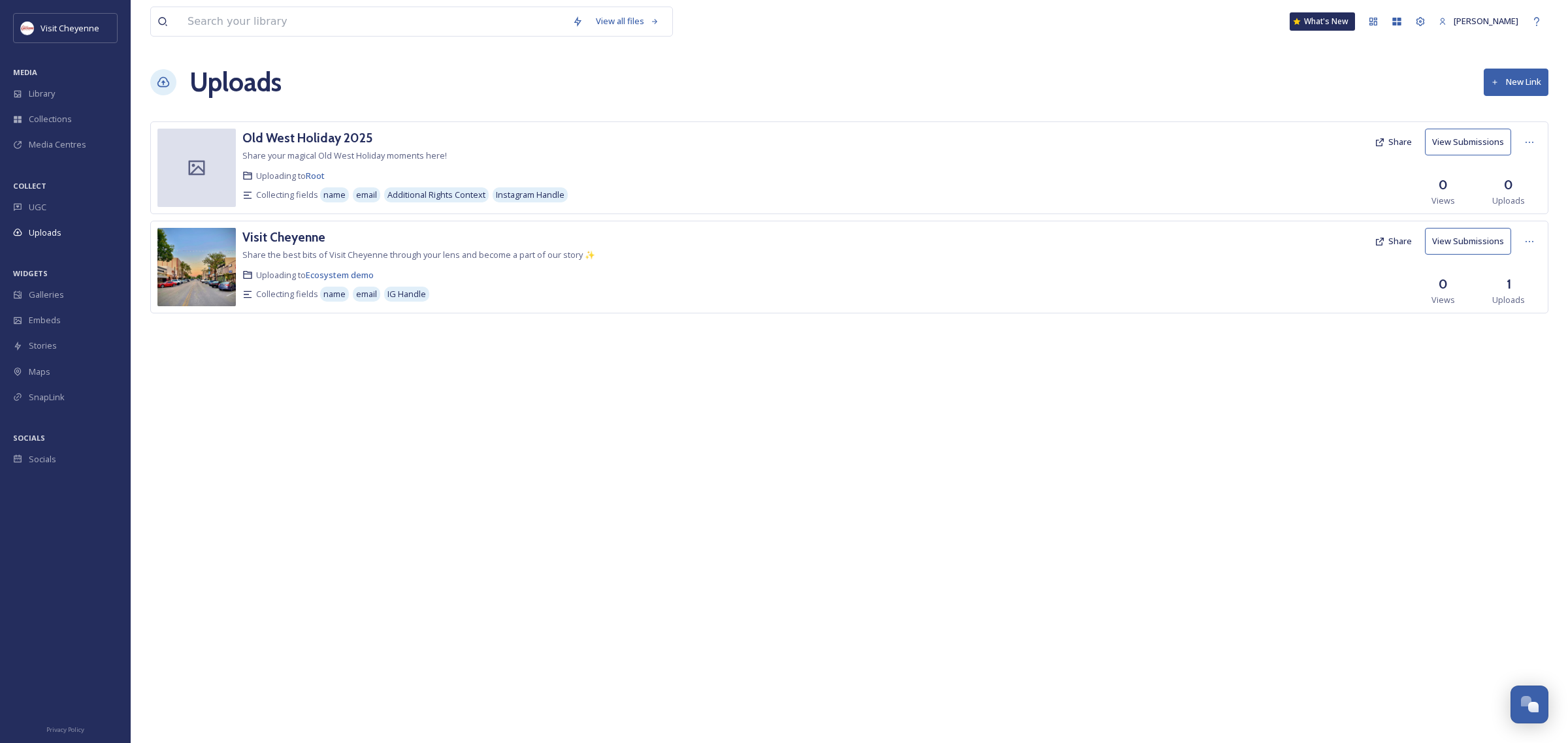
click at [1489, 154] on button "View Submissions" at bounding box center [1467, 142] width 86 height 26
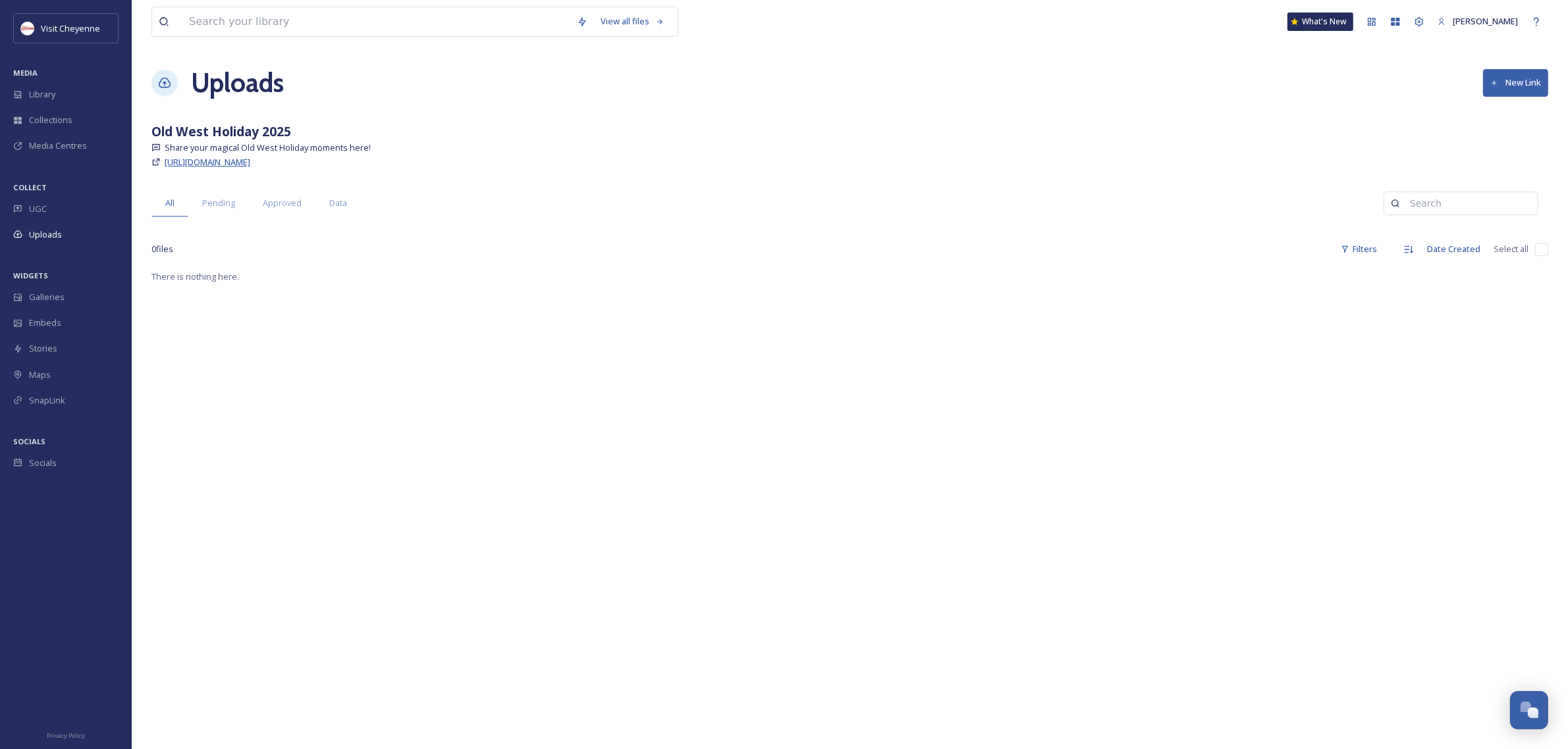
click at [222, 159] on span "[URL][DOMAIN_NAME]" at bounding box center [207, 162] width 86 height 12
click at [233, 196] on div "Pending" at bounding box center [219, 203] width 61 height 27
click at [162, 198] on div "All" at bounding box center [170, 203] width 37 height 27
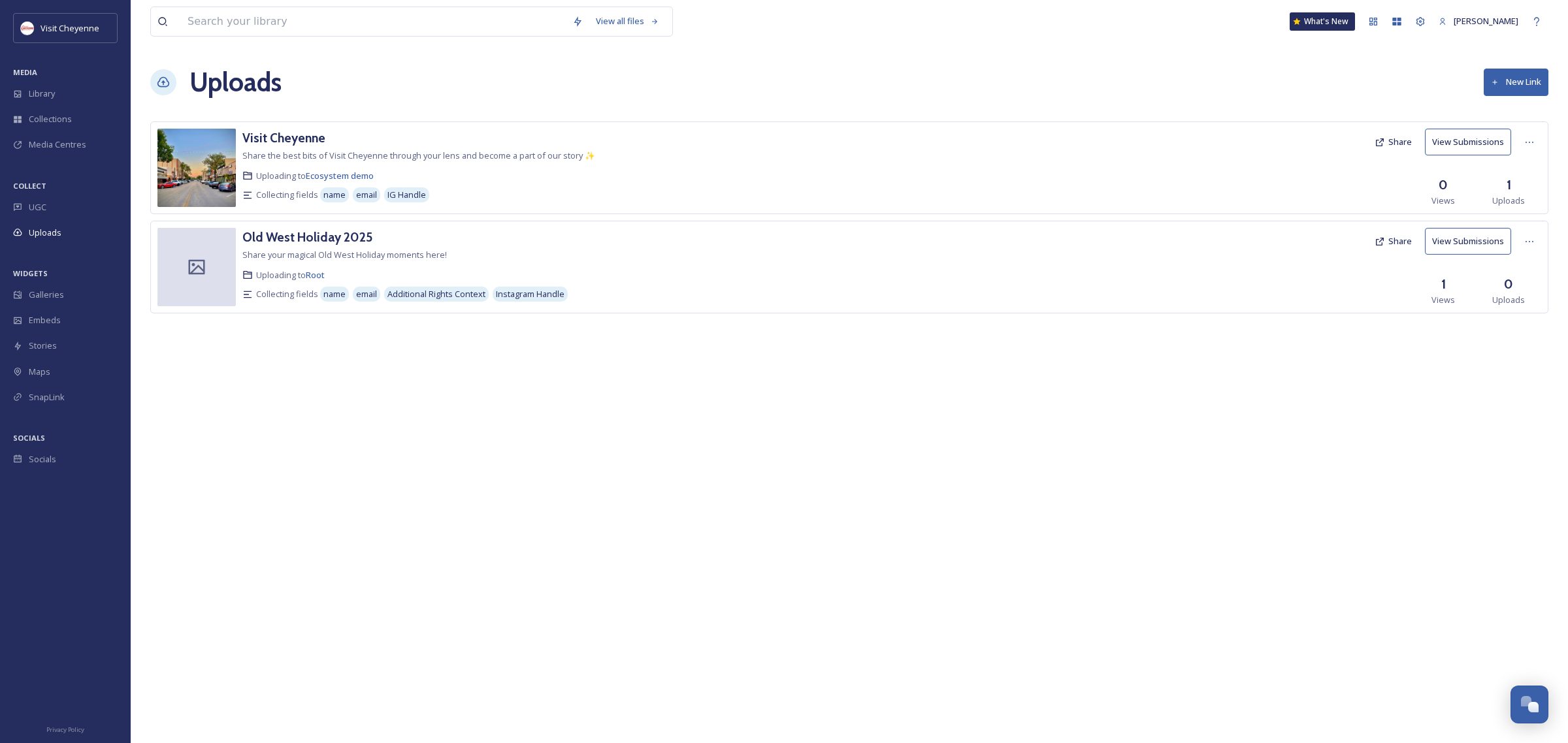
click at [1481, 137] on button "View Submissions" at bounding box center [1467, 142] width 86 height 26
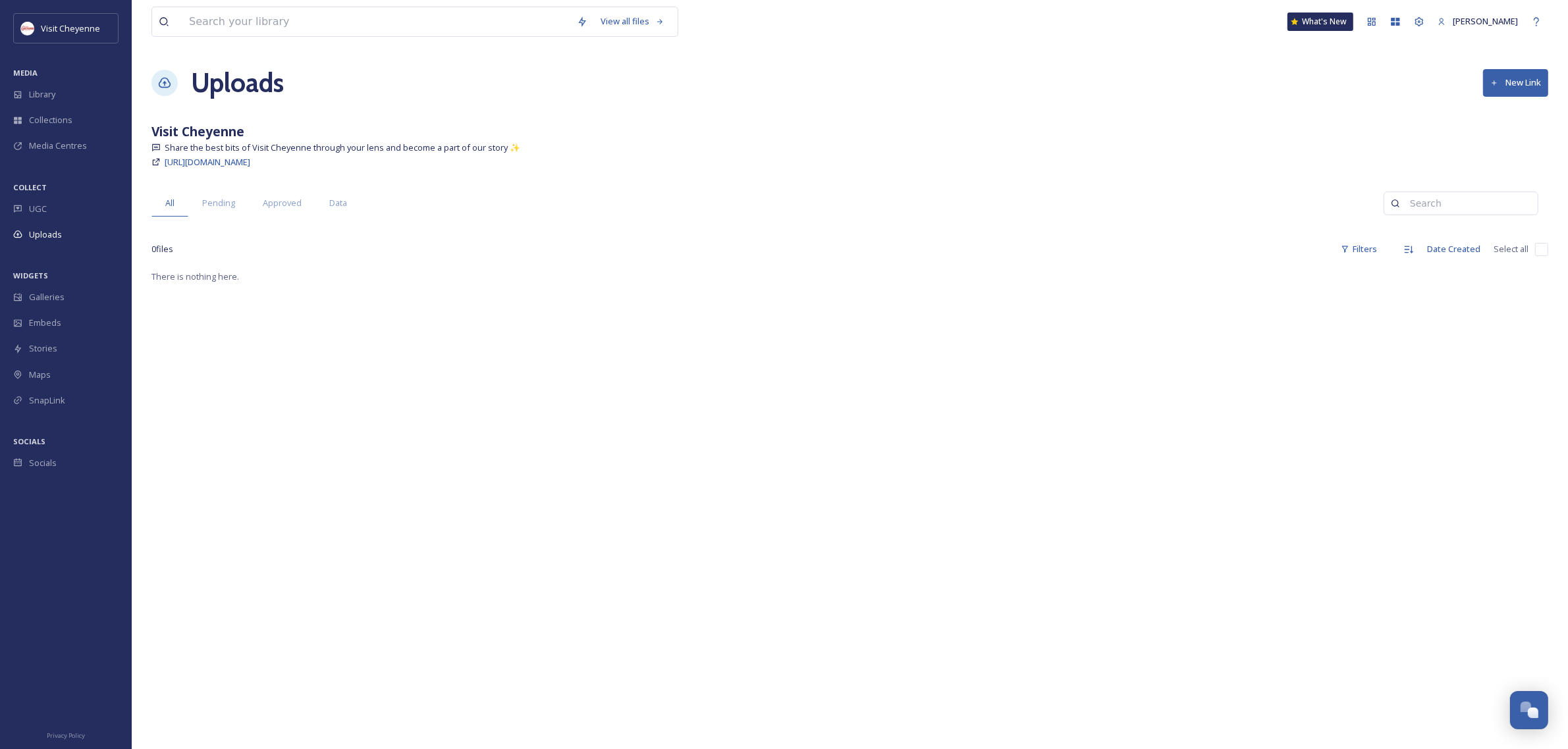
click at [217, 186] on div "View all files What's New [PERSON_NAME] Uploads New Link Visit Cheyenne Share t…" at bounding box center [850, 509] width 1436 height 1018
click at [214, 198] on span "Pending" at bounding box center [219, 203] width 33 height 13
click at [293, 204] on span "Approved" at bounding box center [282, 203] width 39 height 13
click at [336, 204] on span "Data" at bounding box center [338, 203] width 18 height 13
click at [162, 191] on div "All" at bounding box center [170, 203] width 37 height 27
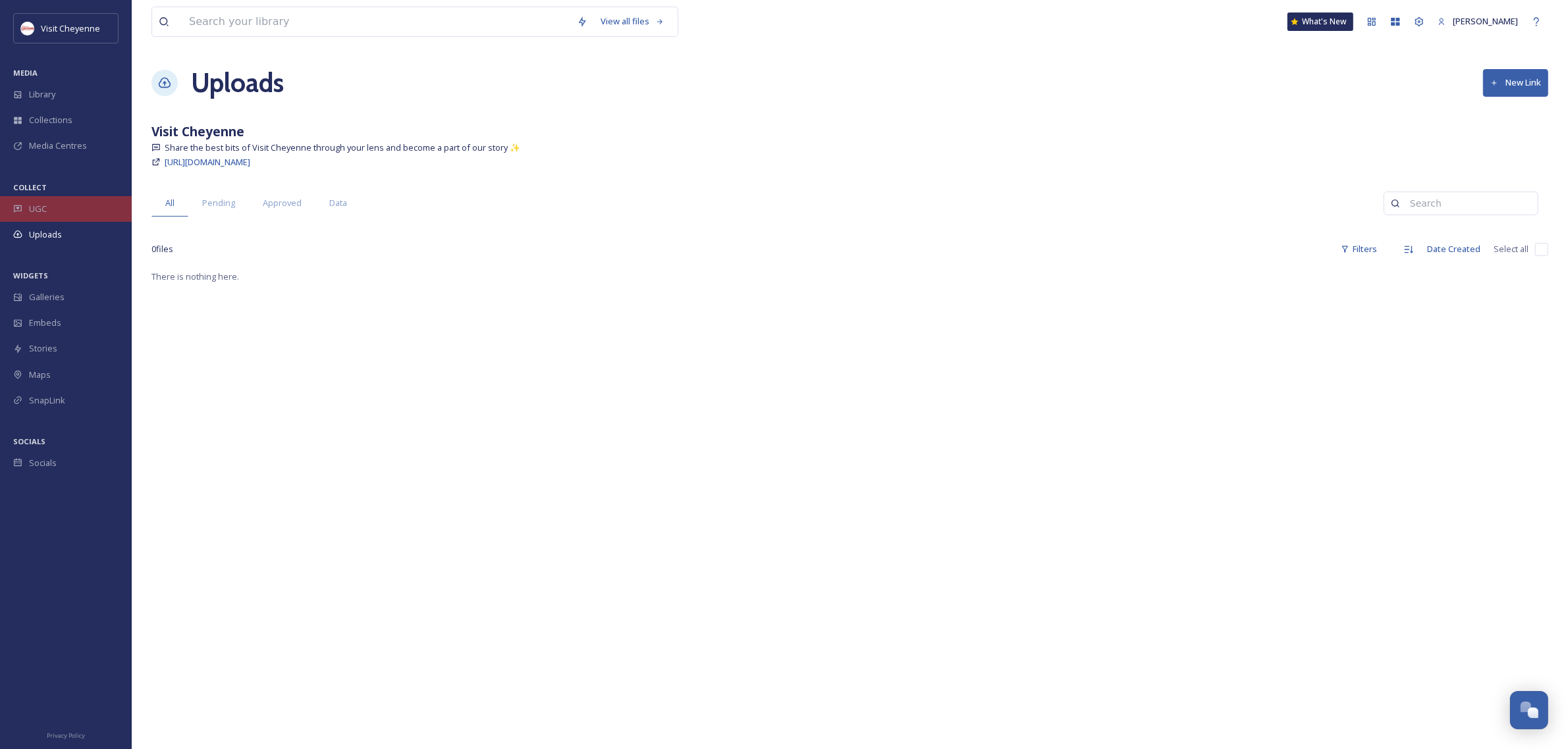
click at [63, 214] on div "UGC" at bounding box center [66, 209] width 132 height 26
